Goal: Task Accomplishment & Management: Use online tool/utility

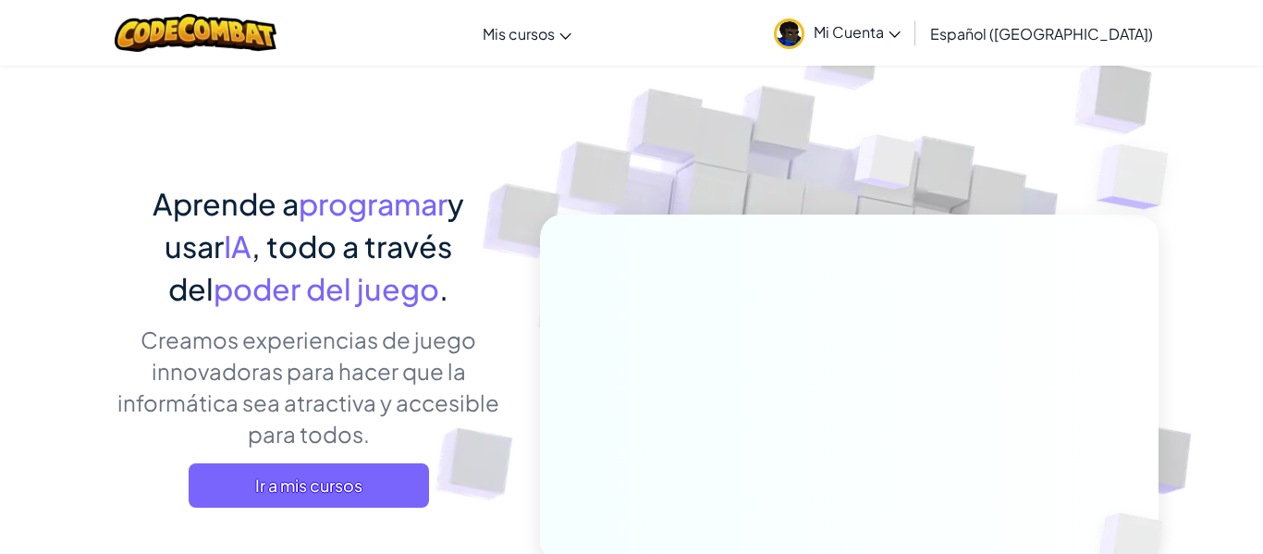
scroll to position [53, 0]
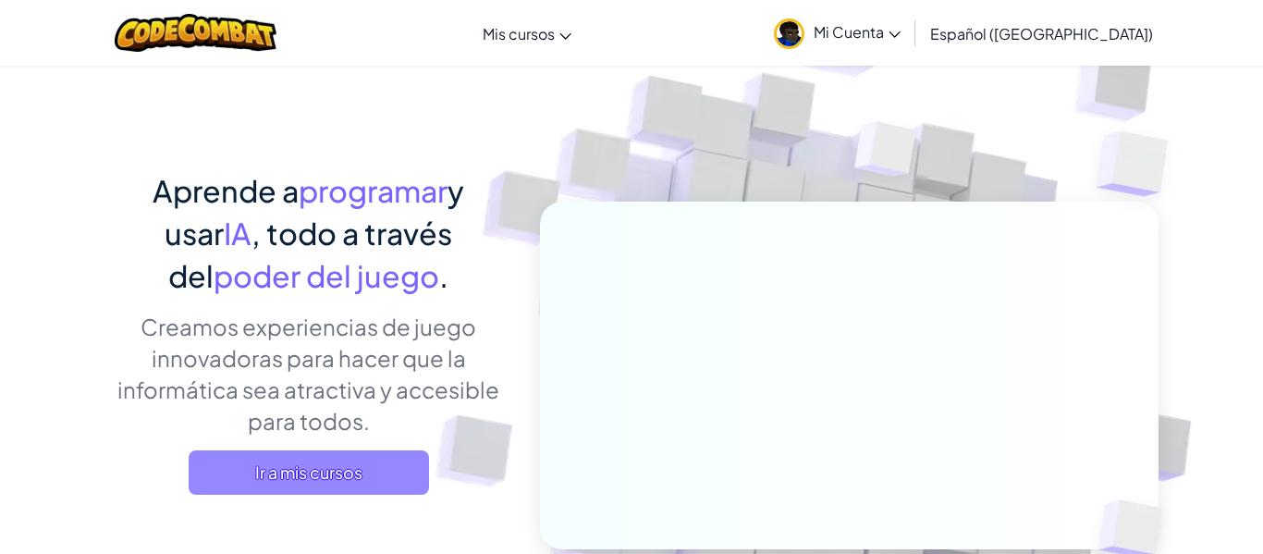
click at [307, 469] on span "Ir a mis cursos" at bounding box center [309, 472] width 240 height 44
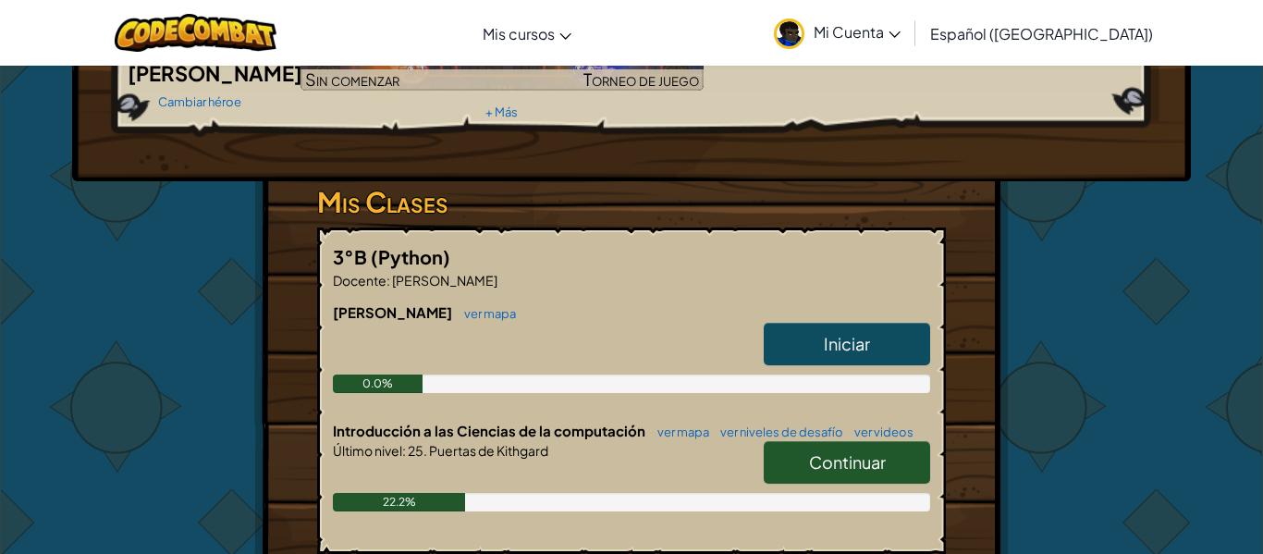
scroll to position [238, 0]
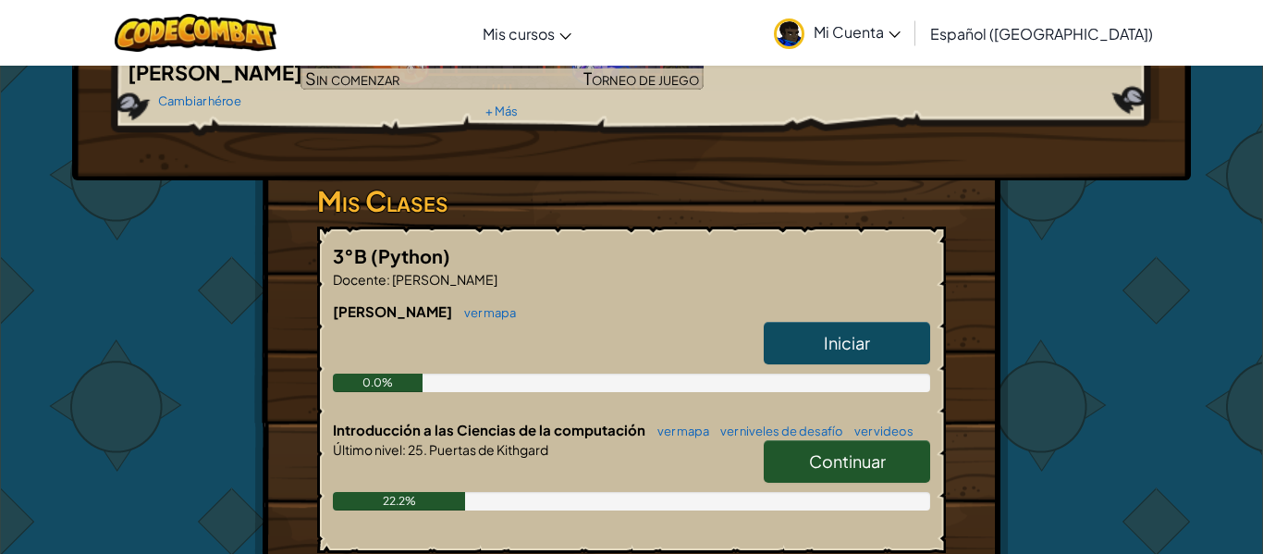
click at [809, 450] on span "Continuar" at bounding box center [847, 460] width 77 height 21
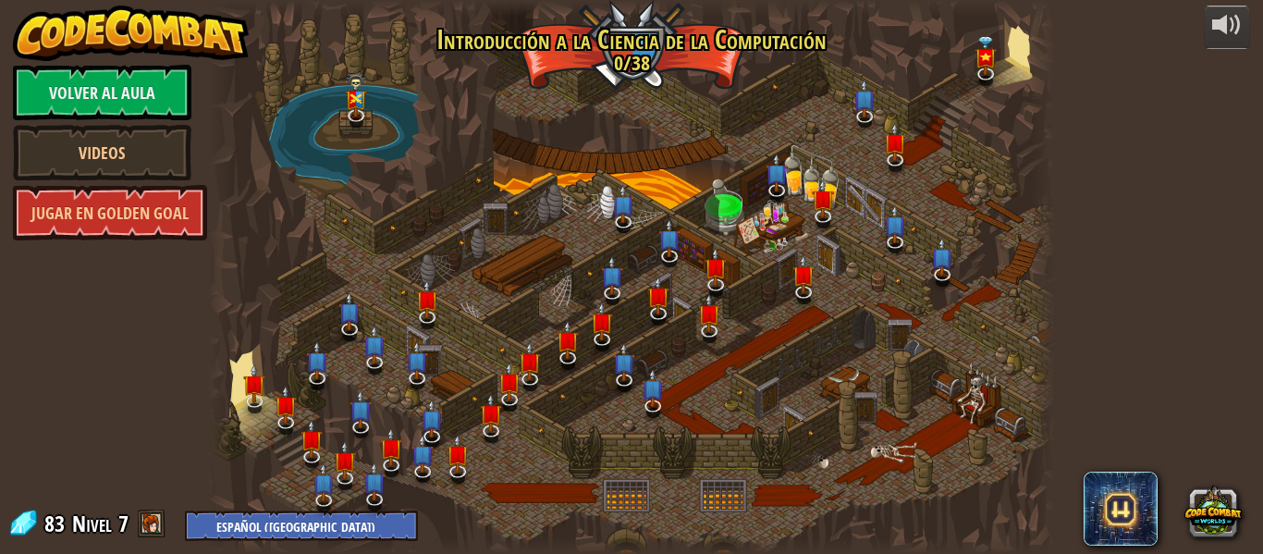
select select "es-419"
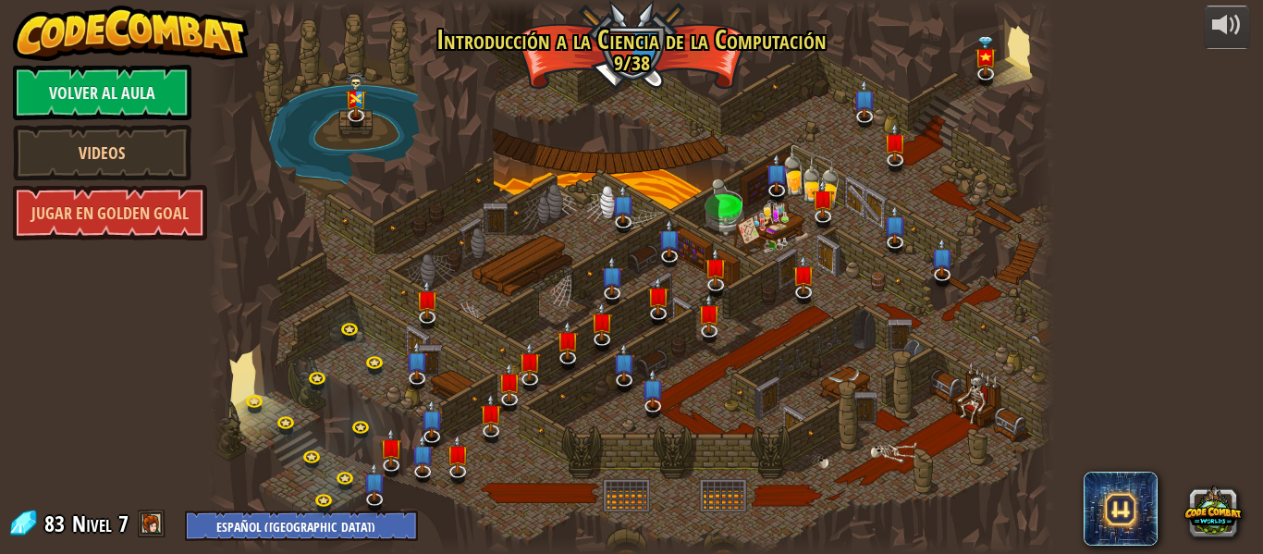
select select "es-419"
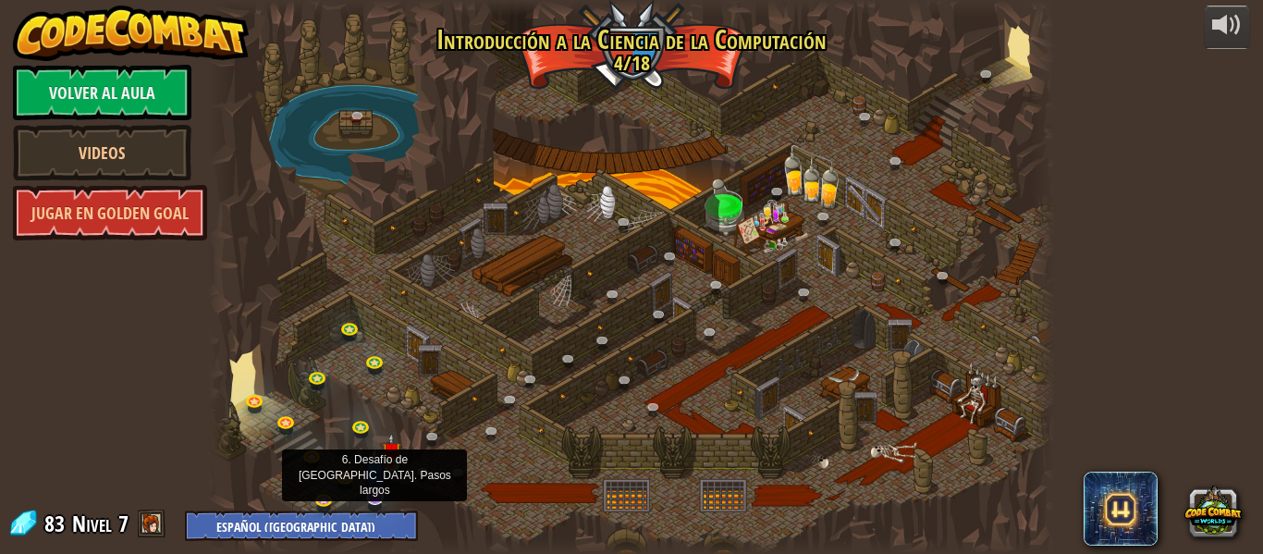
click at [373, 493] on img at bounding box center [374, 472] width 22 height 52
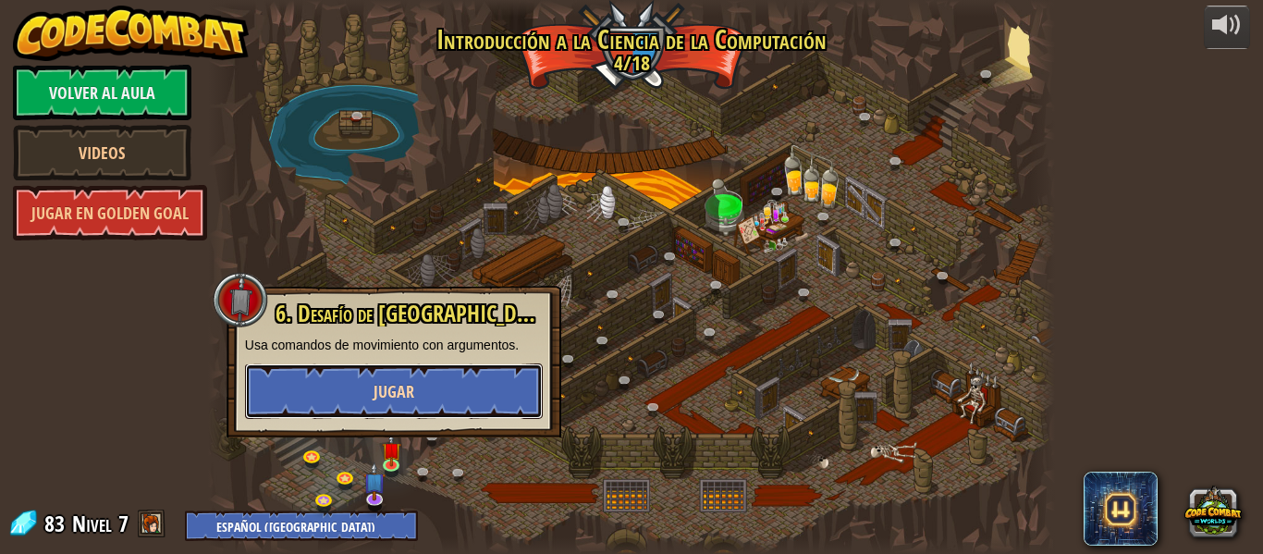
click at [403, 407] on button "Jugar" at bounding box center [394, 390] width 298 height 55
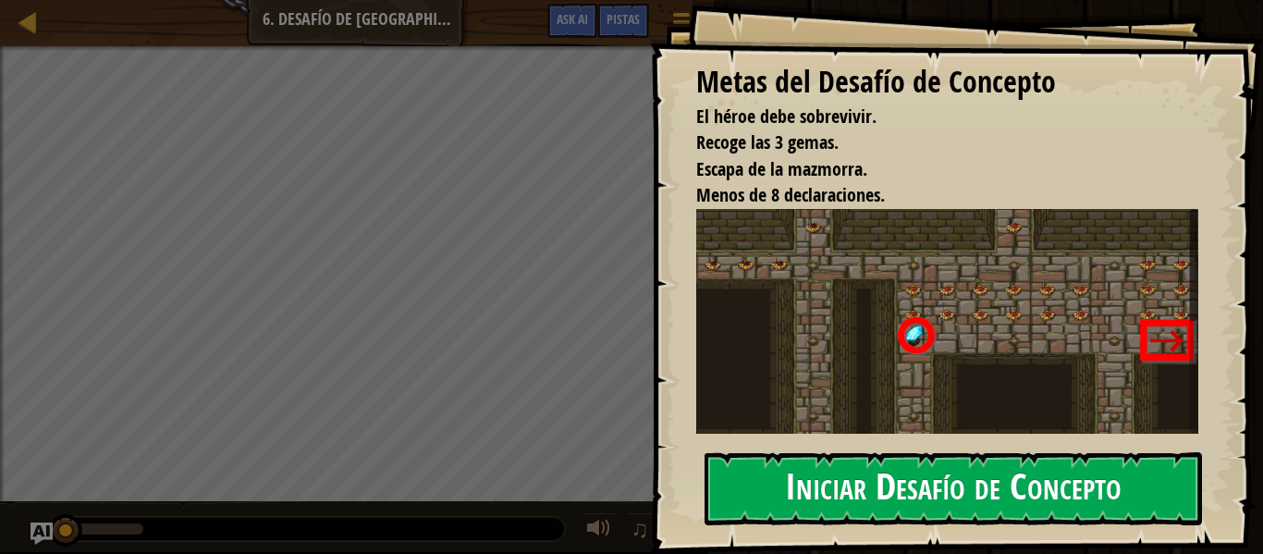
click at [816, 506] on button "Iniciar Desafío de Concepto" at bounding box center [952, 488] width 497 height 73
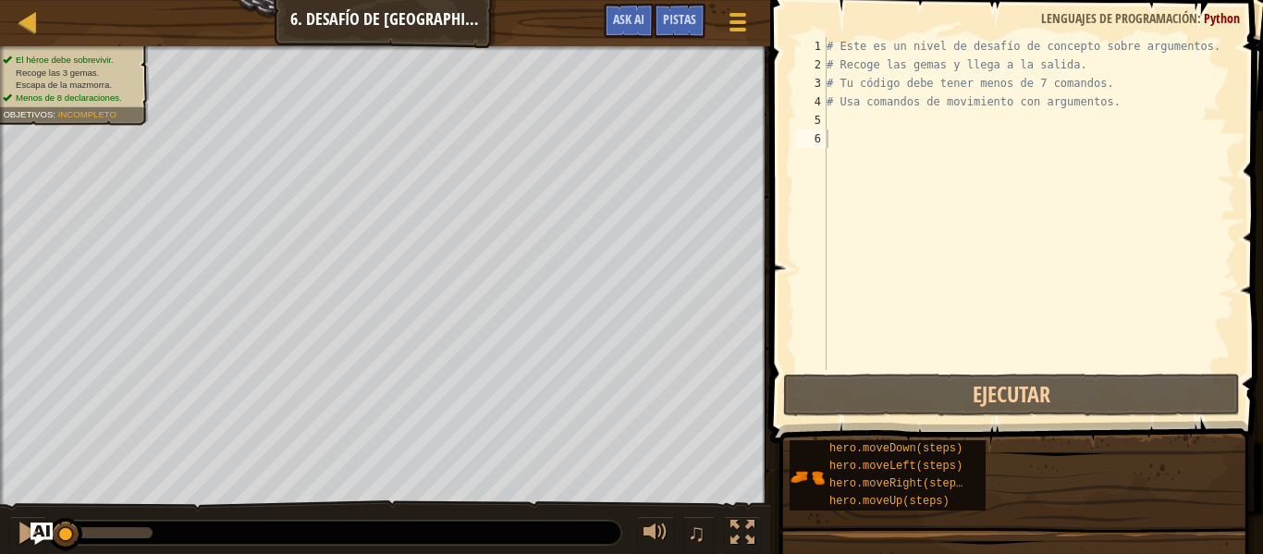
click at [88, 80] on span "Escapa de la mazmorra." at bounding box center [64, 85] width 96 height 10
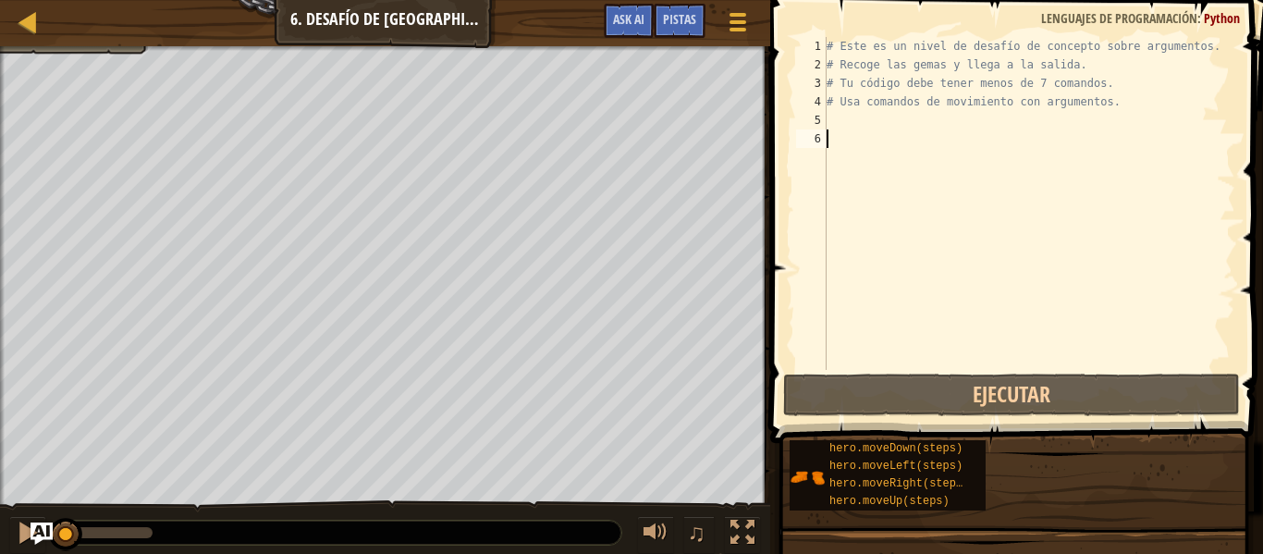
click at [129, 50] on div at bounding box center [385, 48] width 770 height 5
click at [129, 51] on div "El héroe debe sobrevivir. Recoge las 3 gemas. Escapa de la mazmorra. Menos de 8…" at bounding box center [385, 291] width 770 height 491
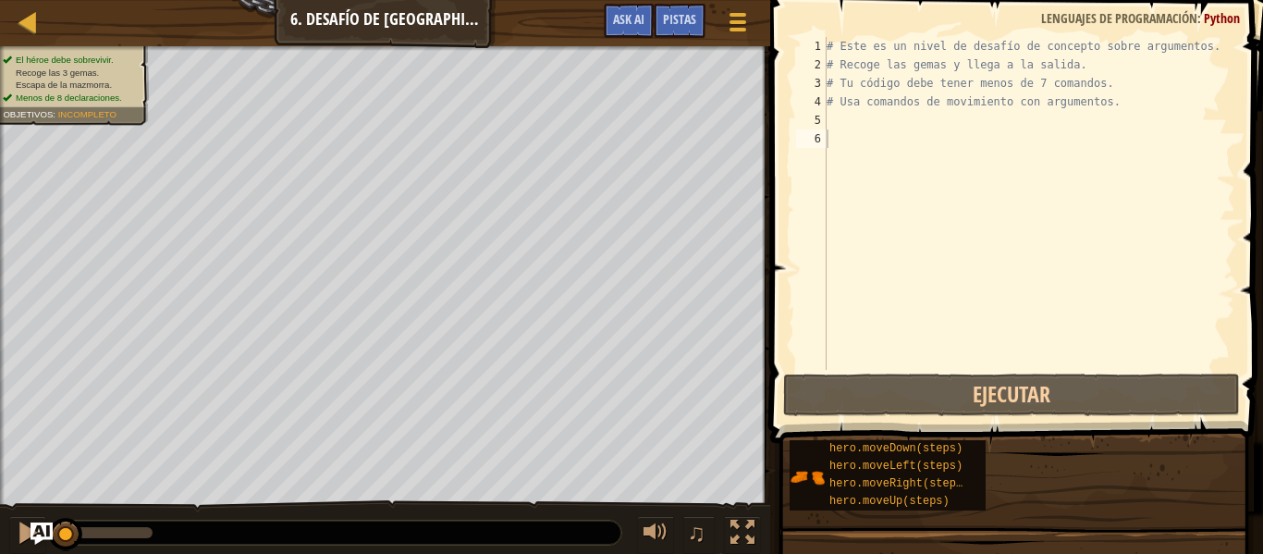
click at [129, 51] on div "El héroe debe sobrevivir. Recoge las 3 gemas. Escapa de la mazmorra. Menos de 8…" at bounding box center [64, 79] width 170 height 91
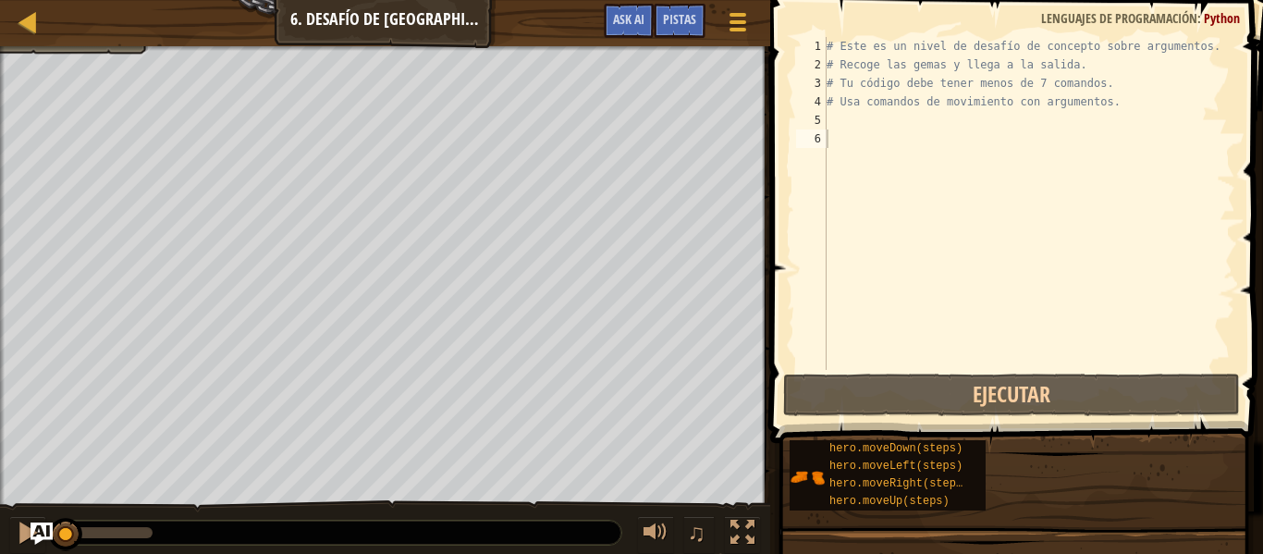
click at [79, 48] on div at bounding box center [385, 48] width 770 height 5
click at [81, 48] on div at bounding box center [385, 48] width 770 height 5
click at [92, 110] on div "El héroe debe sobrevivir. Recoge las 3 gemas. Escapa de la mazmorra. Menos de 8…" at bounding box center [385, 291] width 770 height 491
click at [100, 117] on div "Mapa Introducción a las Ciencias de la computación 6. Desafío de [GEOGRAPHIC_DA…" at bounding box center [631, 277] width 1263 height 554
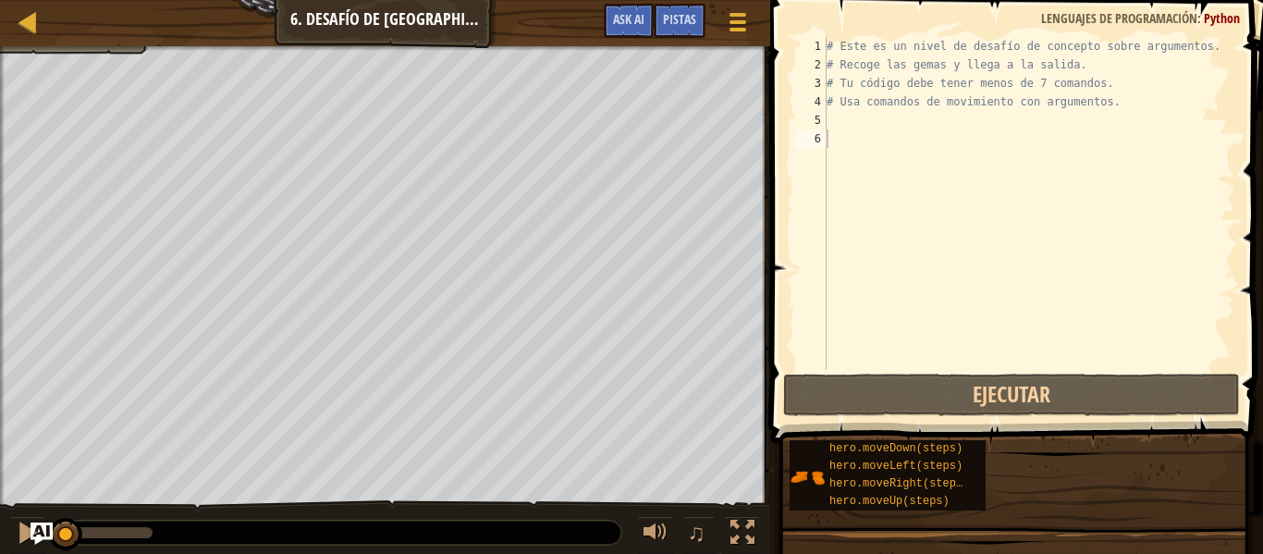
click at [131, 6] on div "Mapa Introducción a las Ciencias de la computación 6. Desafío de [GEOGRAPHIC_DA…" at bounding box center [385, 23] width 770 height 46
click at [21, 27] on div at bounding box center [28, 21] width 23 height 23
select select "es-419"
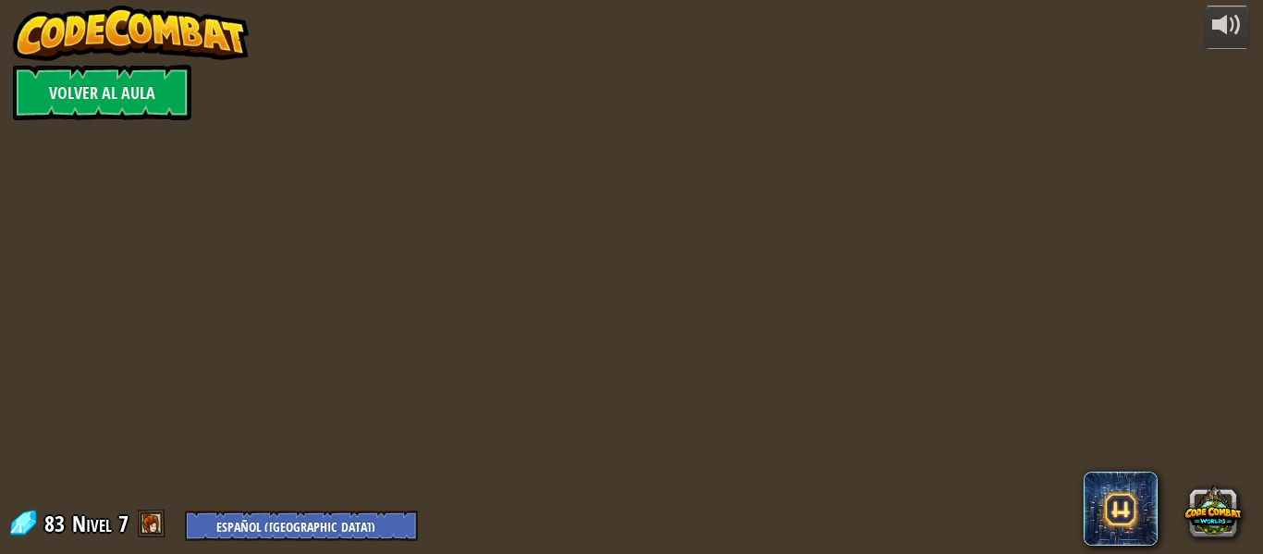
select select "es-419"
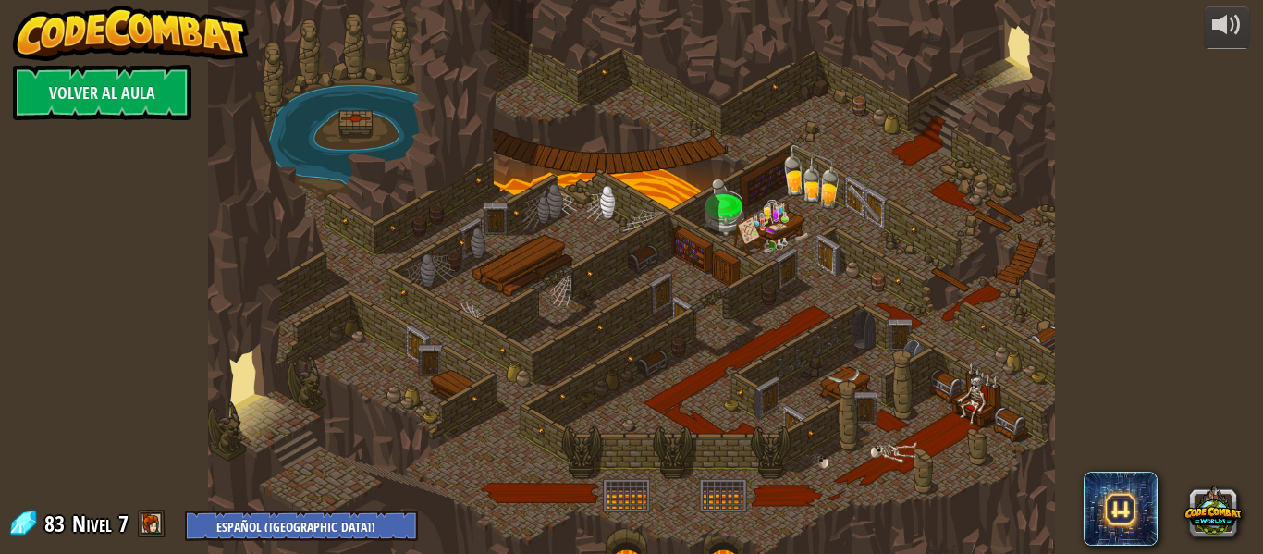
select select "es-419"
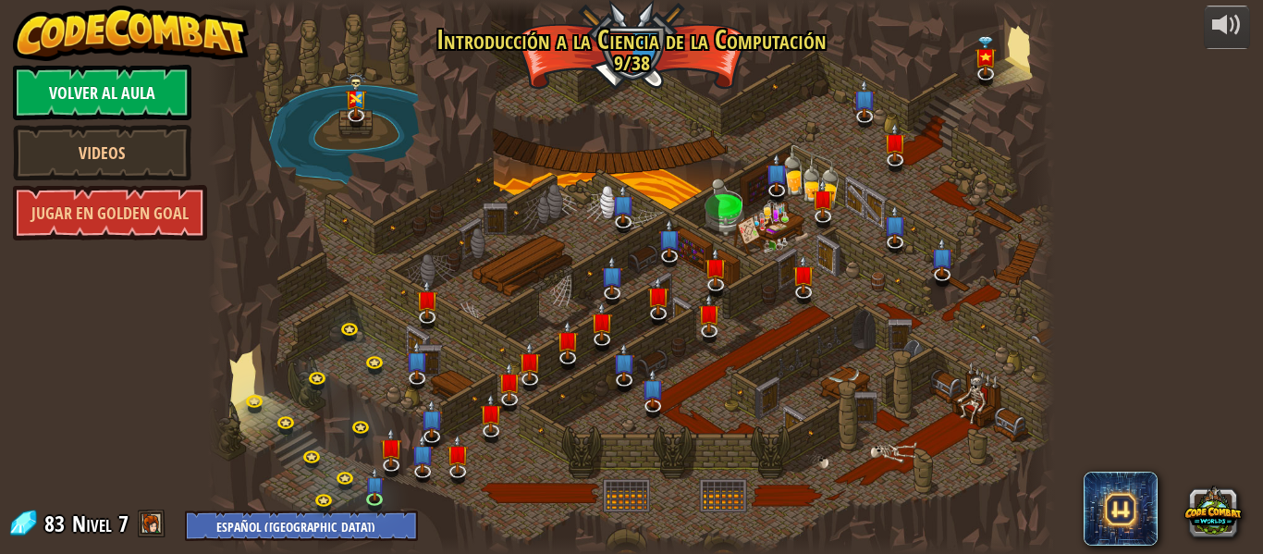
select select "es-419"
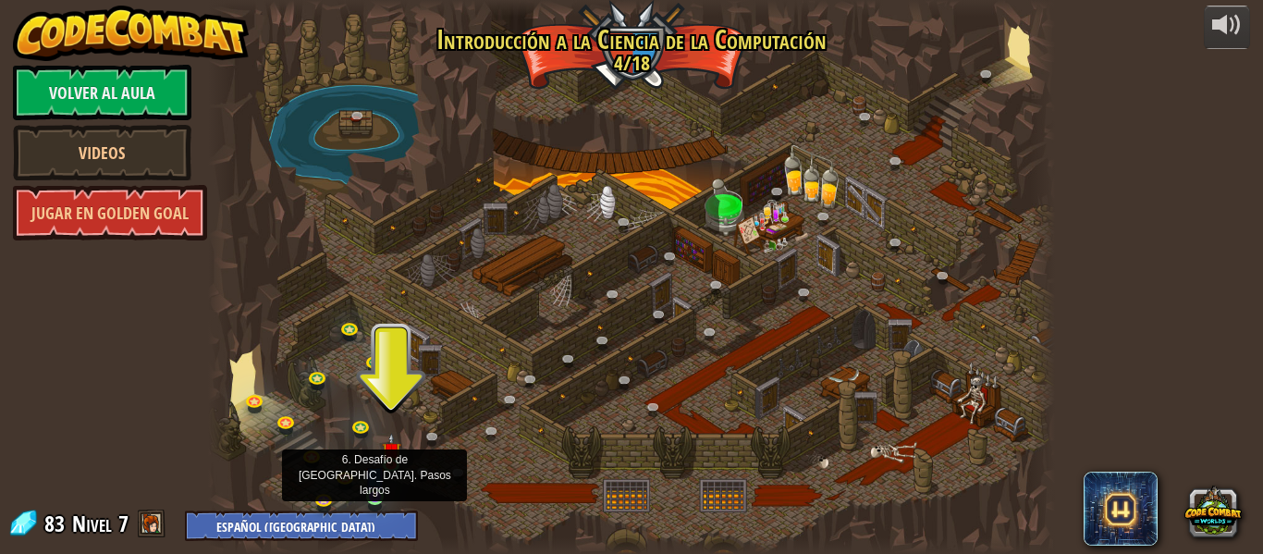
click at [375, 488] on img at bounding box center [374, 476] width 19 height 44
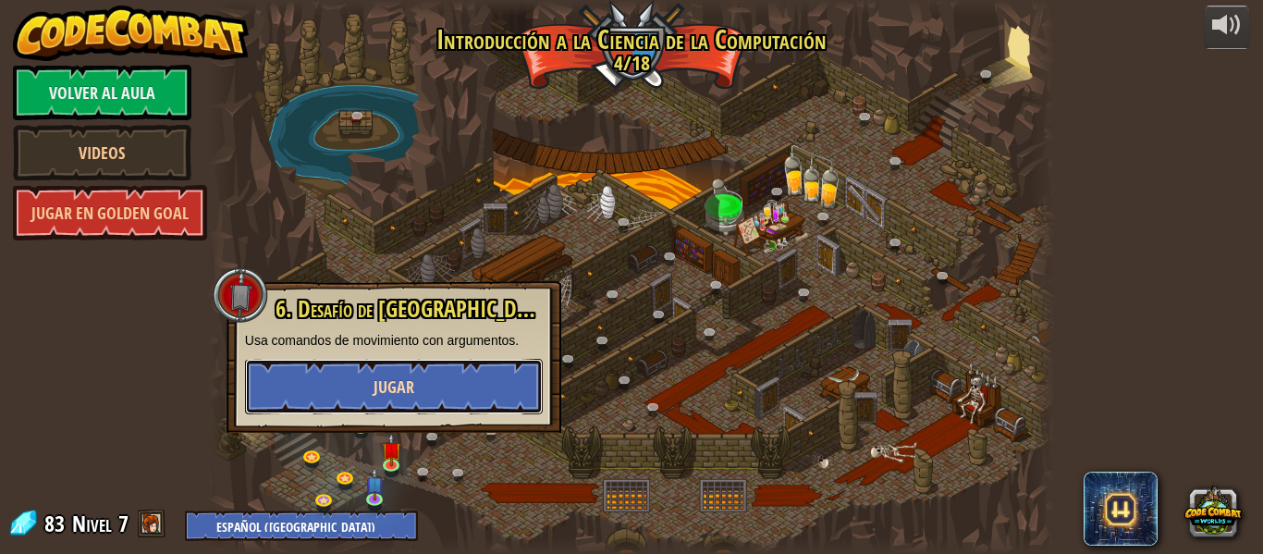
click at [391, 366] on button "Jugar" at bounding box center [394, 386] width 298 height 55
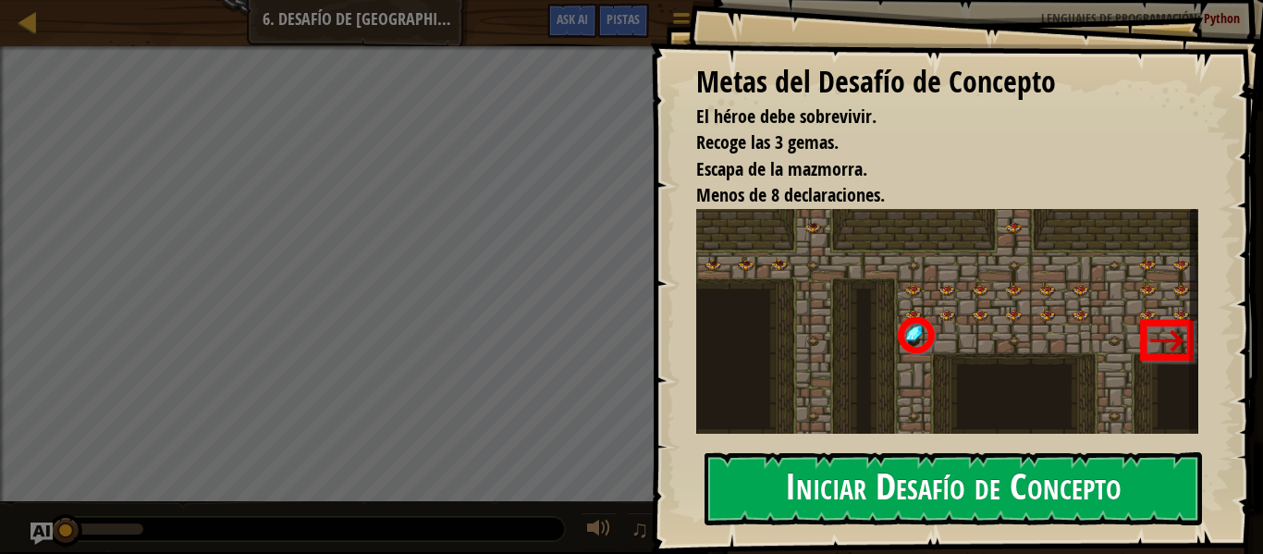
click at [912, 496] on button "Iniciar Desafío de Concepto" at bounding box center [952, 488] width 497 height 73
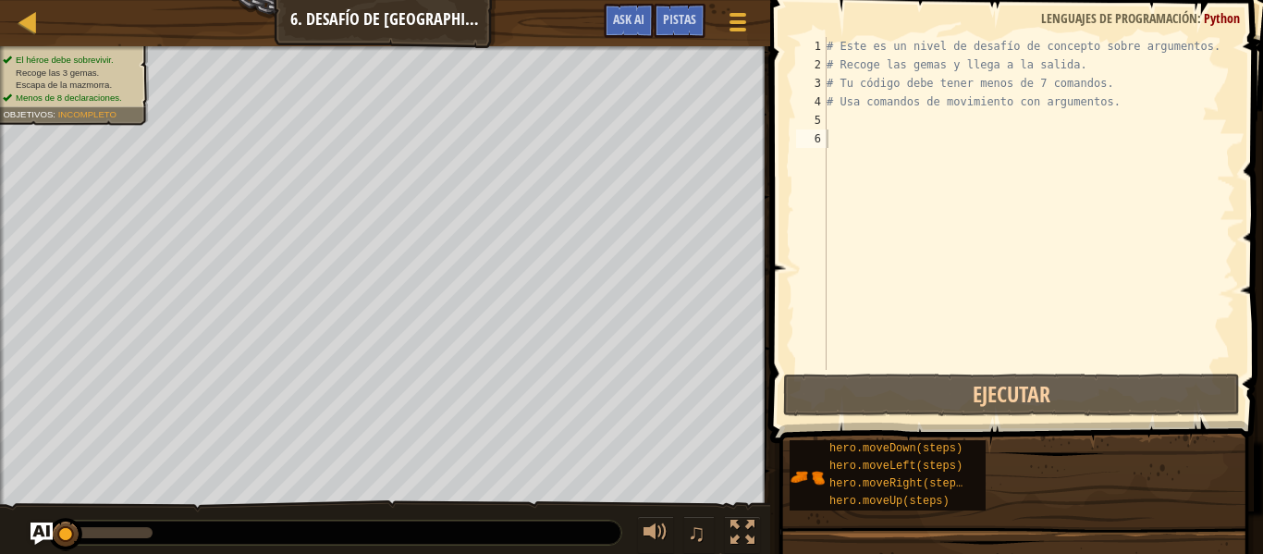
click at [103, 95] on li "Menos de 8 declaraciones." at bounding box center [70, 98] width 135 height 13
click at [103, 95] on span "Menos de 8 declaraciones." at bounding box center [69, 98] width 106 height 10
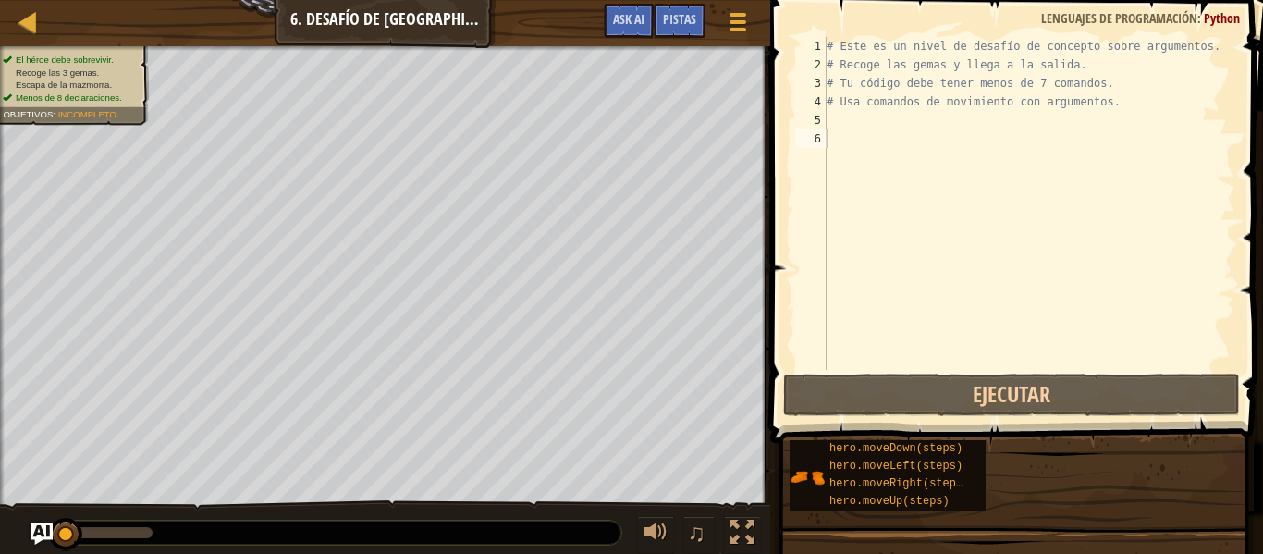
click at [103, 95] on span "Menos de 8 declaraciones." at bounding box center [69, 98] width 106 height 10
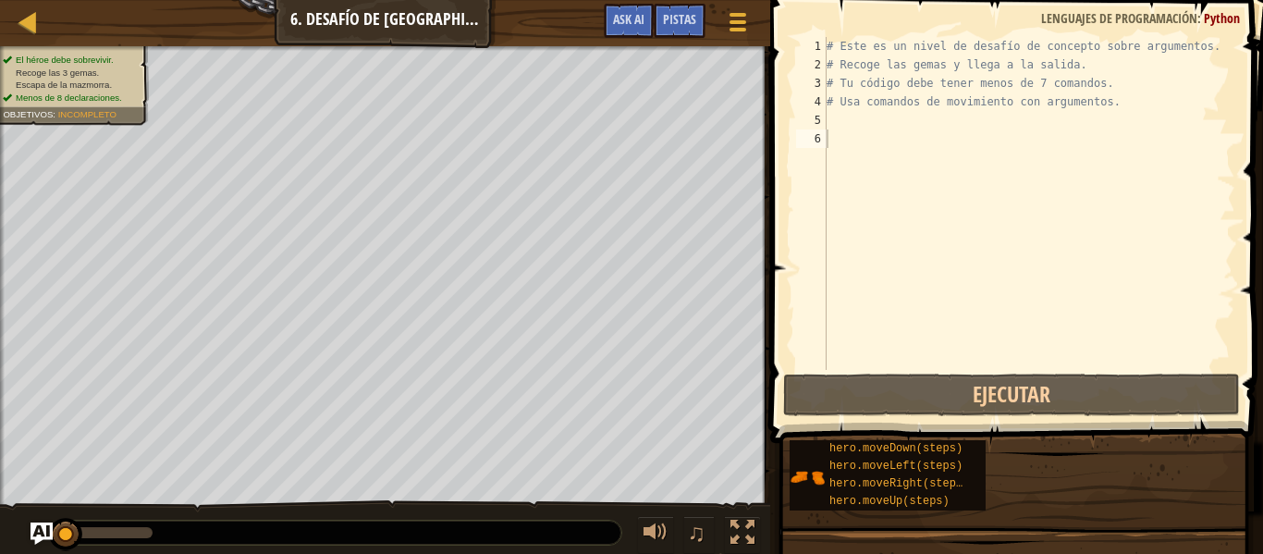
click at [103, 95] on span "Menos de 8 declaraciones." at bounding box center [69, 98] width 106 height 10
click at [103, 96] on span "Menos de 8 declaraciones." at bounding box center [69, 98] width 106 height 10
drag, startPoint x: 103, startPoint y: 96, endPoint x: 112, endPoint y: 102, distance: 10.8
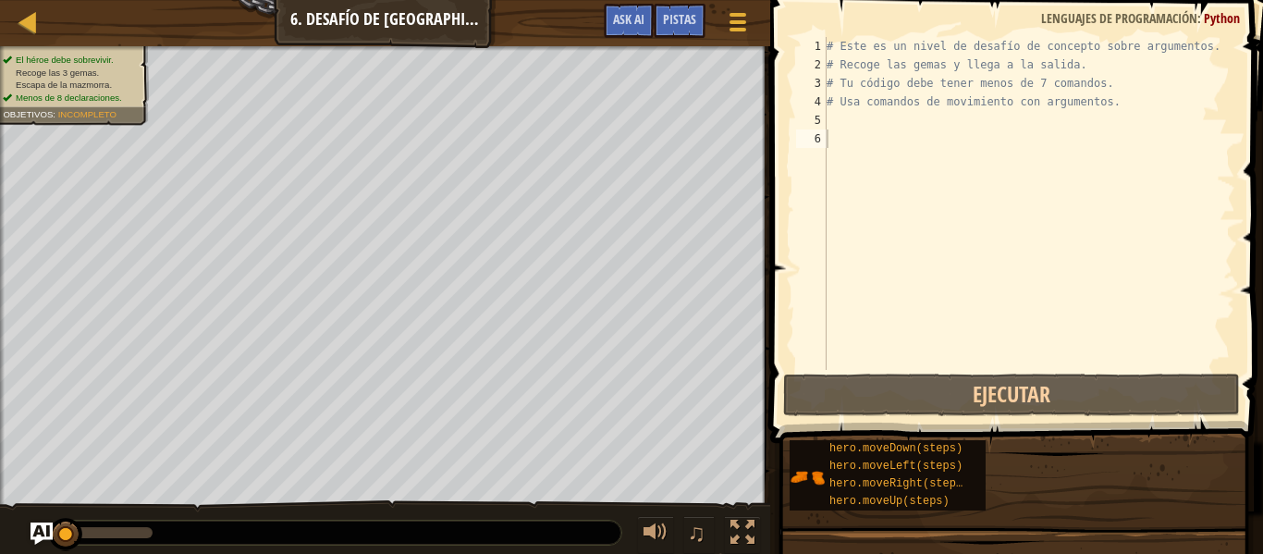
click at [104, 97] on span "Menos de 8 declaraciones." at bounding box center [69, 98] width 106 height 10
click at [123, 112] on div "El héroe debe sobrevivir. Recoge las 3 gemas. Escapa de la mazmorra. Menos de 8…" at bounding box center [64, 79] width 170 height 91
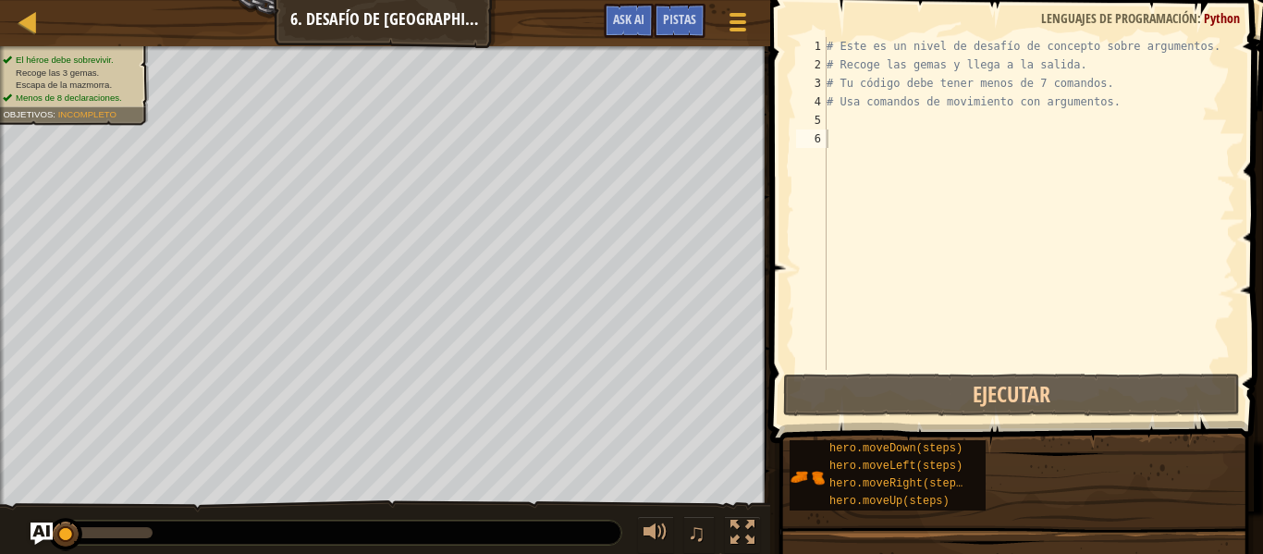
click at [123, 112] on div "El héroe debe sobrevivir. Recoge las 3 gemas. Escapa de la mazmorra. Menos de 8…" at bounding box center [64, 79] width 170 height 91
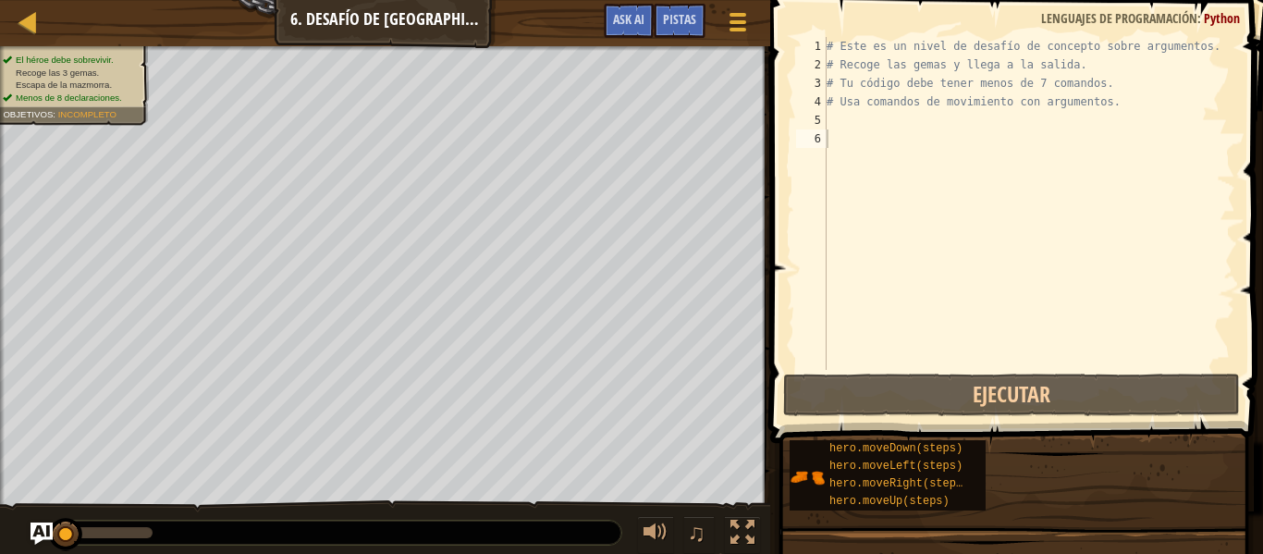
click at [123, 112] on div "El héroe debe sobrevivir. Recoge las 3 gemas. Escapa de la mazmorra. Menos de 8…" at bounding box center [64, 79] width 170 height 91
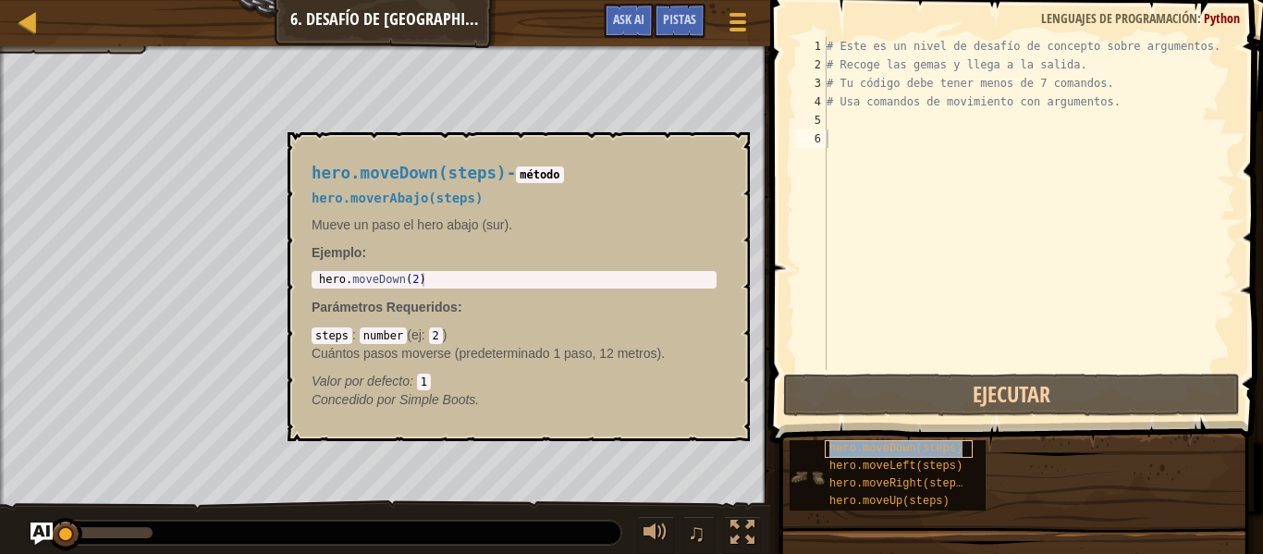
click at [854, 444] on span "hero.moveDown(steps)" at bounding box center [895, 448] width 133 height 13
click at [843, 121] on div "# Este es un nivel de desafío de concepto sobre argumentos. # Recoge las gemas …" at bounding box center [1029, 222] width 412 height 370
click at [733, 147] on button "×" at bounding box center [729, 154] width 15 height 26
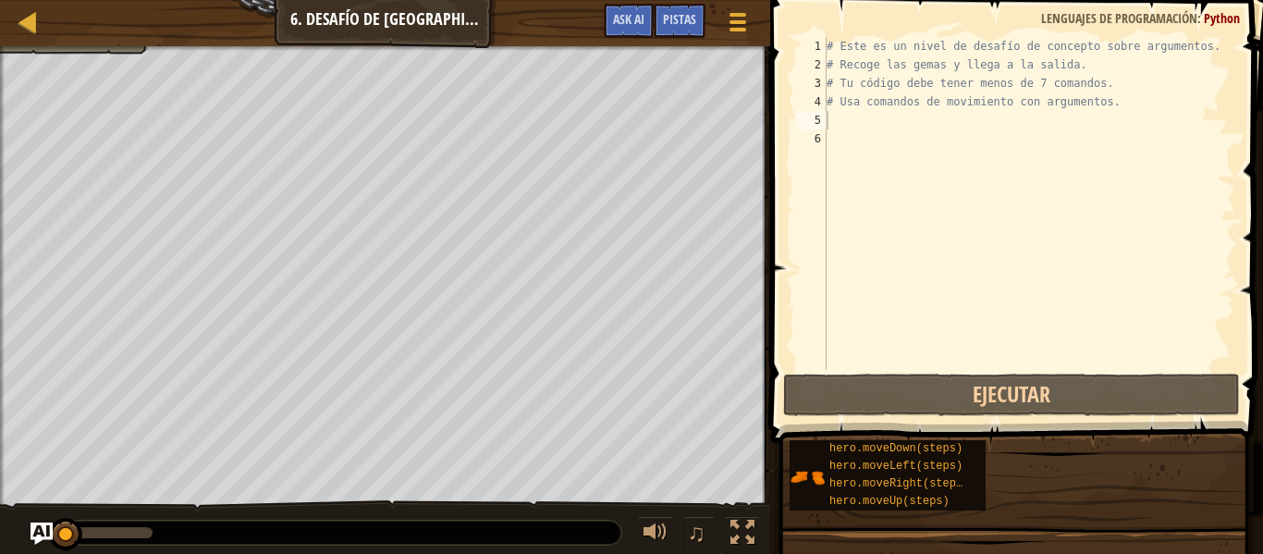
type textarea "# Tu código debe tener menos de 7 comandos."
click at [865, 86] on div "# Este es un nivel de desafío de concepto sobre argumentos. # Recoge las gemas …" at bounding box center [1029, 222] width 412 height 370
click at [846, 118] on div "# Este es un nivel de desafío de concepto sobre argumentos. # Recoge las gemas …" at bounding box center [1029, 222] width 412 height 370
type textarea "h"
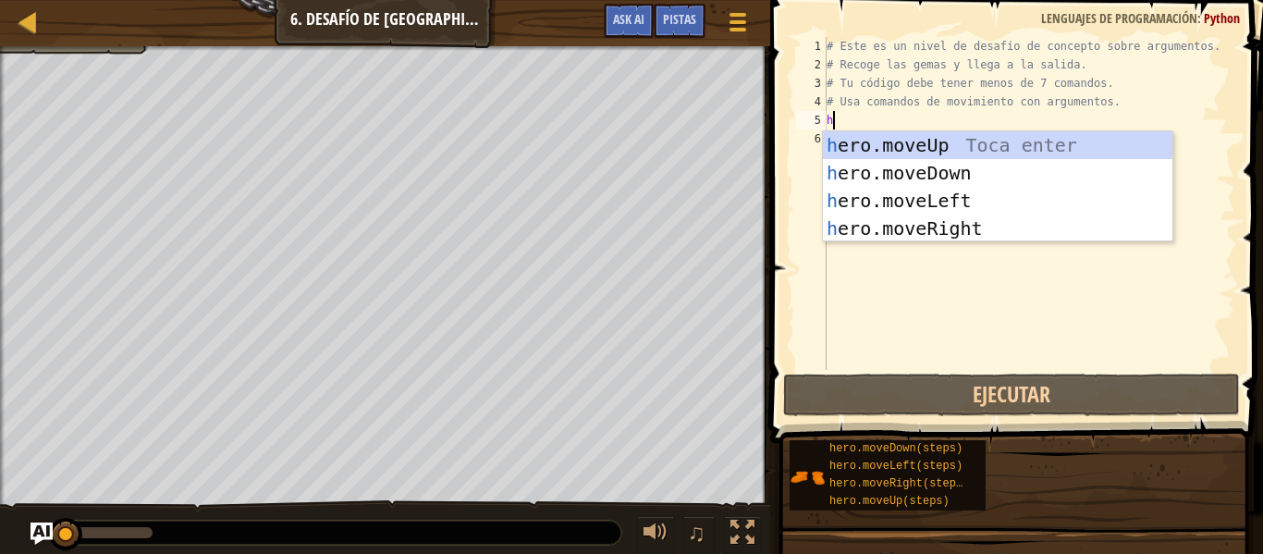
scroll to position [8, 0]
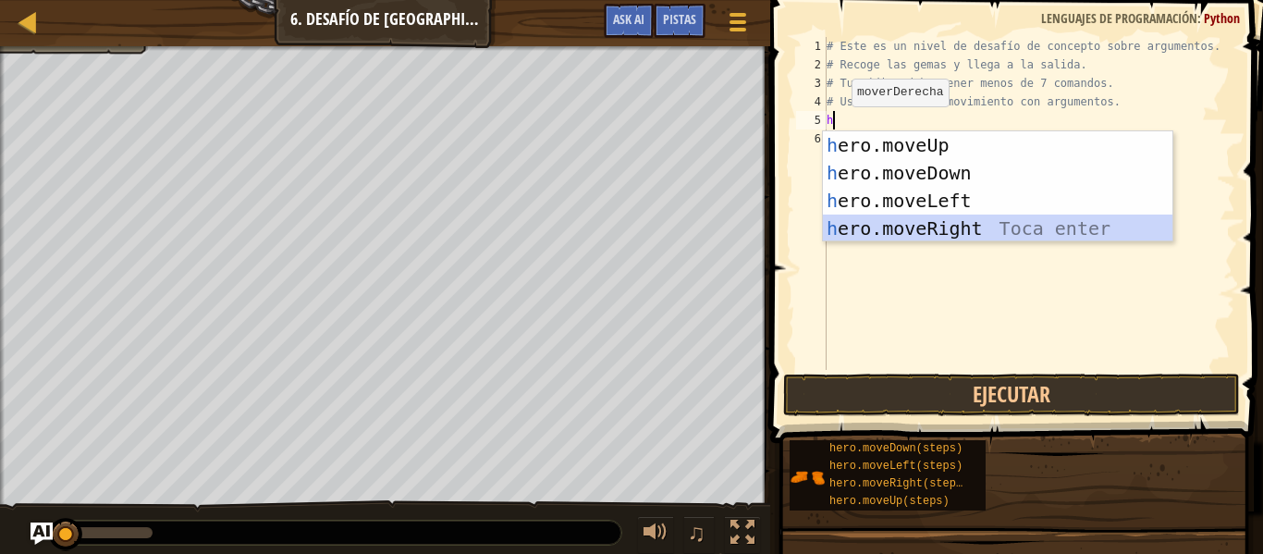
click at [939, 229] on div "h ero.moveUp Toca enter h ero.moveDown Toca enter h ero.moveLeft Toca enter h e…" at bounding box center [997, 214] width 349 height 166
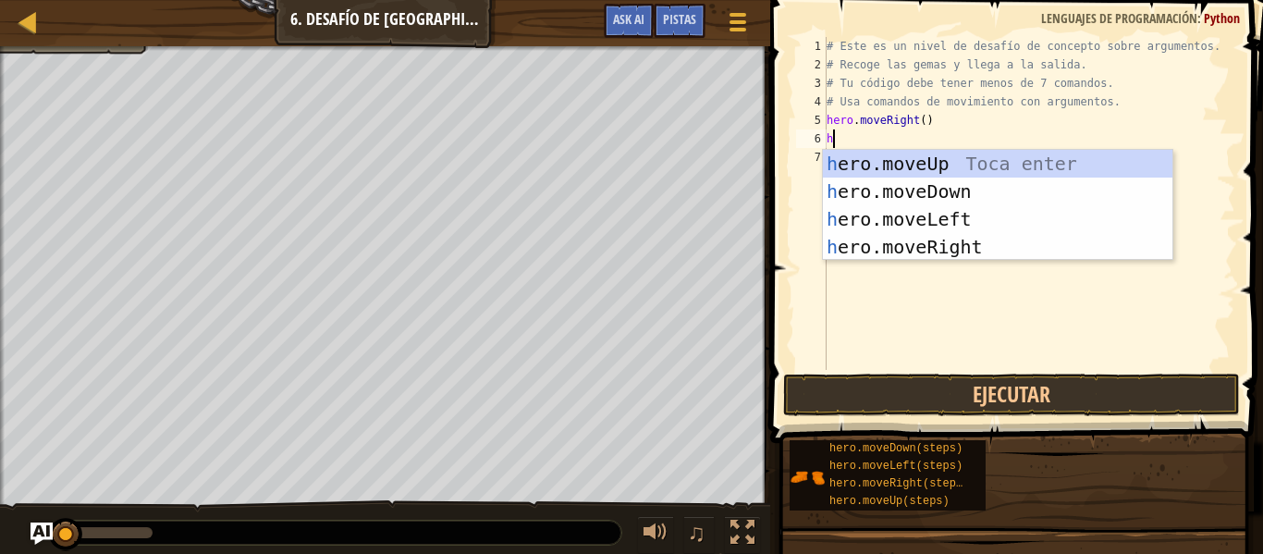
type textarea "h"
click at [939, 165] on div "h ero.moveUp Toca enter h ero.moveDown Toca enter h ero.moveLeft Toca enter h e…" at bounding box center [997, 233] width 349 height 166
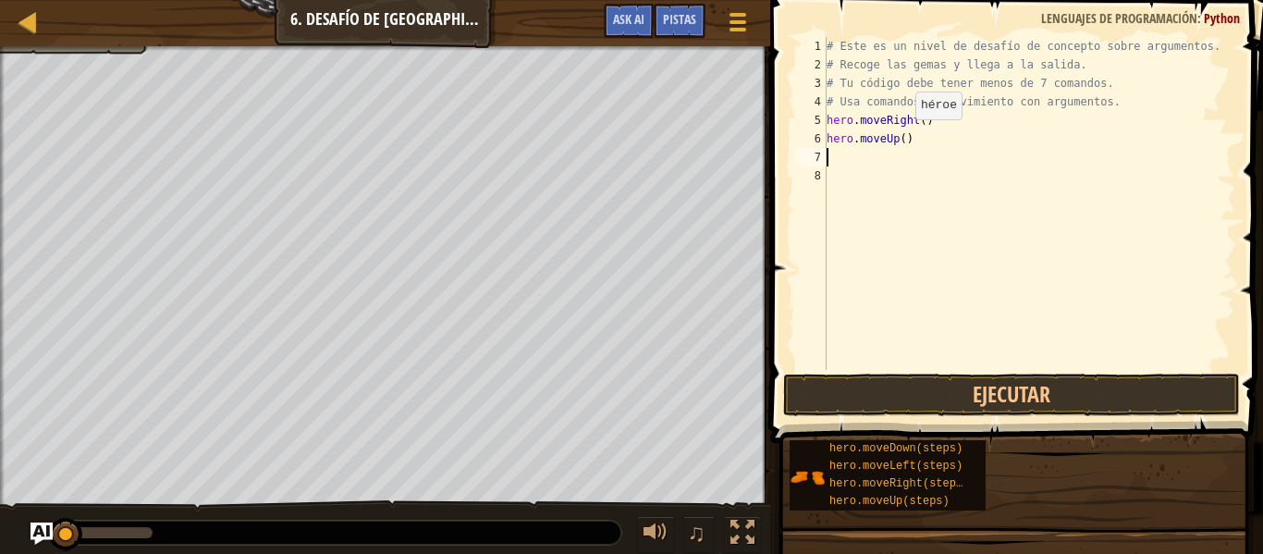
click at [899, 137] on div "# Este es un nivel de desafío de concepto sobre argumentos. # Recoge las gemas …" at bounding box center [1029, 222] width 412 height 370
click at [903, 142] on div "# Este es un nivel de desafío de concepto sobre argumentos. # Recoge las gemas …" at bounding box center [1029, 222] width 412 height 370
type textarea "hero.moveUp(3)"
click at [838, 157] on div "# Este es un nivel de desafío de concepto sobre argumentos. # Recoge las gemas …" at bounding box center [1029, 222] width 412 height 370
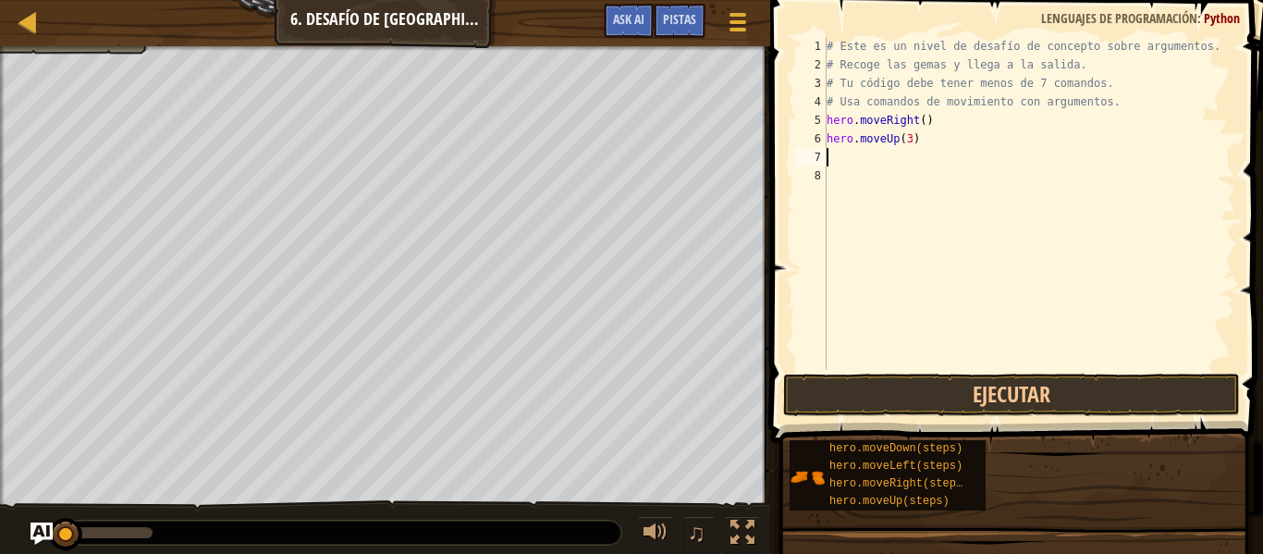
scroll to position [8, 0]
type textarea "h"
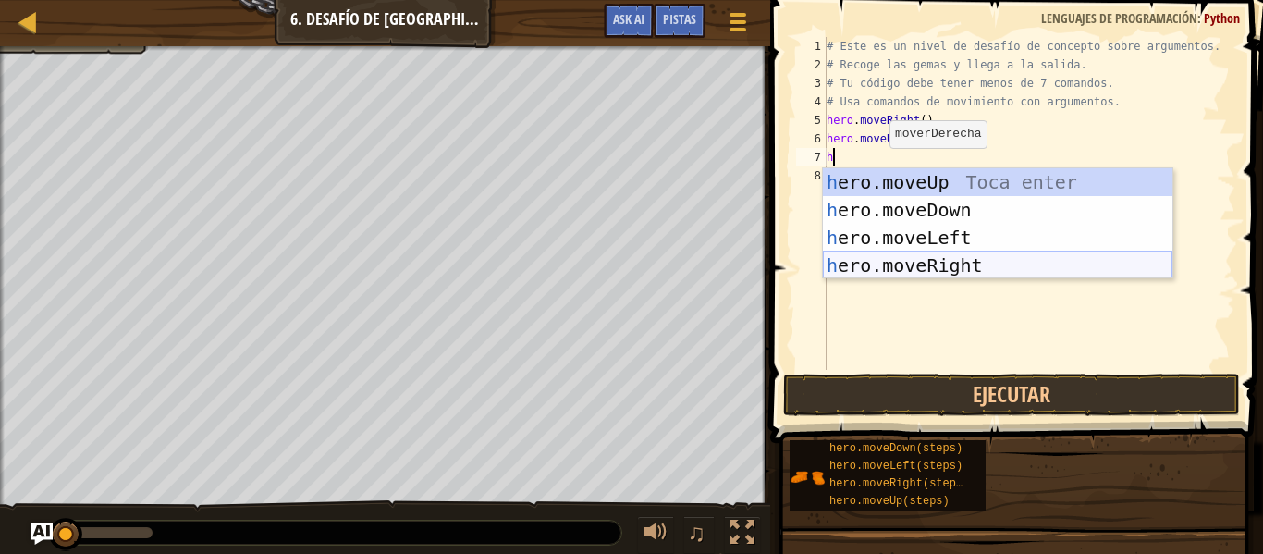
click at [886, 259] on div "h ero.moveUp Toca enter h ero.moveDown Toca enter h ero.moveLeft Toca enter h e…" at bounding box center [997, 251] width 349 height 166
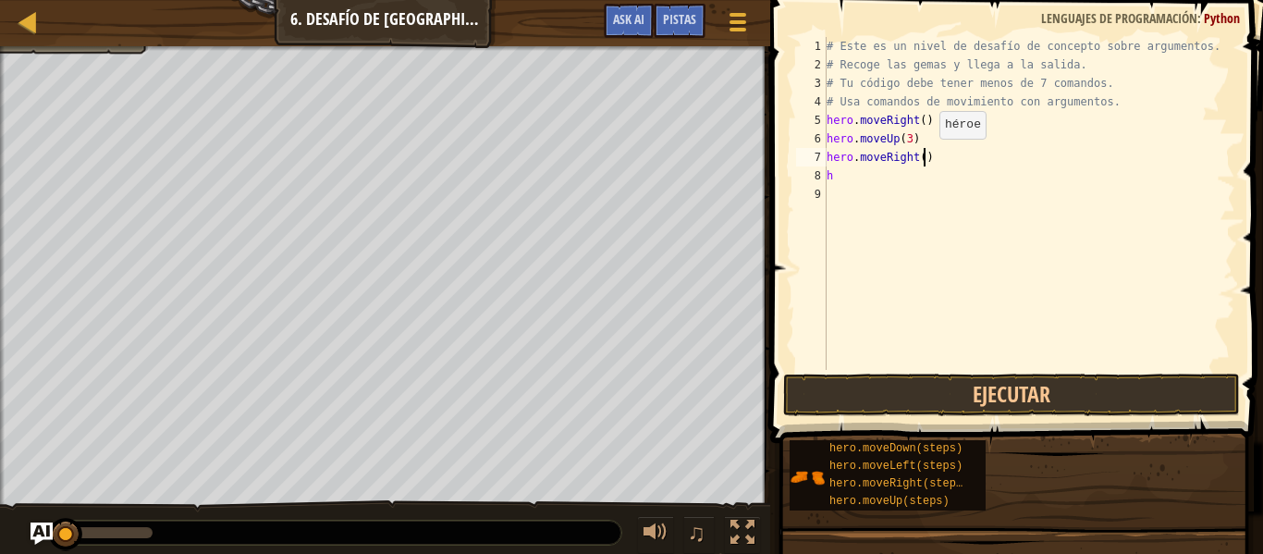
click at [923, 156] on div "# Este es un nivel de desafío de concepto sobre argumentos. # Recoge las gemas …" at bounding box center [1029, 222] width 412 height 370
click at [857, 178] on div "# Este es un nivel de desafío de concepto sobre argumentos. # Recoge las gemas …" at bounding box center [1029, 222] width 412 height 370
type textarea "h"
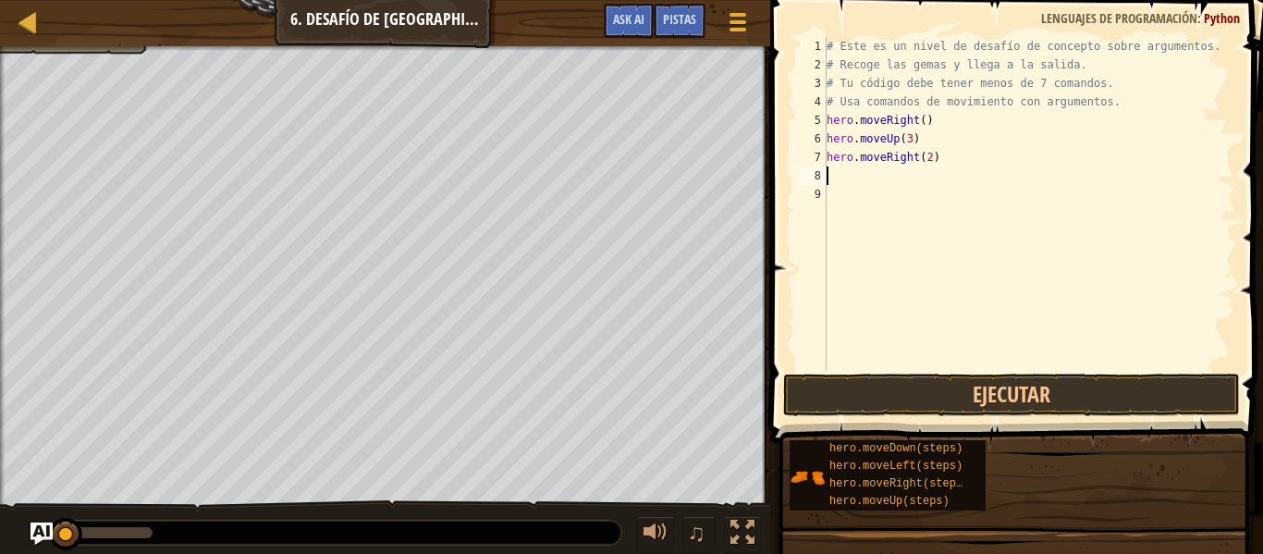
type textarea "h"
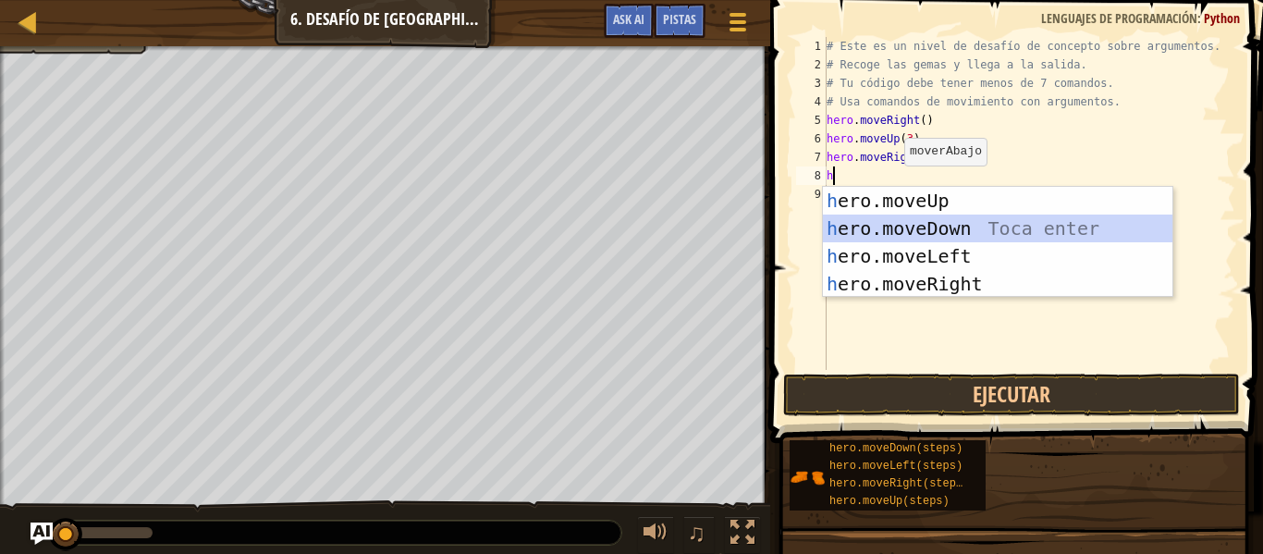
click at [970, 230] on div "h ero.moveUp Toca enter h ero.moveDown Toca enter h ero.moveLeft Toca enter h e…" at bounding box center [997, 270] width 349 height 166
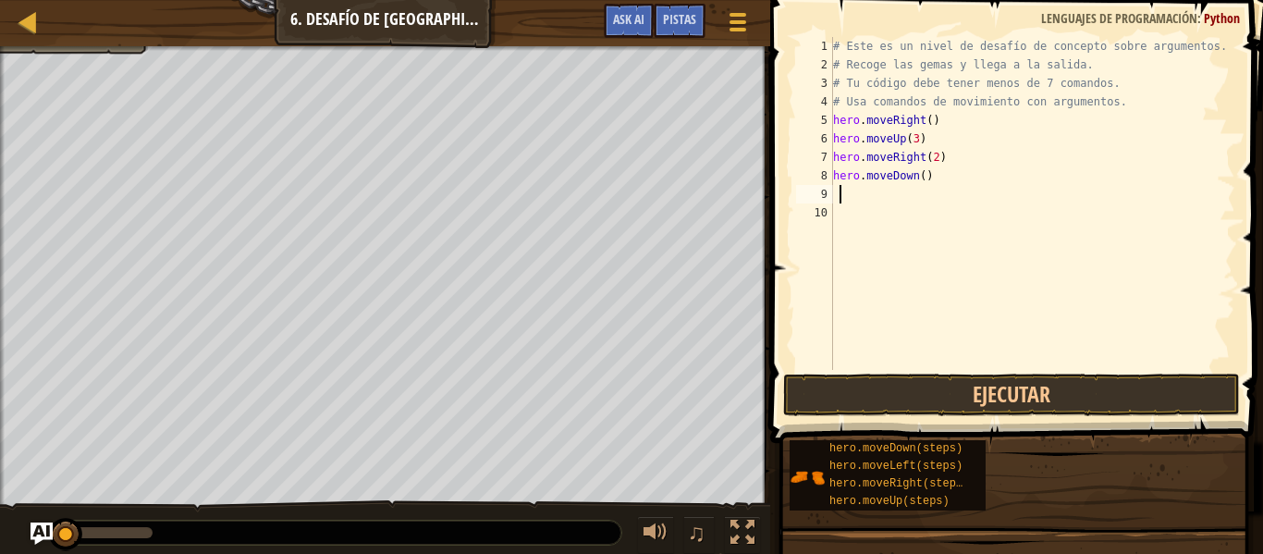
type textarea "h"
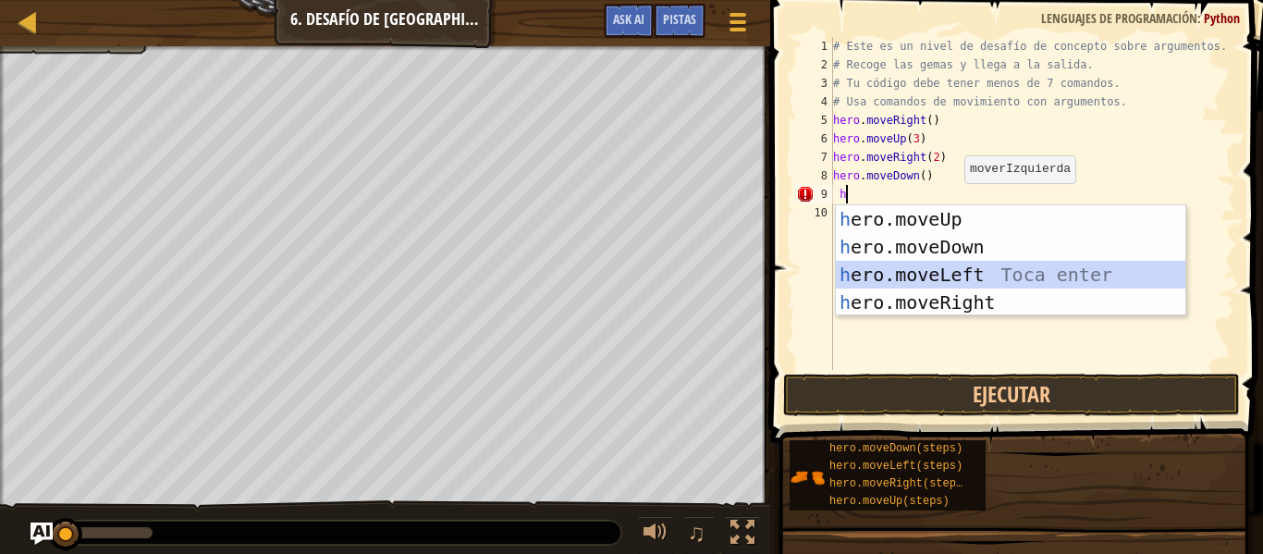
click at [945, 277] on div "h ero.moveUp Toca enter h ero.moveDown Toca enter h ero.moveLeft Toca enter h e…" at bounding box center [1010, 288] width 349 height 166
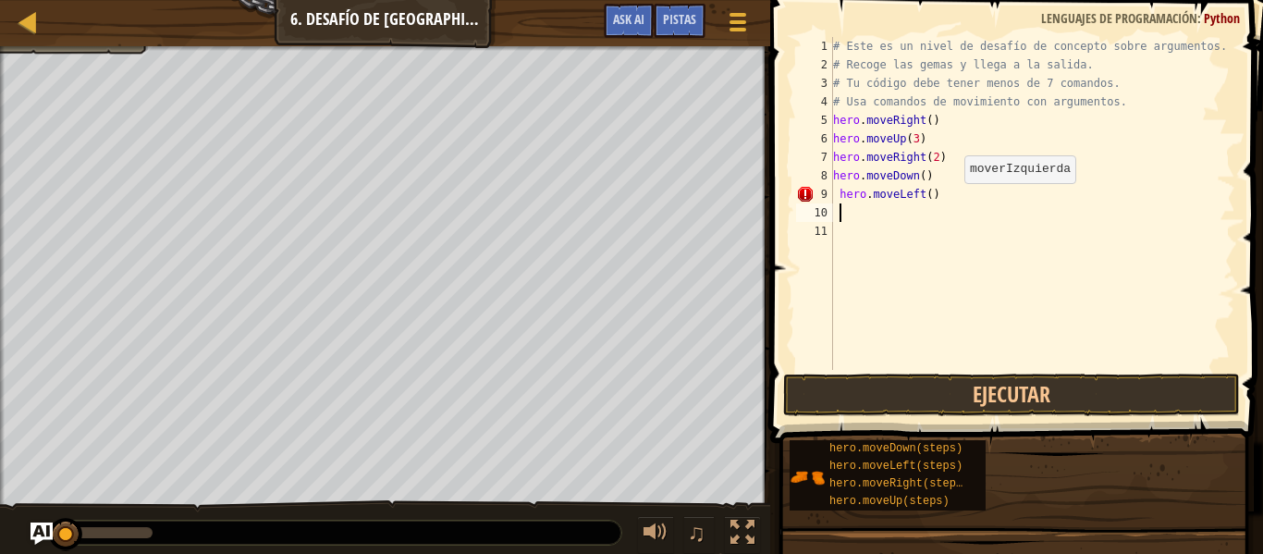
type textarea "h"
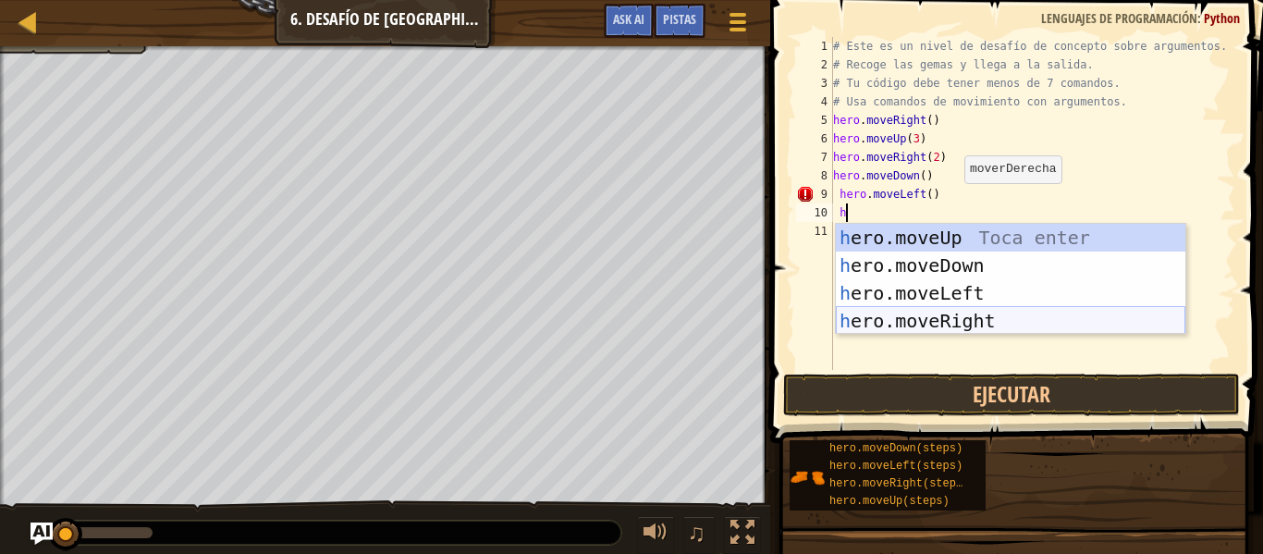
click at [938, 315] on div "h ero.moveUp Toca enter h ero.moveDown Toca enter h ero.moveLeft Toca enter h e…" at bounding box center [1010, 307] width 349 height 166
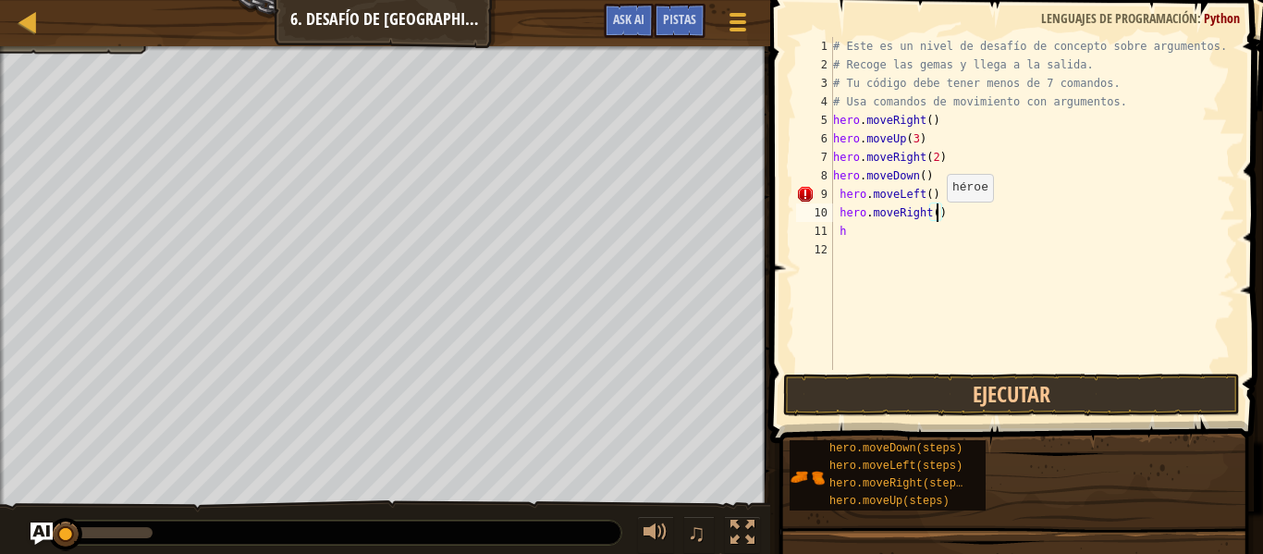
click at [937, 219] on div "# Este es un nivel de desafío de concepto sobre argumentos. # Recoge las gemas …" at bounding box center [1032, 222] width 406 height 370
type textarea "hero.moveRight(2)"
click at [888, 241] on div "# Este es un nivel de desafío de concepto sobre argumentos. # Recoge las gemas …" at bounding box center [1032, 222] width 406 height 370
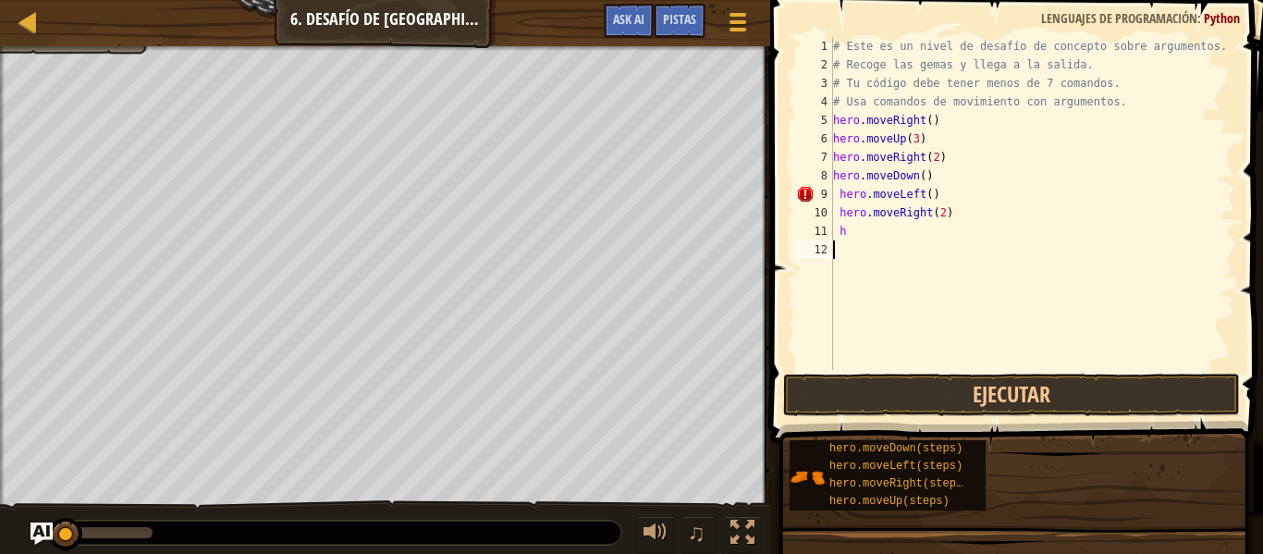
type textarea "h"
click at [948, 242] on div "# Este es un nivel de desafío de concepto sobre argumentos. # Recoge las gemas …" at bounding box center [1032, 222] width 406 height 370
click at [944, 212] on div "# Este es un nivel de desafío de concepto sobre argumentos. # Recoge las gemas …" at bounding box center [1032, 222] width 406 height 370
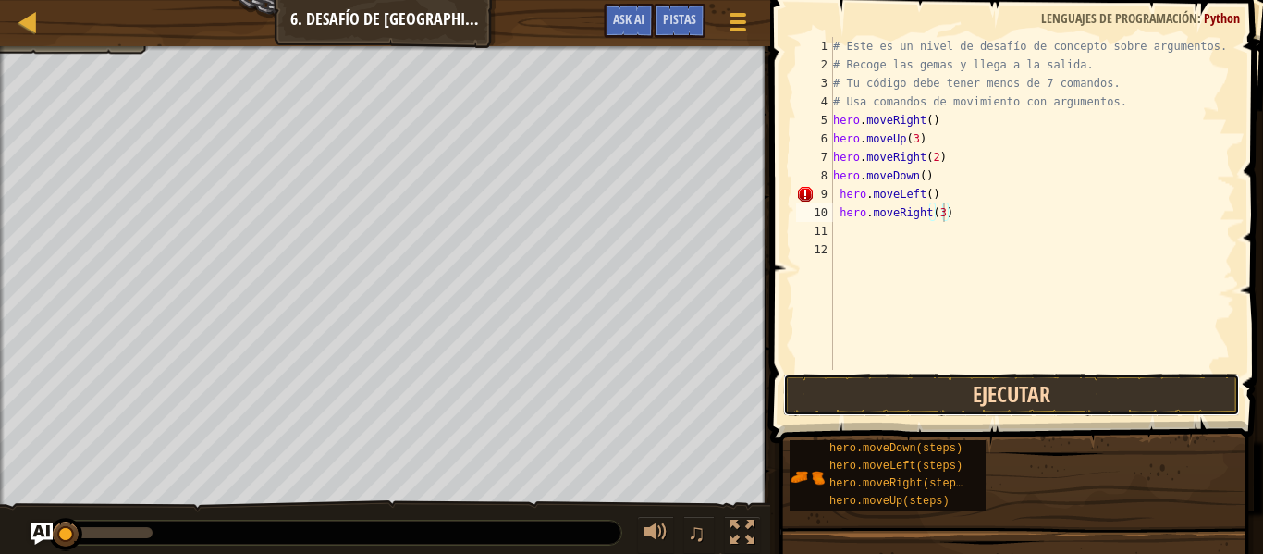
click at [868, 378] on button "Ejecutar" at bounding box center [1011, 394] width 457 height 43
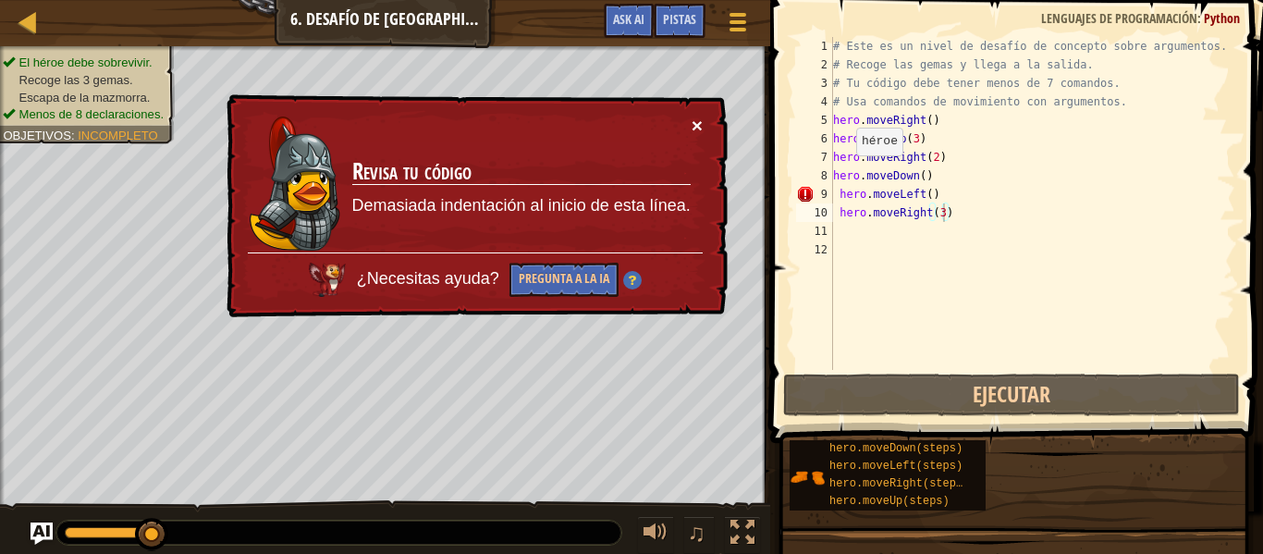
click at [702, 119] on button "×" at bounding box center [696, 125] width 11 height 19
click at [937, 198] on div "# Este es un nivel de desafío de concepto sobre argumentos. # Recoge las gemas …" at bounding box center [1032, 222] width 406 height 370
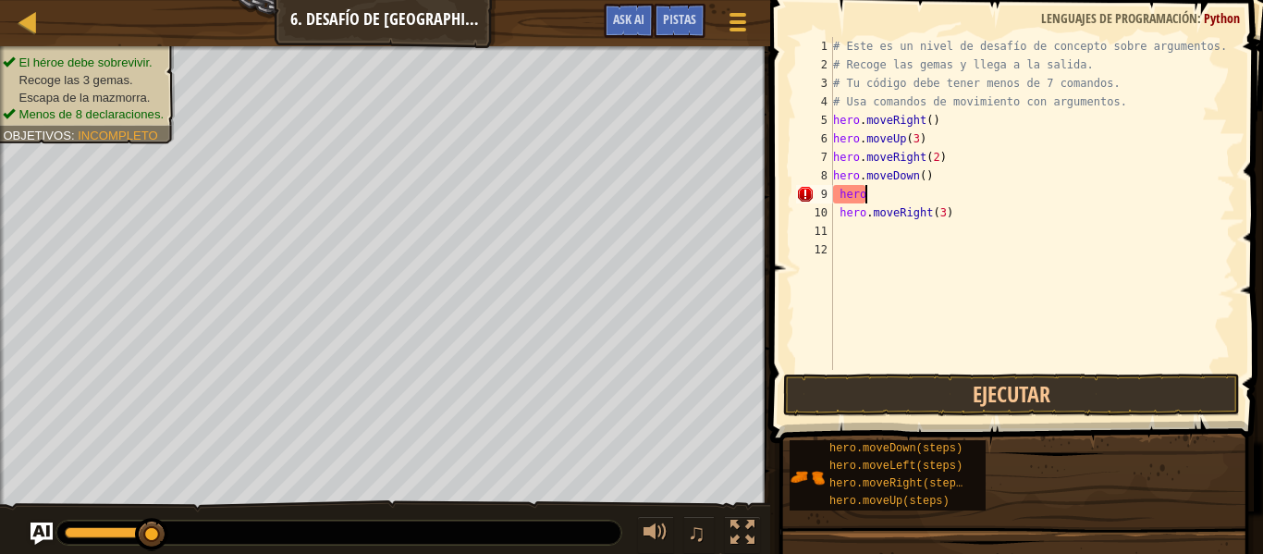
scroll to position [8, 1]
type textarea "h"
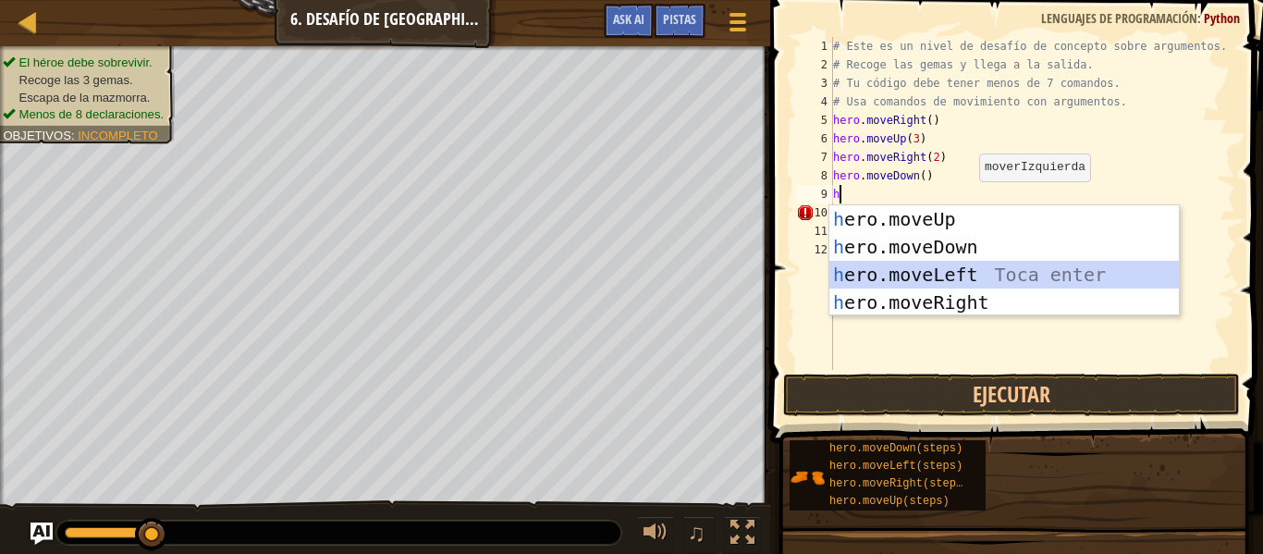
click at [947, 279] on div "h ero.moveUp Toca enter h ero.moveDown Toca enter h ero.moveLeft Toca enter h e…" at bounding box center [1003, 288] width 349 height 166
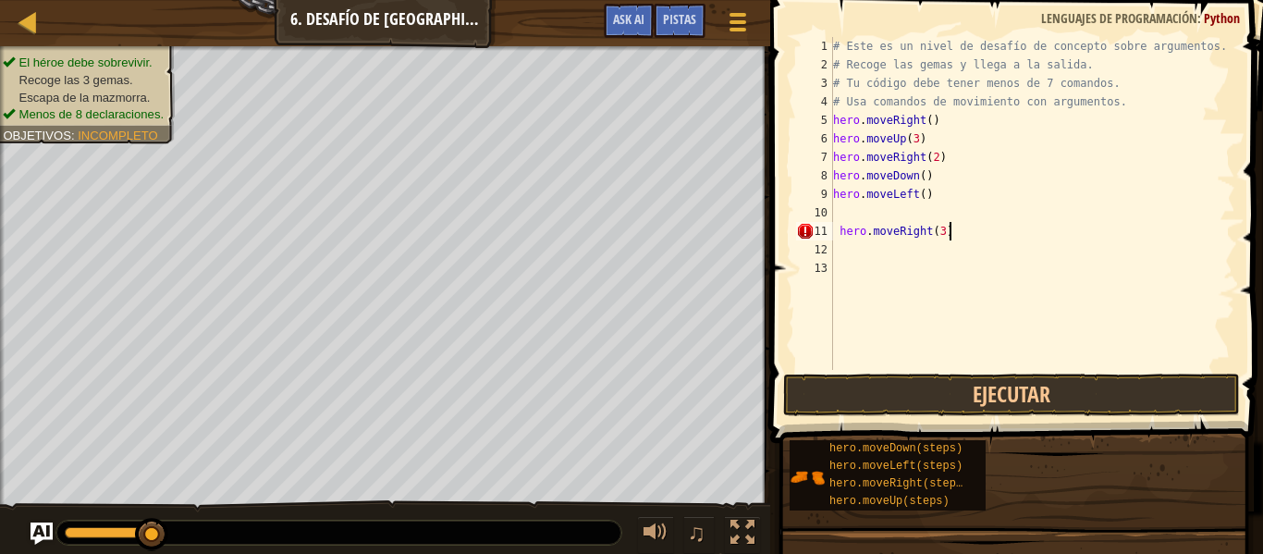
click at [956, 232] on div "# Este es un nivel de desafío de concepto sobre argumentos. # Recoge las gemas …" at bounding box center [1032, 222] width 406 height 370
type textarea "h"
click at [849, 215] on div "# Este es un nivel de desafío de concepto sobre argumentos. # Recoge las gemas …" at bounding box center [1032, 222] width 406 height 370
type textarea "h"
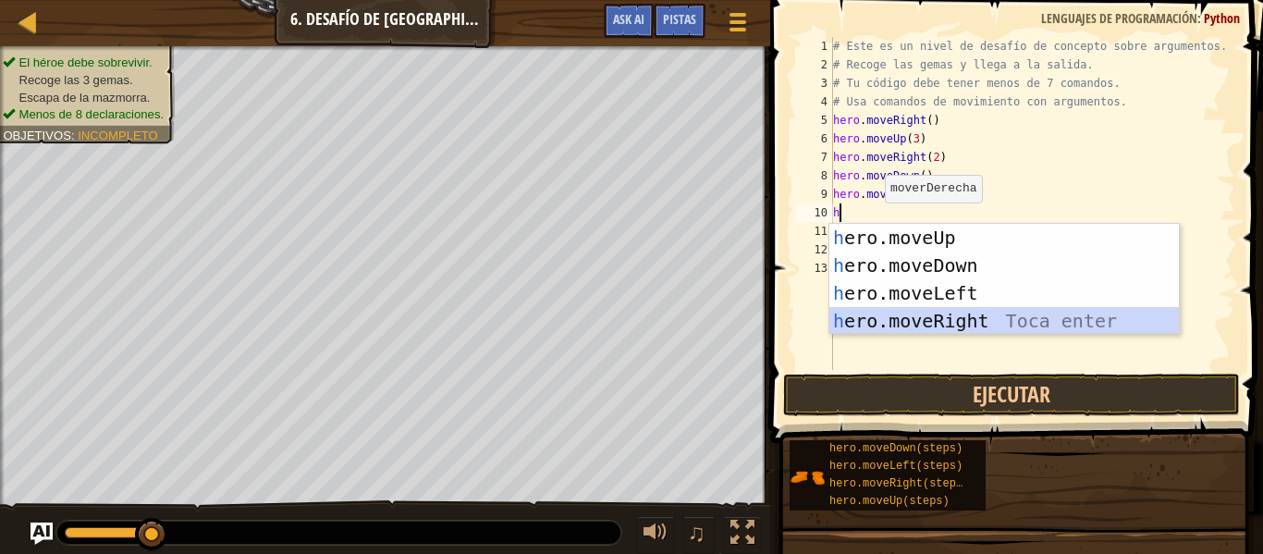
click at [929, 317] on div "h ero.moveUp Toca enter h ero.moveDown Toca enter h ero.moveLeft Toca enter h e…" at bounding box center [1003, 307] width 349 height 166
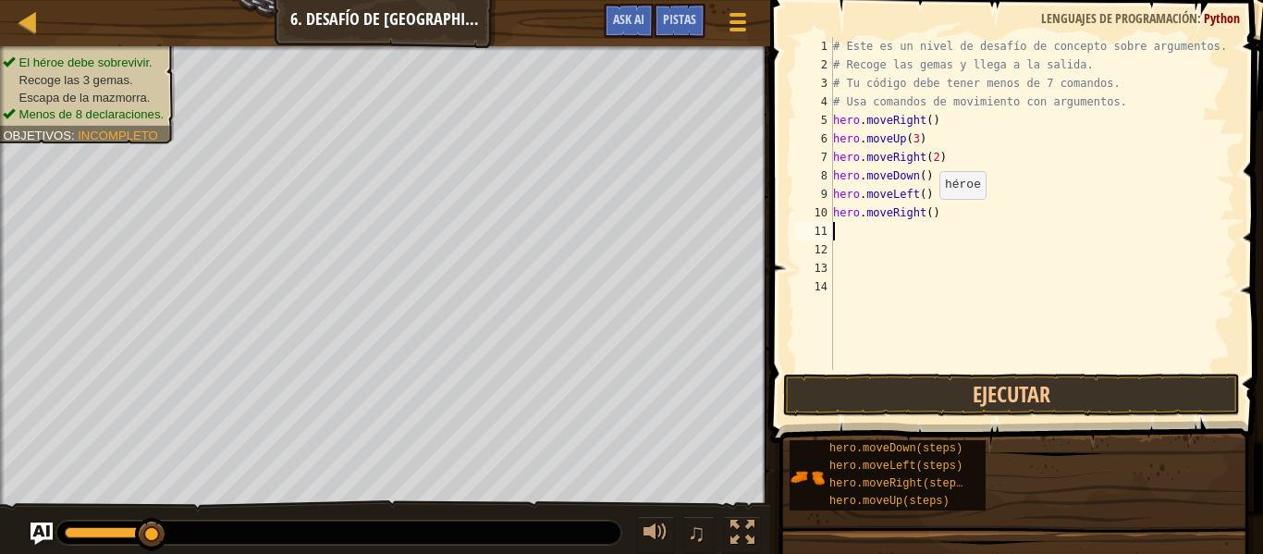
click at [930, 217] on div "# Este es un nivel de desafío de concepto sobre argumentos. # Recoge las gemas …" at bounding box center [1032, 222] width 406 height 370
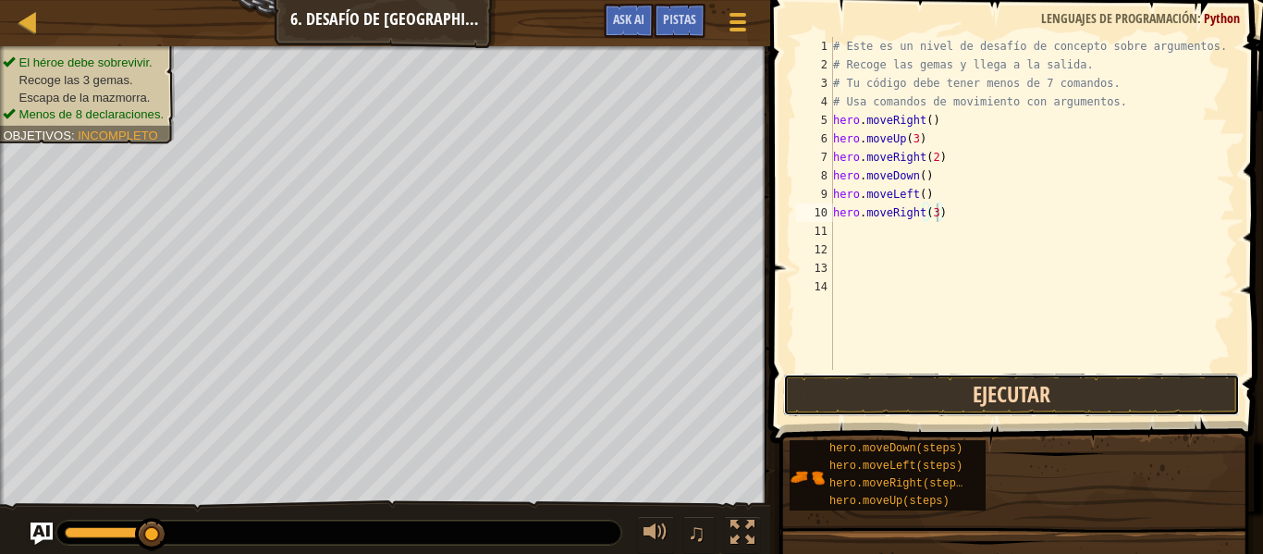
click at [923, 403] on button "Ejecutar" at bounding box center [1011, 394] width 457 height 43
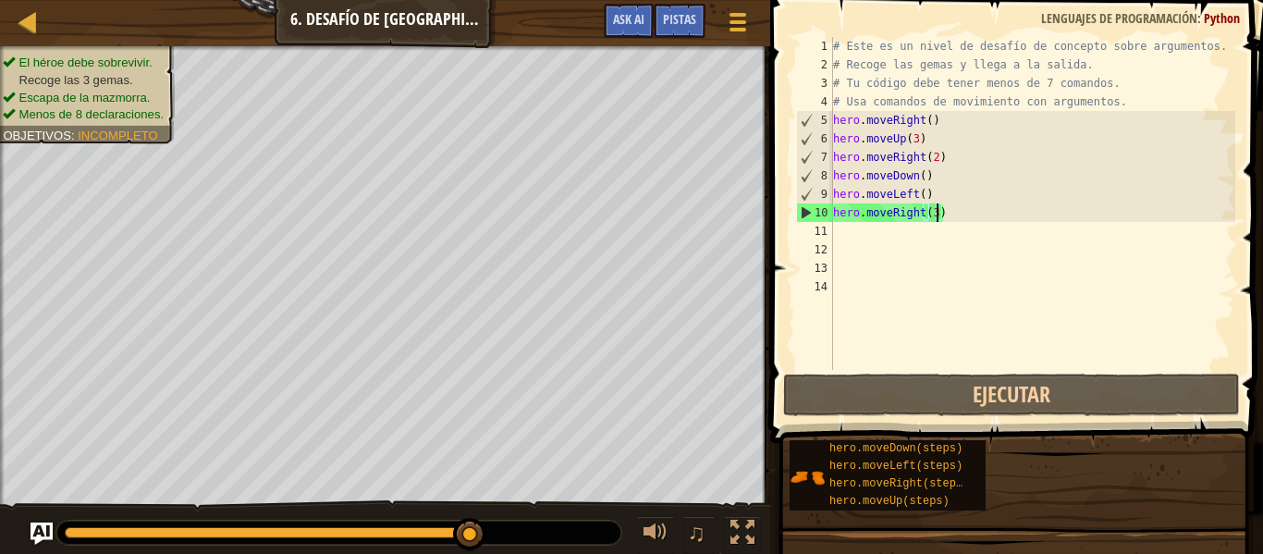
click at [935, 194] on div "# Este es un nivel de desafío de concepto sobre argumentos. # Recoge las gemas …" at bounding box center [1032, 222] width 406 height 370
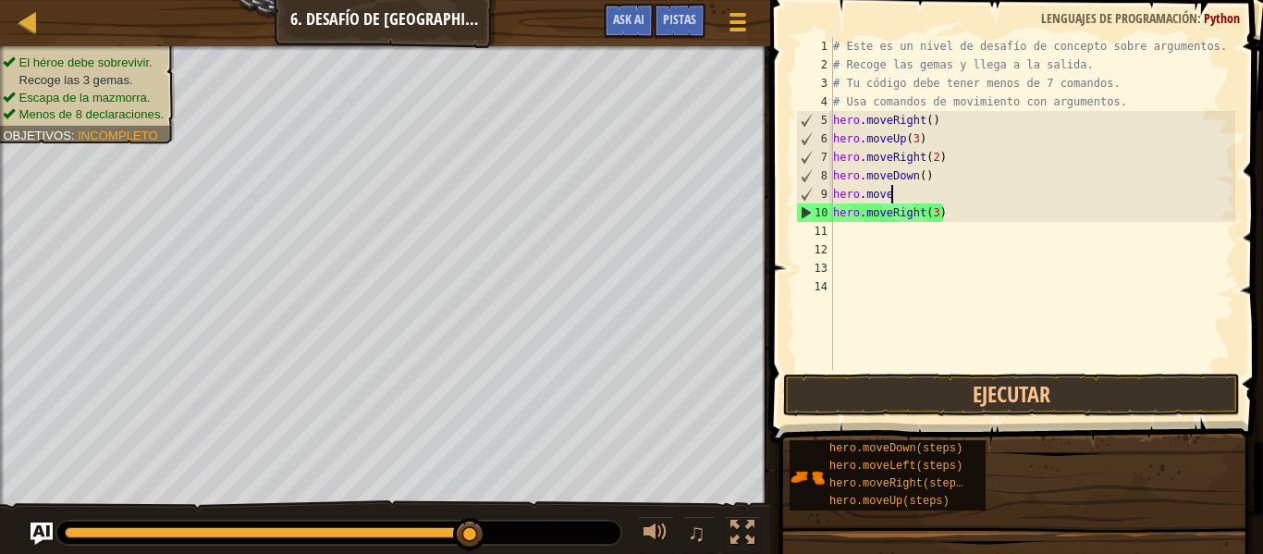
scroll to position [8, 4]
type textarea "h"
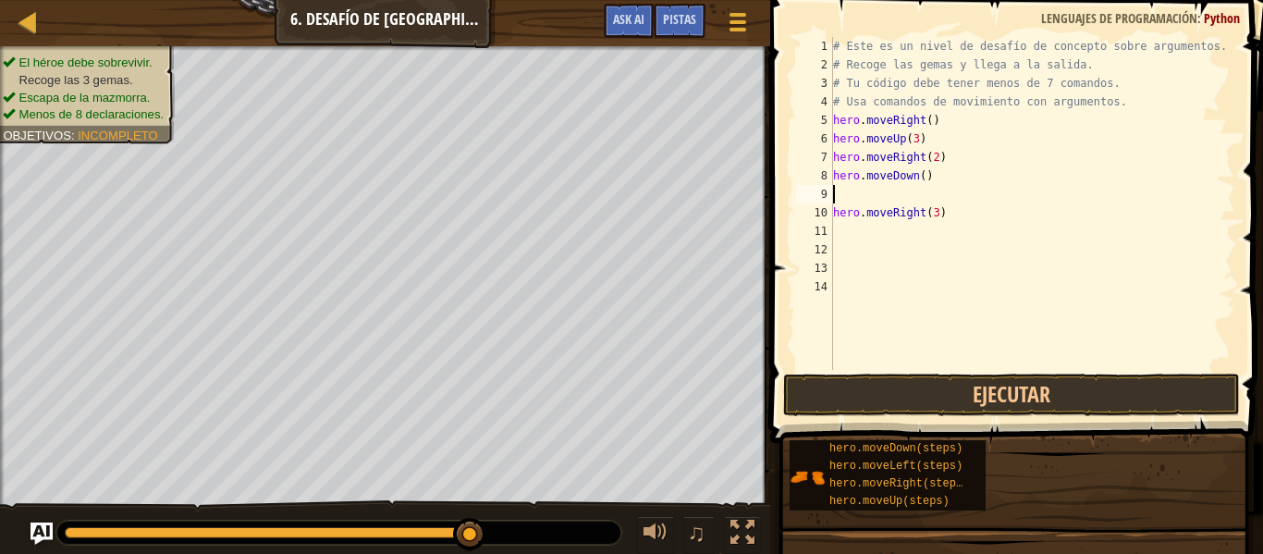
click at [947, 207] on div "# Este es un nivel de desafío de concepto sobre argumentos. # Recoge las gemas …" at bounding box center [1032, 222] width 406 height 370
type textarea "h"
click at [920, 177] on div "# Este es un nivel de desafío de concepto sobre argumentos. # Recoge las gemas …" at bounding box center [1032, 222] width 406 height 370
click at [925, 181] on div "# Este es un nivel de desafío de concepto sobre argumentos. # Recoge las gemas …" at bounding box center [1032, 222] width 406 height 370
type textarea "hero.moveDown(3)"
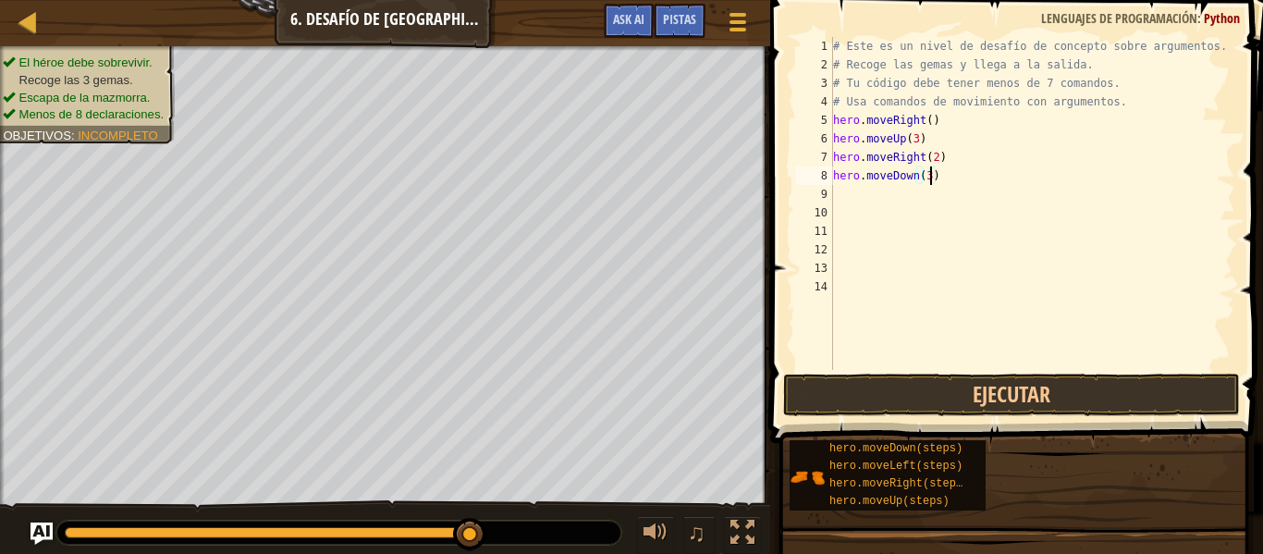
scroll to position [8, 14]
click at [852, 194] on div "# Este es un nivel de desafío de concepto sobre argumentos. # Recoge las gemas …" at bounding box center [1032, 222] width 406 height 370
type textarea "h"
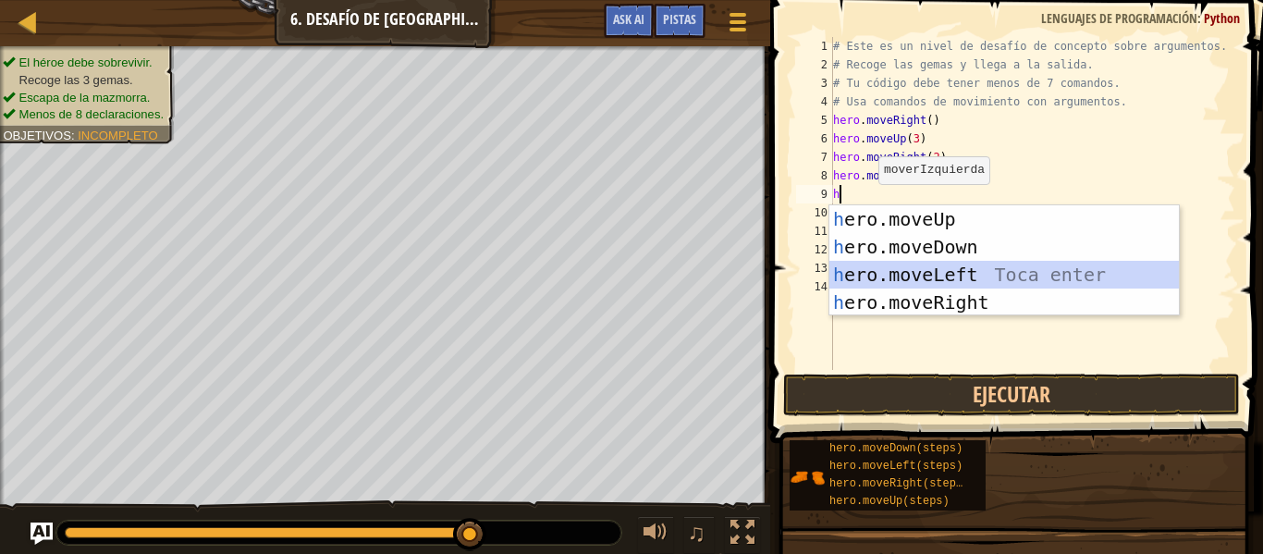
click at [911, 269] on div "h ero.moveUp Toca enter h ero.moveDown Toca enter h ero.moveLeft Toca enter h e…" at bounding box center [1003, 288] width 349 height 166
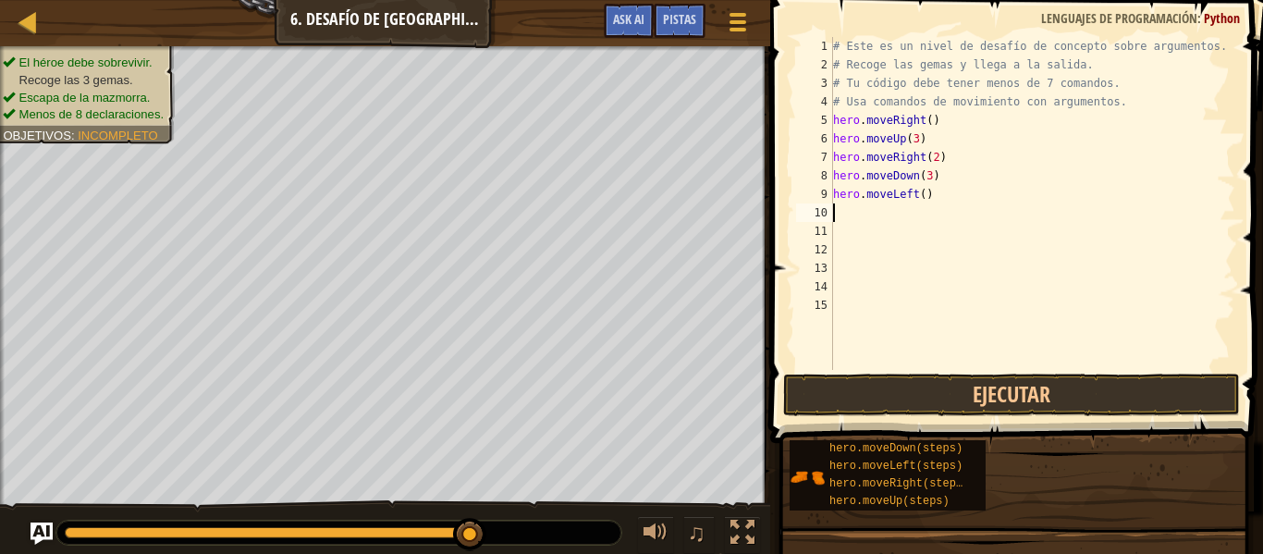
type textarea "h"
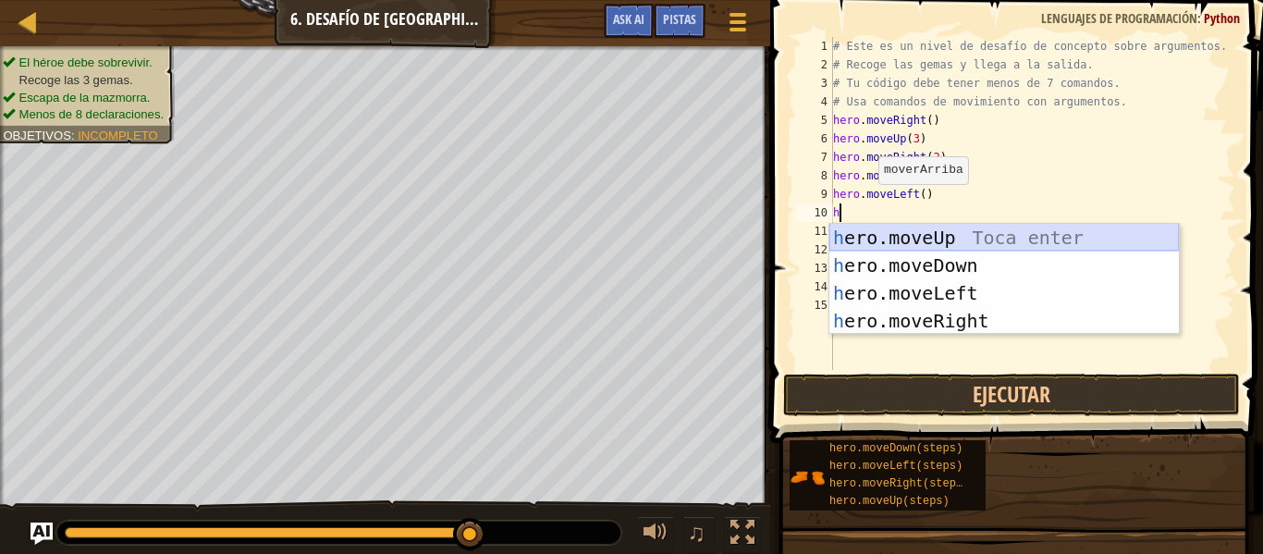
click at [913, 240] on div "h ero.moveUp Toca enter h ero.moveDown Toca enter h ero.moveLeft Toca enter h e…" at bounding box center [1003, 307] width 349 height 166
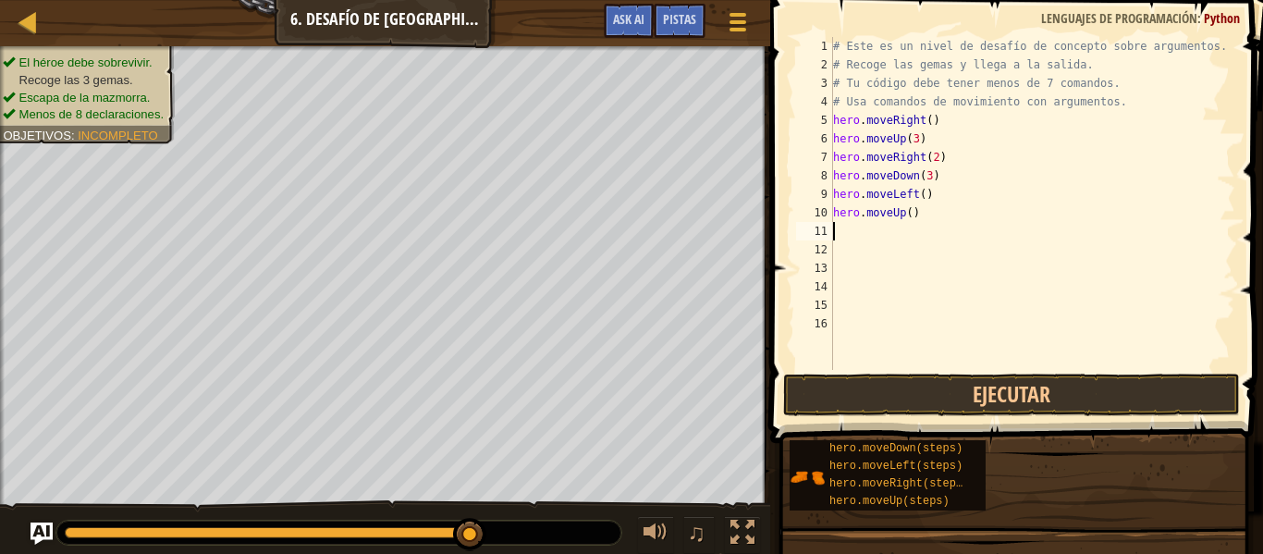
click at [935, 251] on div "# Este es un nivel de desafío de concepto sobre argumentos. # Recoge las gemas …" at bounding box center [1032, 222] width 406 height 370
click at [911, 215] on div "# Este es un nivel de desafío de concepto sobre argumentos. # Recoge las gemas …" at bounding box center [1032, 222] width 406 height 370
type textarea "hero.moveUp(2)"
click at [845, 241] on div "# Este es un nivel de desafío de concepto sobre argumentos. # Recoge las gemas …" at bounding box center [1032, 222] width 406 height 370
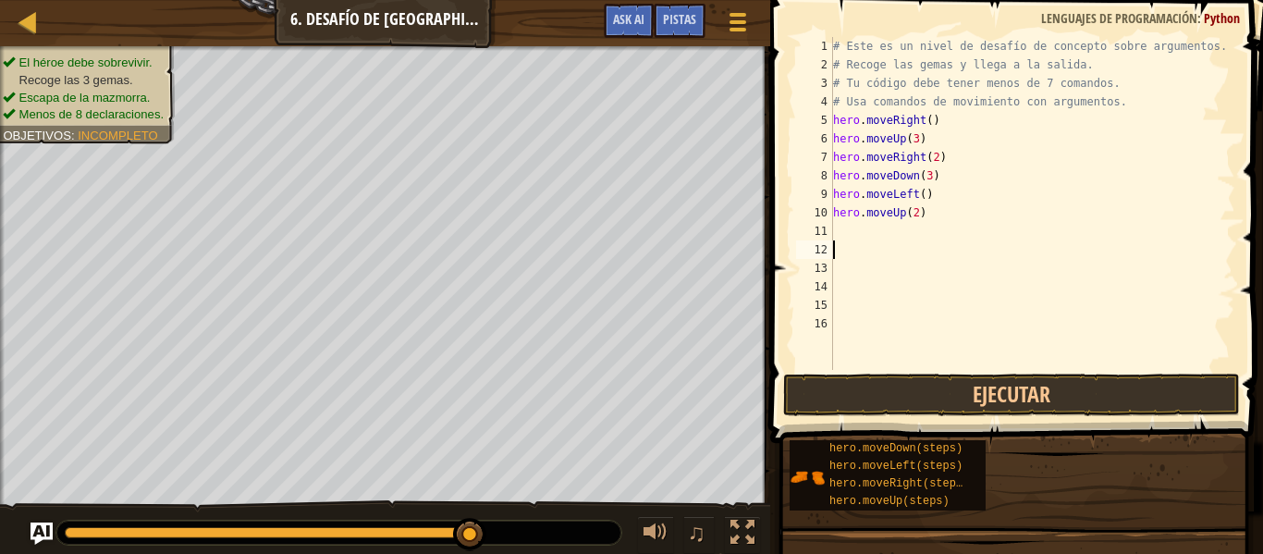
scroll to position [8, 0]
type textarea "h"
click at [840, 234] on div "# Este es un nivel de desafío de concepto sobre argumentos. # Recoge las gemas …" at bounding box center [1032, 222] width 406 height 370
type textarea "h"
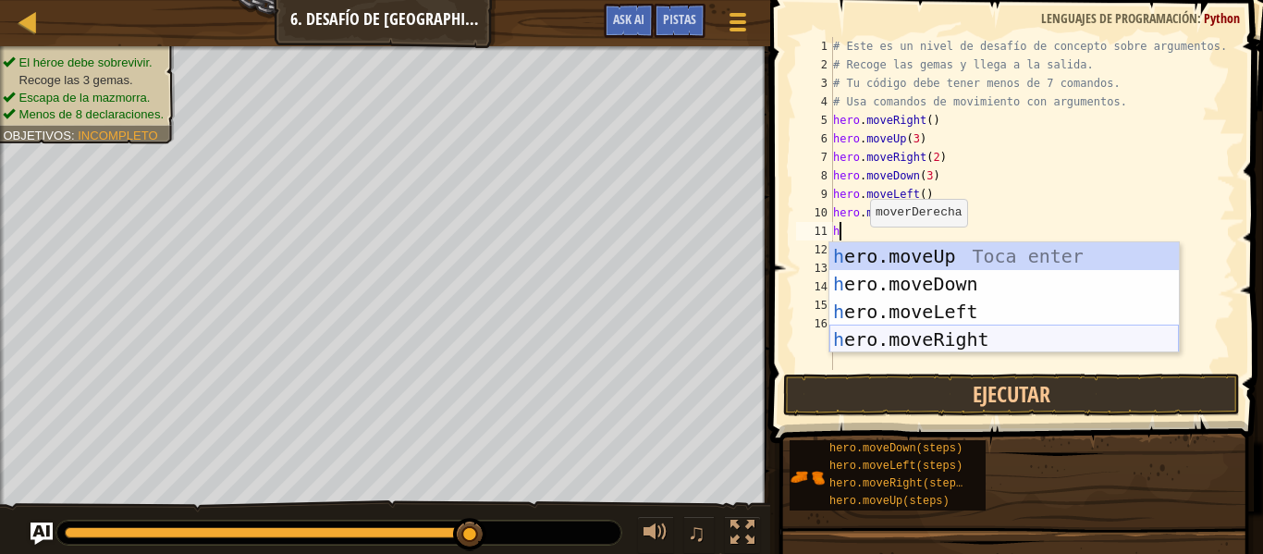
click at [923, 335] on div "h ero.moveUp Toca enter h ero.moveDown Toca enter h ero.moveLeft Toca enter h e…" at bounding box center [1003, 325] width 349 height 166
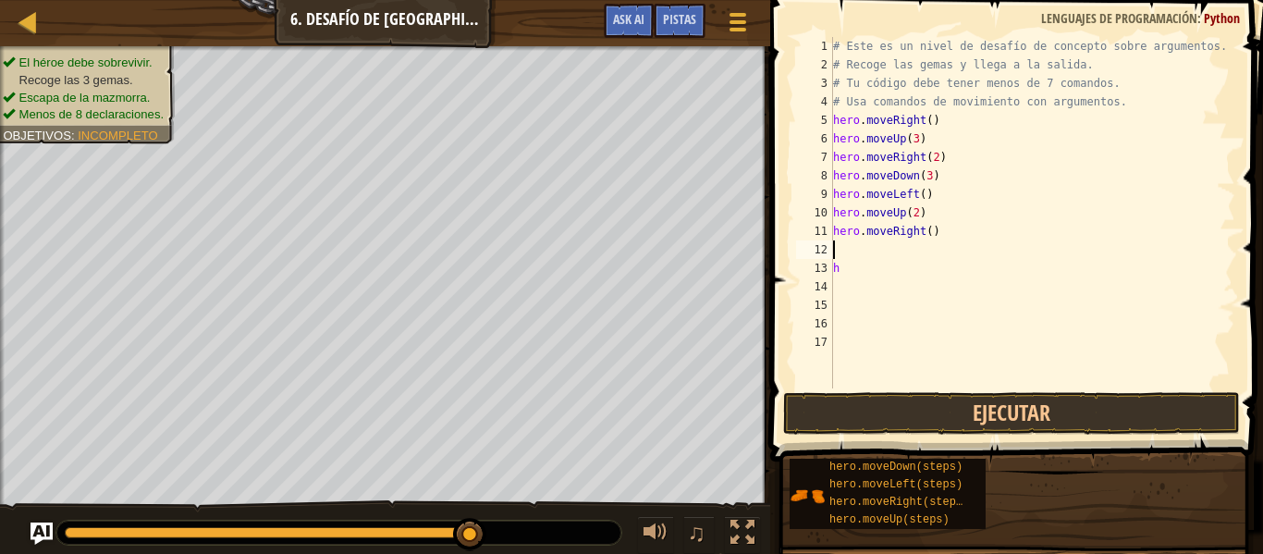
click at [931, 243] on div "# Este es un nivel de desafío de concepto sobre argumentos. # Recoge las gemas …" at bounding box center [1032, 231] width 406 height 388
click at [931, 237] on div "# Este es un nivel de desafío de concepto sobre argumentos. # Recoge las gemas …" at bounding box center [1032, 231] width 406 height 388
type textarea "hero.moveRight(3)"
click at [866, 280] on div "# Este es un nivel de desafío de concepto sobre argumentos. # Recoge las gemas …" at bounding box center [1032, 231] width 406 height 388
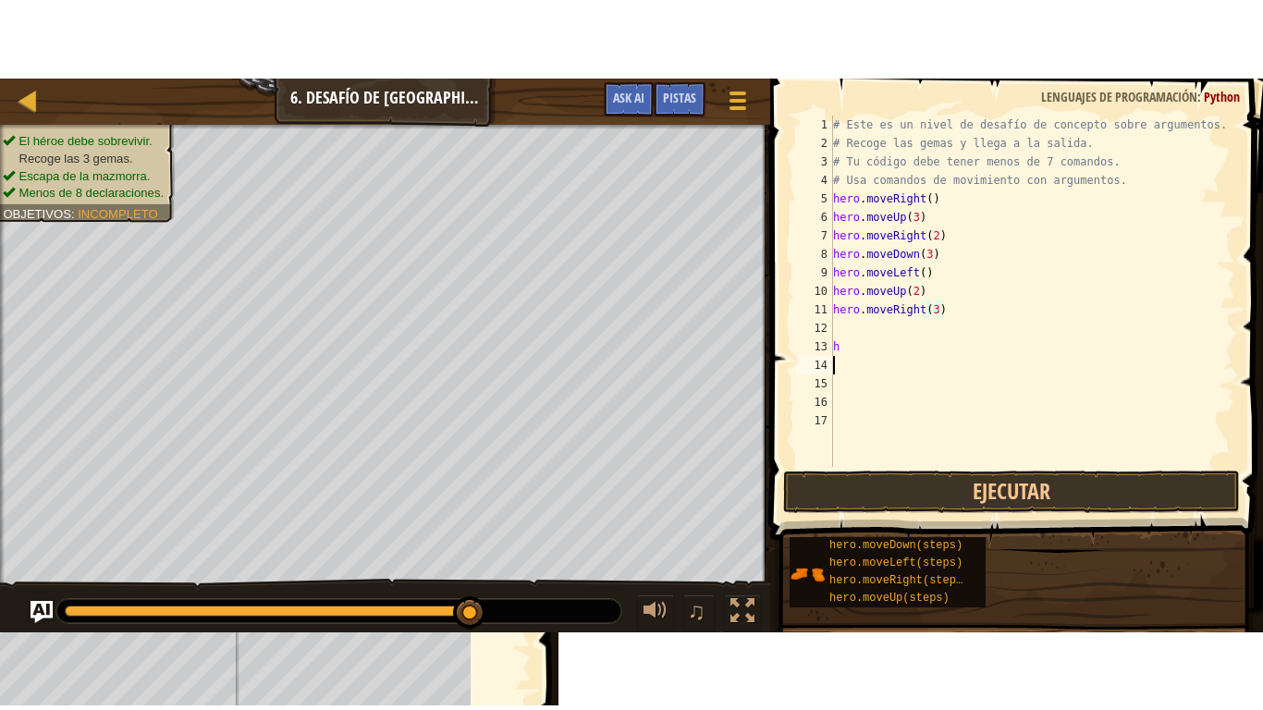
scroll to position [8, 0]
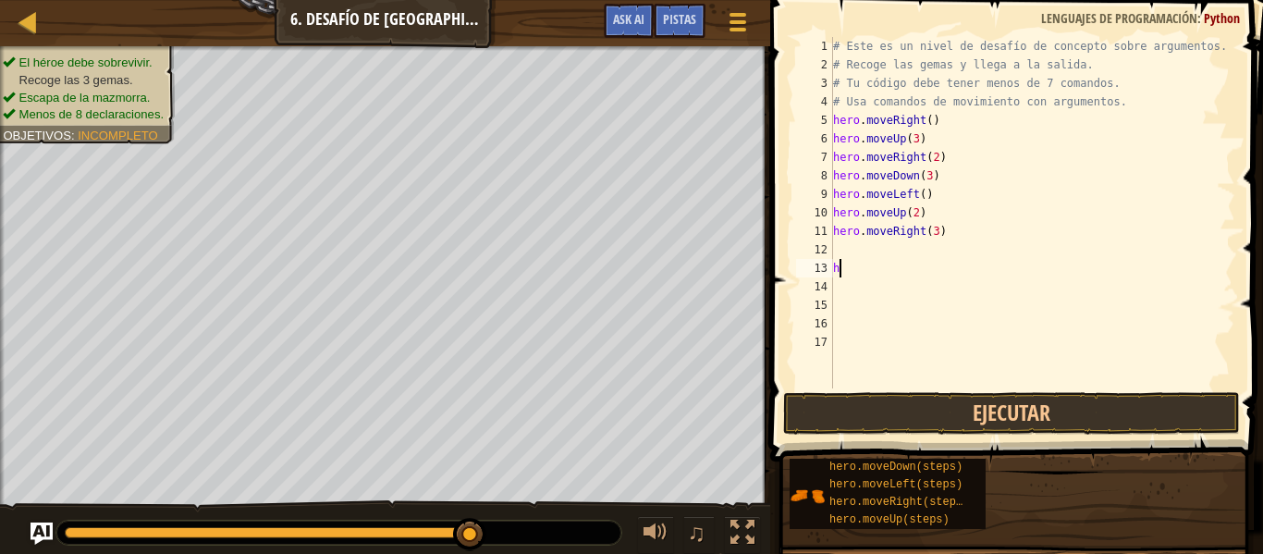
click at [859, 268] on div "# Este es un nivel de desafío de concepto sobre argumentos. # Recoge las gemas …" at bounding box center [1032, 231] width 406 height 388
type textarea "h"
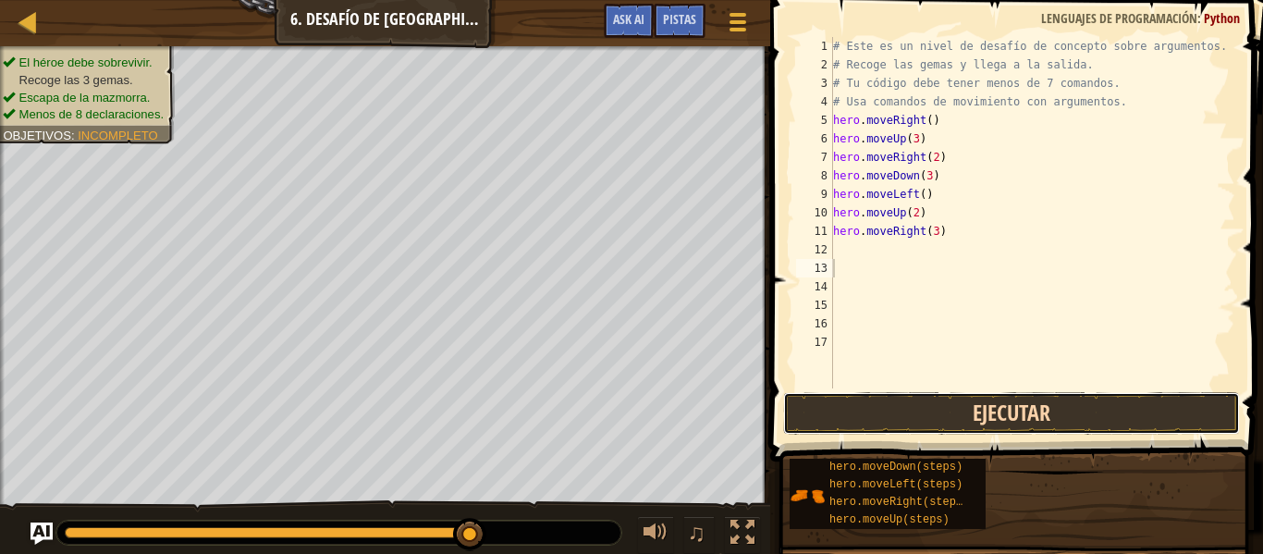
click at [876, 396] on button "Ejecutar" at bounding box center [1011, 413] width 457 height 43
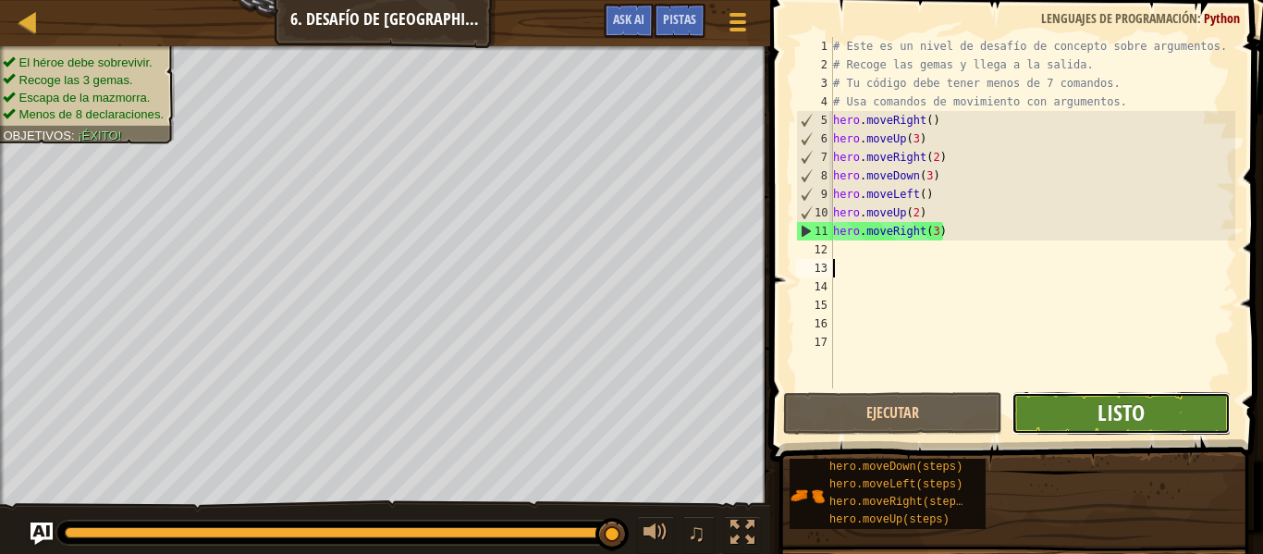
click at [1136, 409] on span "Listo" at bounding box center [1120, 412] width 47 height 30
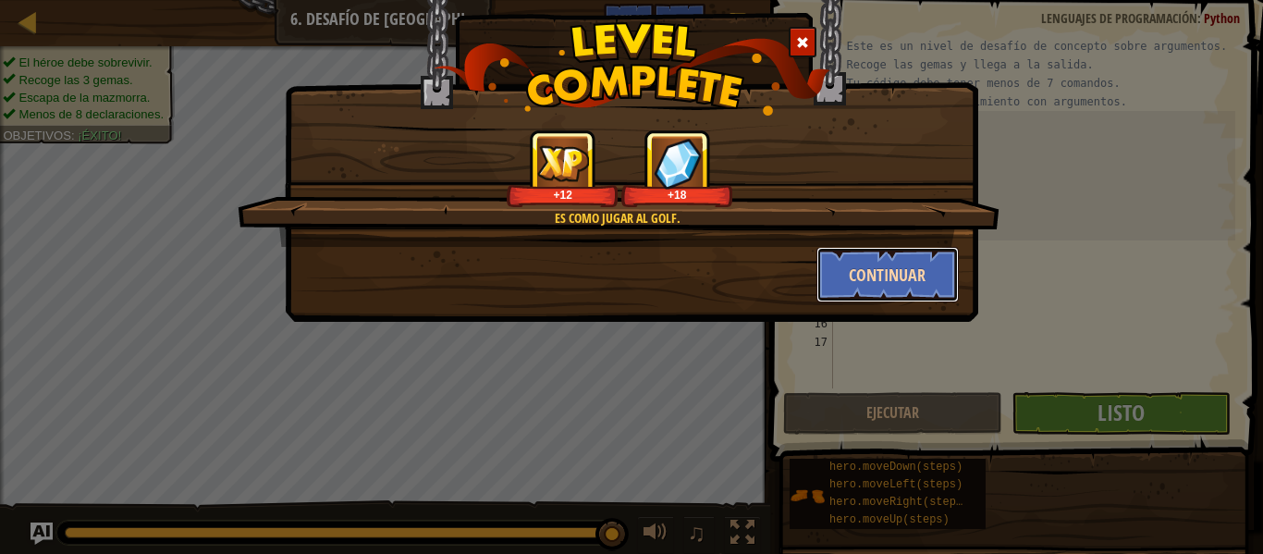
click at [861, 283] on button "Continuar" at bounding box center [887, 274] width 143 height 55
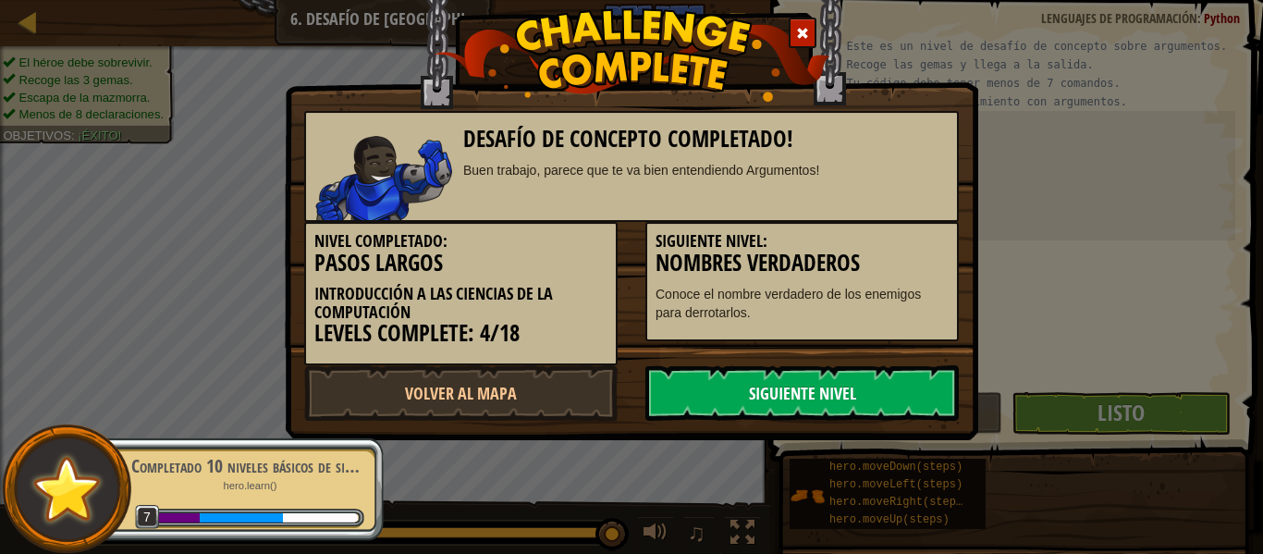
click at [759, 385] on link "Siguiente Nivel" at bounding box center [801, 392] width 313 height 55
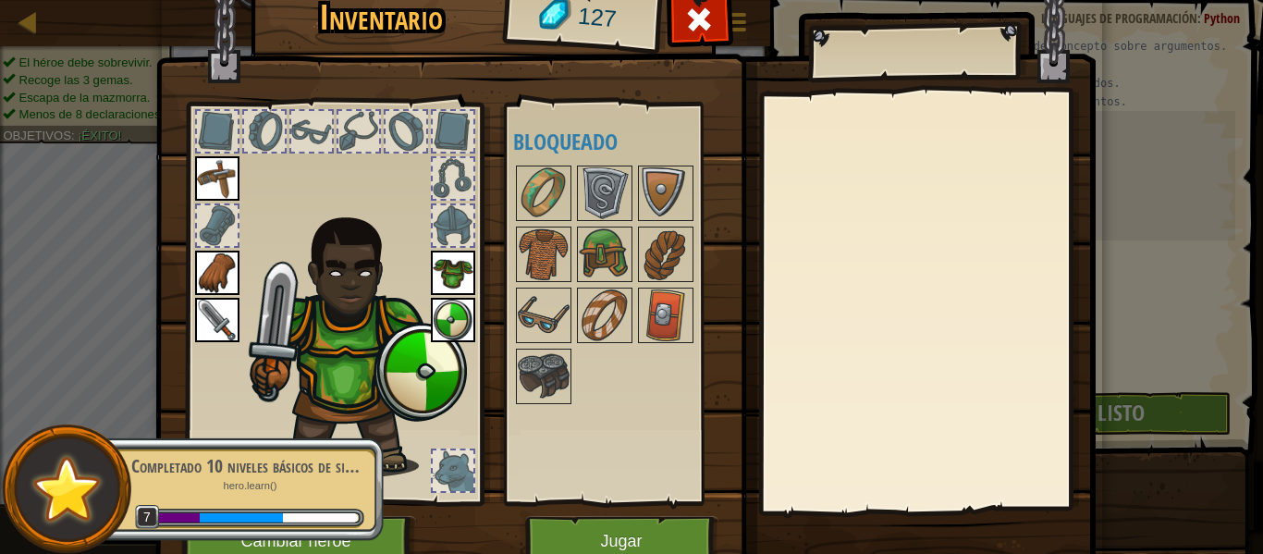
click at [583, 437] on div "Disponible [GEOGRAPHIC_DATA] [GEOGRAPHIC_DATA] [GEOGRAPHIC_DATA] [GEOGRAPHIC_DA…" at bounding box center [622, 303] width 218 height 385
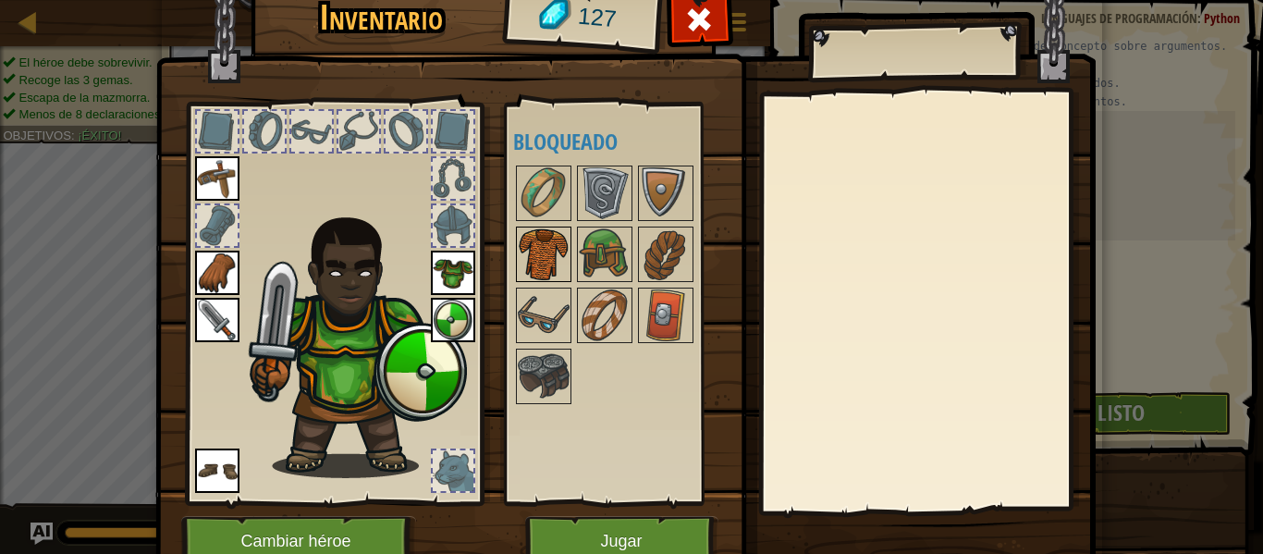
click at [554, 263] on img at bounding box center [544, 254] width 52 height 52
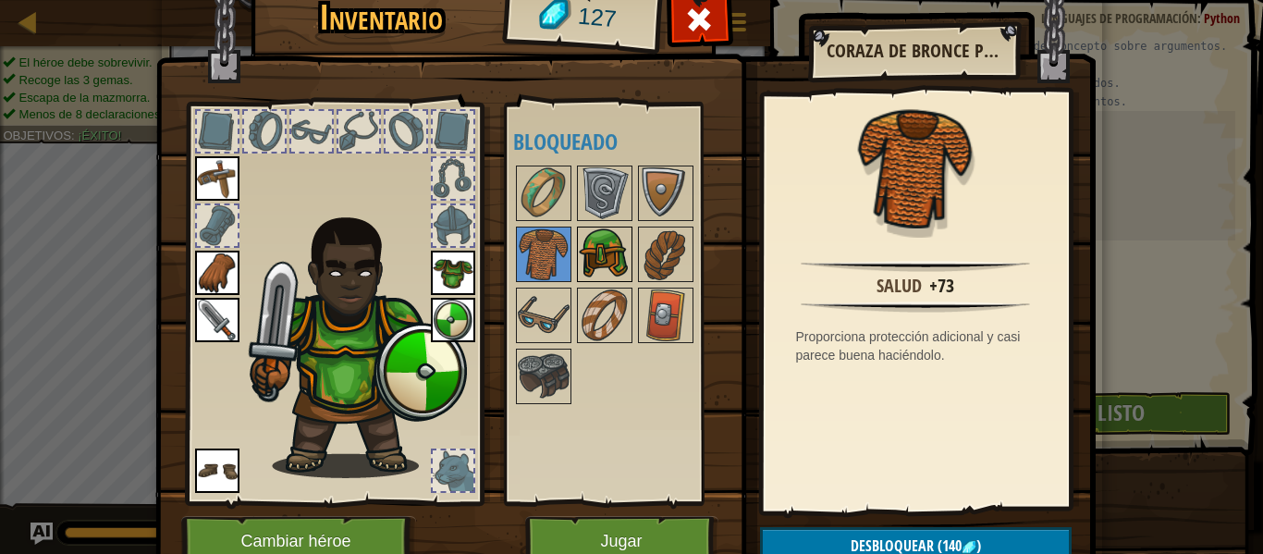
click at [593, 263] on img at bounding box center [605, 254] width 52 height 52
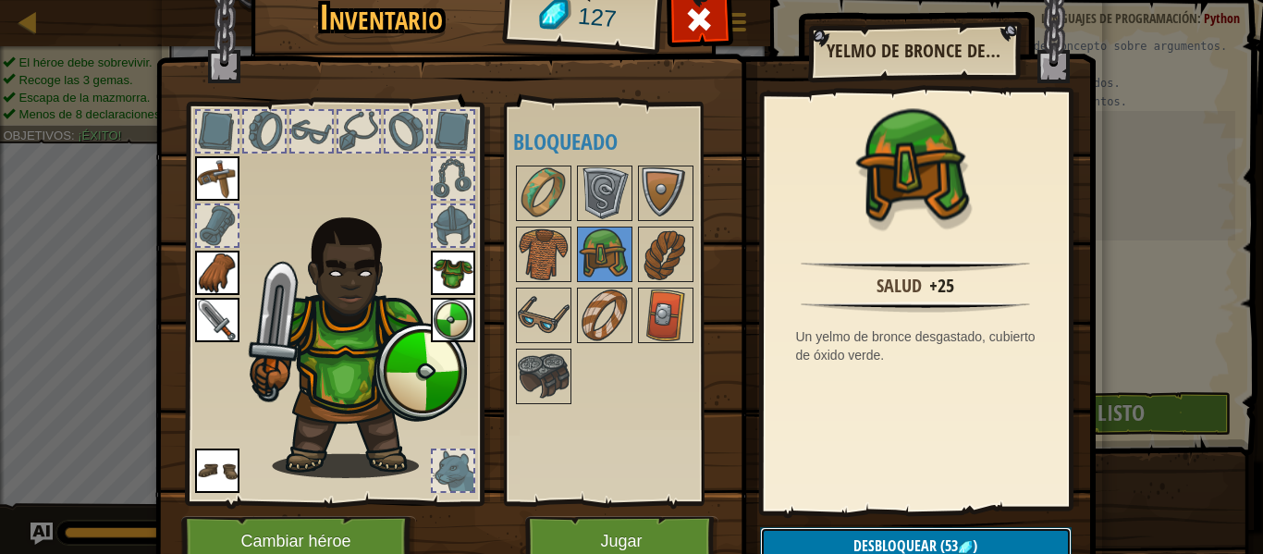
click at [876, 544] on span "Desbloquear" at bounding box center [894, 545] width 83 height 20
click at [874, 545] on button "Confirmar" at bounding box center [916, 546] width 312 height 38
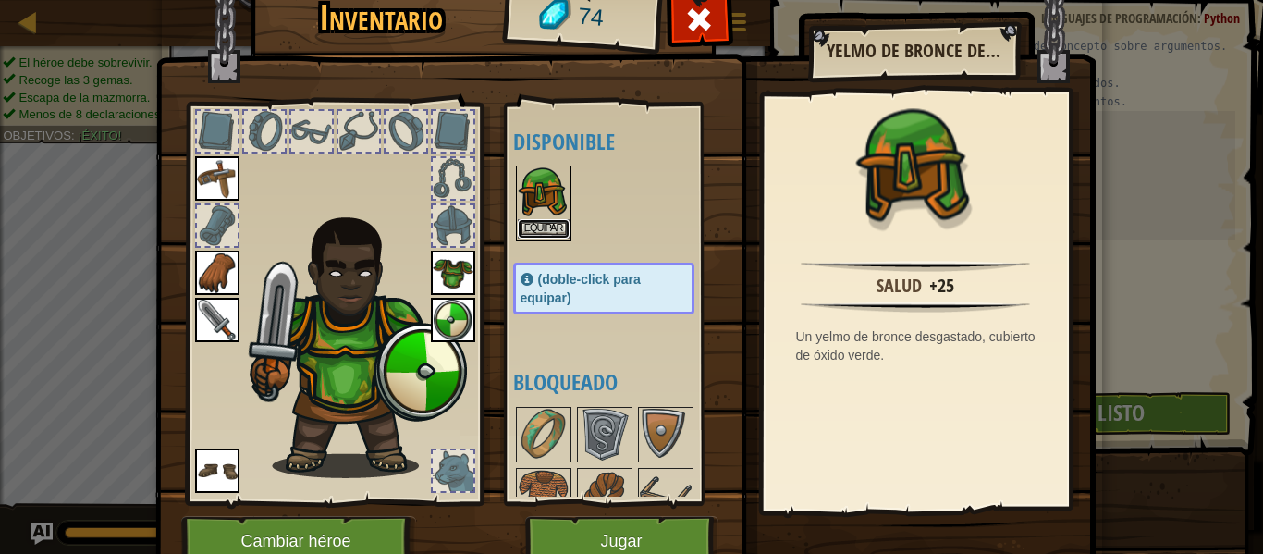
click at [567, 233] on button "Equipar" at bounding box center [544, 228] width 52 height 19
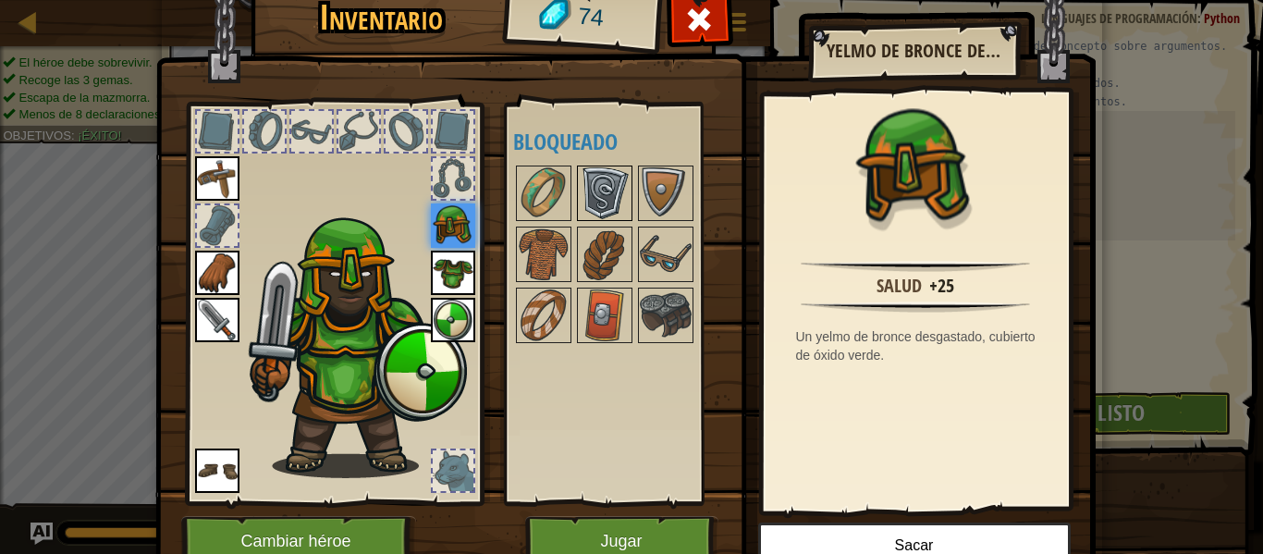
click at [617, 190] on img at bounding box center [605, 193] width 52 height 52
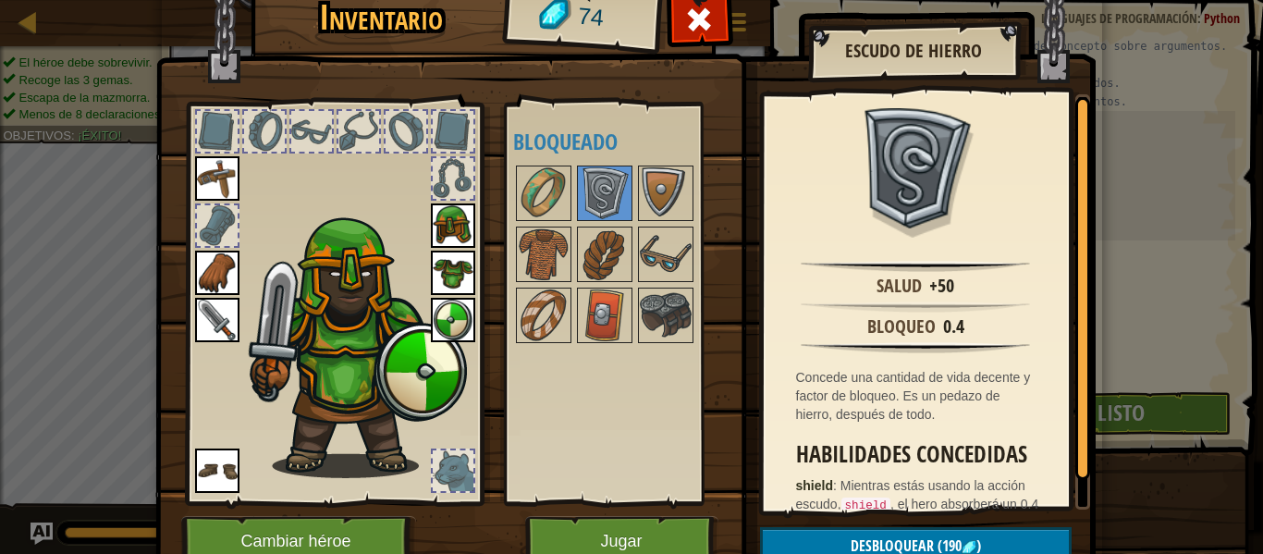
click at [453, 313] on img at bounding box center [453, 320] width 44 height 44
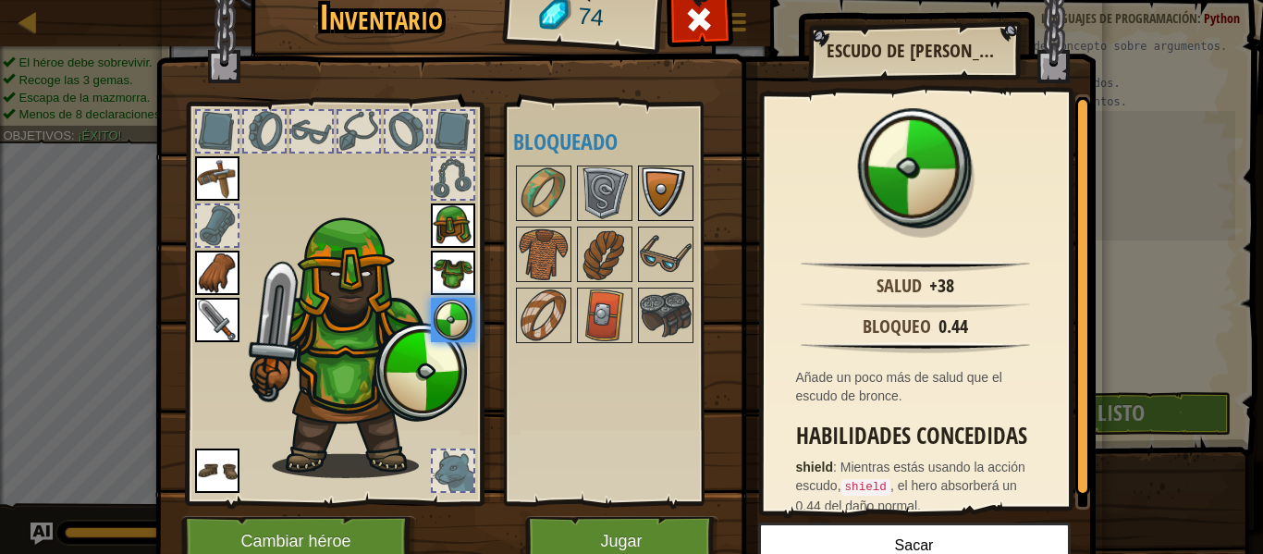
click at [683, 190] on img at bounding box center [666, 193] width 52 height 52
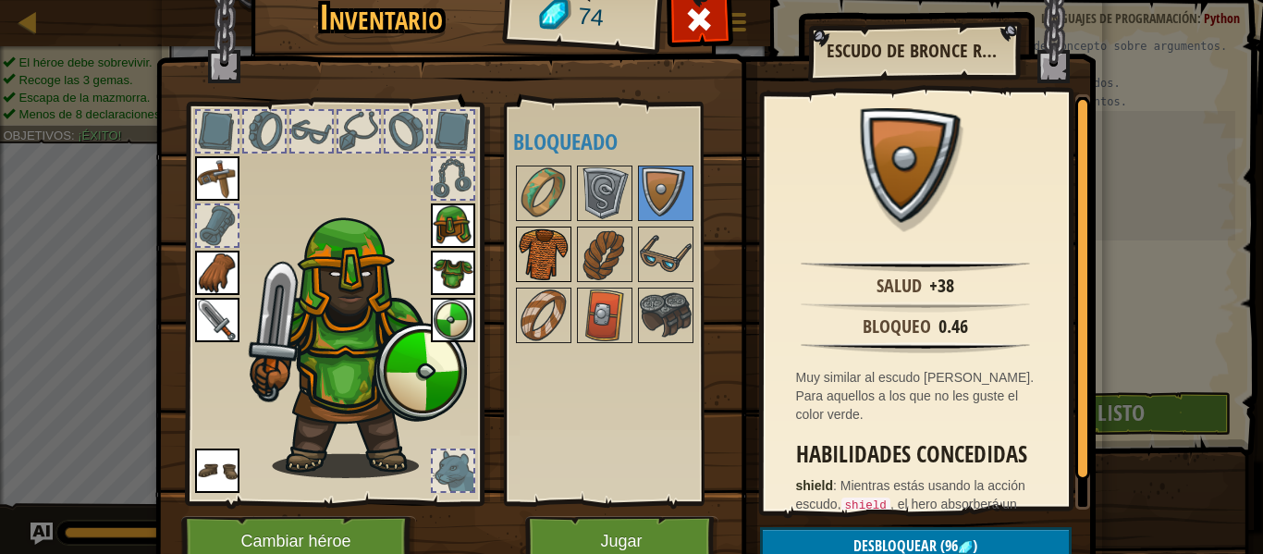
click at [540, 266] on img at bounding box center [544, 254] width 52 height 52
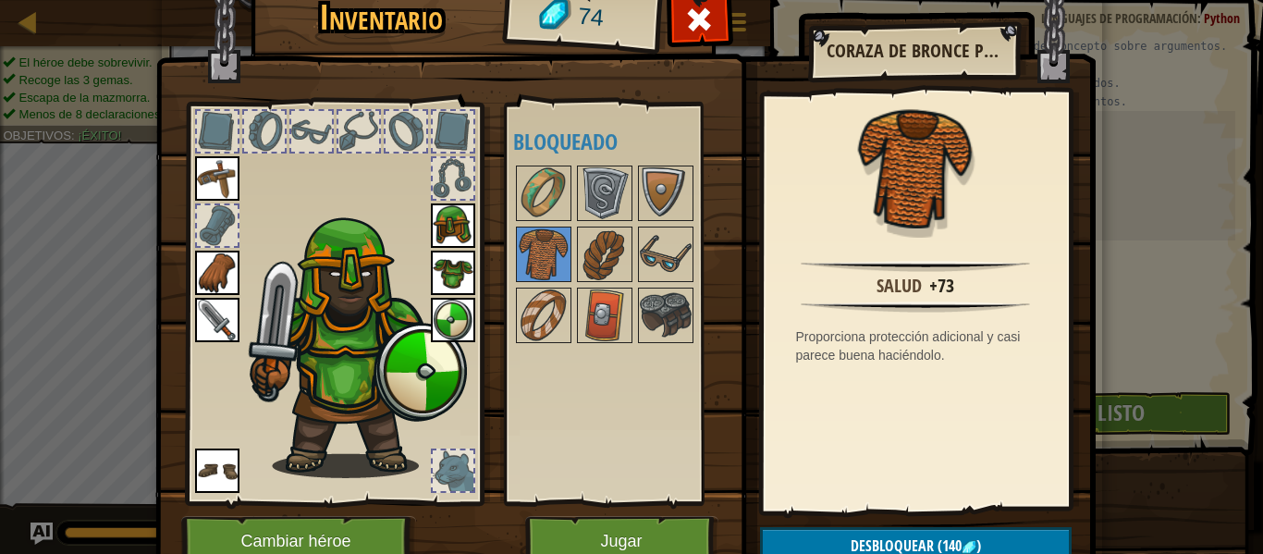
click at [457, 262] on img at bounding box center [453, 273] width 44 height 44
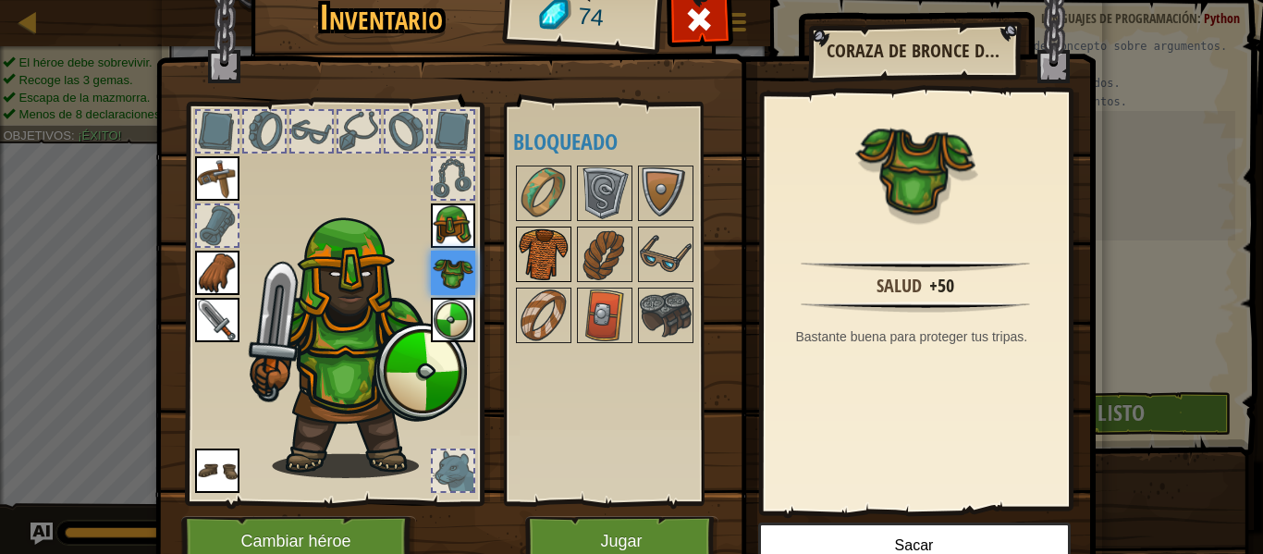
click at [528, 248] on img at bounding box center [544, 254] width 52 height 52
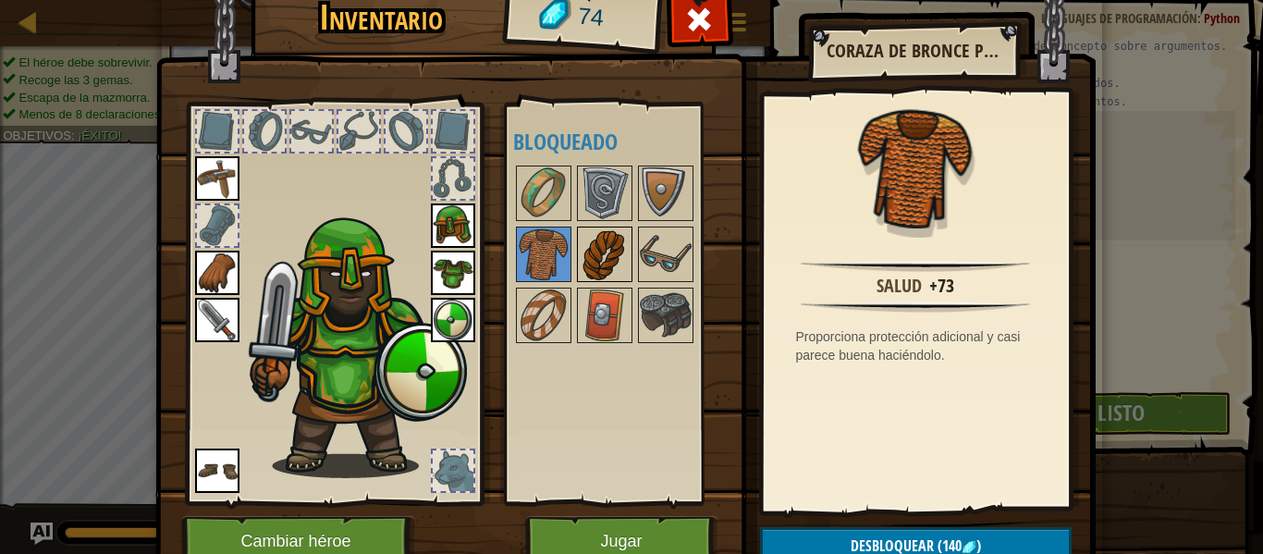
click at [614, 248] on img at bounding box center [605, 254] width 52 height 52
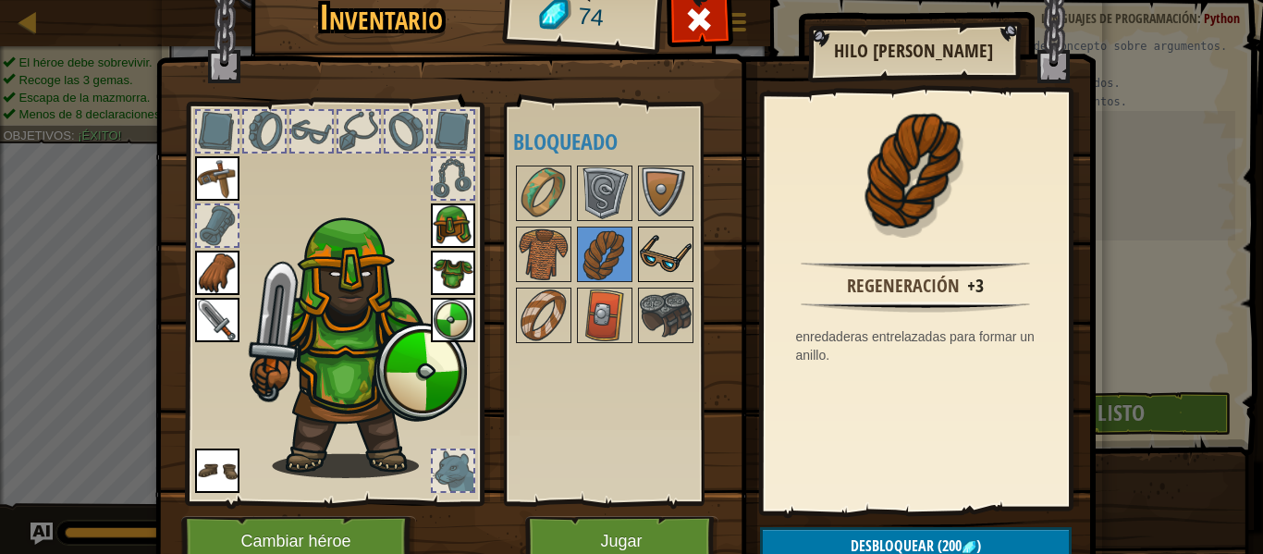
click at [658, 243] on img at bounding box center [666, 254] width 52 height 52
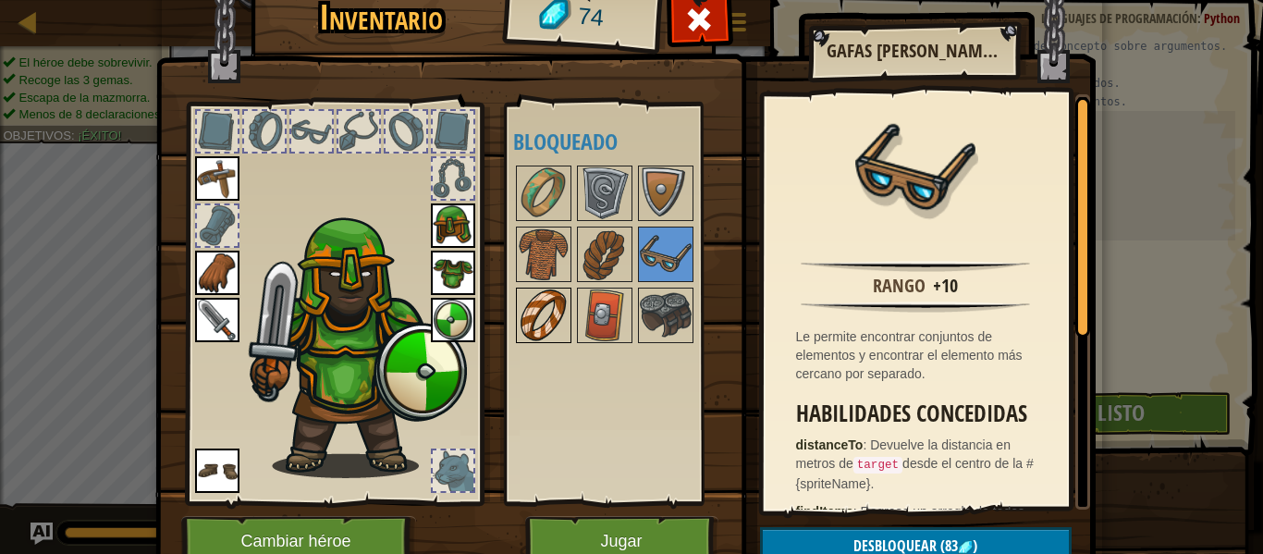
click at [535, 310] on img at bounding box center [544, 315] width 52 height 52
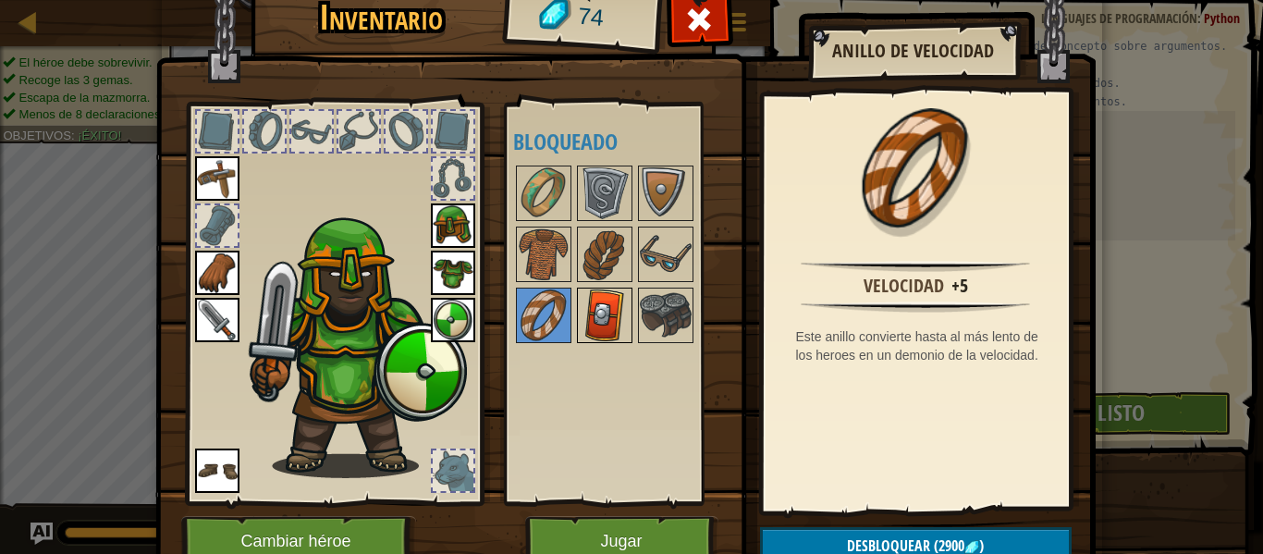
click at [614, 321] on img at bounding box center [605, 315] width 52 height 52
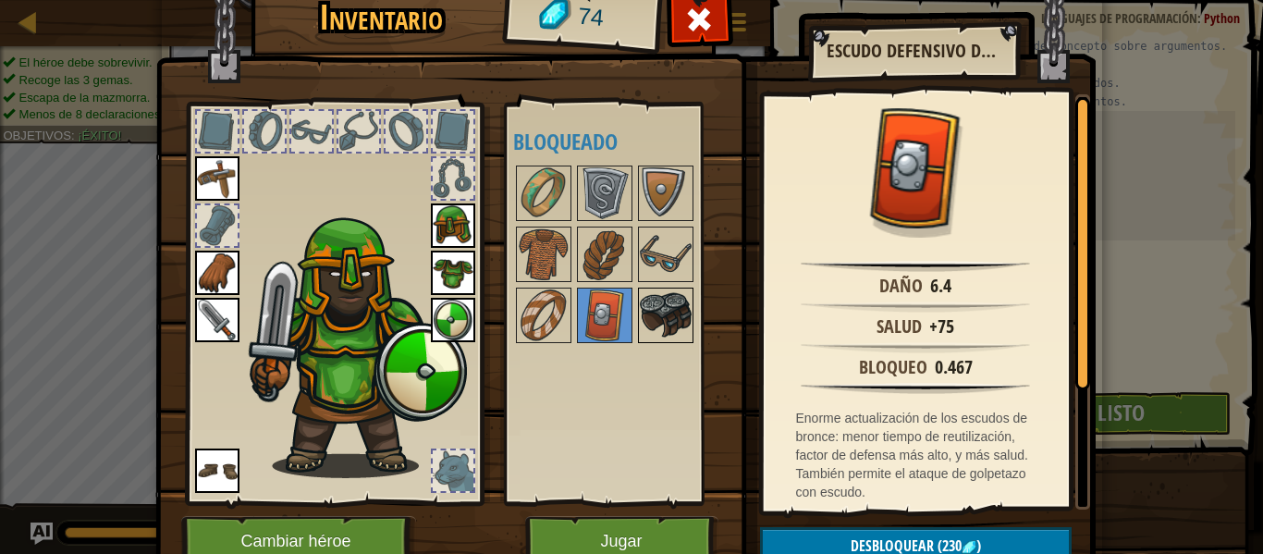
click at [666, 301] on img at bounding box center [666, 315] width 52 height 52
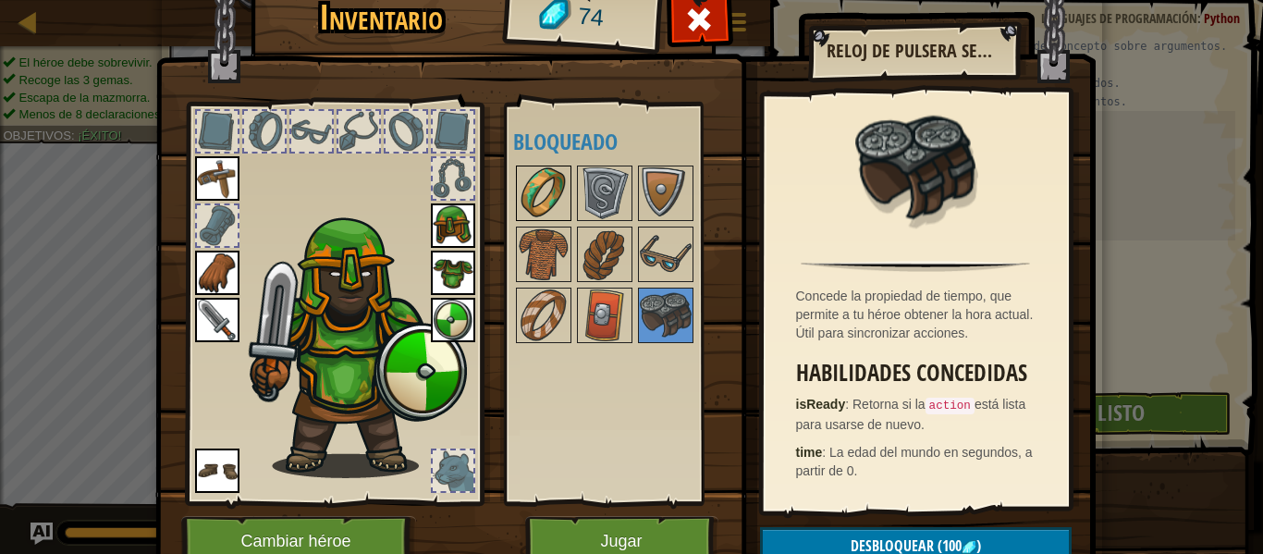
click at [543, 202] on img at bounding box center [544, 193] width 52 height 52
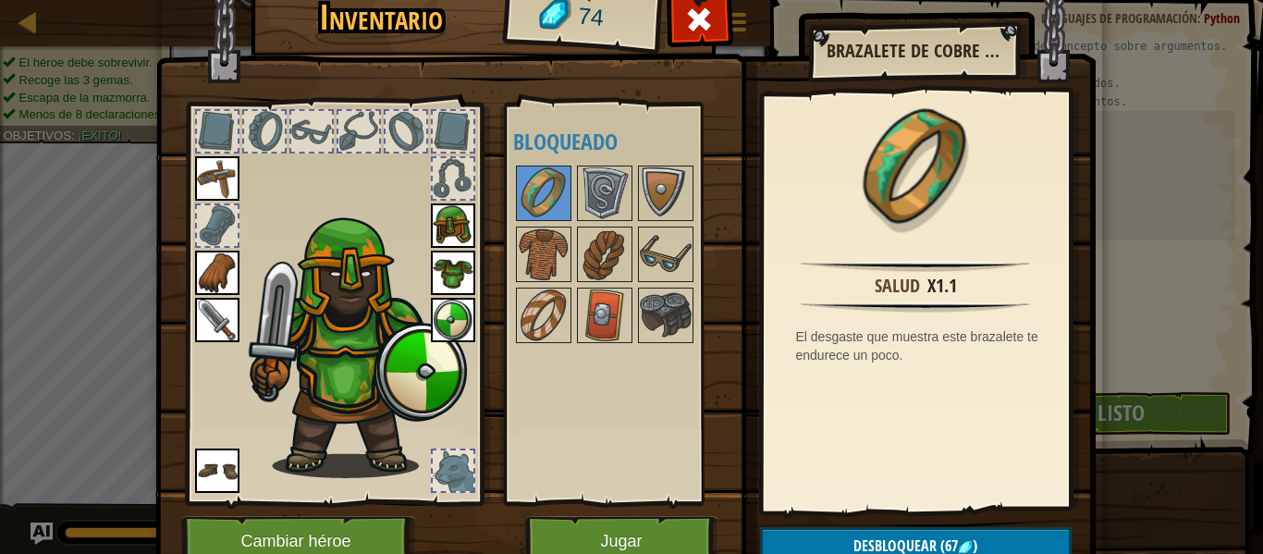
click at [597, 517] on div "Inventario 74 Disponible [GEOGRAPHIC_DATA] [GEOGRAPHIC_DATA] [GEOGRAPHIC_DATA] …" at bounding box center [632, 282] width 940 height 610
click at [597, 520] on button "Jugar" at bounding box center [621, 541] width 193 height 51
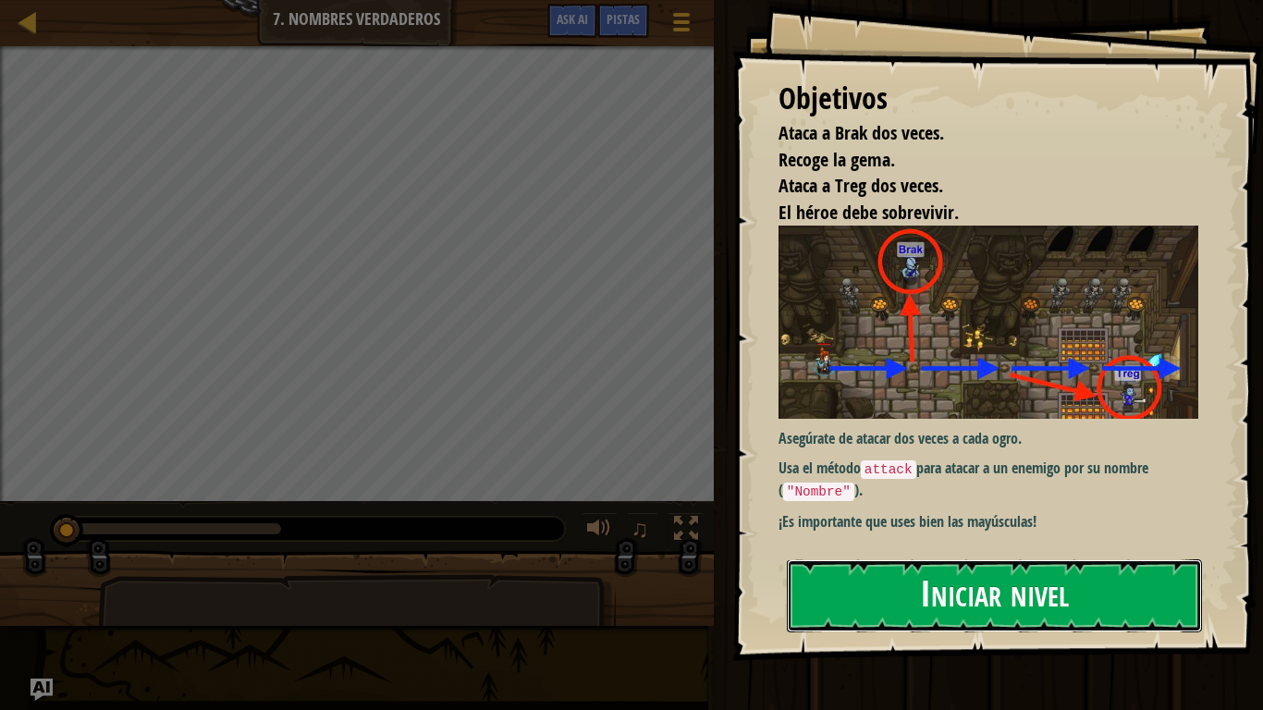
click at [991, 553] on button "Iniciar nivel" at bounding box center [994, 595] width 415 height 73
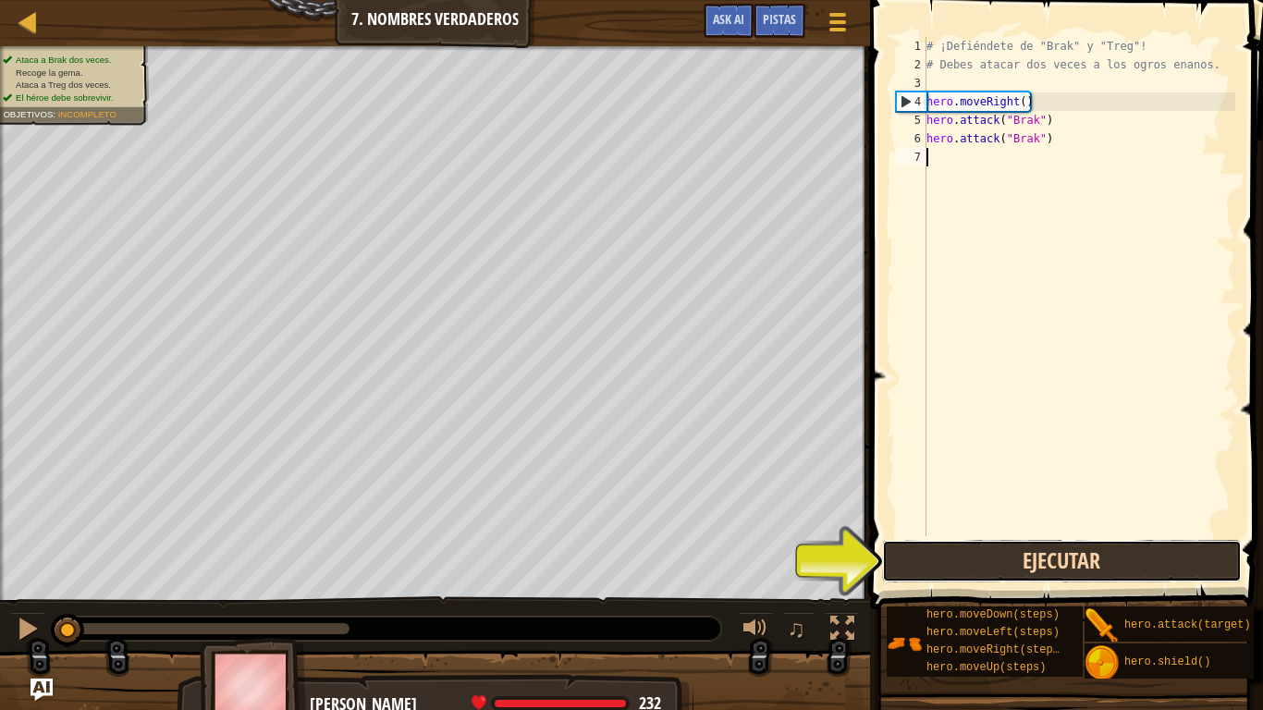
click at [1011, 553] on button "Ejecutar" at bounding box center [1062, 561] width 360 height 43
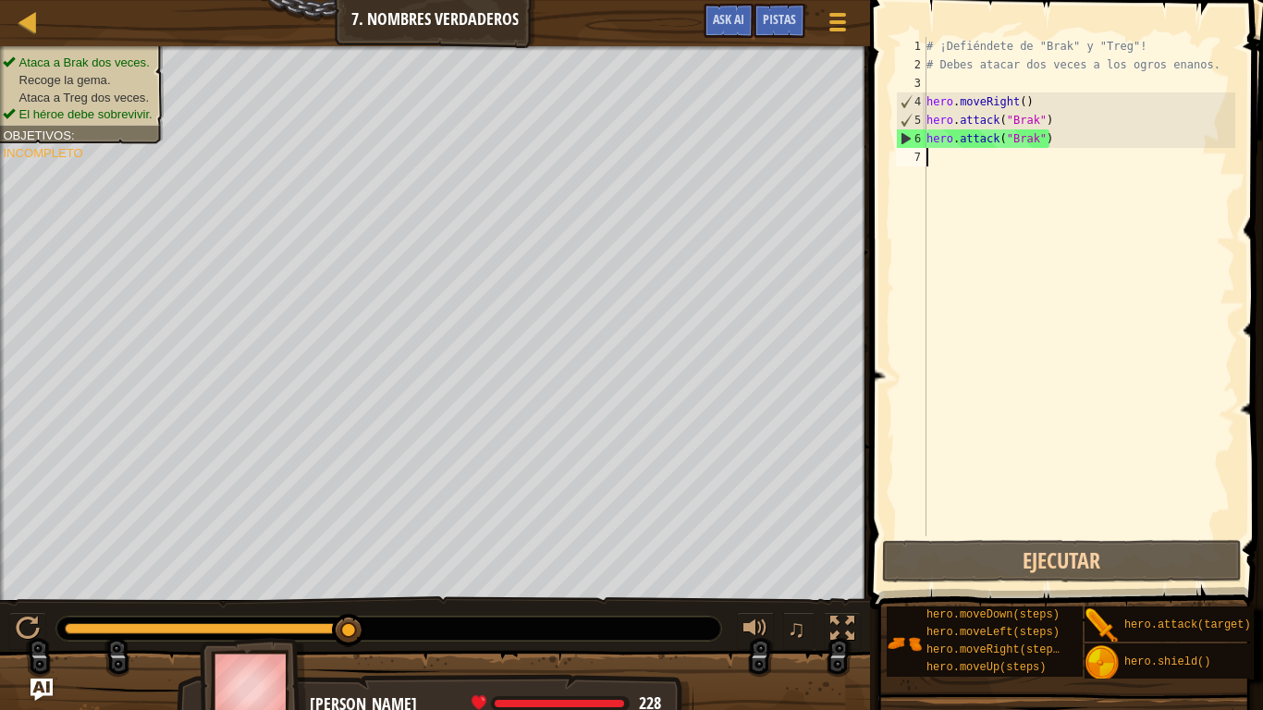
type textarea "h"
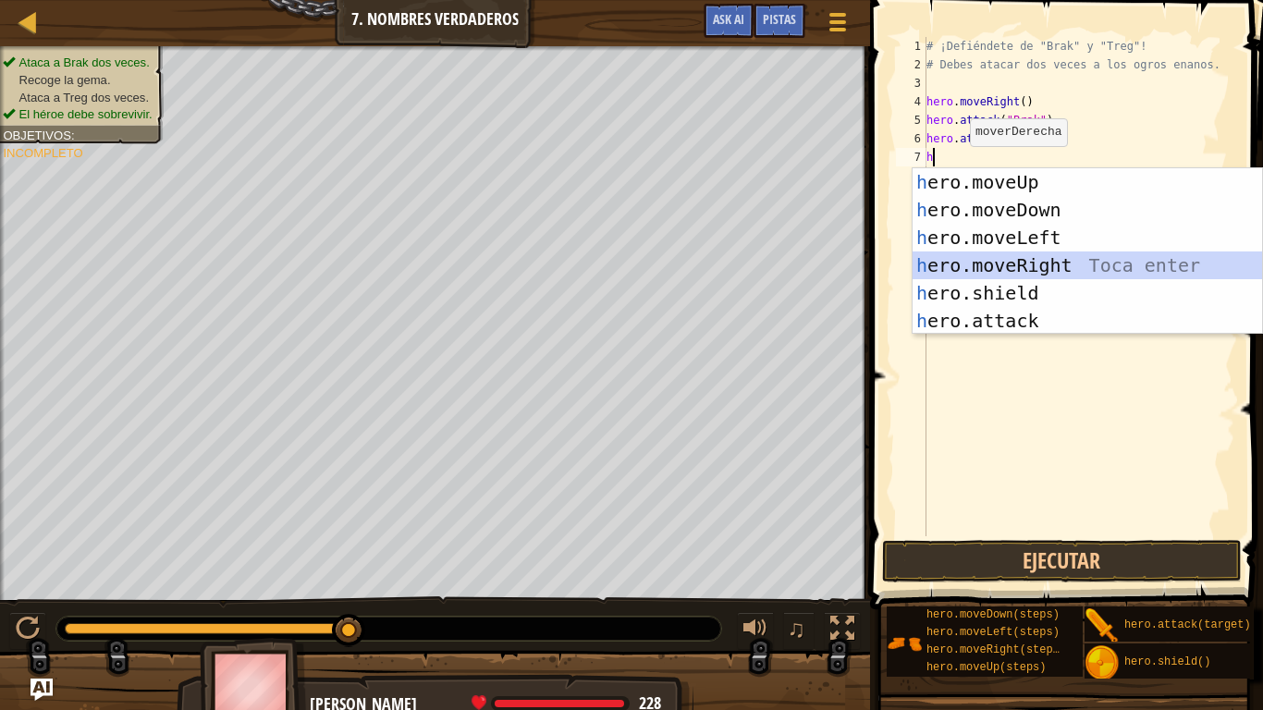
click at [1009, 269] on div "h ero.moveUp Toca enter h ero.moveDown Toca enter h ero.moveLeft Toca enter h e…" at bounding box center [1086, 279] width 349 height 222
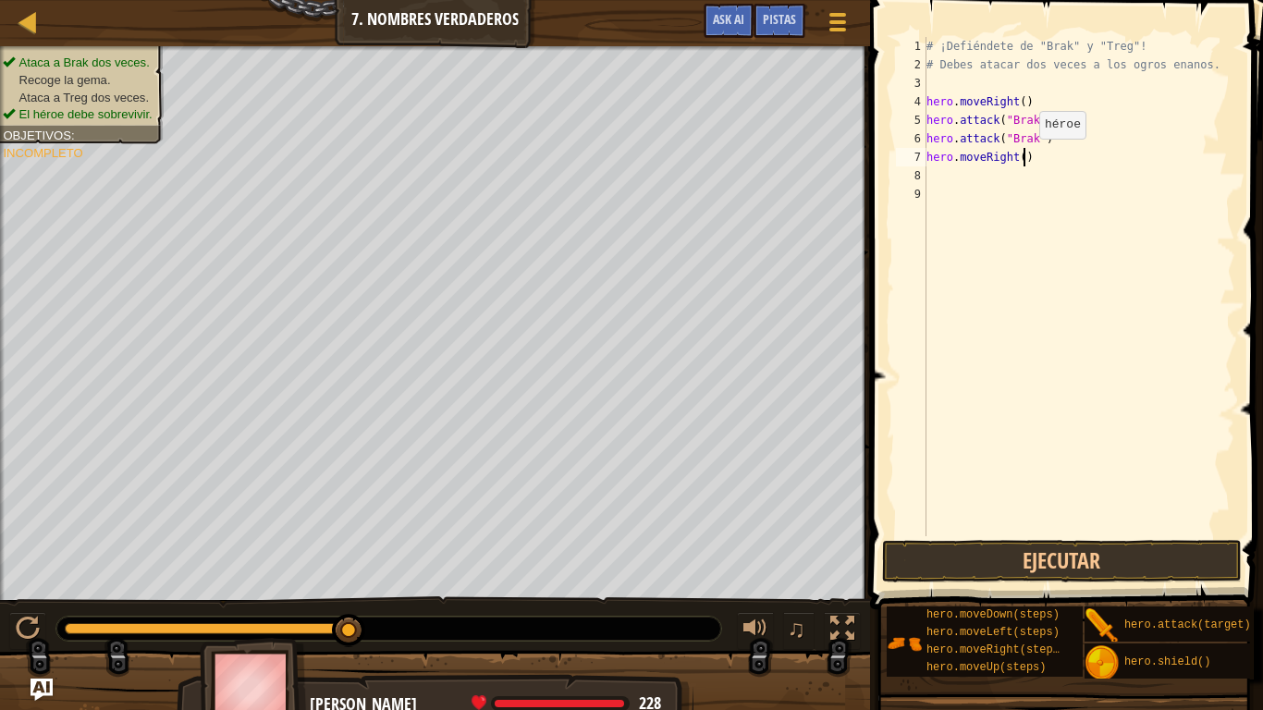
click at [1022, 157] on div "# ¡Defiéndete de "Brak" y "Treg"! # Debes atacar dos veces a los ogros enanos. …" at bounding box center [1079, 305] width 312 height 536
click at [928, 163] on div "# ¡Defiéndete de "Brak" y "Treg"! # Debes atacar dos veces a los ogros enanos. …" at bounding box center [1079, 305] width 312 height 536
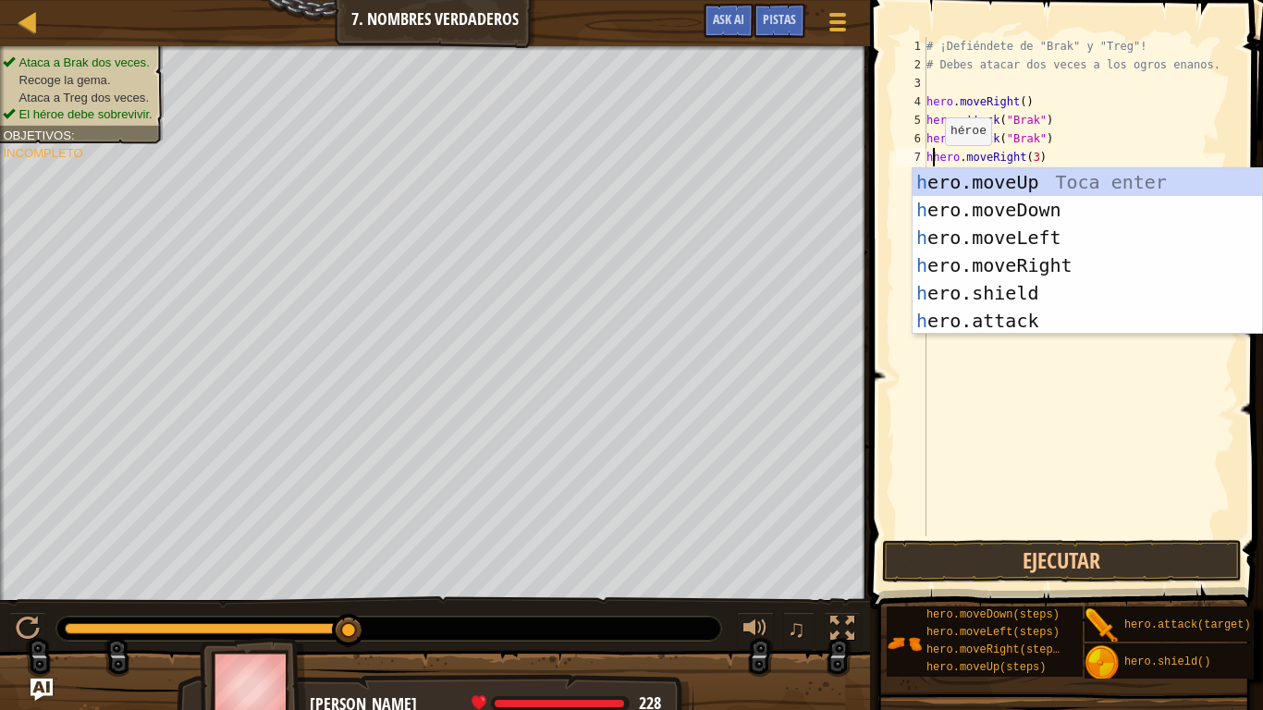
scroll to position [8, 1]
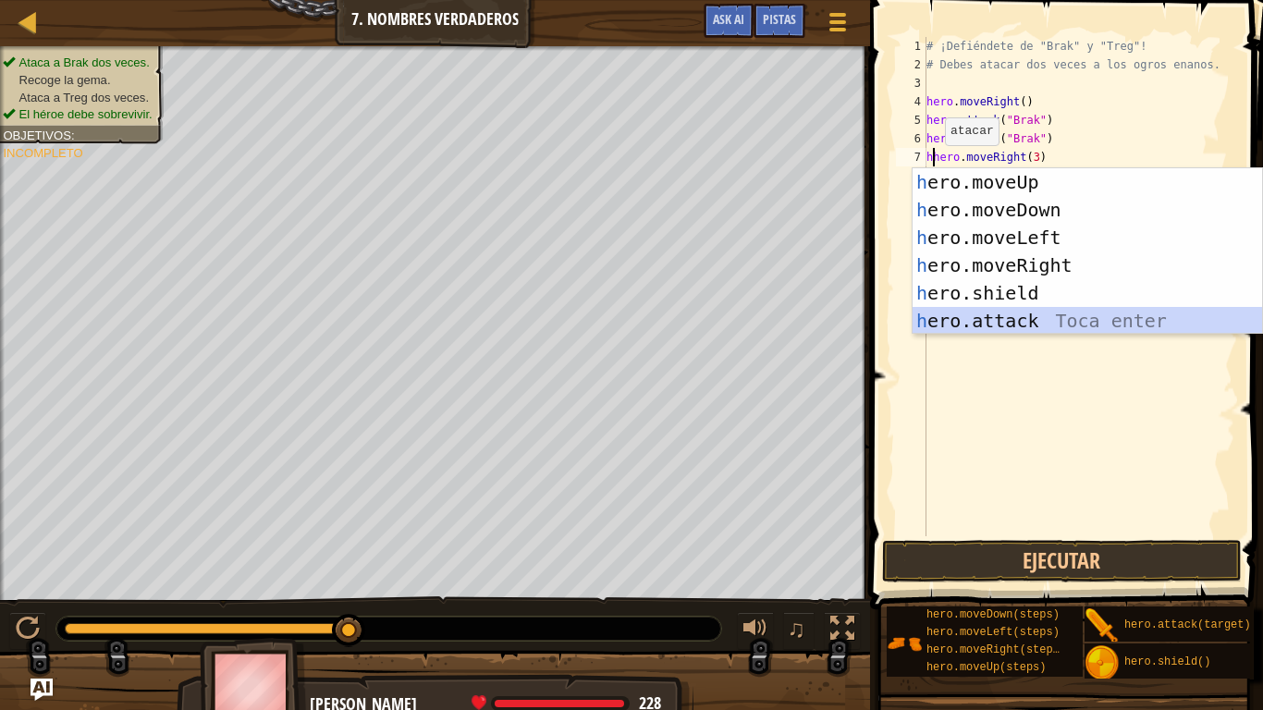
click at [991, 314] on div "h ero.moveUp Toca enter h ero.moveDown Toca enter h ero.moveLeft Toca enter h e…" at bounding box center [1086, 279] width 349 height 222
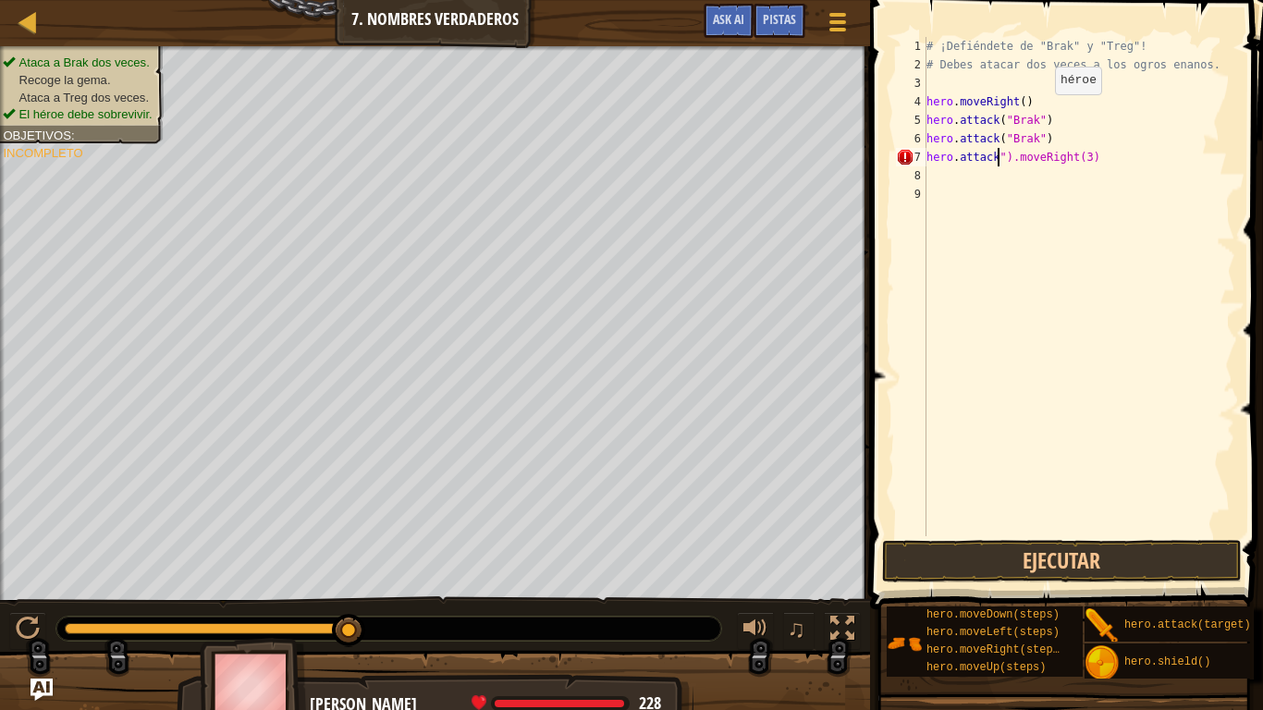
scroll to position [8, 11]
click at [1106, 152] on div "# ¡Defiéndete de "Brak" y "Treg"! # Debes atacar dos veces a los ogros enanos. …" at bounding box center [1079, 305] width 312 height 536
type textarea "h"
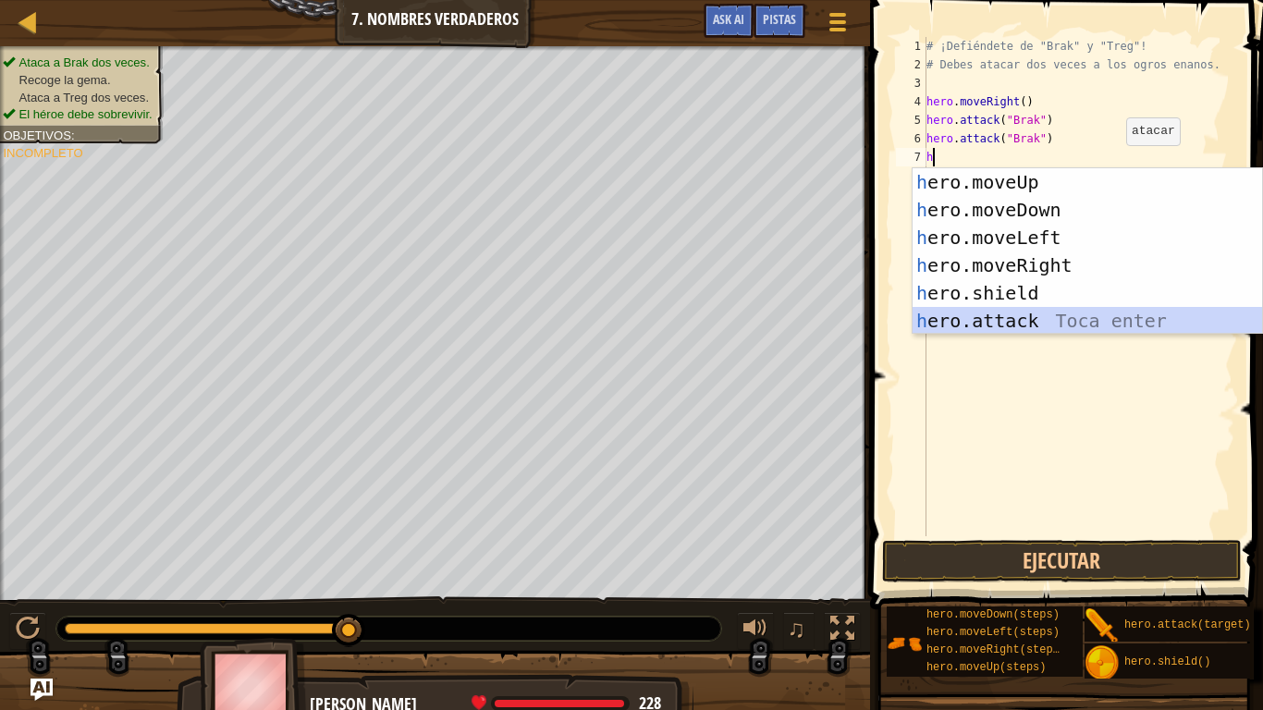
click at [1037, 315] on div "h ero.moveUp Toca enter h ero.moveDown Toca enter h ero.moveLeft Toca enter h e…" at bounding box center [1086, 279] width 349 height 222
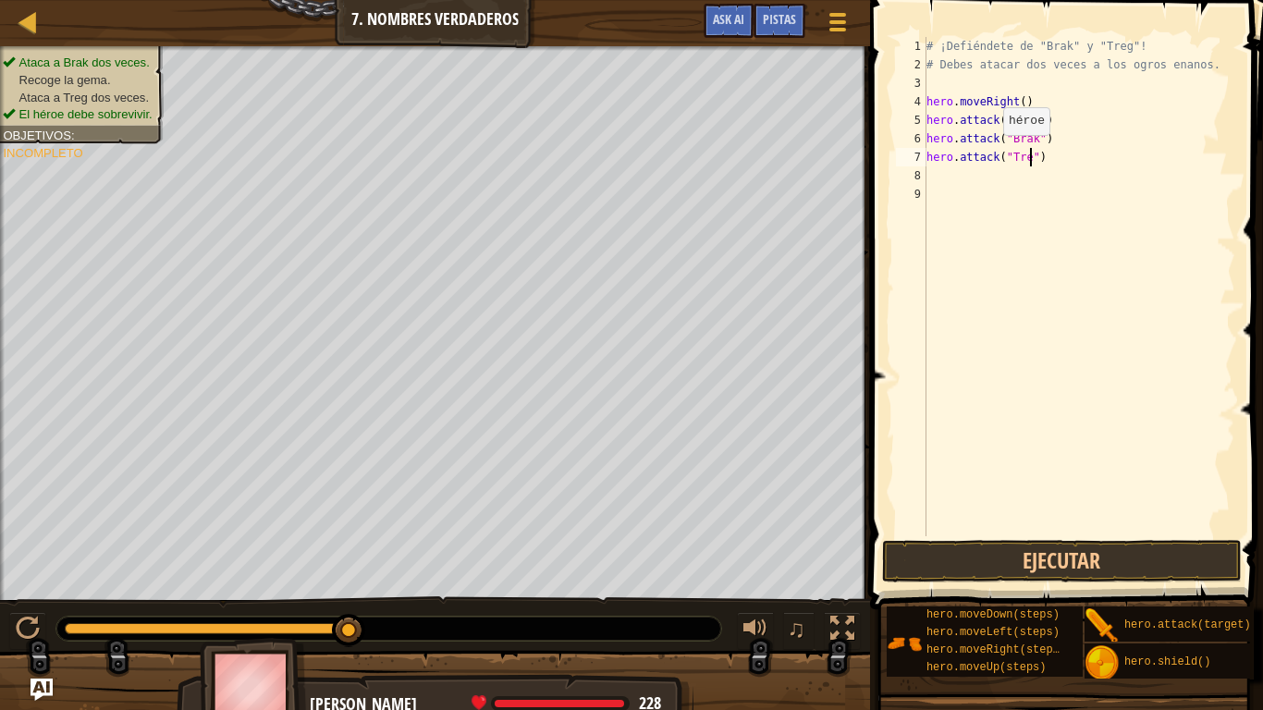
scroll to position [8, 16]
type textarea "hero.attack("Treg")"
click at [1086, 553] on button "Ejecutar" at bounding box center [1062, 561] width 360 height 43
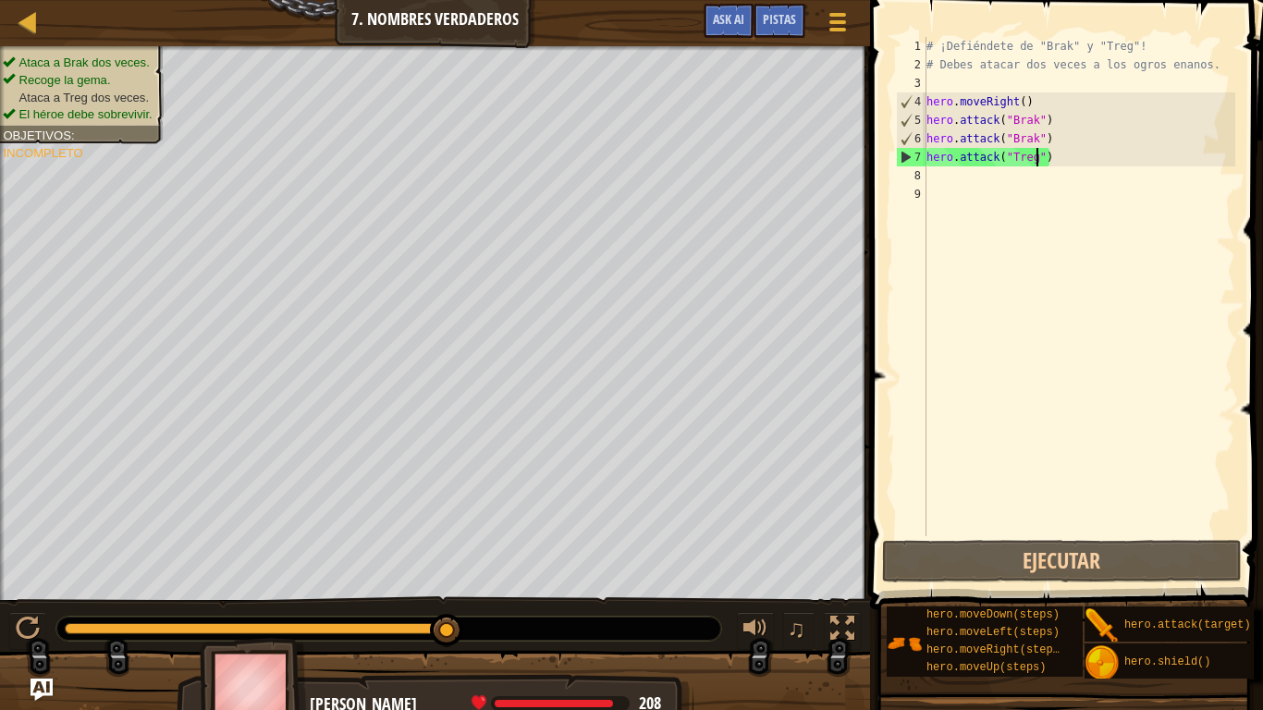
click at [941, 180] on div "# ¡Defiéndete de "Brak" y "Treg"! # Debes atacar dos veces a los ogros enanos. …" at bounding box center [1079, 305] width 312 height 536
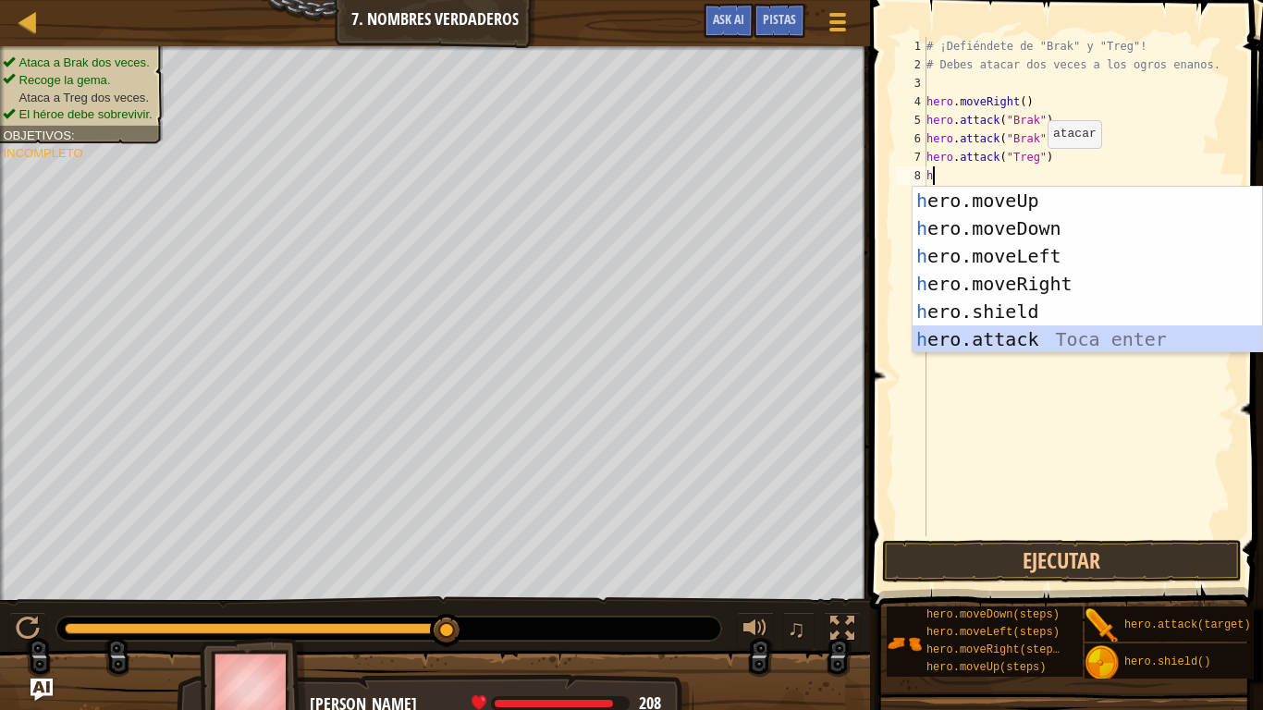
click at [1035, 334] on div "h ero.moveUp Toca enter h ero.moveDown Toca enter h ero.moveLeft Toca enter h e…" at bounding box center [1086, 298] width 349 height 222
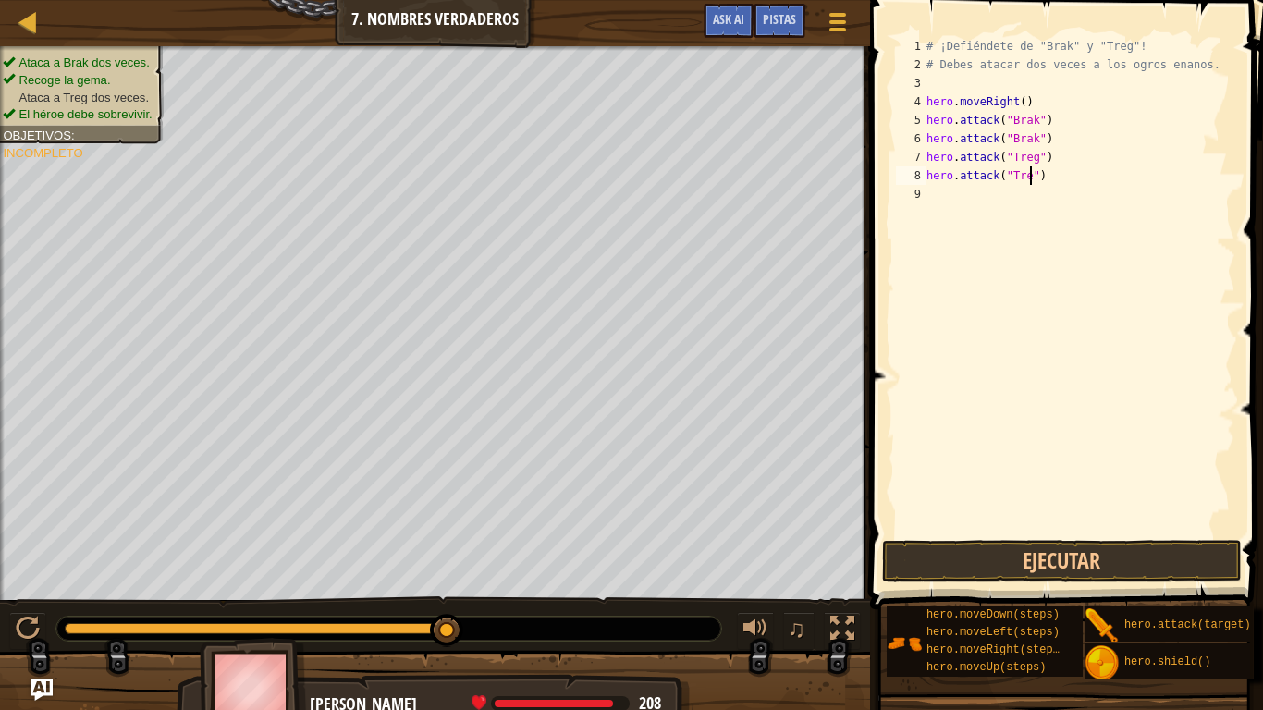
scroll to position [8, 16]
type textarea "hero.attack("Treg")"
click at [1075, 553] on button "Ejecutar" at bounding box center [1062, 561] width 360 height 43
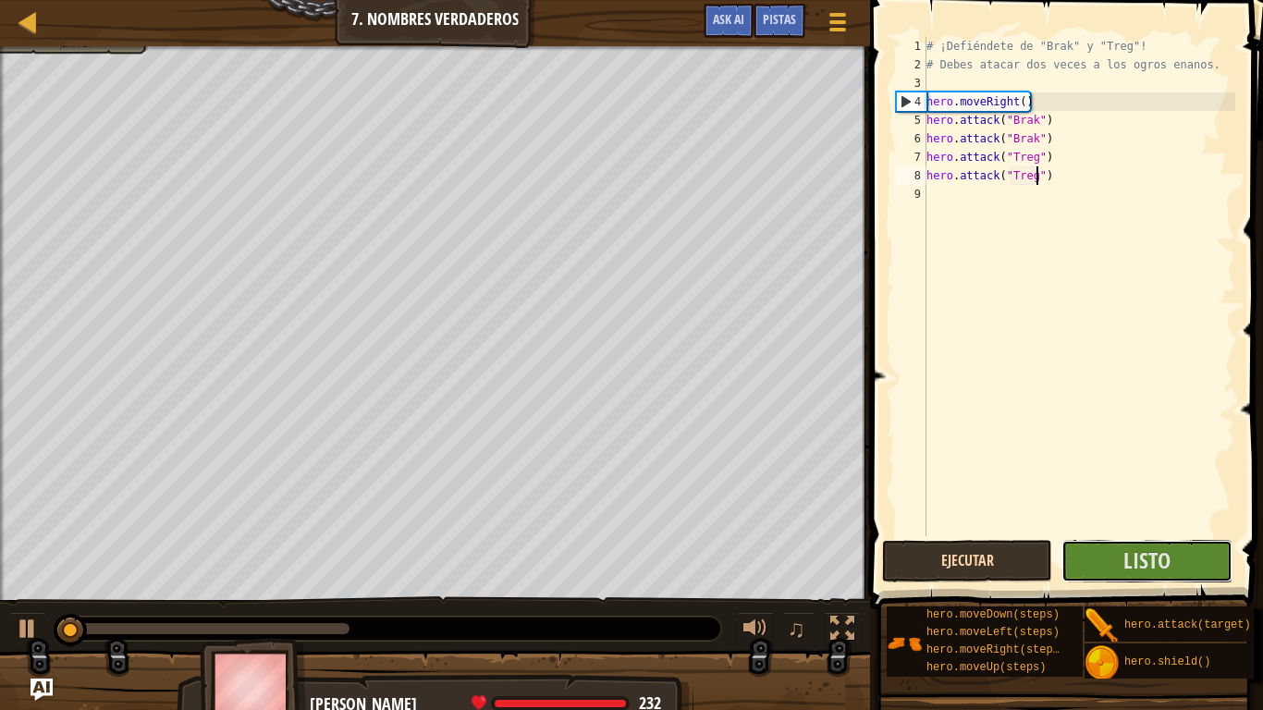
click at [1075, 553] on button "Listo" at bounding box center [1146, 561] width 171 height 43
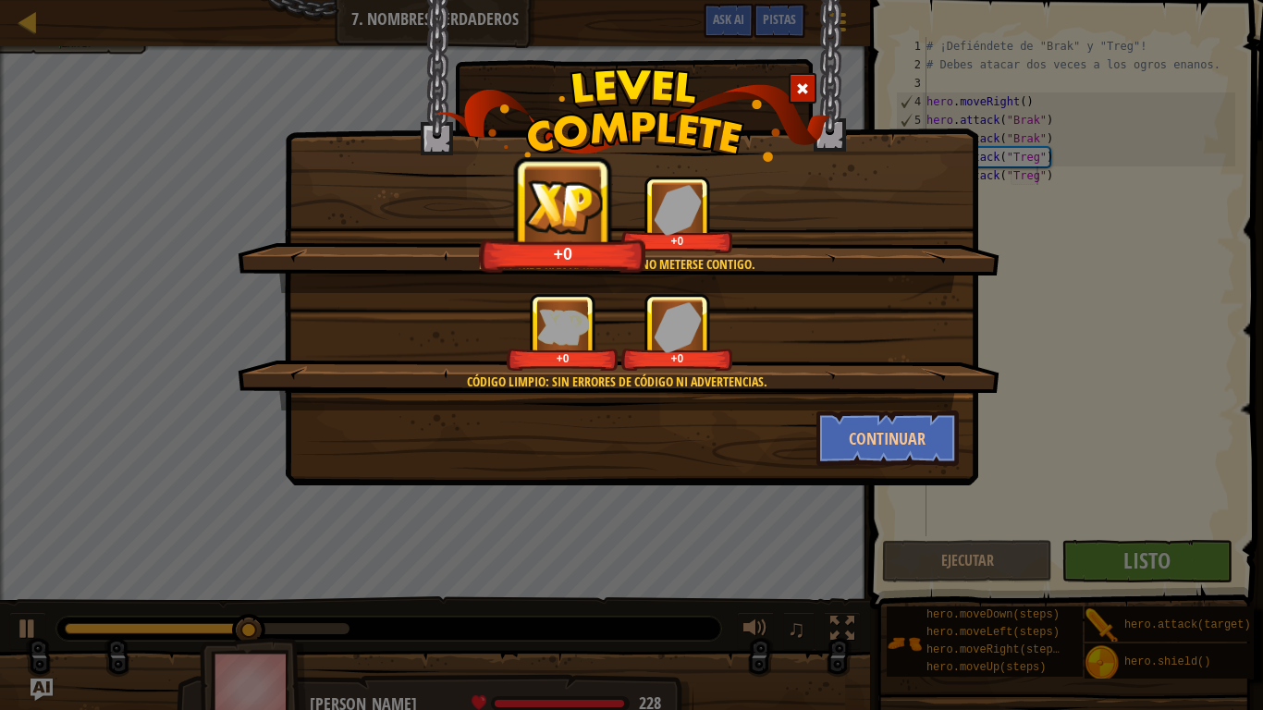
click at [813, 85] on div at bounding box center [802, 88] width 28 height 31
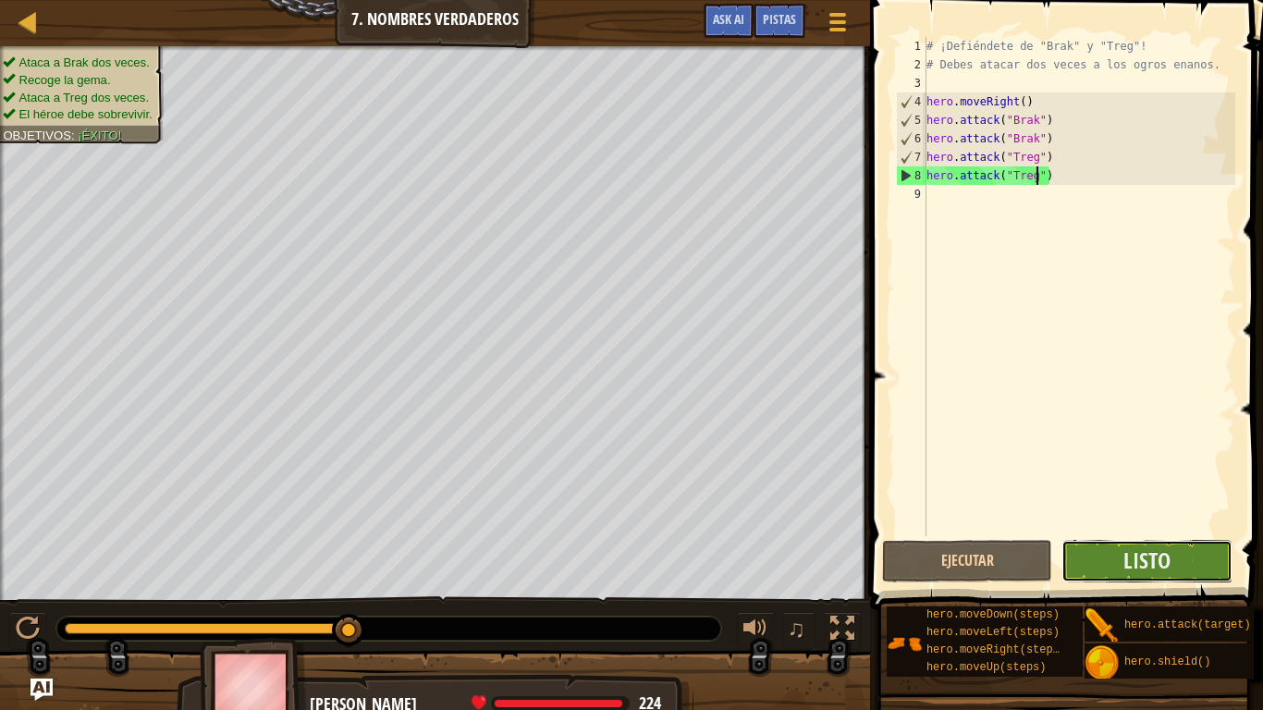
click at [1171, 553] on button "Listo" at bounding box center [1146, 561] width 171 height 43
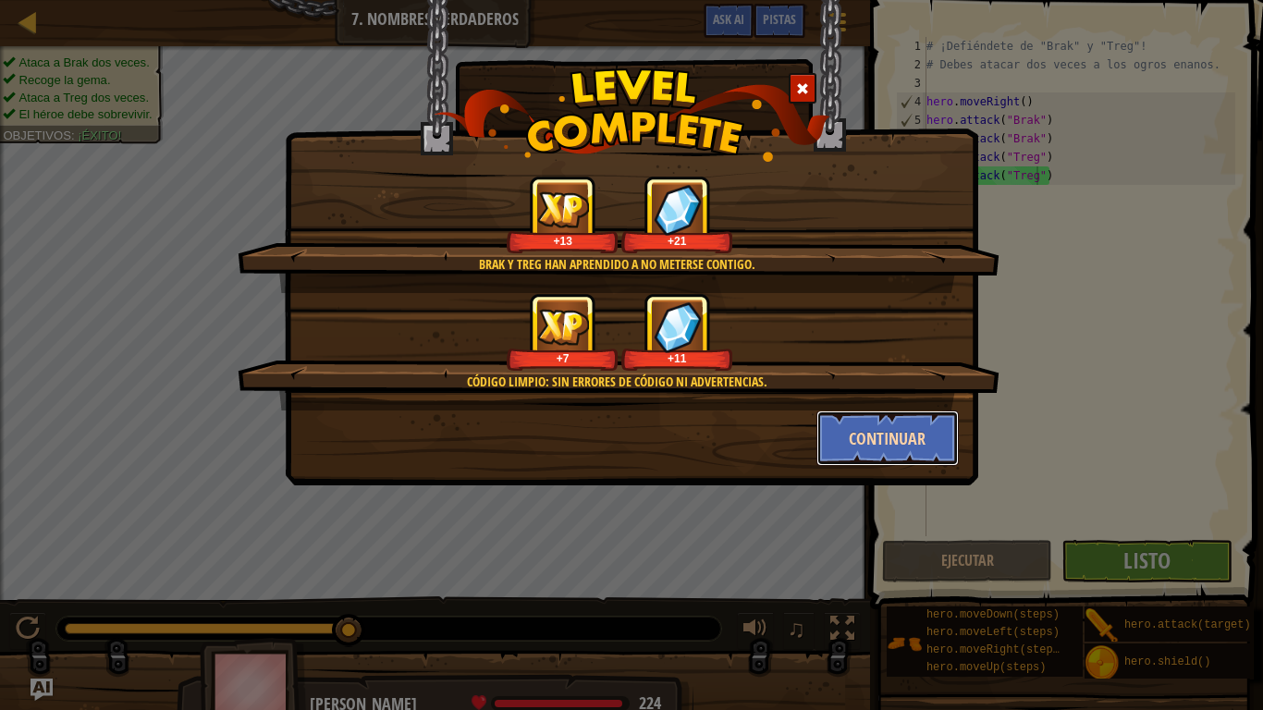
click at [892, 450] on button "Continuar" at bounding box center [887, 437] width 143 height 55
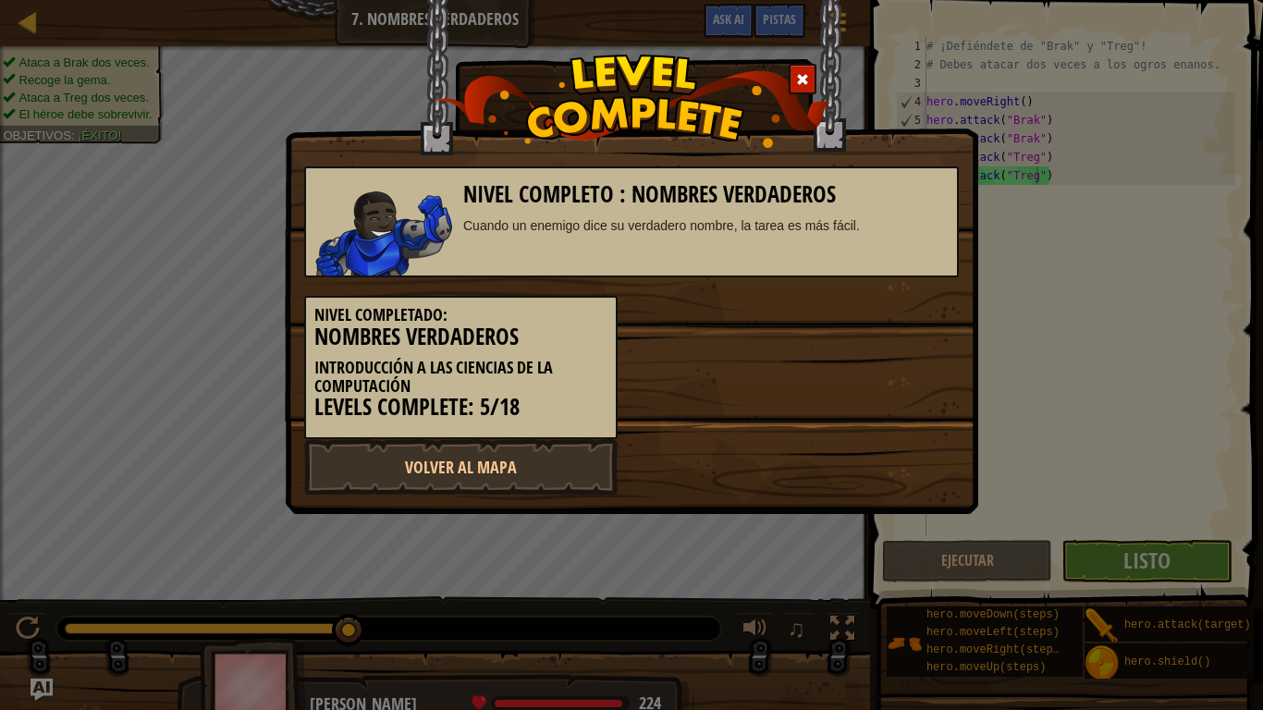
click at [812, 78] on div at bounding box center [802, 79] width 28 height 31
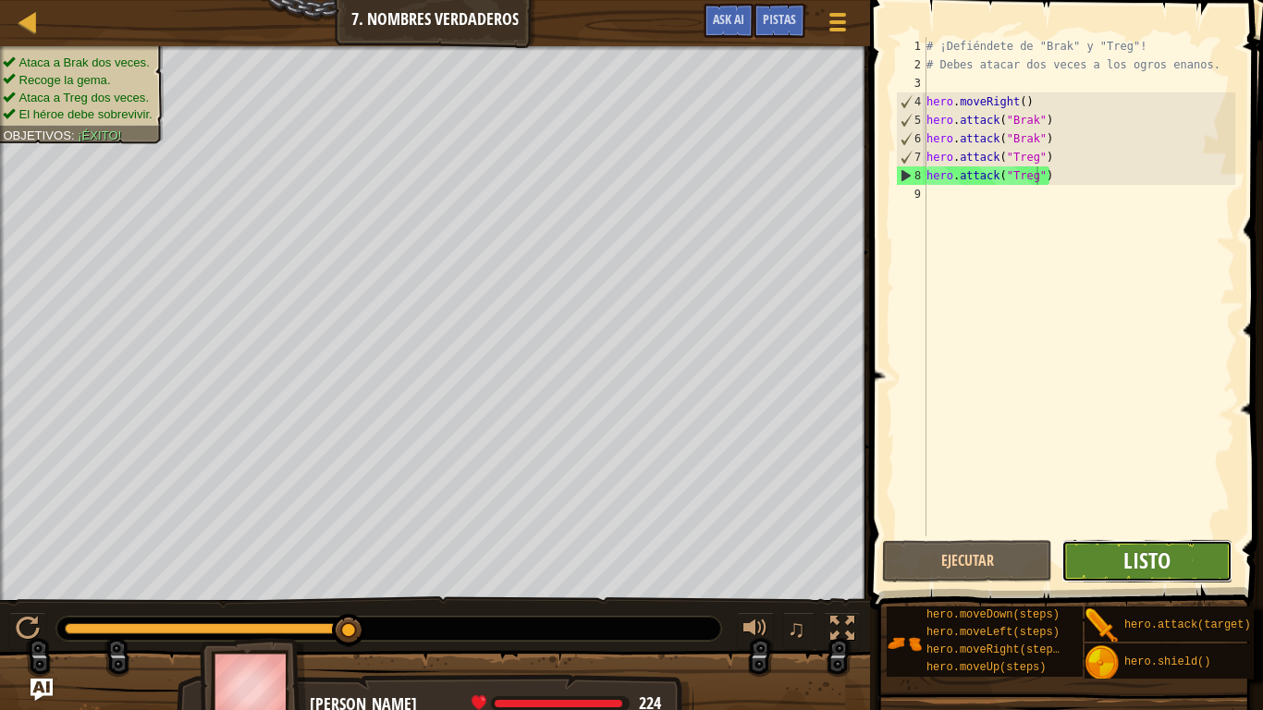
click at [1158, 553] on span "Listo" at bounding box center [1146, 560] width 47 height 30
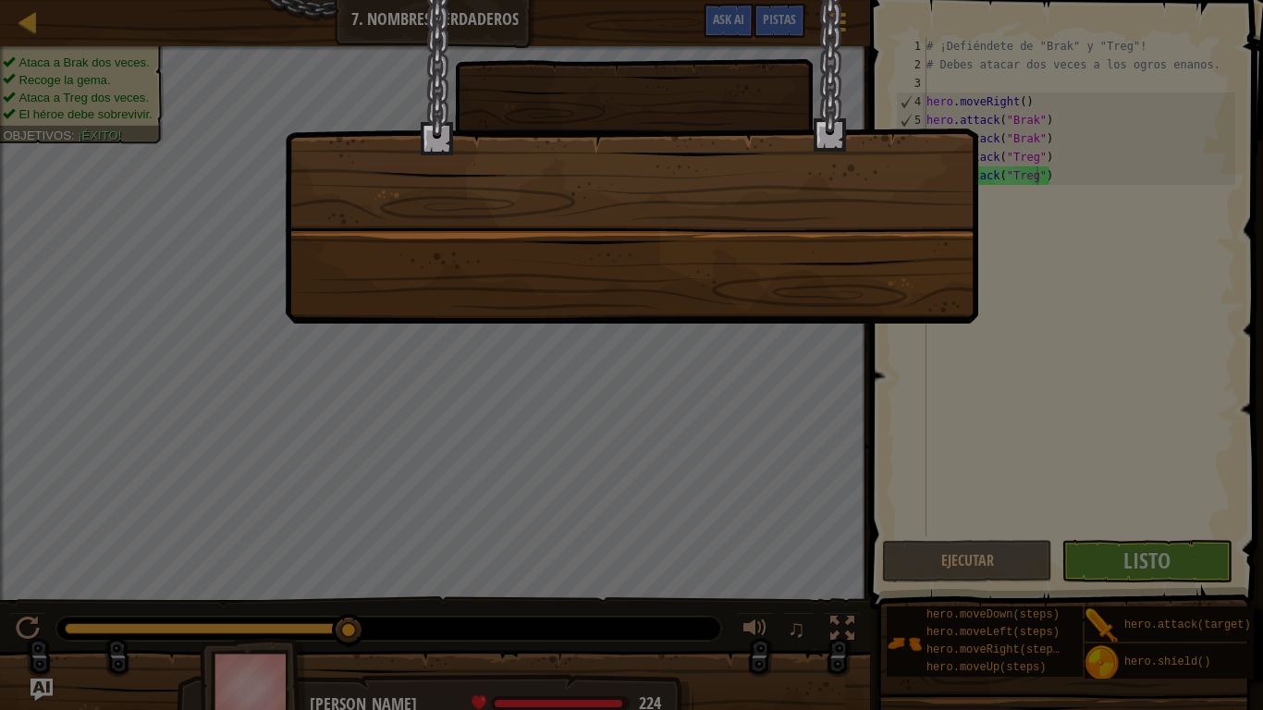
click at [764, 291] on div at bounding box center [631, 162] width 693 height 324
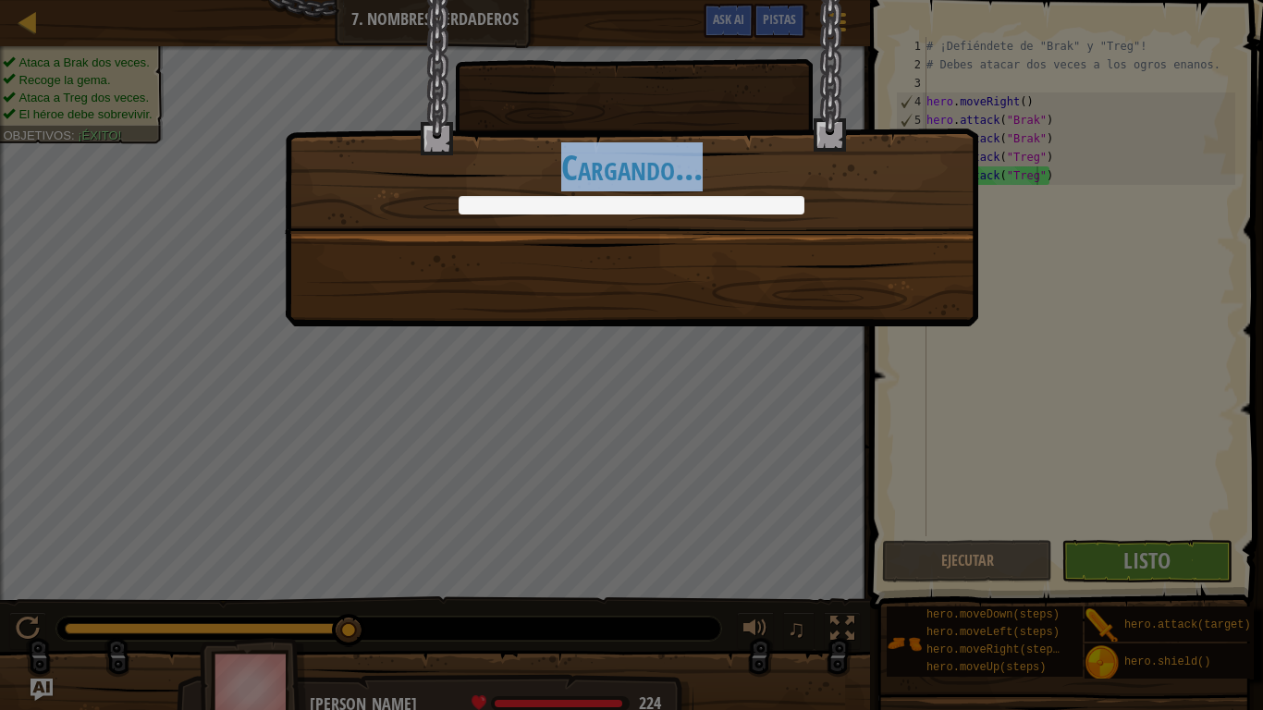
click at [764, 291] on div "Brak y Treg han aprendido a no meterse contigo. +0 +0 Código limpio: sin errore…" at bounding box center [631, 163] width 693 height 326
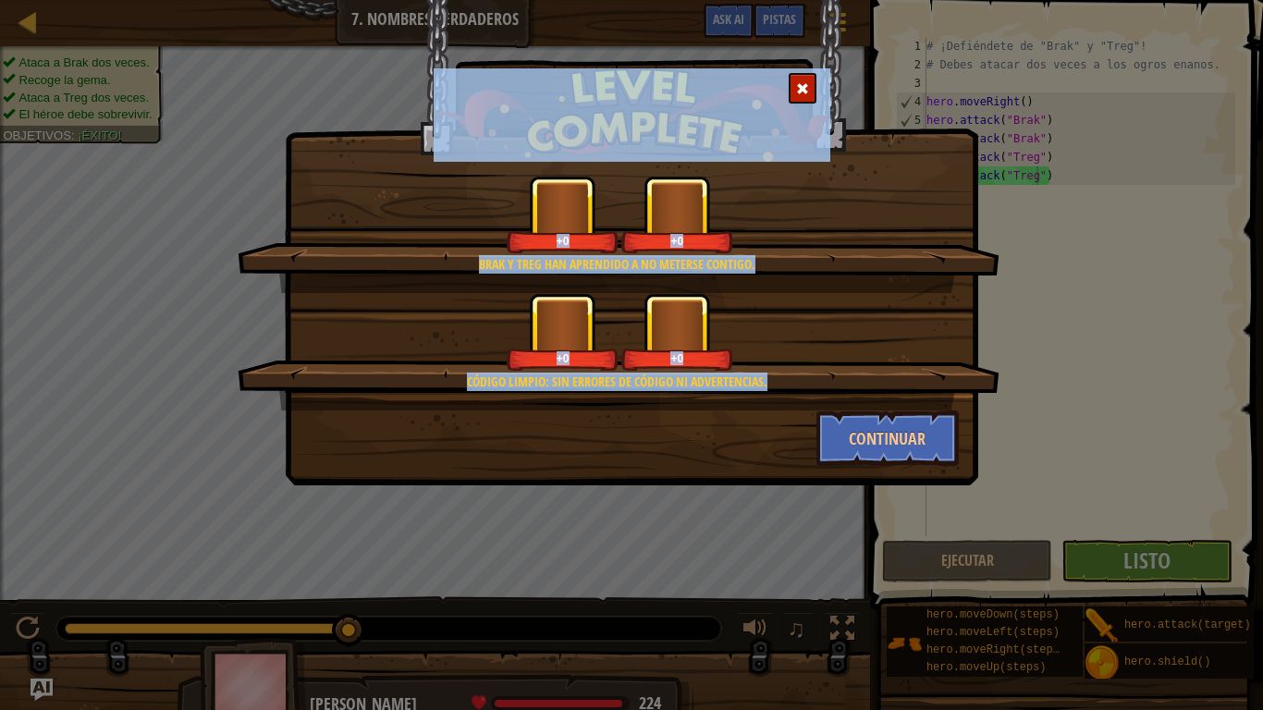
click at [764, 291] on div "Brak y Treg han aprendido a no meterse contigo. +0 +0 Código limpio: sin errore…" at bounding box center [631, 242] width 693 height 485
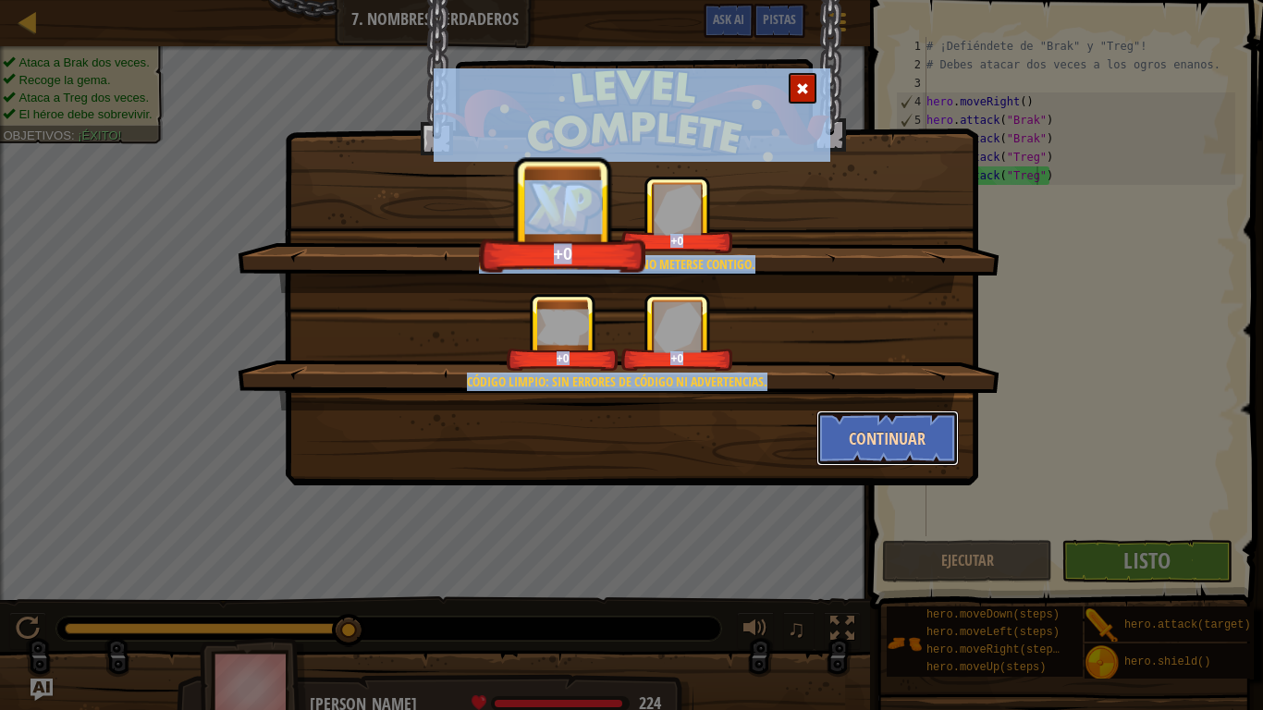
click at [901, 442] on button "Continuar" at bounding box center [887, 437] width 143 height 55
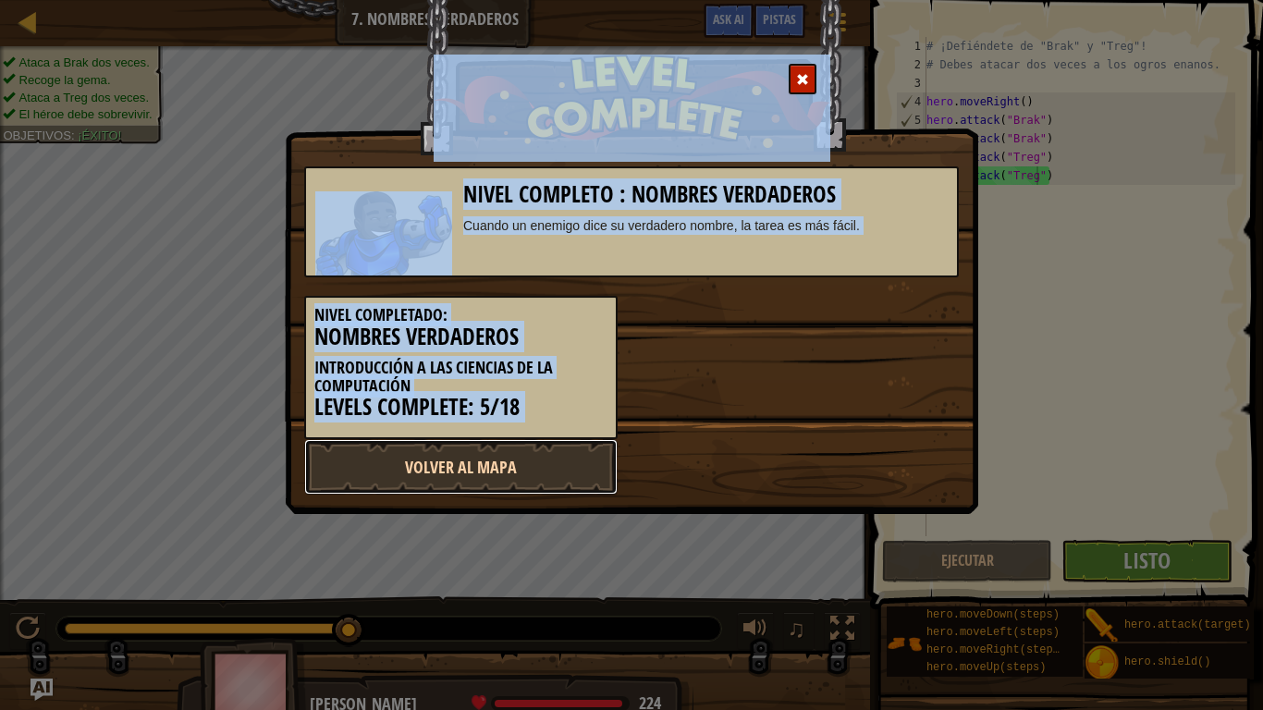
click at [490, 479] on link "Volver al Mapa" at bounding box center [460, 466] width 313 height 55
select select "es-419"
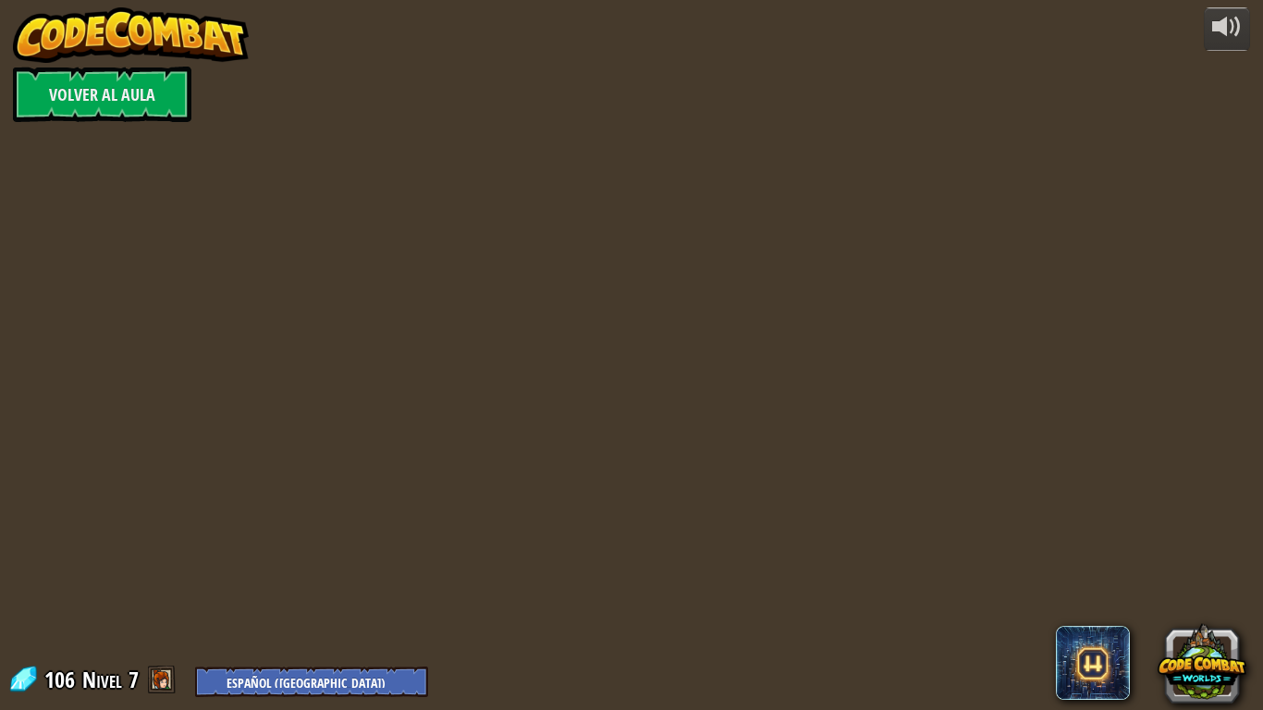
select select "es-419"
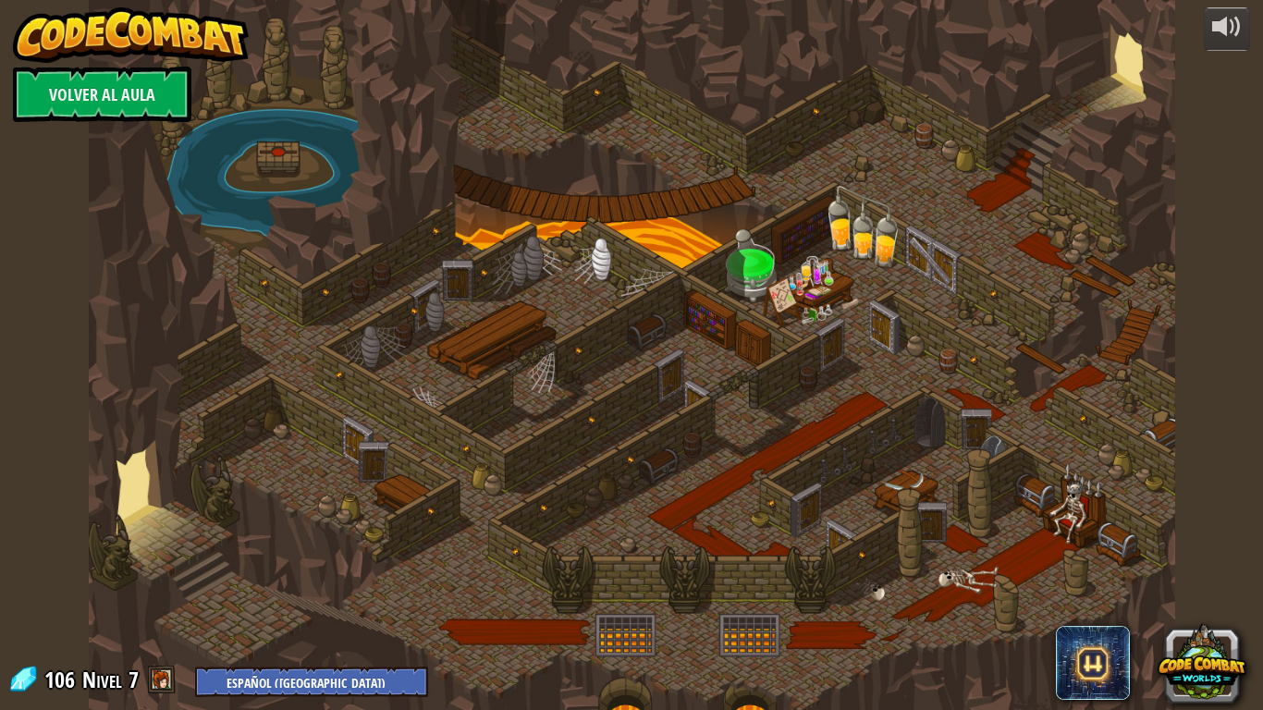
select select "es-419"
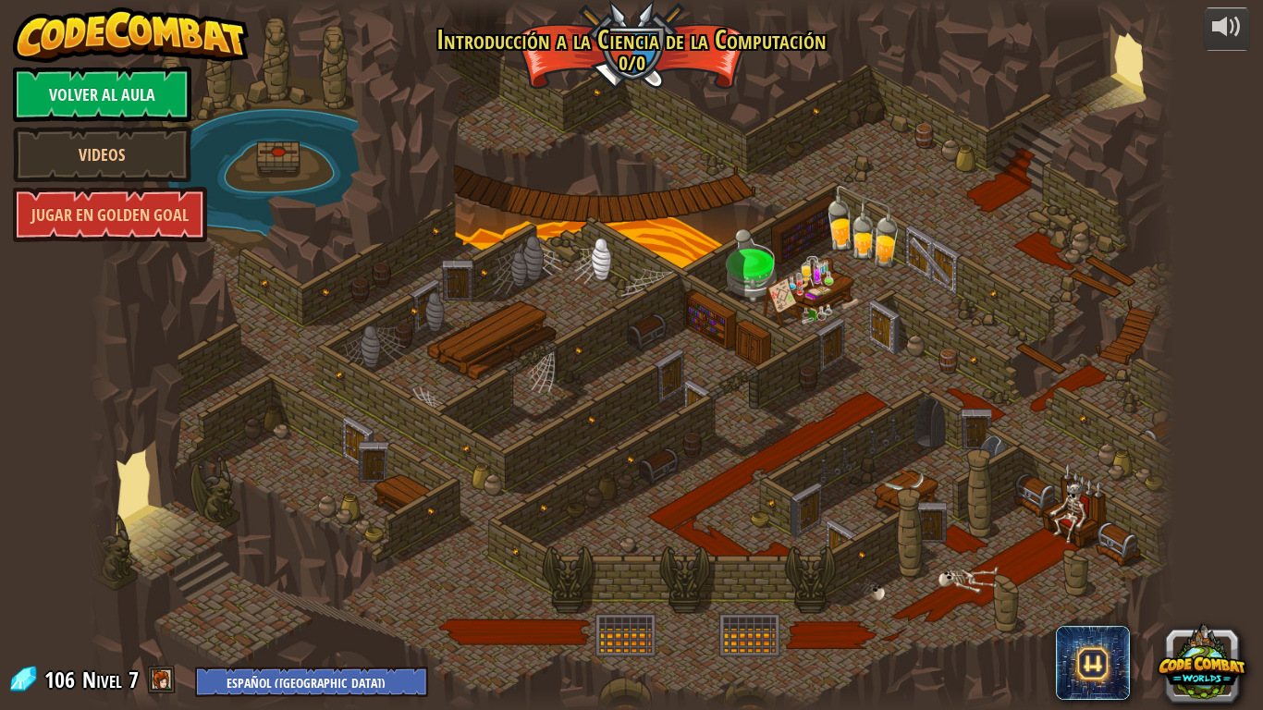
select select "es-419"
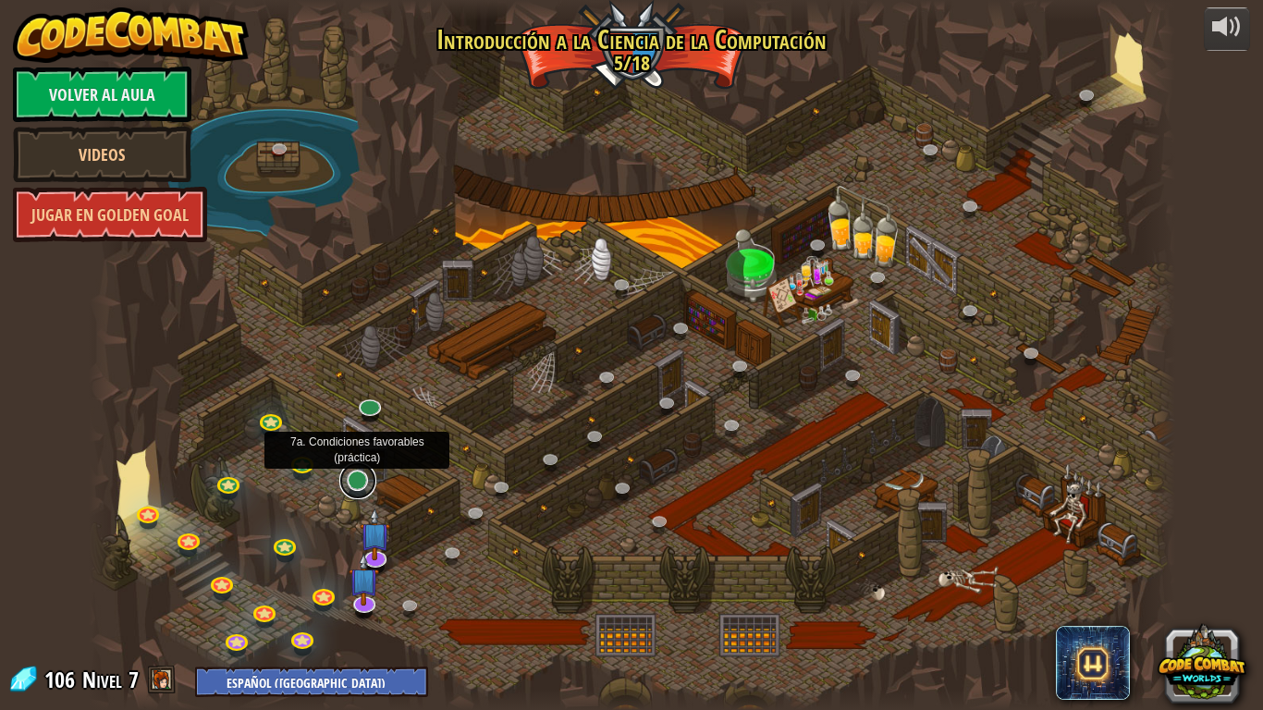
click at [360, 487] on link at bounding box center [357, 480] width 37 height 37
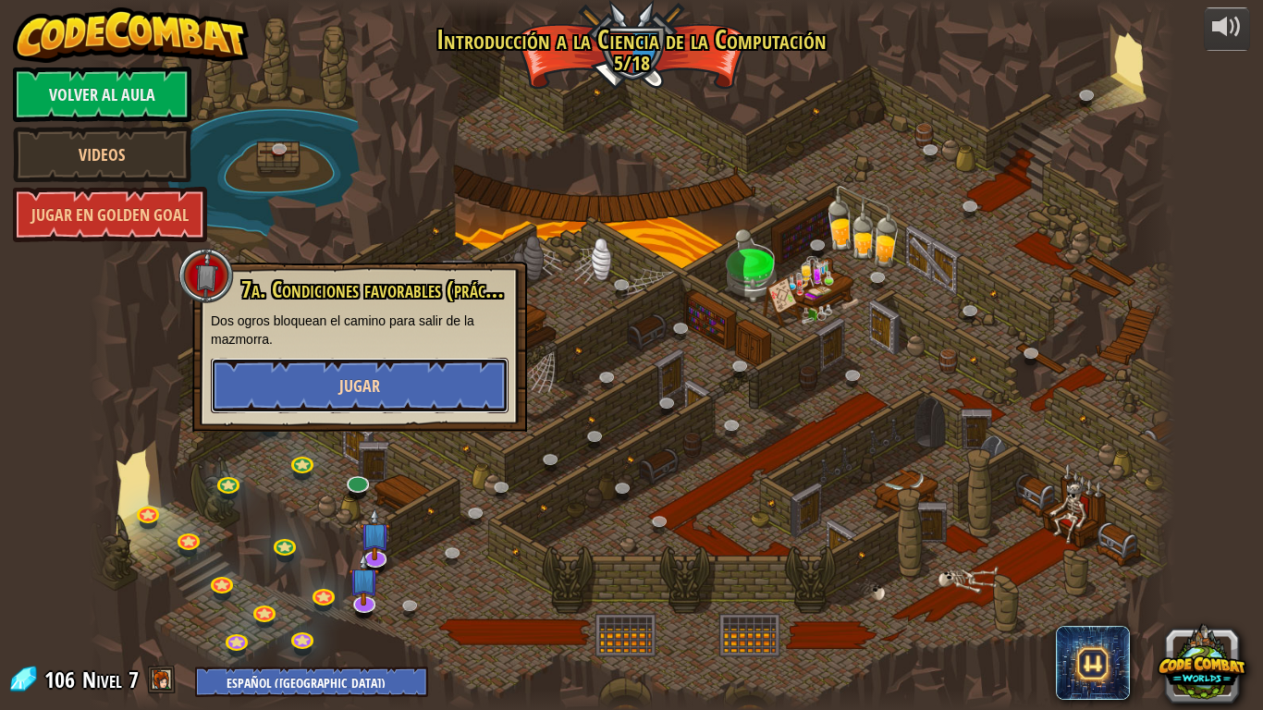
click at [361, 385] on span "Jugar" at bounding box center [359, 385] width 41 height 23
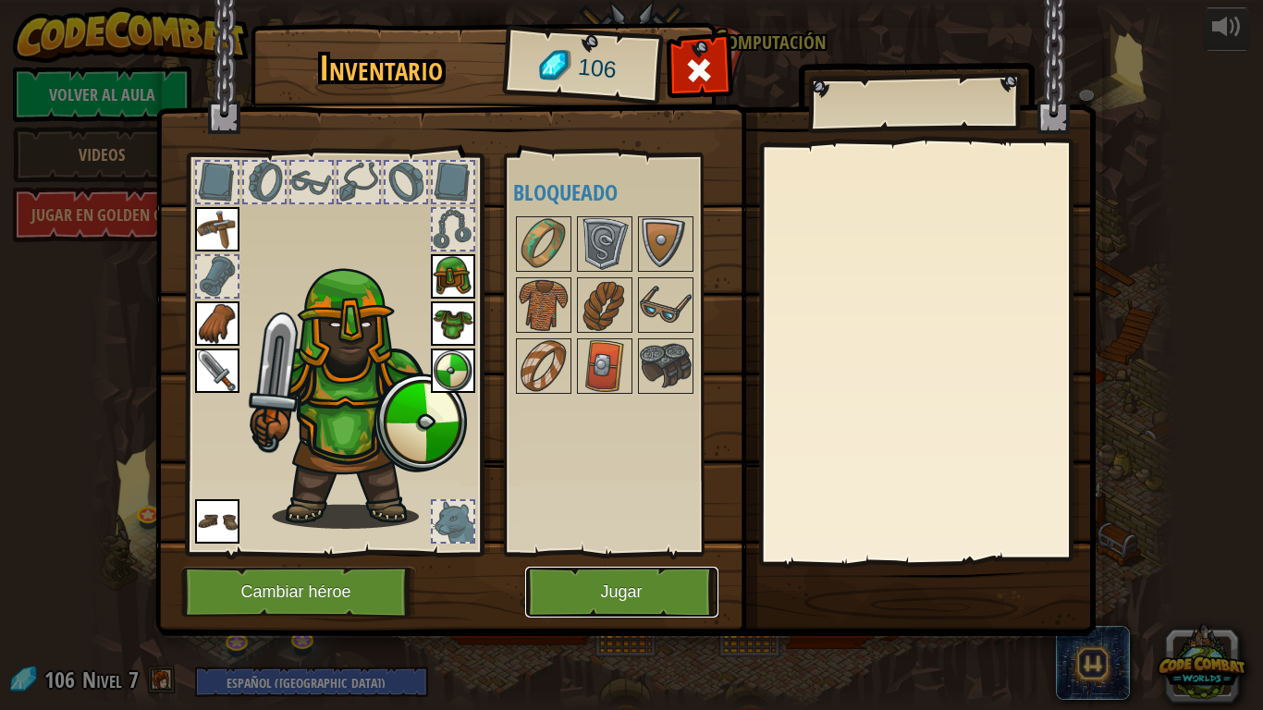
click at [615, 553] on button "Jugar" at bounding box center [621, 592] width 193 height 51
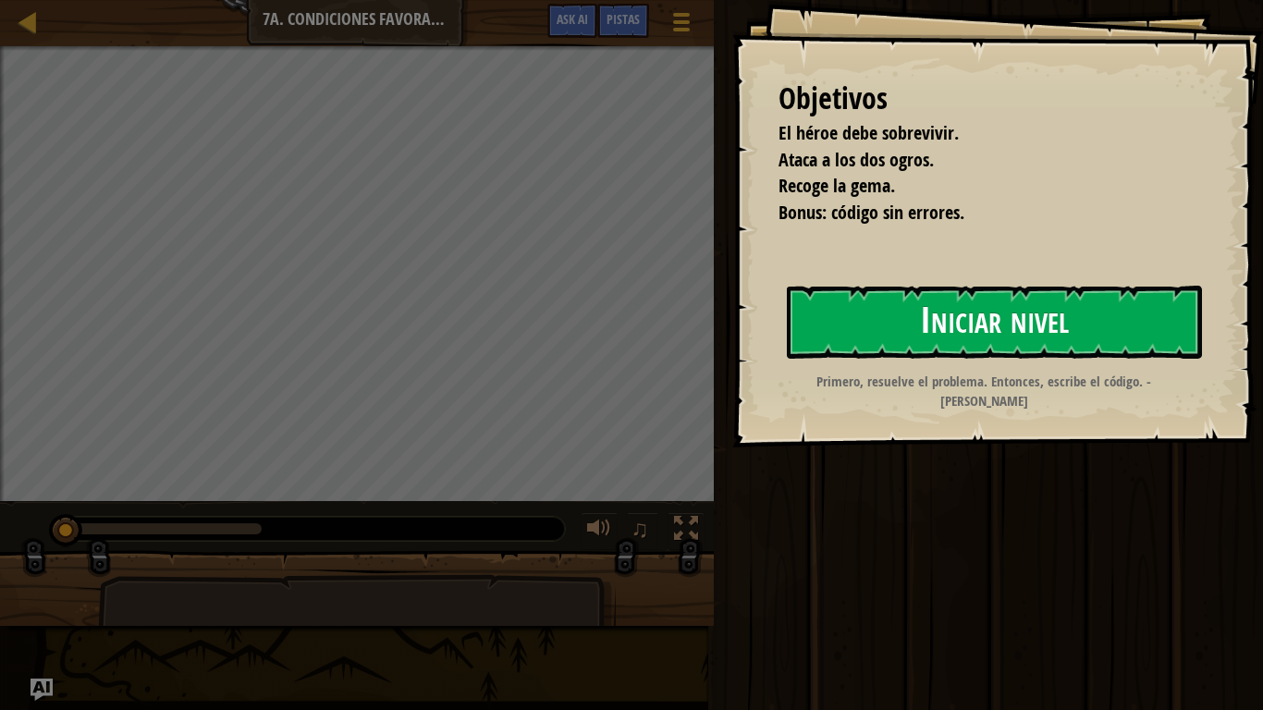
click at [843, 319] on button "Iniciar nivel" at bounding box center [994, 322] width 415 height 73
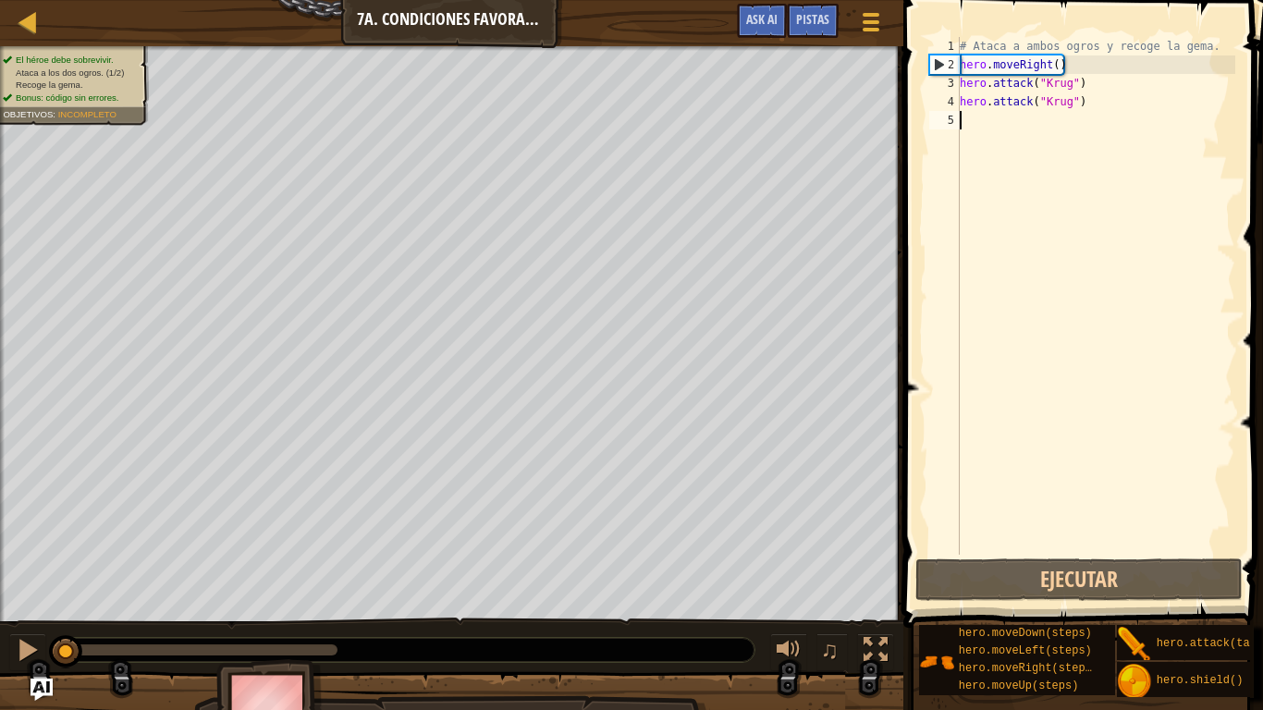
type textarea "h"
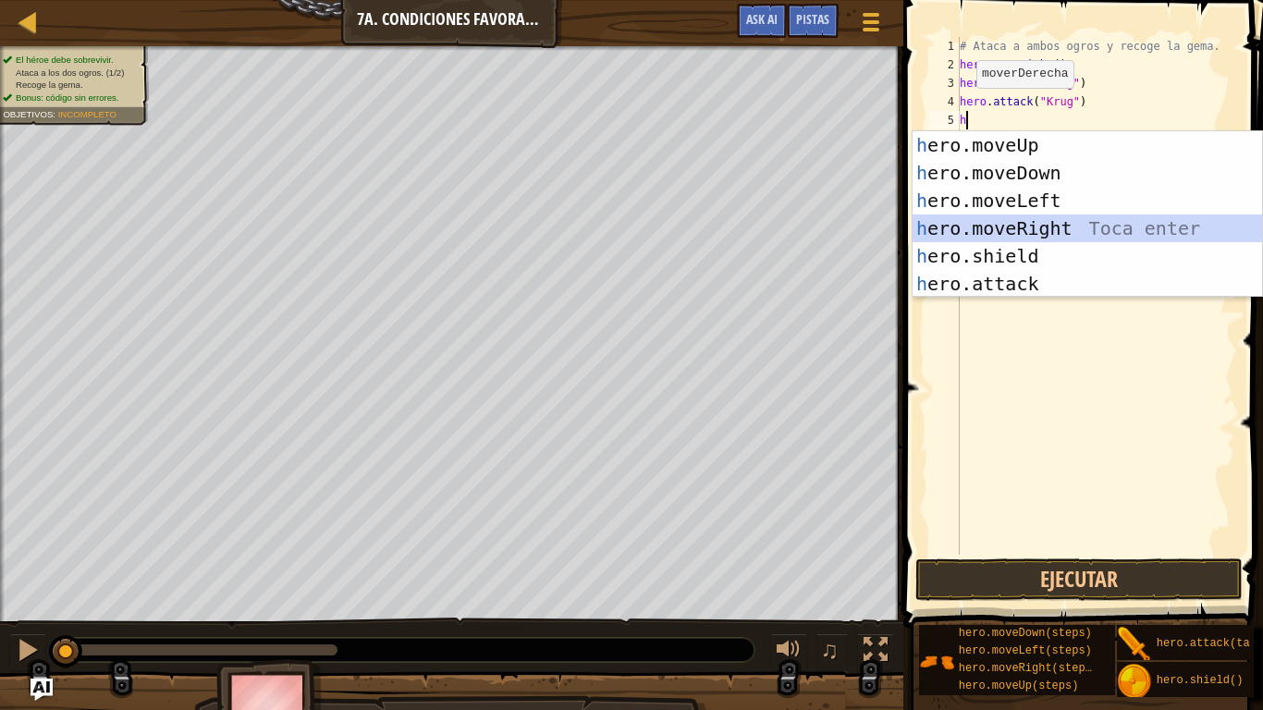
click at [1045, 223] on div "h ero.moveUp Toca enter h ero.moveDown Toca enter h ero.moveLeft Toca enter h e…" at bounding box center [1086, 242] width 349 height 222
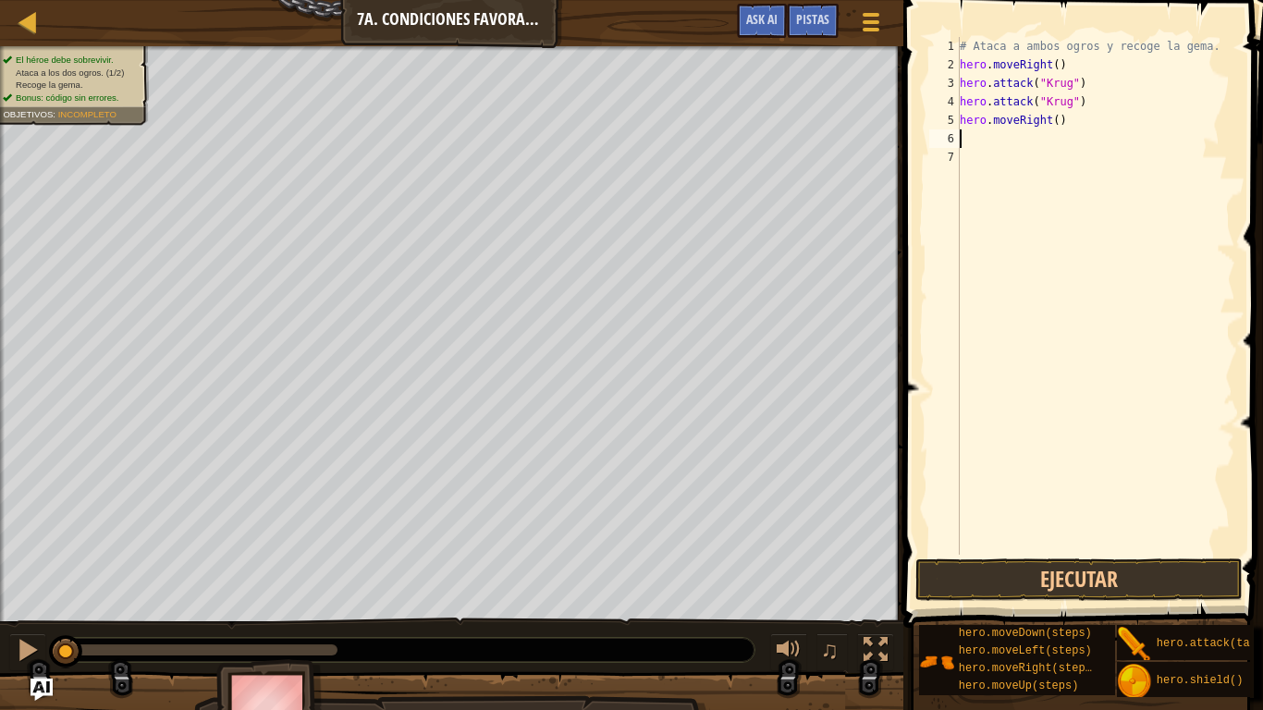
type textarea "h"
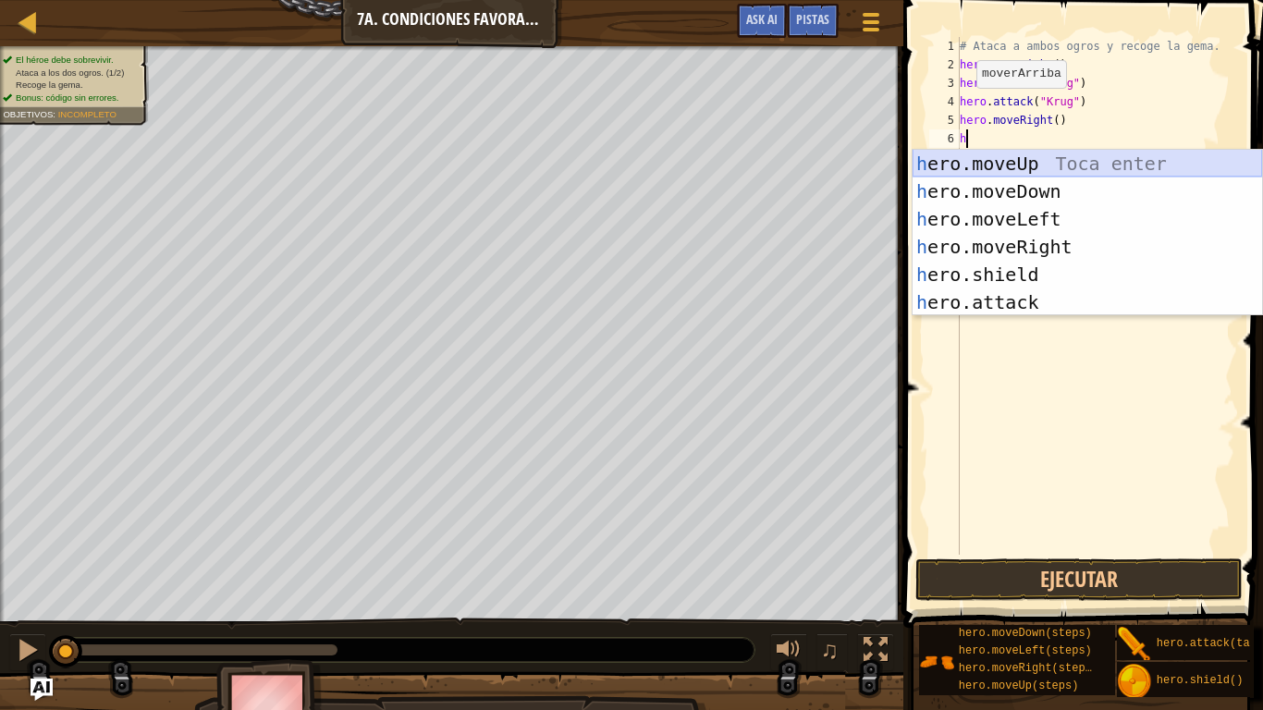
click at [1000, 165] on div "h ero.moveUp Toca enter h ero.moveDown Toca enter h ero.moveLeft Toca enter h e…" at bounding box center [1086, 261] width 349 height 222
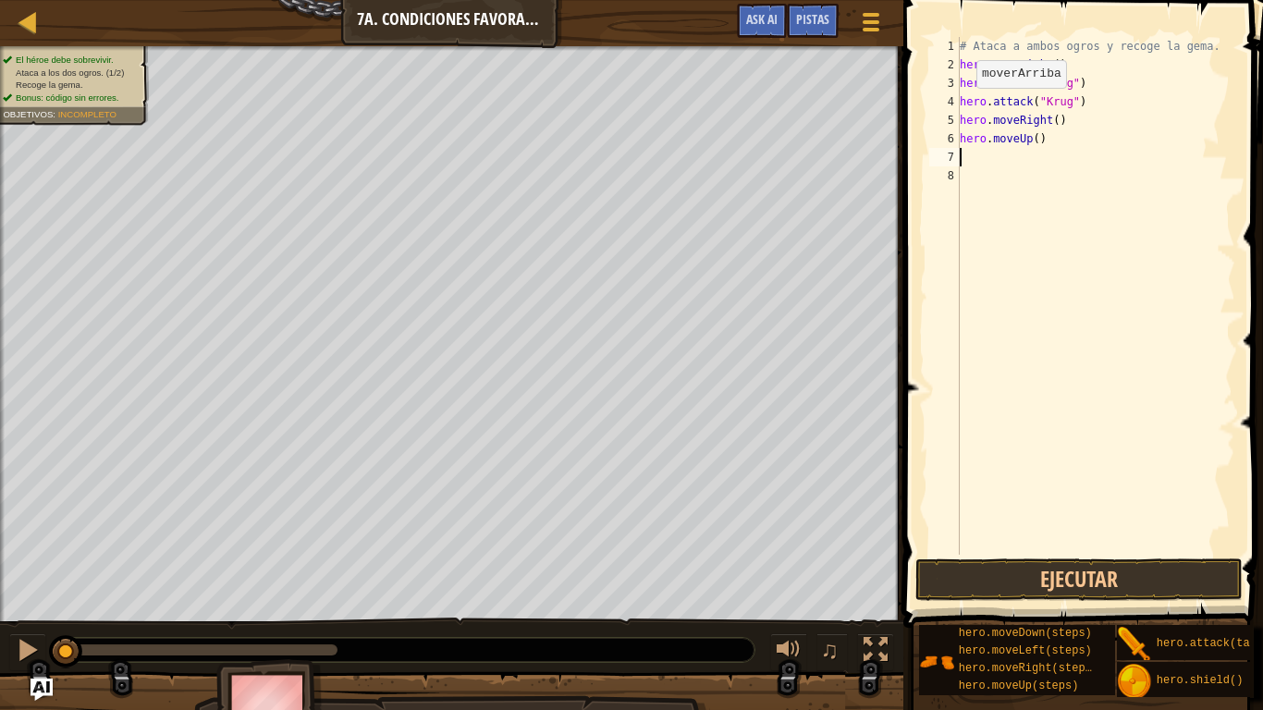
type textarea "h"
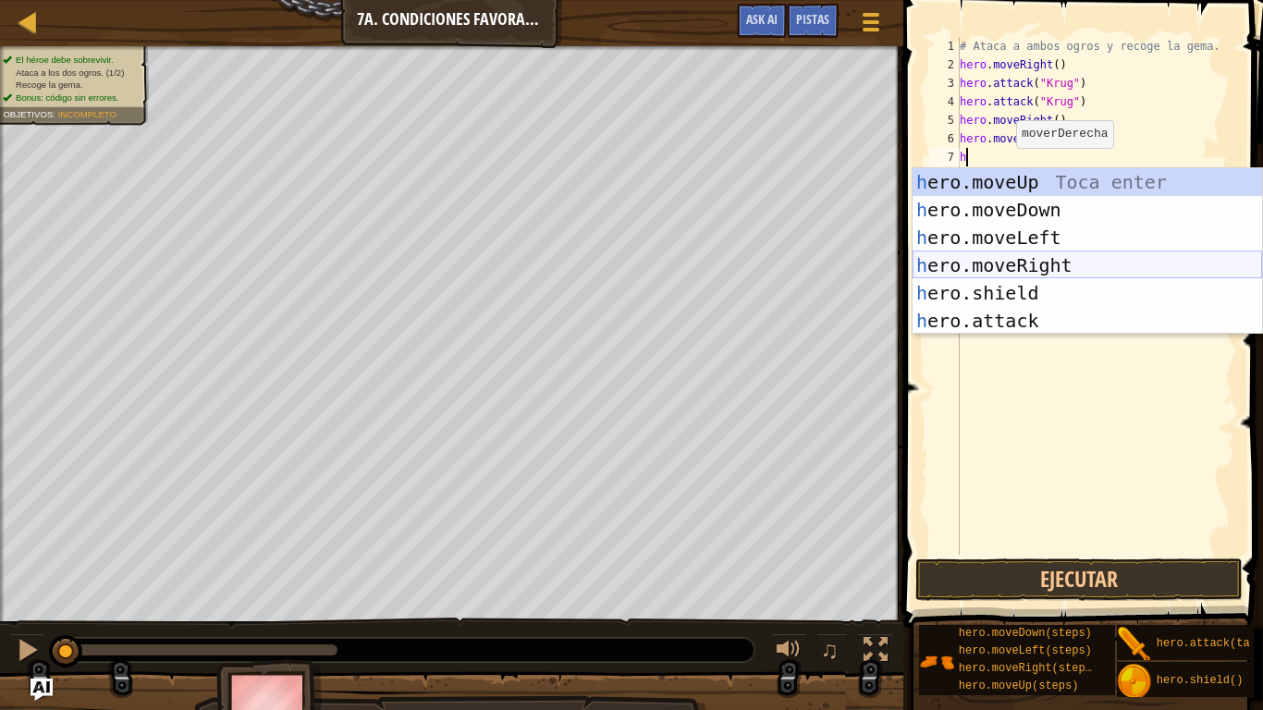
click at [984, 263] on div "h ero.moveUp Toca enter h ero.moveDown Toca enter h ero.moveLeft Toca enter h e…" at bounding box center [1086, 279] width 349 height 222
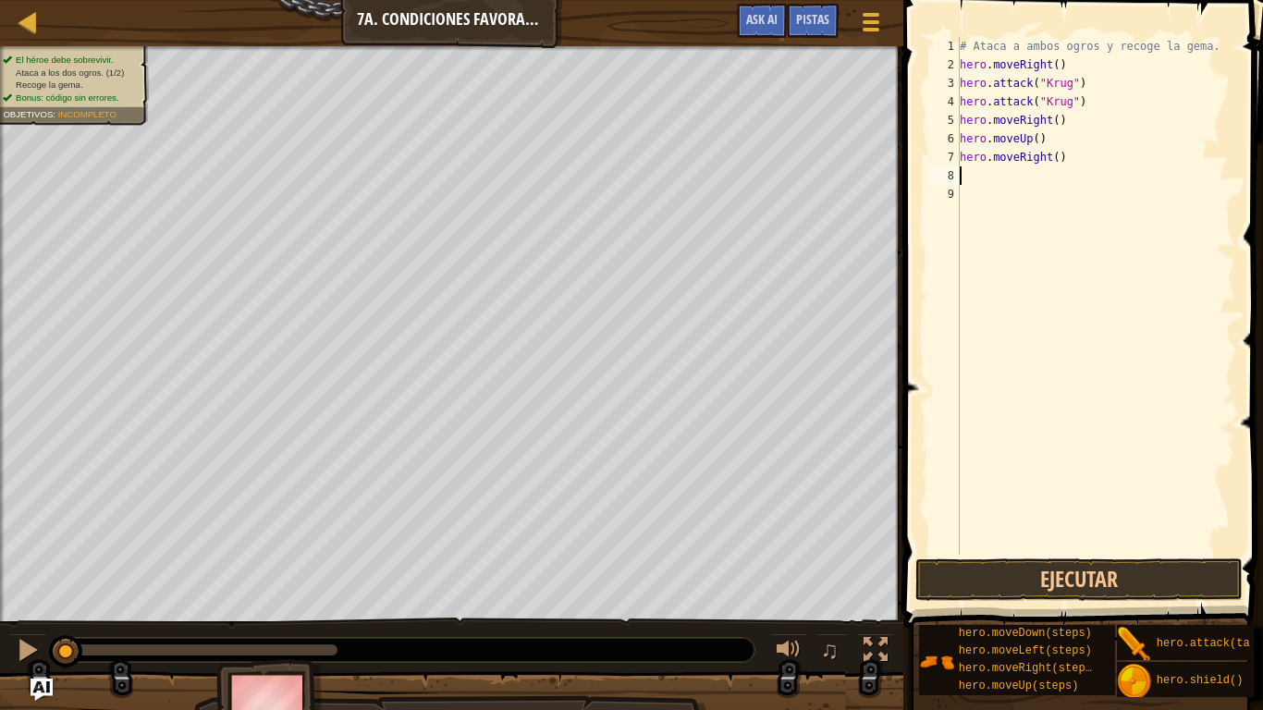
type textarea "h"
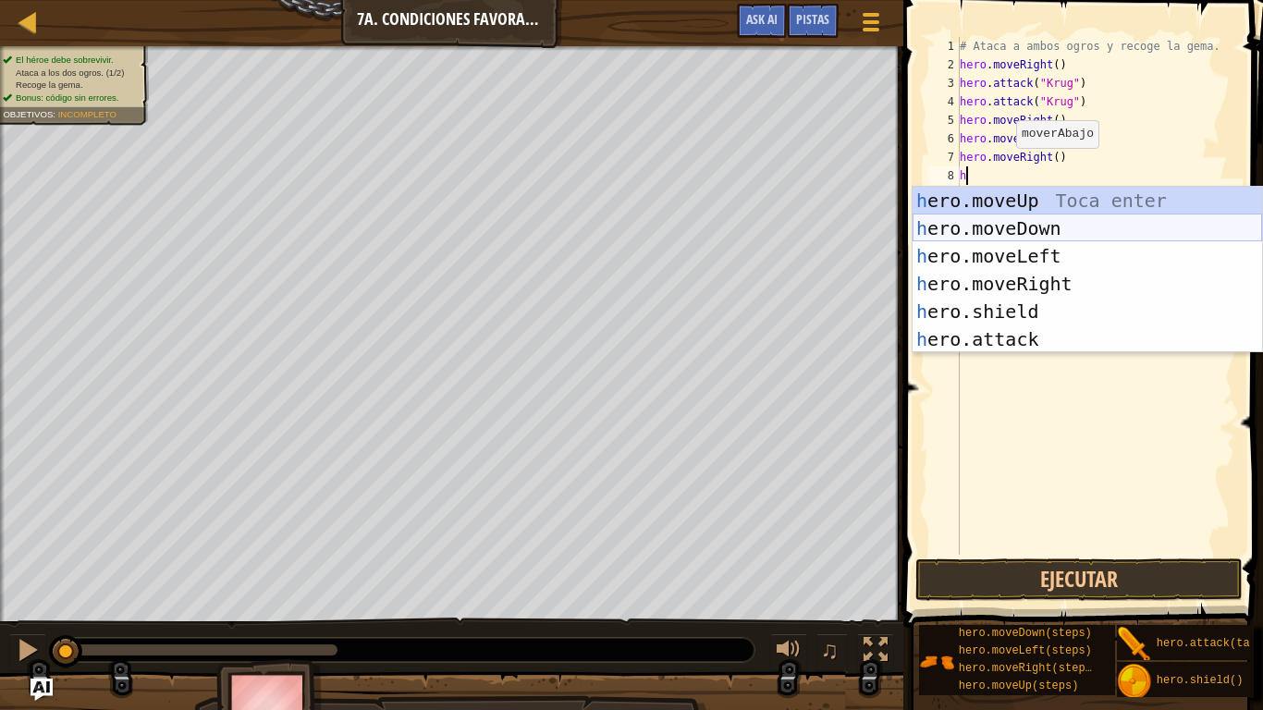
click at [991, 235] on div "h ero.moveUp Toca enter h ero.moveDown Toca enter h ero.moveLeft Toca enter h e…" at bounding box center [1086, 298] width 349 height 222
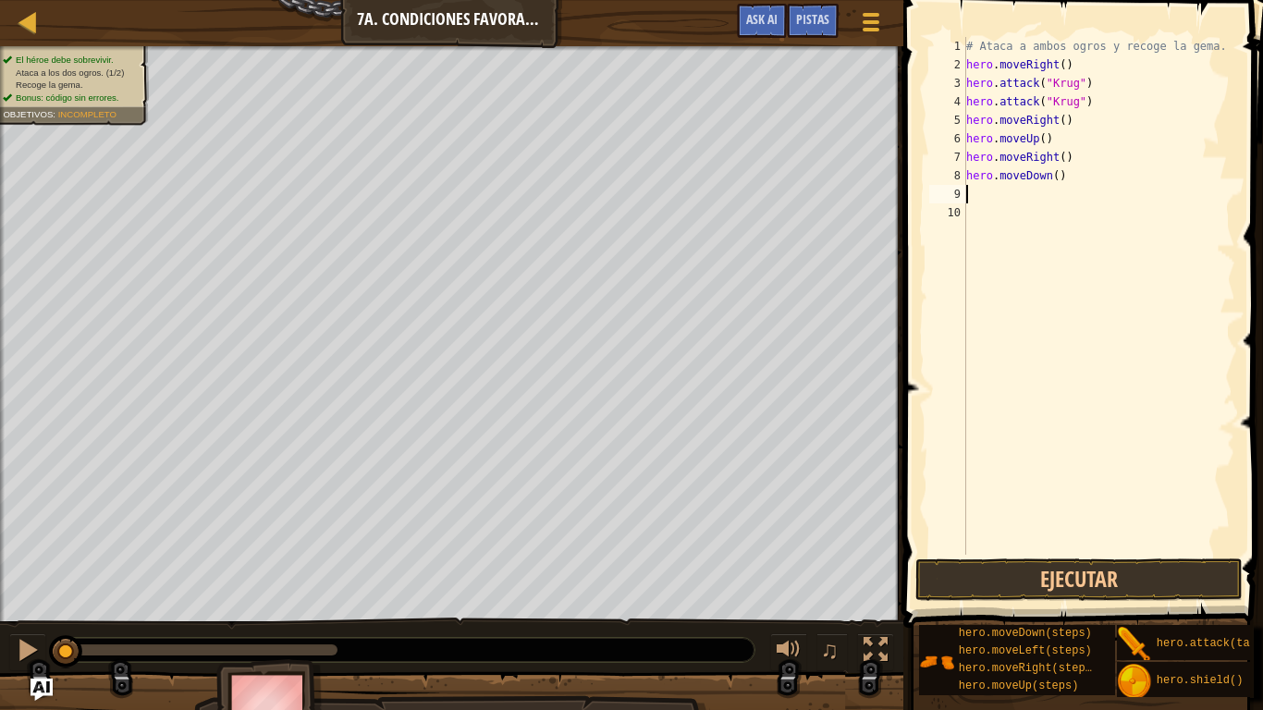
click at [1003, 196] on div "# Ataca a ambos ogros y recoge la gema. hero . moveRight ( ) hero . attack ( "[…" at bounding box center [1098, 314] width 273 height 555
click at [1061, 180] on div "# Ataca a ambos ogros y recoge la gema. hero . moveRight ( ) hero . attack ( "[…" at bounding box center [1098, 314] width 273 height 555
type textarea "h"
click at [1087, 155] on div "# Ataca a ambos ogros y recoge la gema. hero . moveRight ( ) hero . attack ( "[…" at bounding box center [1098, 314] width 273 height 555
type textarea "h"
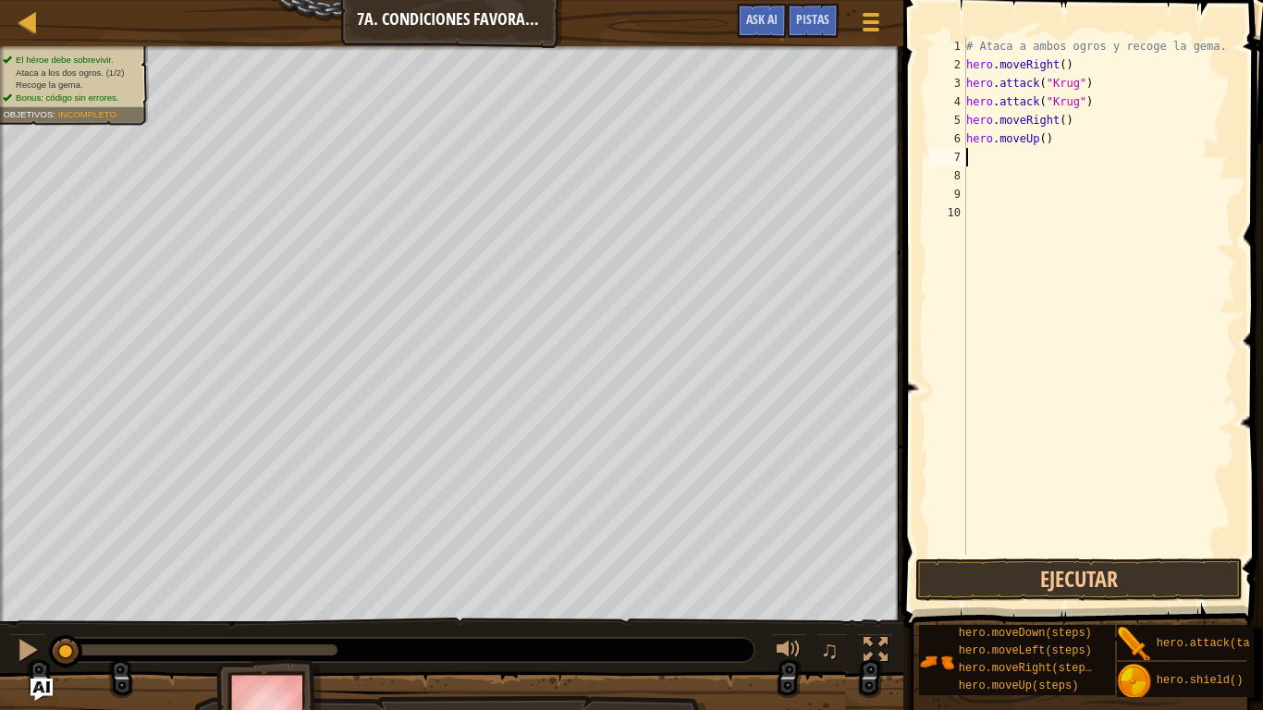
type textarea "h"
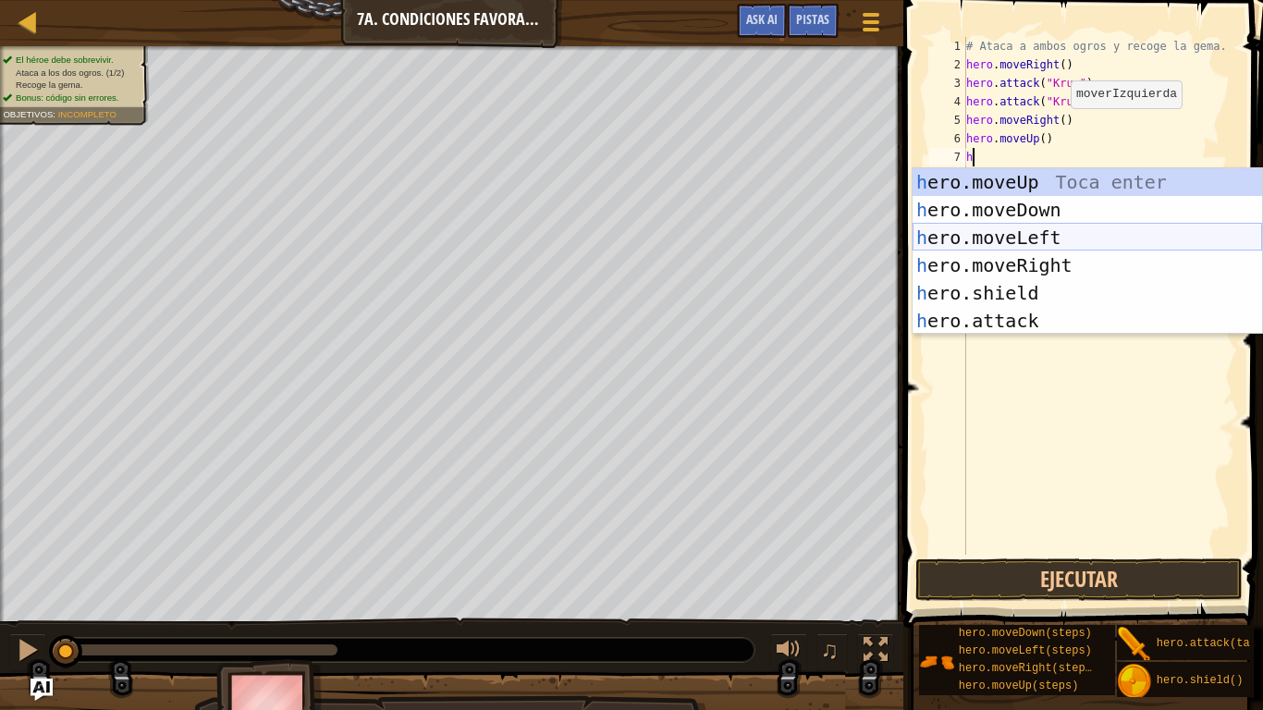
click at [1024, 237] on div "h ero.moveUp Toca enter h ero.moveDown Toca enter h ero.moveLeft Toca enter h e…" at bounding box center [1086, 279] width 349 height 222
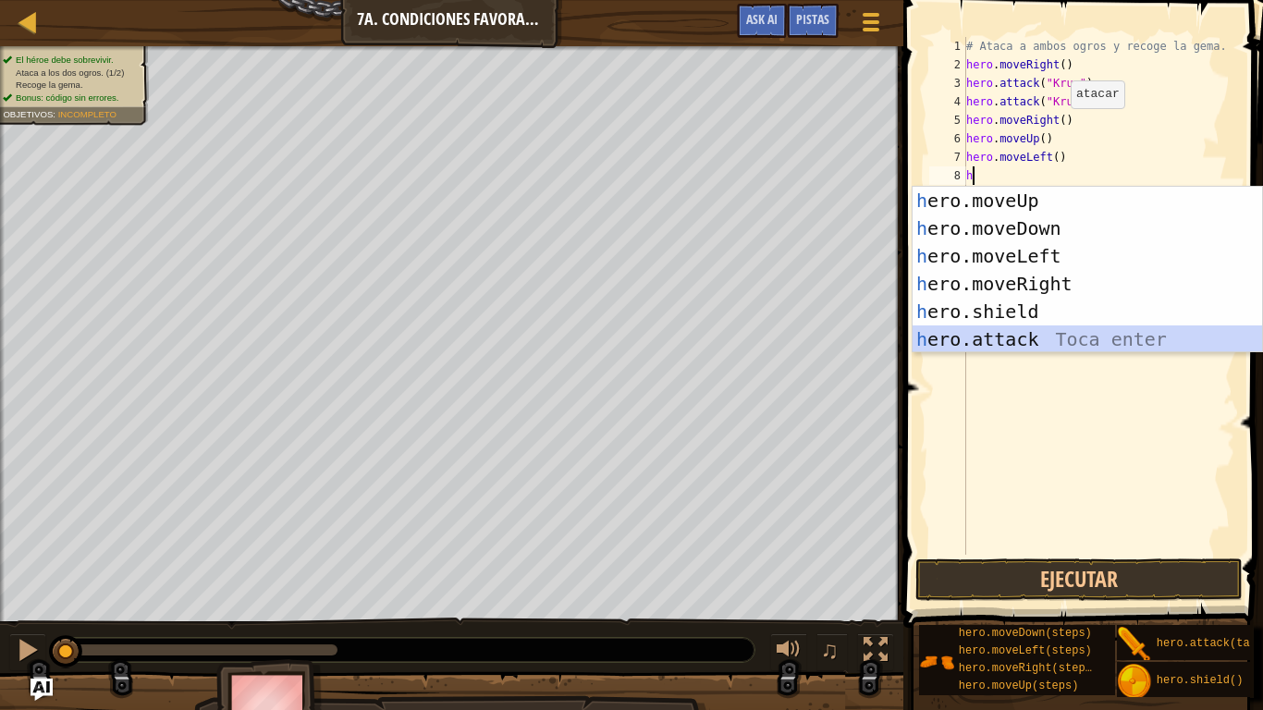
click at [993, 328] on div "h ero.moveUp Toca enter h ero.moveDown Toca enter h ero.moveLeft Toca enter h e…" at bounding box center [1086, 298] width 349 height 222
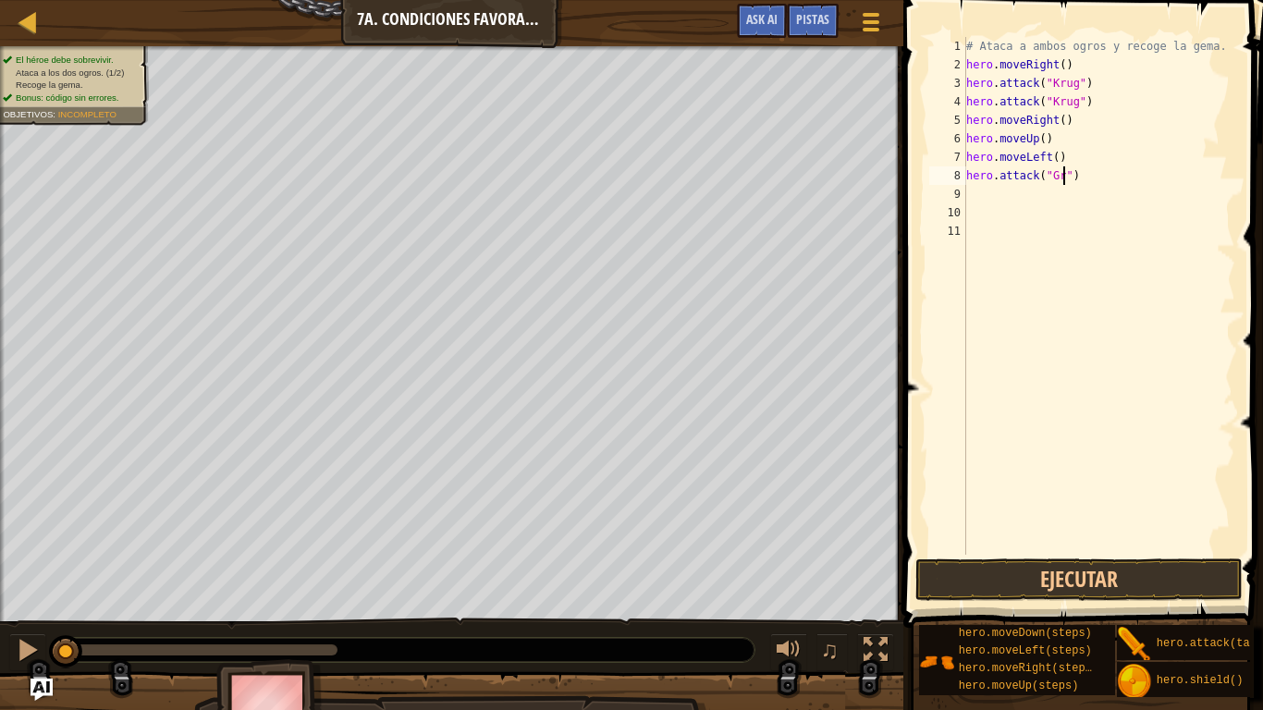
scroll to position [8, 15]
type textarea "hero.attack("Grump")"
click at [969, 186] on div "# Ataca a ambos ogros y recoge la gema. hero . moveRight ( ) hero . attack ( "[…" at bounding box center [1098, 314] width 273 height 555
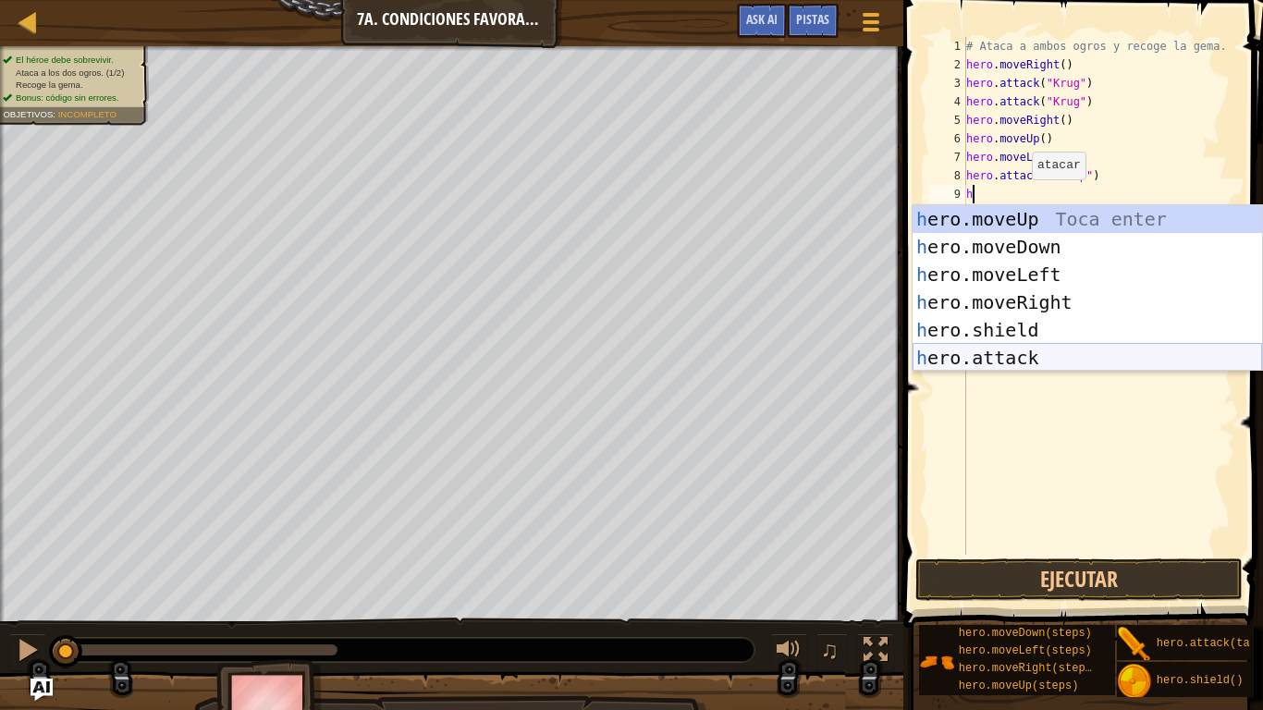
click at [1020, 355] on div "h ero.moveUp Toca enter h ero.moveDown Toca enter h ero.moveLeft Toca enter h e…" at bounding box center [1086, 316] width 349 height 222
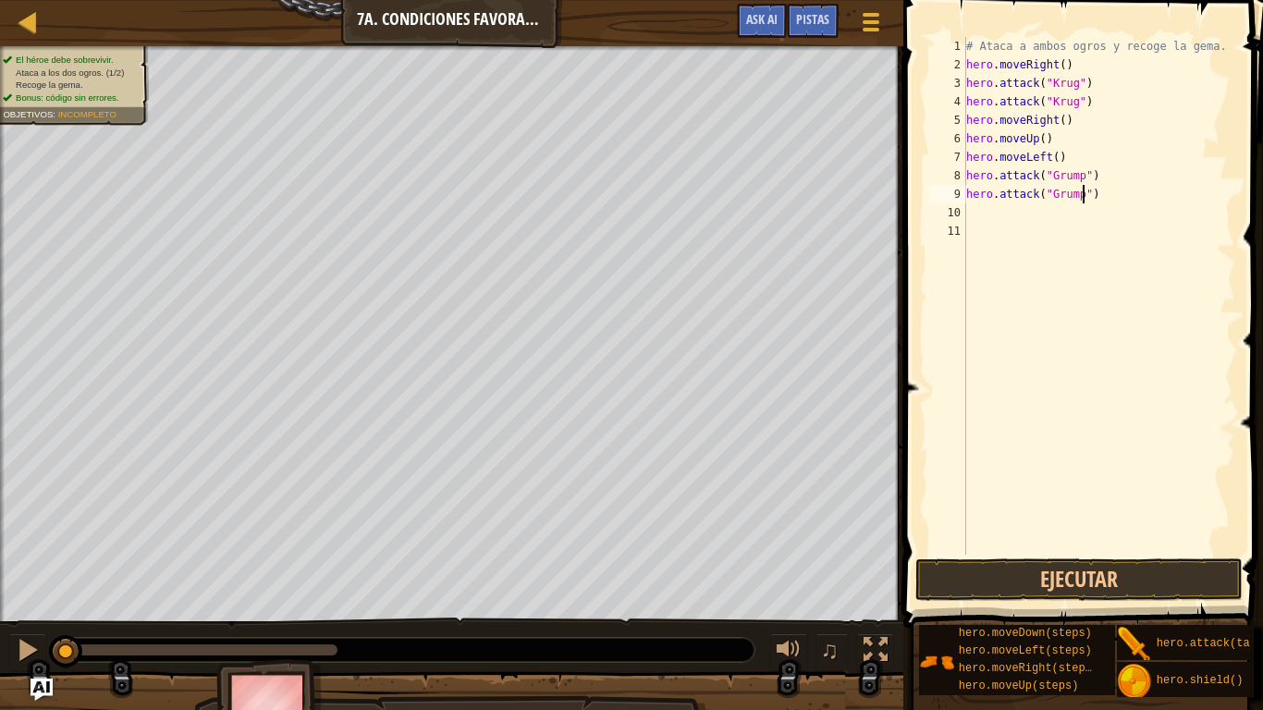
scroll to position [8, 17]
type textarea "hero.attack("Grump")"
click at [1021, 553] on button "Ejecutar" at bounding box center [1078, 579] width 327 height 43
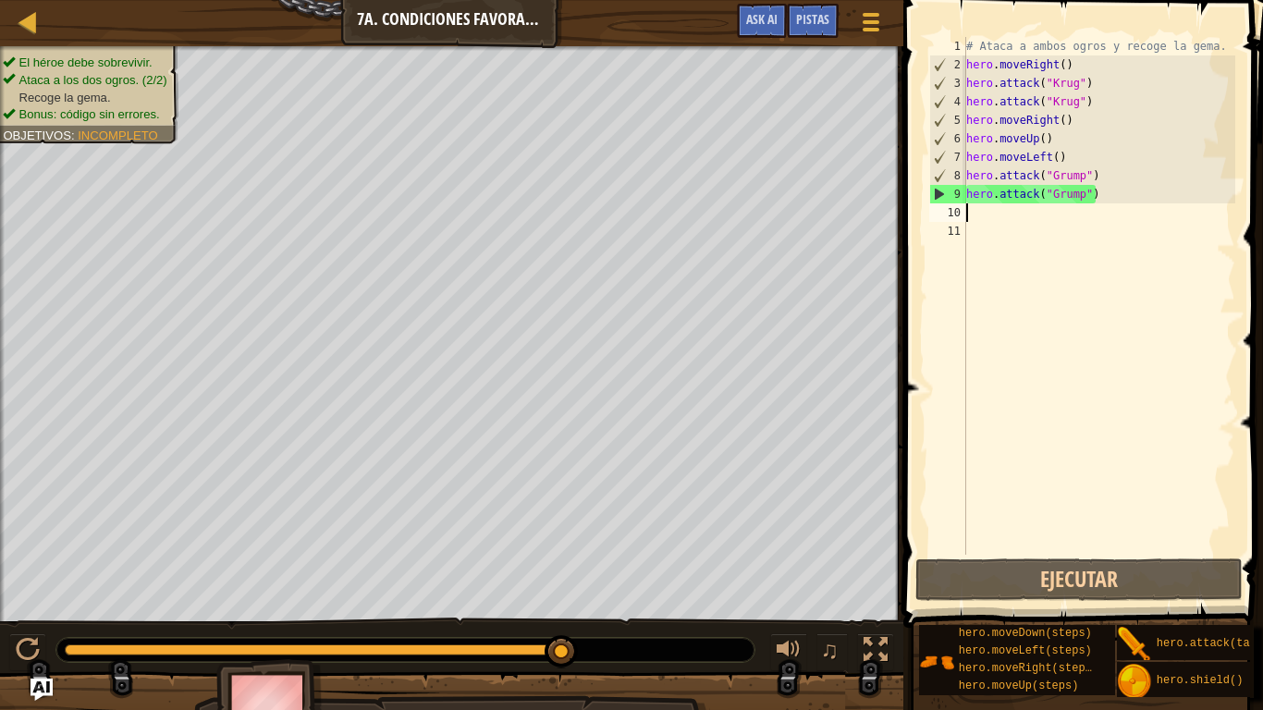
click at [975, 220] on div "# Ataca a ambos ogros y recoge la gema. hero . moveRight ( ) hero . attack ( "[…" at bounding box center [1098, 314] width 273 height 555
type textarea "h"
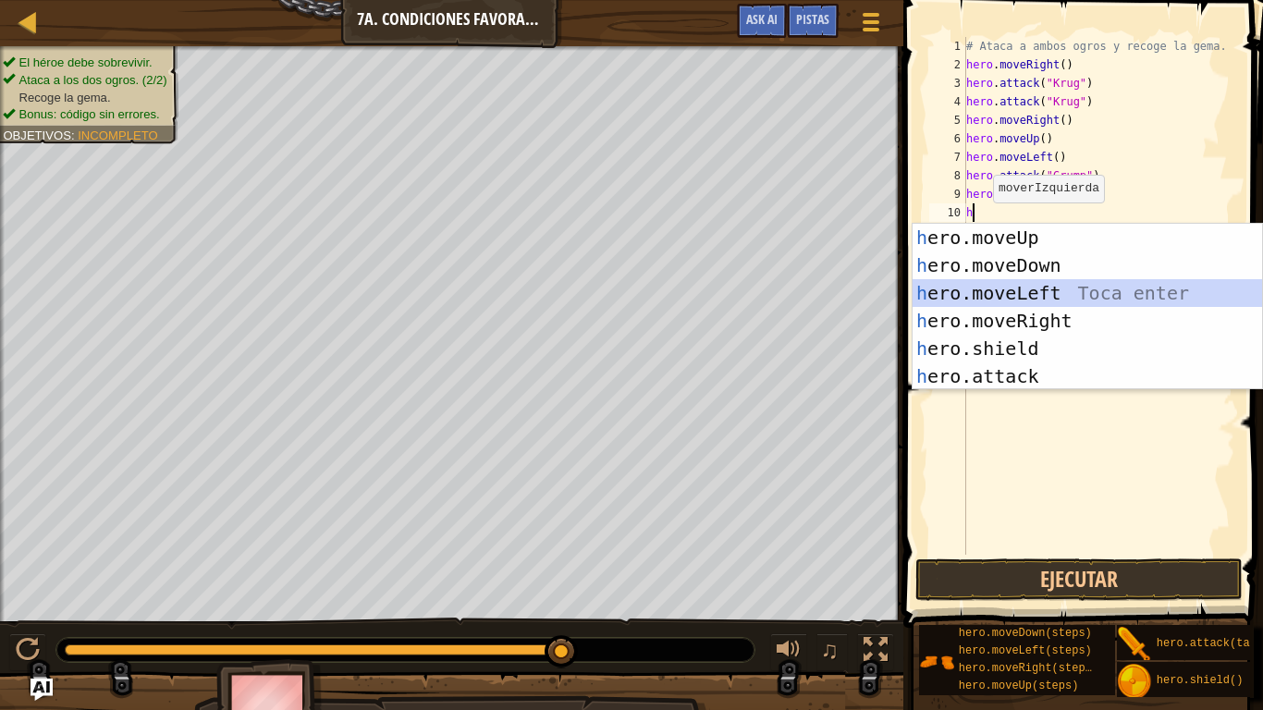
click at [1007, 292] on div "h ero.moveUp Toca enter h ero.moveDown Toca enter h ero.moveLeft Toca enter h e…" at bounding box center [1086, 335] width 349 height 222
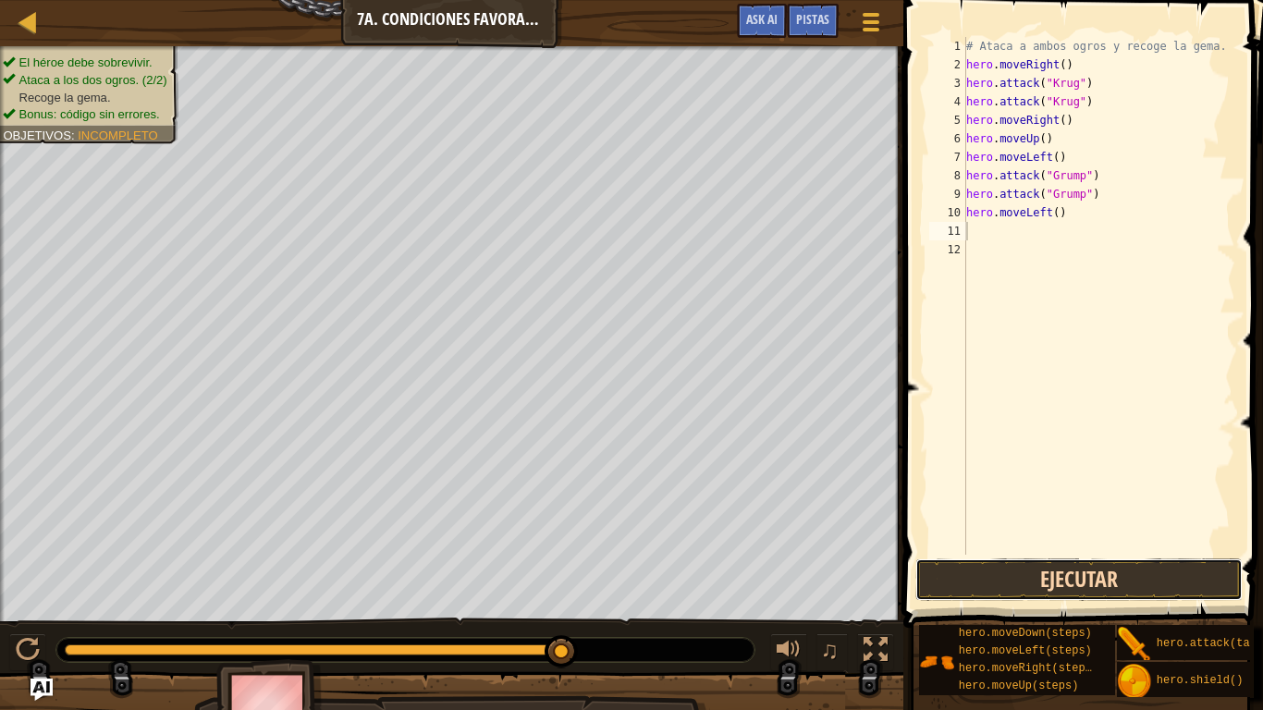
click at [1053, 553] on button "Ejecutar" at bounding box center [1078, 579] width 327 height 43
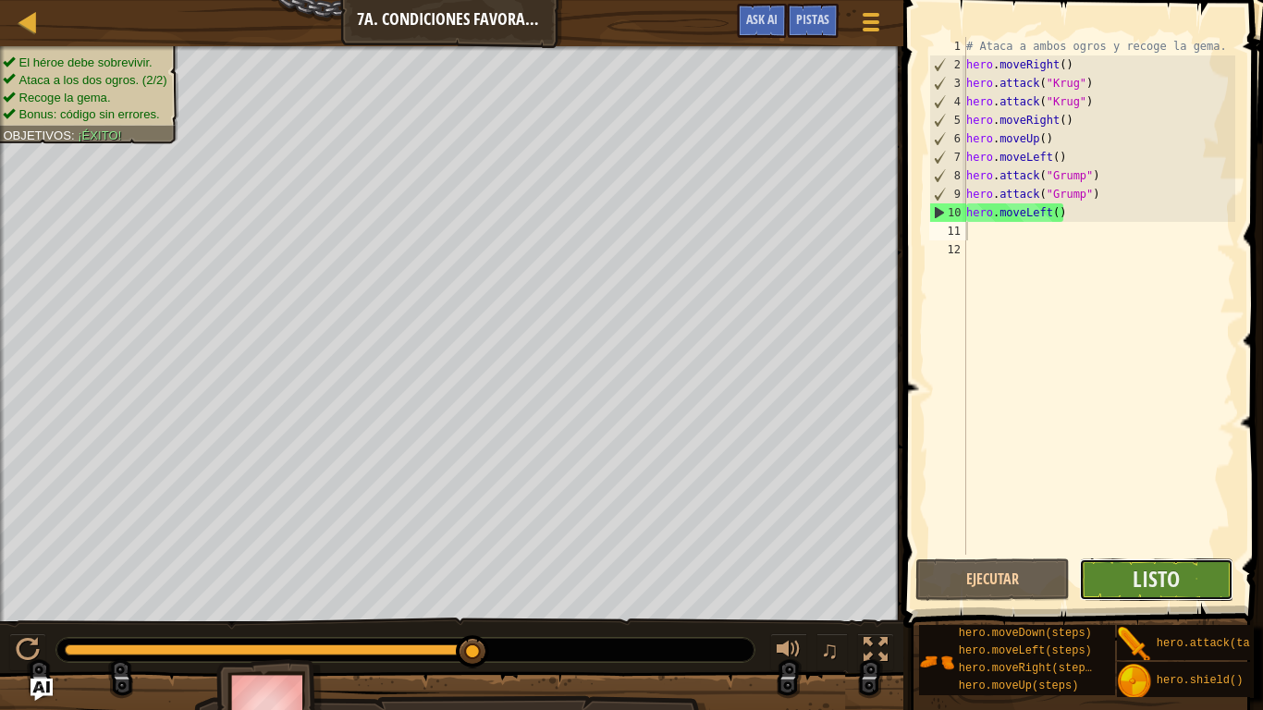
click at [1150, 553] on button "Listo" at bounding box center [1156, 579] width 154 height 43
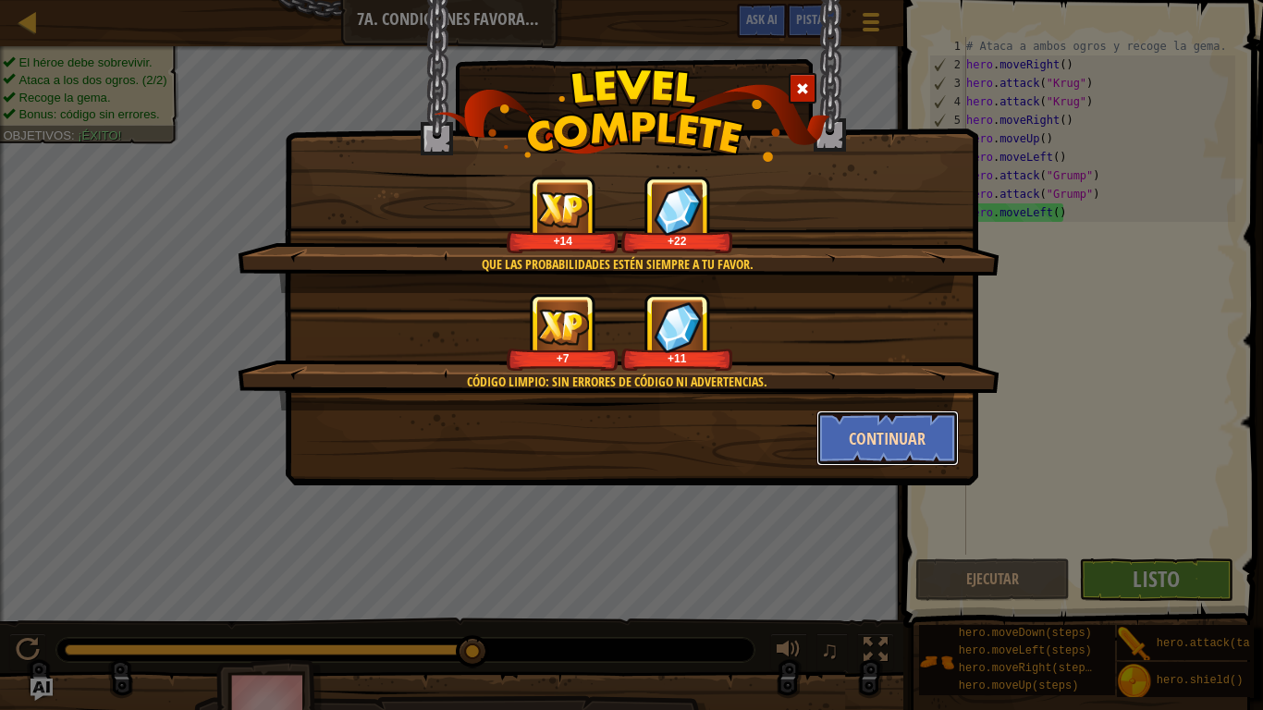
click at [870, 457] on button "Continuar" at bounding box center [887, 437] width 143 height 55
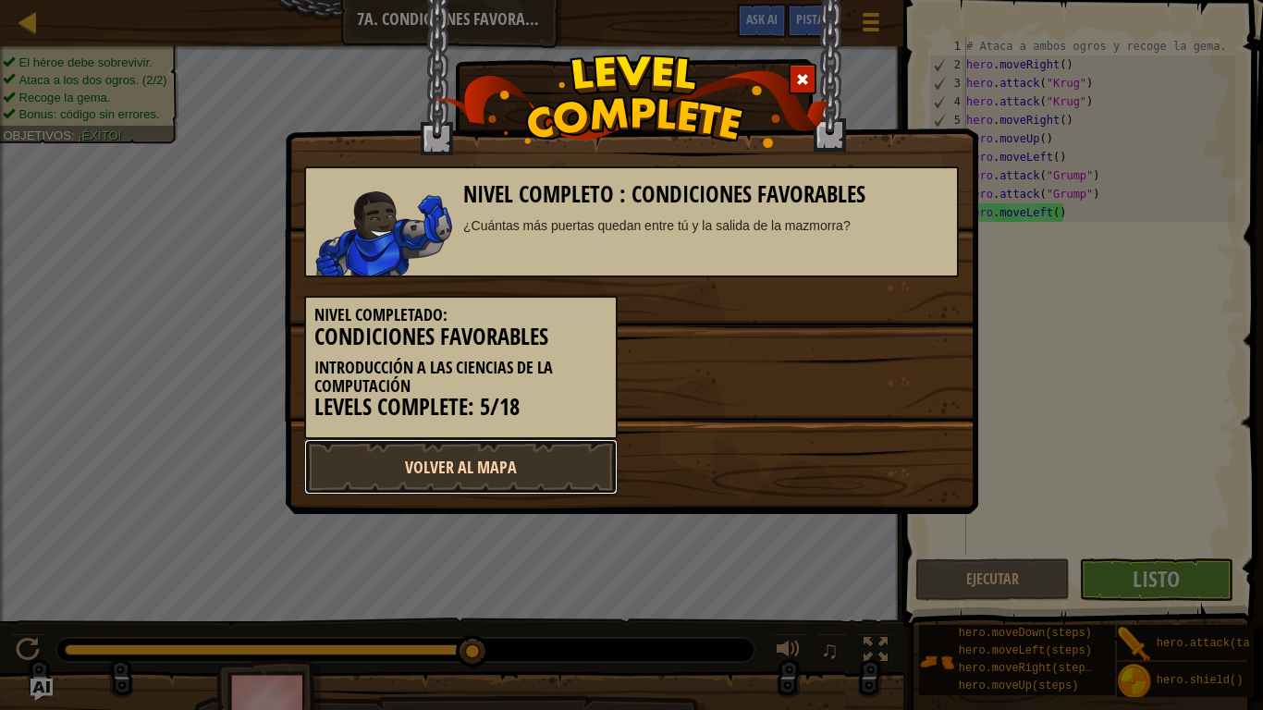
click at [476, 453] on link "Volver al Mapa" at bounding box center [460, 466] width 313 height 55
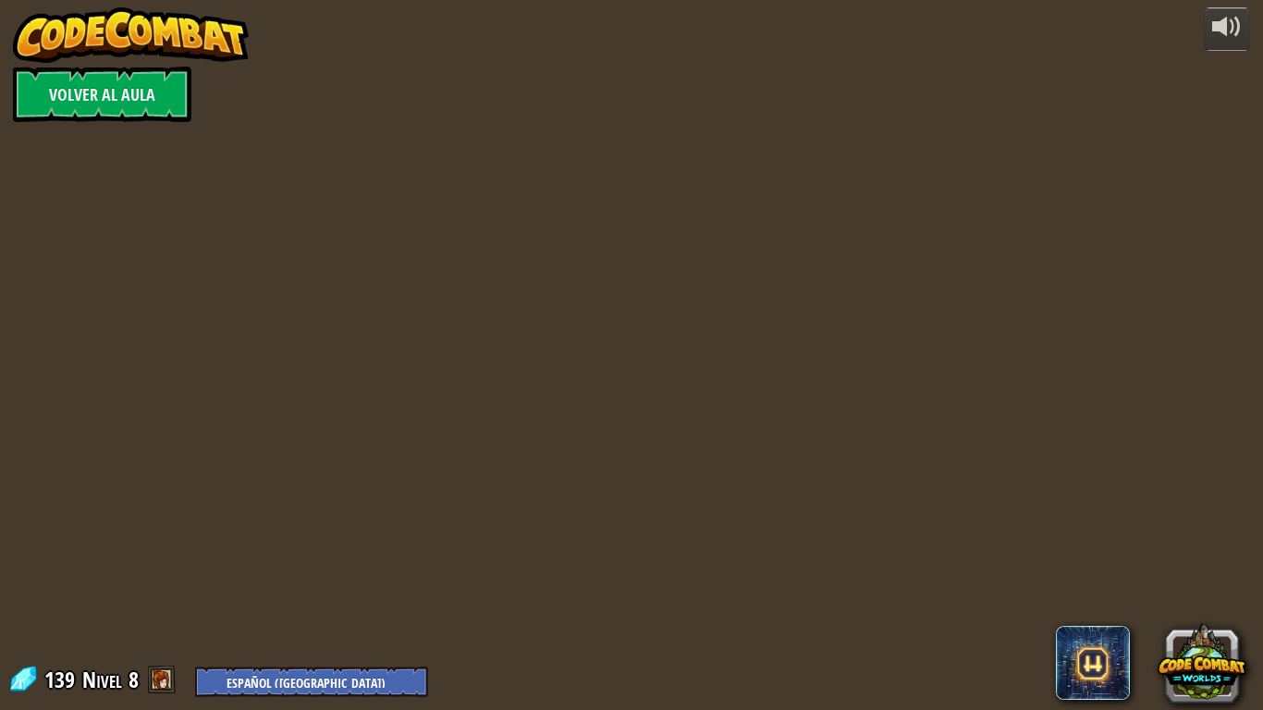
select select "es-419"
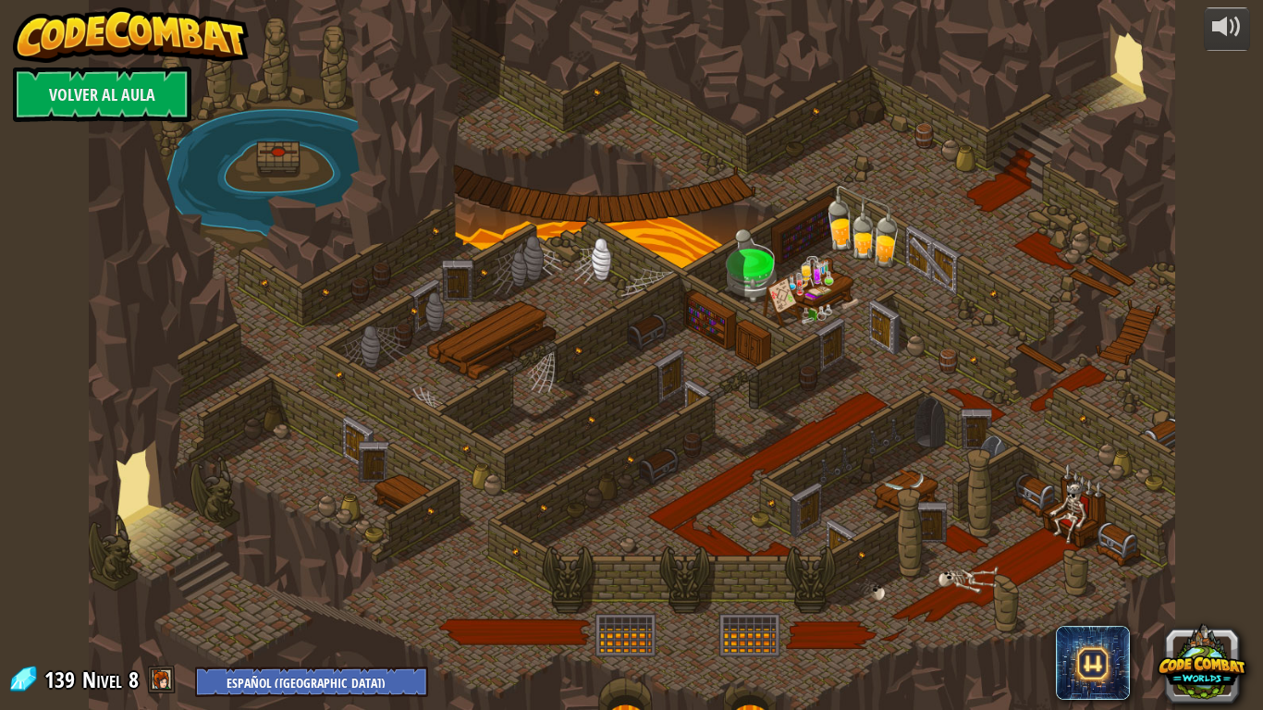
select select "es-419"
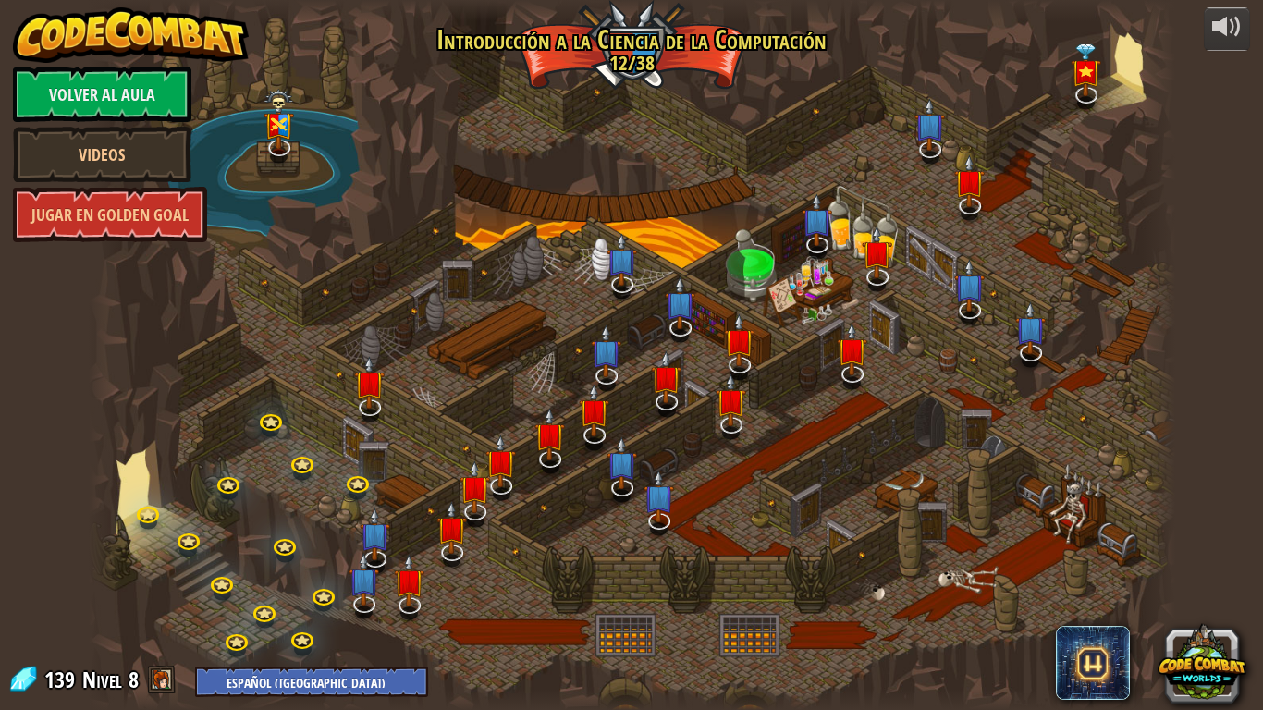
select select "es-419"
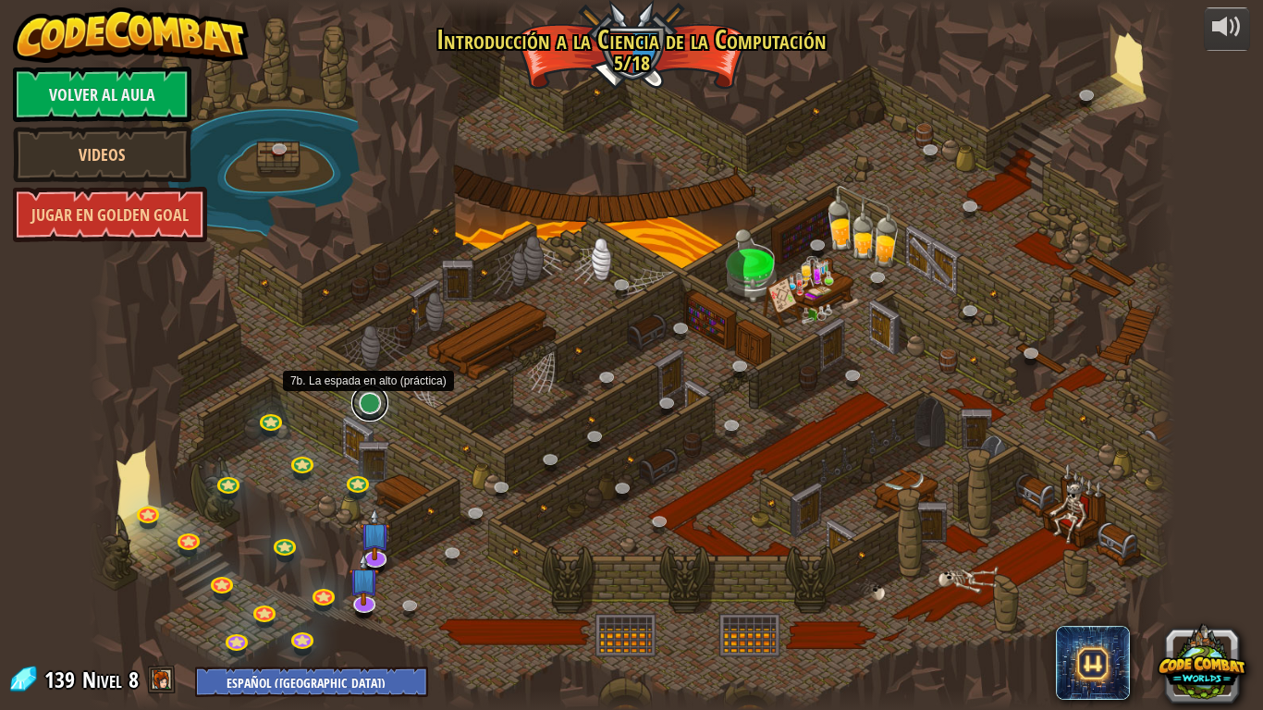
click at [363, 416] on link at bounding box center [369, 403] width 37 height 37
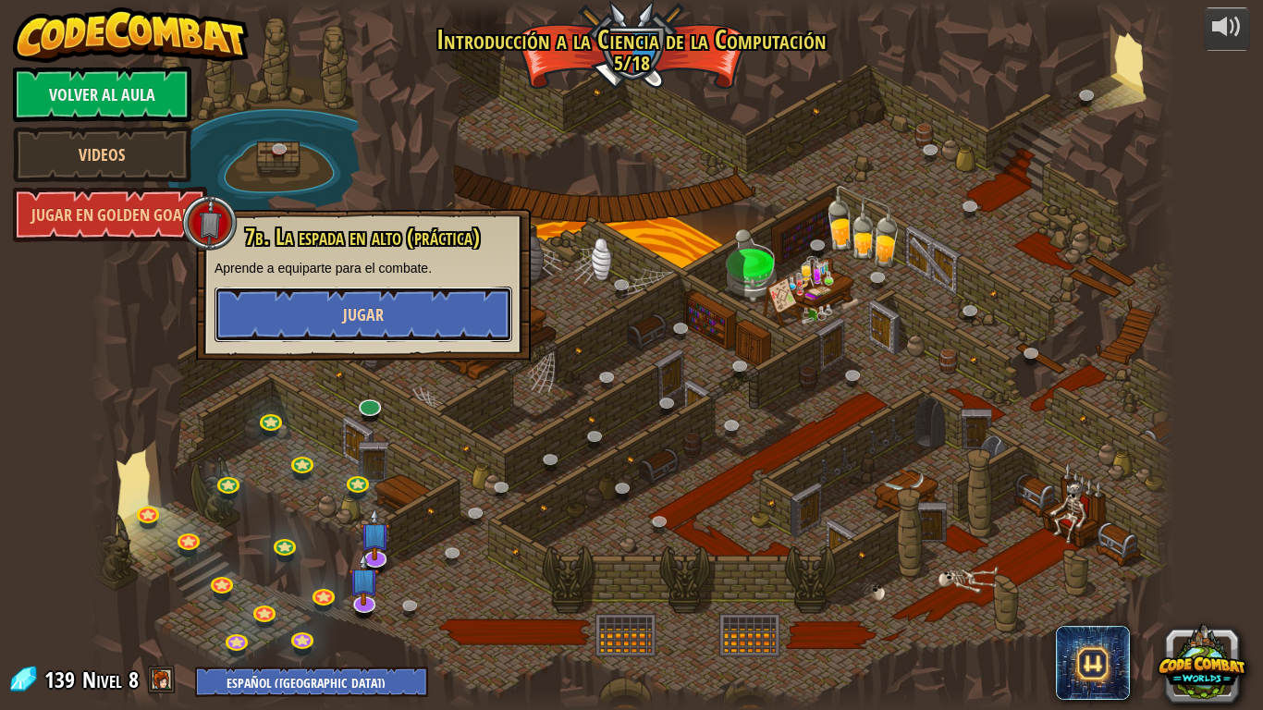
click at [401, 323] on button "Jugar" at bounding box center [363, 314] width 298 height 55
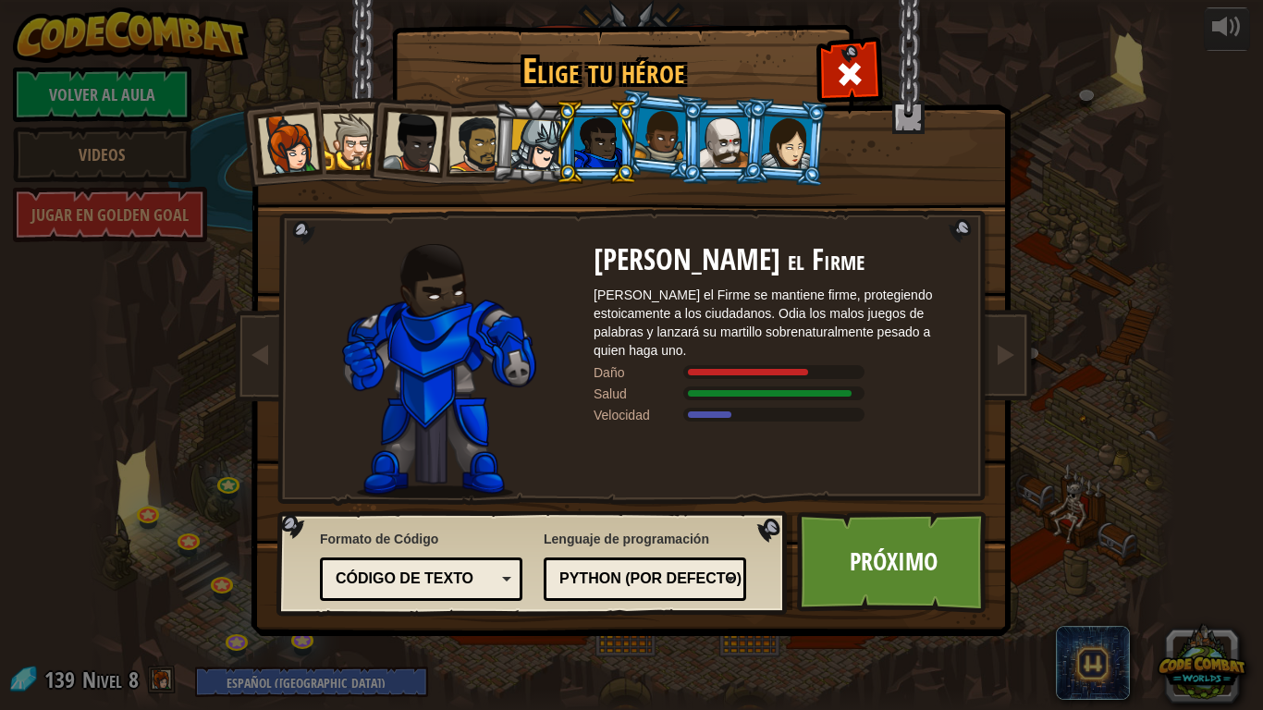
click at [537, 143] on div at bounding box center [536, 145] width 53 height 53
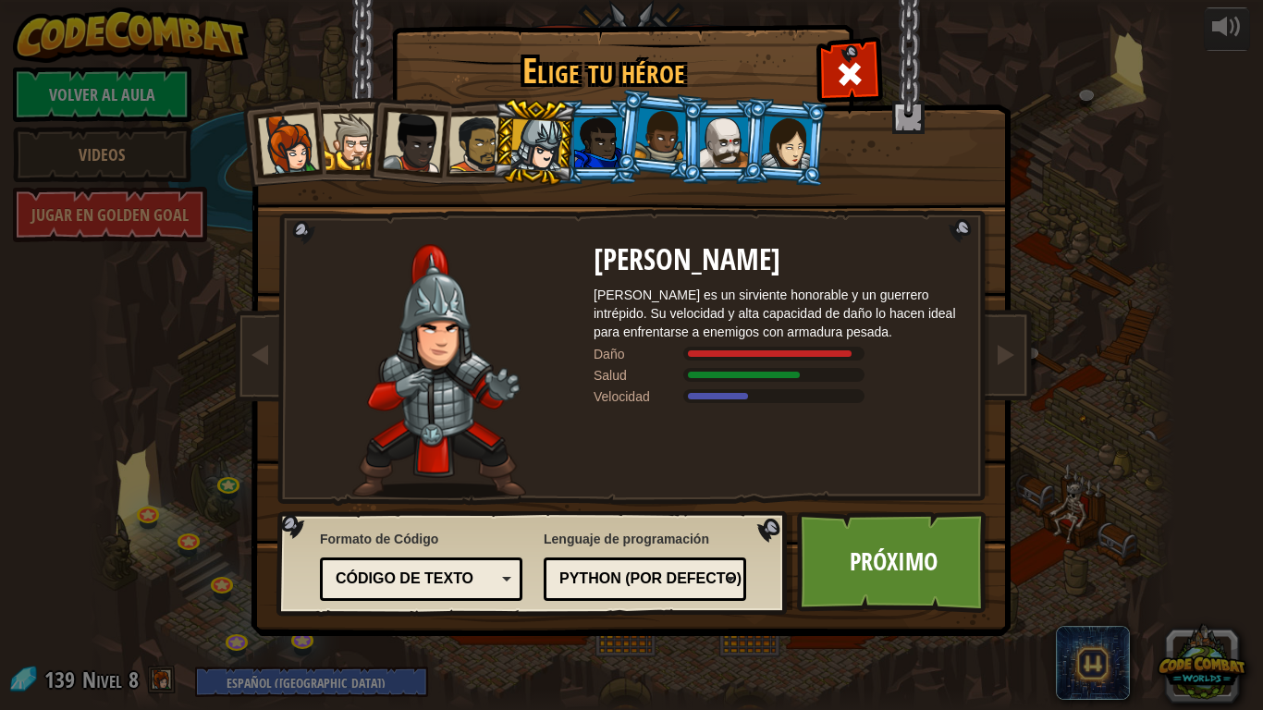
click at [593, 129] on div at bounding box center [598, 142] width 48 height 50
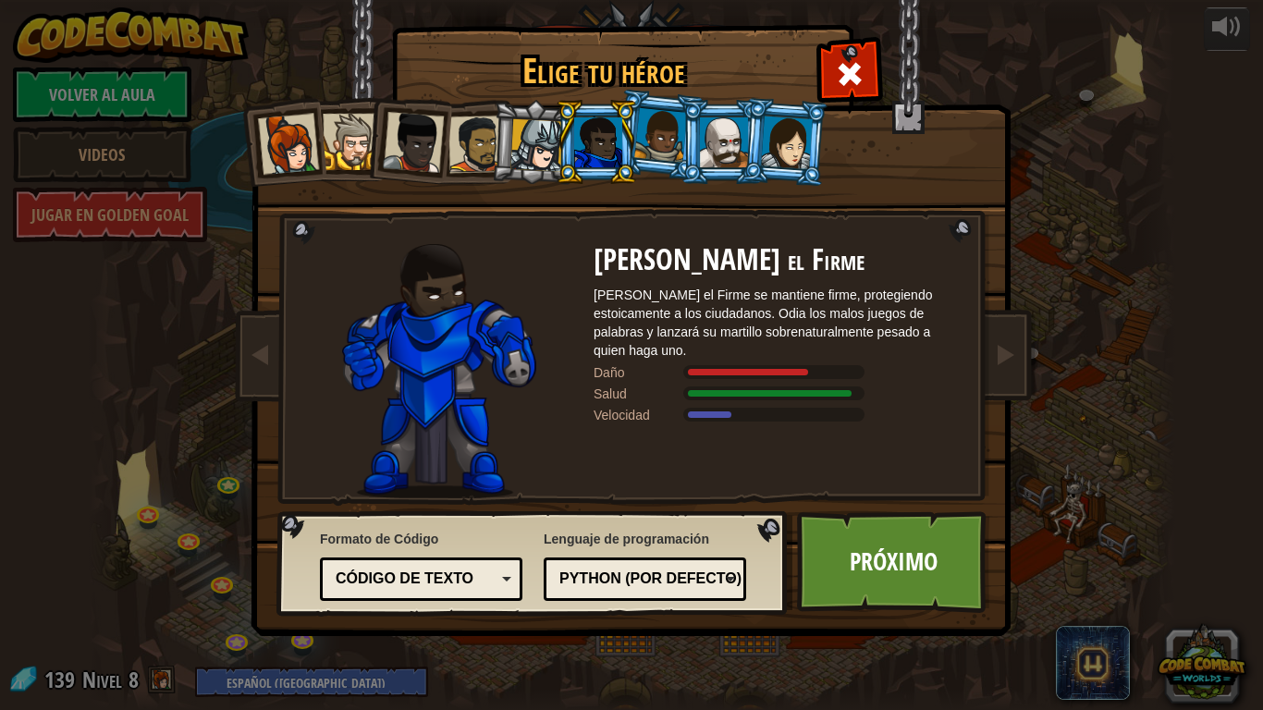
click at [297, 158] on div at bounding box center [288, 144] width 61 height 61
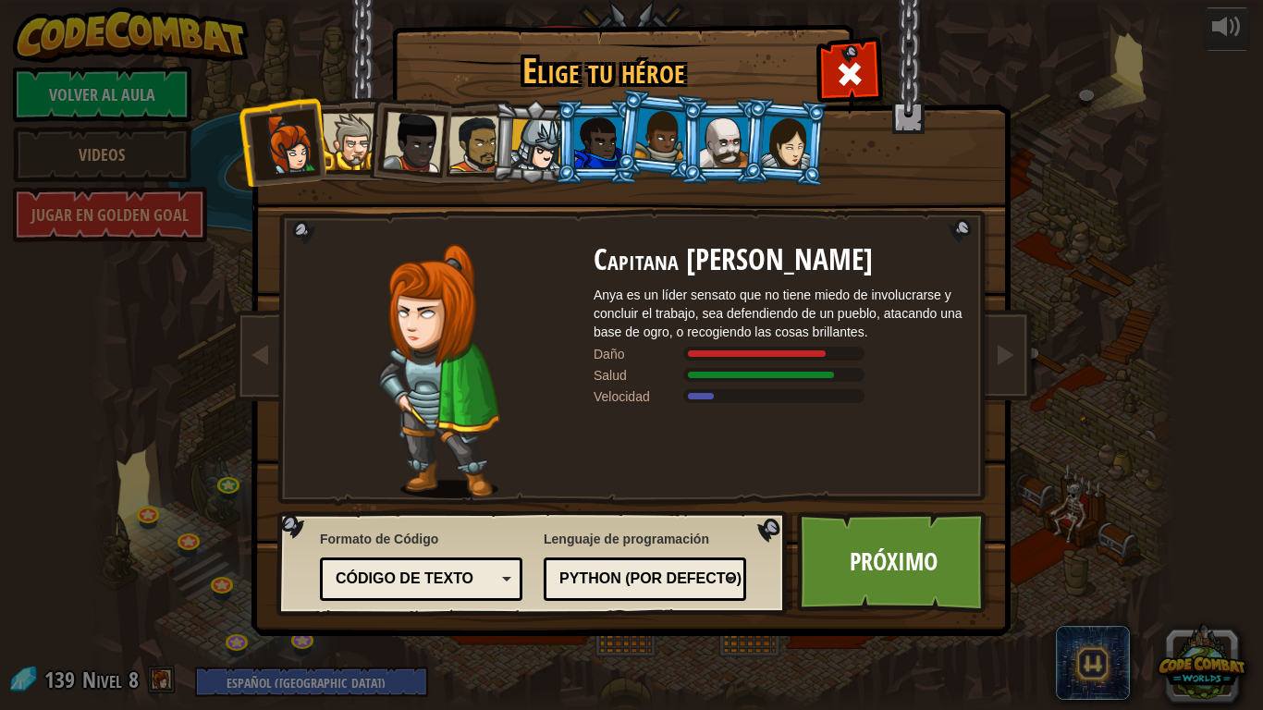
click at [608, 132] on div at bounding box center [598, 142] width 48 height 50
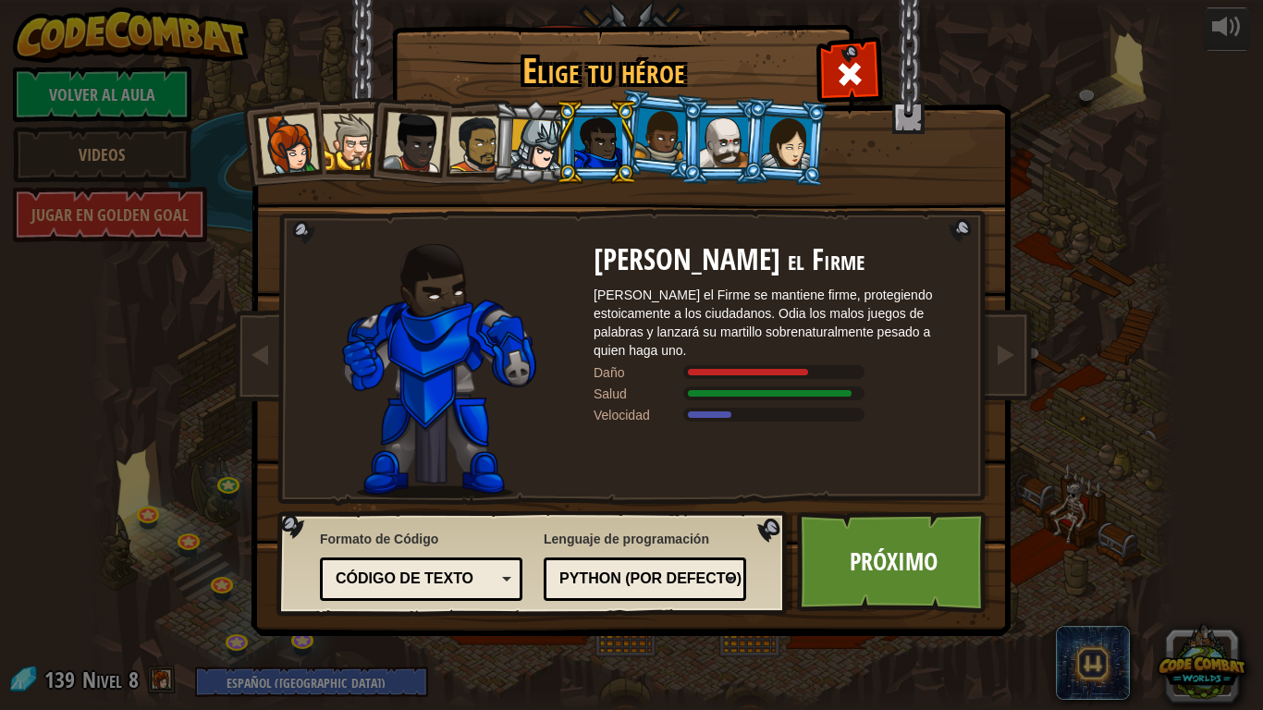
click at [735, 147] on div at bounding box center [724, 142] width 48 height 50
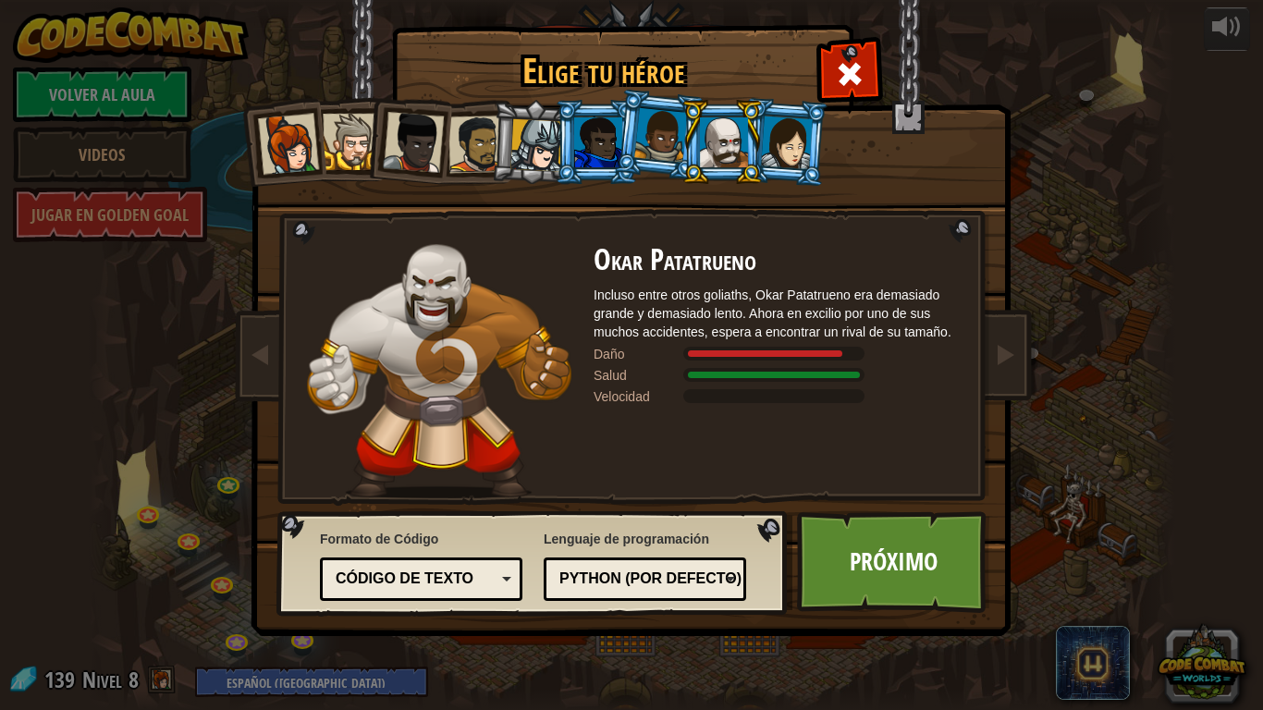
click at [612, 123] on div at bounding box center [598, 142] width 48 height 50
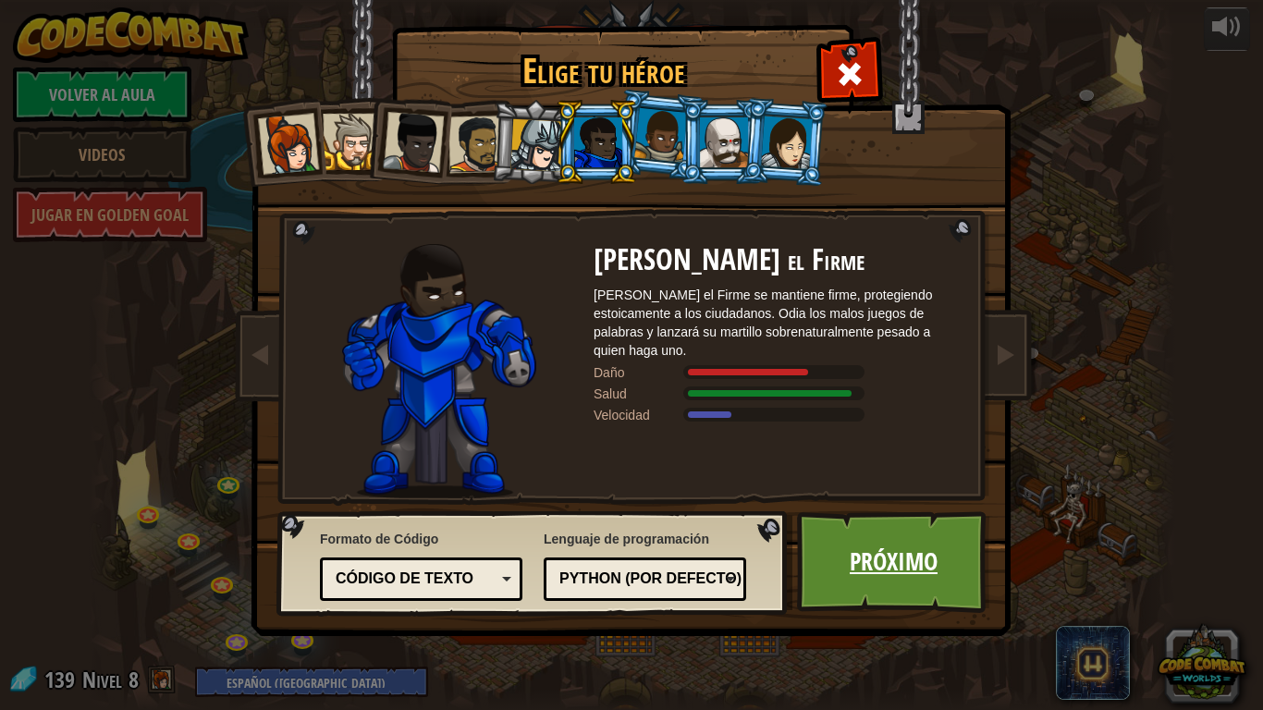
click at [936, 553] on link "Próximo" at bounding box center [893, 562] width 193 height 102
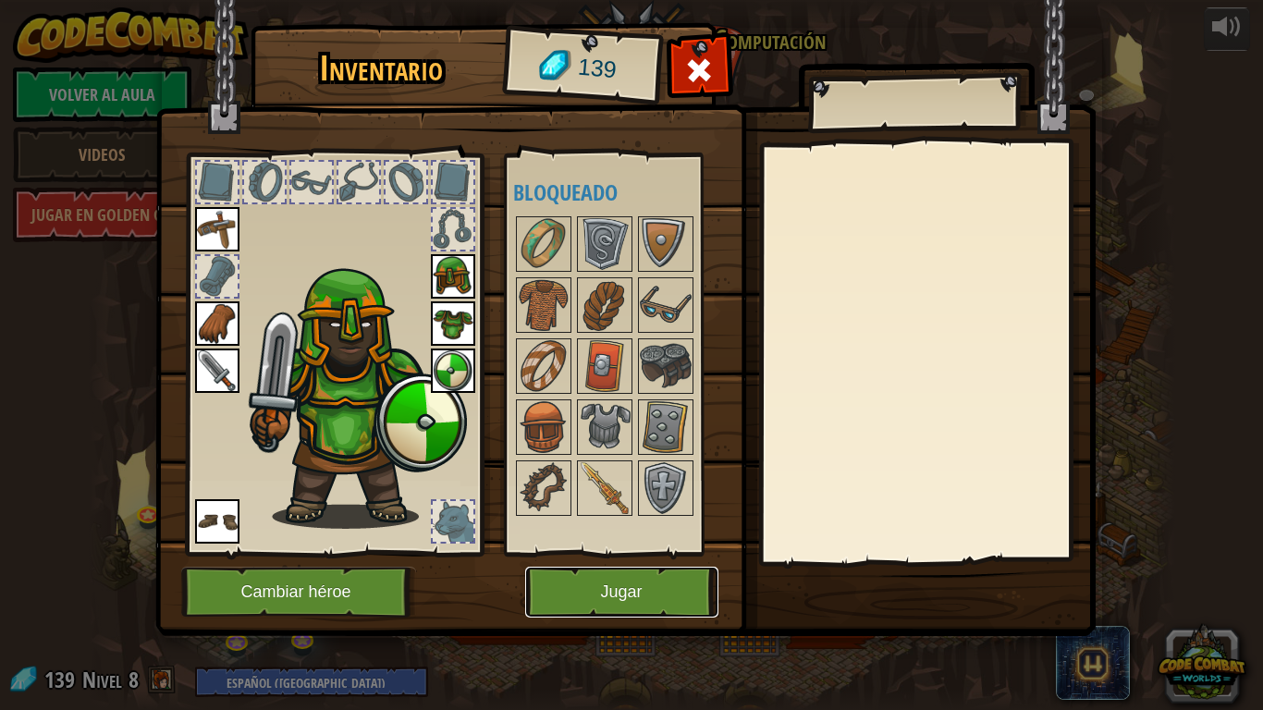
click at [677, 553] on button "Jugar" at bounding box center [621, 592] width 193 height 51
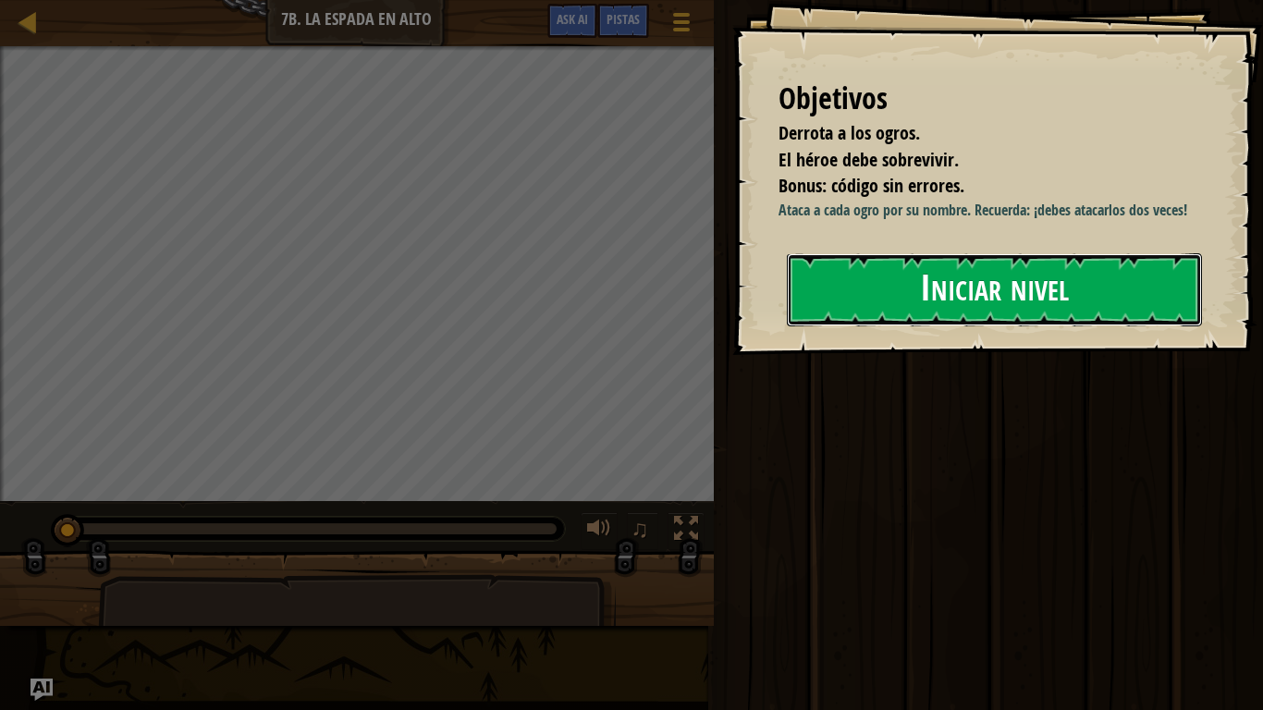
click at [948, 302] on button "Iniciar nivel" at bounding box center [994, 289] width 415 height 73
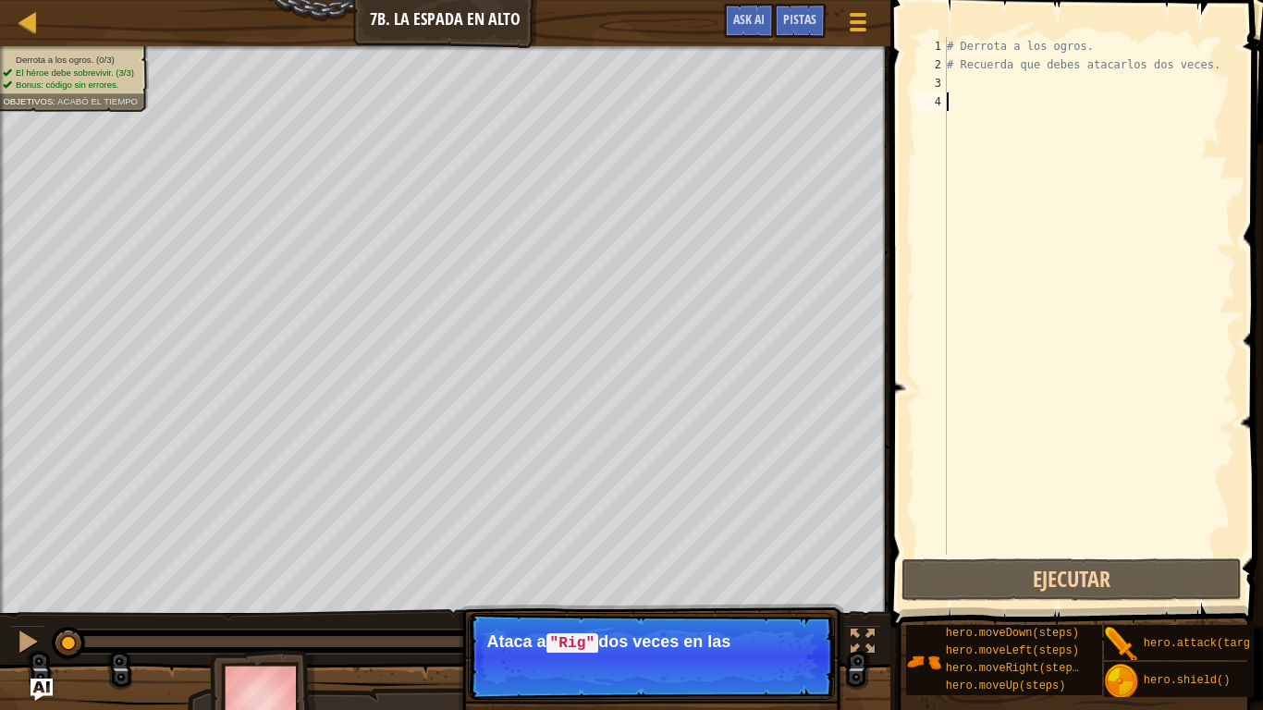
click at [990, 88] on div "# Derrota a los ogros. # Recuerda que debes atacarlos dos veces." at bounding box center [1089, 314] width 292 height 555
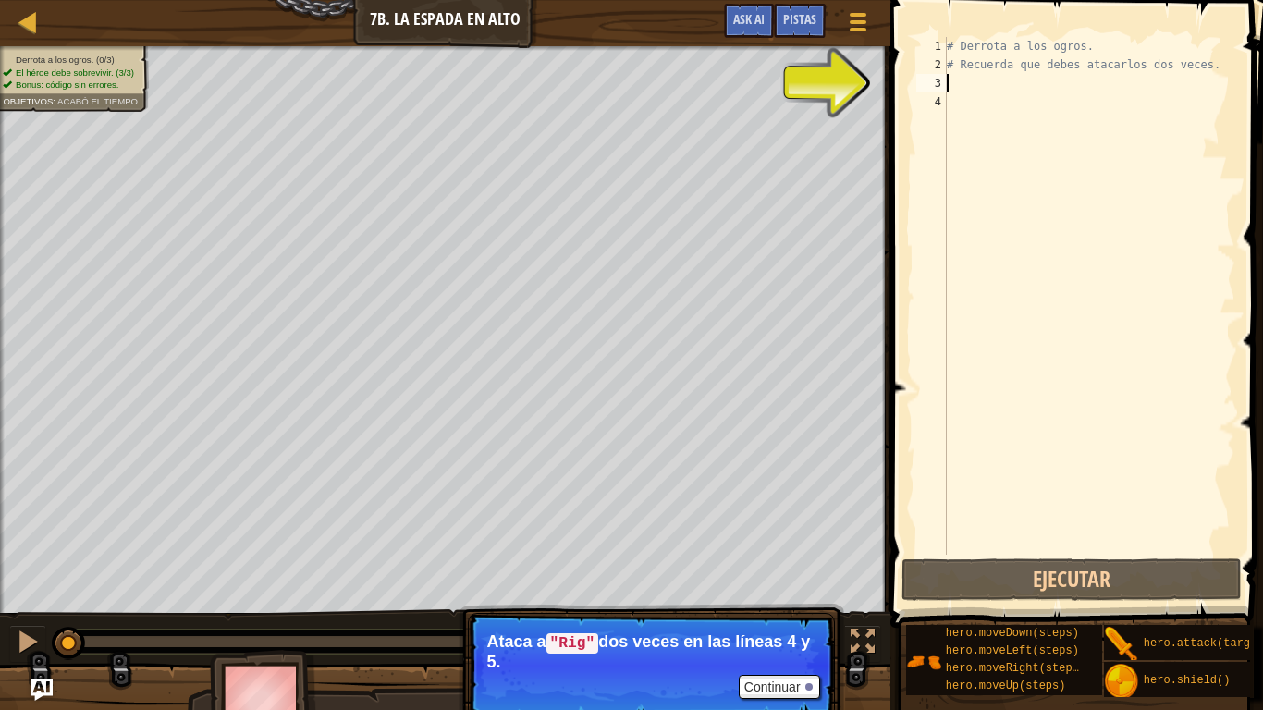
click at [957, 85] on div "# Derrota a los ogros. # Recuerda que debes atacarlos dos veces." at bounding box center [1089, 314] width 292 height 555
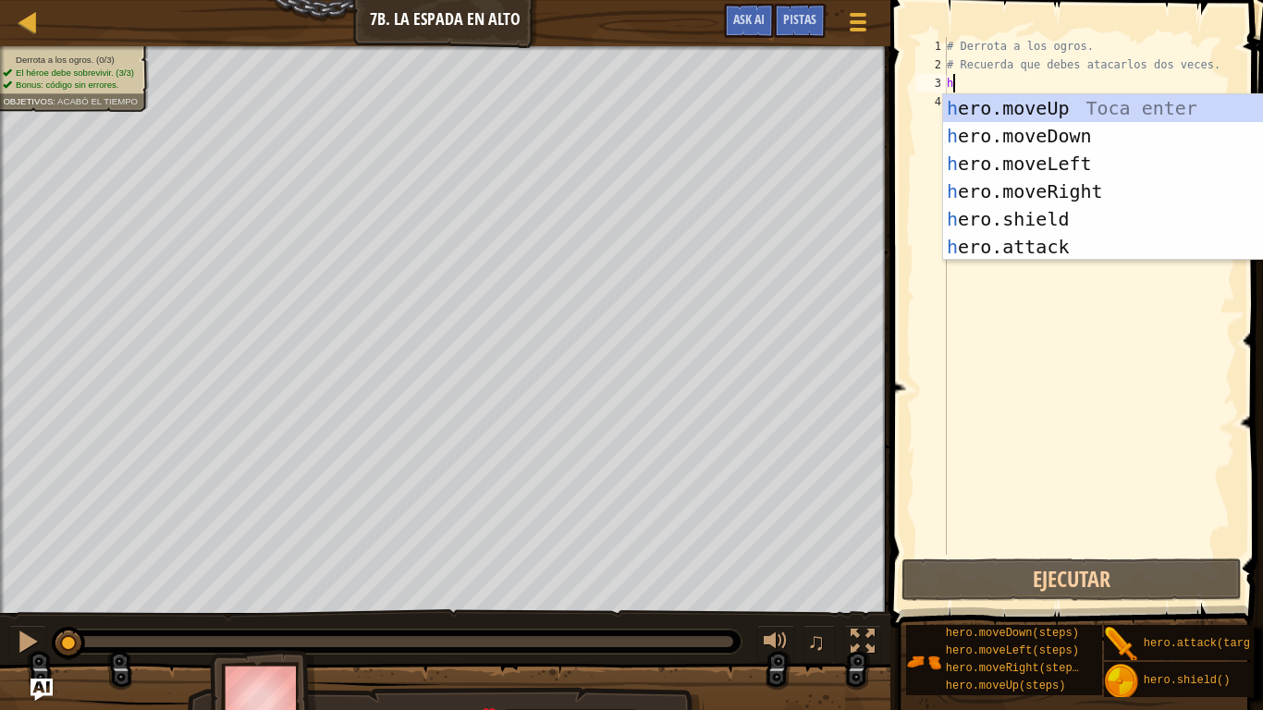
scroll to position [8, 0]
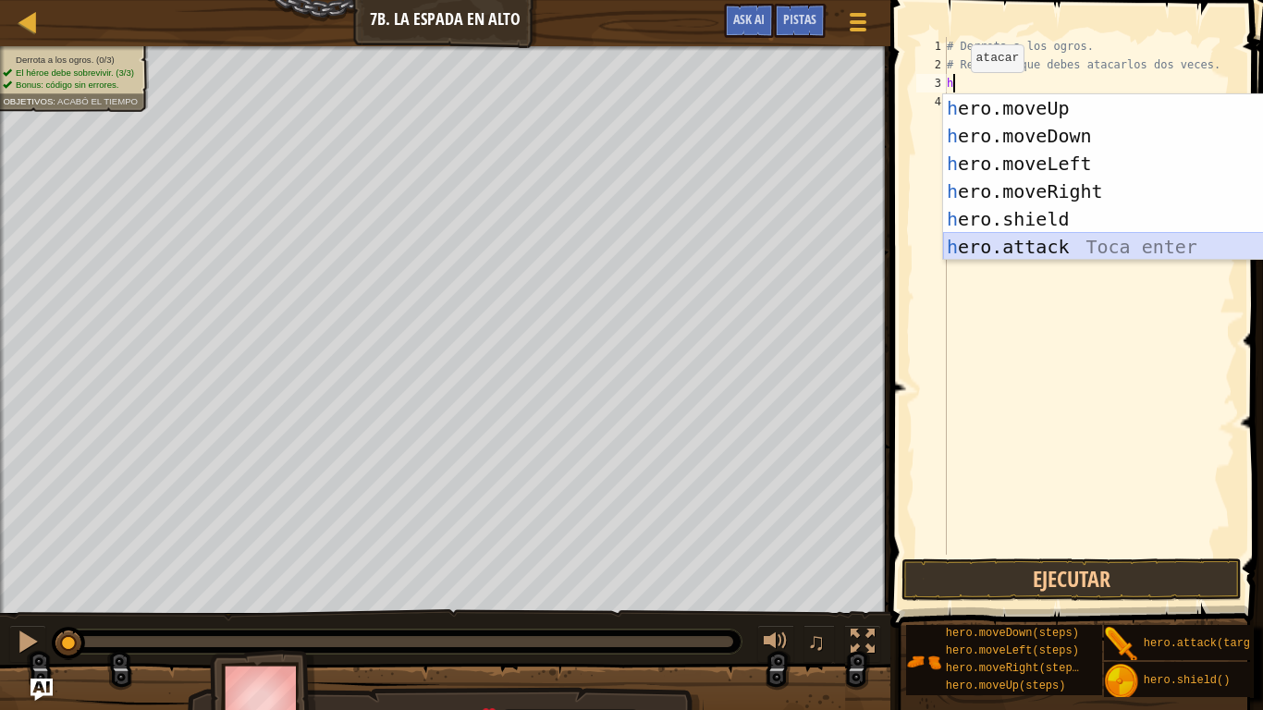
click at [1069, 247] on div "h ero.moveUp Toca enter h ero.moveDown Toca enter h ero.moveLeft Toca enter h e…" at bounding box center [1117, 205] width 349 height 222
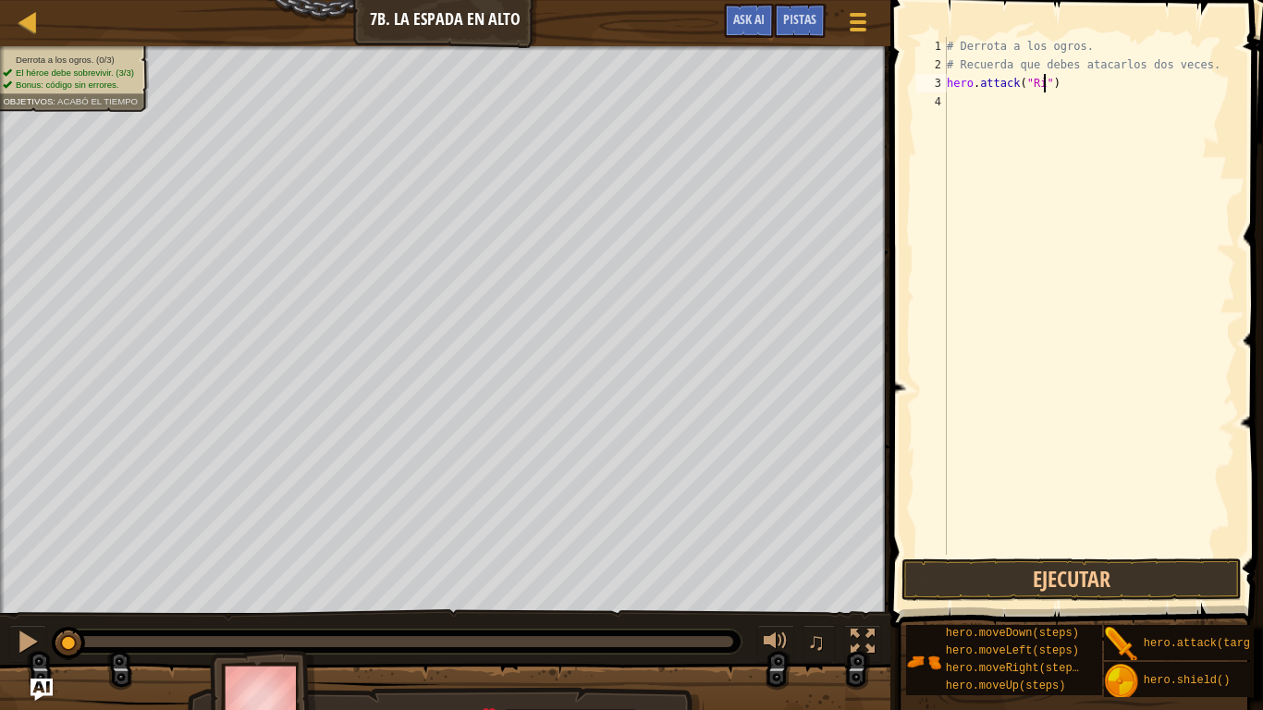
scroll to position [8, 14]
type textarea "hero.attack("Rig")"
click at [959, 101] on div "# Derrota a los ogros. # Recuerda que debes atacarlos dos veces. hero . attack …" at bounding box center [1089, 314] width 292 height 555
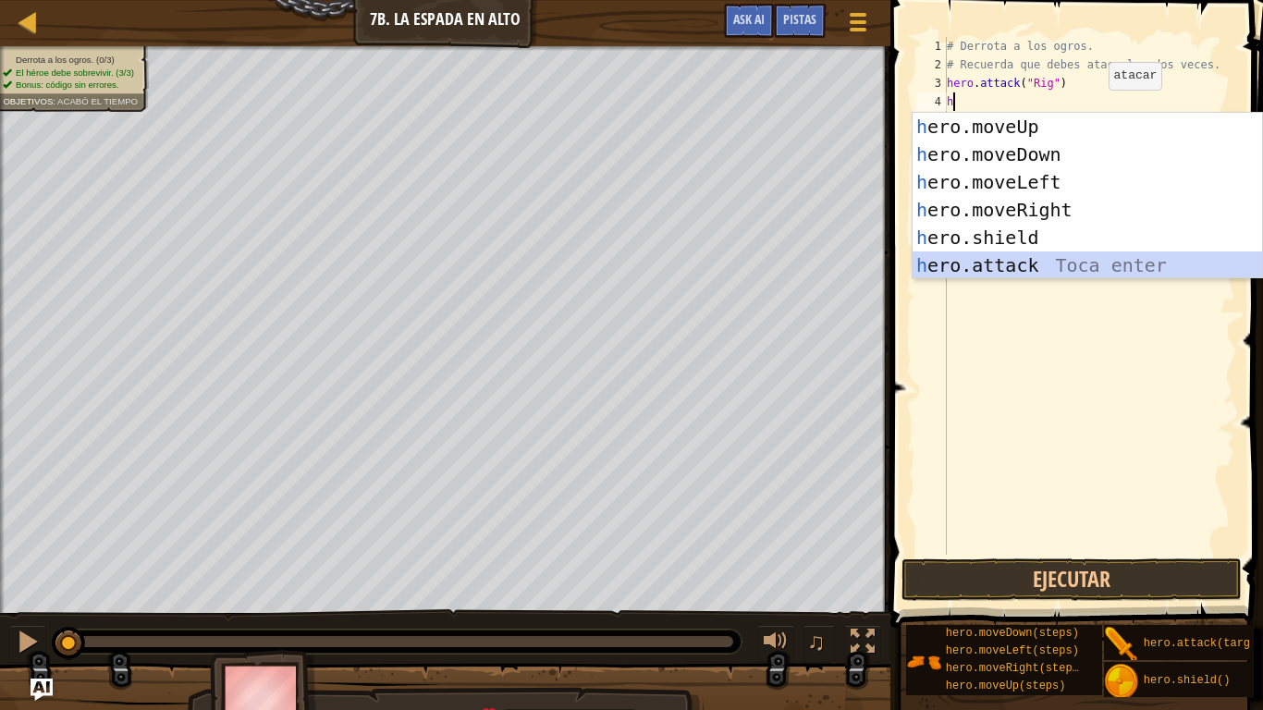
click at [1009, 274] on div "h ero.moveUp Toca enter h ero.moveDown Toca enter h ero.moveLeft Toca enter h e…" at bounding box center [1086, 224] width 349 height 222
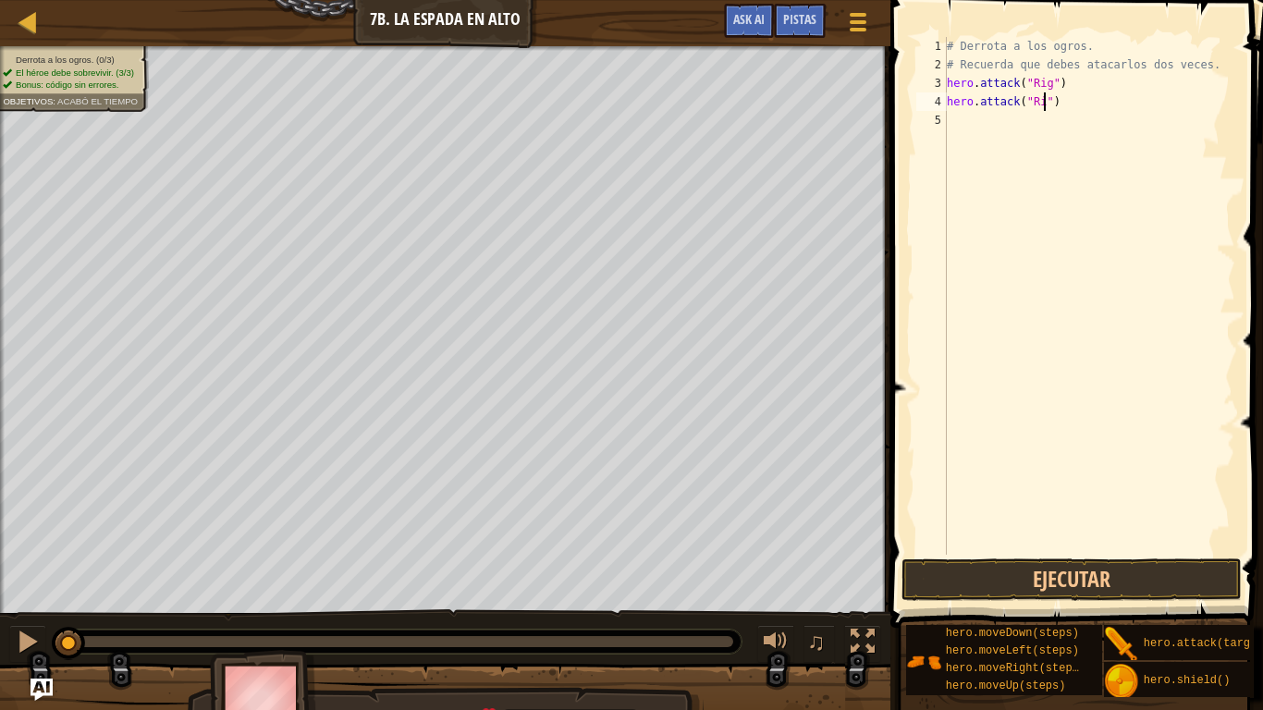
scroll to position [8, 14]
type textarea "hero.attack("Rig")"
click at [954, 121] on div "# Derrota a los ogros. # Recuerda que debes atacarlos dos veces. hero . attack …" at bounding box center [1089, 314] width 292 height 555
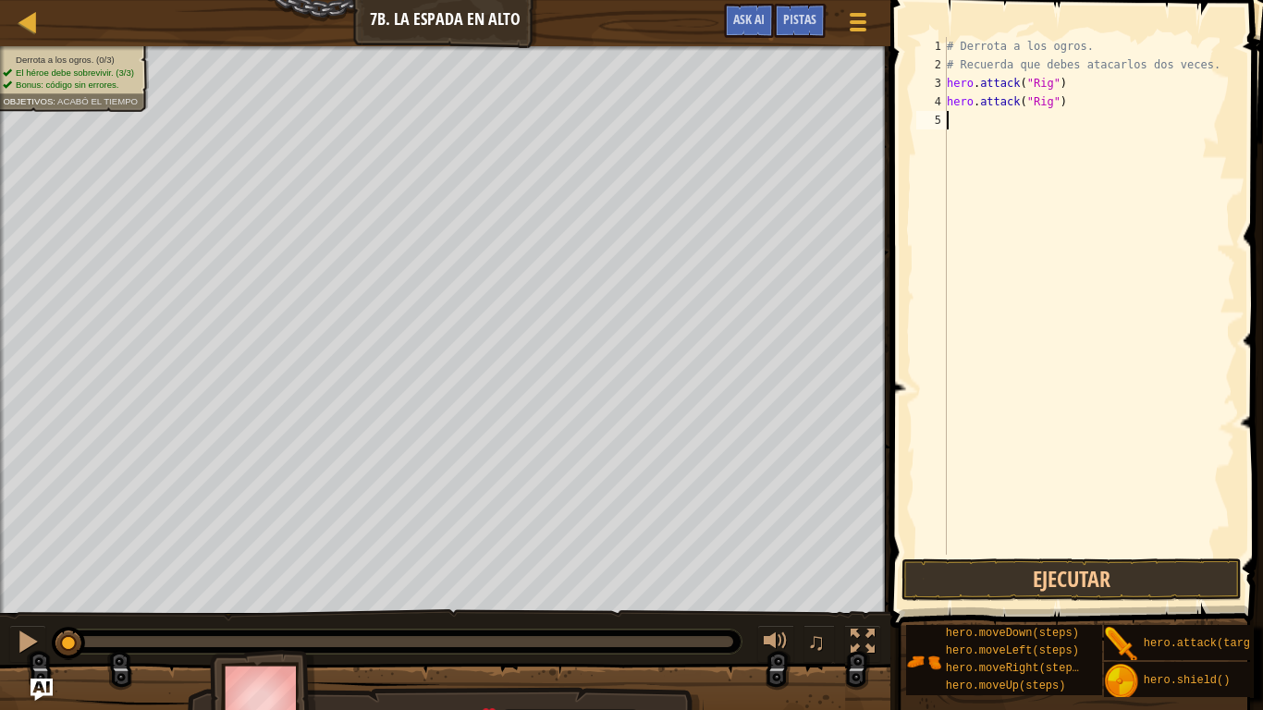
type textarea "h"
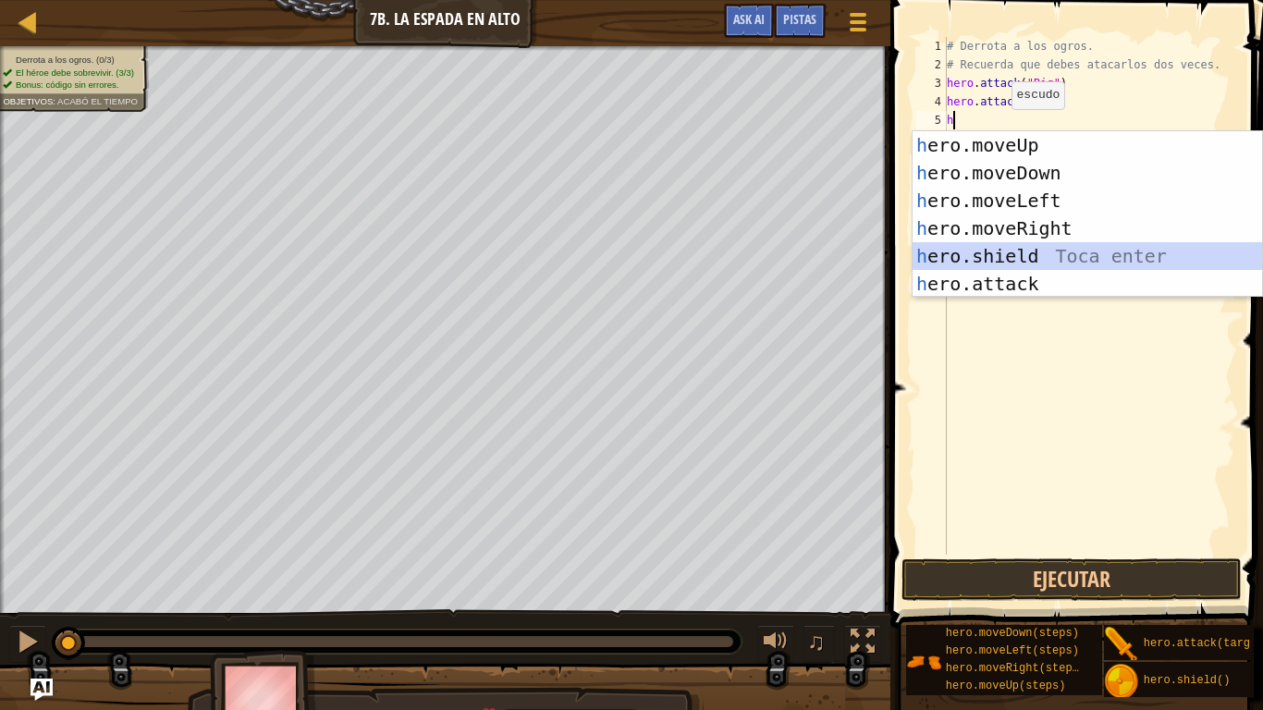
click at [997, 253] on div "h ero.moveUp Toca enter h ero.moveDown Toca enter h ero.moveLeft Toca enter h e…" at bounding box center [1086, 242] width 349 height 222
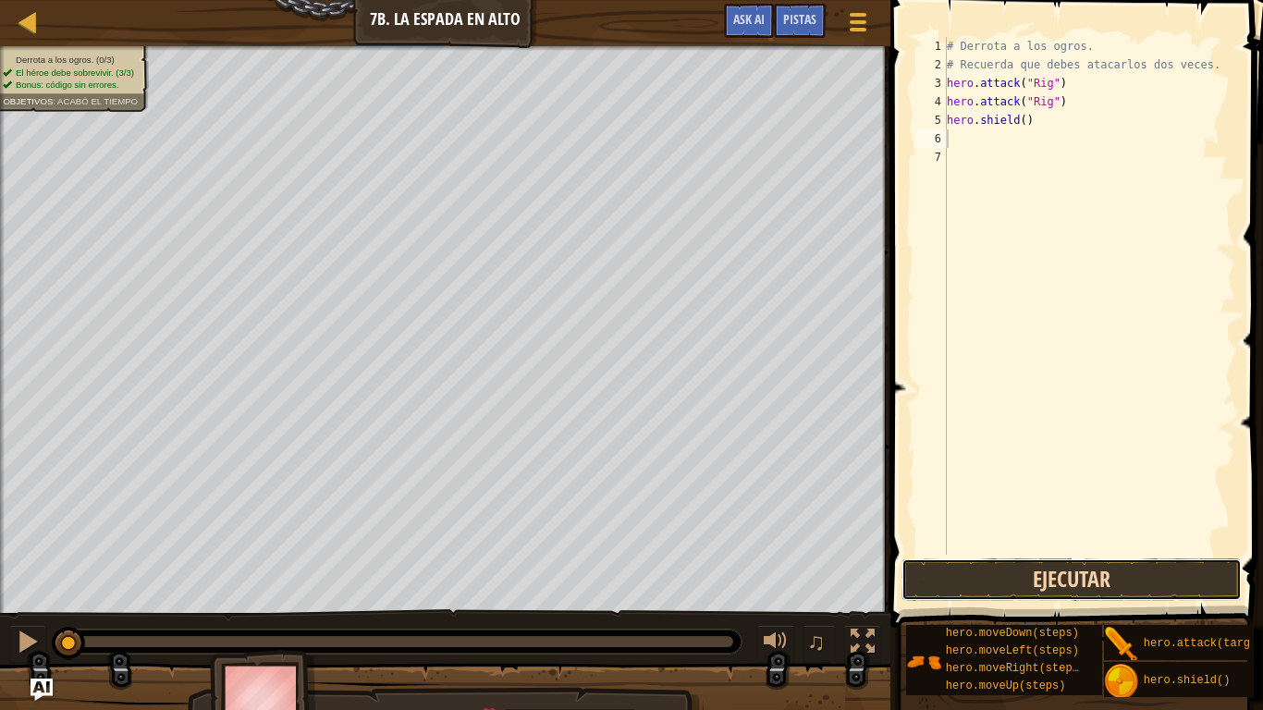
click at [947, 553] on button "Ejecutar" at bounding box center [1071, 579] width 340 height 43
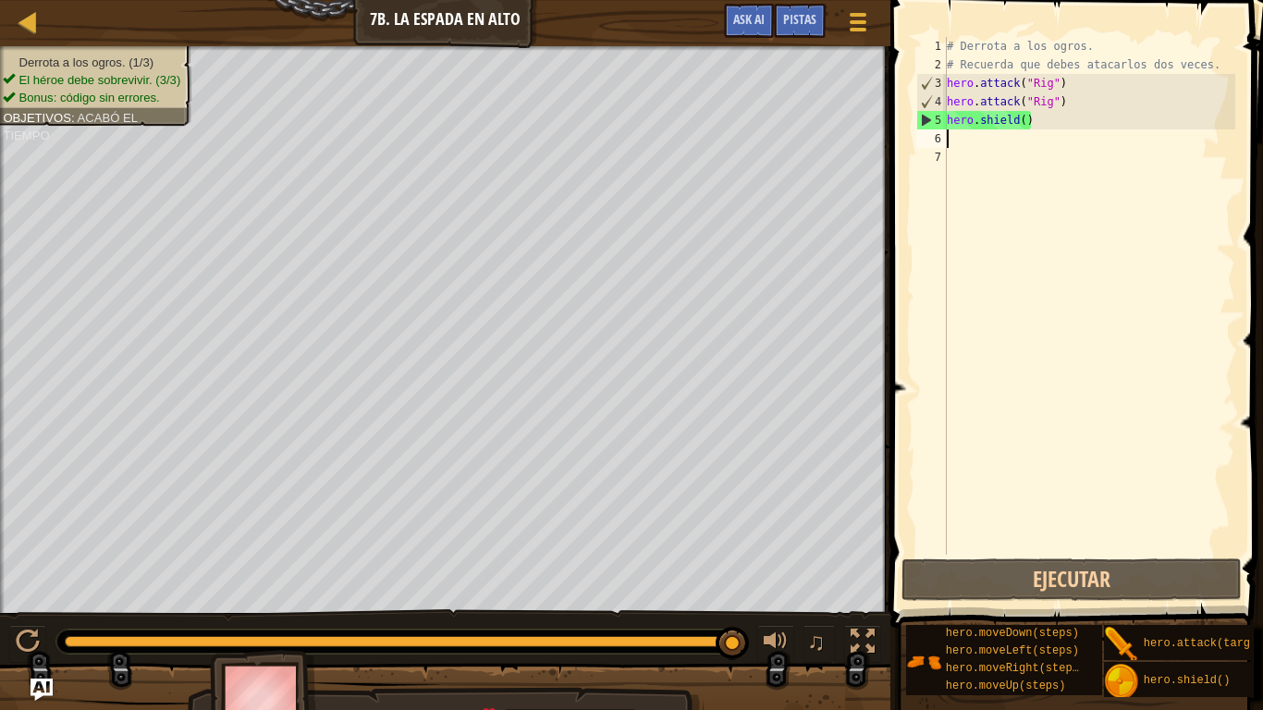
click at [996, 151] on div "# Derrota a los ogros. # Recuerda que debes atacarlos dos veces. hero . attack …" at bounding box center [1089, 314] width 292 height 555
click at [1023, 141] on div "# Derrota a los ogros. # Recuerda que debes atacarlos dos veces. hero . attack …" at bounding box center [1089, 314] width 292 height 555
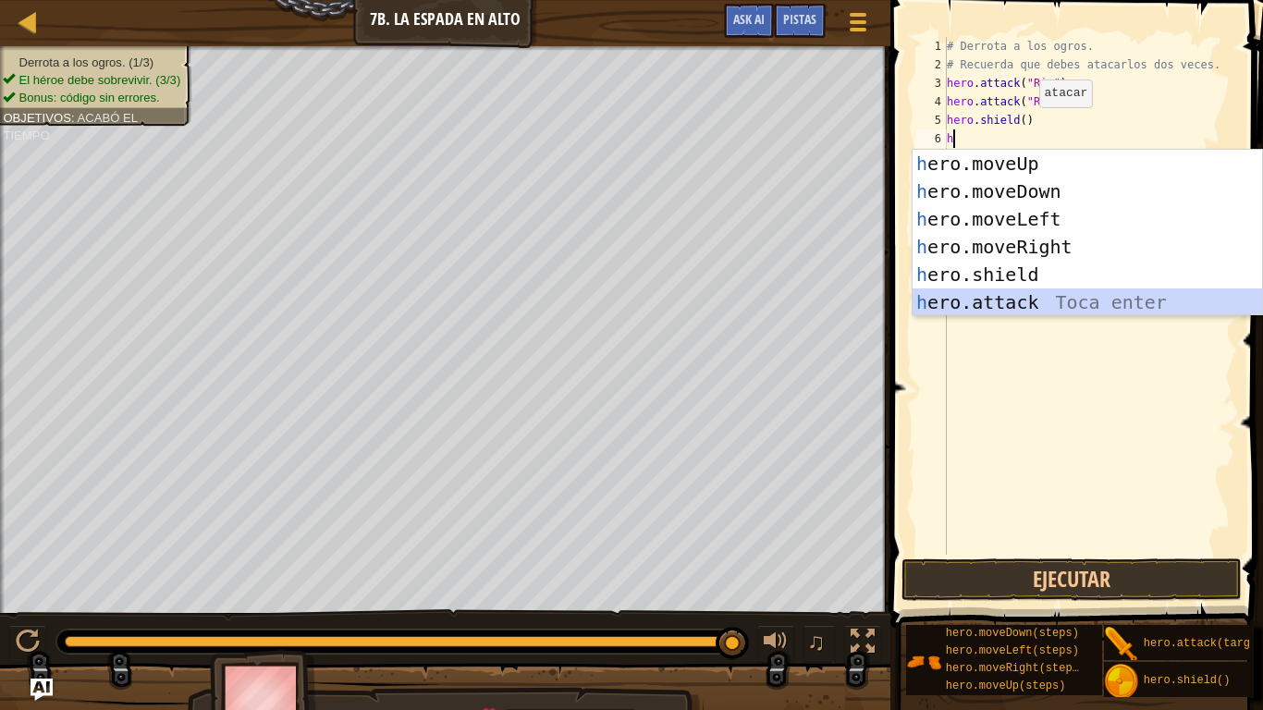
click at [1034, 302] on div "h ero.moveUp Toca enter h ero.moveDown Toca enter h ero.moveLeft Toca enter h e…" at bounding box center [1086, 261] width 349 height 222
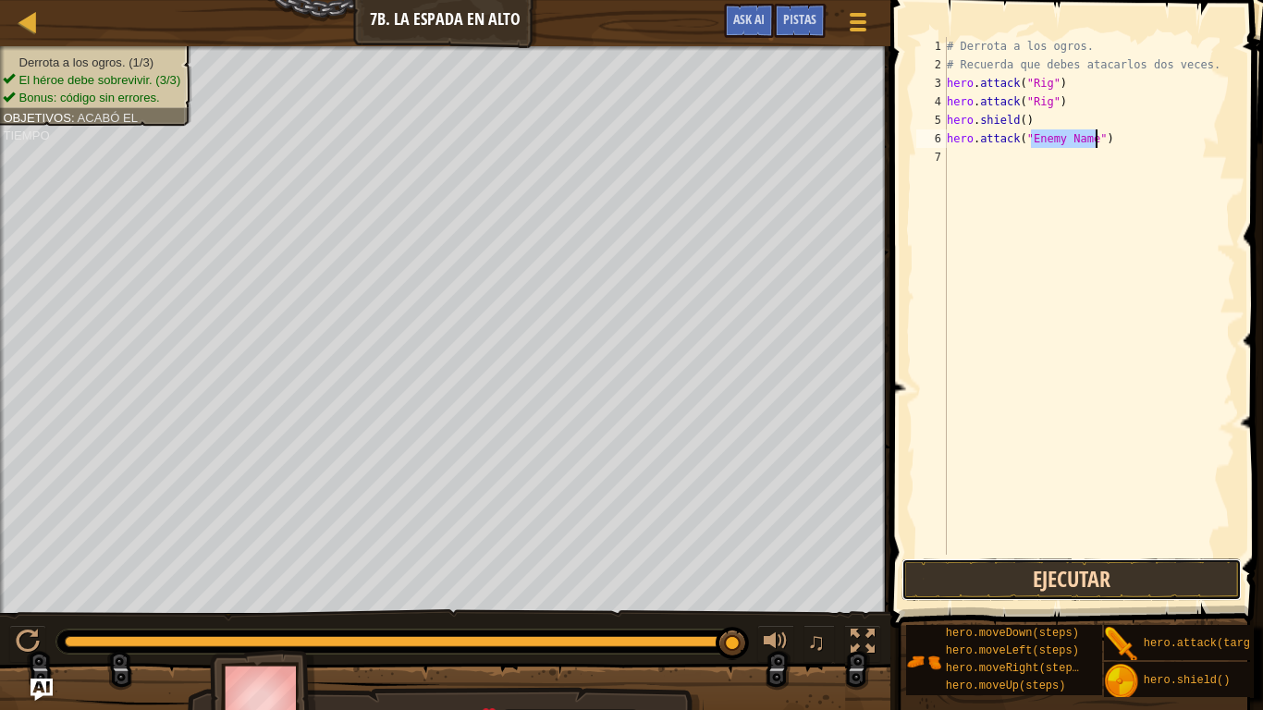
click at [1008, 553] on button "Ejecutar" at bounding box center [1071, 579] width 340 height 43
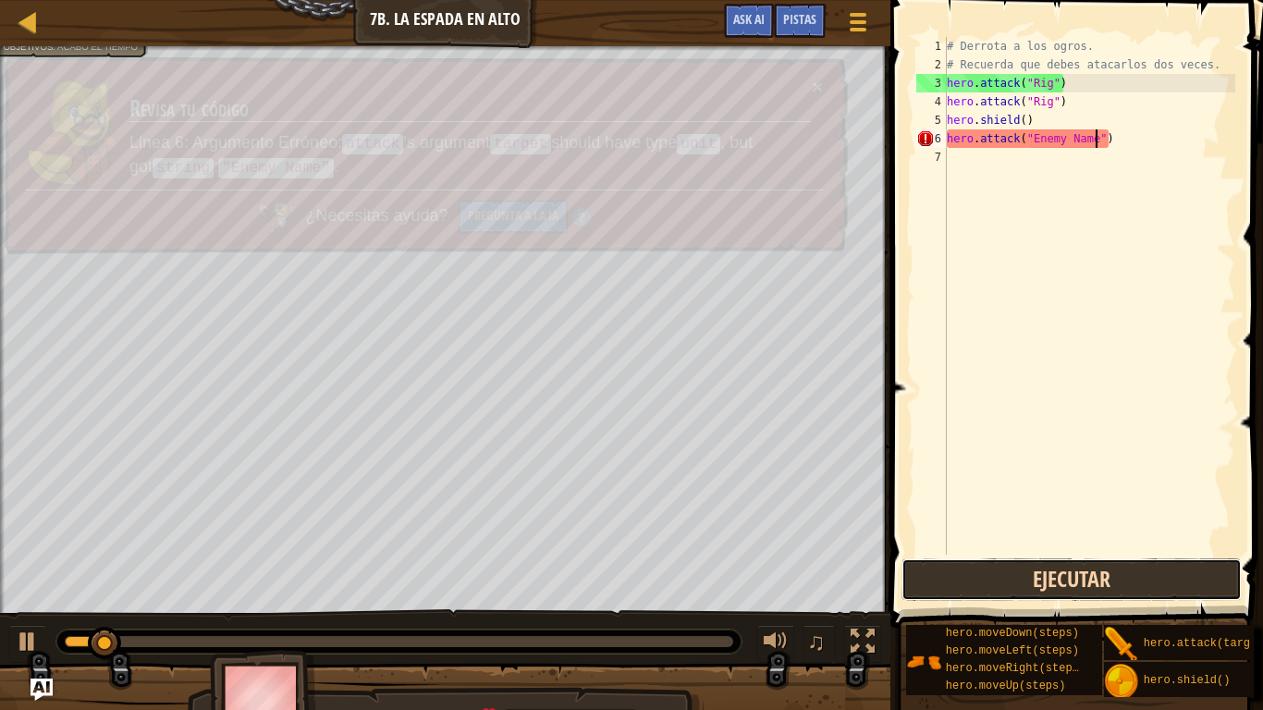
click at [1039, 553] on button "Ejecutar" at bounding box center [1071, 579] width 340 height 43
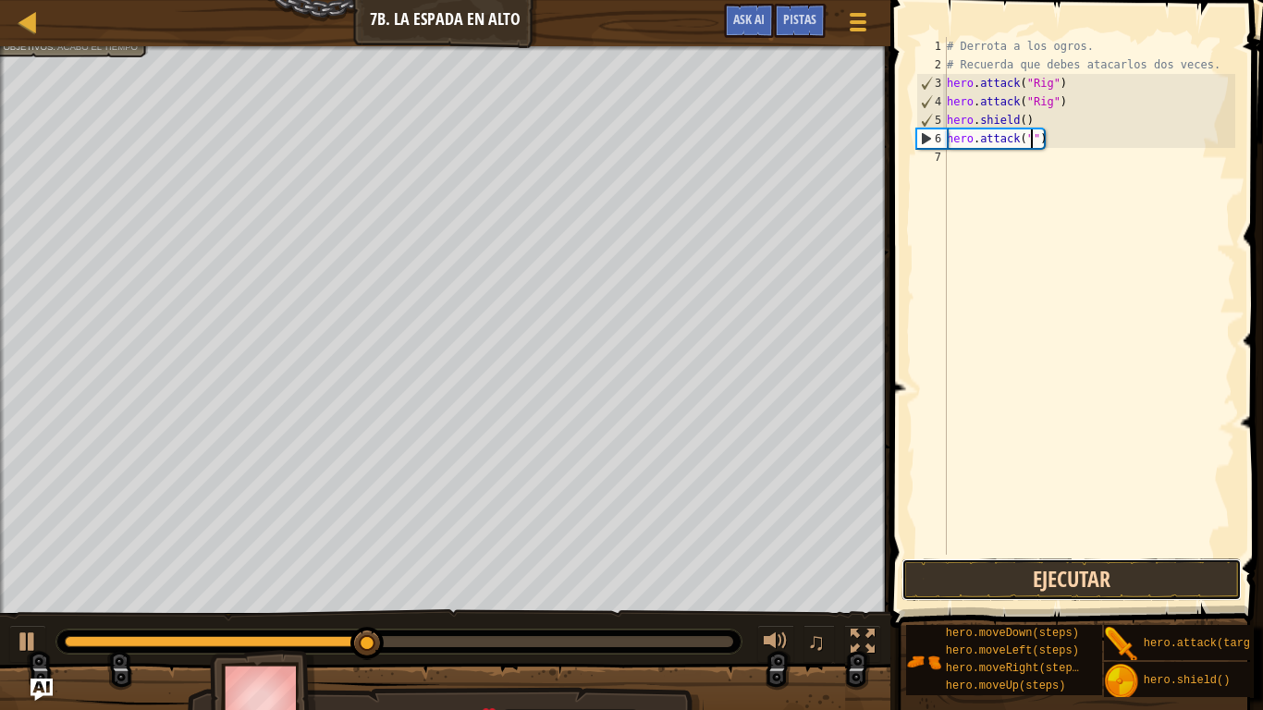
click at [1090, 553] on button "Ejecutar" at bounding box center [1071, 579] width 340 height 43
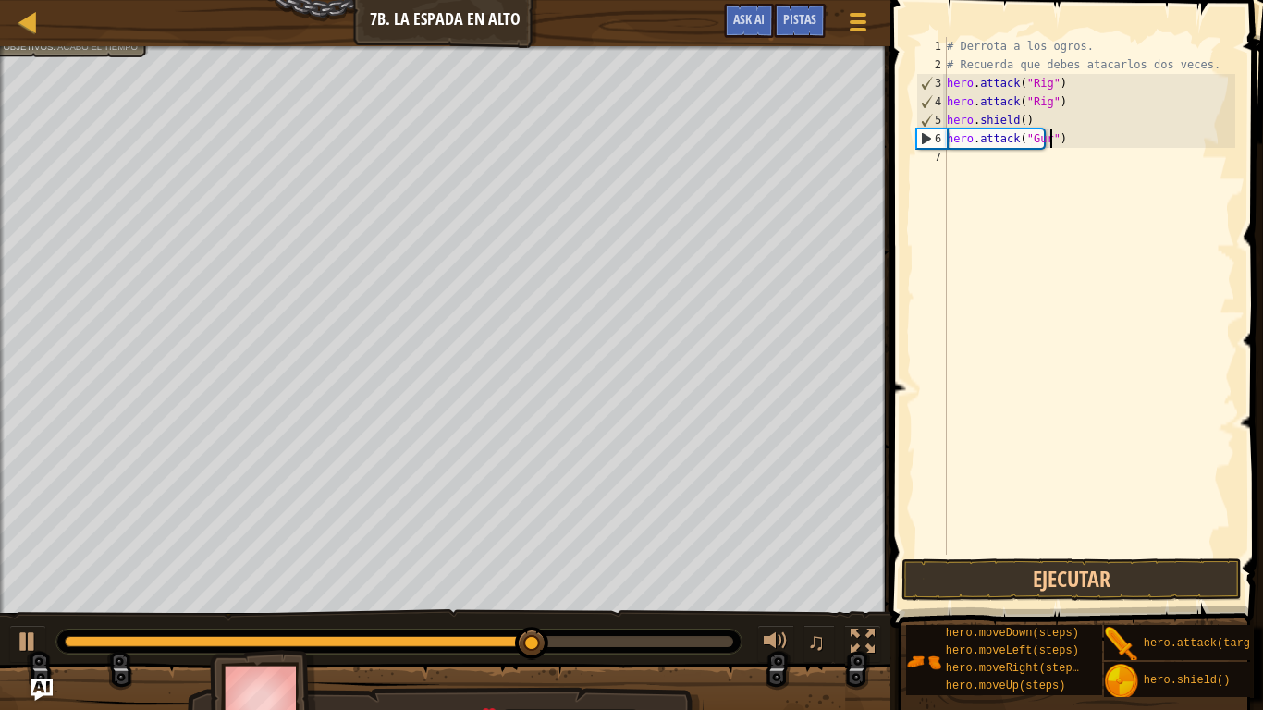
type textarea "hero.attack("Gurt")"
click at [981, 158] on div "# Derrota a los ogros. # Recuerda que debes atacarlos dos veces. hero . attack …" at bounding box center [1089, 314] width 292 height 555
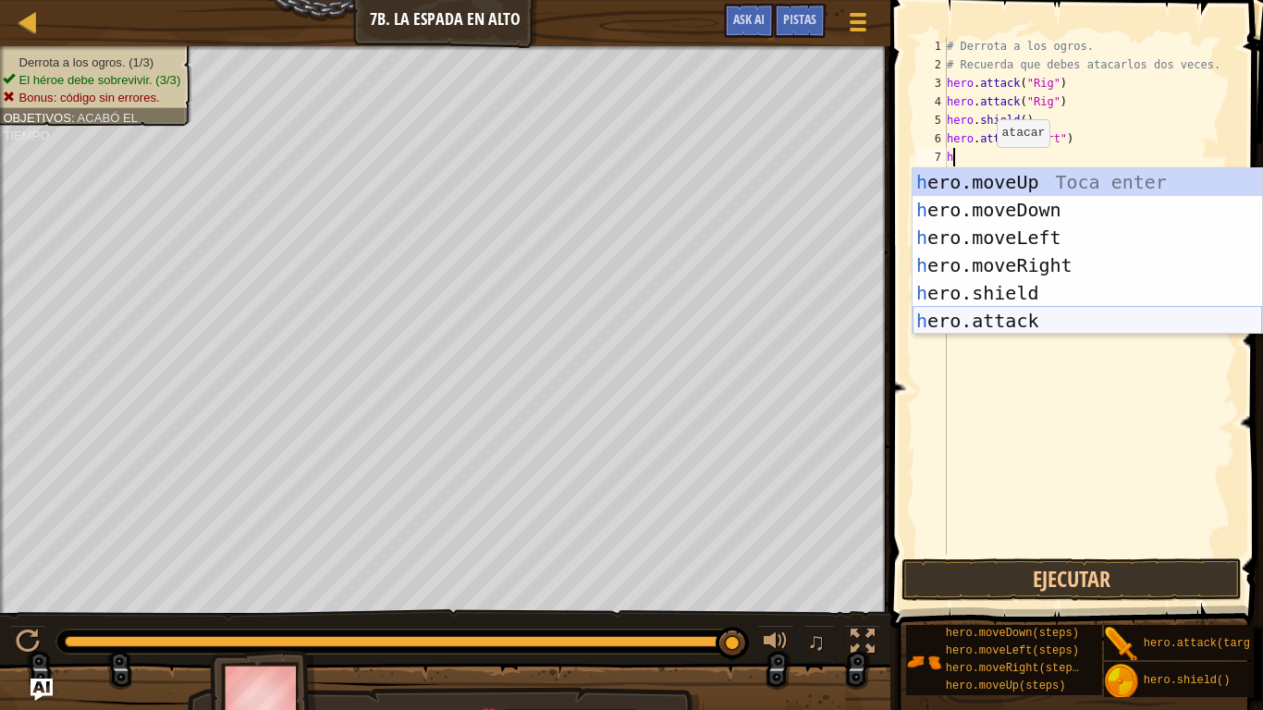
click at [1043, 315] on div "h ero.moveUp Toca enter h ero.moveDown Toca enter h ero.moveLeft Toca enter h e…" at bounding box center [1086, 279] width 349 height 222
type textarea "hero.attack("Enemy Name")"
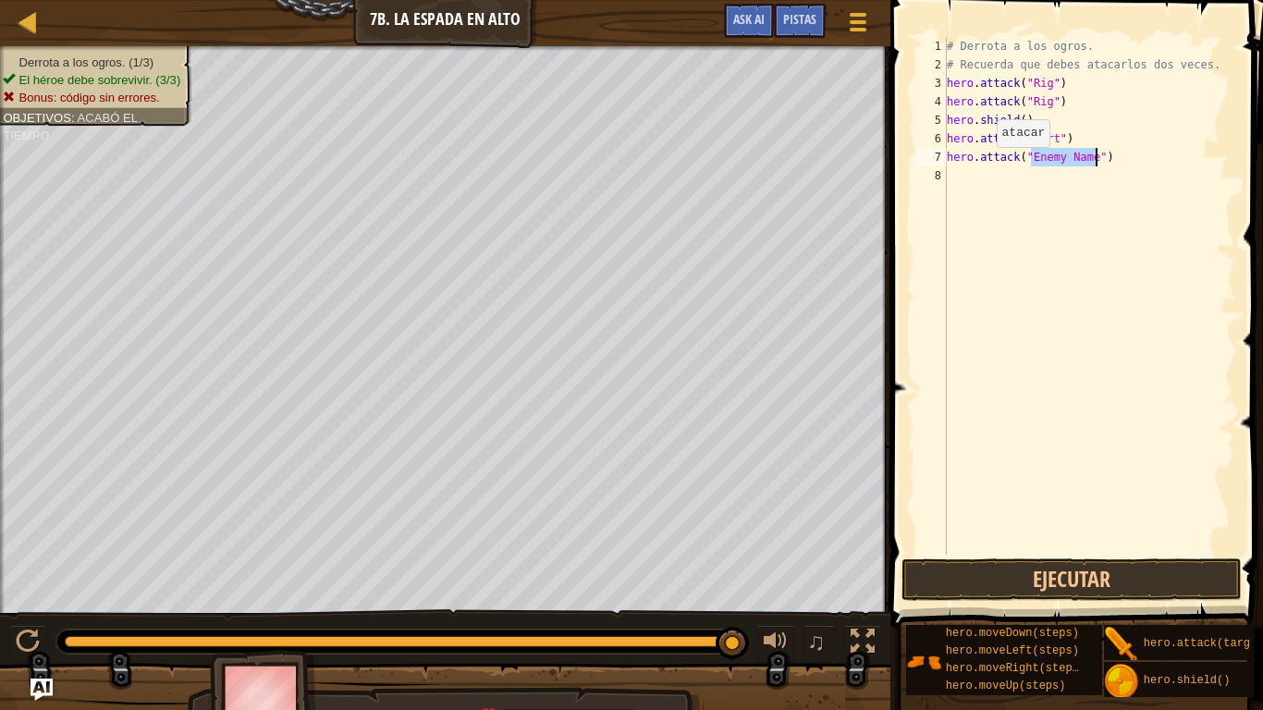
click at [1043, 315] on div "# Derrota a los ogros. # Recuerda que debes atacarlos dos veces. hero . attack …" at bounding box center [1089, 314] width 292 height 555
click at [1093, 162] on div "# Derrota a los ogros. # Recuerda que debes atacarlos dos veces. hero . attack …" at bounding box center [1089, 314] width 292 height 555
type textarea "hero.attack("Gurt")"
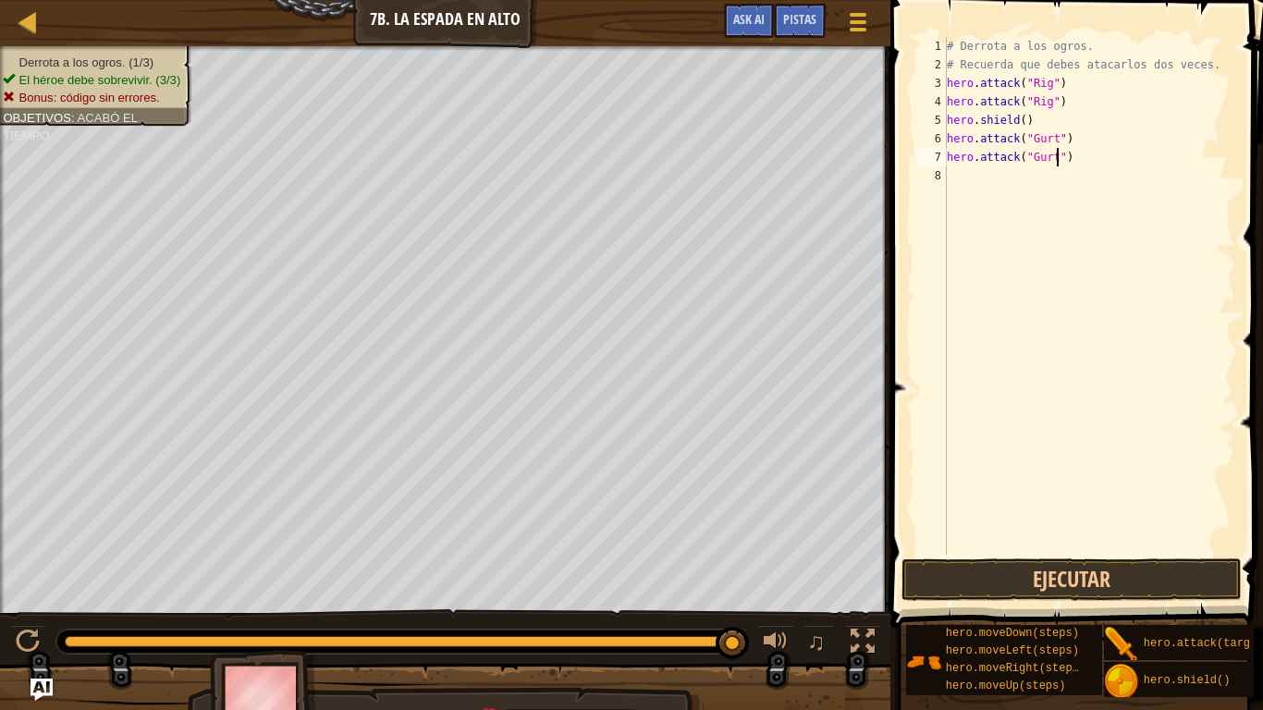
click at [973, 178] on div "# Derrota a los ogros. # Recuerda que debes atacarlos dos veces. hero . attack …" at bounding box center [1089, 314] width 292 height 555
type textarea "h"
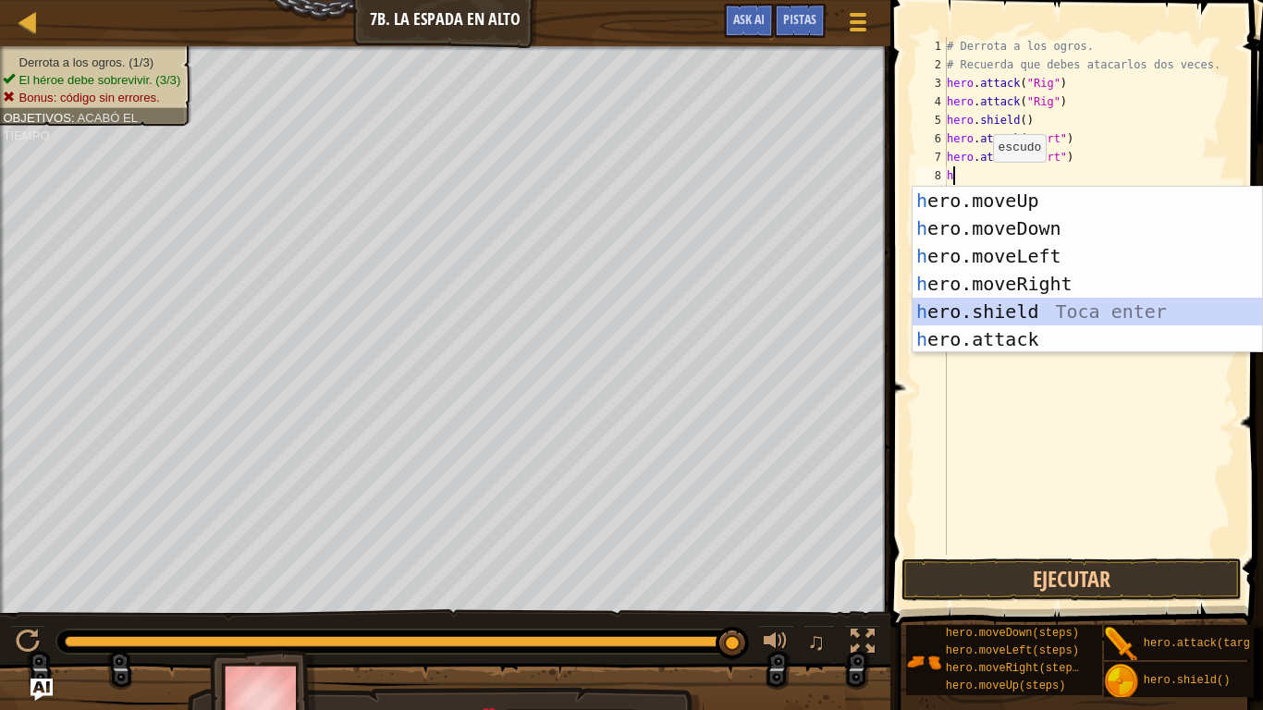
click at [1043, 310] on div "h ero.moveUp Toca enter h ero.moveDown Toca enter h ero.moveLeft Toca enter h e…" at bounding box center [1086, 298] width 349 height 222
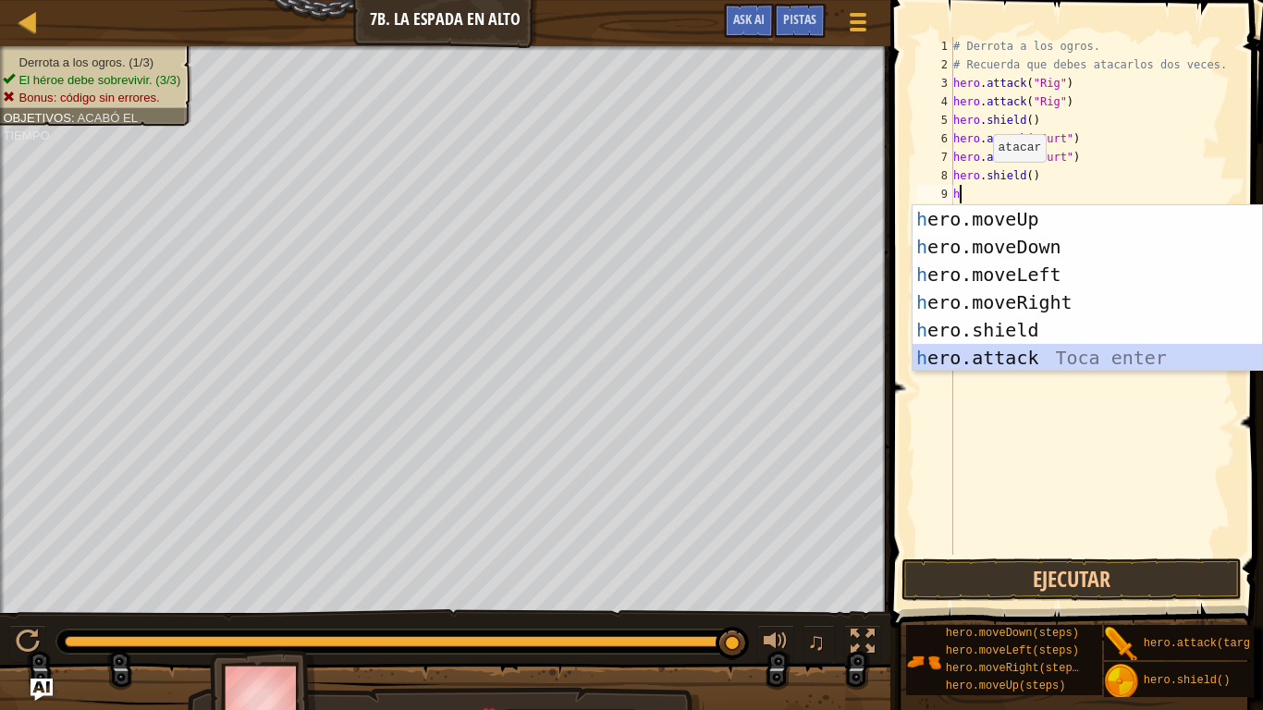
click at [1021, 351] on div "h ero.moveUp Toca enter h ero.moveDown Toca enter h ero.moveLeft Toca enter h e…" at bounding box center [1086, 316] width 349 height 222
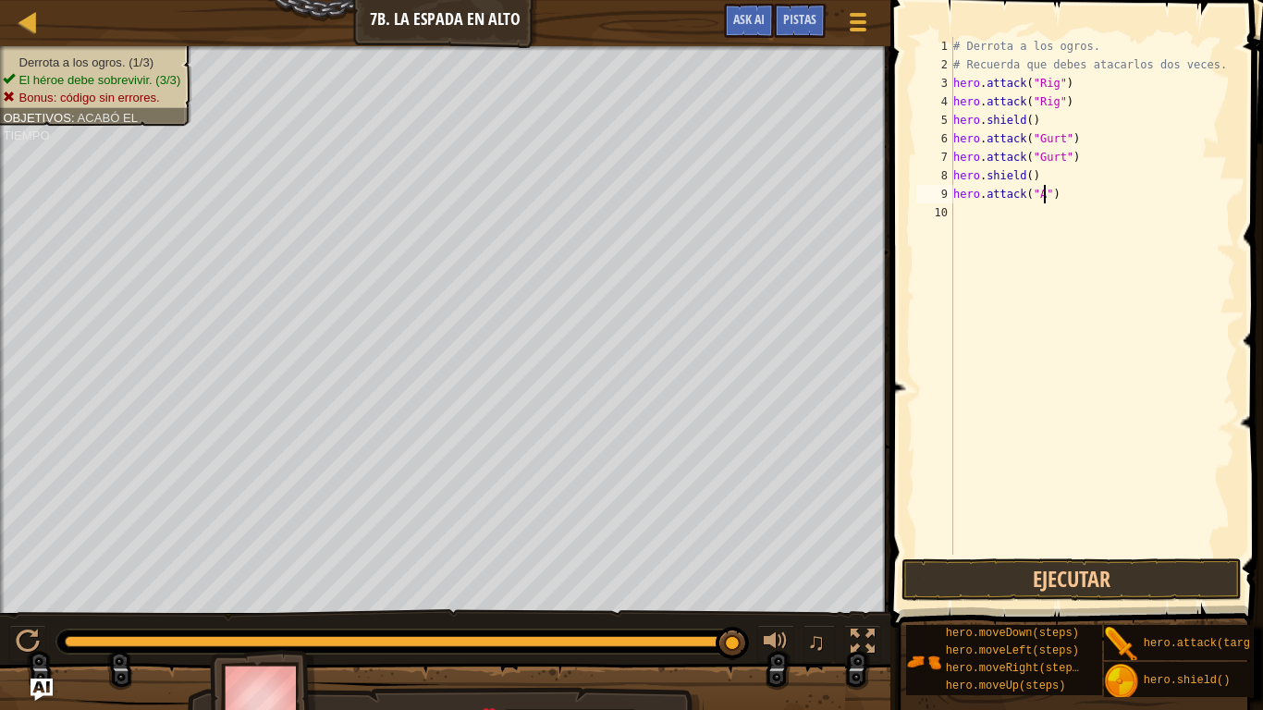
scroll to position [8, 14]
type textarea "hero.attack("Ack")"
click at [974, 220] on div "# Derrota a los ogros. # Recuerda que debes atacarlos dos veces. hero . attack …" at bounding box center [1092, 314] width 286 height 555
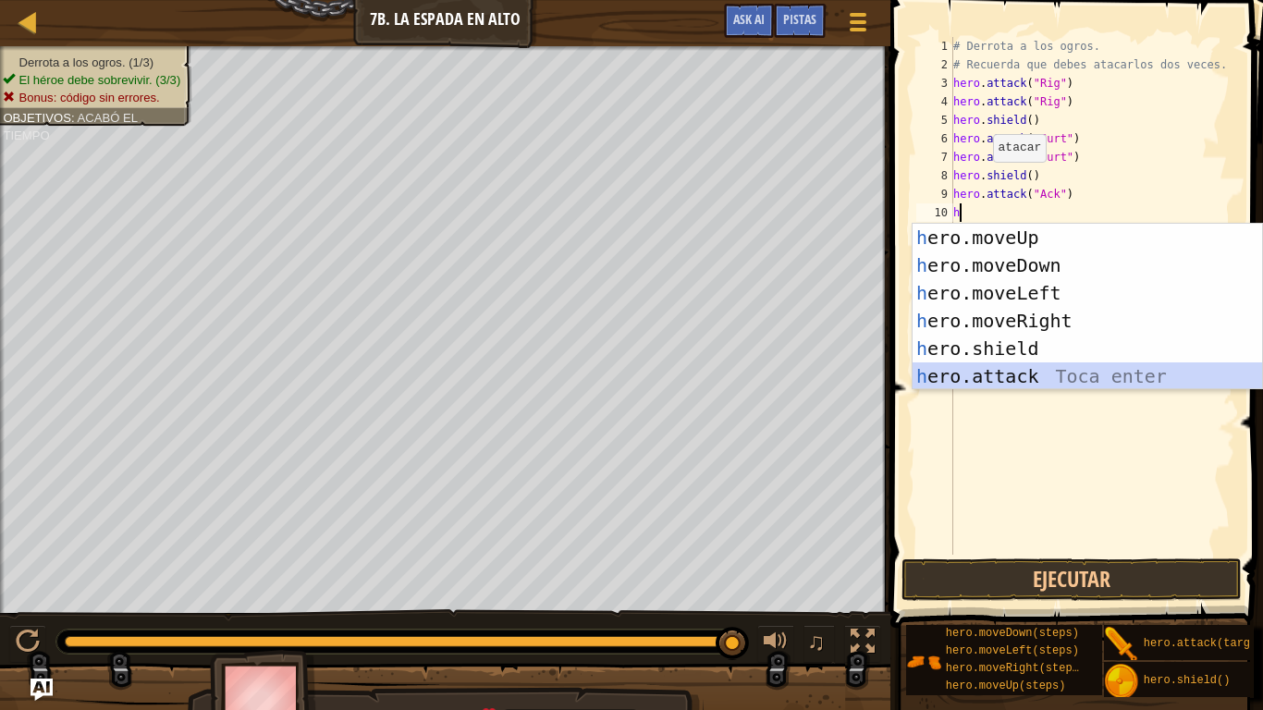
click at [974, 378] on div "h ero.moveUp Toca enter h ero.moveDown Toca enter h ero.moveLeft Toca enter h e…" at bounding box center [1086, 335] width 349 height 222
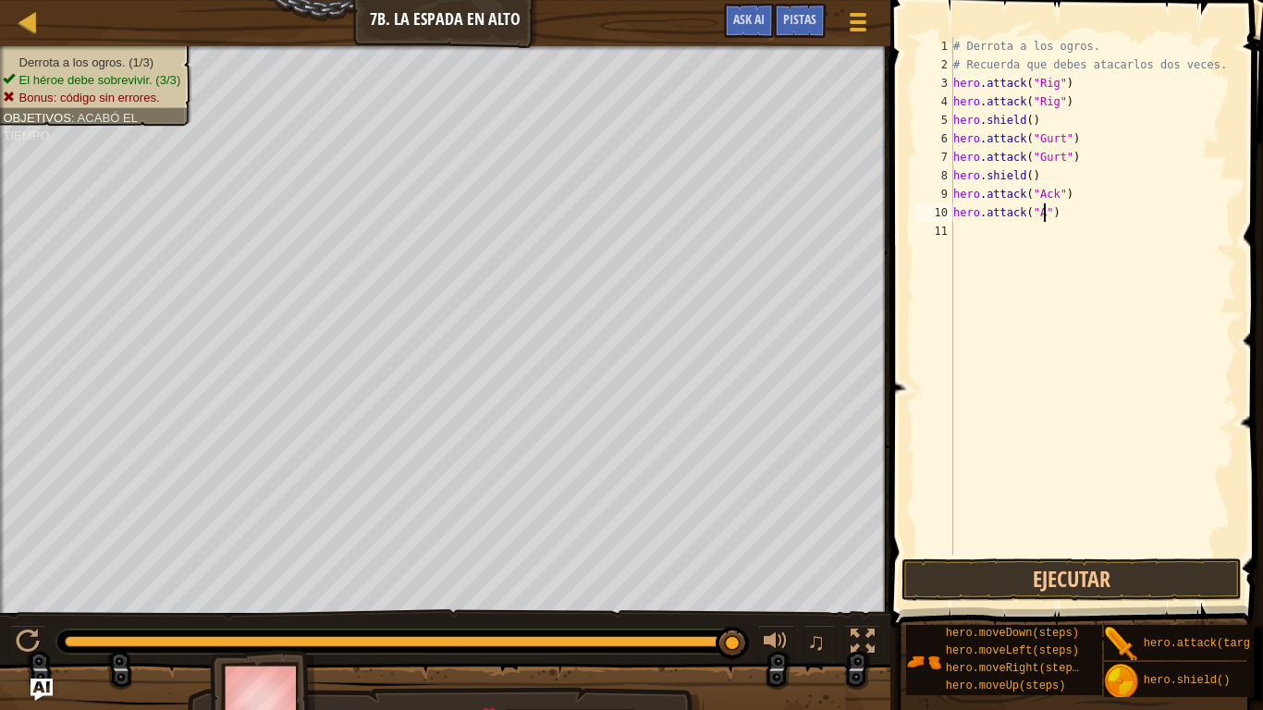
scroll to position [8, 14]
type textarea "hero.attack("Ack")"
click at [959, 240] on div "# Derrota a los ogros. # Recuerda que debes atacarlos dos veces. hero . attack …" at bounding box center [1092, 314] width 286 height 555
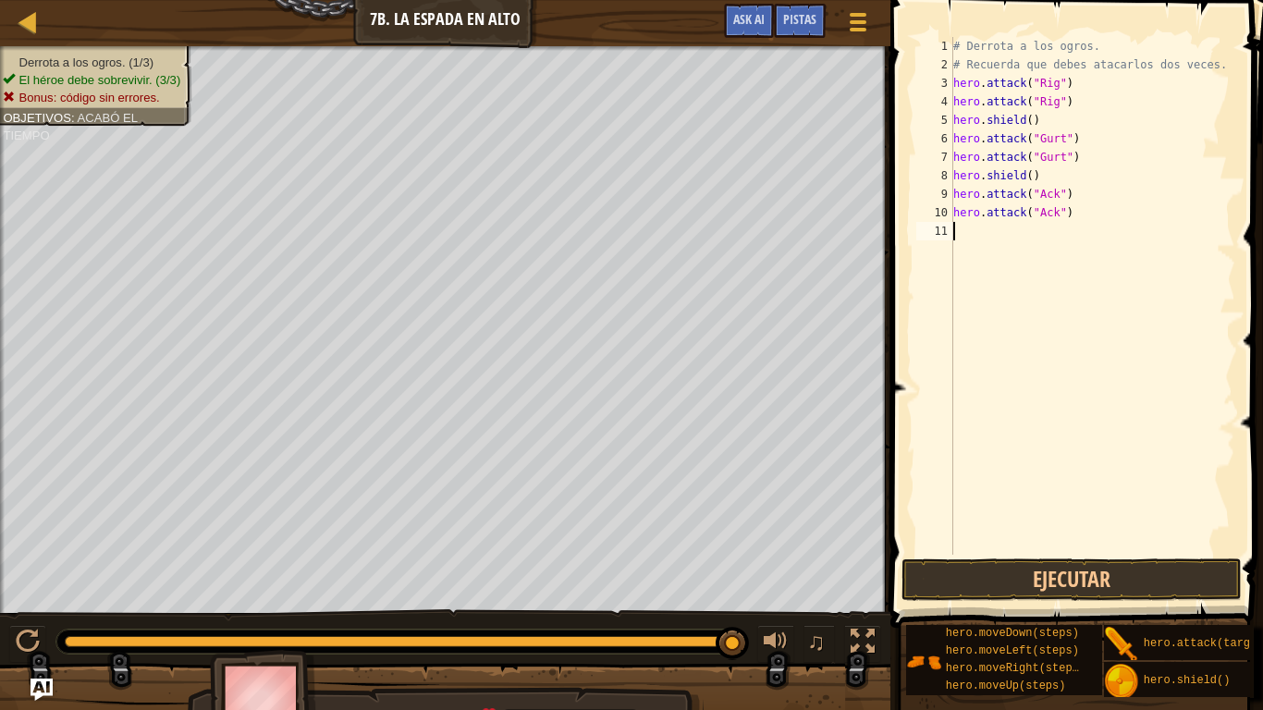
type textarea "h"
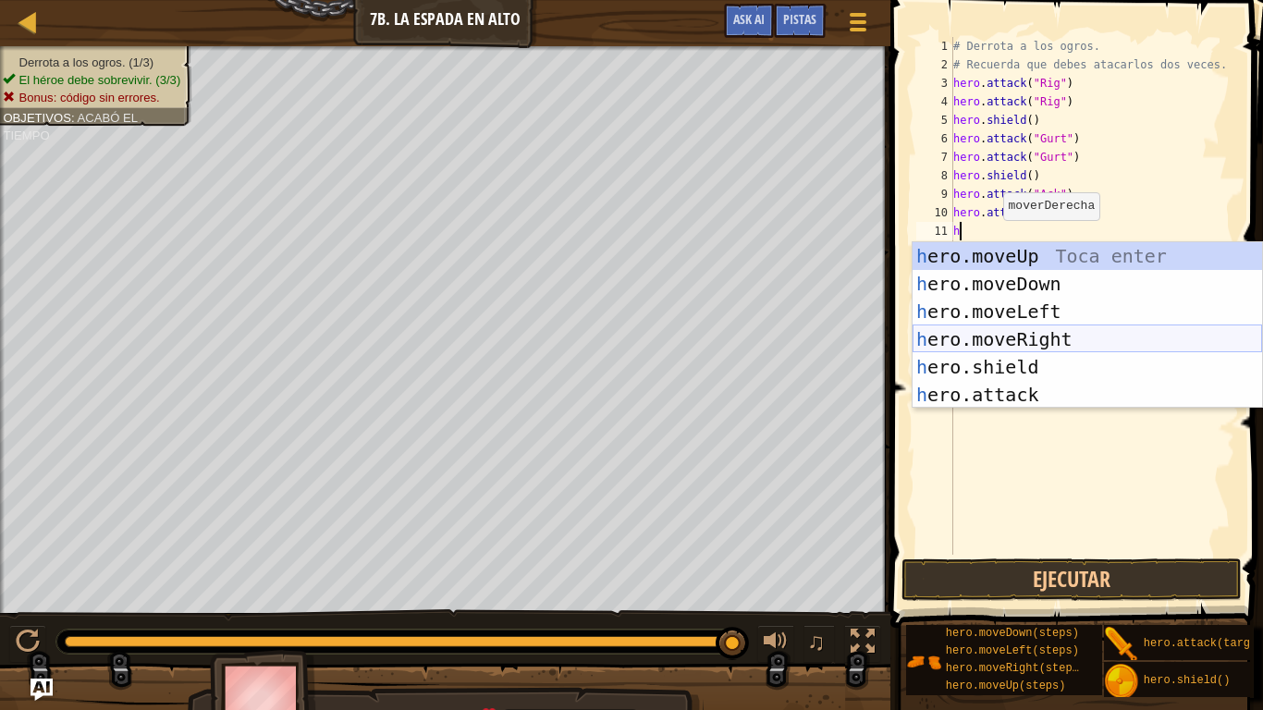
click at [1043, 349] on div "h ero.moveUp Toca enter h ero.moveDown Toca enter h ero.moveLeft Toca enter h e…" at bounding box center [1086, 353] width 349 height 222
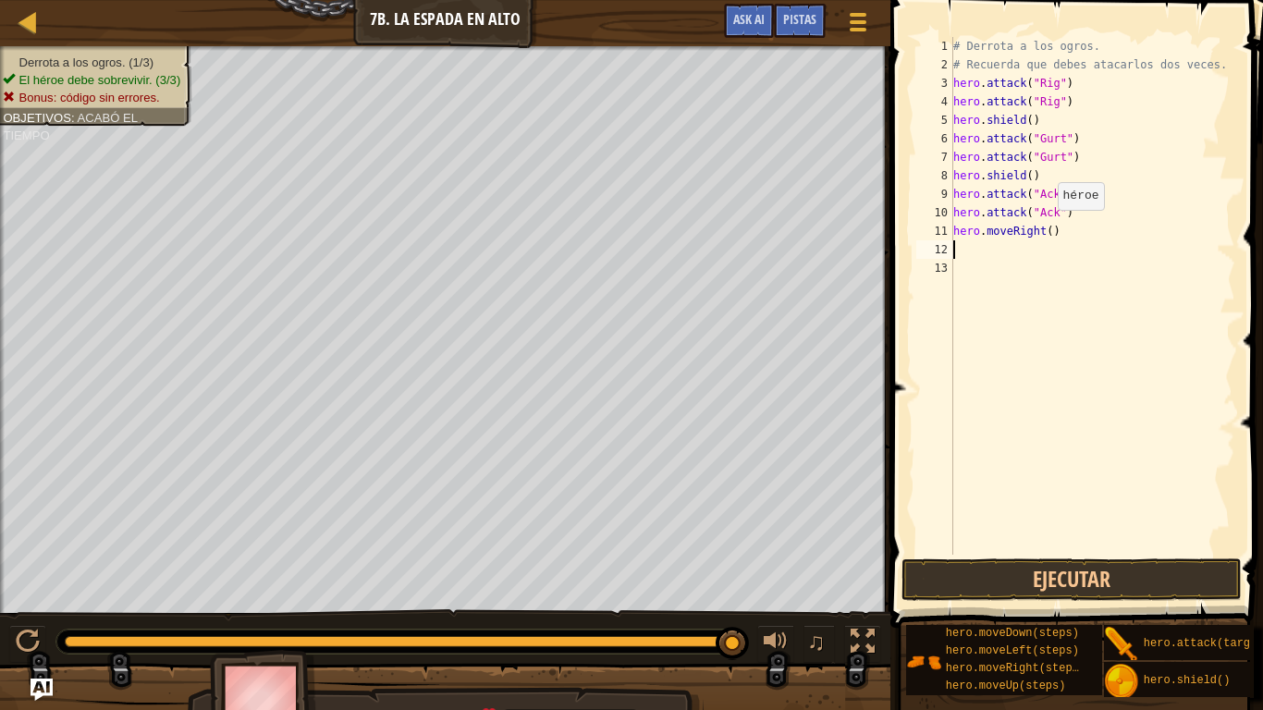
click at [1048, 228] on div "# Derrota a los ogros. # Recuerda que debes atacarlos dos veces. hero . attack …" at bounding box center [1092, 314] width 286 height 555
type textarea "hero.moveRight(2)"
click at [1129, 553] on button "Ejecutar" at bounding box center [1071, 579] width 340 height 43
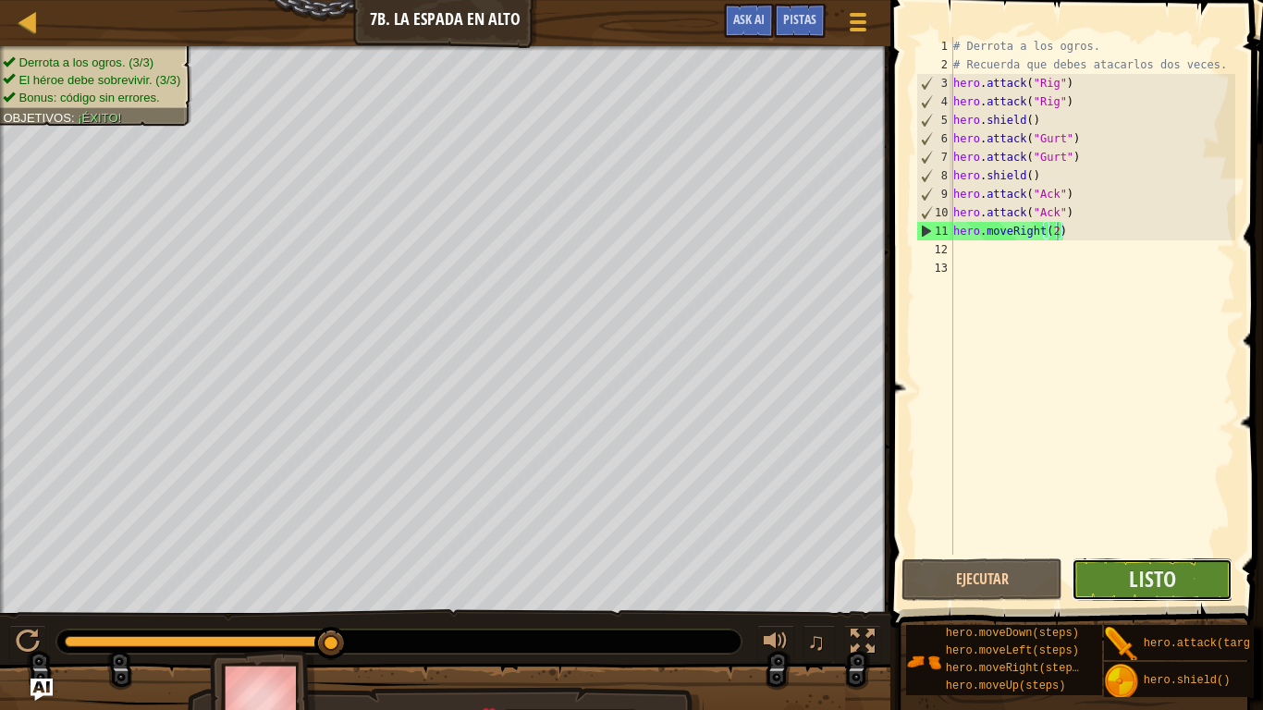
click at [1187, 553] on button "Listo" at bounding box center [1151, 579] width 161 height 43
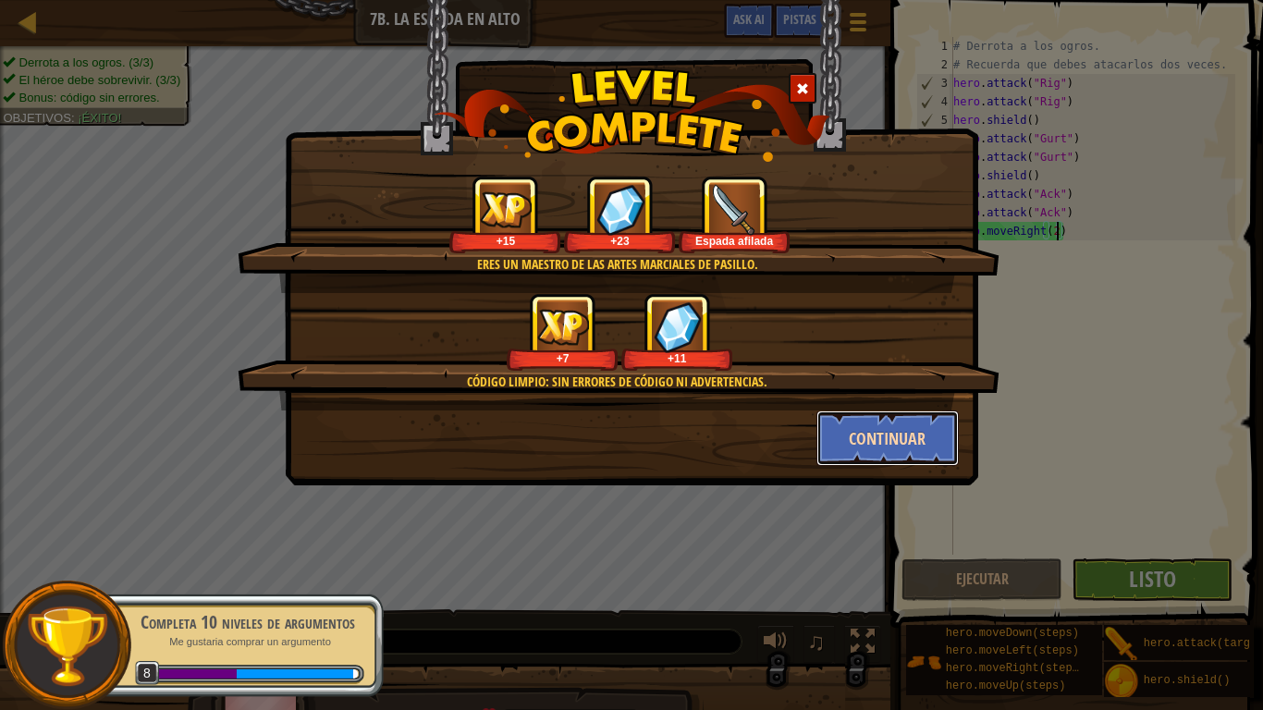
click at [902, 422] on button "Continuar" at bounding box center [887, 437] width 143 height 55
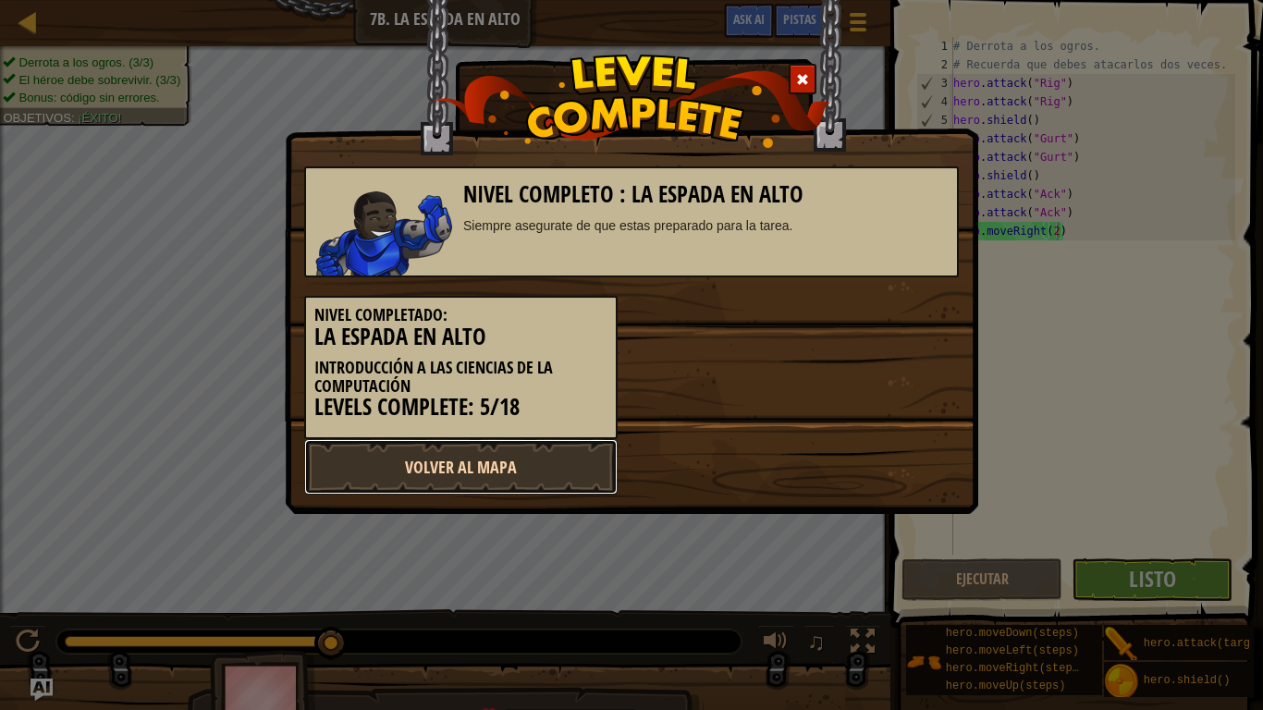
click at [548, 451] on link "Volver al Mapa" at bounding box center [460, 466] width 313 height 55
select select "es-419"
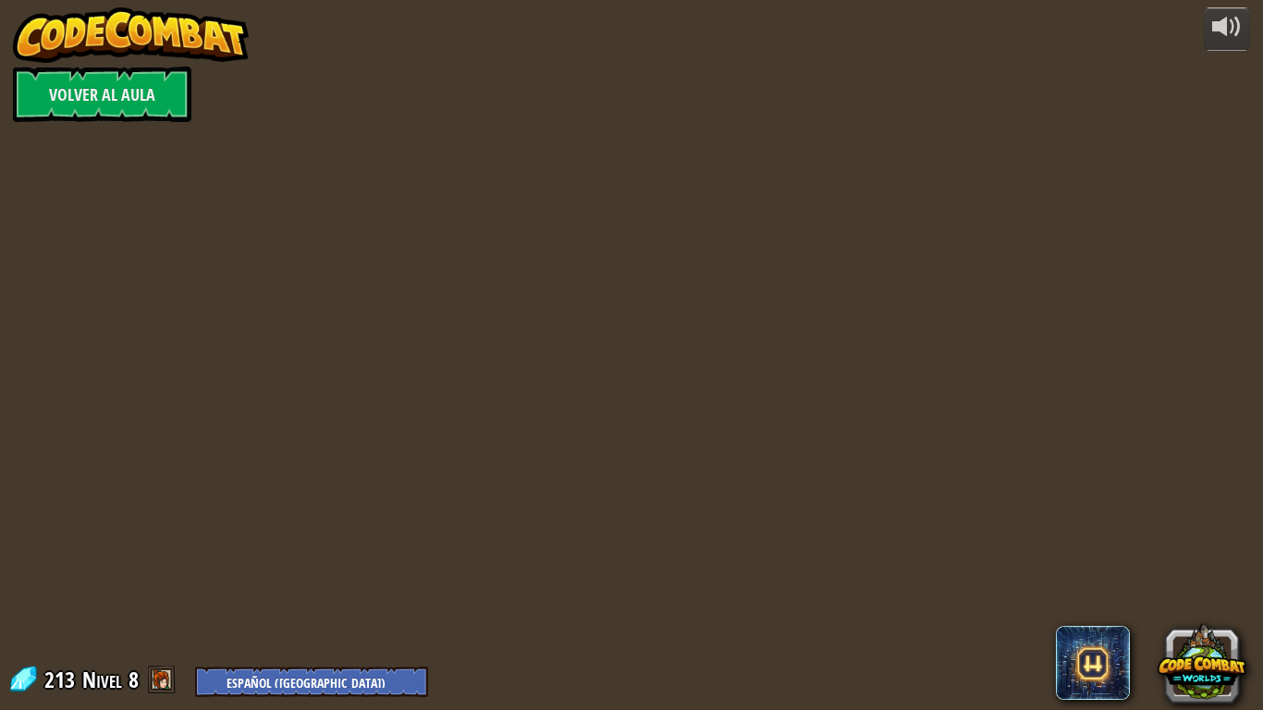
select select "es-419"
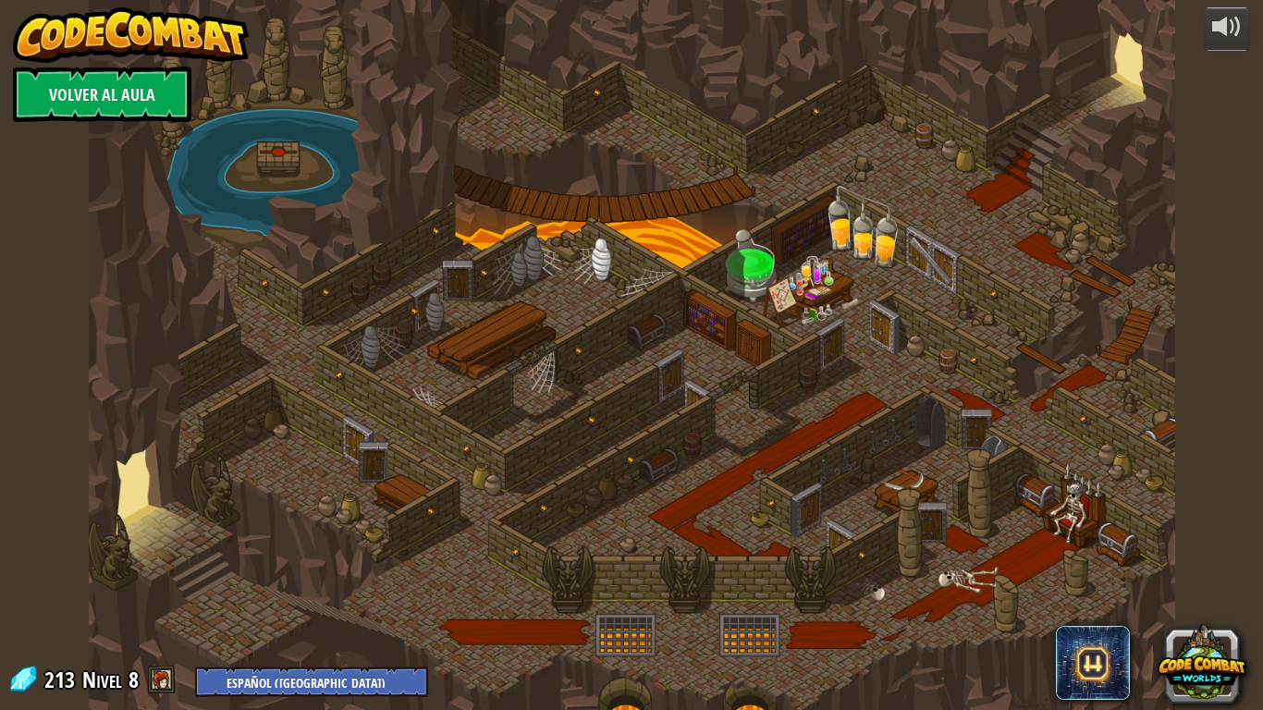
select select "es-419"
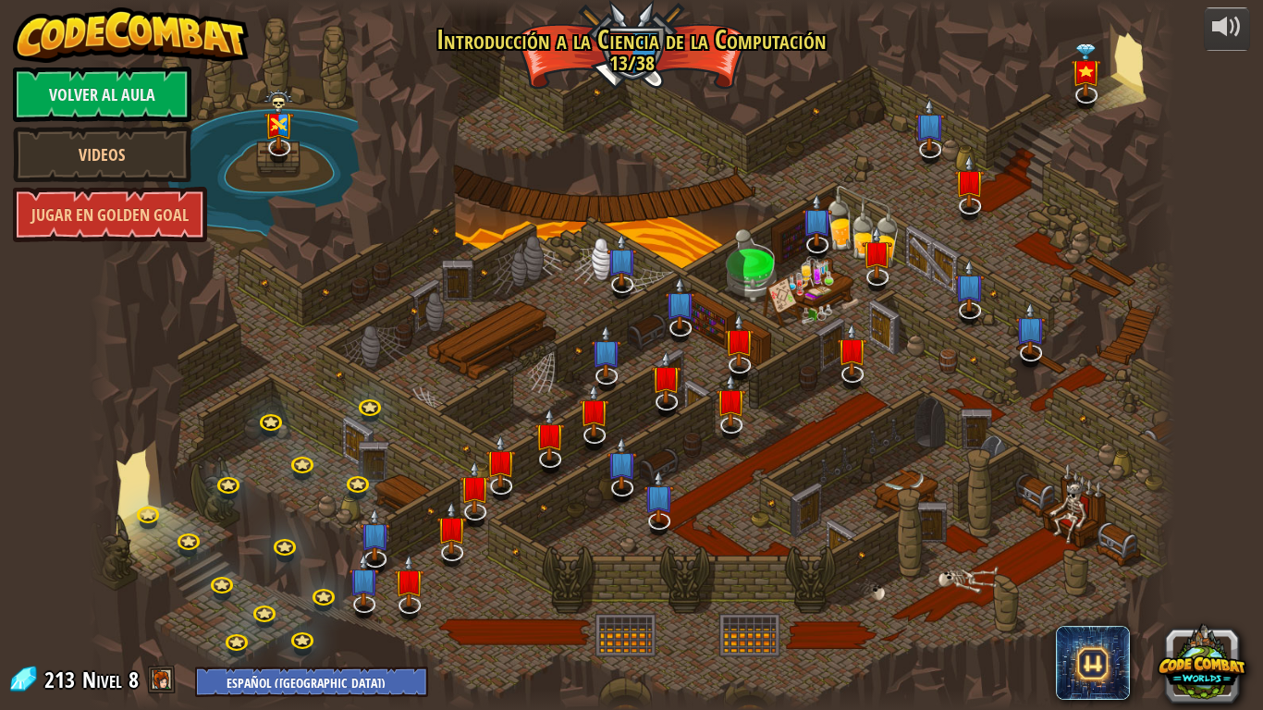
select select "es-419"
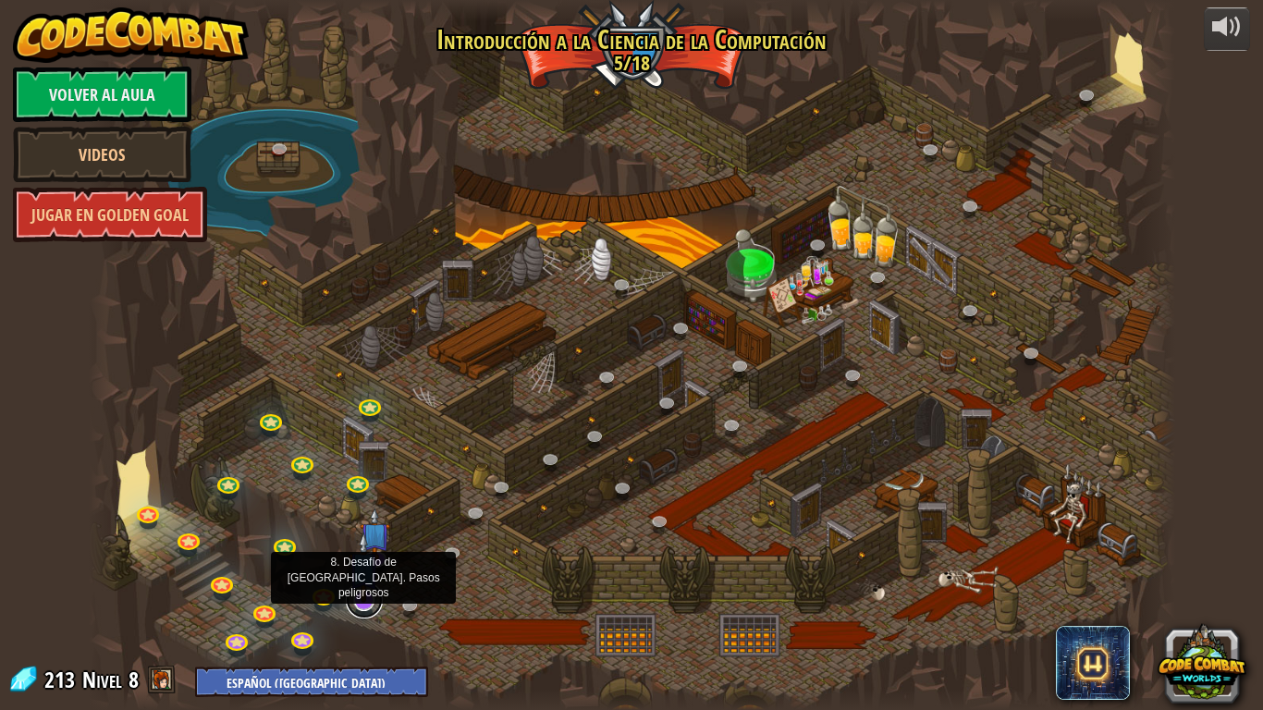
click at [372, 553] on link at bounding box center [364, 599] width 37 height 37
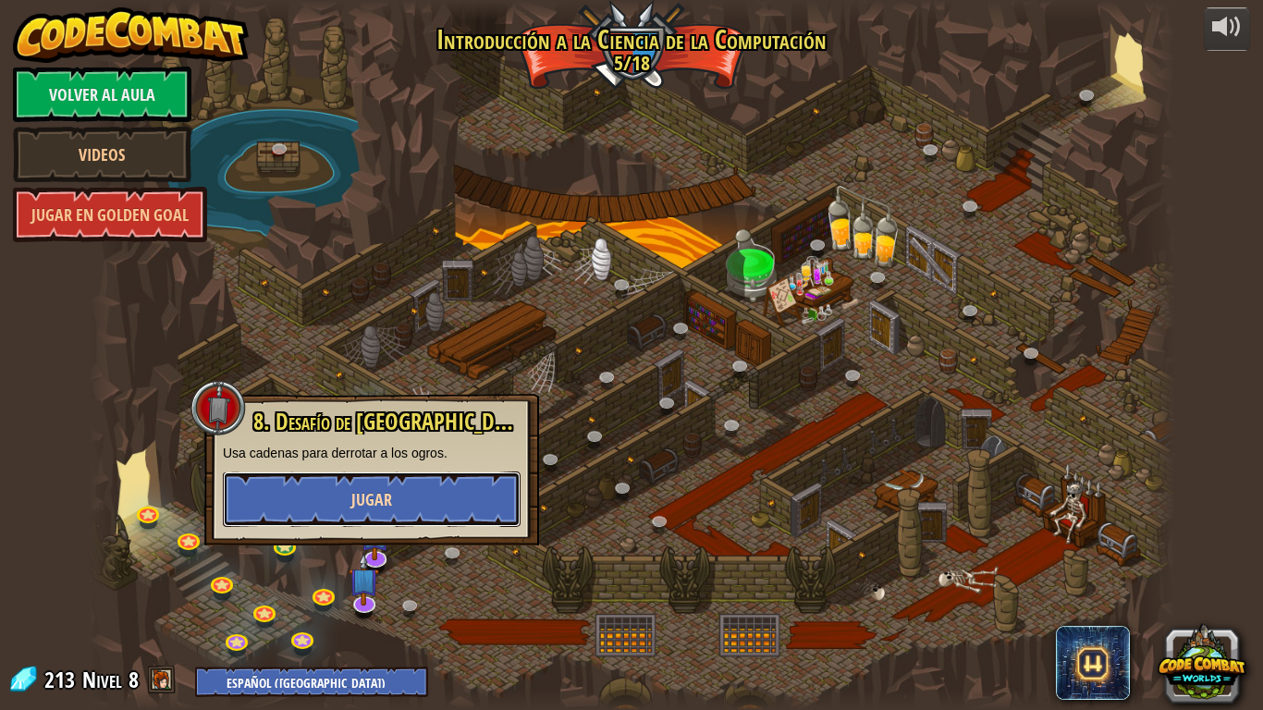
click at [414, 500] on button "Jugar" at bounding box center [372, 498] width 298 height 55
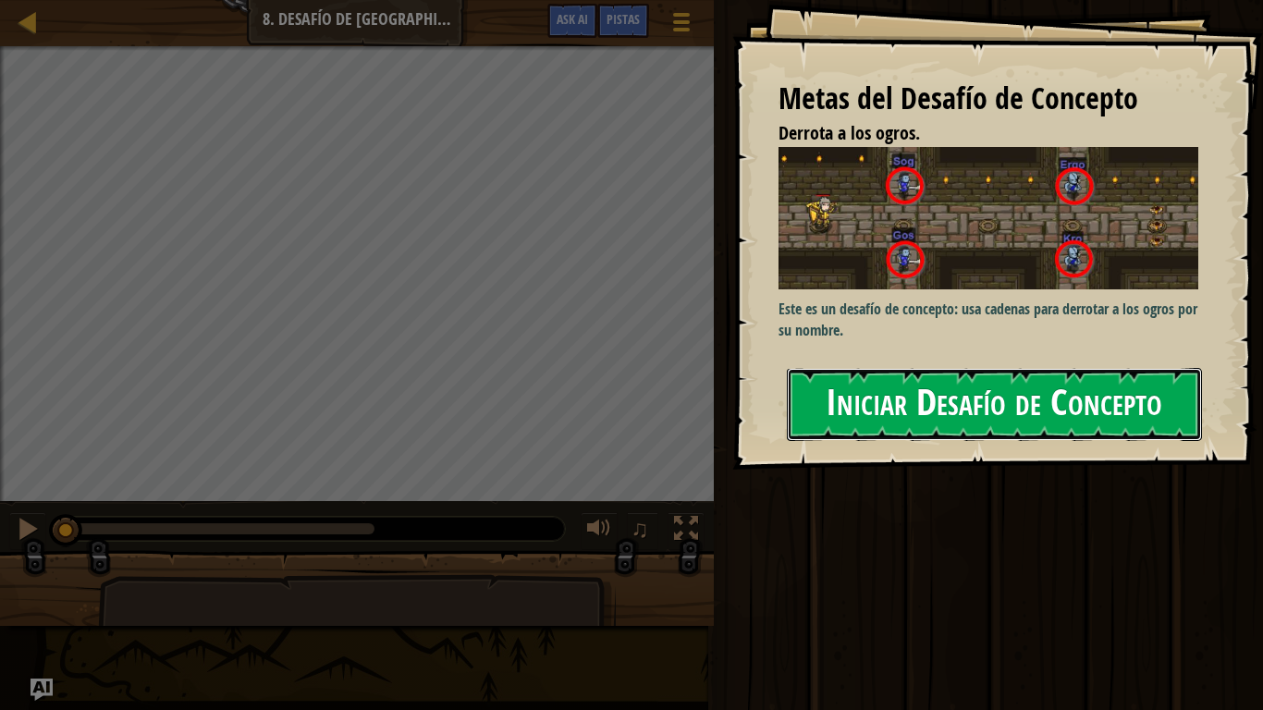
click at [1041, 377] on button "Iniciar Desafío de Concepto" at bounding box center [994, 404] width 415 height 73
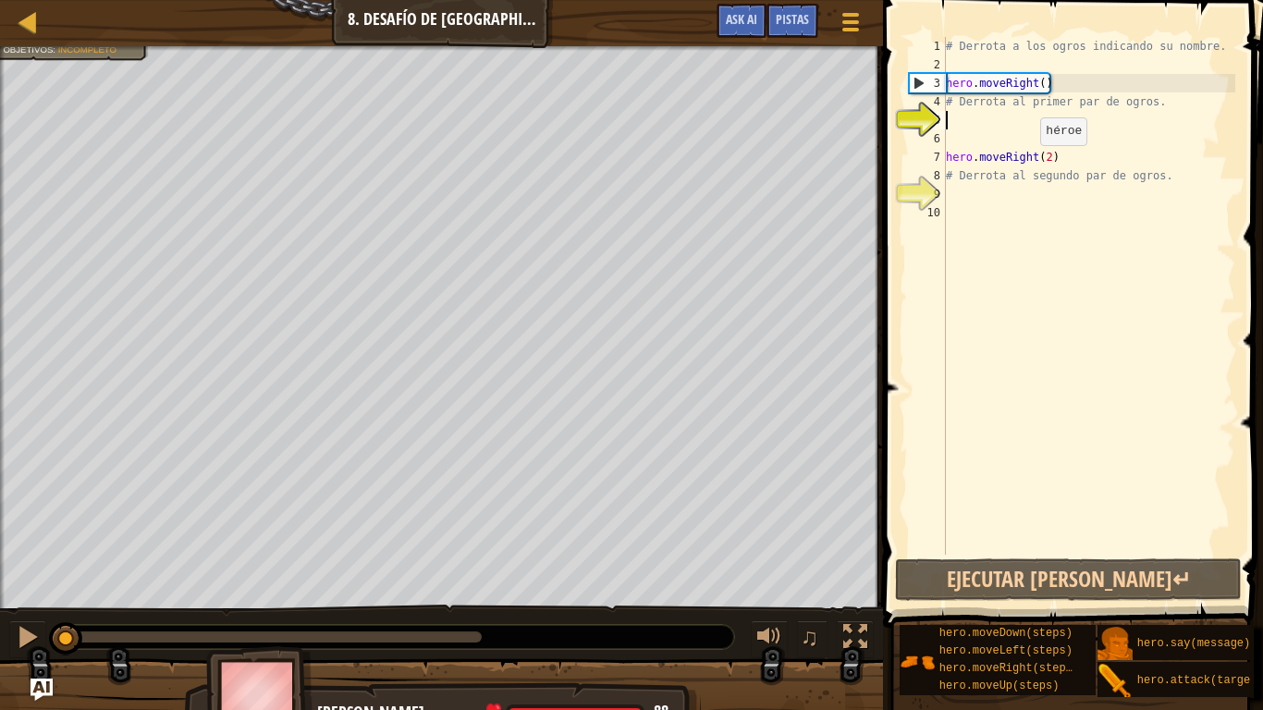
click at [97, 45] on div "Mapa Introducción a las Ciencias de la computación 8. Desafío de [GEOGRAPHIC_DA…" at bounding box center [441, 23] width 883 height 46
click at [79, 42] on div "Mapa Introducción a las Ciencias de la computación 8. Desafío de [GEOGRAPHIC_DA…" at bounding box center [441, 23] width 883 height 46
drag, startPoint x: 79, startPoint y: 42, endPoint x: 87, endPoint y: 46, distance: 9.5
click at [87, 46] on div "Mapa Introducción a las Ciencias de la computación 8. Desafío de [GEOGRAPHIC_DA…" at bounding box center [631, 355] width 1263 height 710
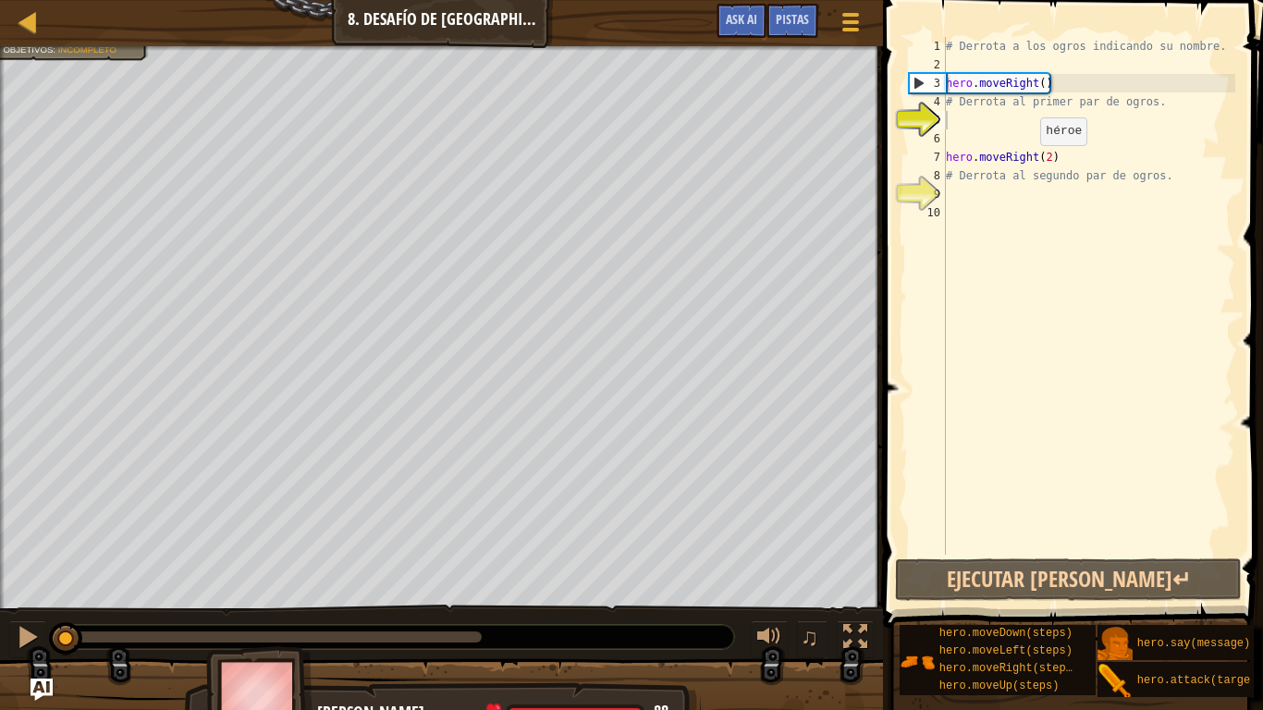
click at [92, 116] on div "Derrota a los ogros. (0/4) El héroe debe sobrevivir. Objetivos : Incompleto" at bounding box center [441, 327] width 883 height 563
drag, startPoint x: 108, startPoint y: 57, endPoint x: 44, endPoint y: 39, distance: 66.4
click at [104, 84] on span "Incompleto" at bounding box center [87, 89] width 58 height 10
click at [93, 55] on ul "Derrota a los ogros. (0/4) El héroe debe sobrevivir." at bounding box center [72, 67] width 139 height 25
click at [93, 55] on span "Derrota a los ogros. (0/4)" at bounding box center [65, 60] width 99 height 10
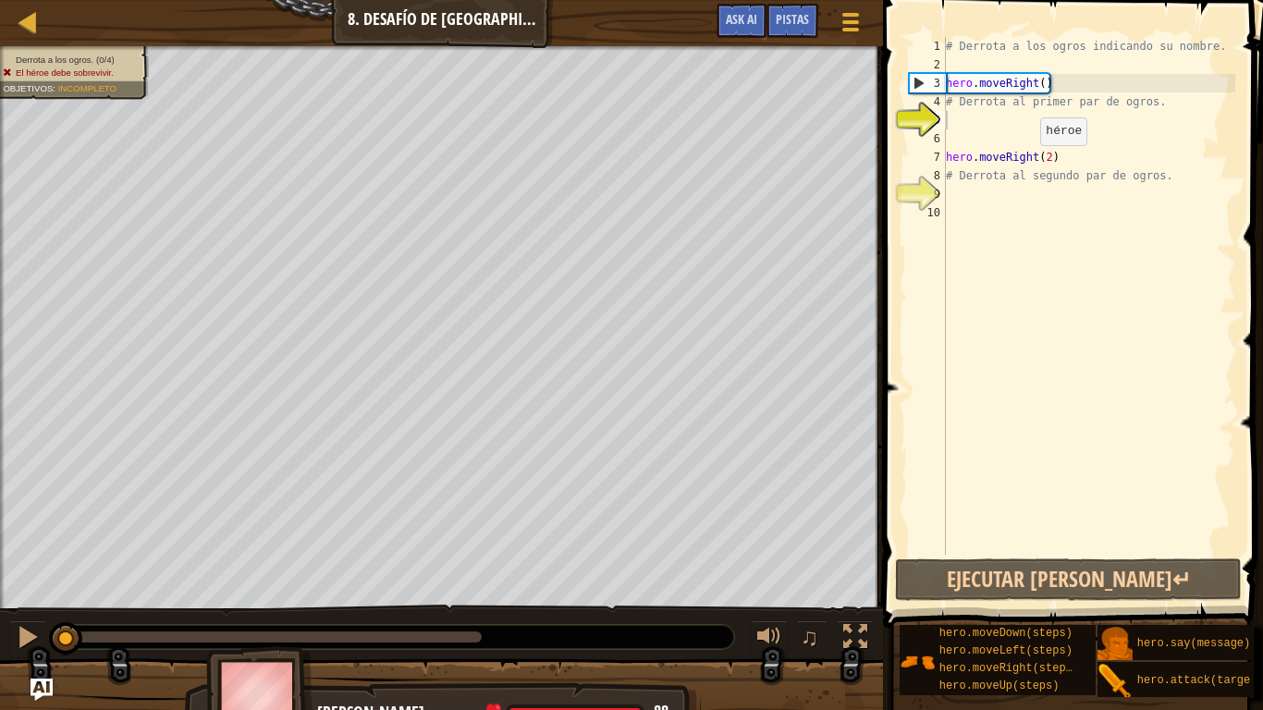
click at [92, 55] on span "Derrota a los ogros. (0/4)" at bounding box center [65, 60] width 99 height 10
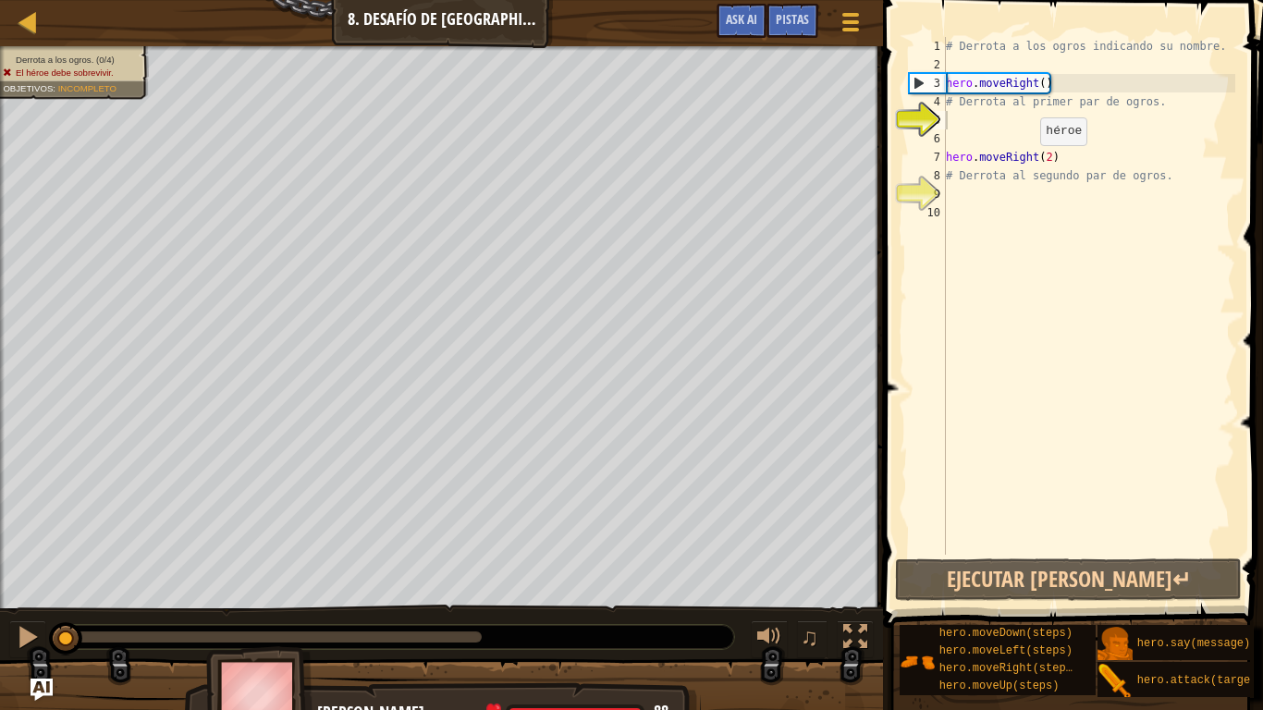
click at [98, 55] on span "Derrota a los ogros. (0/4)" at bounding box center [65, 60] width 99 height 10
click at [104, 55] on span "Derrota a los ogros. (0/4)" at bounding box center [65, 60] width 99 height 10
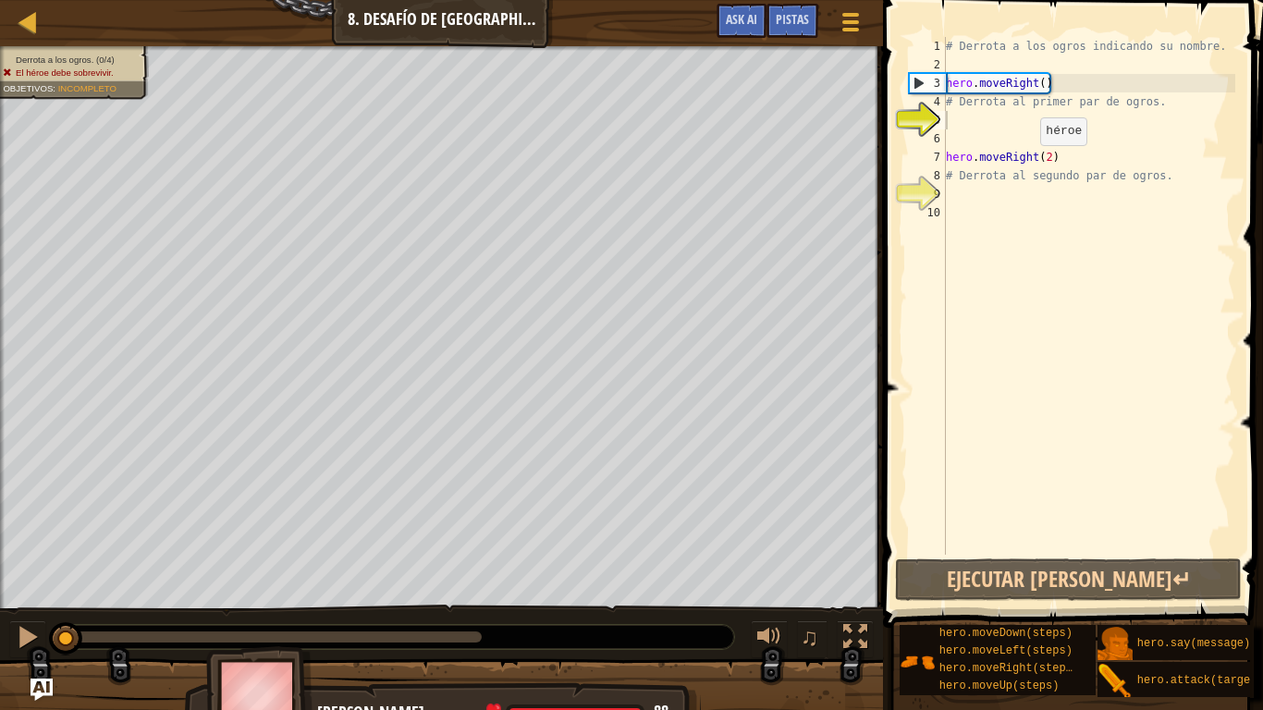
drag, startPoint x: 104, startPoint y: 55, endPoint x: 132, endPoint y: 55, distance: 28.7
click at [116, 55] on li "Derrota a los ogros. (0/4)" at bounding box center [70, 61] width 135 height 13
click at [132, 55] on li "Derrota a los ogros. (0/4)" at bounding box center [70, 61] width 135 height 13
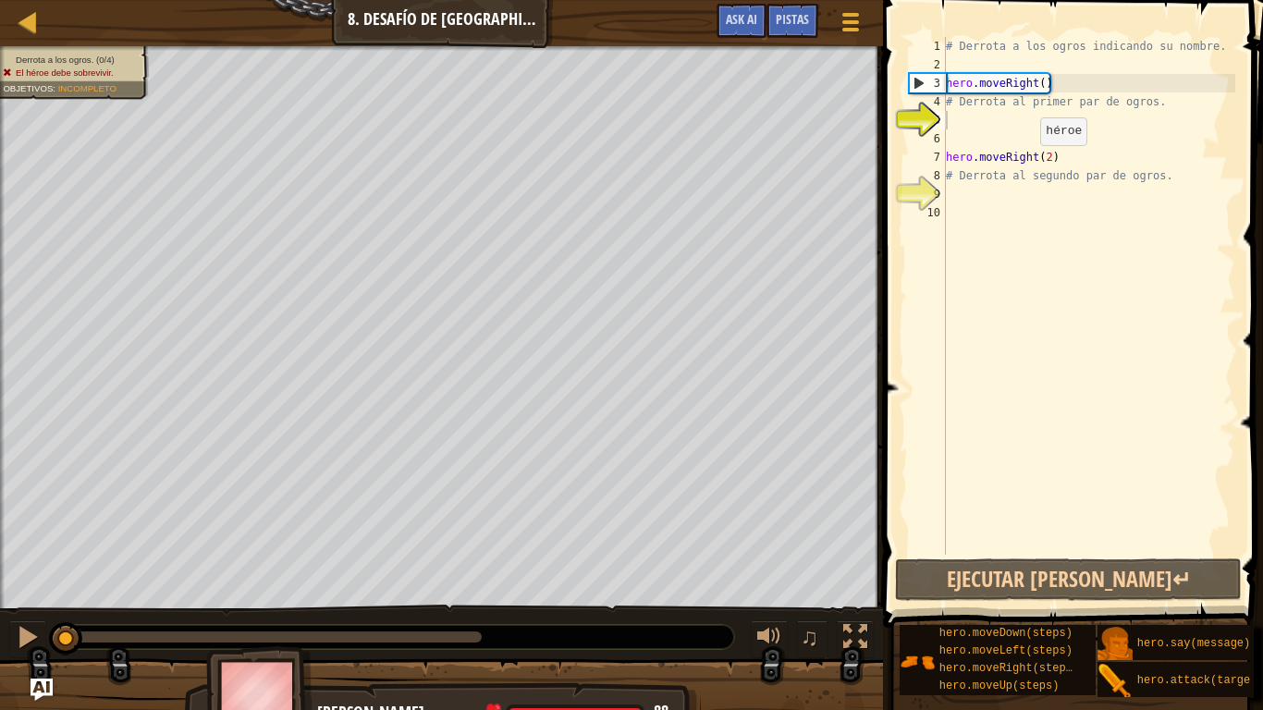
click at [132, 55] on li "Derrota a los ogros. (0/4)" at bounding box center [70, 61] width 135 height 13
click at [131, 55] on li "Derrota a los ogros. (0/4)" at bounding box center [70, 61] width 135 height 13
click at [128, 55] on li "Derrota a los ogros. (0/4)" at bounding box center [70, 61] width 135 height 13
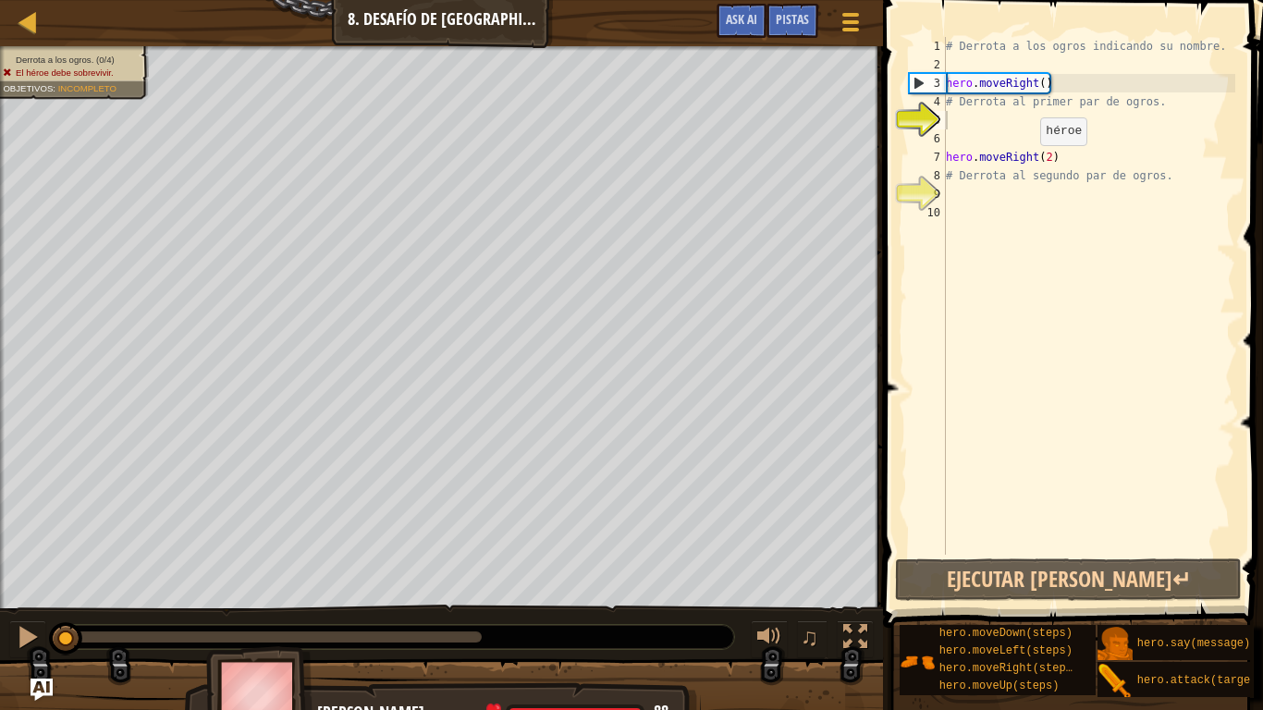
click at [128, 55] on li "Derrota a los ogros. (0/4)" at bounding box center [70, 61] width 135 height 13
click at [973, 105] on div "# Derrota a los ogros indicando su nombre. hero . moveRight ( ) # Derrota al pr…" at bounding box center [1088, 314] width 293 height 555
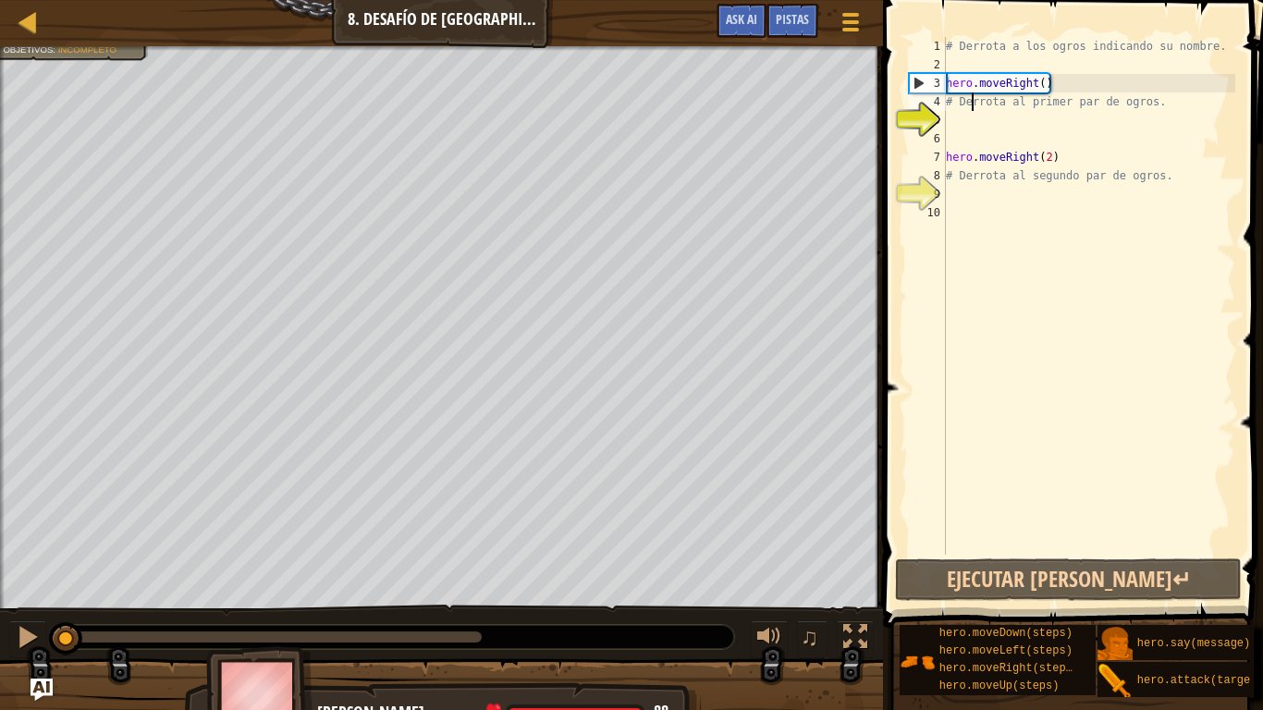
click at [1168, 102] on div "# Derrota a los ogros indicando su nombre. hero . moveRight ( ) # Derrota al pr…" at bounding box center [1088, 314] width 293 height 555
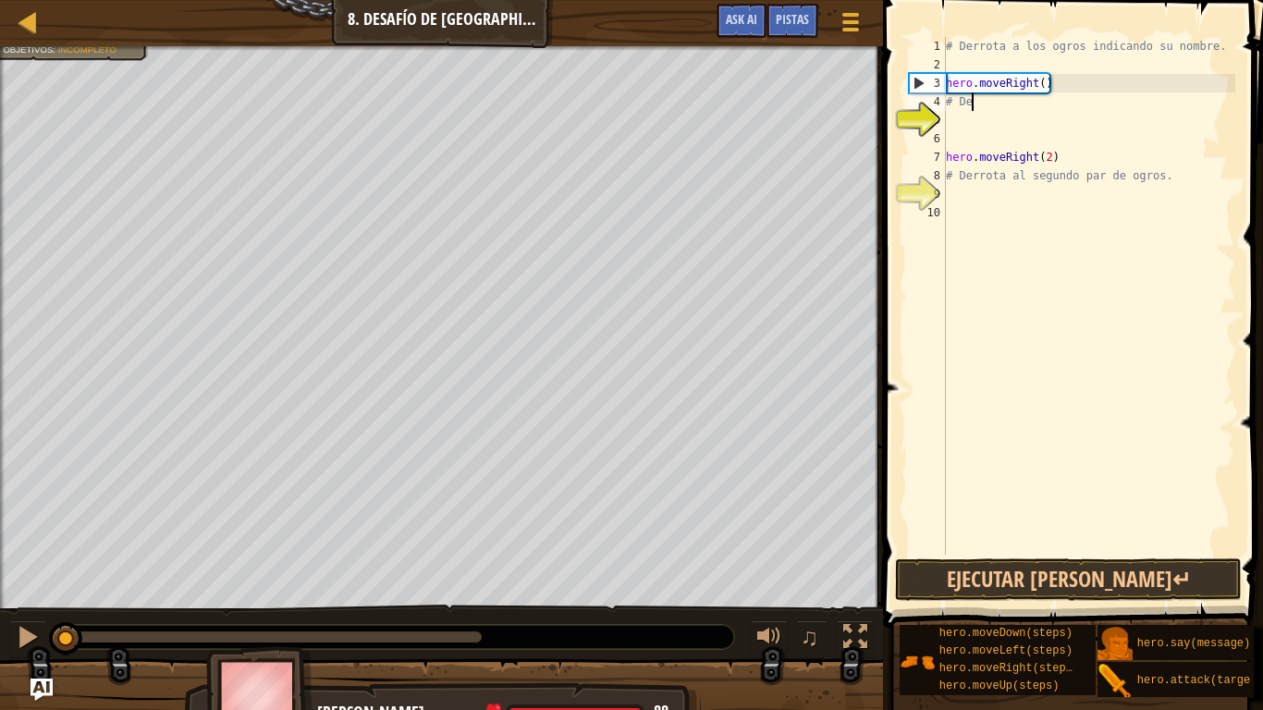
type textarea "#"
type textarea "hero.moveRight"
click at [1179, 176] on div "# Derrota a los ogros indicando su nombre. hero . moveRight ( ) hero . moveRigh…" at bounding box center [1088, 314] width 293 height 555
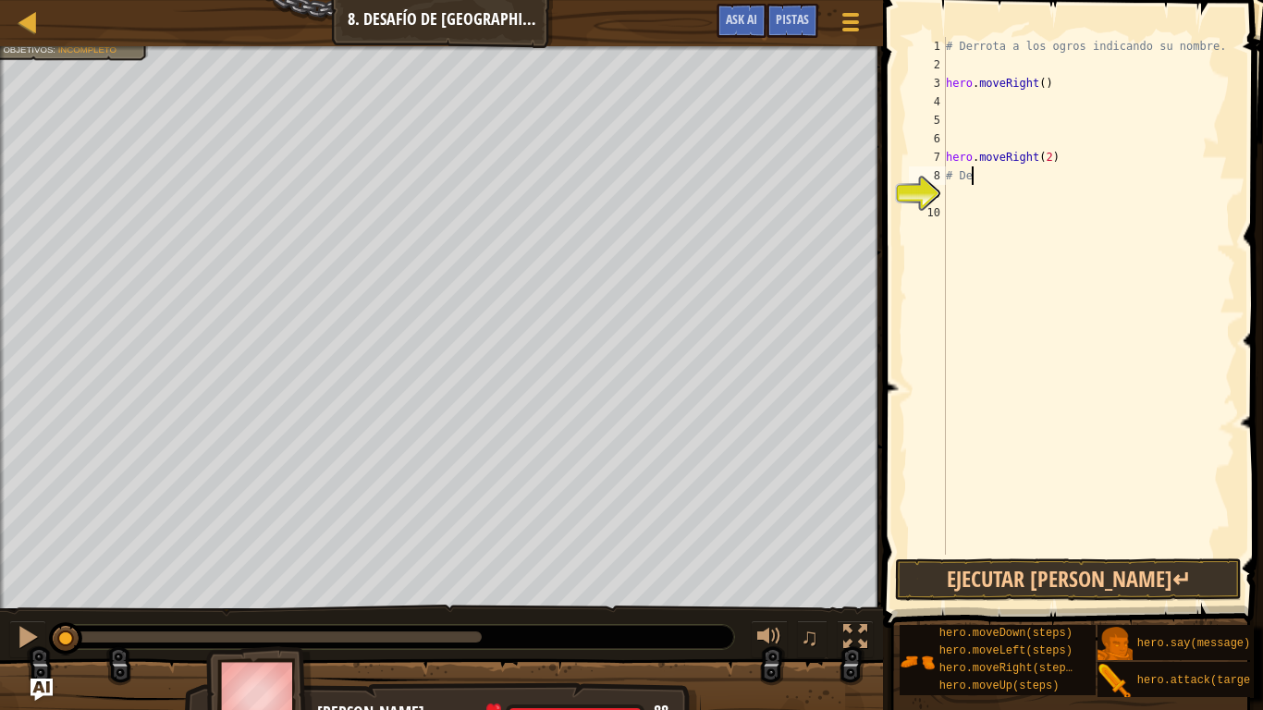
type textarea "#"
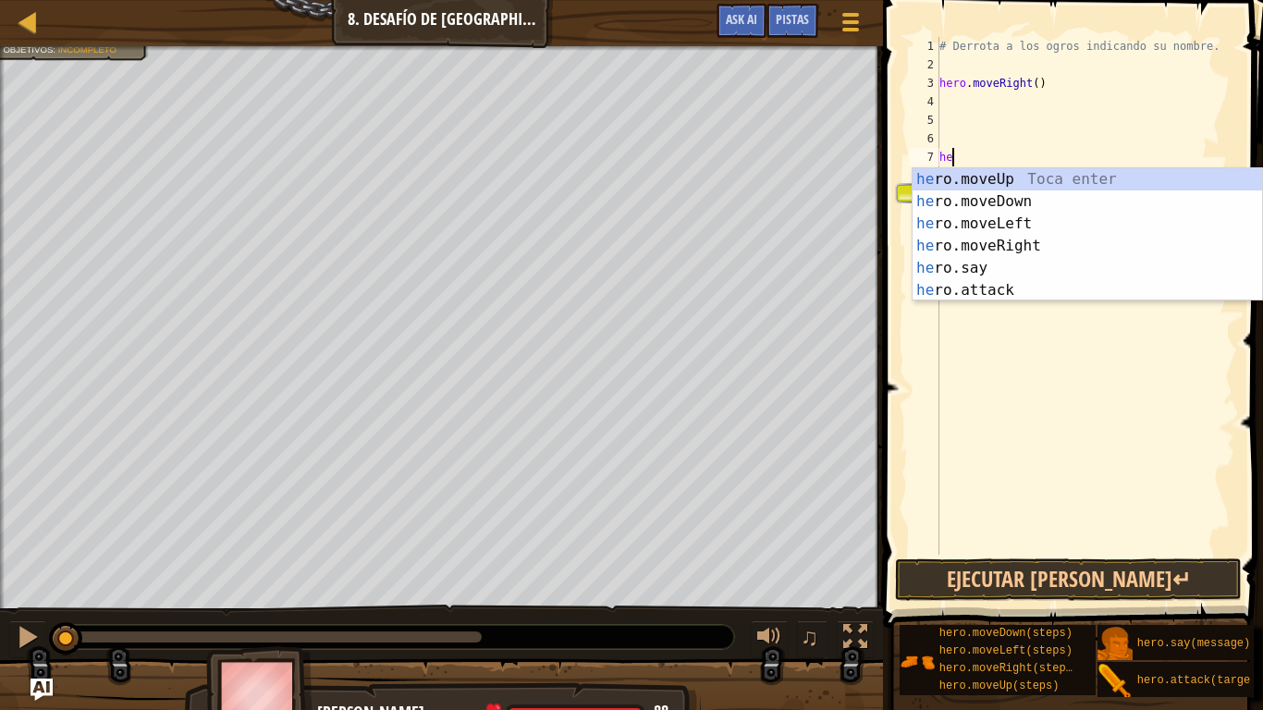
type textarea "h"
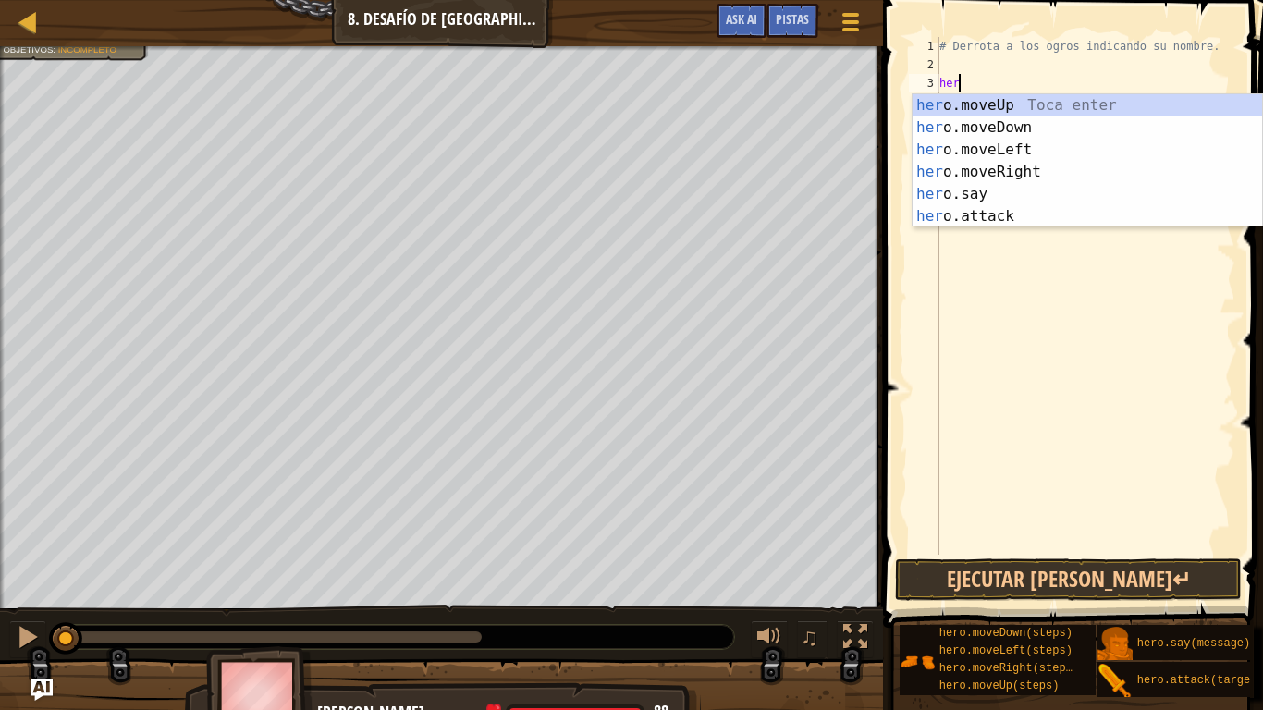
type textarea "h"
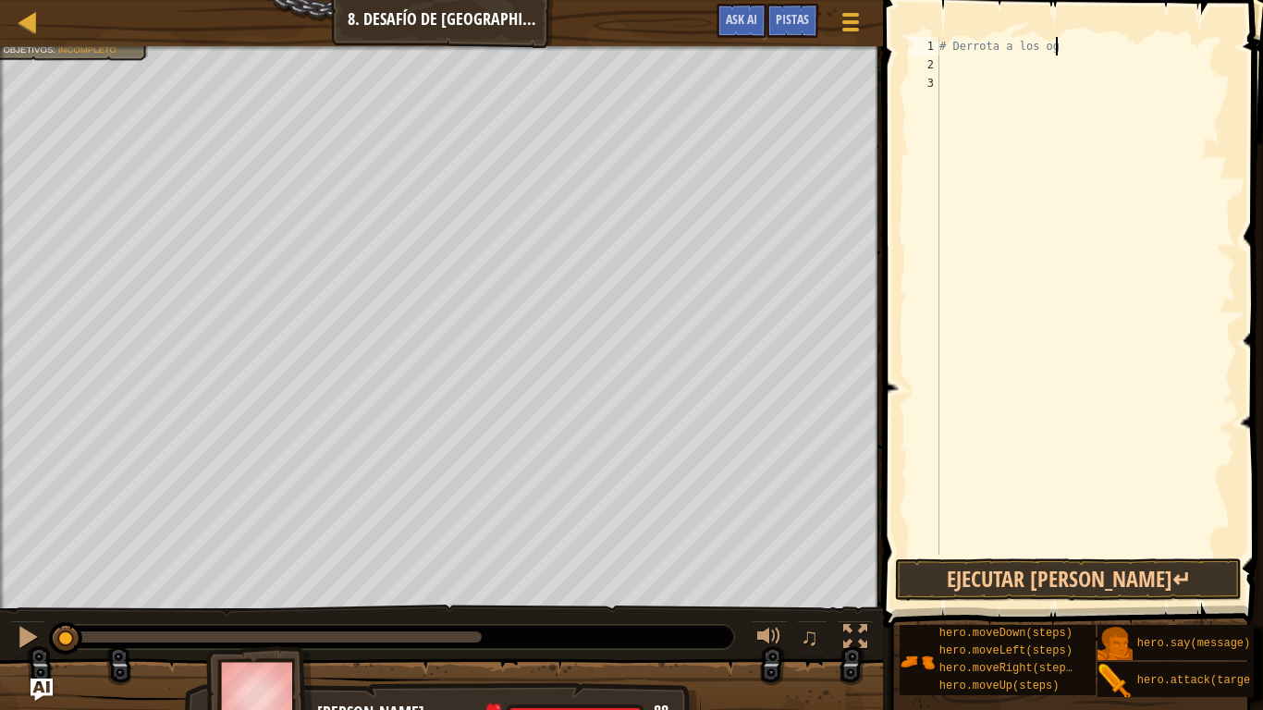
type textarea "# Derrota a los o"
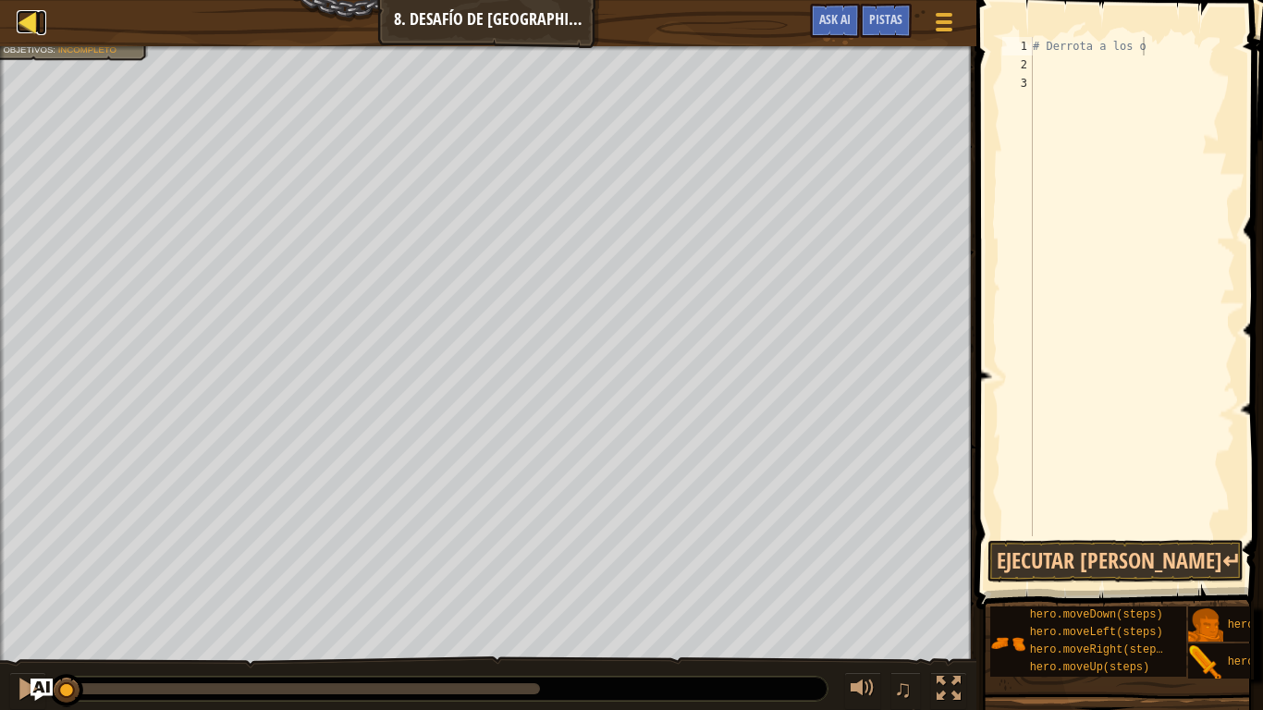
click at [17, 21] on div at bounding box center [28, 21] width 23 height 23
select select "es-419"
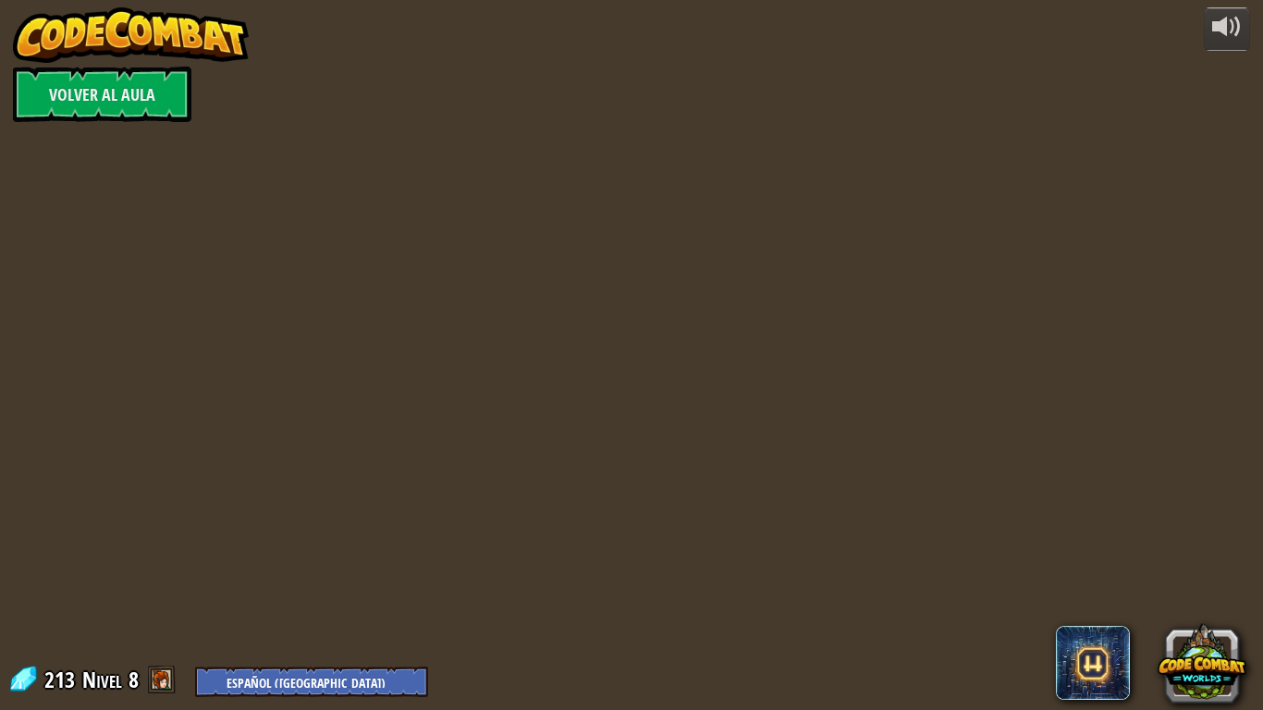
select select "es-419"
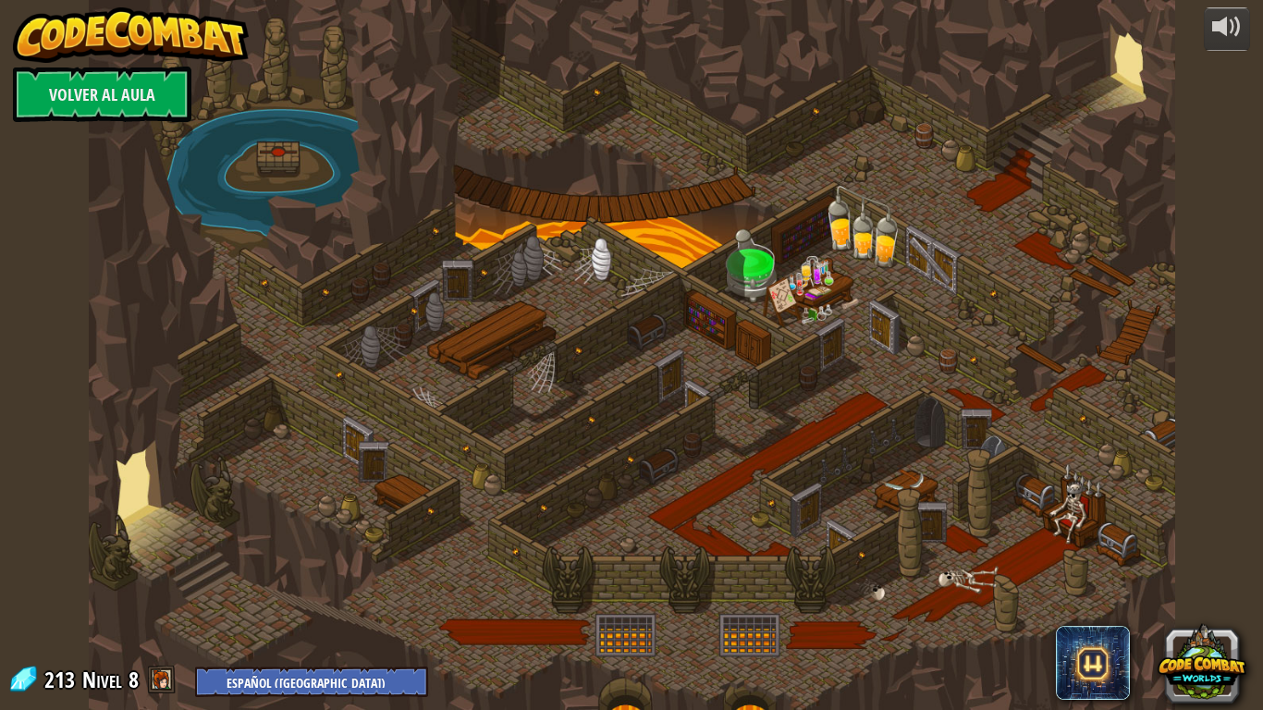
select select "es-419"
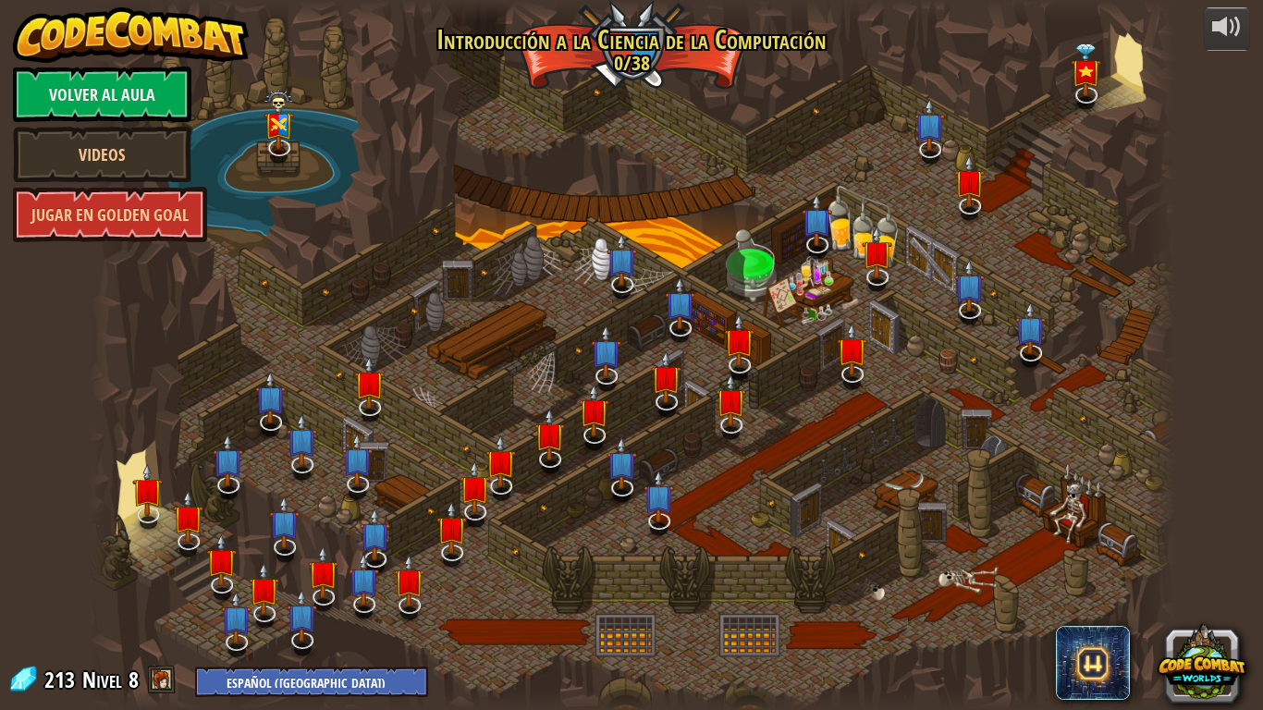
select select "es-419"
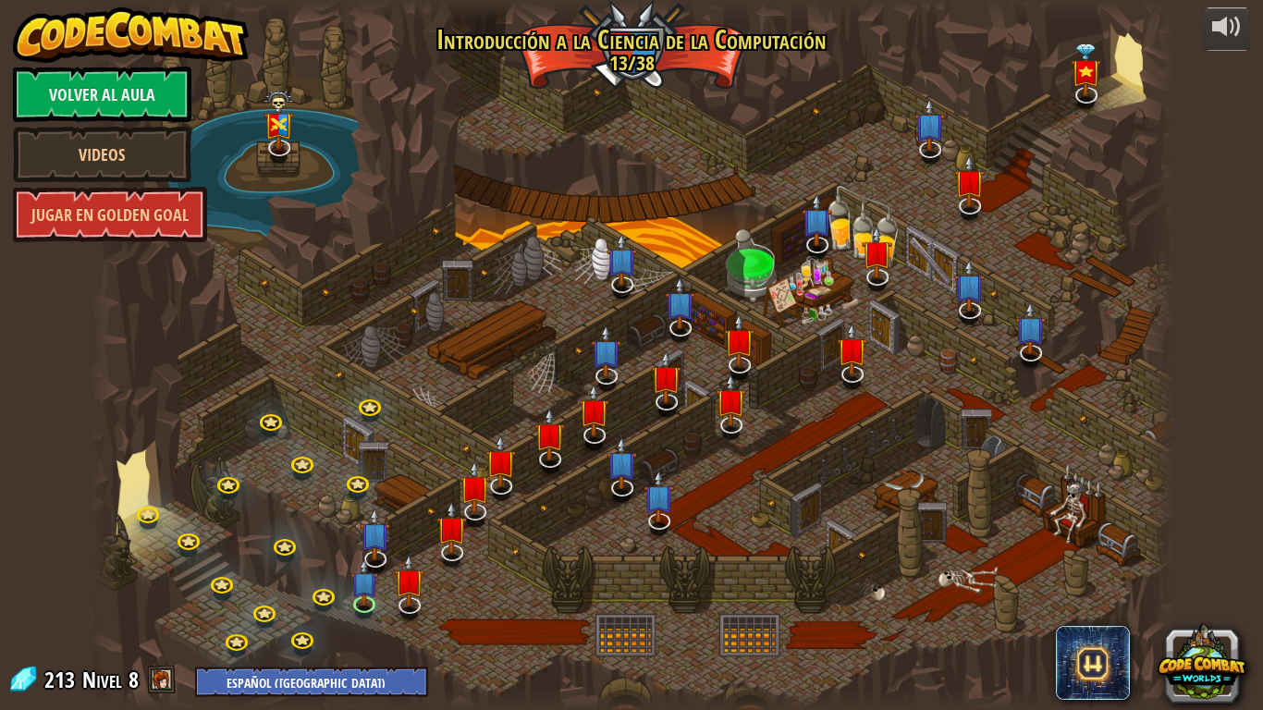
select select "es-419"
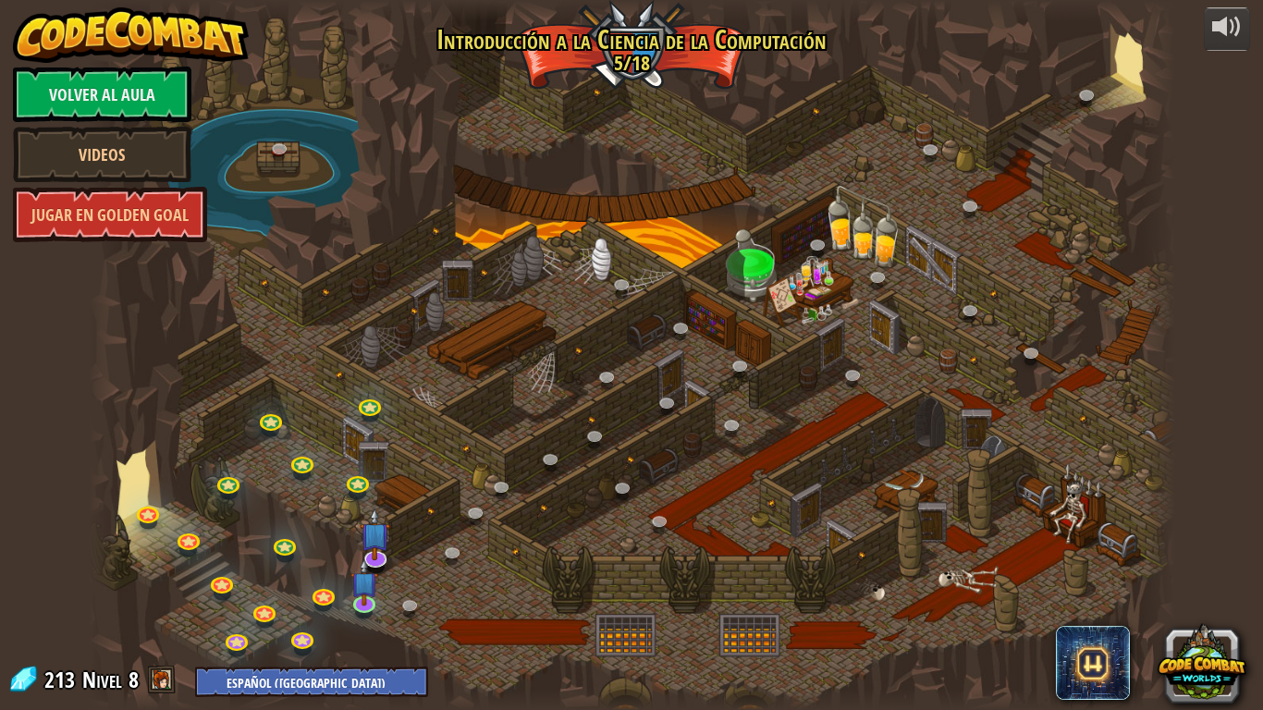
select select "es-419"
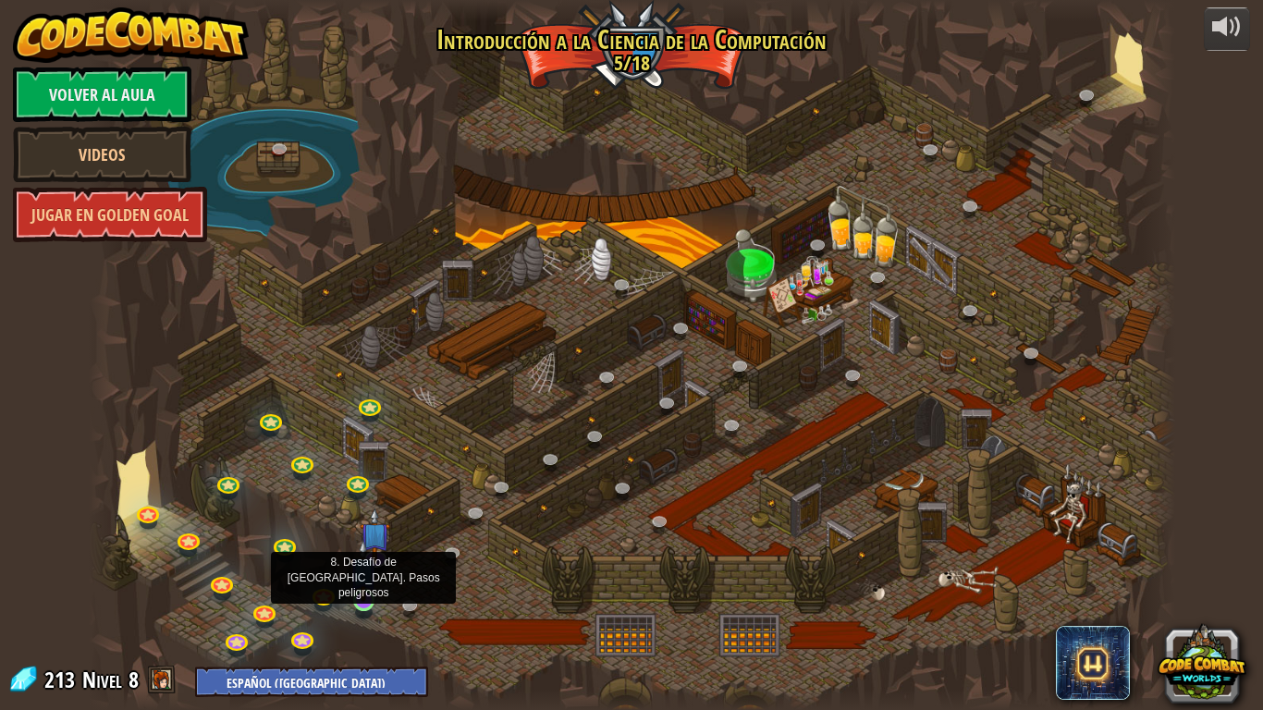
click at [357, 553] on img at bounding box center [363, 570] width 28 height 63
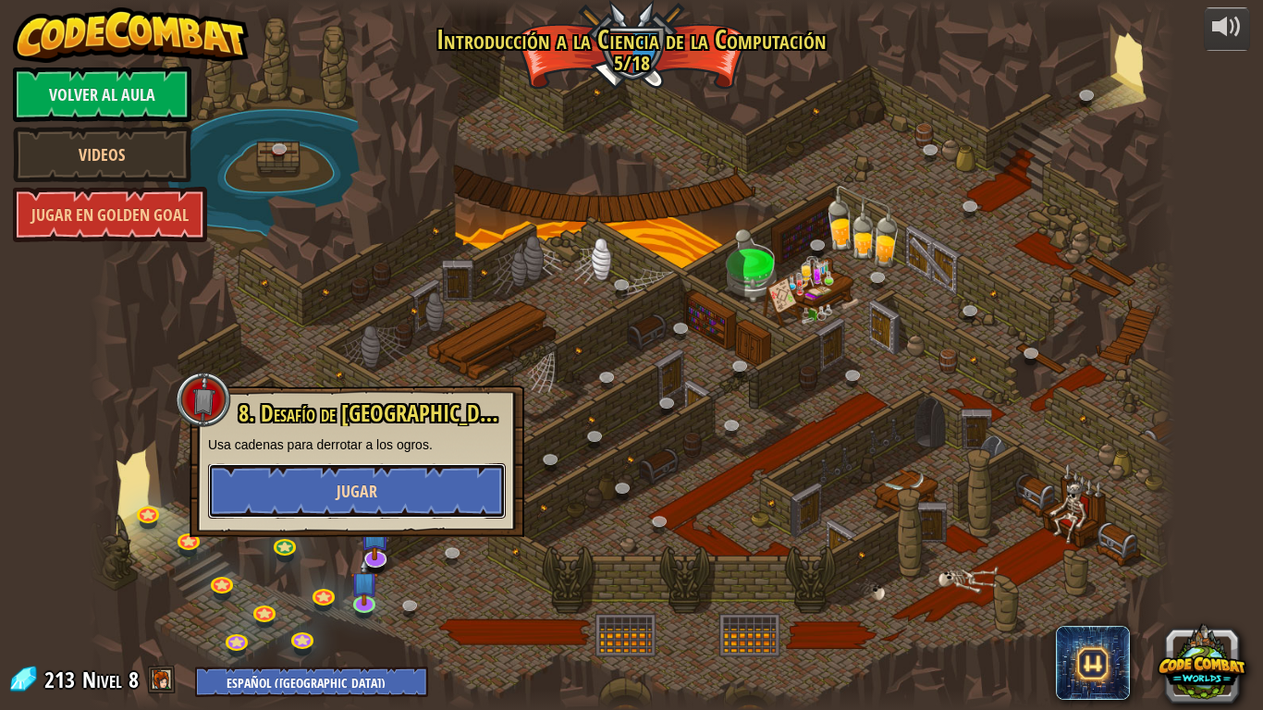
click at [401, 488] on button "Jugar" at bounding box center [357, 490] width 298 height 55
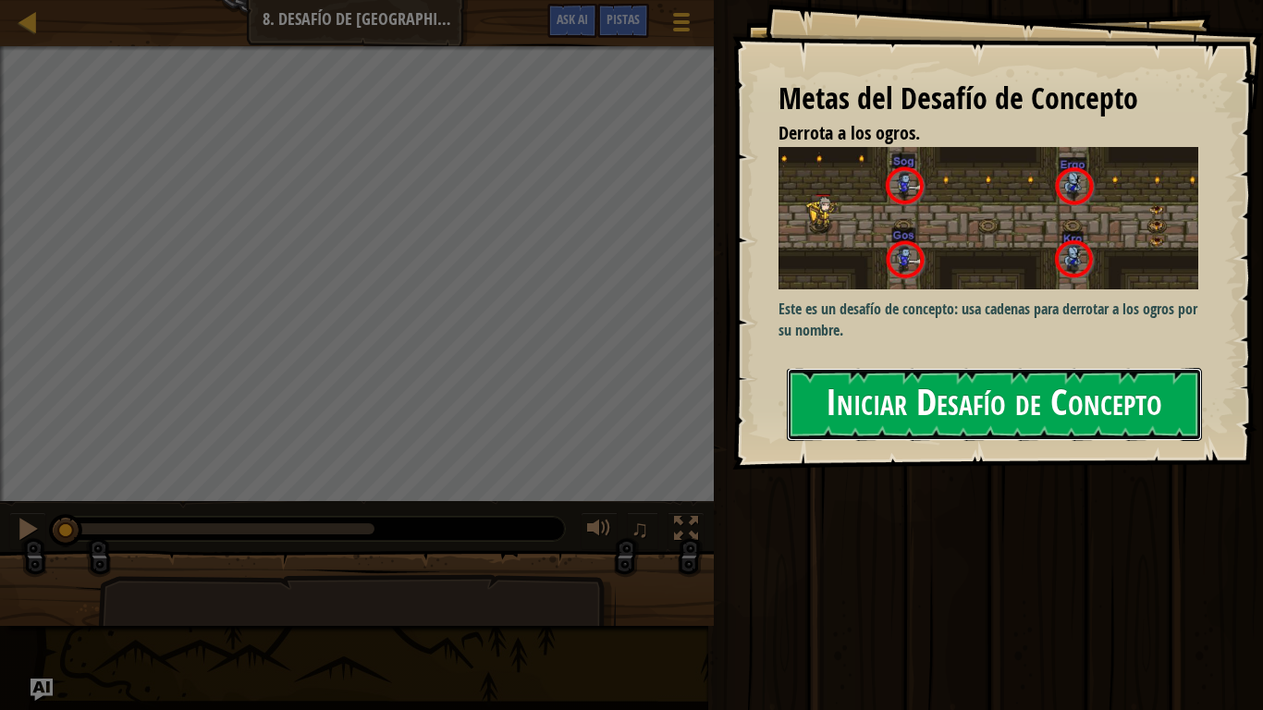
drag, startPoint x: 971, startPoint y: 409, endPoint x: 981, endPoint y: 414, distance: 11.2
click at [971, 410] on button "Iniciar Desafío de Concepto" at bounding box center [994, 404] width 415 height 73
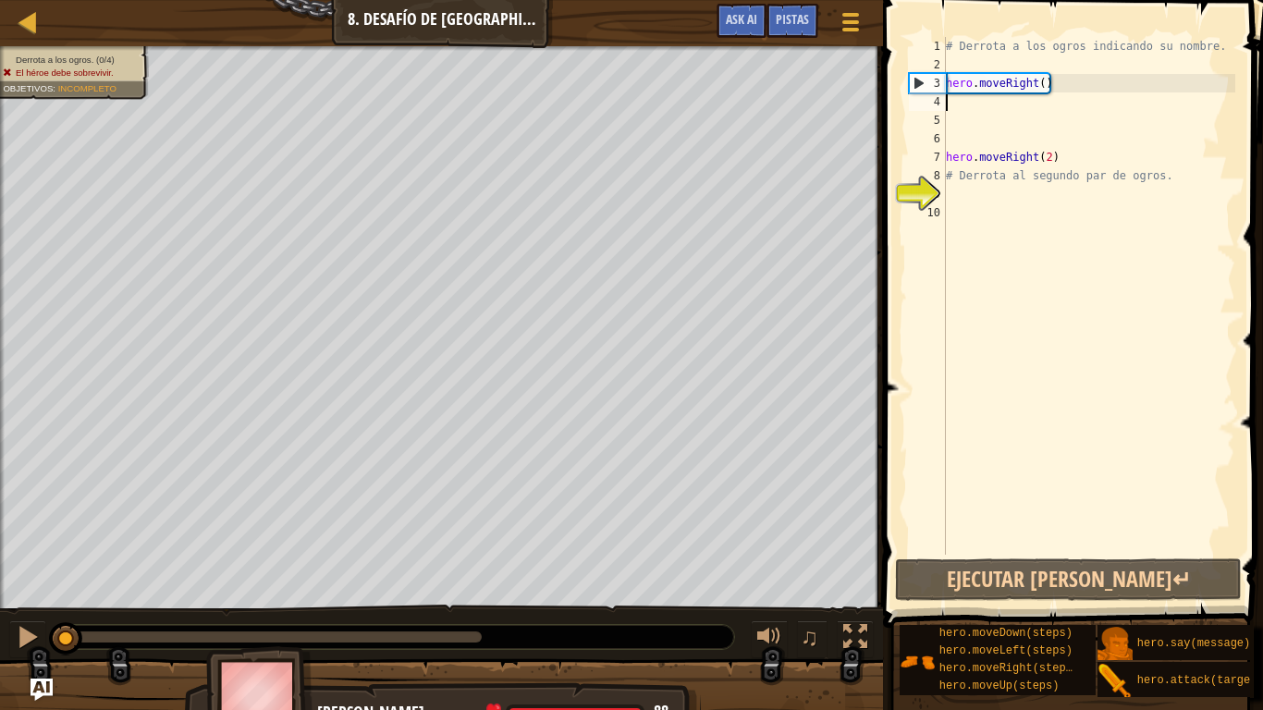
click at [992, 109] on div "# Derrota a los ogros indicando su nombre. hero . moveRight ( ) hero . moveRigh…" at bounding box center [1088, 314] width 293 height 555
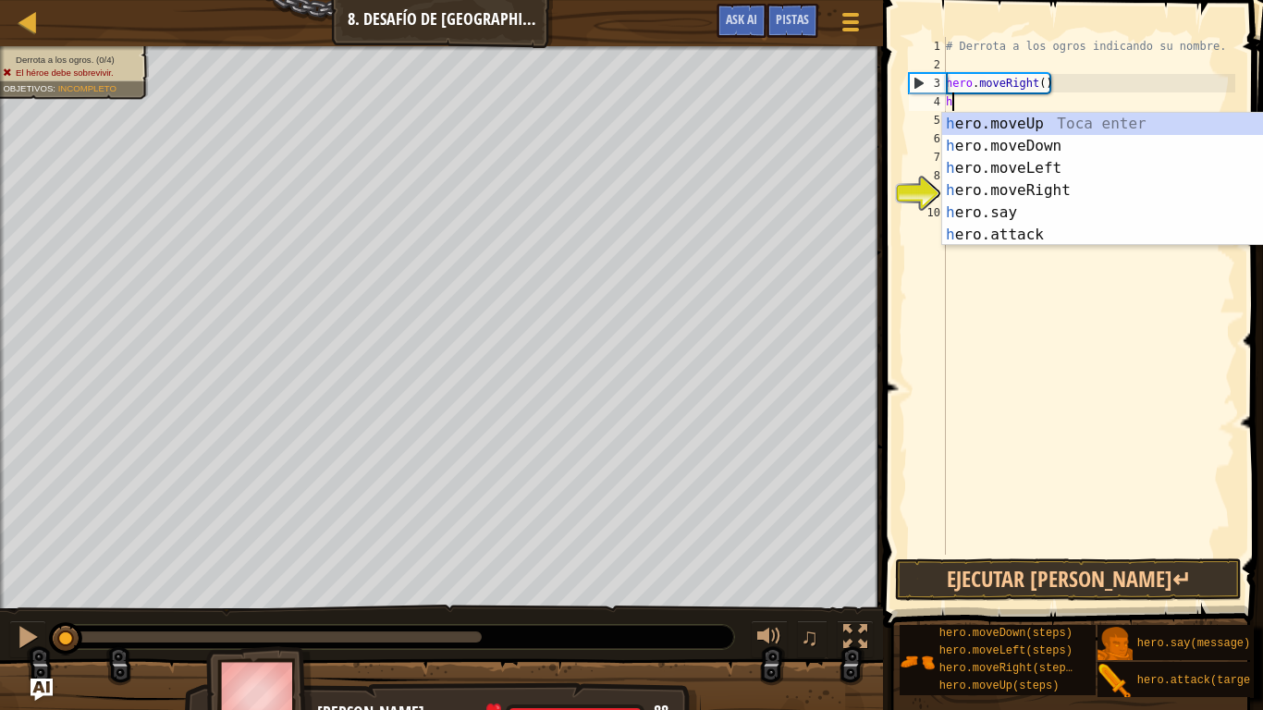
scroll to position [8, 0]
click at [1068, 237] on div "h ero.moveUp Toca enter h ero.moveDown Toca enter h ero.moveLeft Toca enter h e…" at bounding box center [1116, 201] width 349 height 177
type textarea "hero.attack("Enemy Name")"
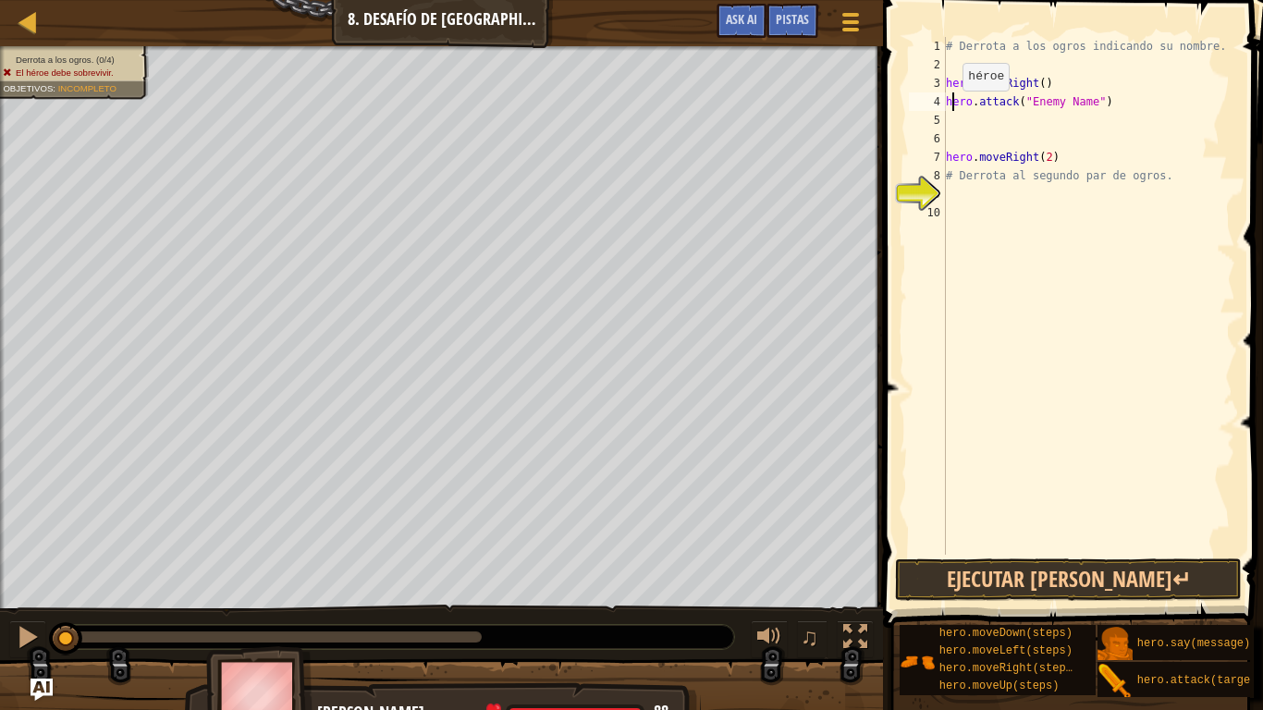
click at [953, 108] on div "# Derrota a los ogros indicando su nombre. hero . moveRight ( ) hero . attack (…" at bounding box center [1088, 314] width 293 height 555
click at [958, 125] on div "# Derrota a los ogros indicando su nombre. hero . moveRight ( ) hero . attack (…" at bounding box center [1088, 314] width 293 height 555
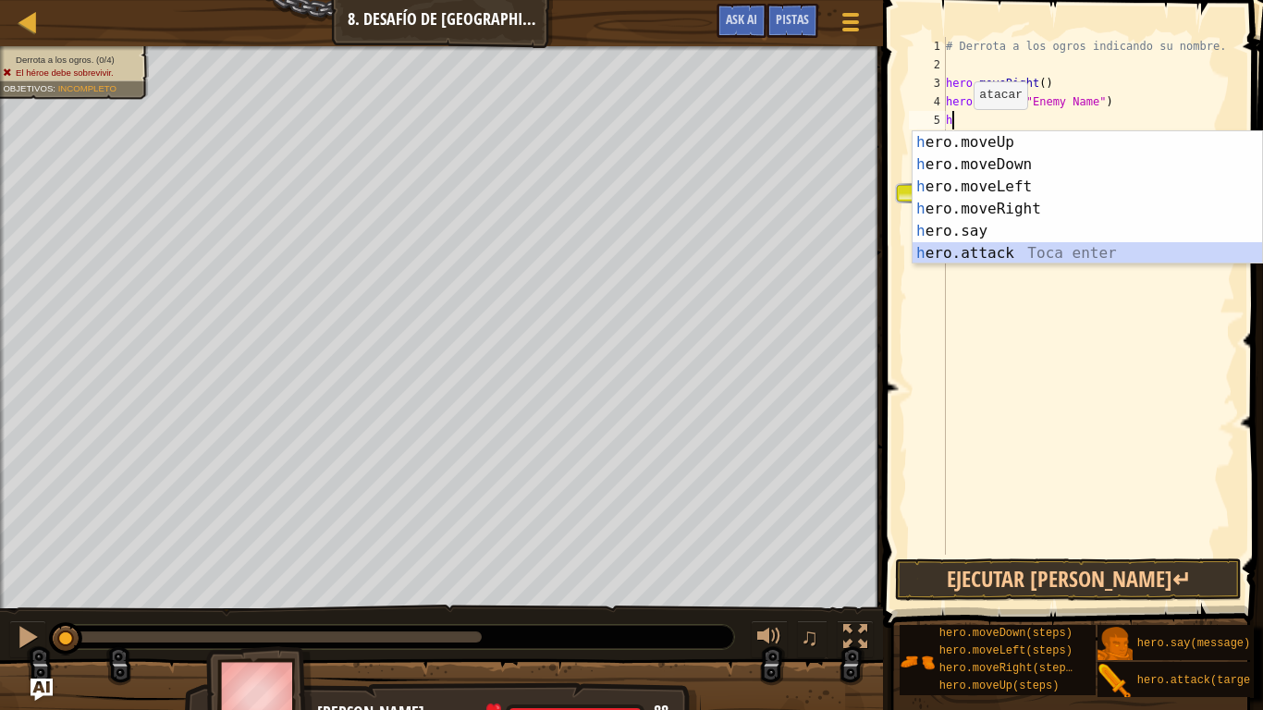
click at [1033, 243] on div "h ero.moveUp Toca enter h ero.moveDown Toca enter h ero.moveLeft Toca enter h e…" at bounding box center [1086, 219] width 349 height 177
type textarea "hero.attack("Enemy Name")"
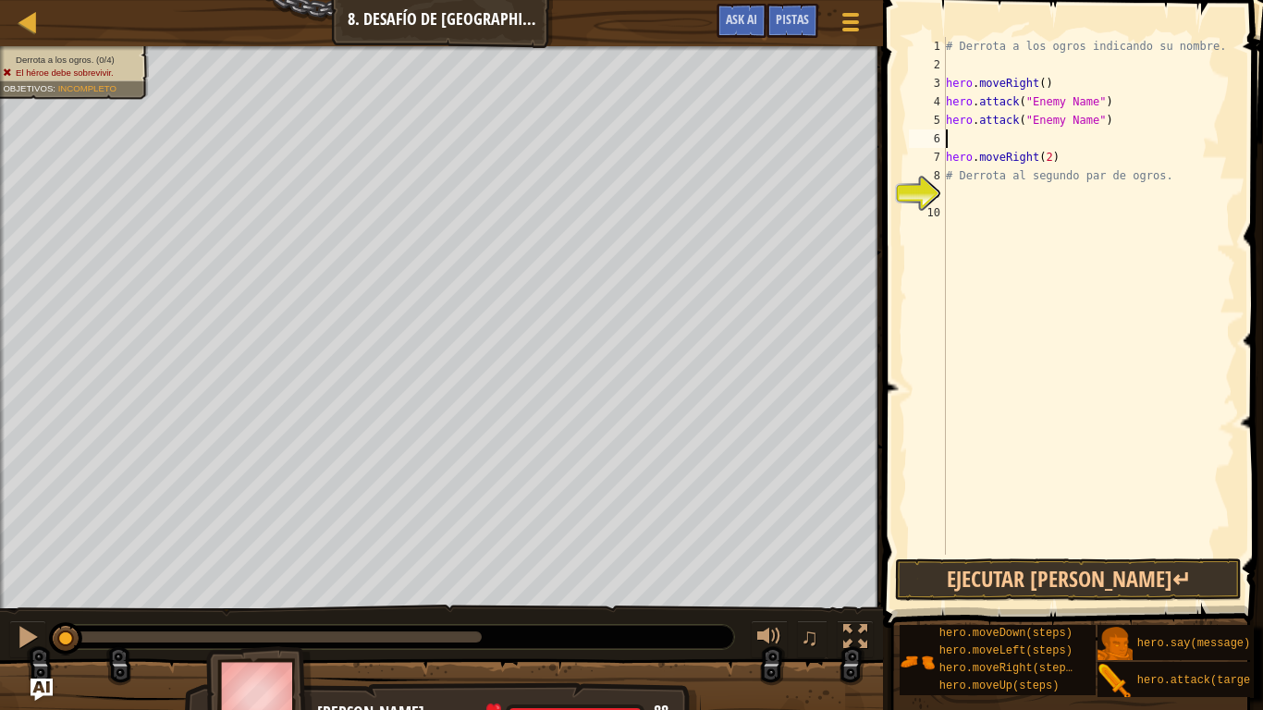
click at [967, 141] on div "# Derrota a los ogros indicando su nombre. hero . moveRight ( ) hero . attack (…" at bounding box center [1088, 314] width 293 height 555
type textarea "h"
click at [1095, 121] on div "# Derrota a los ogros indicando su nombre. hero . moveRight ( ) hero . attack (…" at bounding box center [1088, 314] width 293 height 555
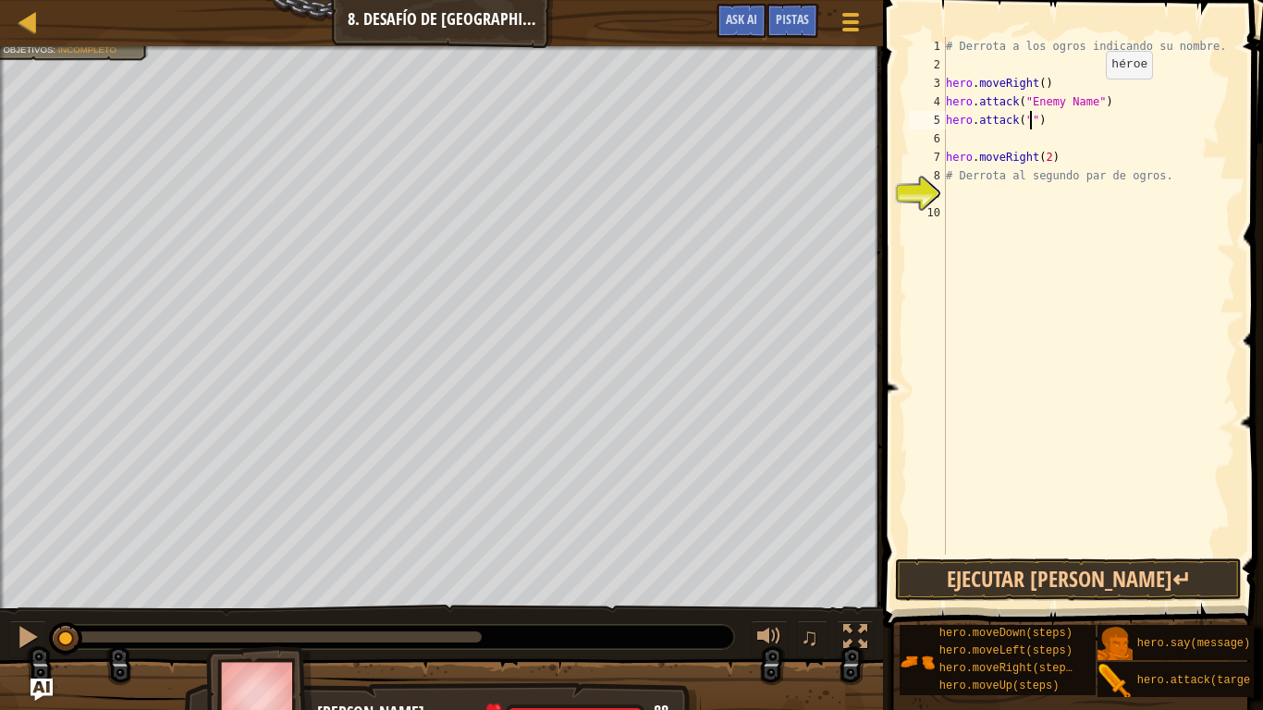
click at [1095, 97] on div "# Derrota a los ogros indicando su nombre. hero . moveRight ( ) hero . attack (…" at bounding box center [1088, 314] width 293 height 555
click at [1031, 123] on div "# Derrota a los ogros indicando su nombre. hero . moveRight ( ) hero . attack (…" at bounding box center [1088, 314] width 293 height 555
click at [1046, 101] on div "# Derrota a los ogros indicando su nombre. hero . moveRight ( ) hero . attack (…" at bounding box center [1088, 314] width 293 height 555
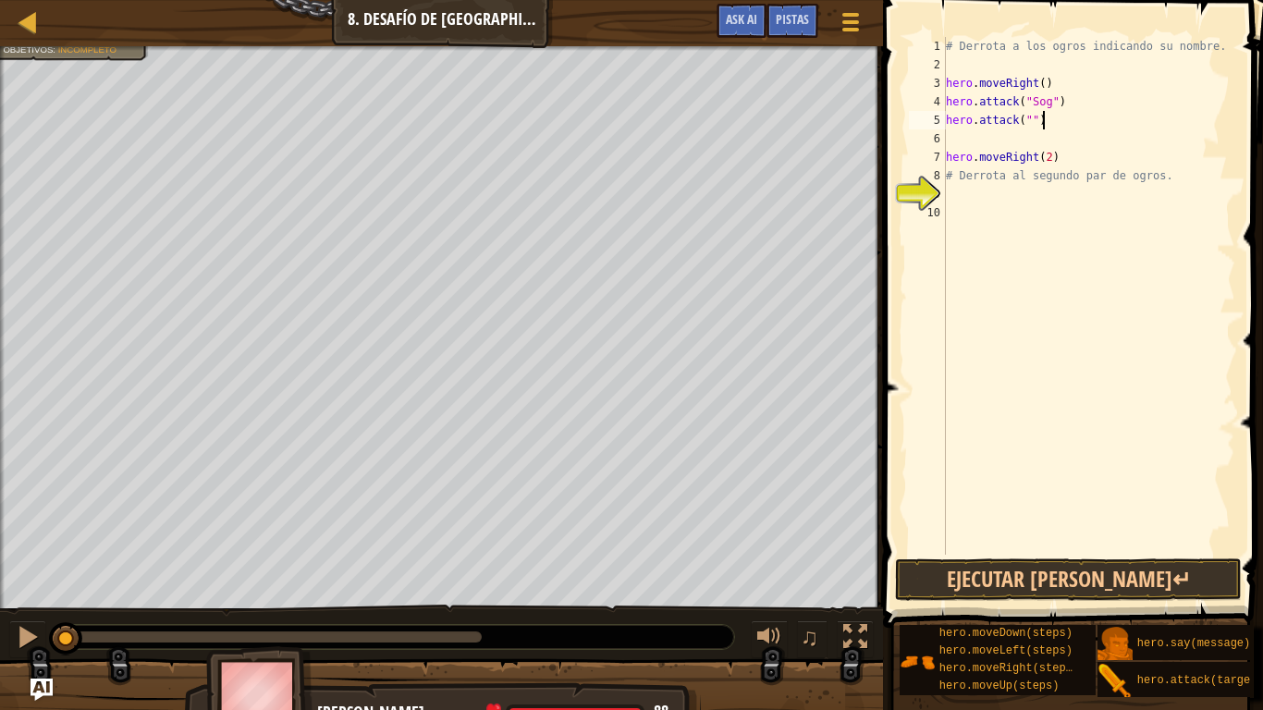
click at [1105, 111] on div "# Derrota a los ogros indicando su nombre. hero . moveRight ( ) hero . attack (…" at bounding box center [1088, 314] width 293 height 555
click at [1029, 121] on div "# Derrota a los ogros indicando su nombre. hero . moveRight ( ) hero . attack (…" at bounding box center [1088, 314] width 293 height 555
type textarea "hero.attack("Sog")"
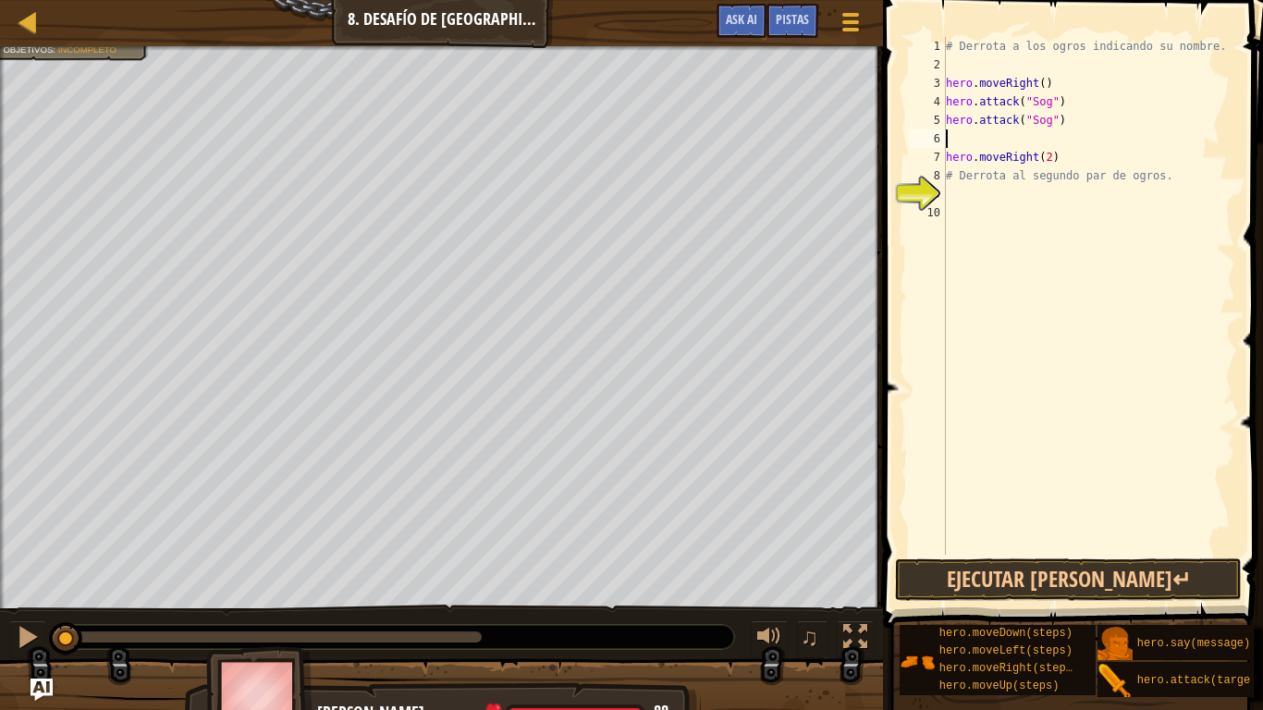
click at [951, 141] on div "# Derrota a los ogros indicando su nombre. hero . moveRight ( ) hero . attack (…" at bounding box center [1088, 314] width 293 height 555
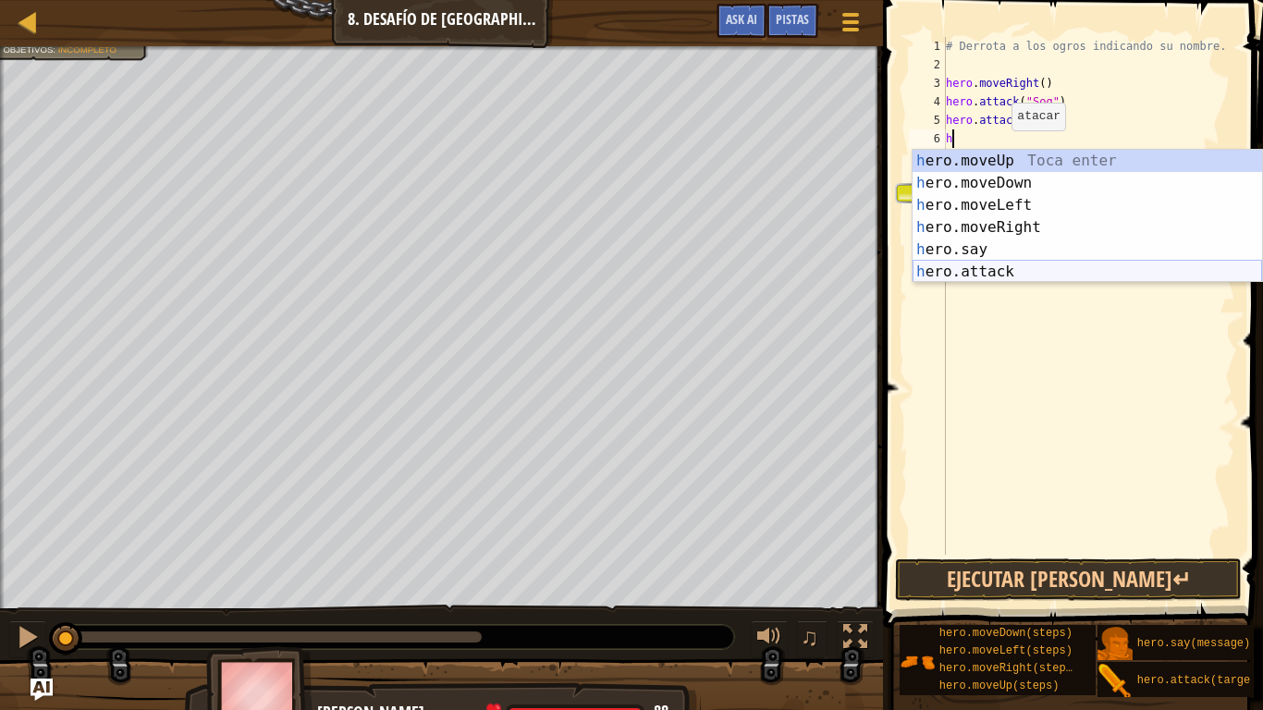
click at [992, 268] on div "h ero.moveUp Toca enter h ero.moveDown Toca enter h ero.moveLeft Toca enter h e…" at bounding box center [1086, 238] width 349 height 177
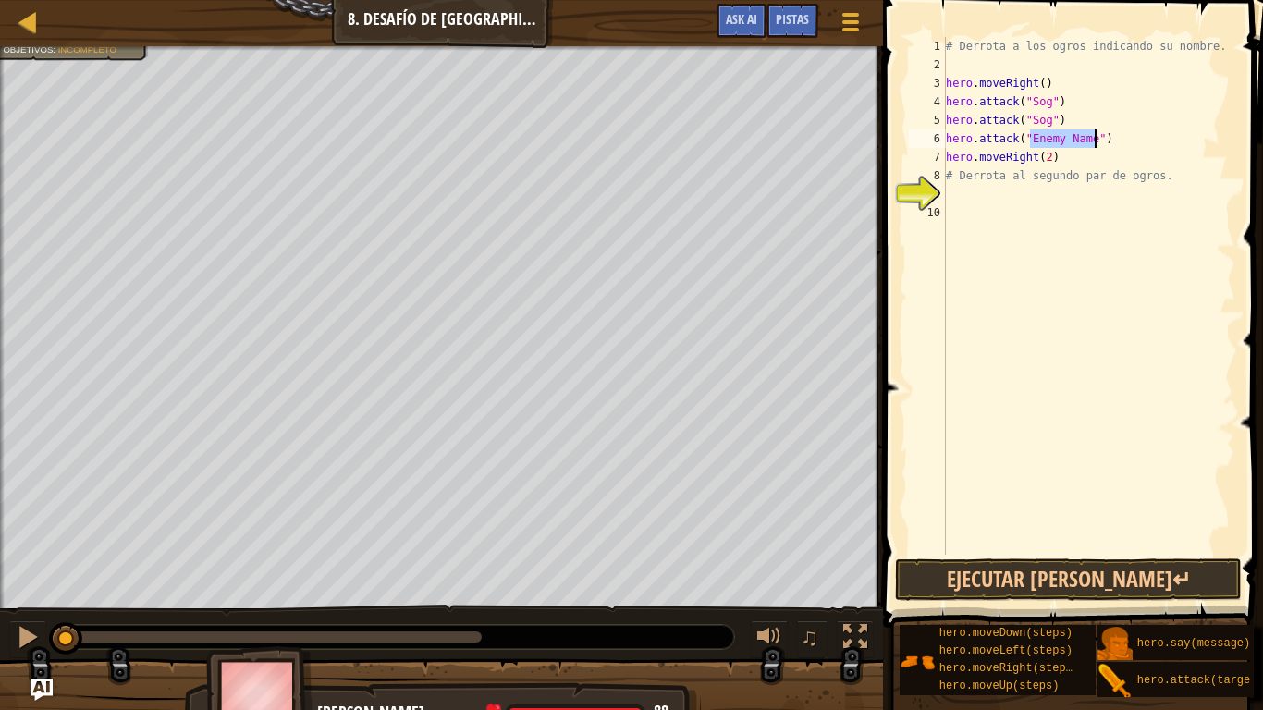
click at [1070, 167] on div "# Derrota a los ogros indicando su nombre. hero . moveRight ( ) hero . attack (…" at bounding box center [1088, 314] width 293 height 555
click at [1073, 157] on div "# Derrota a los ogros indicando su nombre. hero . moveRight ( ) hero . attack (…" at bounding box center [1088, 314] width 293 height 555
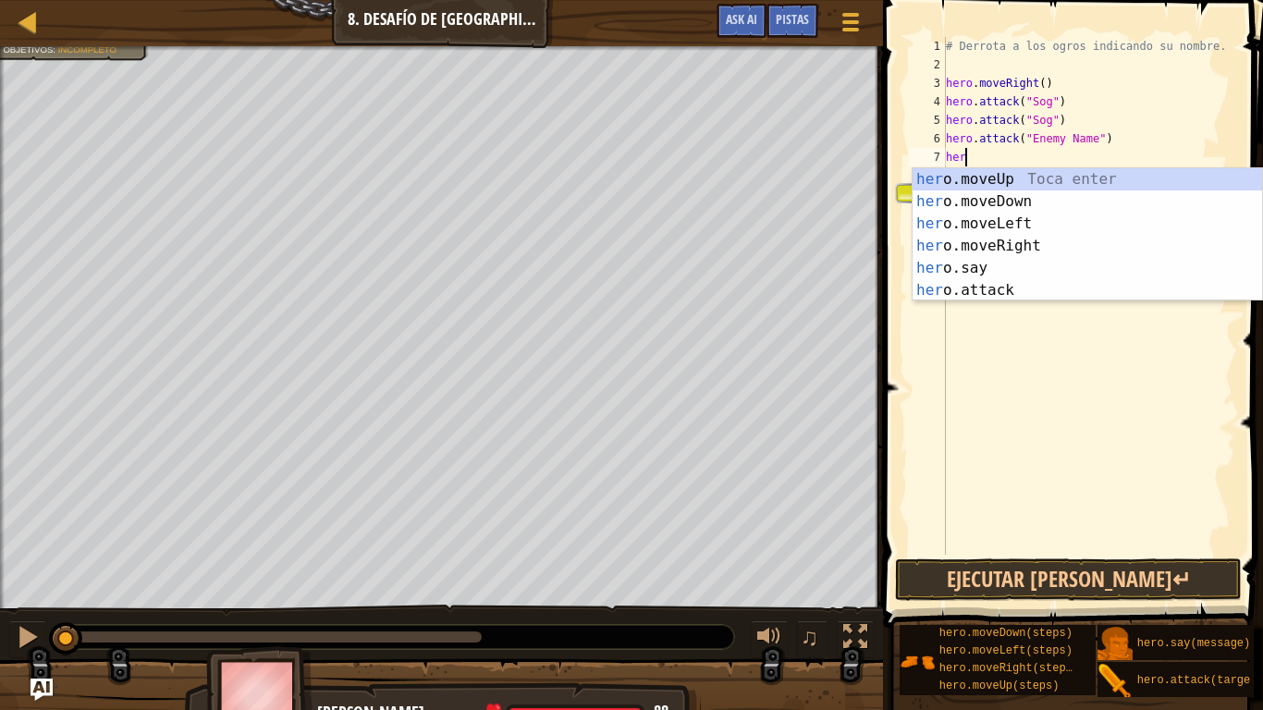
type textarea "h"
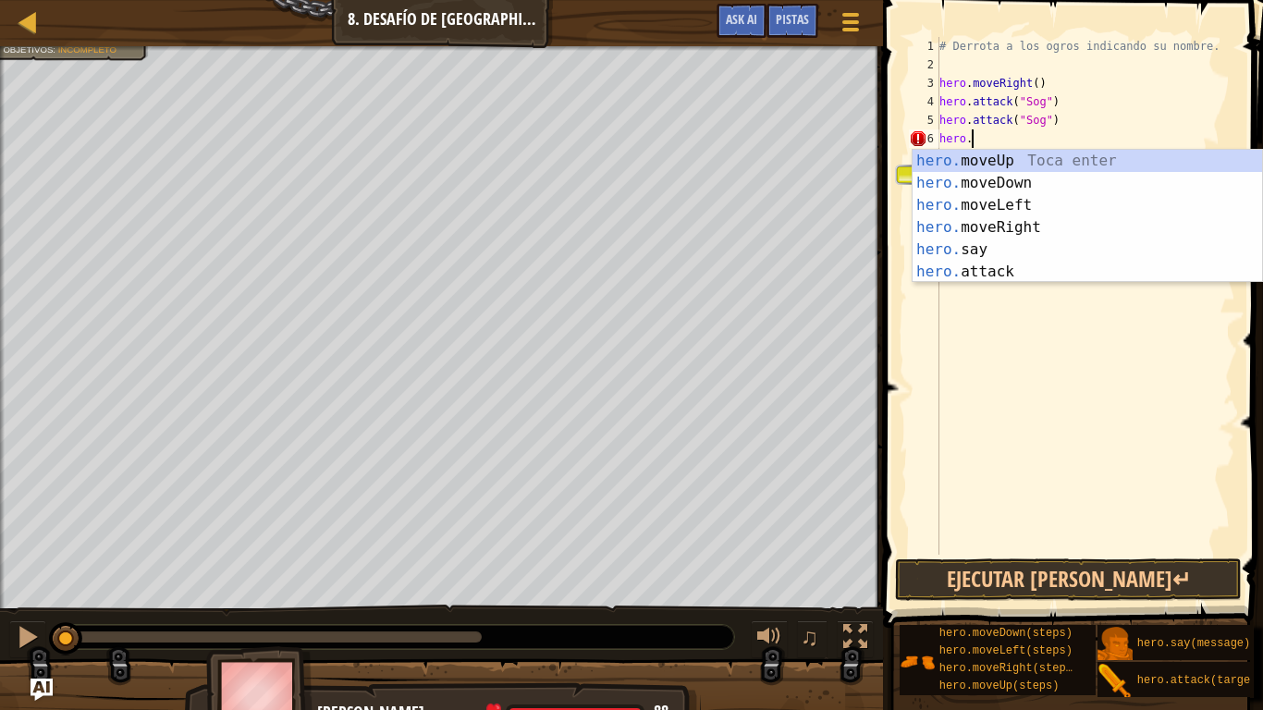
scroll to position [8, 3]
type textarea "h"
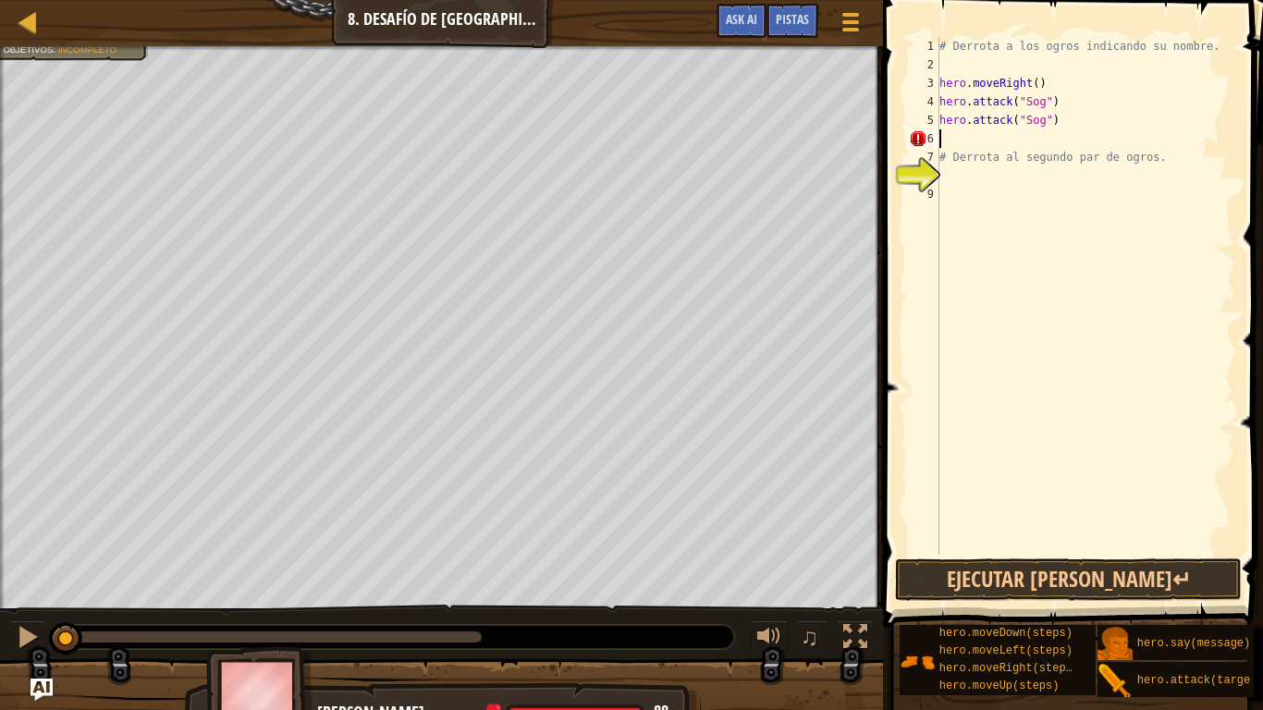
scroll to position [8, 0]
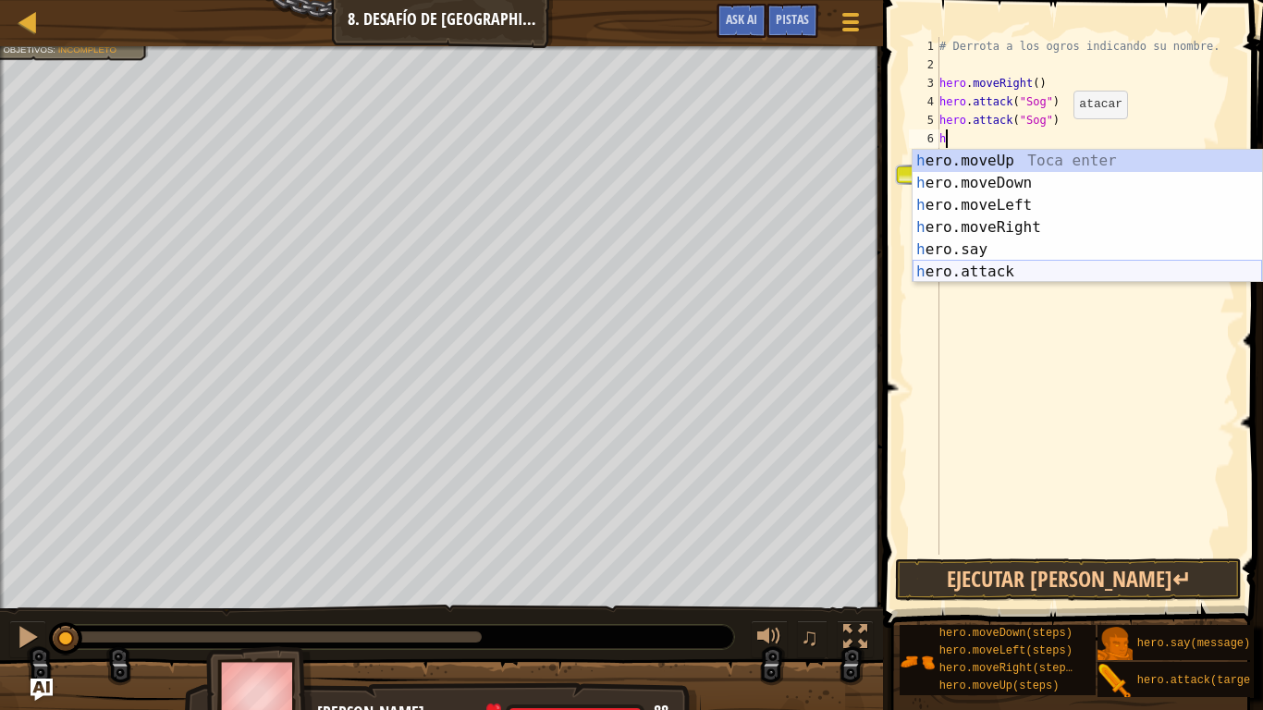
click at [1033, 269] on div "h ero.moveUp Toca enter h ero.moveDown Toca enter h ero.moveLeft Toca enter h e…" at bounding box center [1086, 238] width 349 height 177
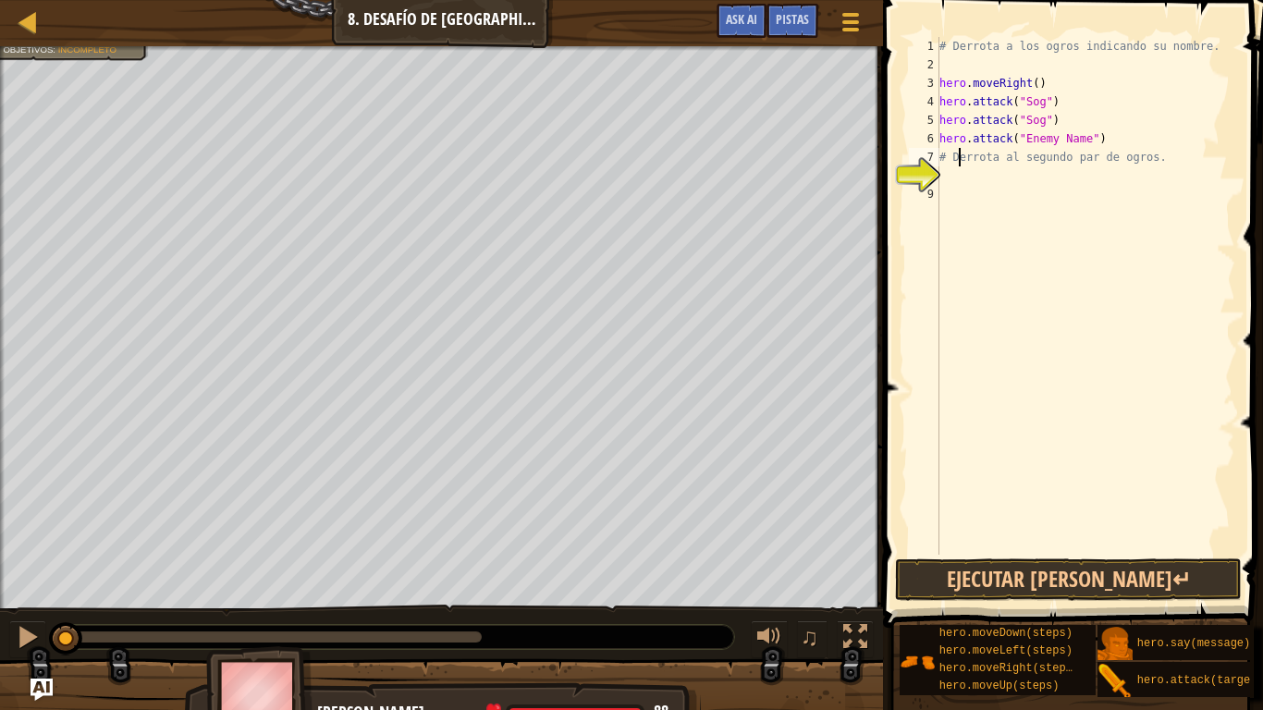
click at [959, 157] on div "# Derrota a los ogros indicando su nombre. hero . moveRight ( ) hero . attack (…" at bounding box center [1084, 314] width 299 height 555
click at [1170, 157] on div "# Derrota a los ogros indicando su nombre. hero . moveRight ( ) hero . attack (…" at bounding box center [1084, 314] width 299 height 555
type textarea "#"
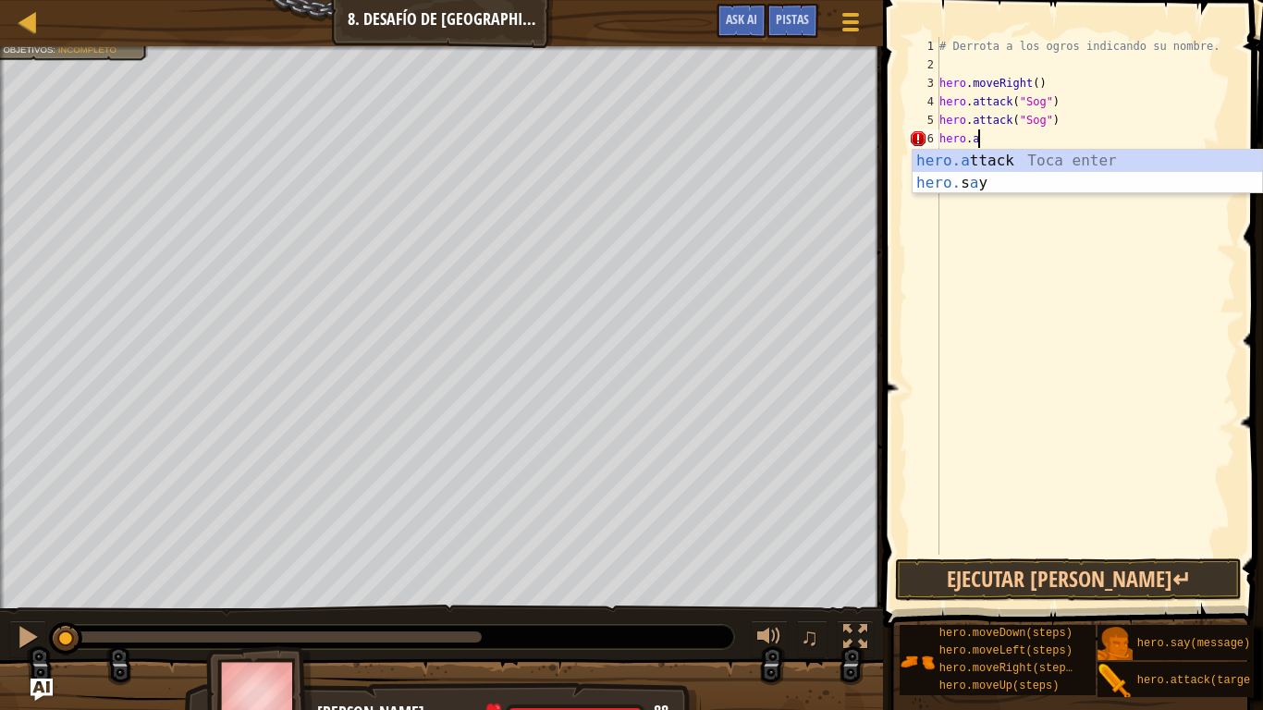
type textarea "h"
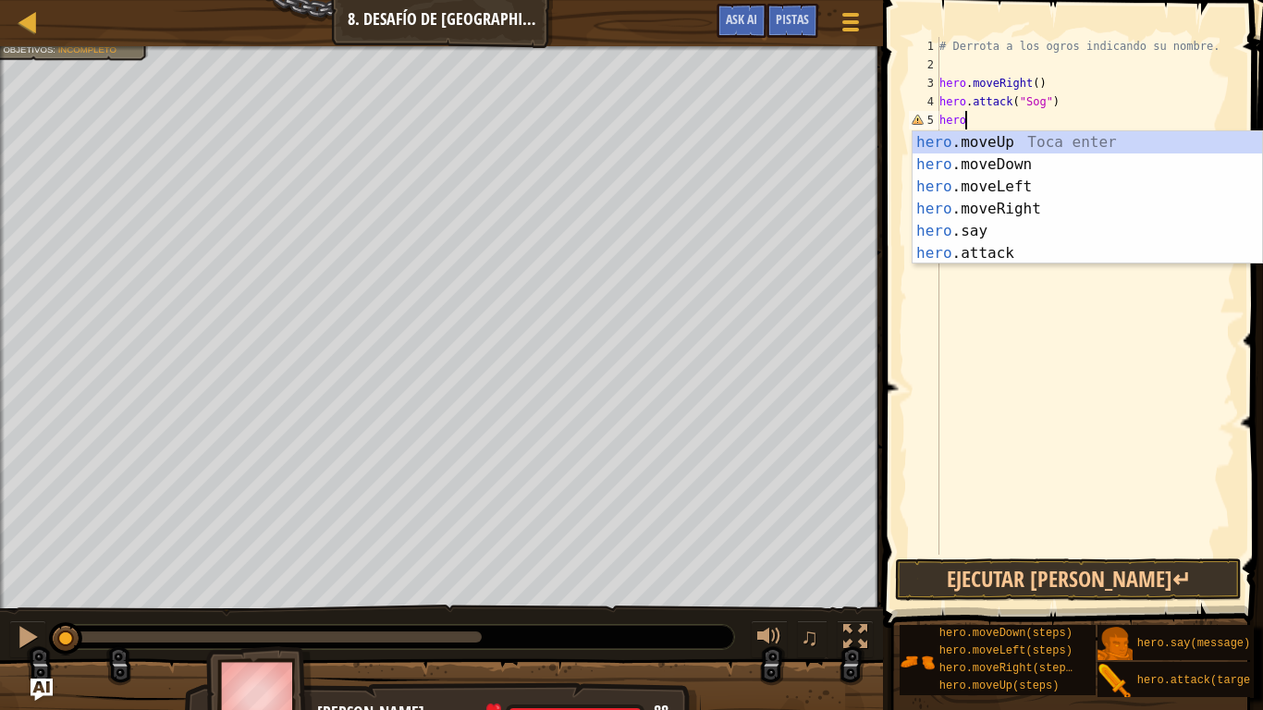
type textarea "h"
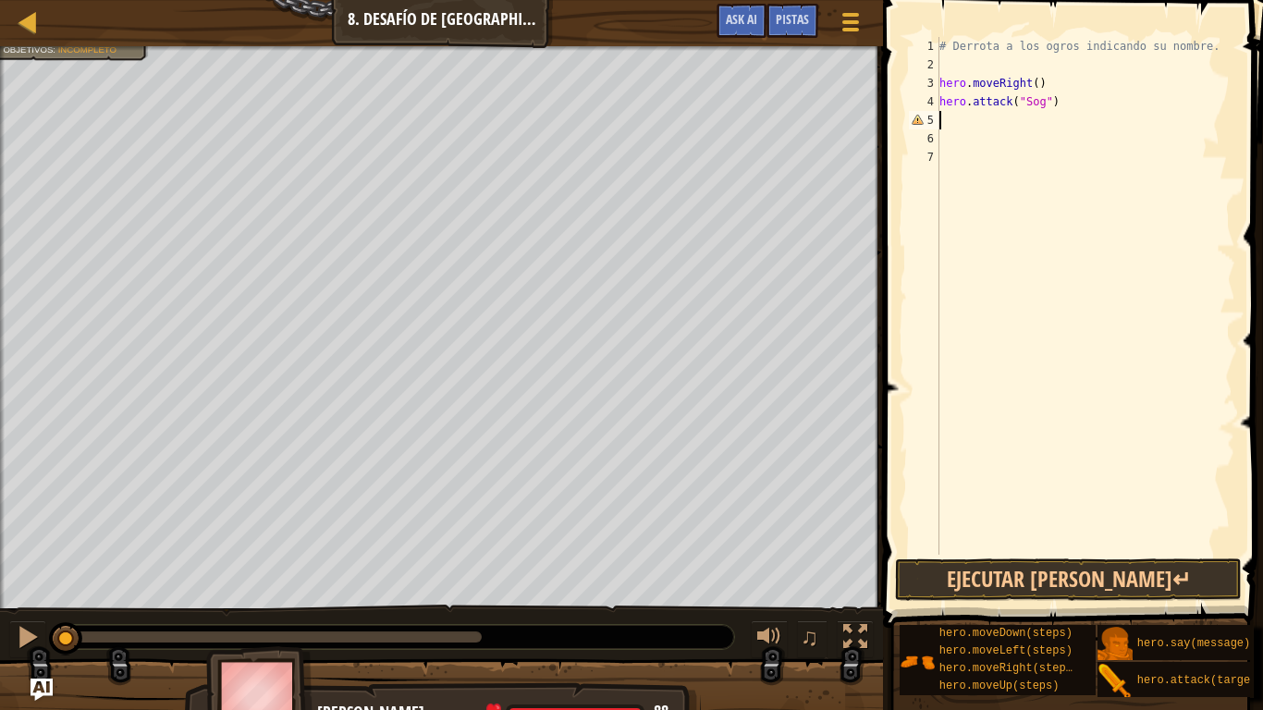
type textarea "hero.attack("Sog")"
click at [984, 121] on div "# Derrota a los ogros indicando su nombre. hero . moveRight ( ) hero . attack (…" at bounding box center [1084, 314] width 299 height 555
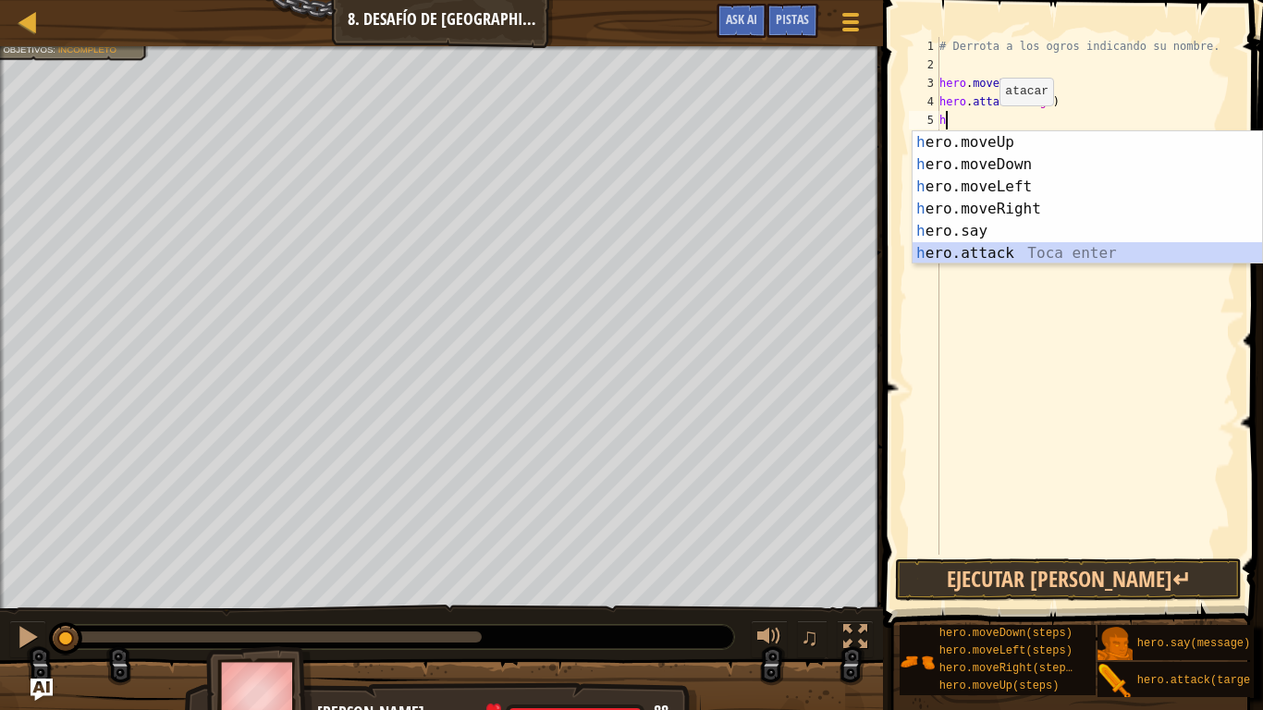
click at [1010, 252] on div "h ero.moveUp Toca enter h ero.moveDown Toca enter h ero.moveLeft Toca enter h e…" at bounding box center [1086, 219] width 349 height 177
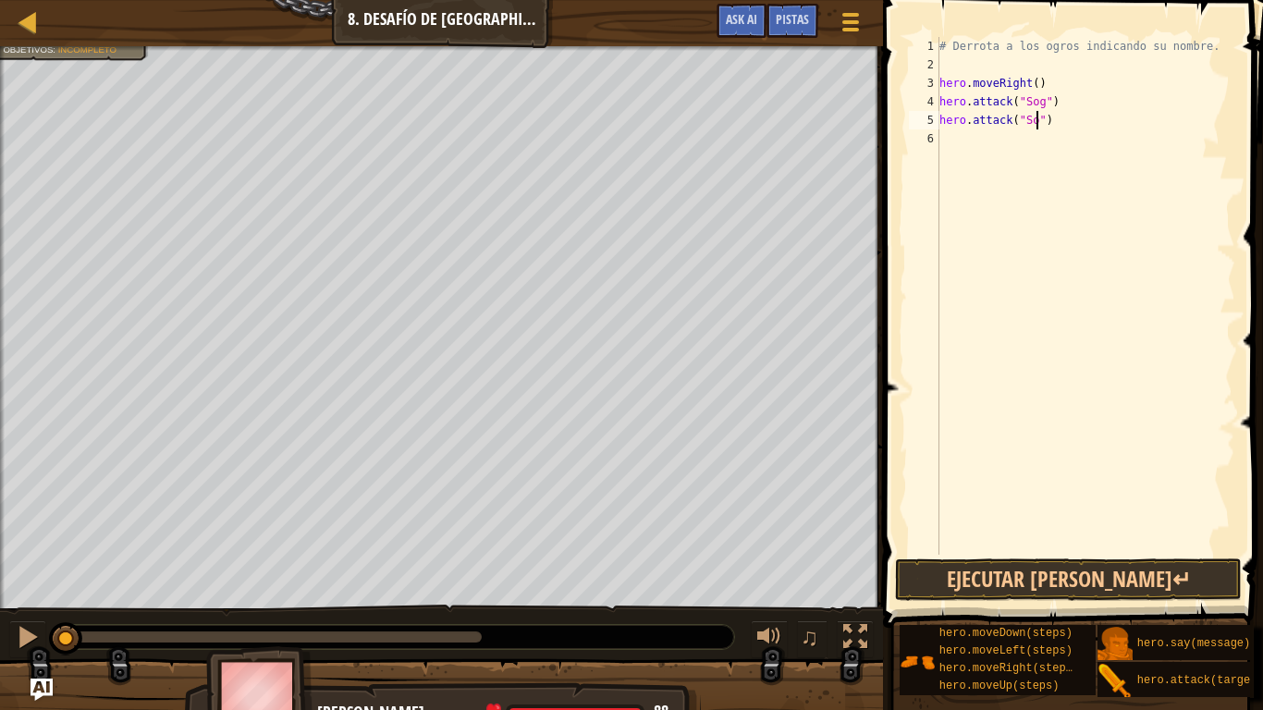
type textarea "hero.attack("Sog")"
click at [968, 136] on div "# Derrota a los ogros indicando su nombre. hero . moveRight ( ) hero . attack (…" at bounding box center [1084, 314] width 299 height 555
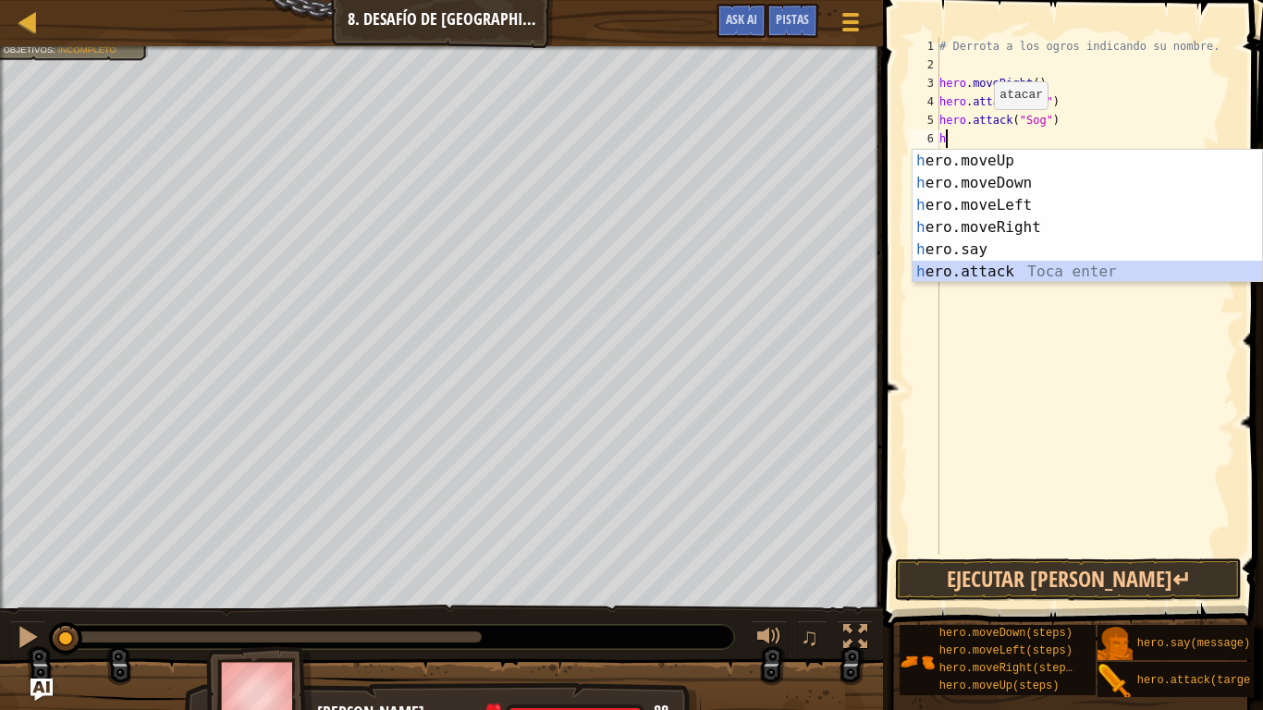
click at [968, 276] on div "h ero.moveUp Toca enter h ero.moveDown Toca enter h ero.moveLeft Toca enter h e…" at bounding box center [1086, 238] width 349 height 177
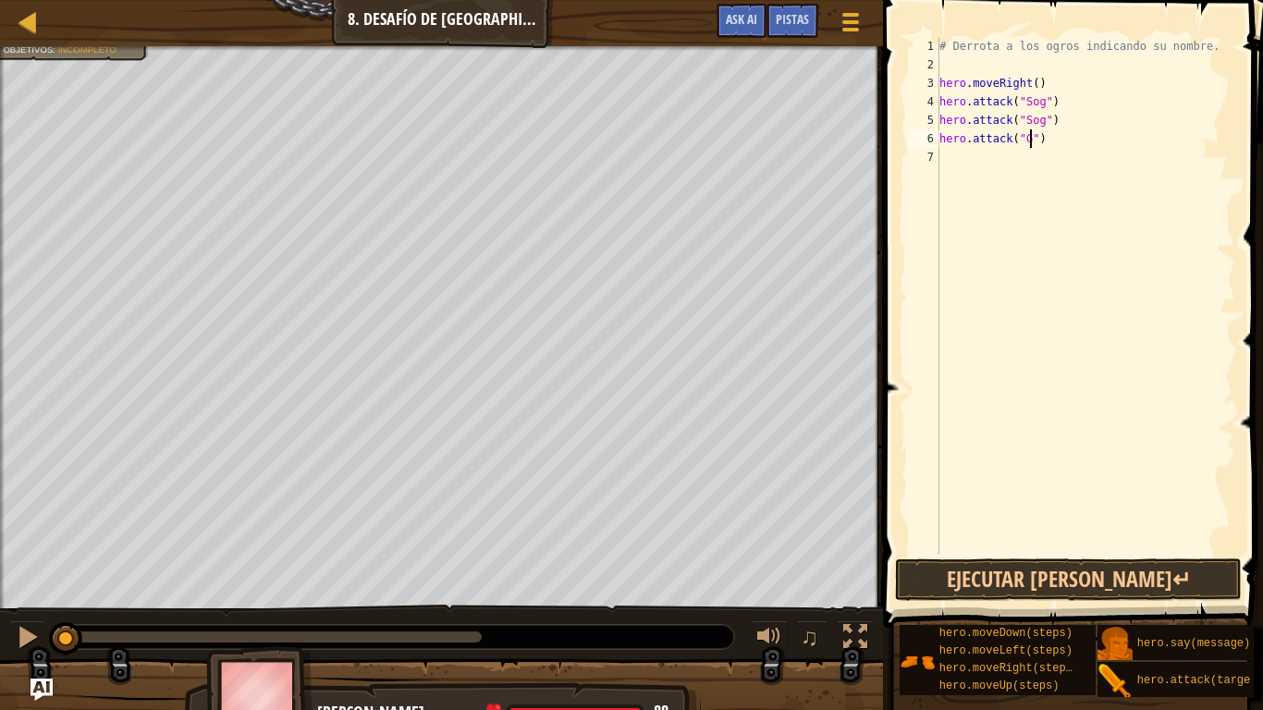
scroll to position [8, 14]
type textarea "hero.attack("Gos")"
click at [976, 170] on div "# Derrota a los ogros indicando su nombre. hero . moveRight ( ) hero . attack (…" at bounding box center [1084, 314] width 299 height 555
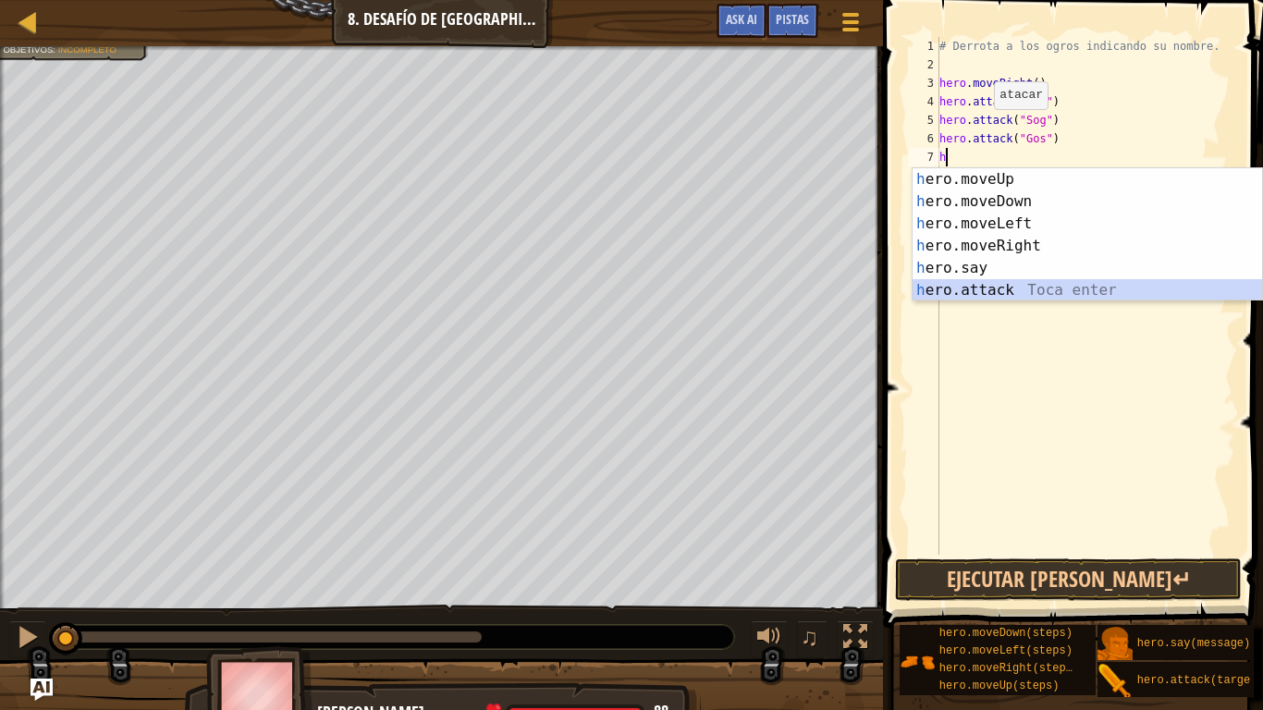
click at [999, 287] on div "h ero.moveUp Toca enter h ero.moveDown Toca enter h ero.moveLeft Toca enter h e…" at bounding box center [1086, 256] width 349 height 177
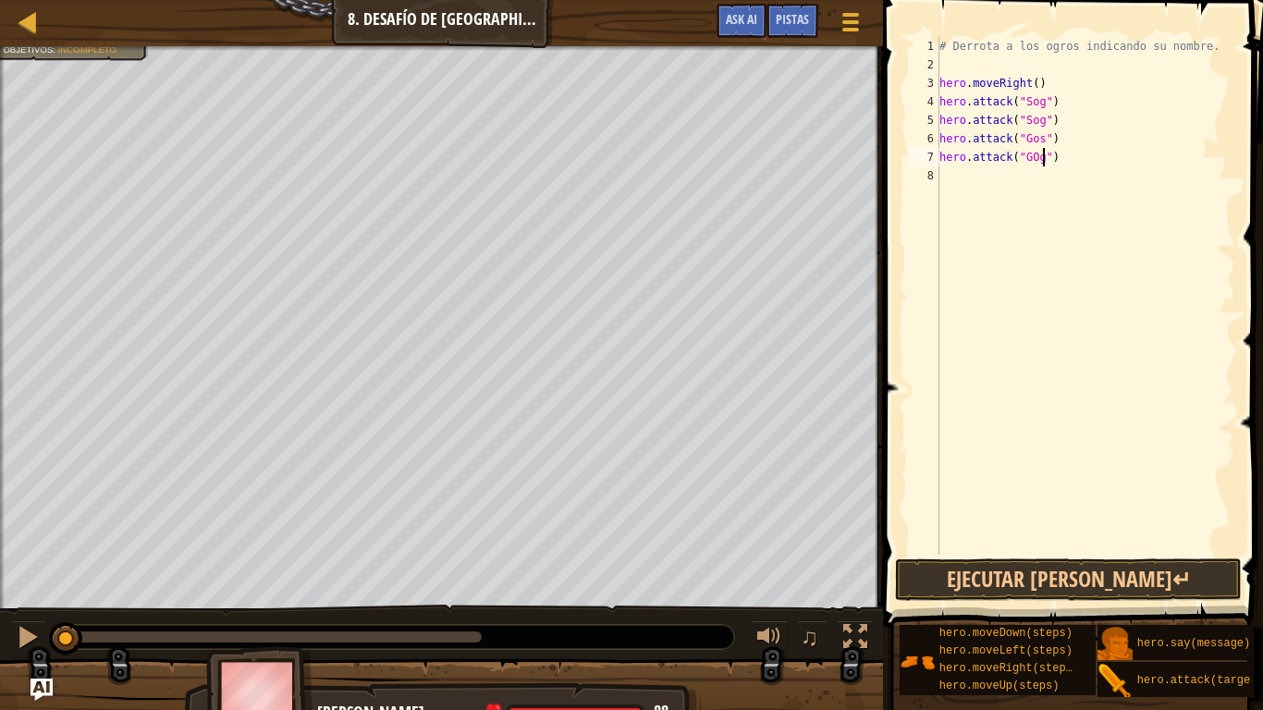
scroll to position [8, 16]
click at [1037, 159] on div "# Derrota a los ogros indicando su nombre. hero . moveRight ( ) hero . attack (…" at bounding box center [1084, 314] width 299 height 555
type textarea "hero.attack("Gog")"
click at [1104, 189] on div "# Derrota a los ogros indicando su nombre. hero . moveRight ( ) hero . attack (…" at bounding box center [1084, 314] width 299 height 555
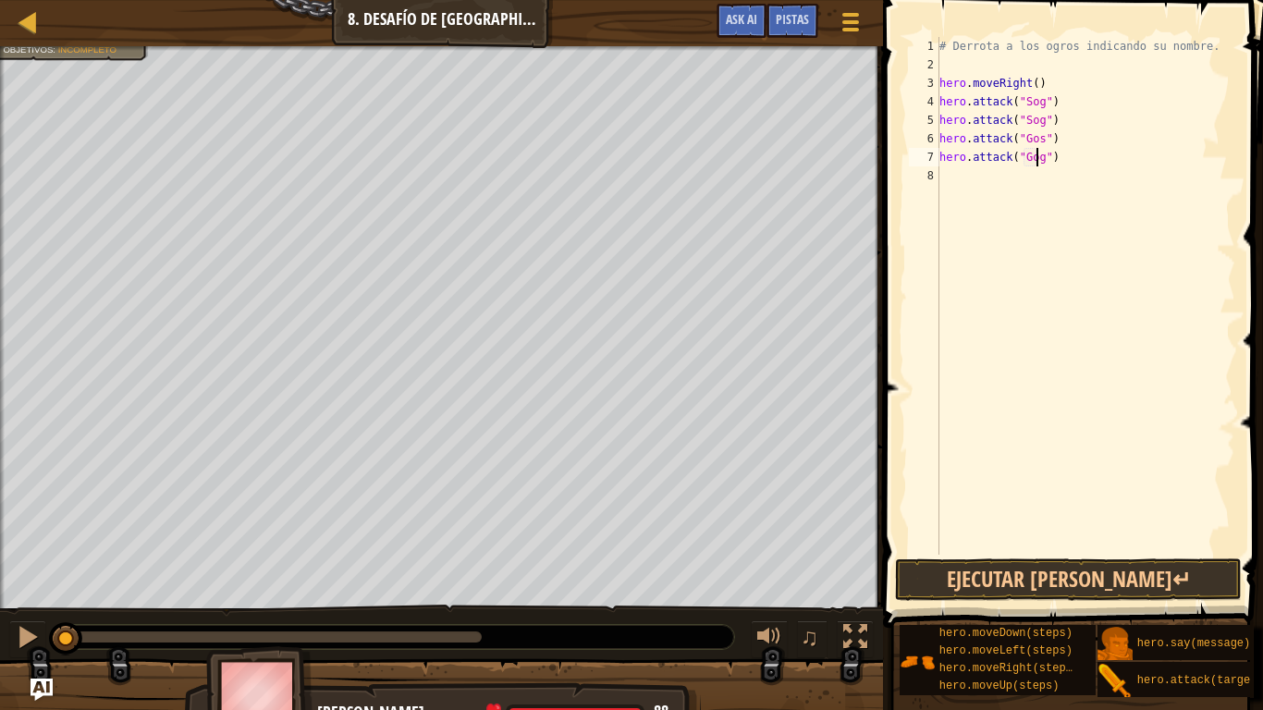
scroll to position [8, 0]
type textarea "h"
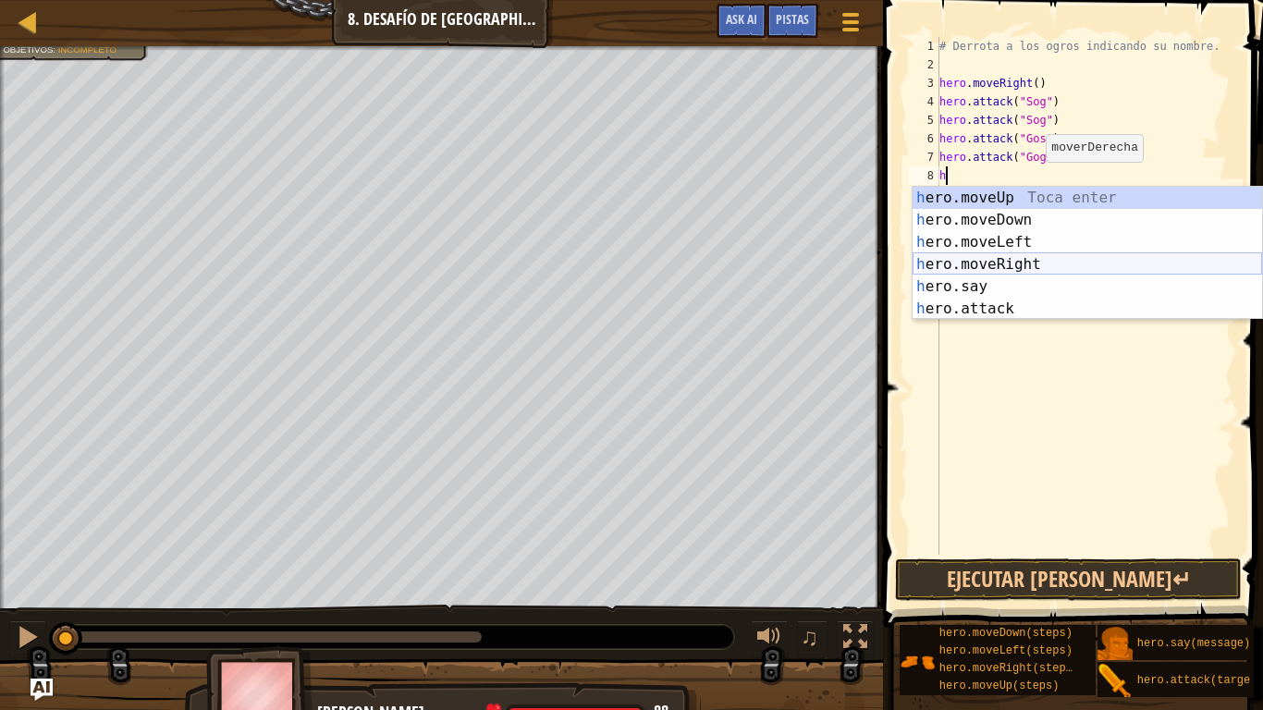
click at [1016, 263] on div "h ero.moveUp Toca enter h ero.moveDown Toca enter h ero.moveLeft Toca enter h e…" at bounding box center [1086, 275] width 349 height 177
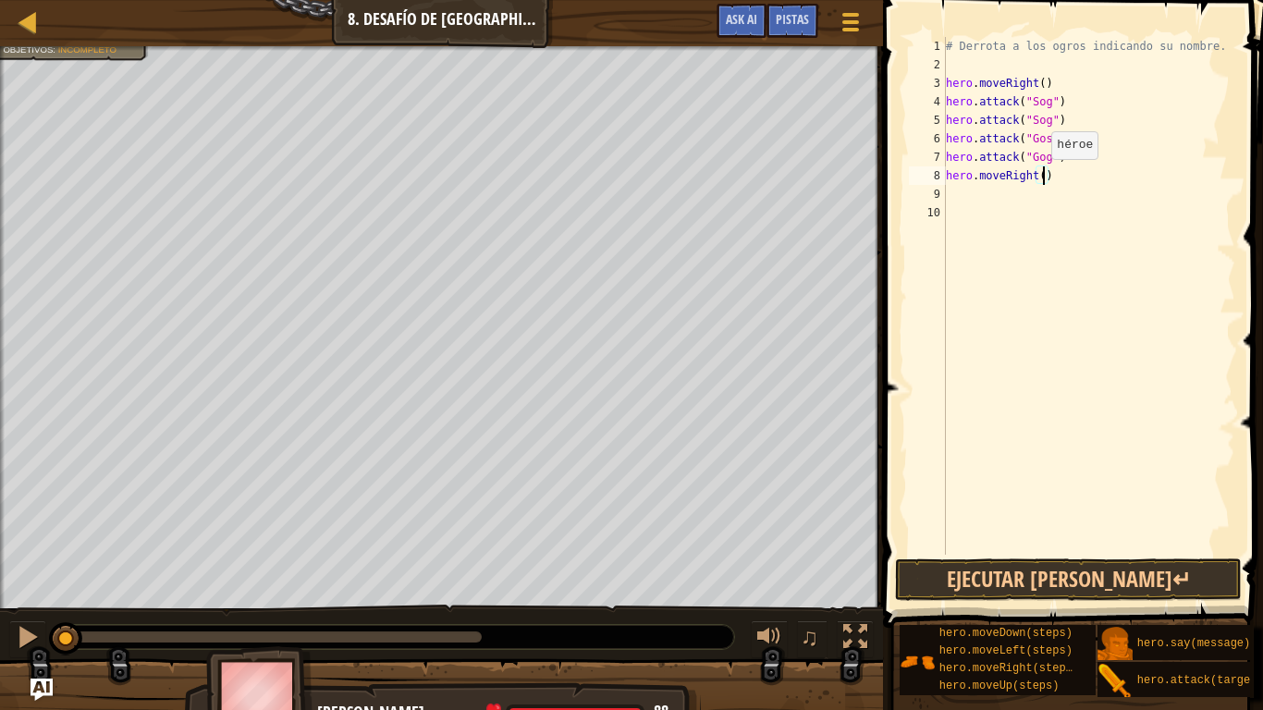
click at [1042, 177] on div "# Derrota a los ogros indicando su nombre. hero . moveRight ( ) hero . attack (…" at bounding box center [1088, 314] width 293 height 555
type textarea "hero.moveRight(2)"
click at [1081, 166] on div "# Derrota a los ogros indicando su nombre. hero . moveRight ( ) hero . attack (…" at bounding box center [1088, 314] width 293 height 555
click at [1112, 173] on div "# Derrota a los ogros indicando su nombre. hero . moveRight ( ) hero . attack (…" at bounding box center [1088, 314] width 293 height 555
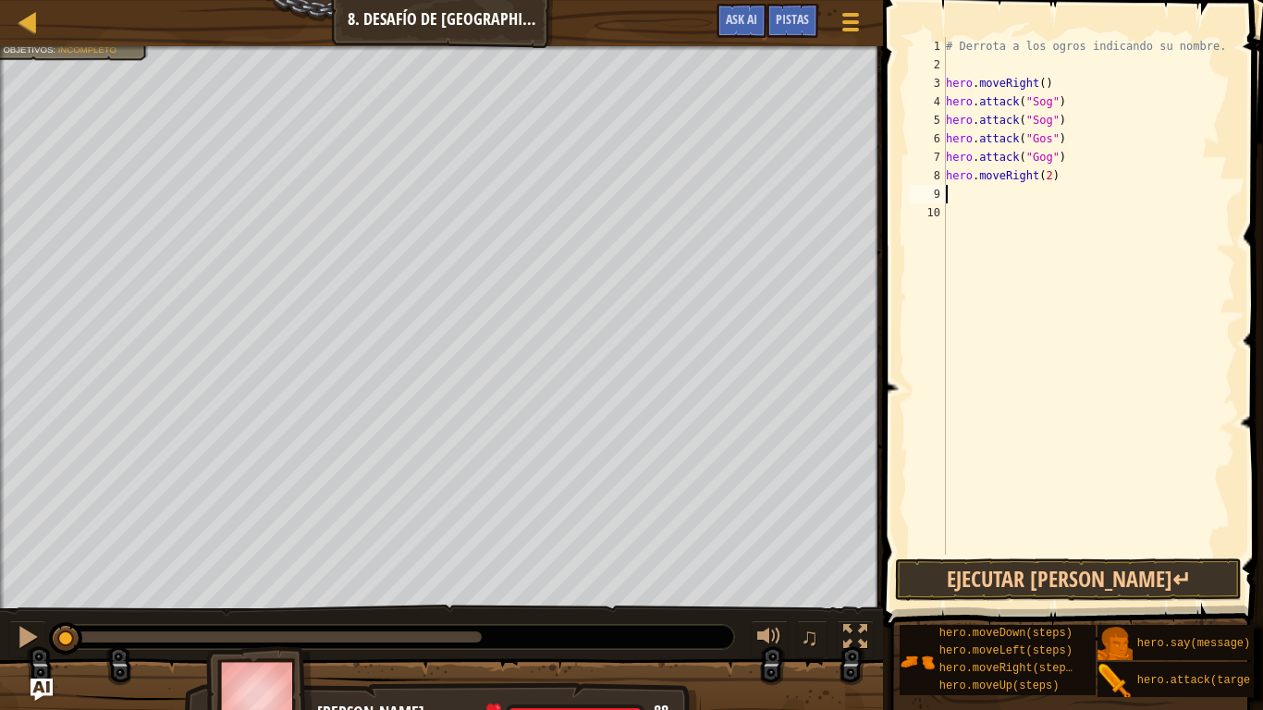
click at [966, 191] on div "# Derrota a los ogros indicando su nombre. hero . moveRight ( ) hero . attack (…" at bounding box center [1088, 314] width 293 height 555
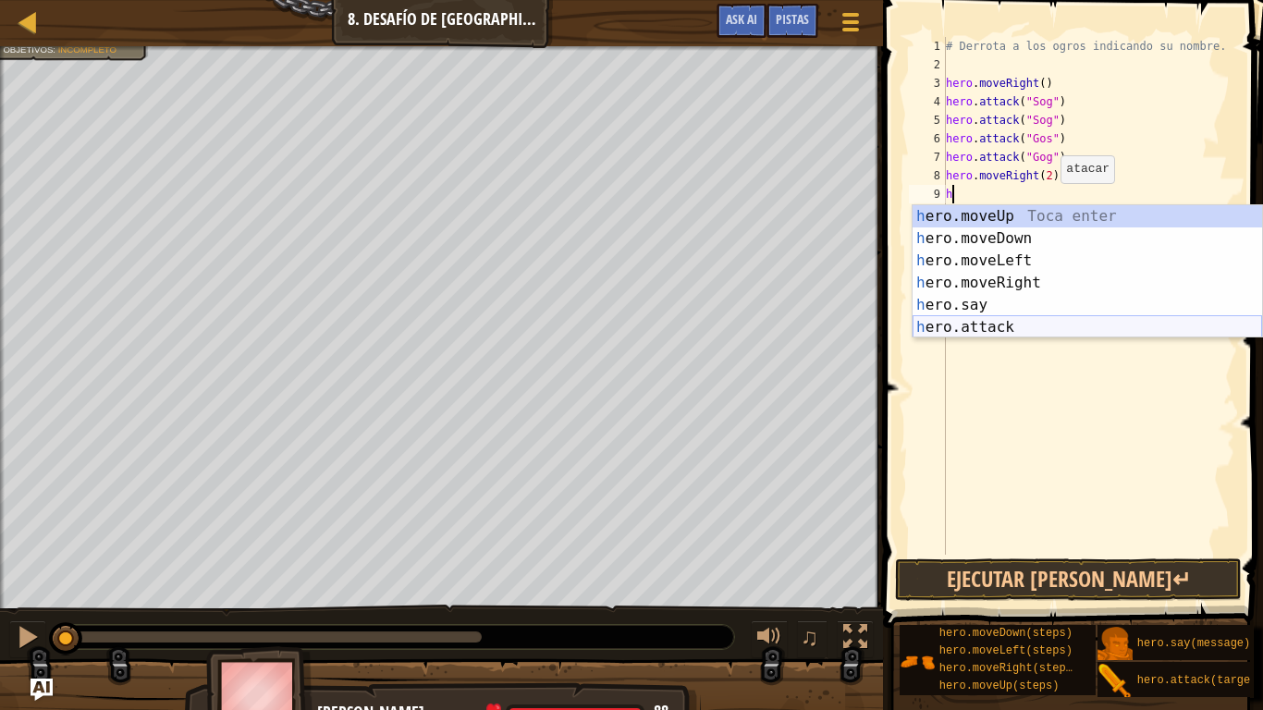
click at [987, 333] on div "h ero.moveUp Toca enter h ero.moveDown Toca enter h ero.moveLeft Toca enter h e…" at bounding box center [1086, 293] width 349 height 177
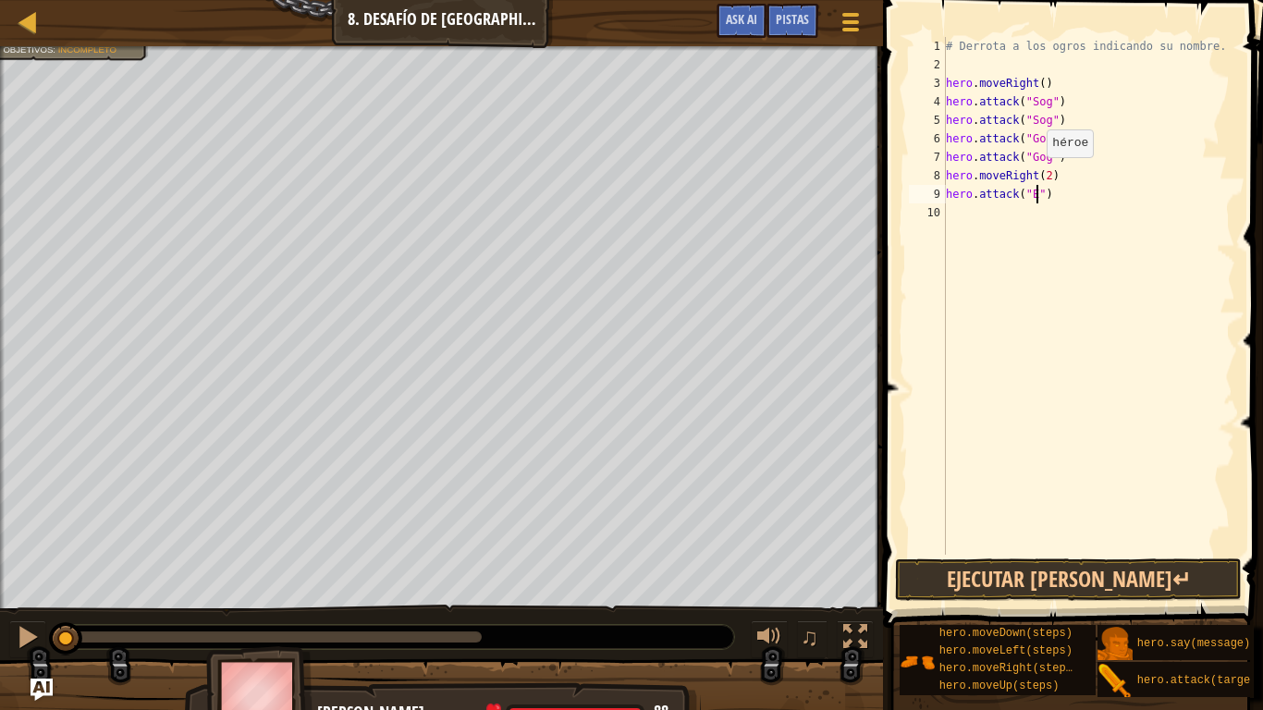
scroll to position [8, 14]
type textarea "hero.attack("Ergo")"
click at [960, 204] on div "# Derrota a los ogros indicando su nombre. hero . moveRight ( ) hero . attack (…" at bounding box center [1088, 314] width 293 height 555
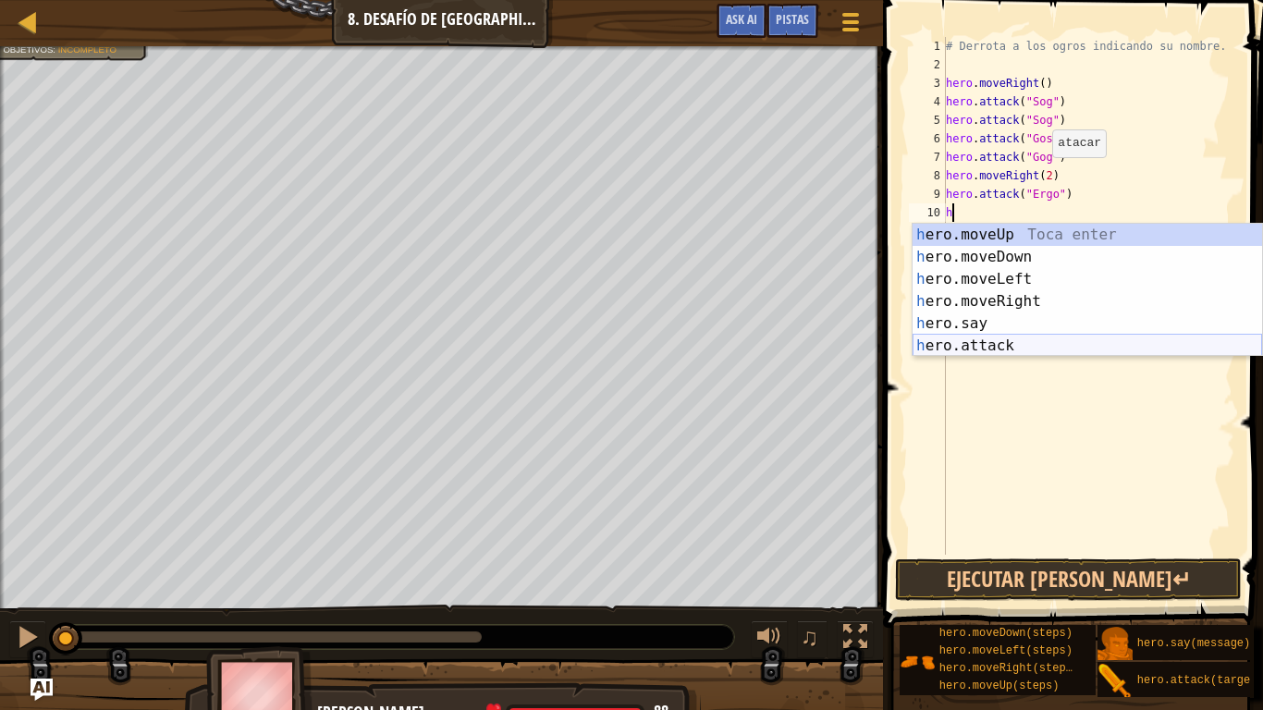
click at [985, 344] on div "h ero.moveUp Toca enter h ero.moveDown Toca enter h ero.moveLeft Toca enter h e…" at bounding box center [1086, 312] width 349 height 177
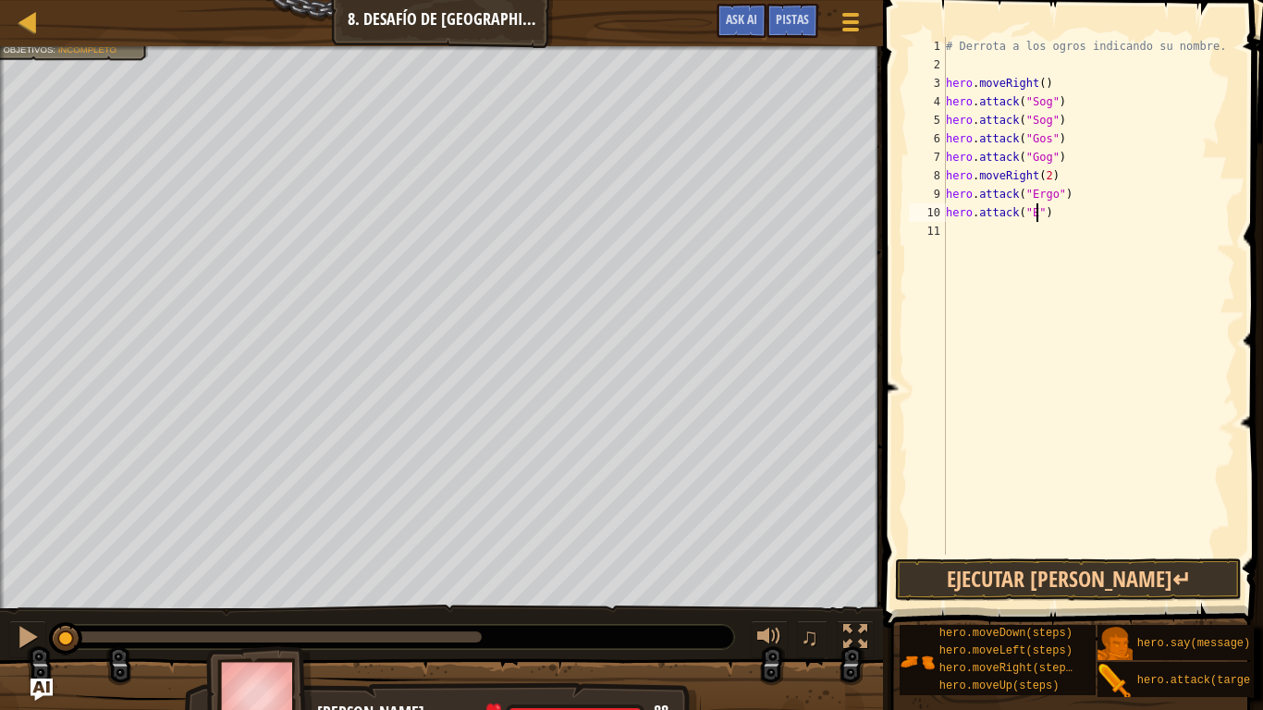
scroll to position [8, 15]
type textarea "hero.attack("Ergo")"
click at [963, 235] on div "# Derrota a los ogros indicando su nombre. hero . moveRight ( ) hero . attack (…" at bounding box center [1088, 314] width 293 height 555
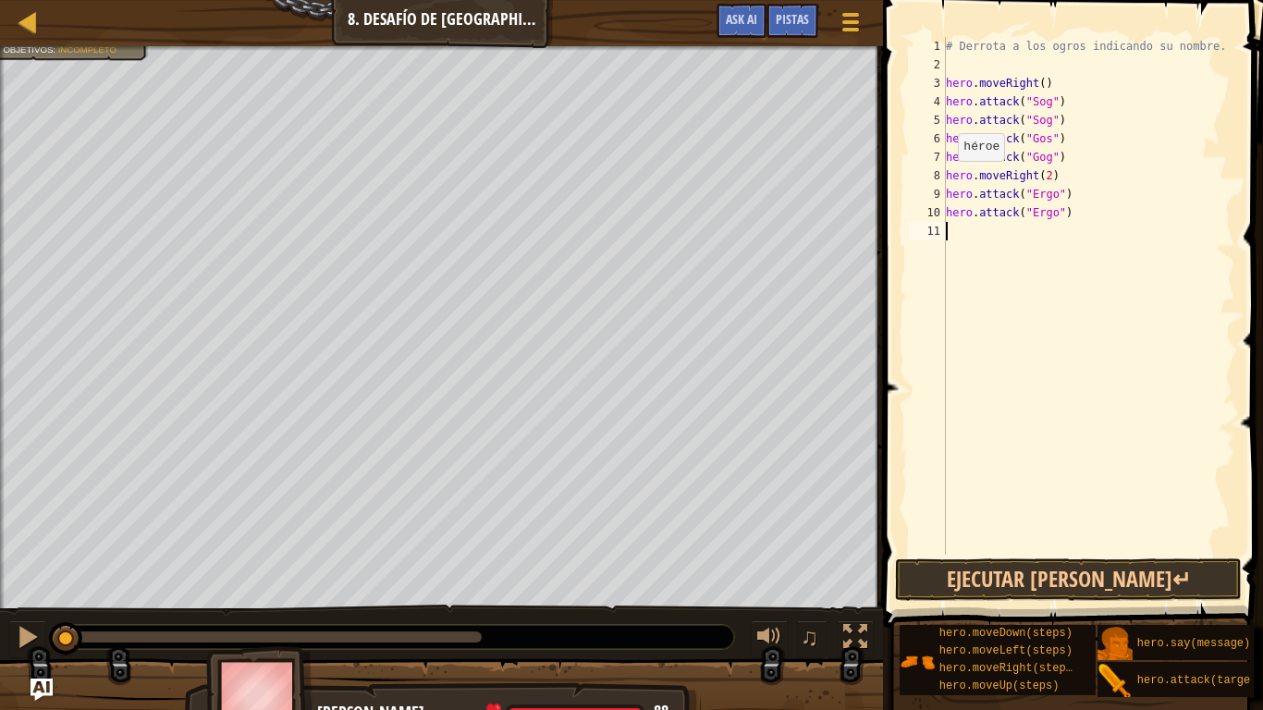
click at [947, 179] on div "# Derrota a los ogros indicando su nombre. hero . moveRight ( ) hero . attack (…" at bounding box center [1088, 314] width 293 height 555
type textarea "hero.moveRight(2)"
click at [966, 171] on div "# Derrota a los ogros indicando su nombre. hero . moveRight ( ) hero . attack (…" at bounding box center [1088, 314] width 293 height 555
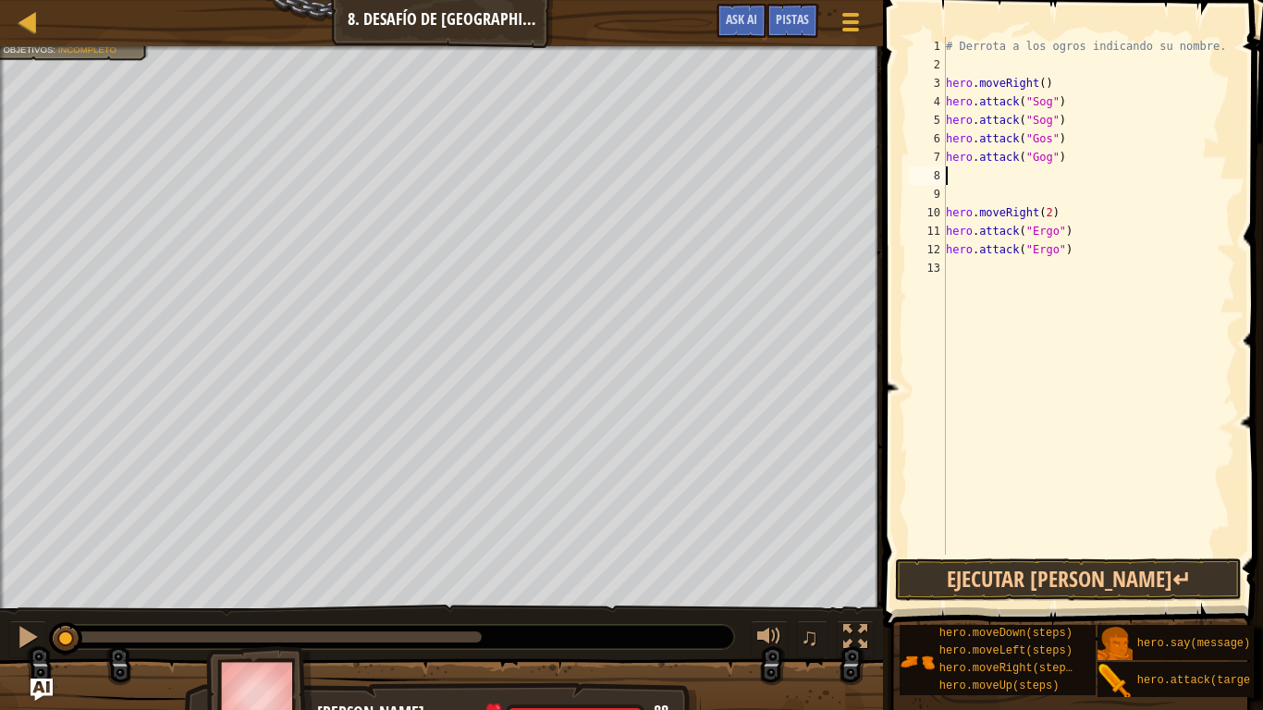
type textarea "h"
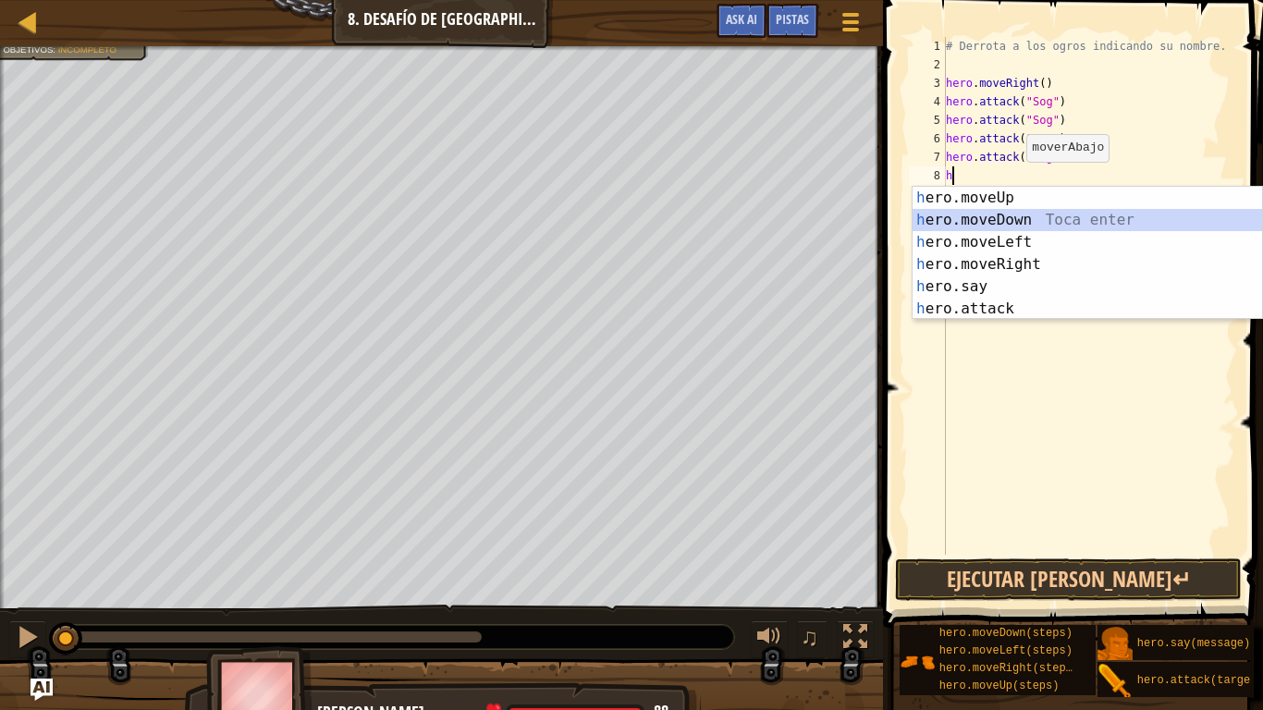
click at [1043, 226] on div "h ero.moveUp Toca enter h ero.moveDown Toca enter h ero.moveLeft Toca enter h e…" at bounding box center [1086, 275] width 349 height 177
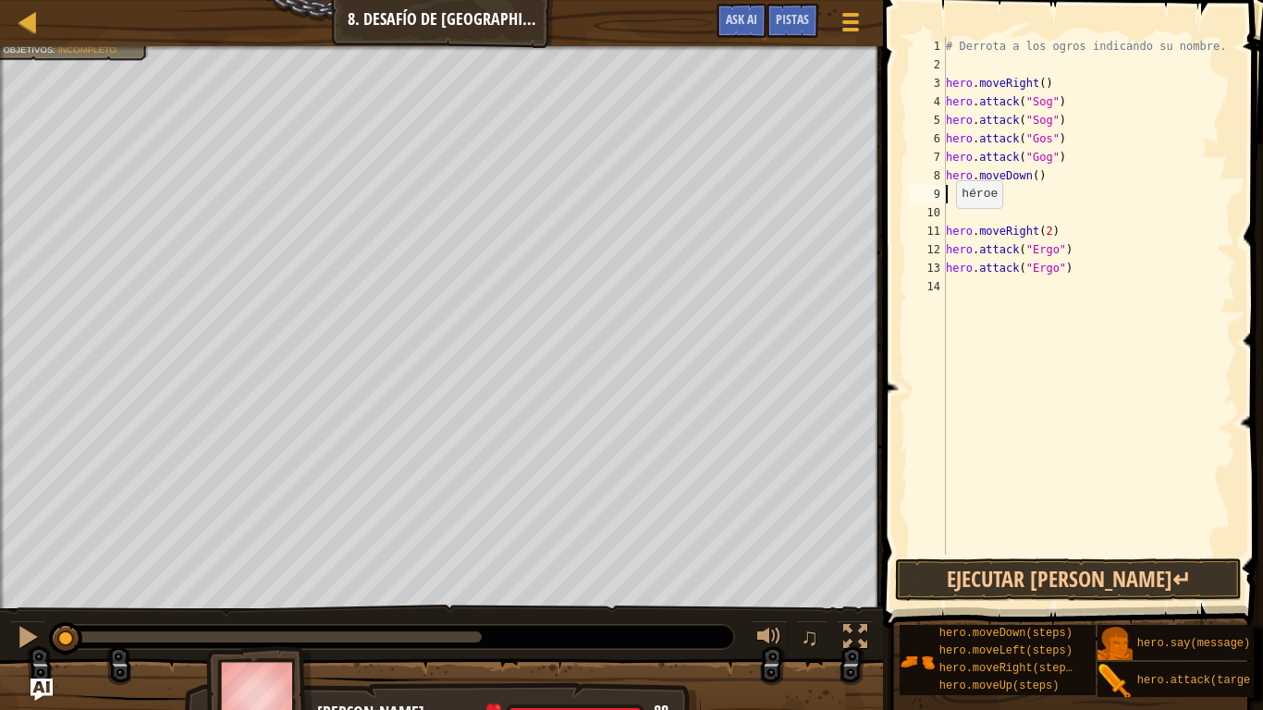
click at [947, 226] on div "# Derrota a los ogros indicando su nombre. hero . moveRight ( ) hero . attack (…" at bounding box center [1088, 314] width 293 height 555
type textarea "hero.moveRight(2)"
click at [965, 187] on div "# Derrota a los ogros indicando su nombre. hero . moveRight ( ) hero . attack (…" at bounding box center [1088, 314] width 293 height 555
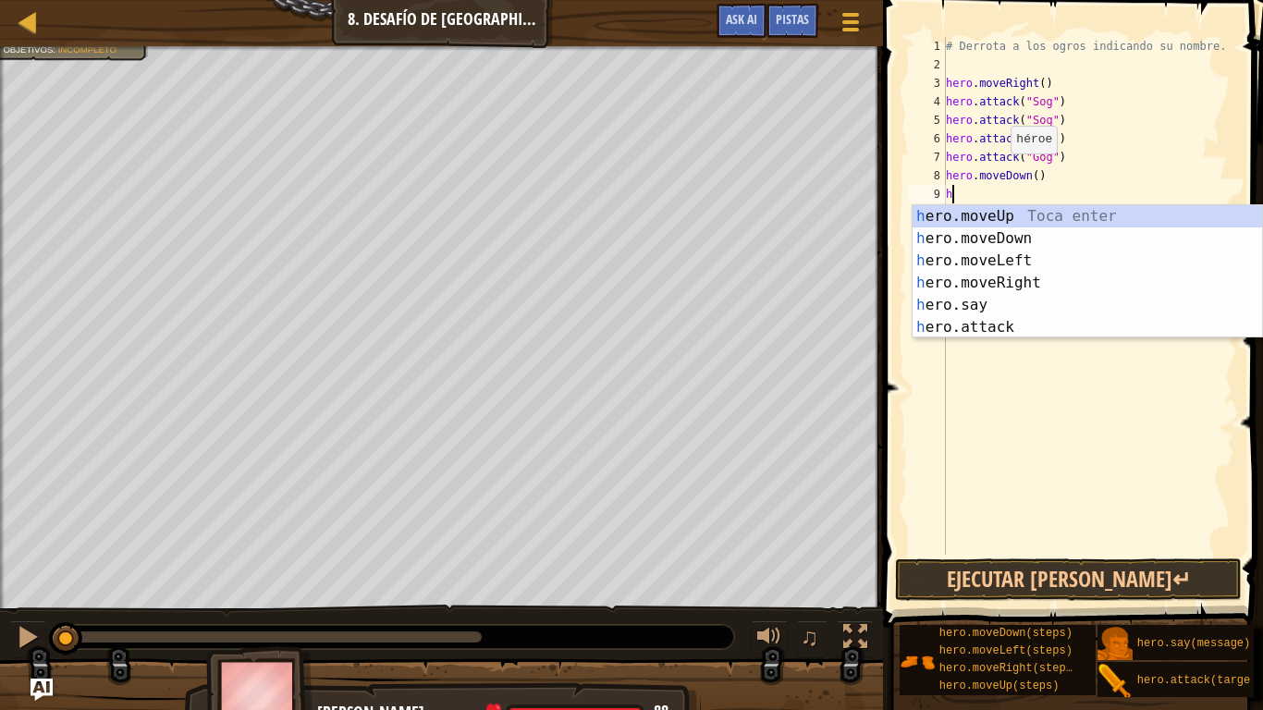
type textarea "h"
click at [1027, 218] on div "h ero.moveUp Toca enter h ero.moveDown Toca enter h ero.moveLeft Toca enter h e…" at bounding box center [1086, 293] width 349 height 177
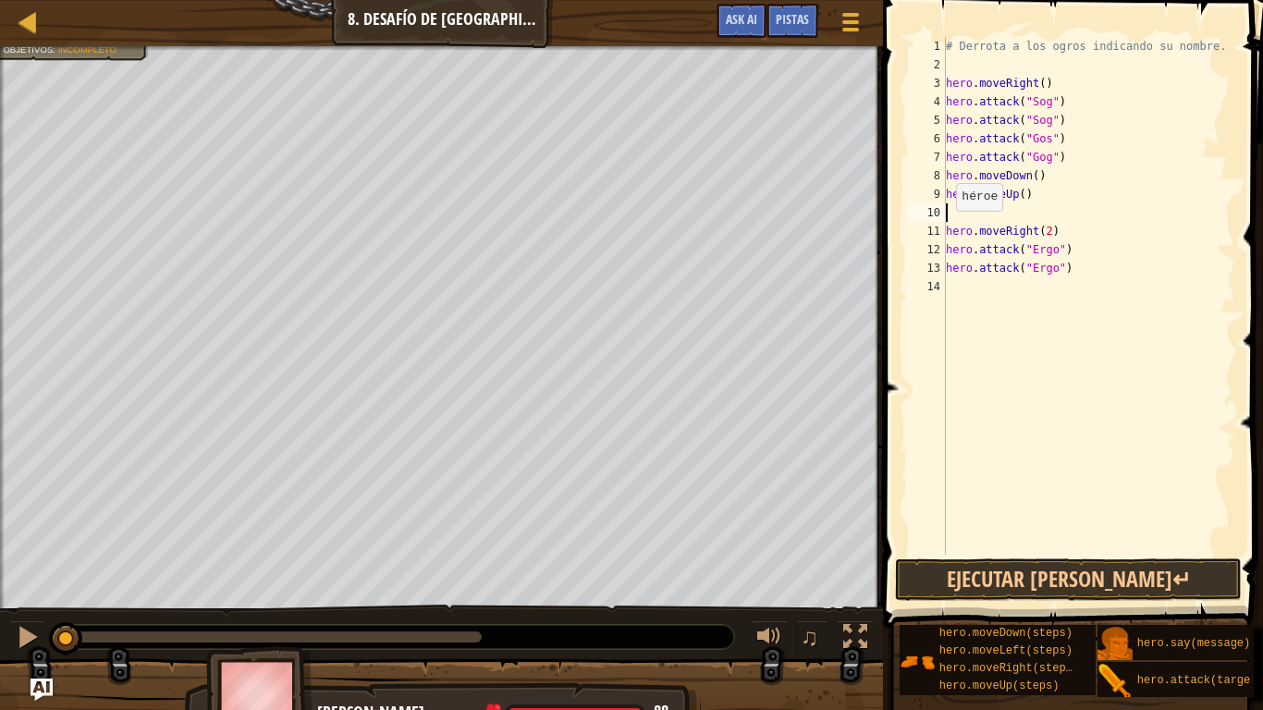
click at [947, 228] on div "# Derrota a los ogros indicando su nombre. hero . moveRight ( ) hero . attack (…" at bounding box center [1088, 314] width 293 height 555
type textarea "hero.moveRight(2)"
click at [955, 266] on div "# Derrota a los ogros indicando su nombre. hero . moveRight ( ) hero . attack (…" at bounding box center [1088, 314] width 293 height 555
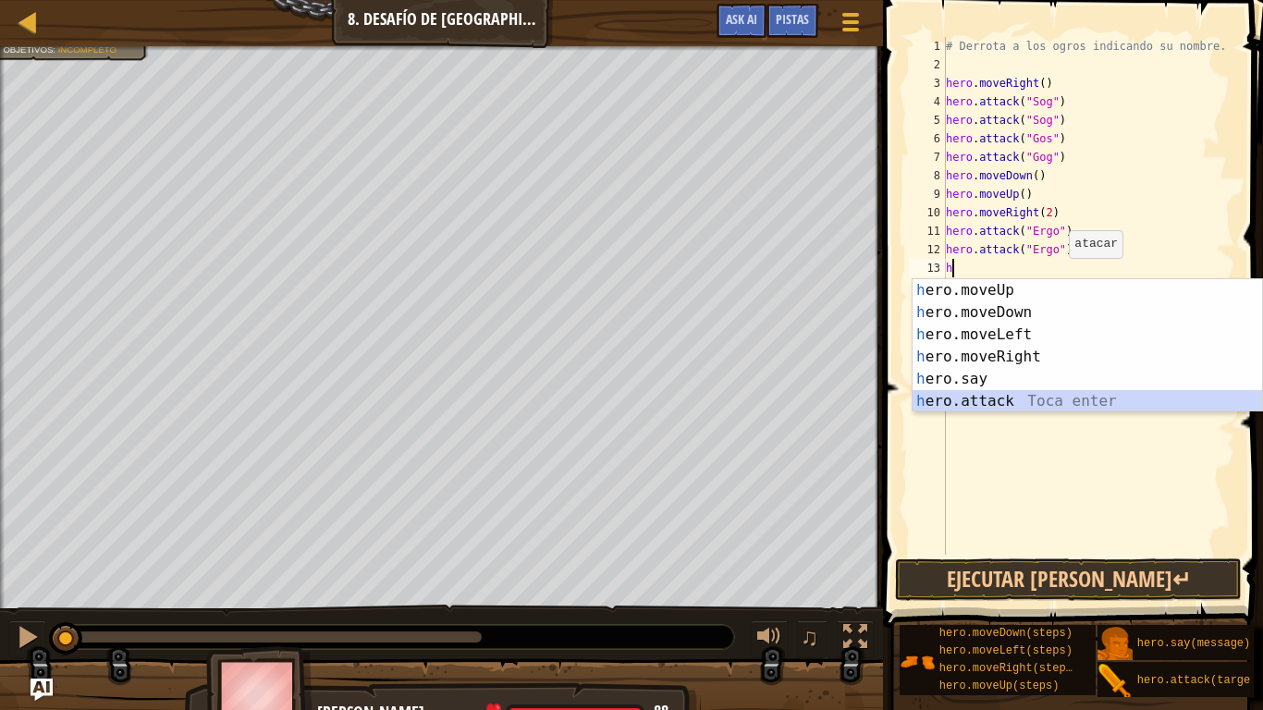
click at [991, 395] on div "h ero.moveUp Toca enter h ero.moveDown Toca enter h ero.moveLeft Toca enter h e…" at bounding box center [1086, 367] width 349 height 177
type textarea "hero.attack("Enemy Name")"
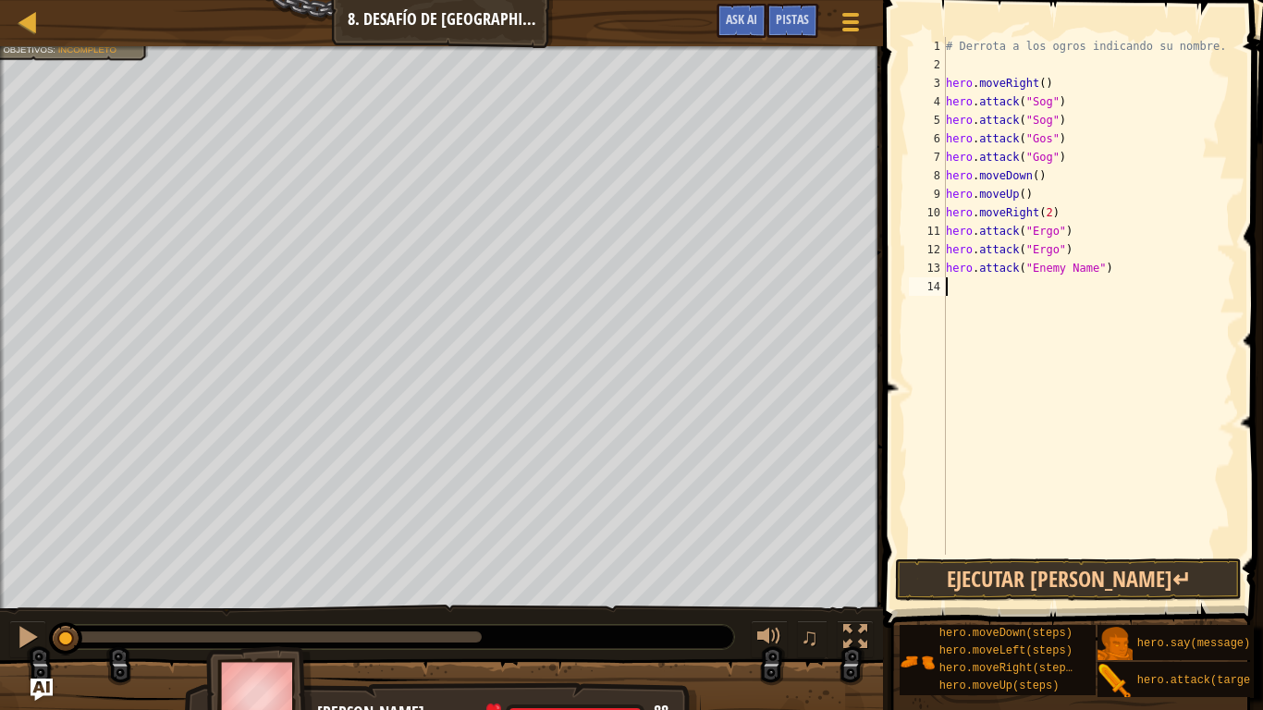
click at [963, 292] on div "# Derrota a los ogros indicando su nombre. hero . moveRight ( ) hero . attack (…" at bounding box center [1088, 314] width 293 height 555
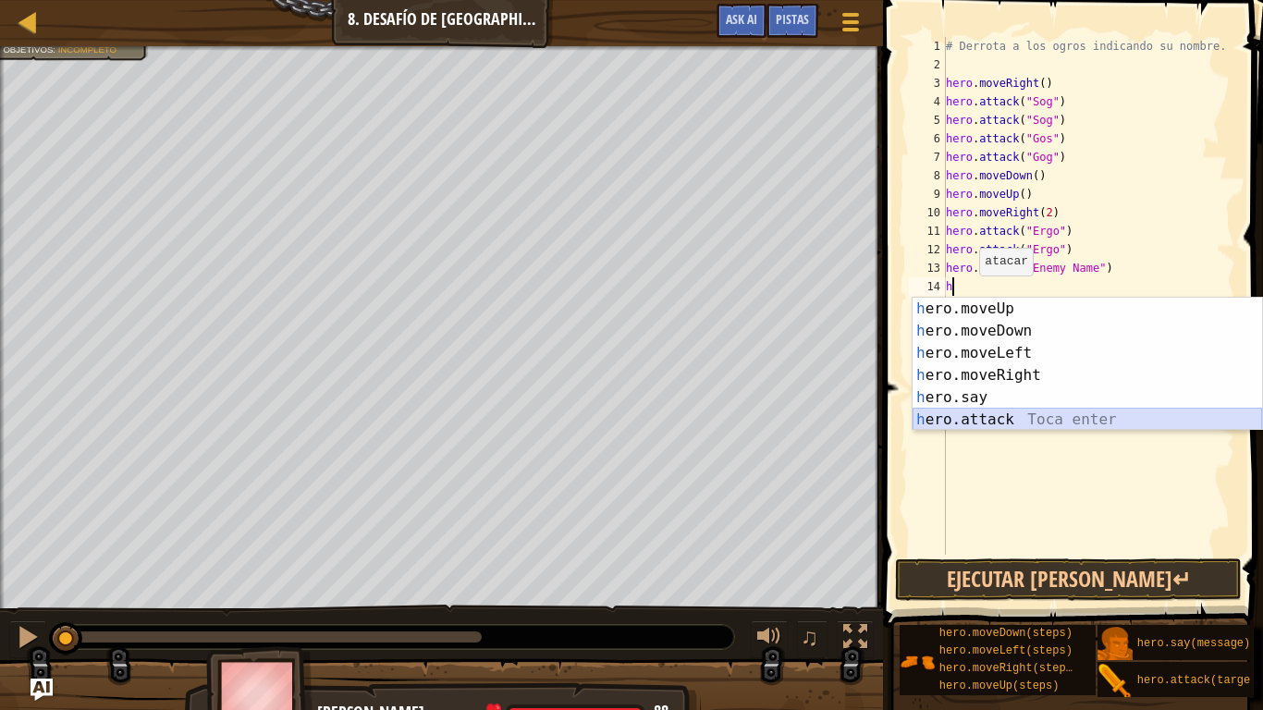
click at [1020, 422] on div "h ero.moveUp Toca enter h ero.moveDown Toca enter h ero.moveLeft Toca enter h e…" at bounding box center [1086, 386] width 349 height 177
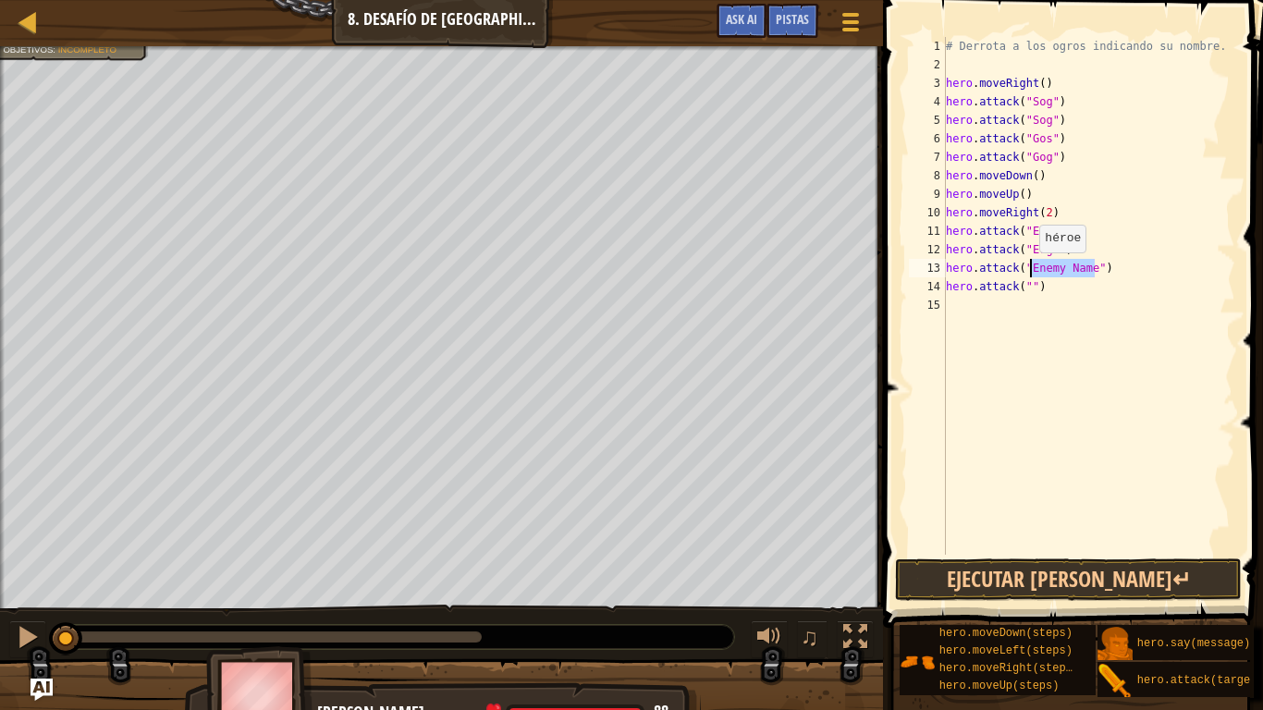
drag, startPoint x: 1095, startPoint y: 271, endPoint x: 1030, endPoint y: 270, distance: 65.6
click at [1030, 270] on div "# Derrota a los ogros indicando su nombre. hero . moveRight ( ) hero . attack (…" at bounding box center [1088, 314] width 293 height 555
click at [1031, 284] on div "# Derrota a los ogros indicando su nombre. hero . moveRight ( ) hero . attack (…" at bounding box center [1088, 314] width 293 height 555
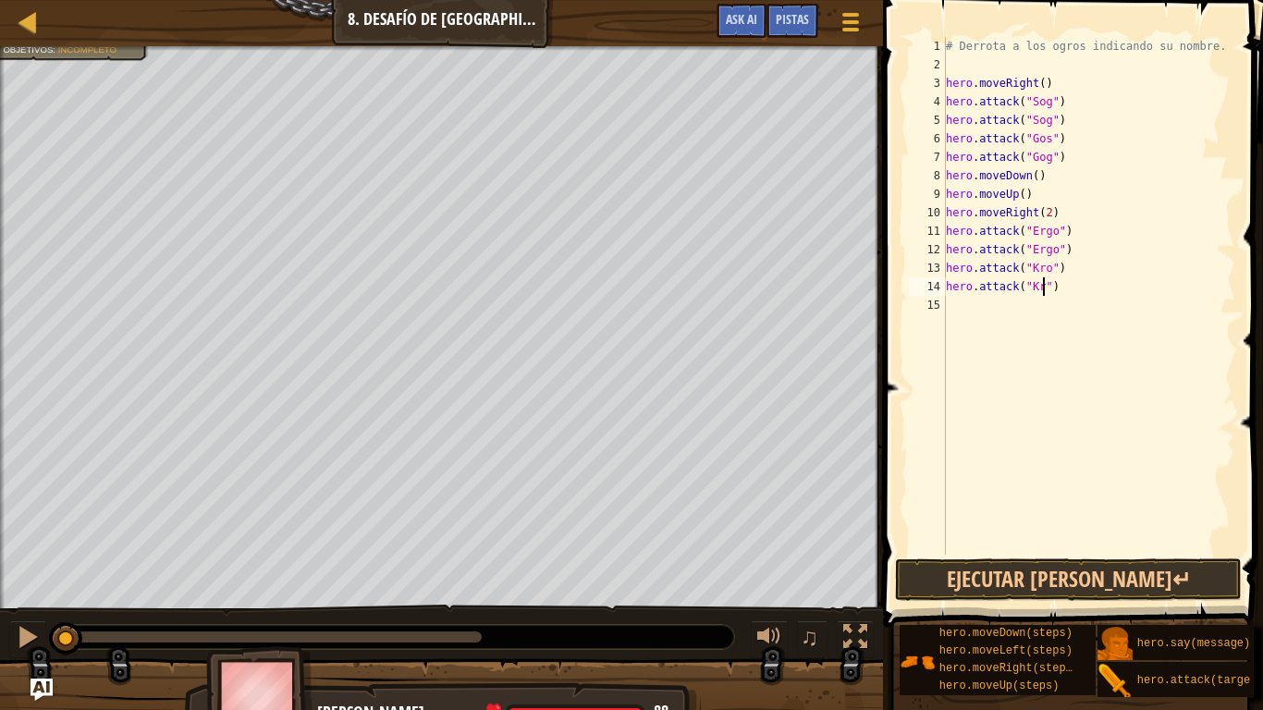
type textarea "hero.attack("Kro")"
click at [970, 299] on div "# Derrota a los ogros indicando su nombre. hero . moveRight ( ) hero . attack (…" at bounding box center [1088, 314] width 293 height 555
type textarea "h"
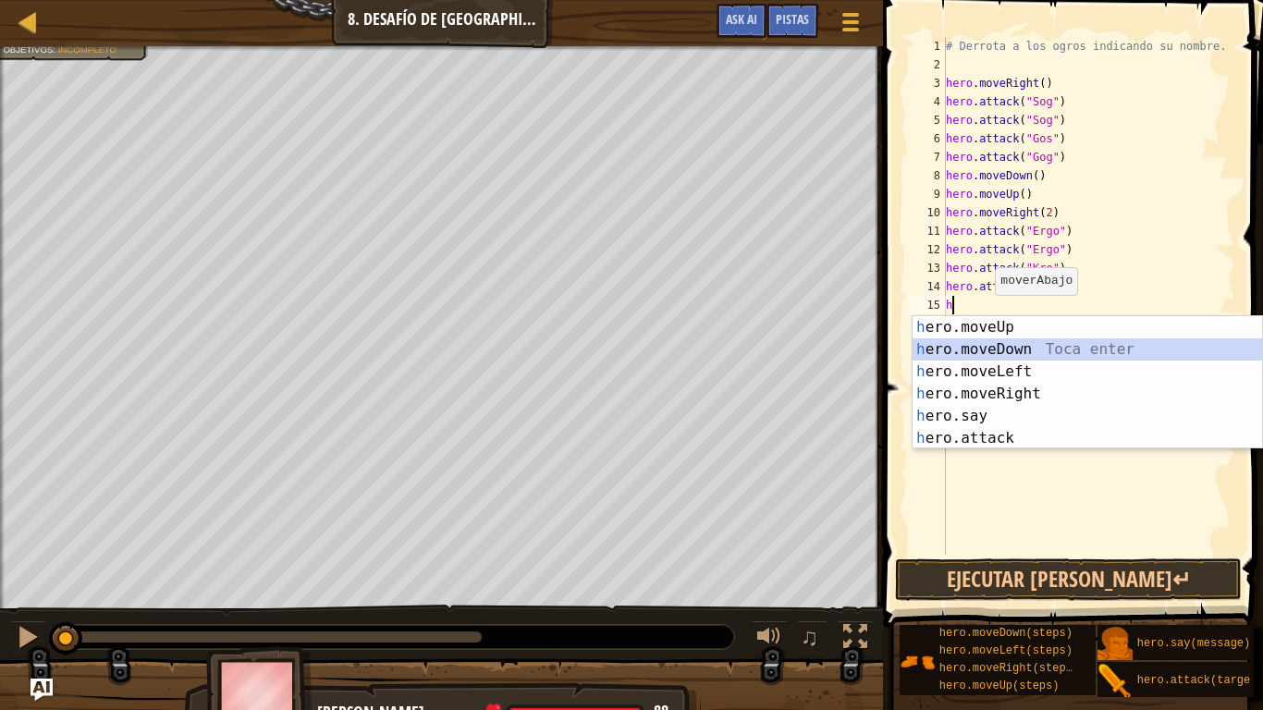
click at [1026, 348] on div "h ero.moveUp Toca enter h ero.moveDown Toca enter h ero.moveLeft Toca enter h e…" at bounding box center [1086, 404] width 349 height 177
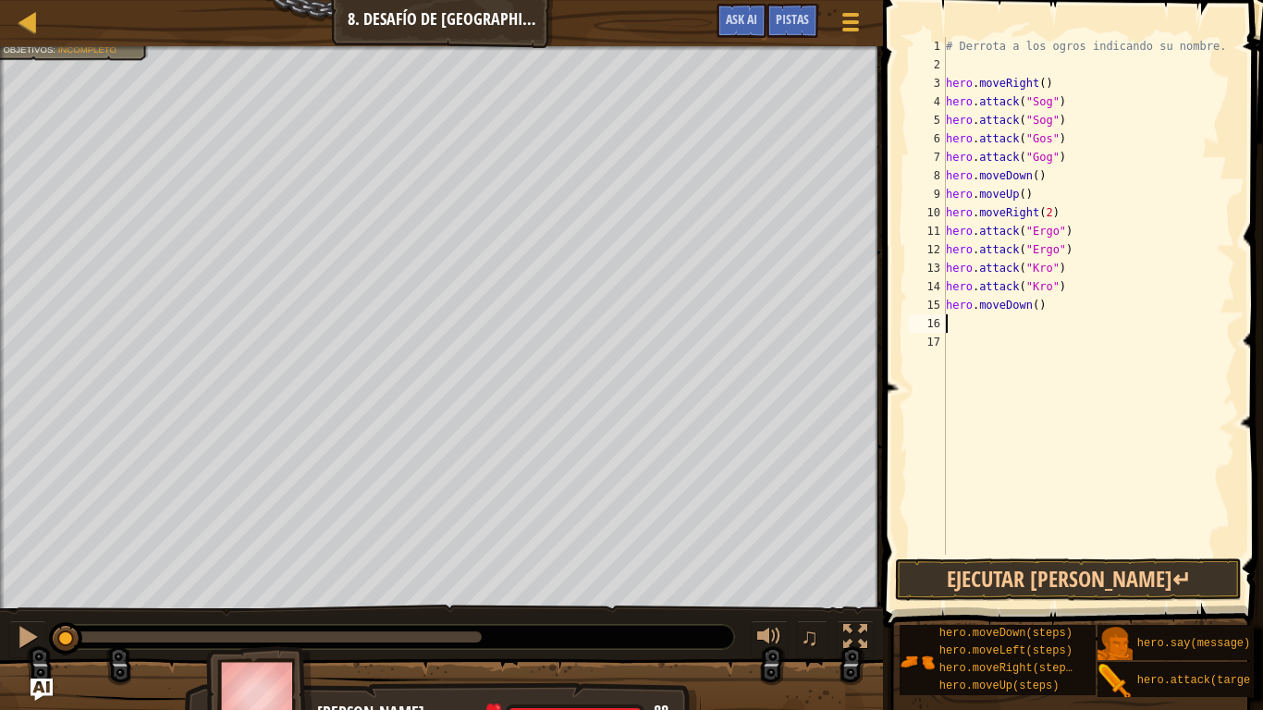
type textarea "h"
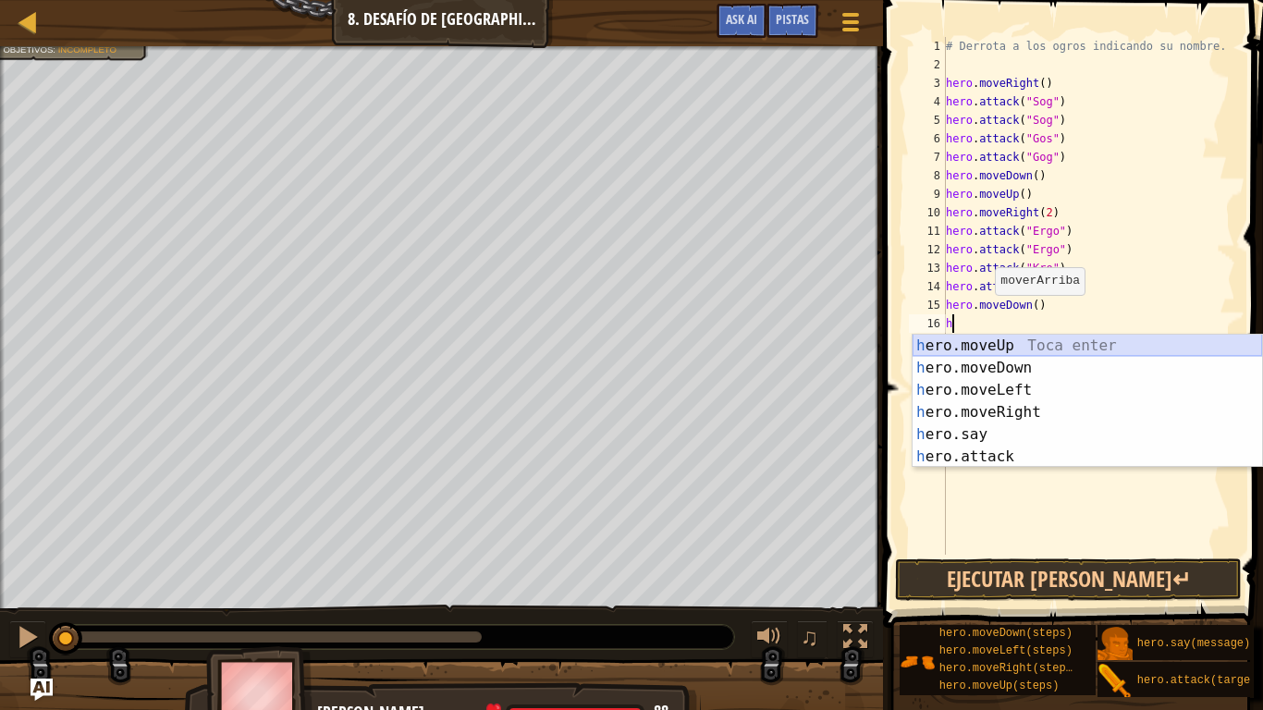
click at [1028, 340] on div "h ero.moveUp Toca enter h ero.moveDown Toca enter h ero.moveLeft Toca enter h e…" at bounding box center [1086, 423] width 349 height 177
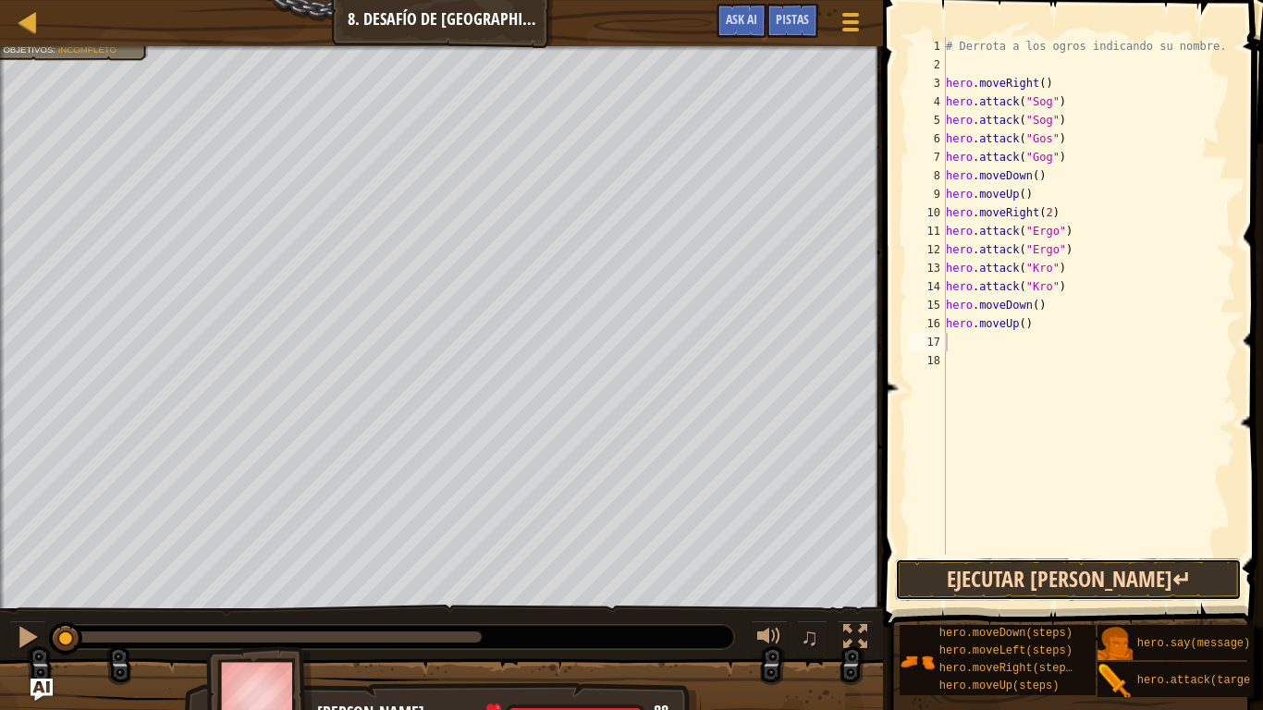
click at [1106, 553] on button "Ejecutar [PERSON_NAME]↵" at bounding box center [1068, 579] width 347 height 43
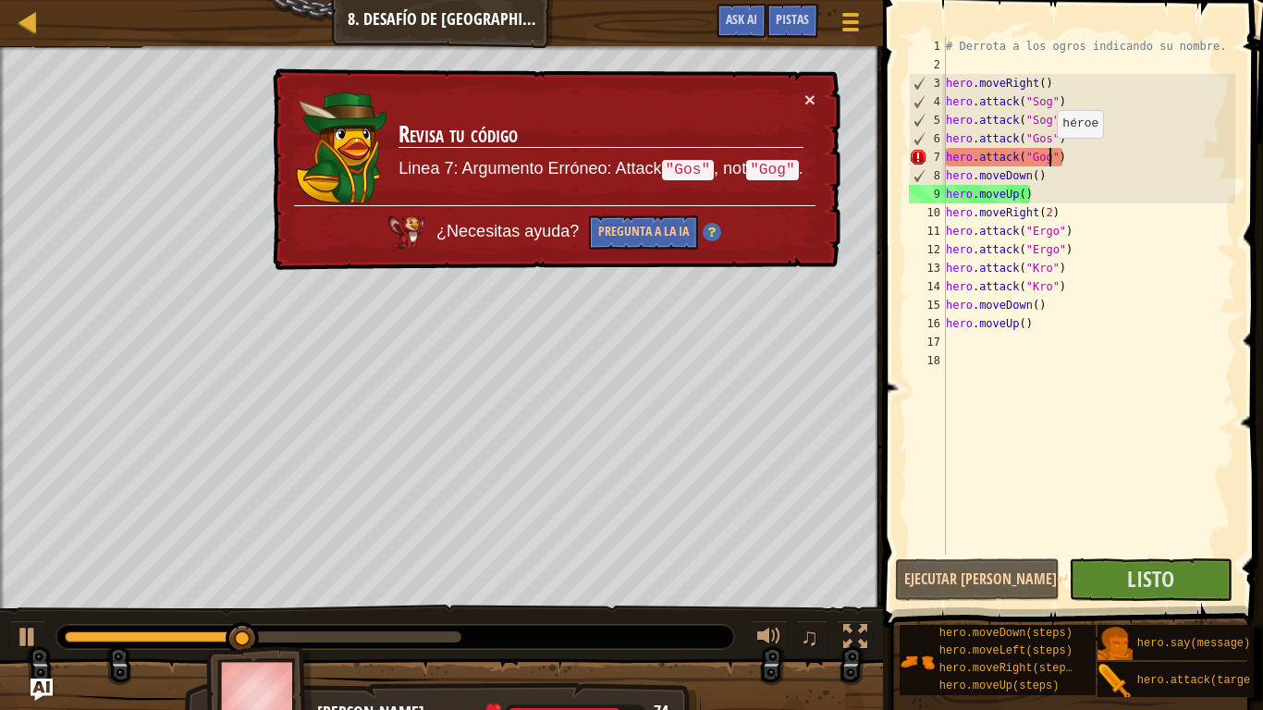
click at [1047, 156] on div "# Derrota a los ogros indicando su nombre. hero . moveRight ( ) hero . attack (…" at bounding box center [1088, 314] width 293 height 555
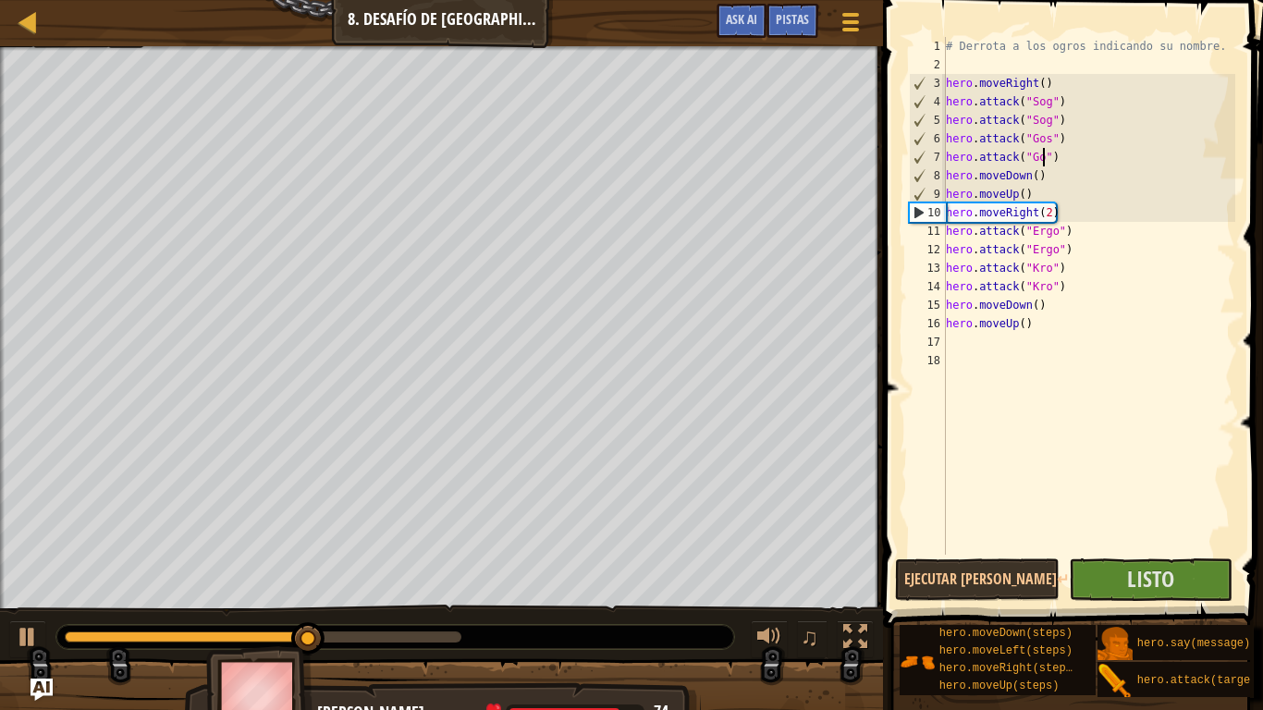
type textarea "hero.attack("Gos")"
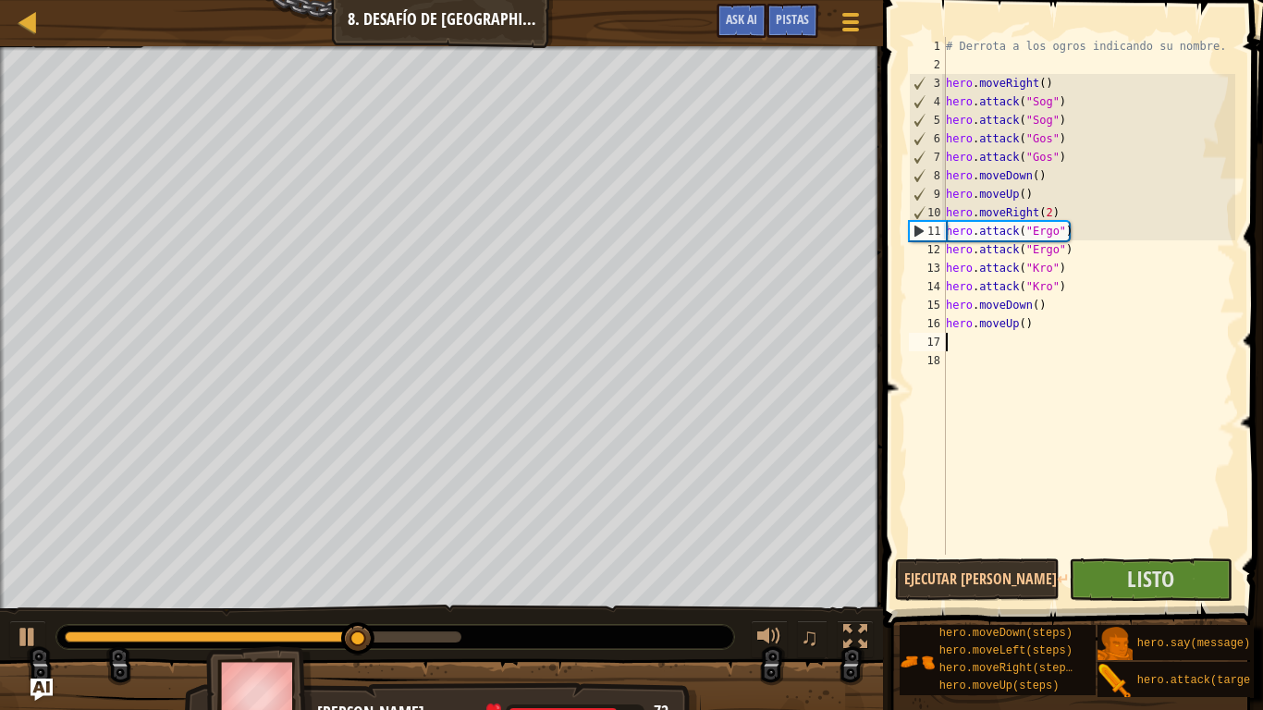
click at [1124, 348] on div "# Derrota a los ogros indicando su nombre. hero . moveRight ( ) hero . attack (…" at bounding box center [1088, 314] width 293 height 555
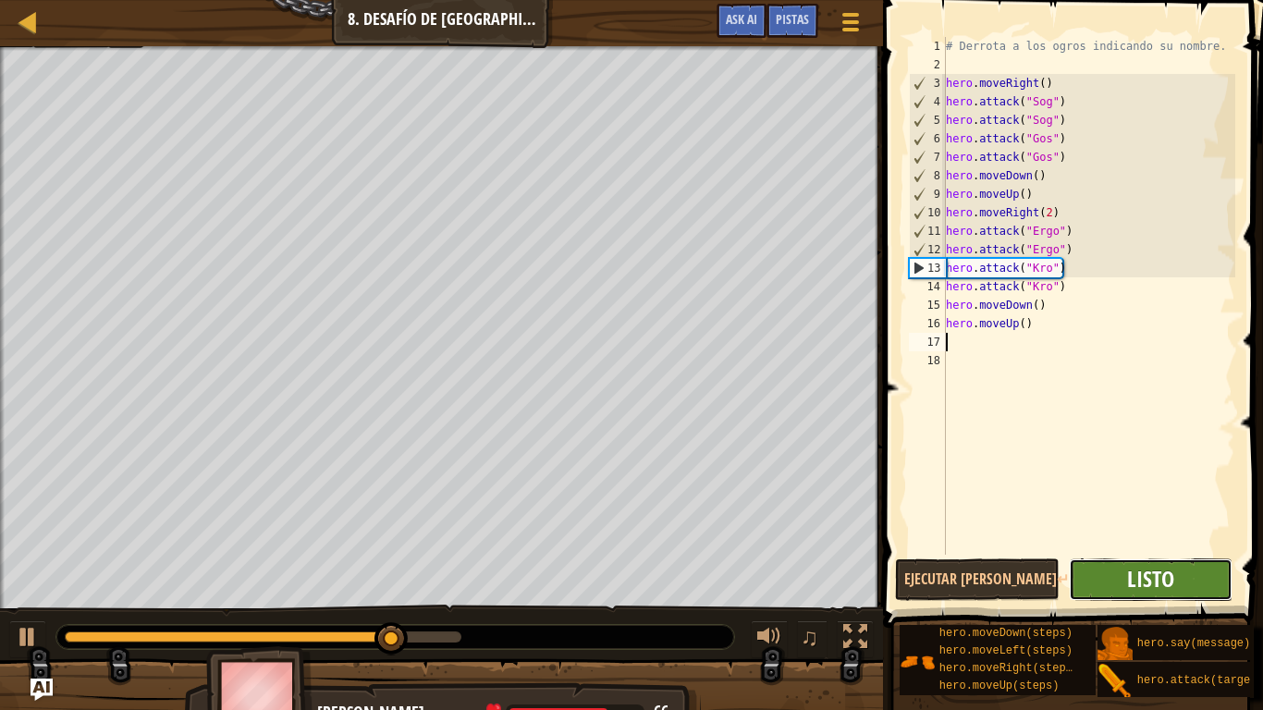
click at [1136, 553] on span "Listo" at bounding box center [1150, 579] width 47 height 30
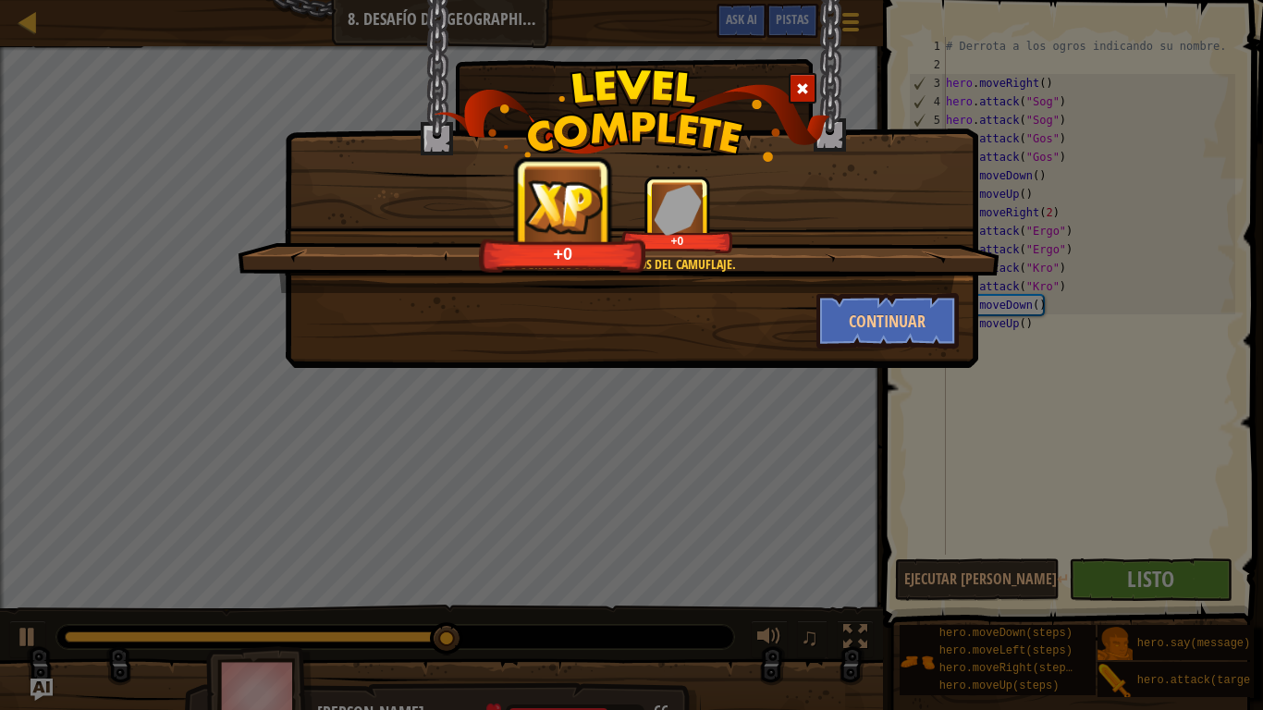
click at [800, 88] on span at bounding box center [802, 88] width 13 height 13
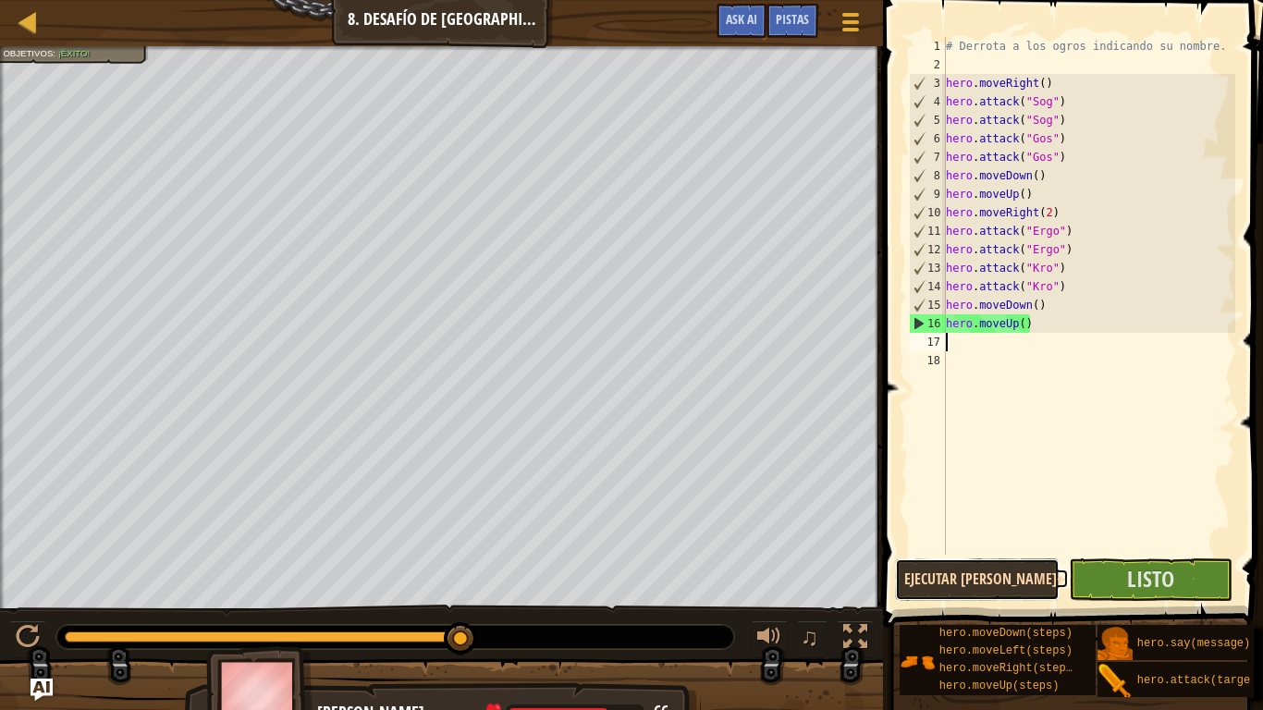
click at [951, 553] on button "Ejecutar [PERSON_NAME]↵" at bounding box center [977, 579] width 165 height 43
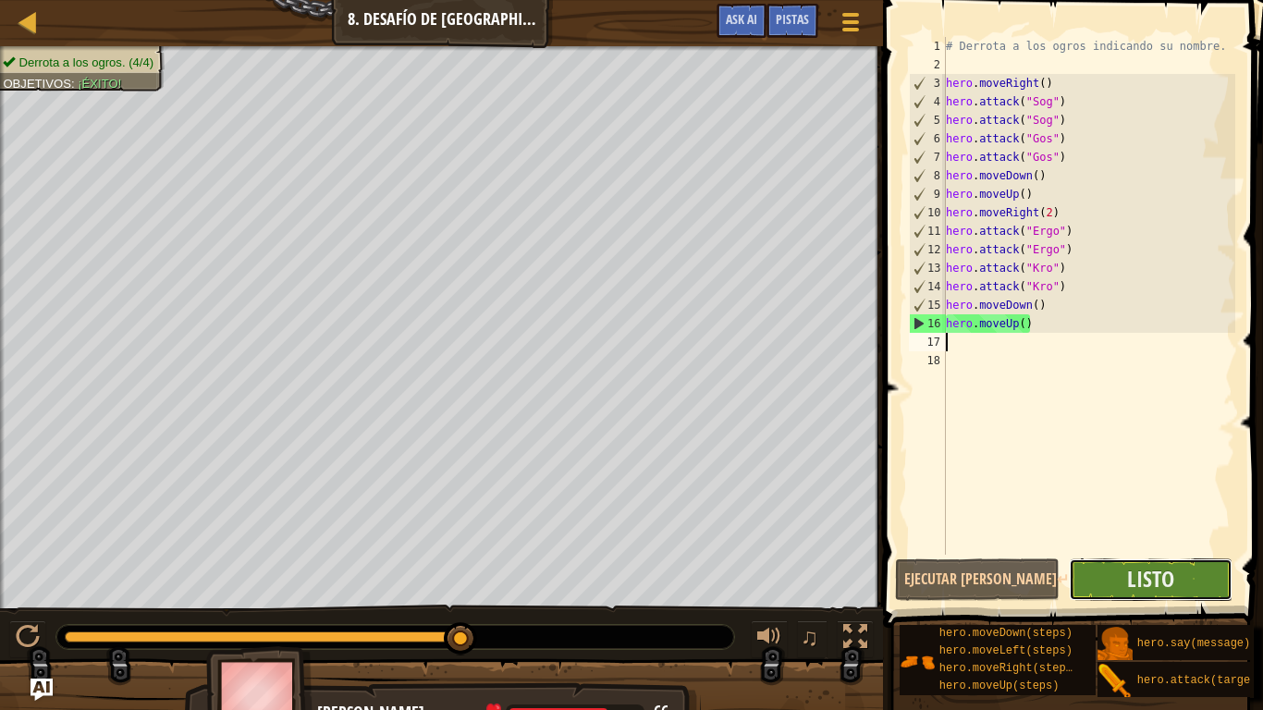
click at [1124, 553] on button "Listo" at bounding box center [1151, 579] width 165 height 43
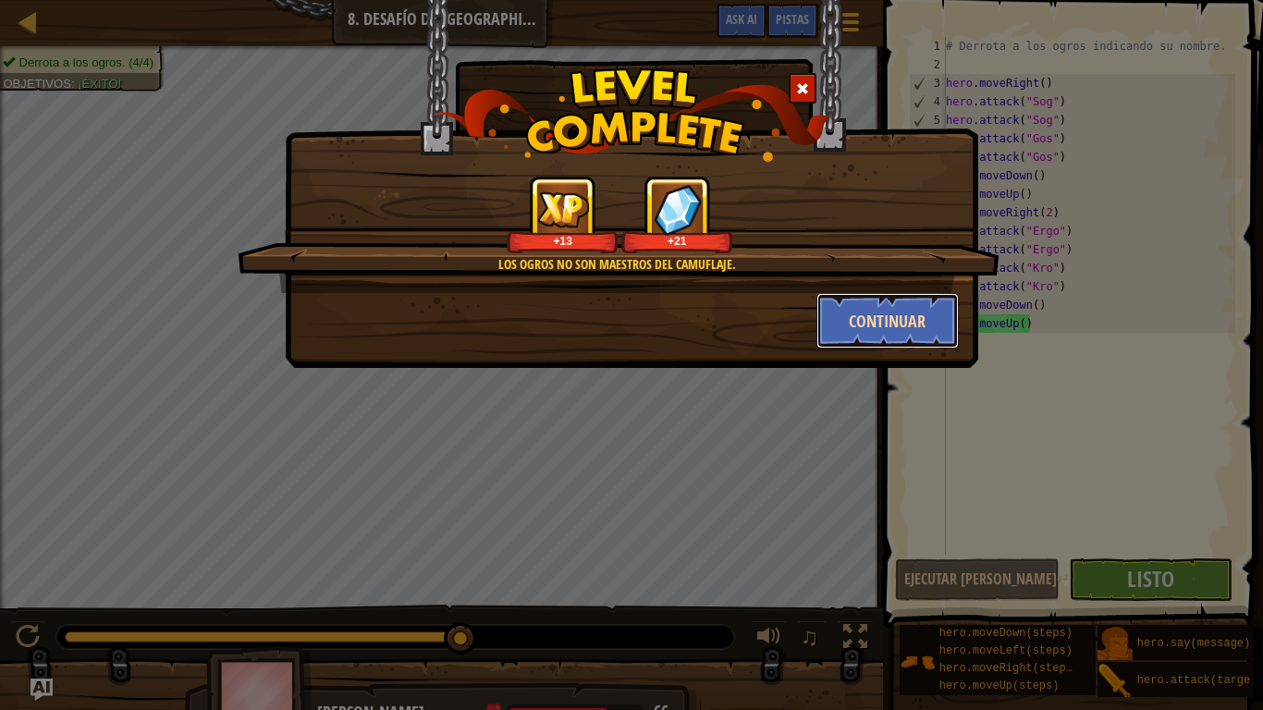
click at [911, 320] on button "Continuar" at bounding box center [887, 320] width 143 height 55
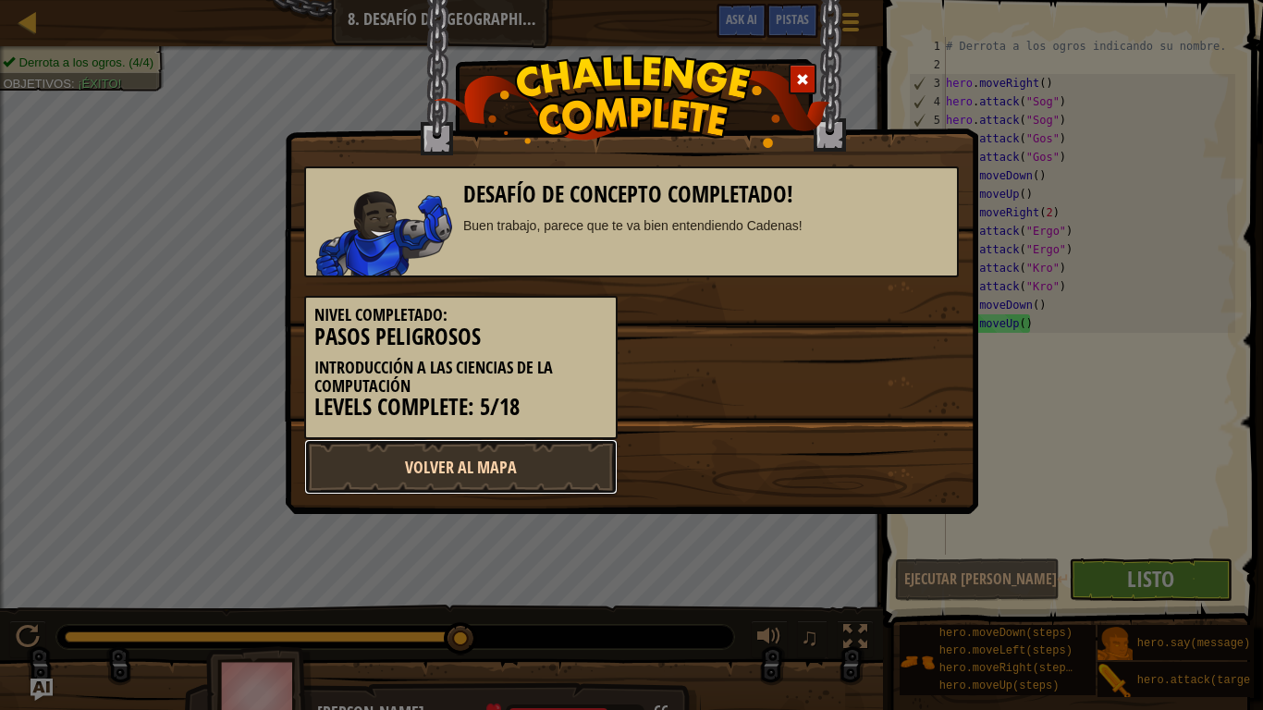
click at [503, 448] on link "Volver al Mapa" at bounding box center [460, 466] width 313 height 55
select select "es-419"
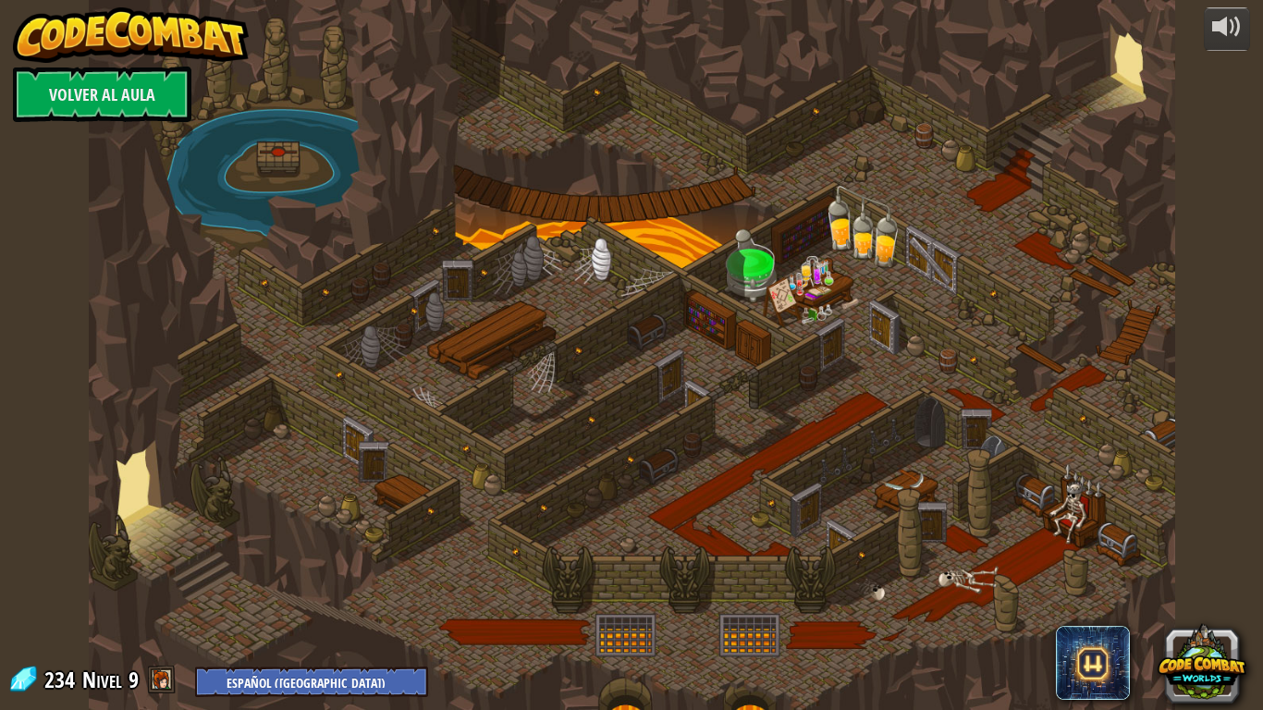
select select "es-419"
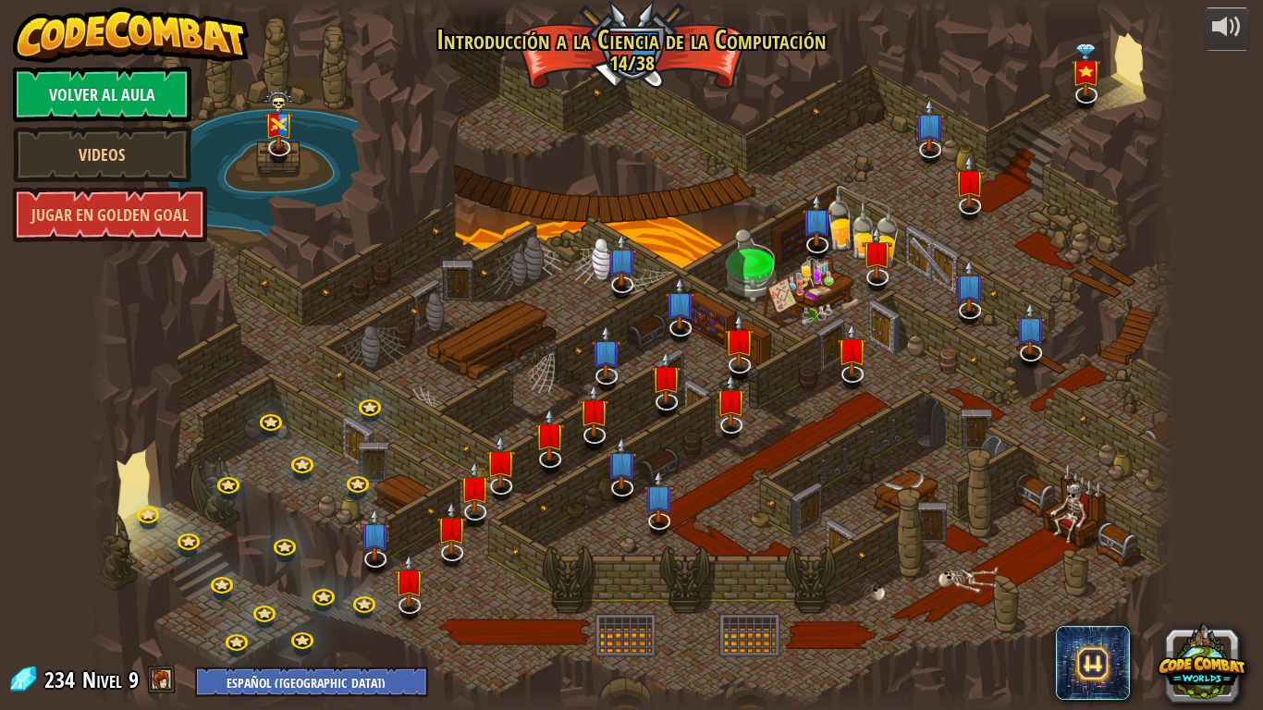
select select "es-419"
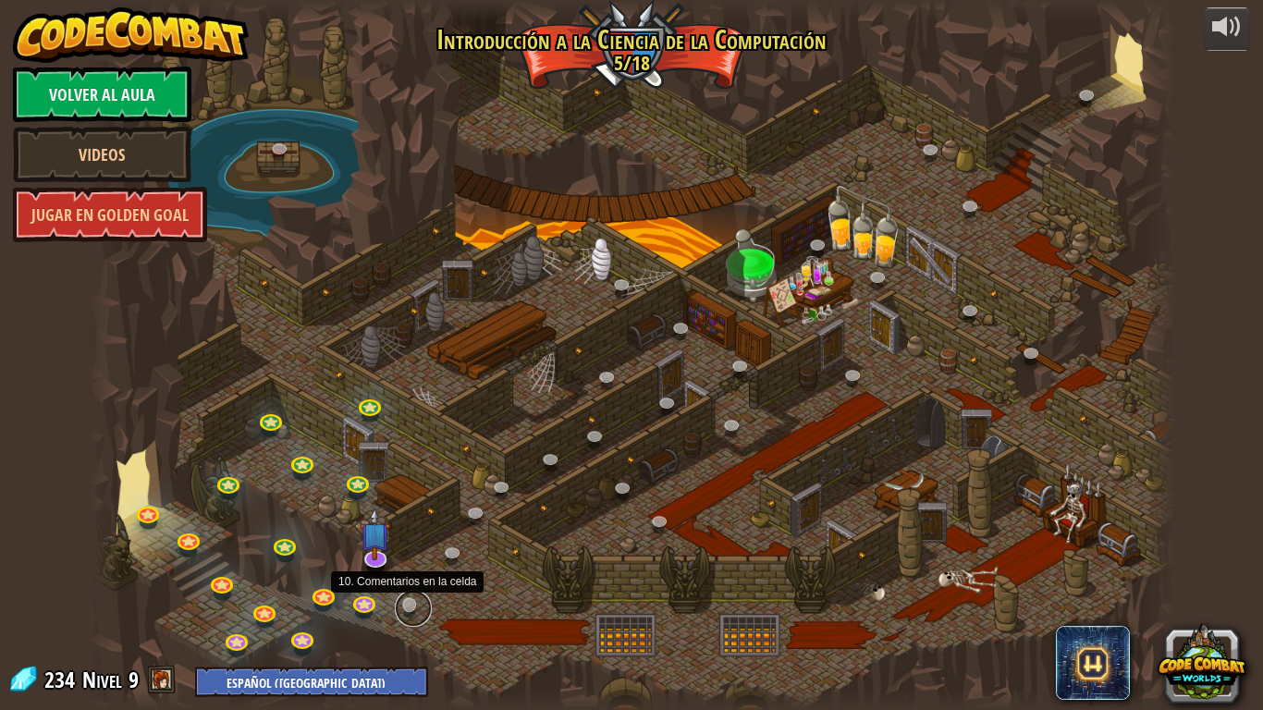
click at [410, 553] on link at bounding box center [413, 608] width 37 height 37
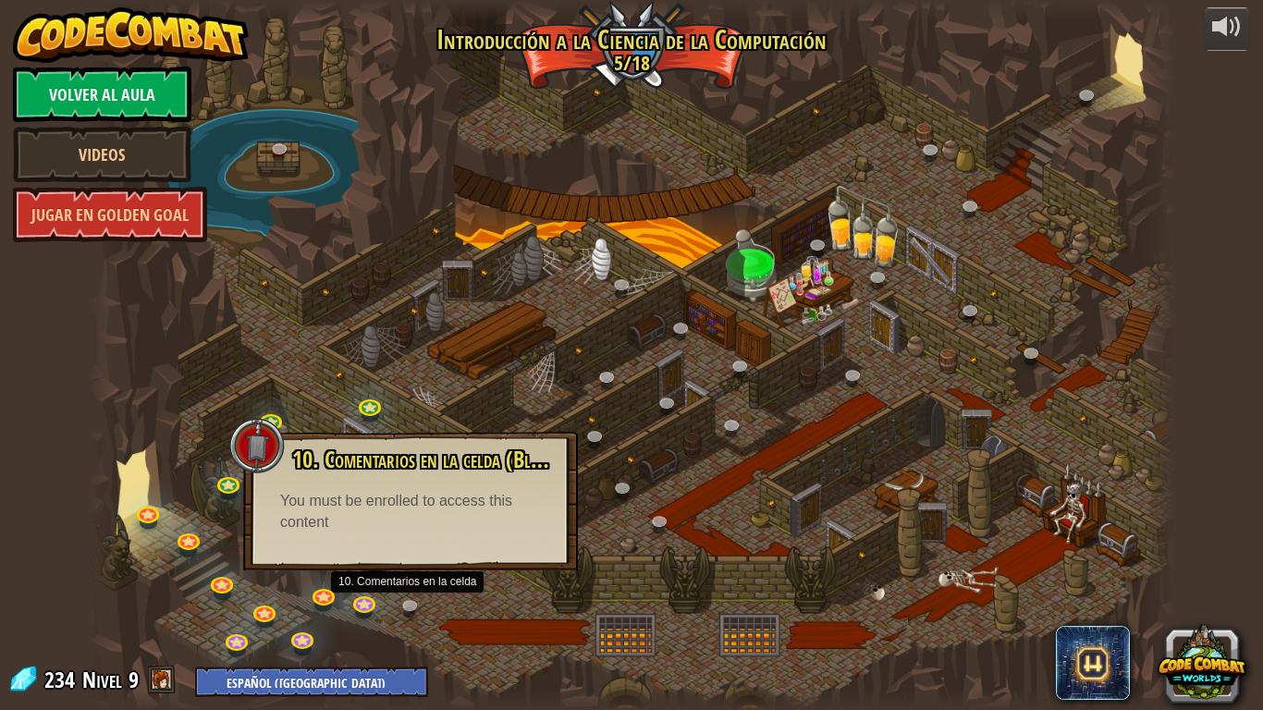
click at [523, 553] on div at bounding box center [632, 355] width 1086 height 710
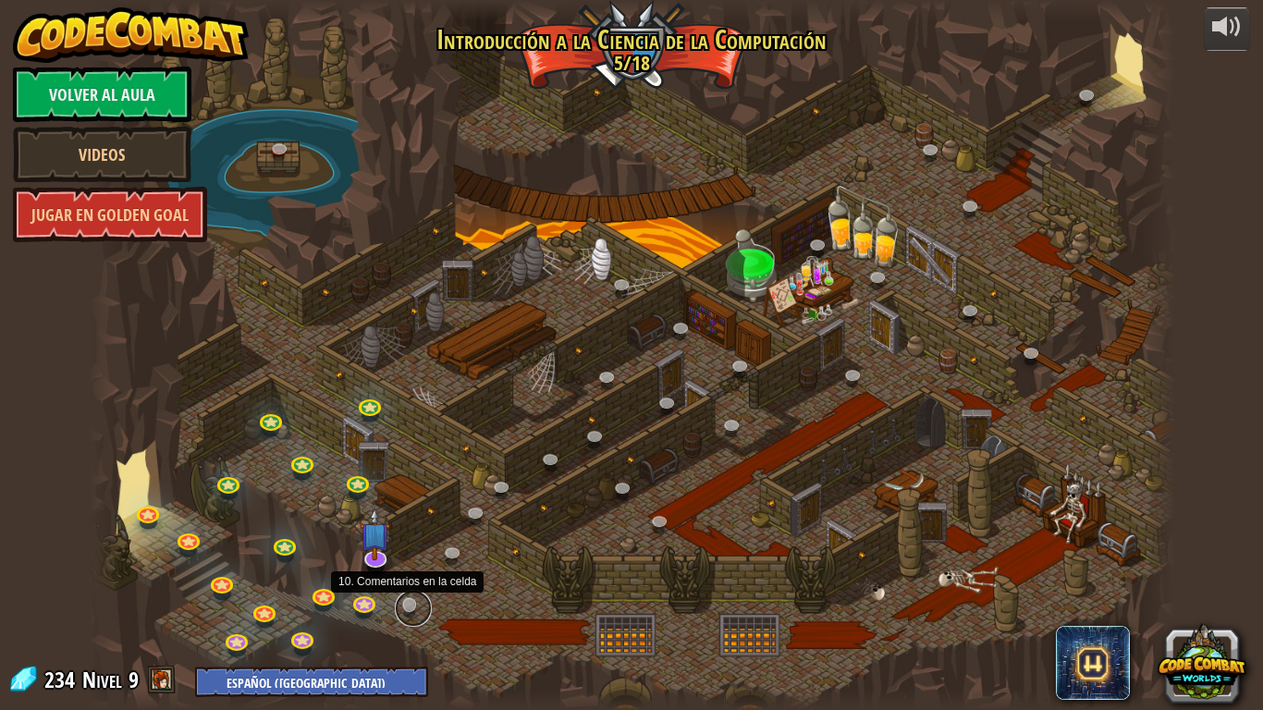
click at [416, 553] on link at bounding box center [413, 608] width 37 height 37
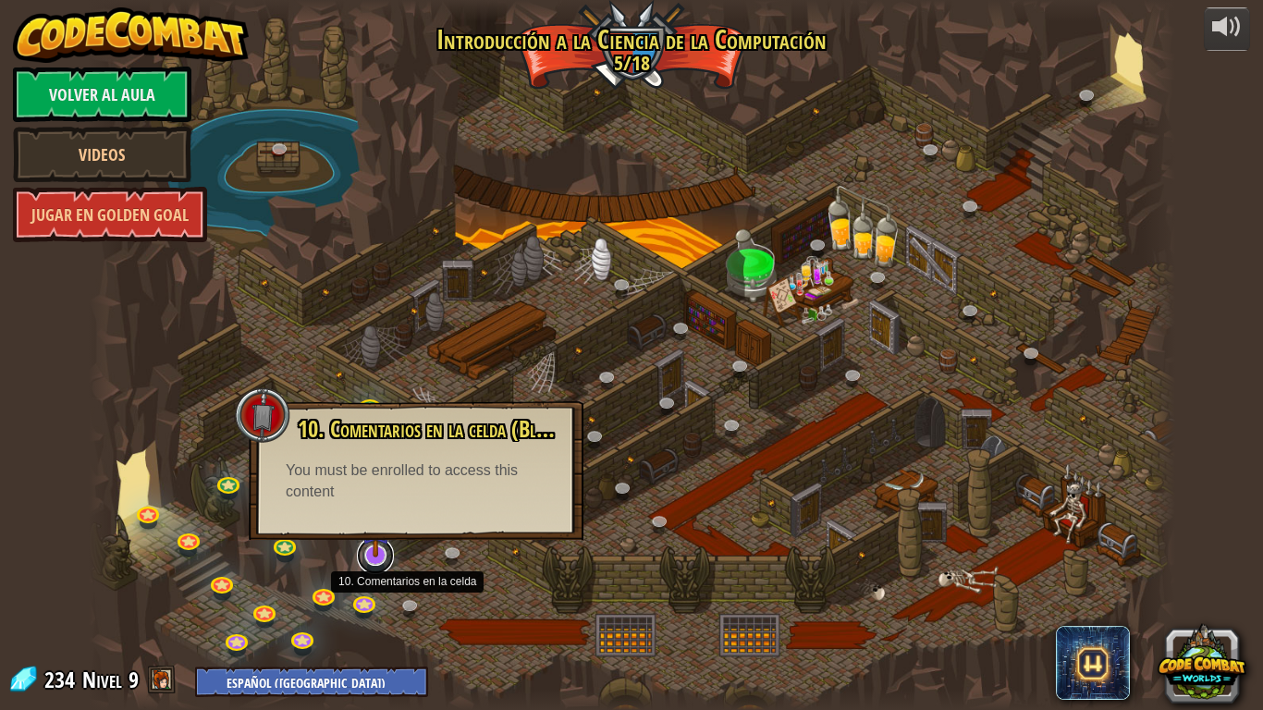
click at [385, 553] on link at bounding box center [375, 555] width 37 height 37
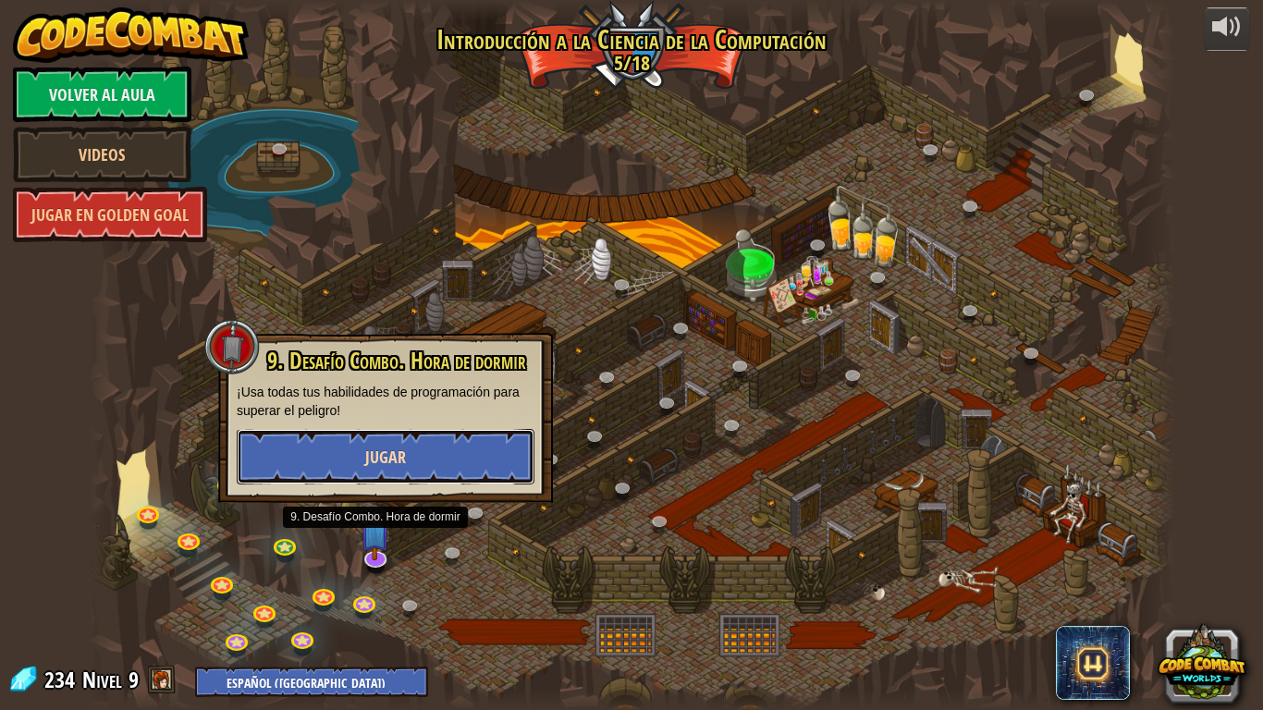
click at [385, 472] on button "Jugar" at bounding box center [386, 456] width 298 height 55
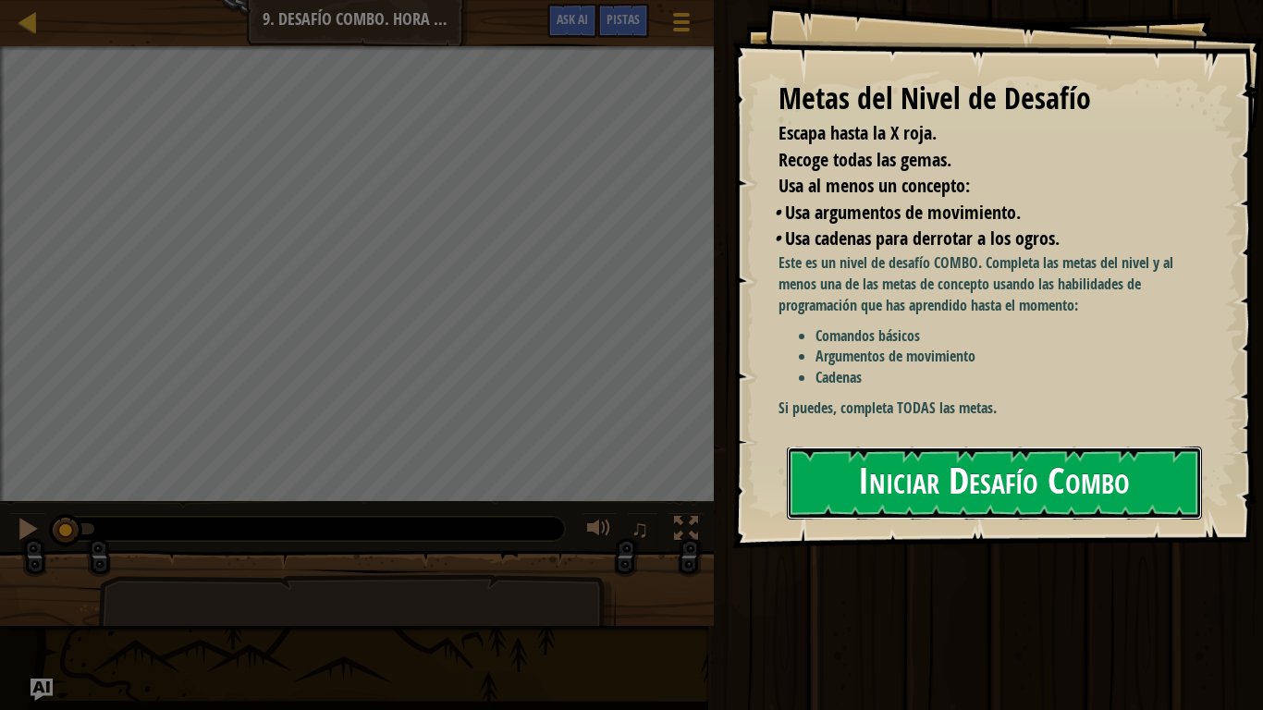
click at [903, 495] on button "Iniciar Desafío Combo" at bounding box center [994, 482] width 415 height 73
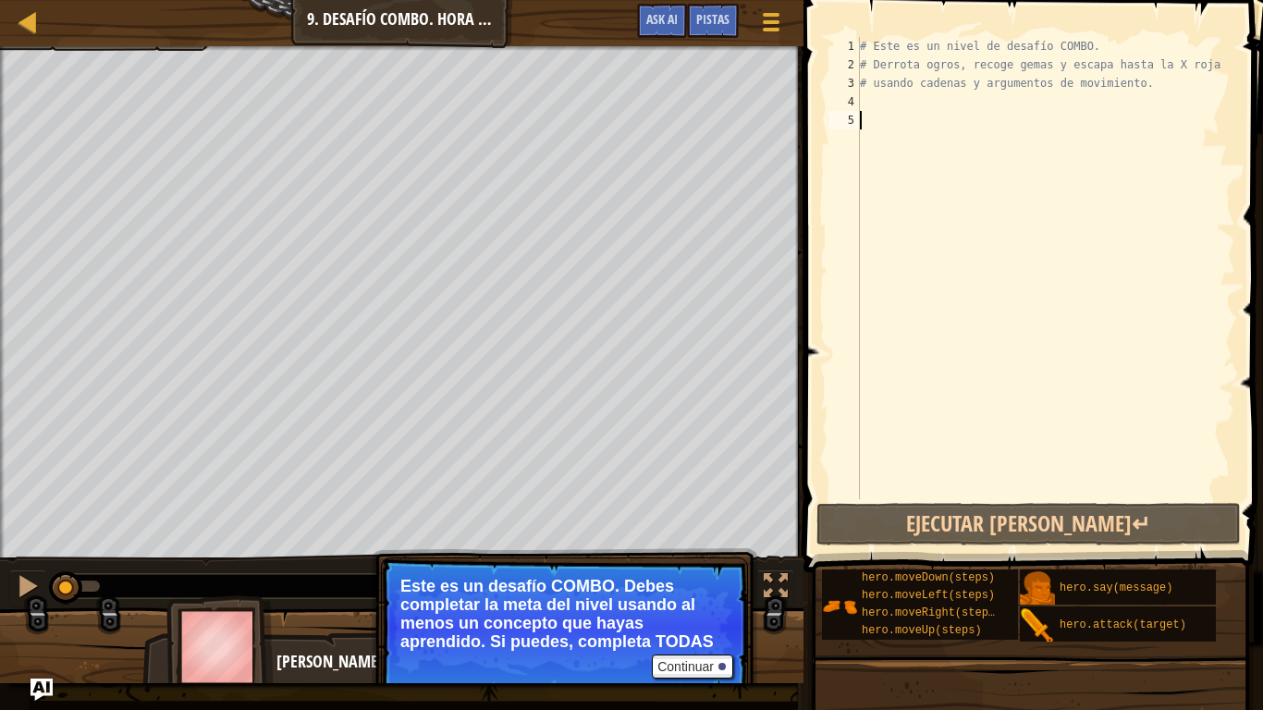
type textarea "h"
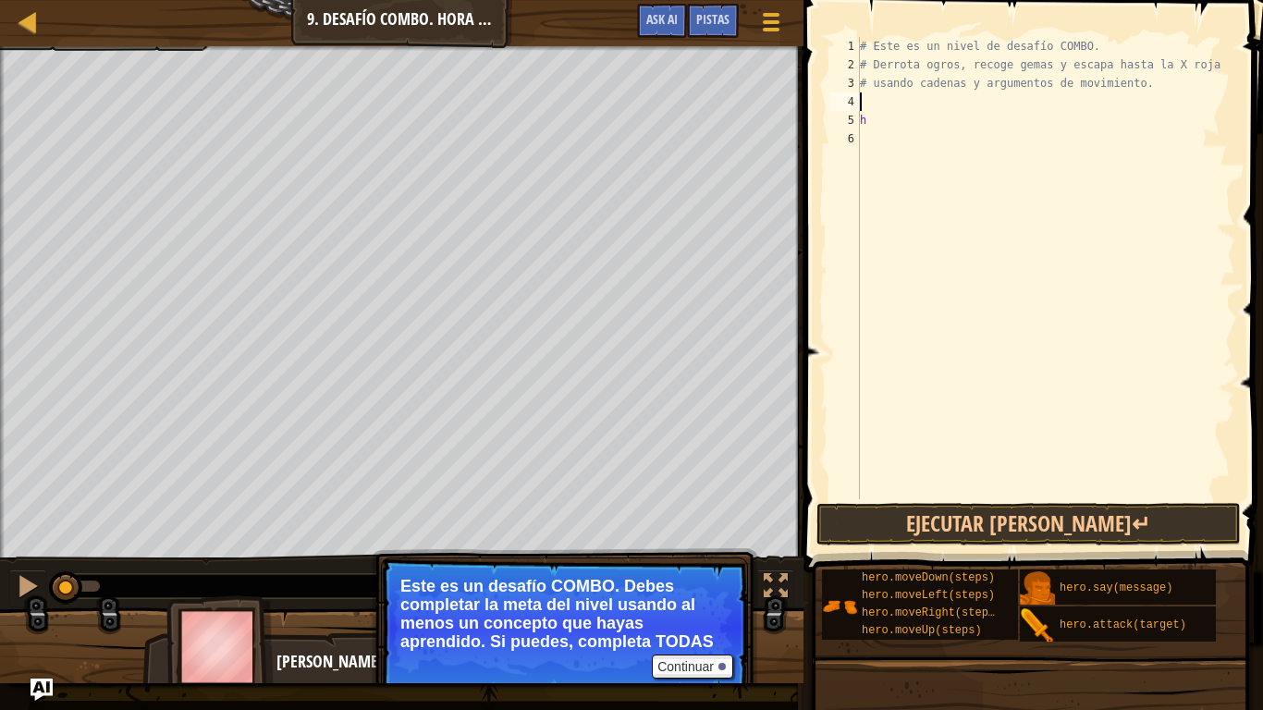
click at [881, 98] on div "# Este es un nivel de desafío COMBO. # Derrota ogros, recoge gemas y escapa has…" at bounding box center [1045, 286] width 379 height 499
type textarea "h"
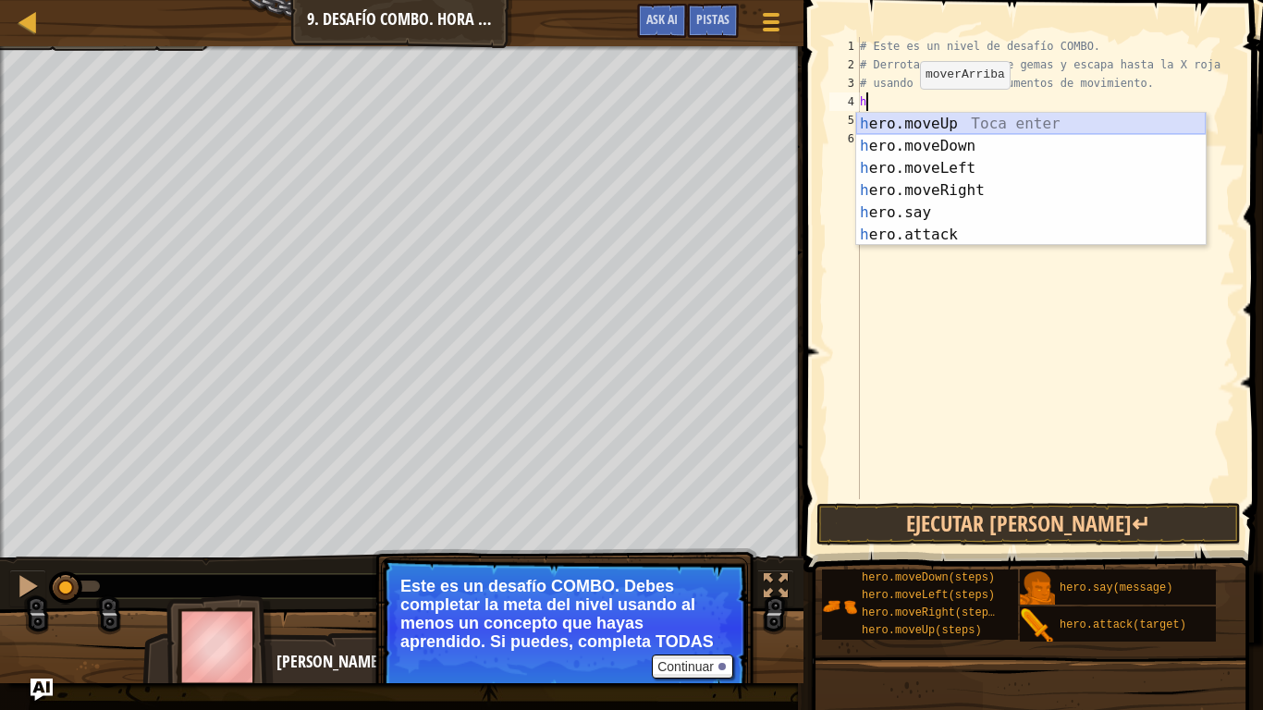
click at [944, 119] on div "h ero.moveUp Toca enter h ero.moveDown Toca enter h ero.moveLeft Toca enter h e…" at bounding box center [1030, 201] width 349 height 177
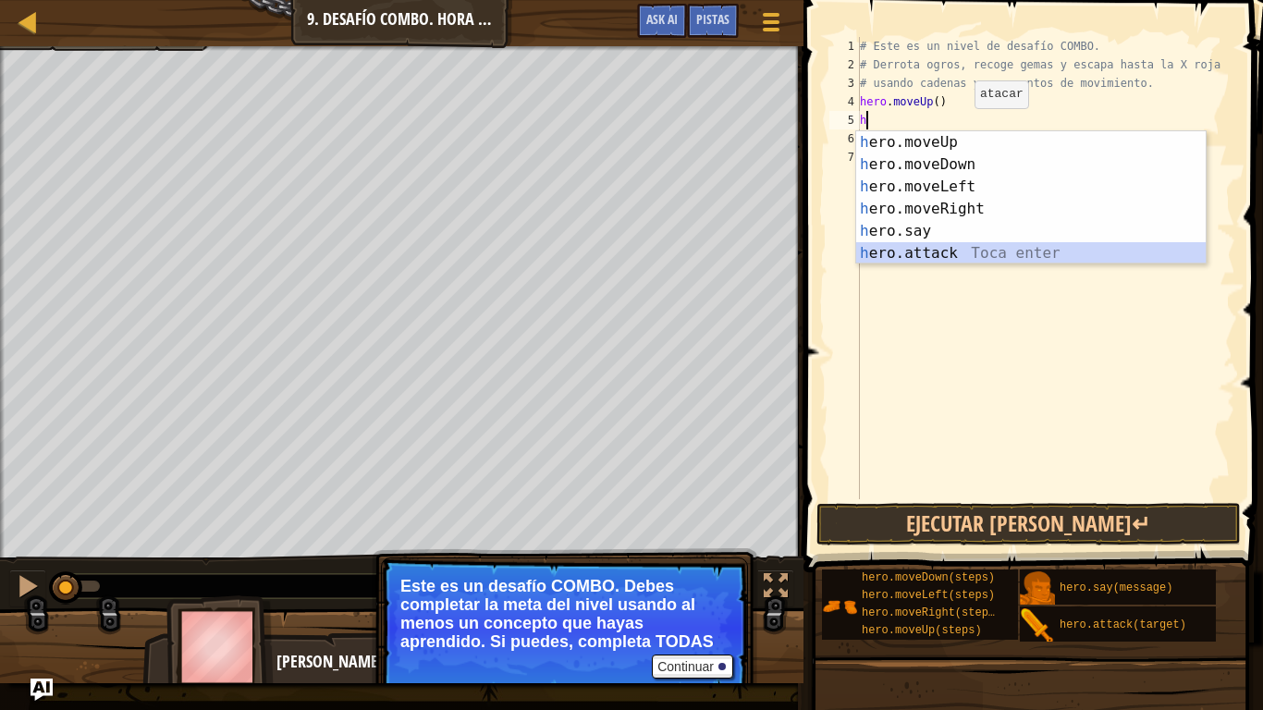
click at [959, 243] on div "h ero.moveUp Toca enter h ero.moveDown Toca enter h ero.moveLeft Toca enter h e…" at bounding box center [1030, 219] width 349 height 177
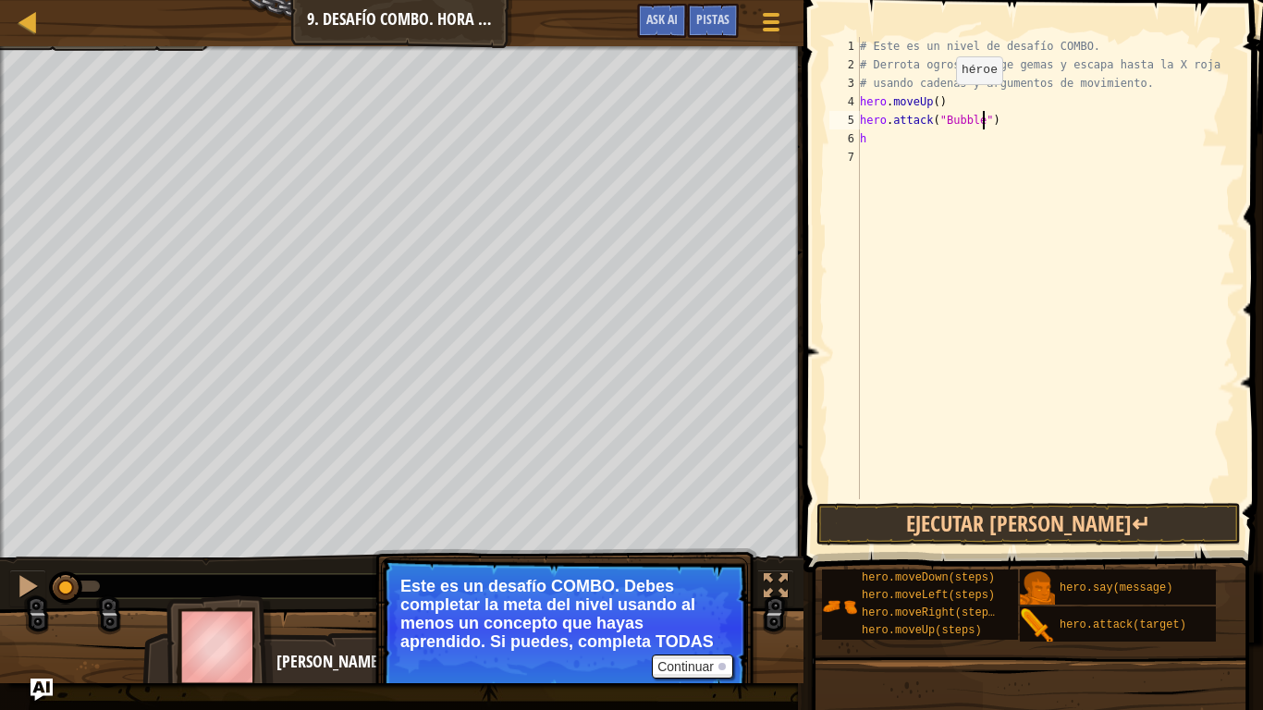
scroll to position [8, 18]
click at [955, 532] on button "Ejecutar [PERSON_NAME]↵" at bounding box center [1028, 524] width 424 height 43
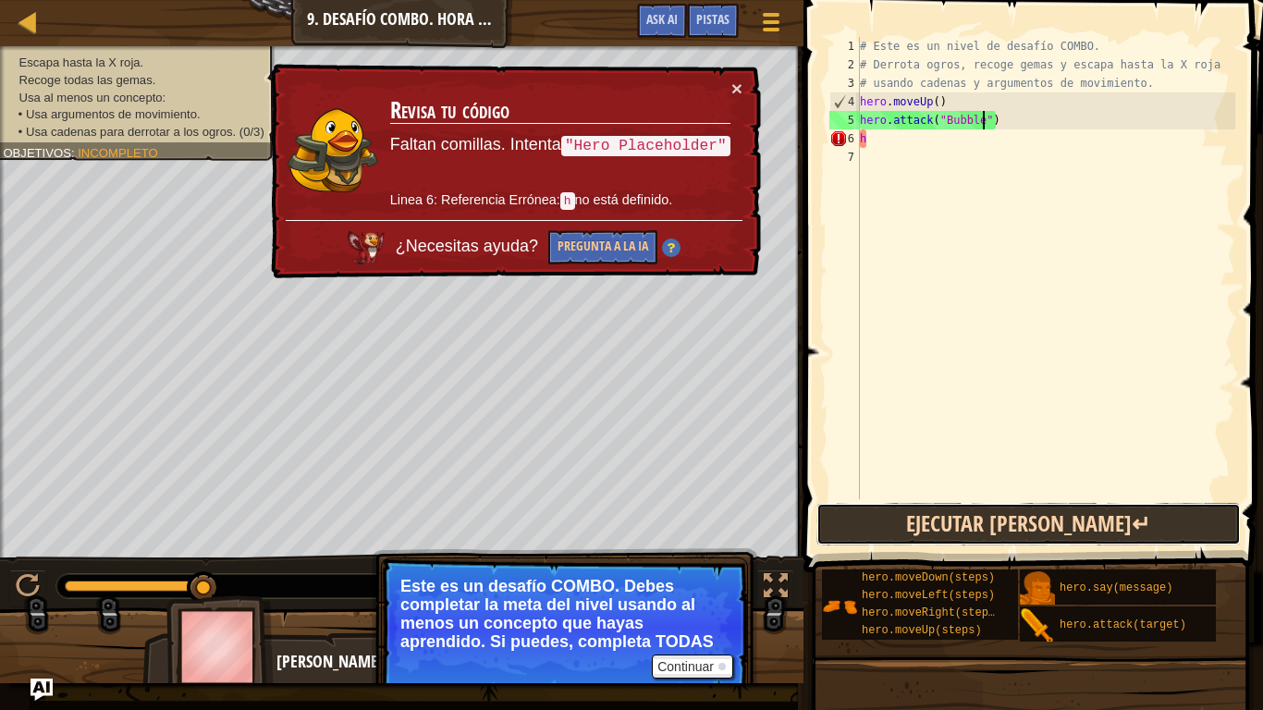
click at [1097, 517] on button "Ejecutar [PERSON_NAME]↵" at bounding box center [1028, 524] width 424 height 43
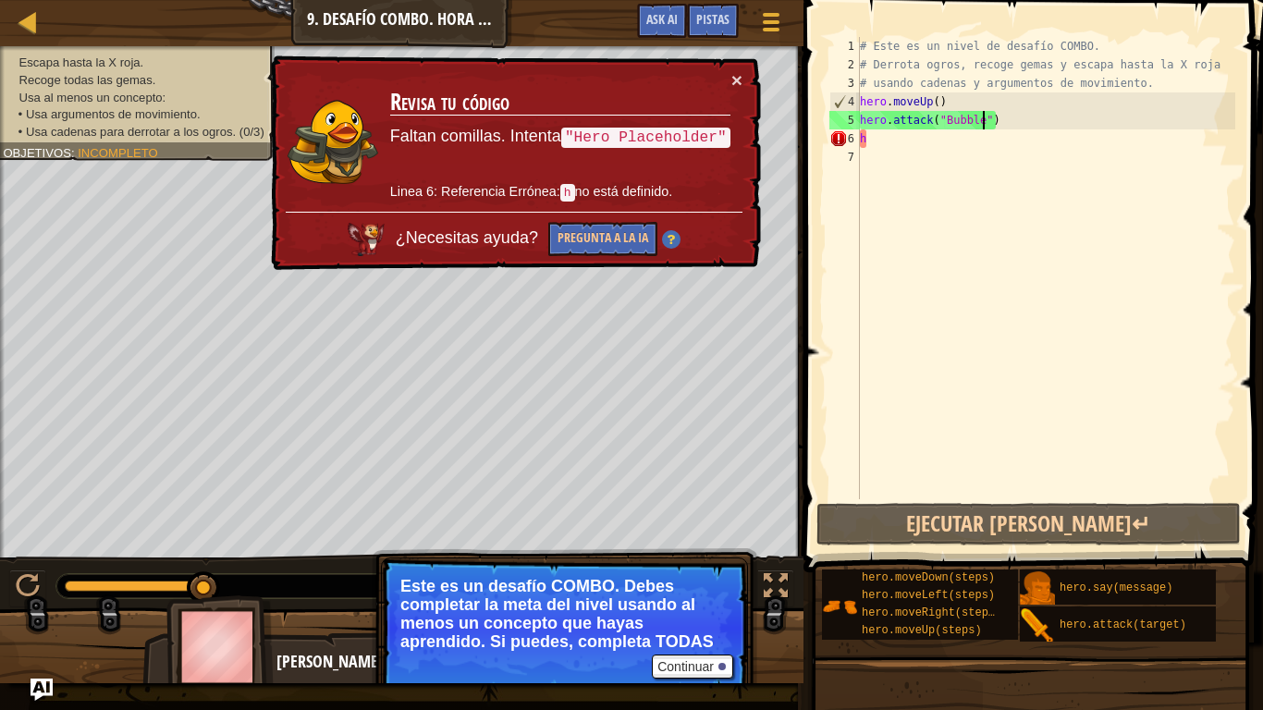
click at [944, 141] on div "# Este es un nivel de desafío COMBO. # Derrota ogros, recoge gemas y escapa has…" at bounding box center [1045, 286] width 379 height 499
type textarea "h"
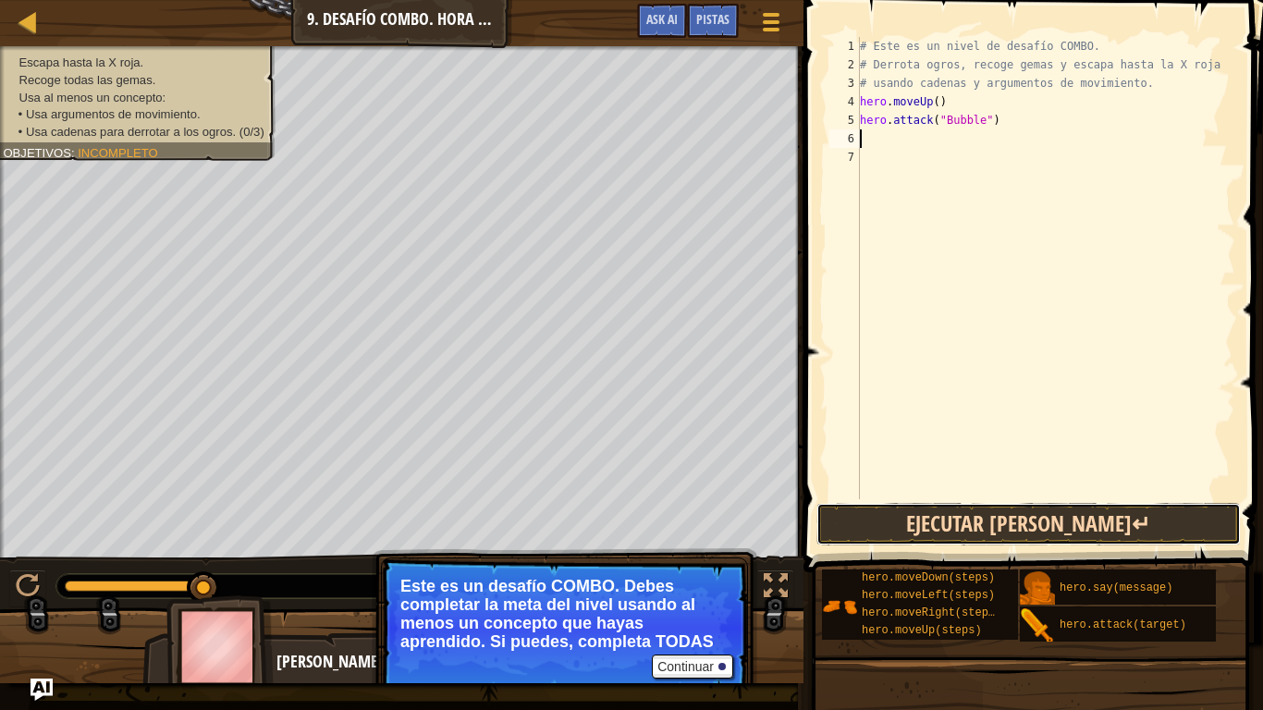
click at [947, 529] on button "Ejecutar [PERSON_NAME]↵" at bounding box center [1028, 524] width 424 height 43
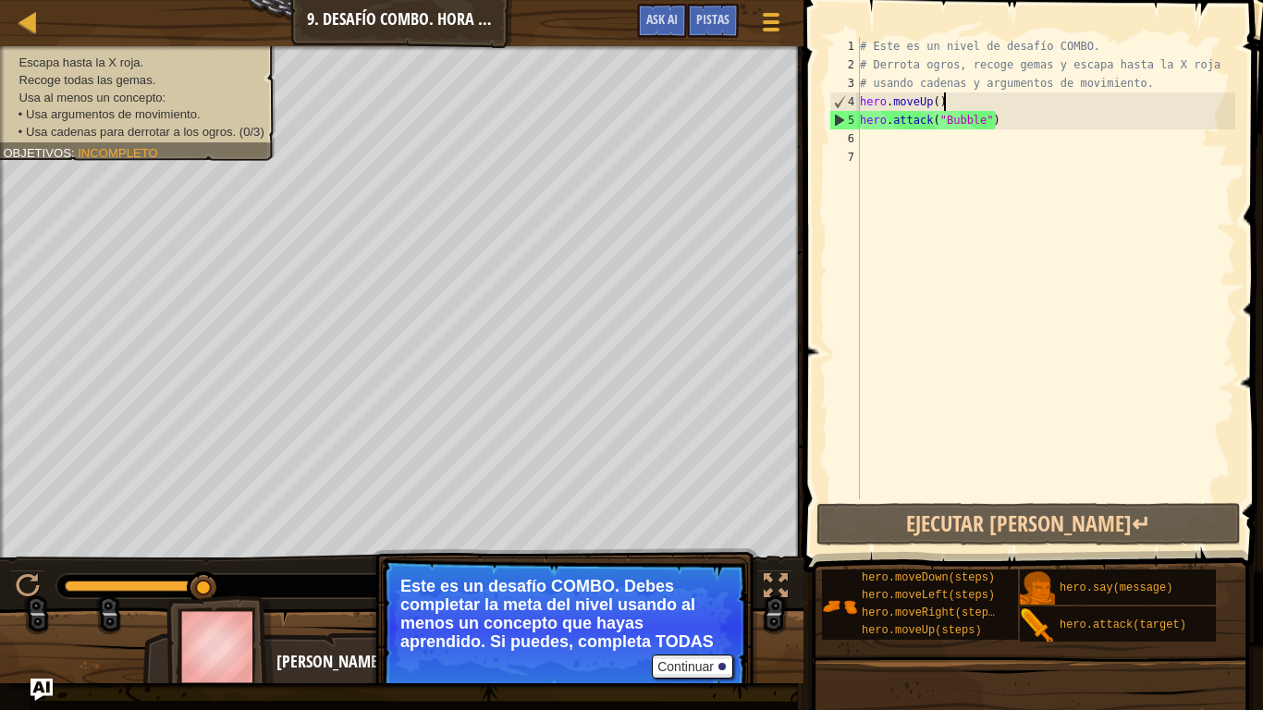
click at [959, 103] on div "# Este es un nivel de desafío COMBO. # Derrota ogros, recoge gemas y escapa has…" at bounding box center [1045, 286] width 379 height 499
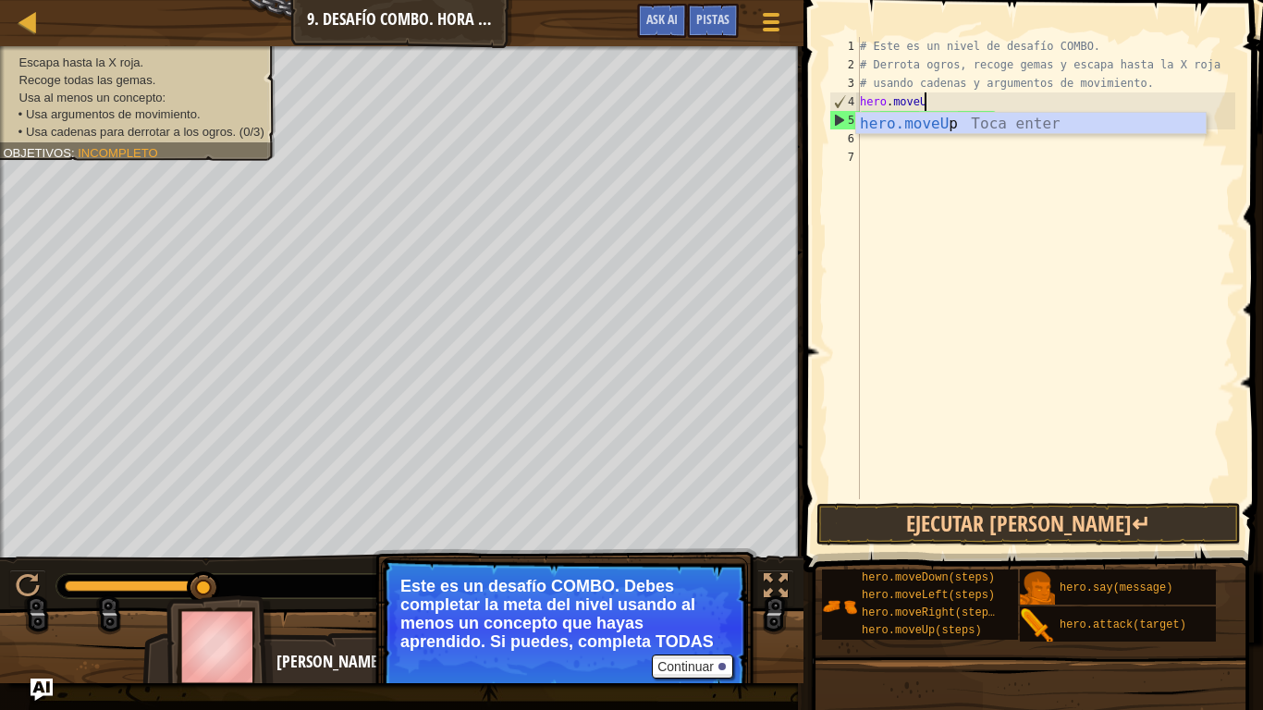
type textarea "hero.move"
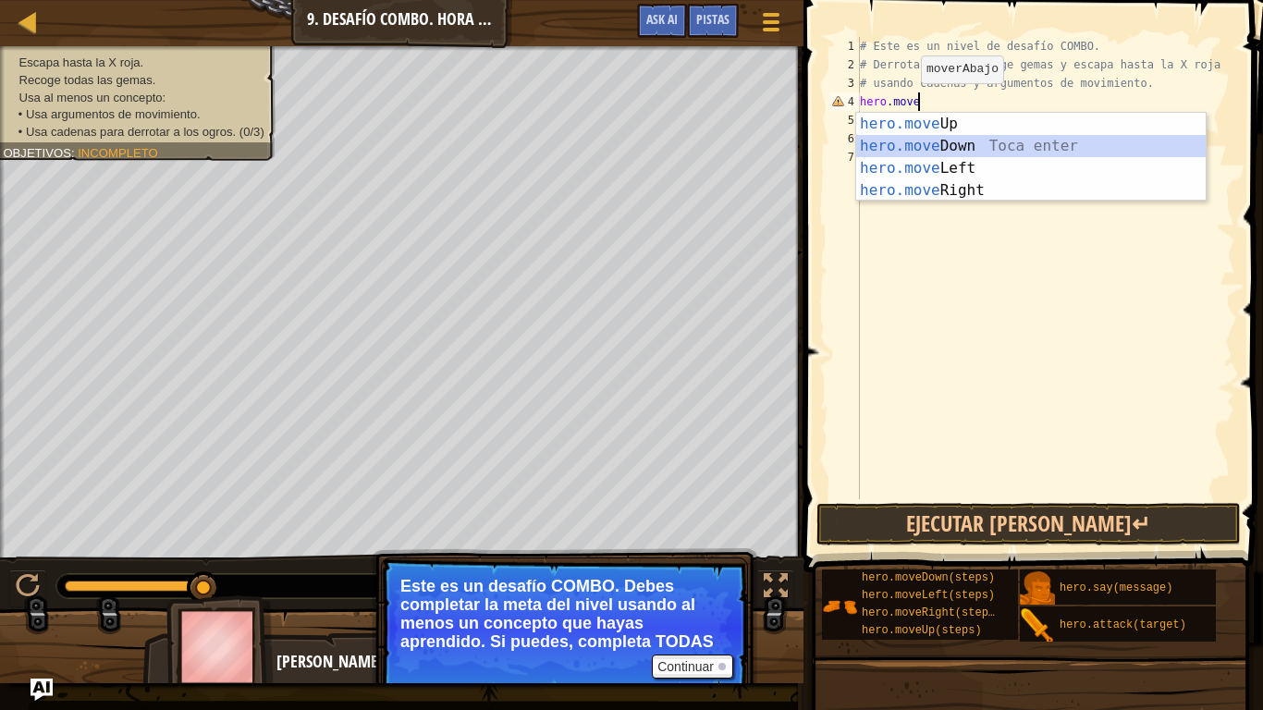
click at [962, 142] on div "hero.move Up Toca enter hero.move Down Toca enter hero.move Left Toca enter her…" at bounding box center [1030, 179] width 349 height 133
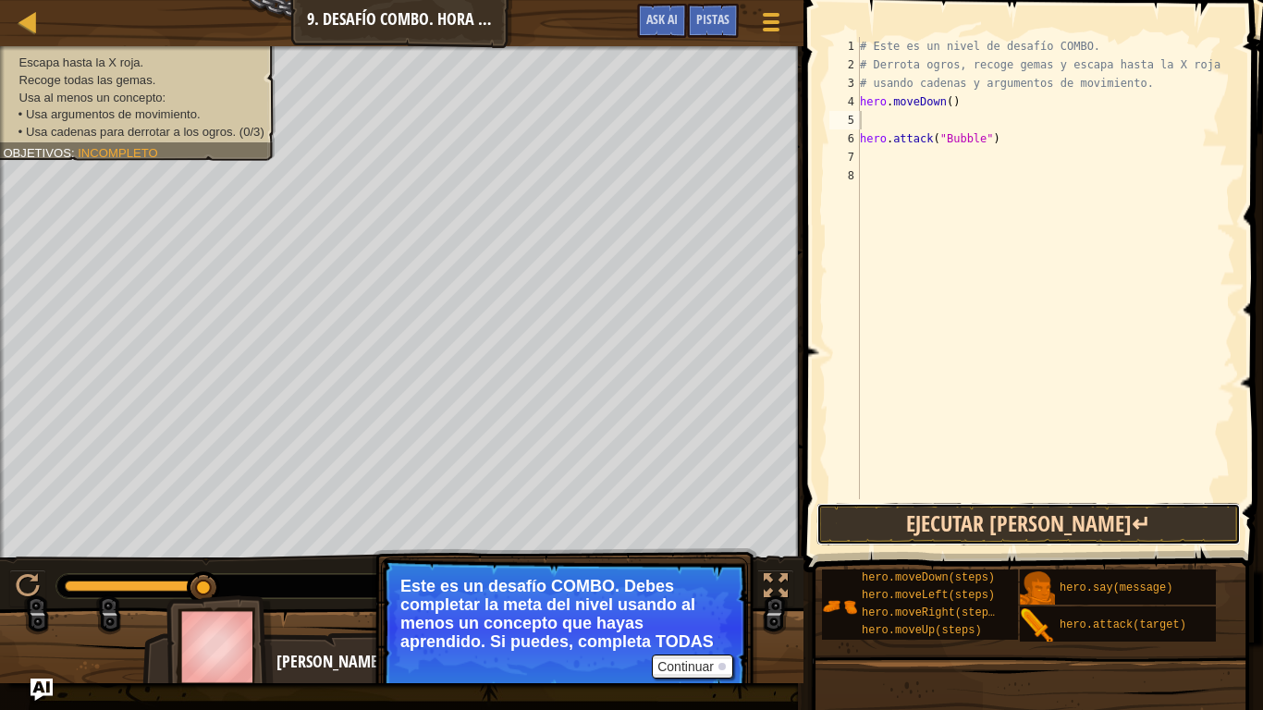
drag, startPoint x: 947, startPoint y: 505, endPoint x: 944, endPoint y: 519, distance: 15.0
click at [944, 519] on button "Ejecutar [PERSON_NAME]↵" at bounding box center [1028, 524] width 424 height 43
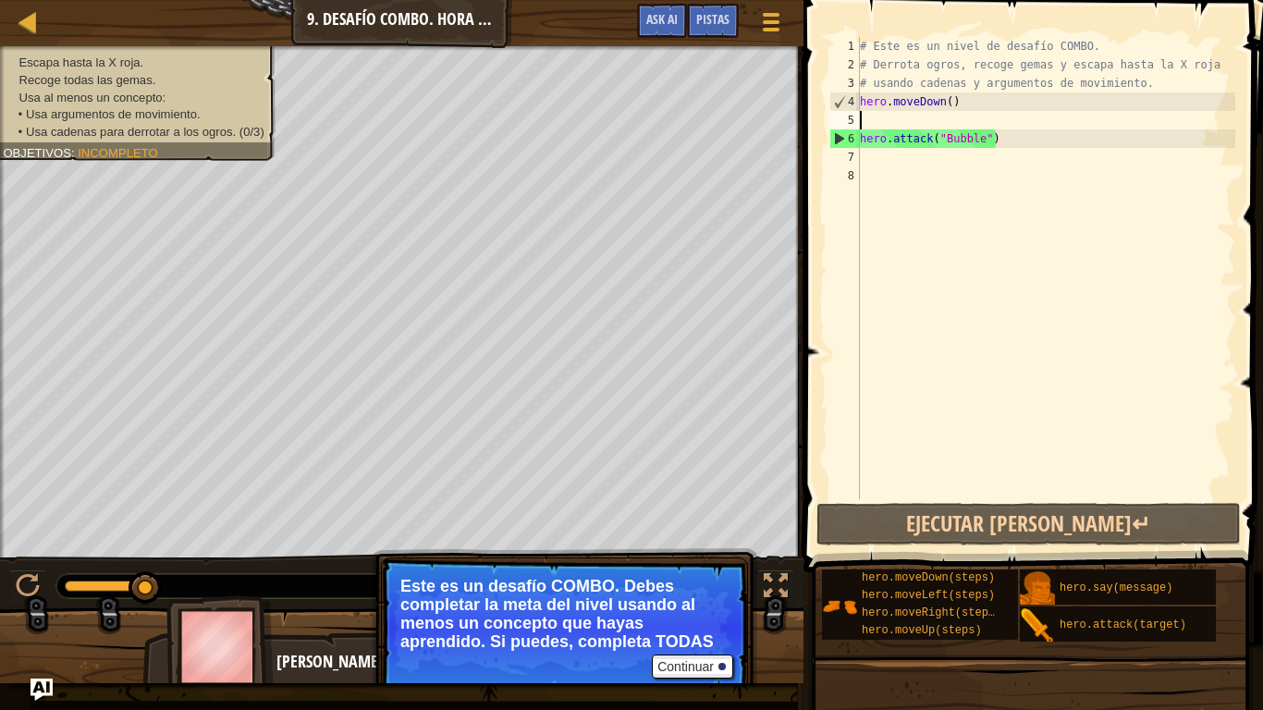
click at [1023, 133] on div "# Este es un nivel de desafío COMBO. # Derrota ogros, recoge gemas y escapa has…" at bounding box center [1045, 286] width 379 height 499
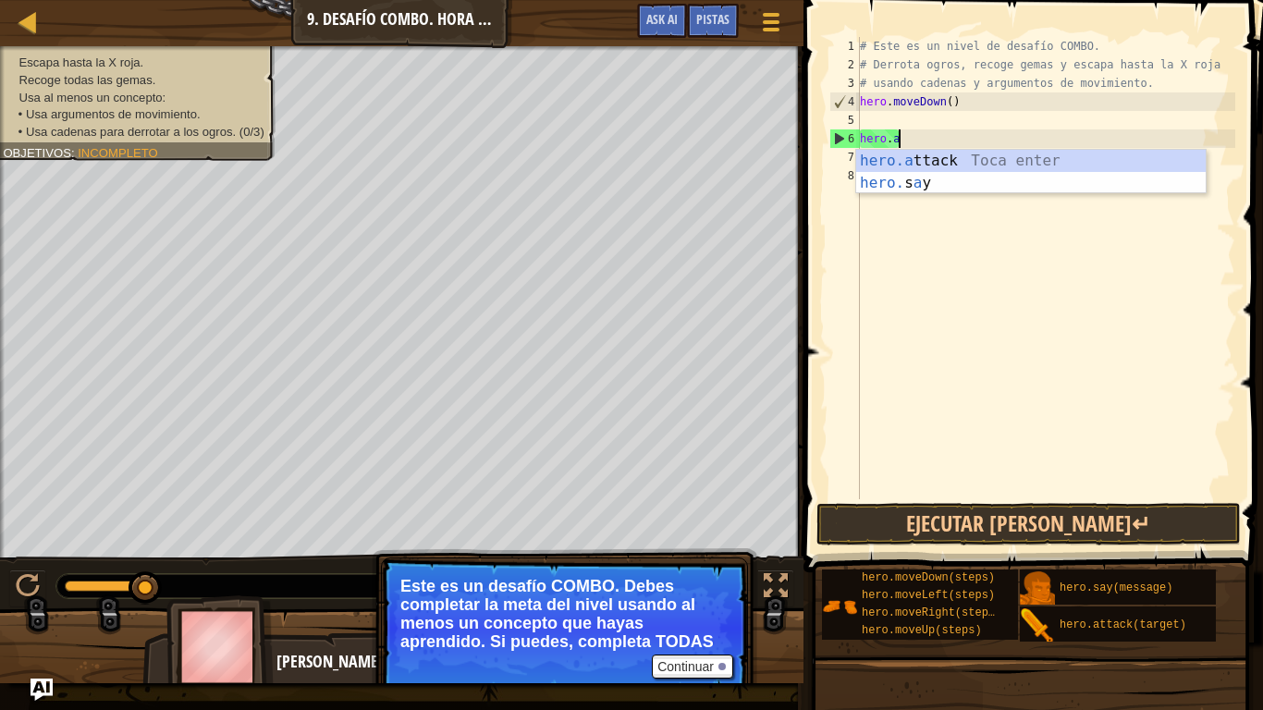
type textarea "h"
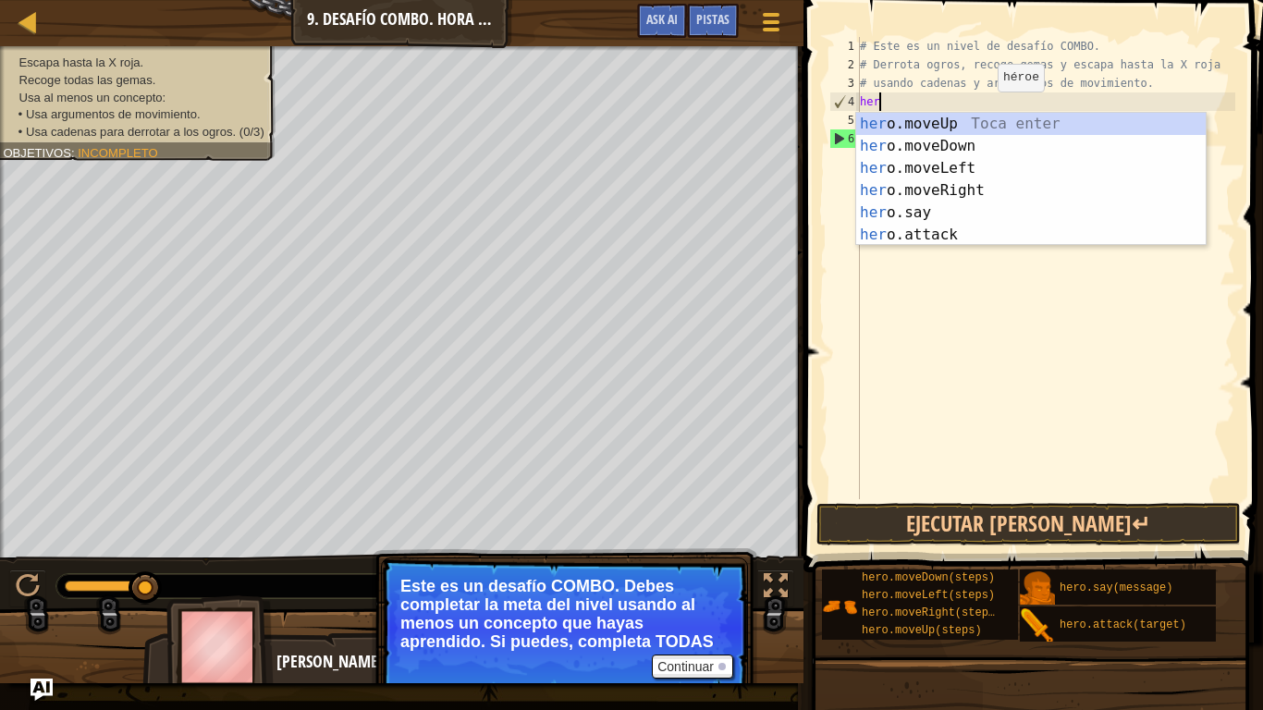
type textarea "h"
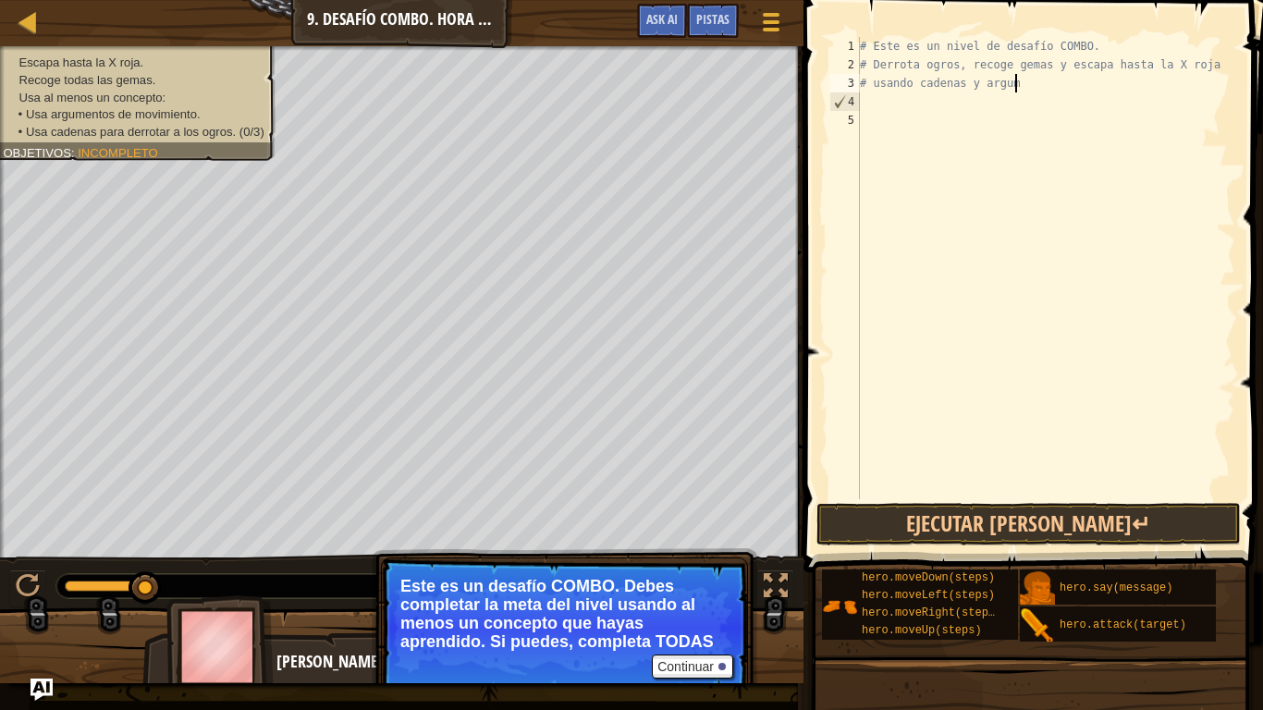
type textarea "# usando cadenas y argu"
click at [902, 109] on div "# Este es un nivel de desafío COMBO. # Derrota ogros, recoge gemas y escapa has…" at bounding box center [1045, 286] width 379 height 499
type textarea "h"
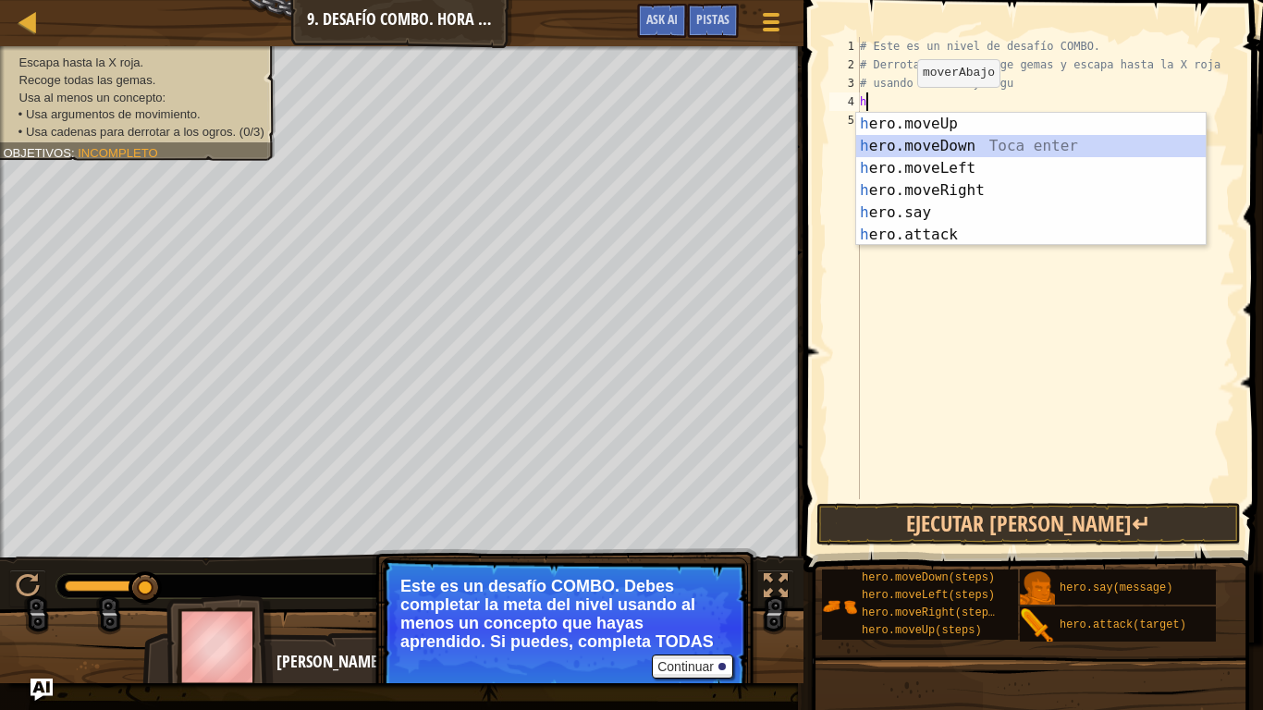
click at [970, 144] on div "h ero.moveUp Toca enter h ero.moveDown Toca enter h ero.moveLeft Toca enter h e…" at bounding box center [1030, 201] width 349 height 177
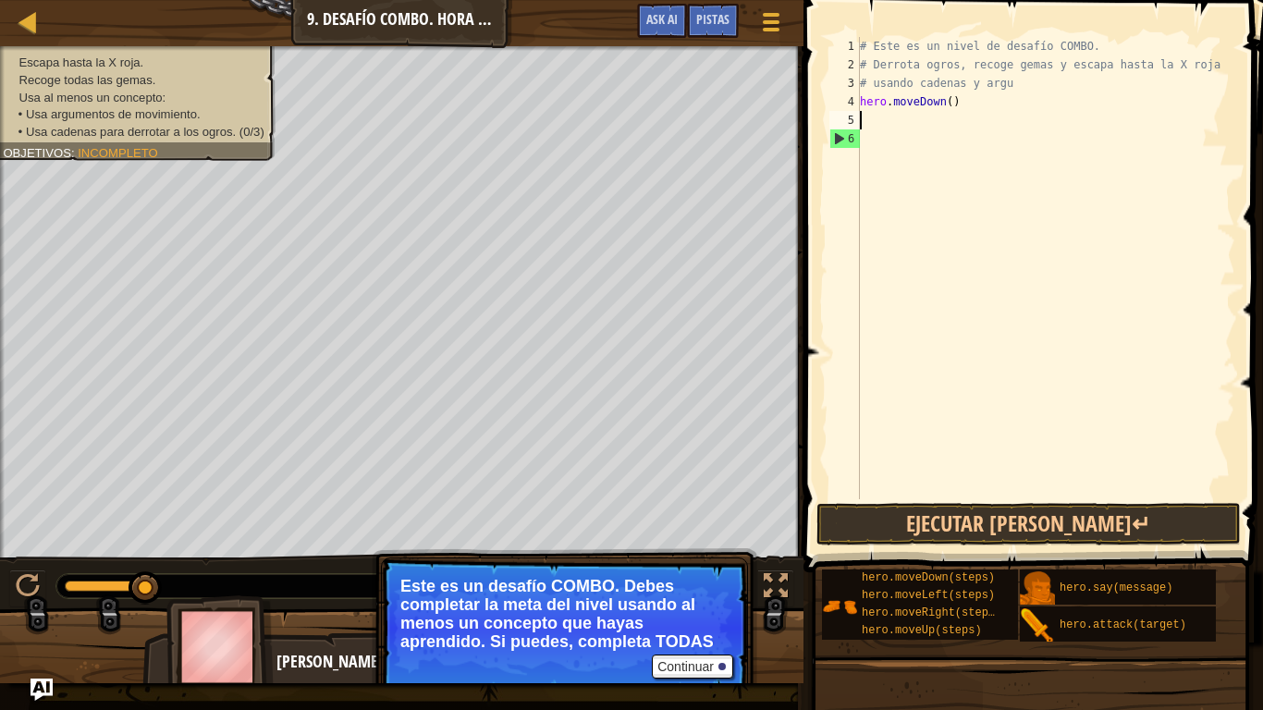
type textarea "h"
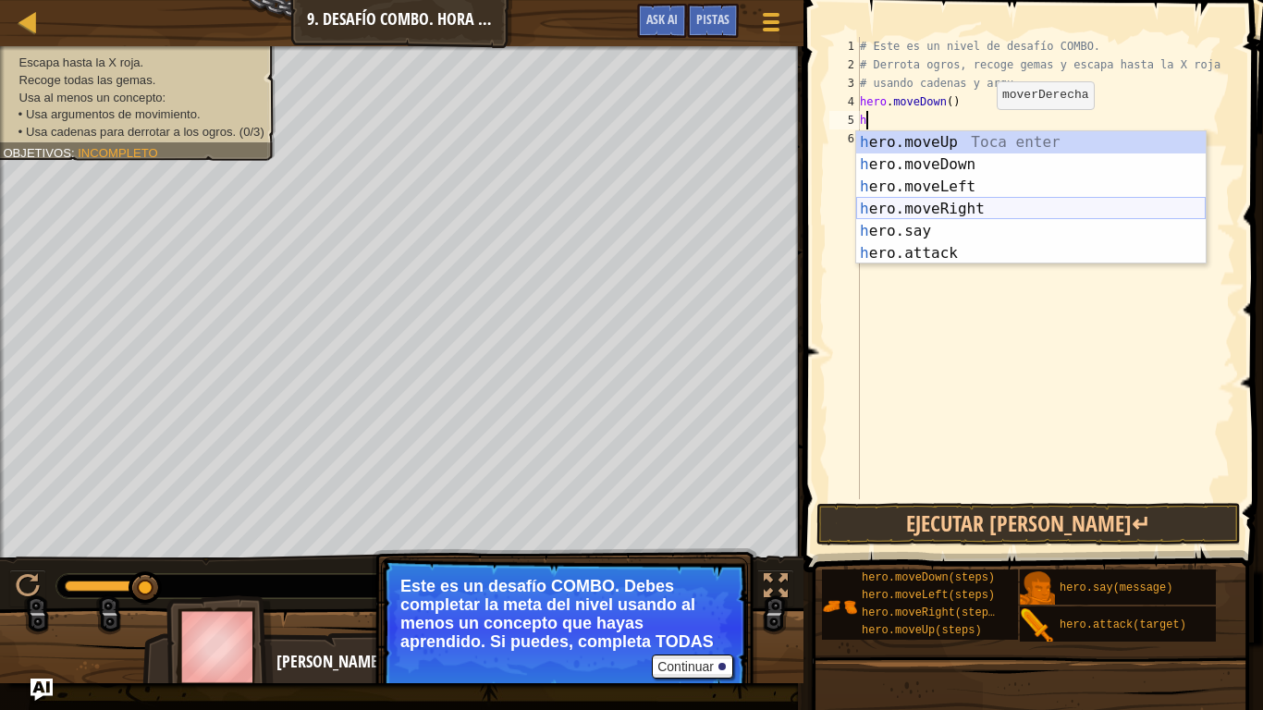
click at [958, 210] on div "h ero.moveUp Toca enter h ero.moveDown Toca enter h ero.moveLeft Toca enter h e…" at bounding box center [1030, 219] width 349 height 177
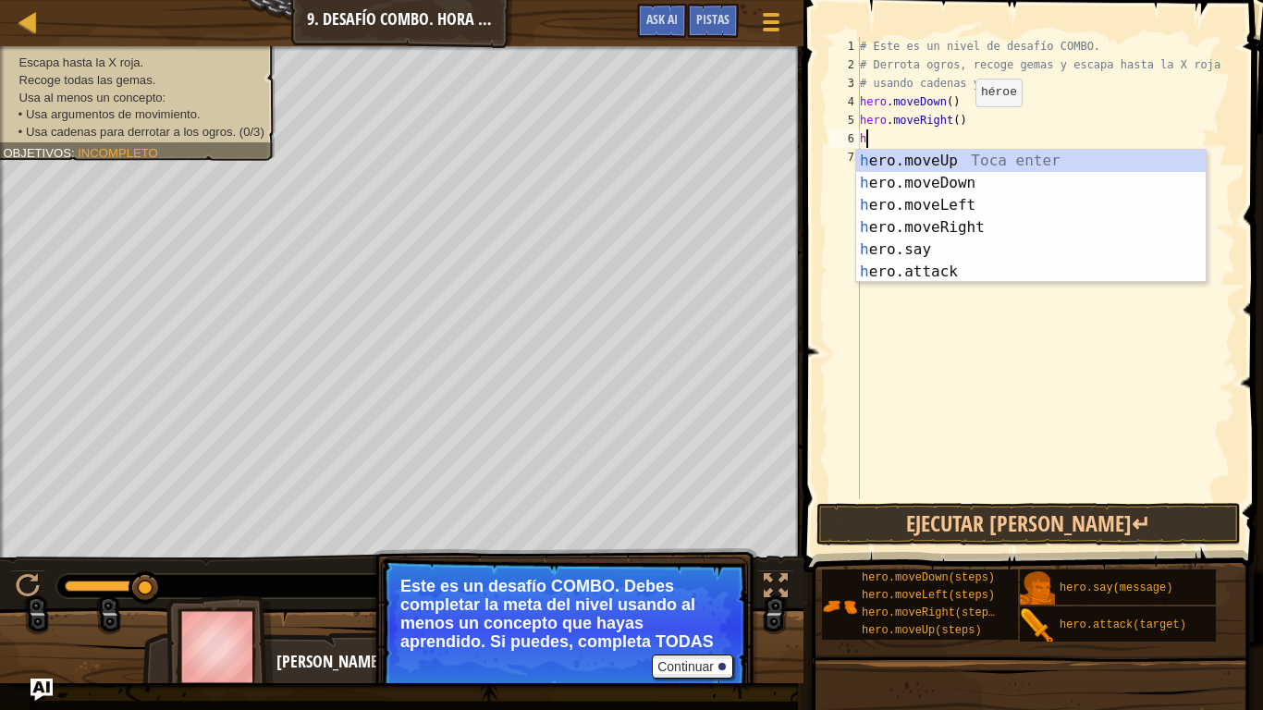
click at [959, 125] on div "# Este es un nivel de desafío COMBO. # Derrota ogros, recoge gemas y escapa has…" at bounding box center [1045, 286] width 379 height 499
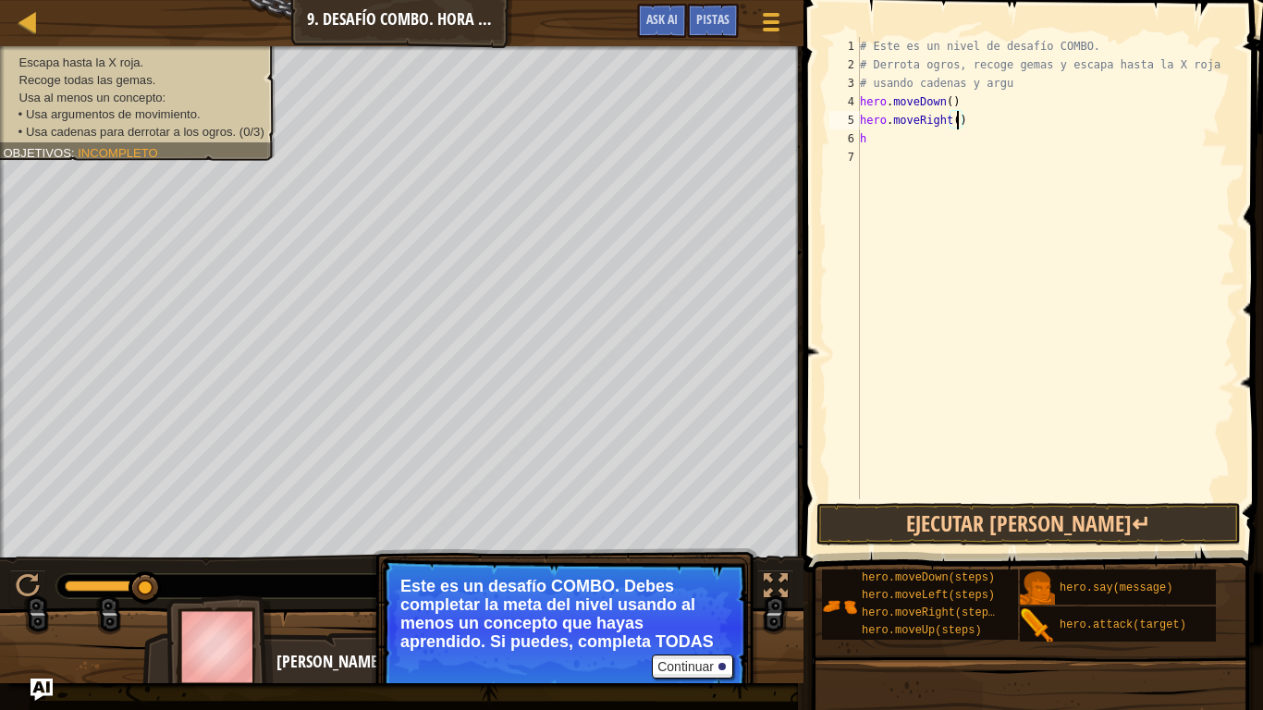
scroll to position [8, 15]
click at [899, 144] on div "# Este es un nivel de desafío COMBO. # Derrota ogros, recoge gemas y escapa has…" at bounding box center [1045, 286] width 379 height 499
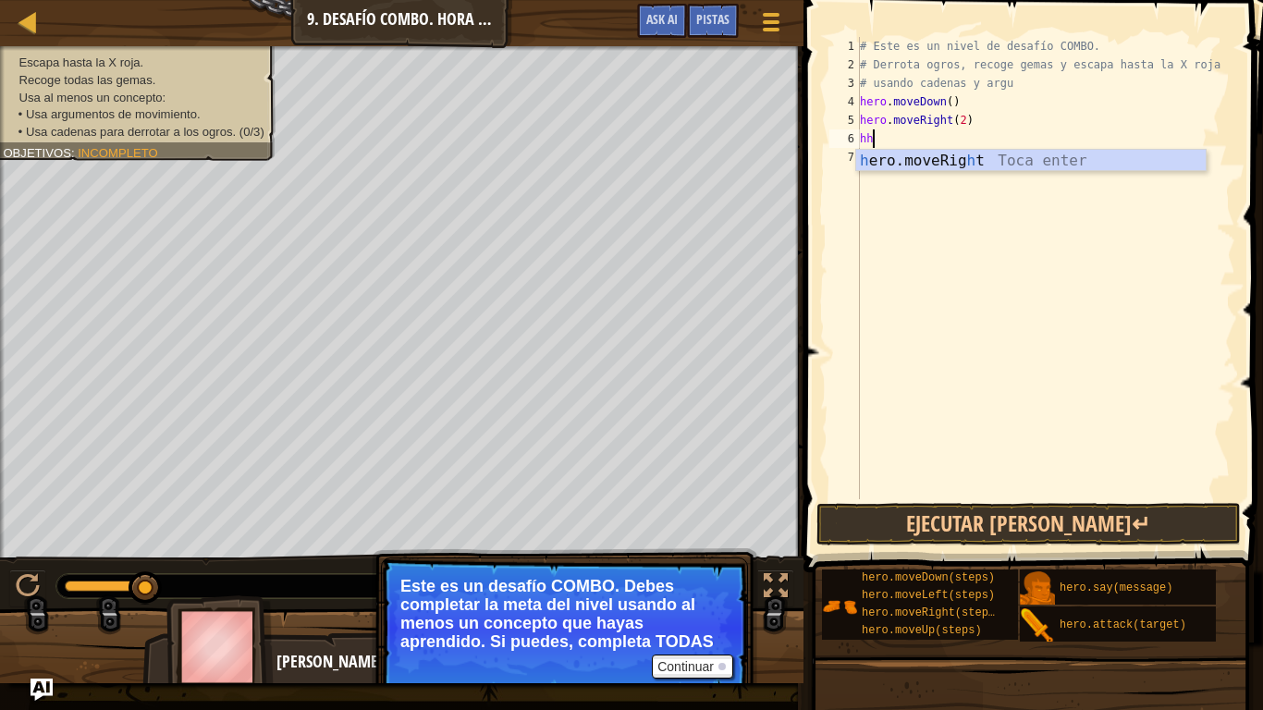
type textarea "h"
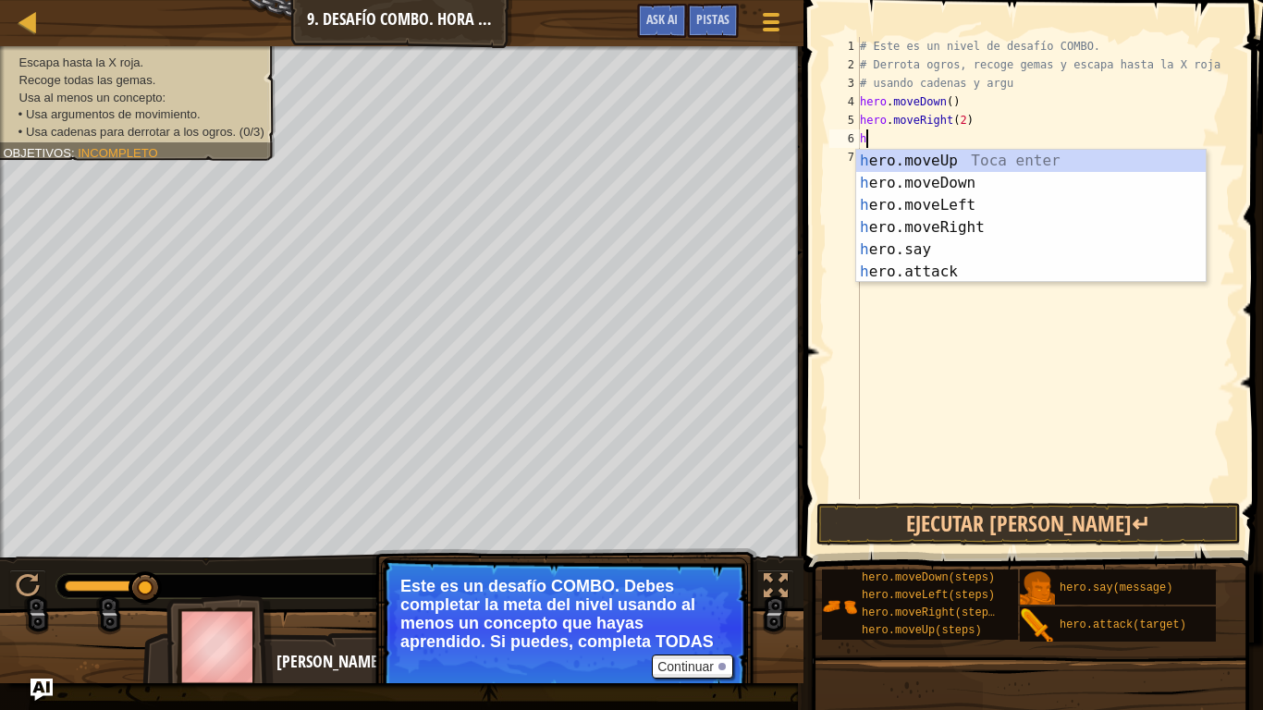
scroll to position [8, 0]
click at [1039, 159] on div "h ero.moveUp Toca enter h ero.moveDown Toca enter h ero.moveLeft Toca enter h e…" at bounding box center [1030, 238] width 349 height 177
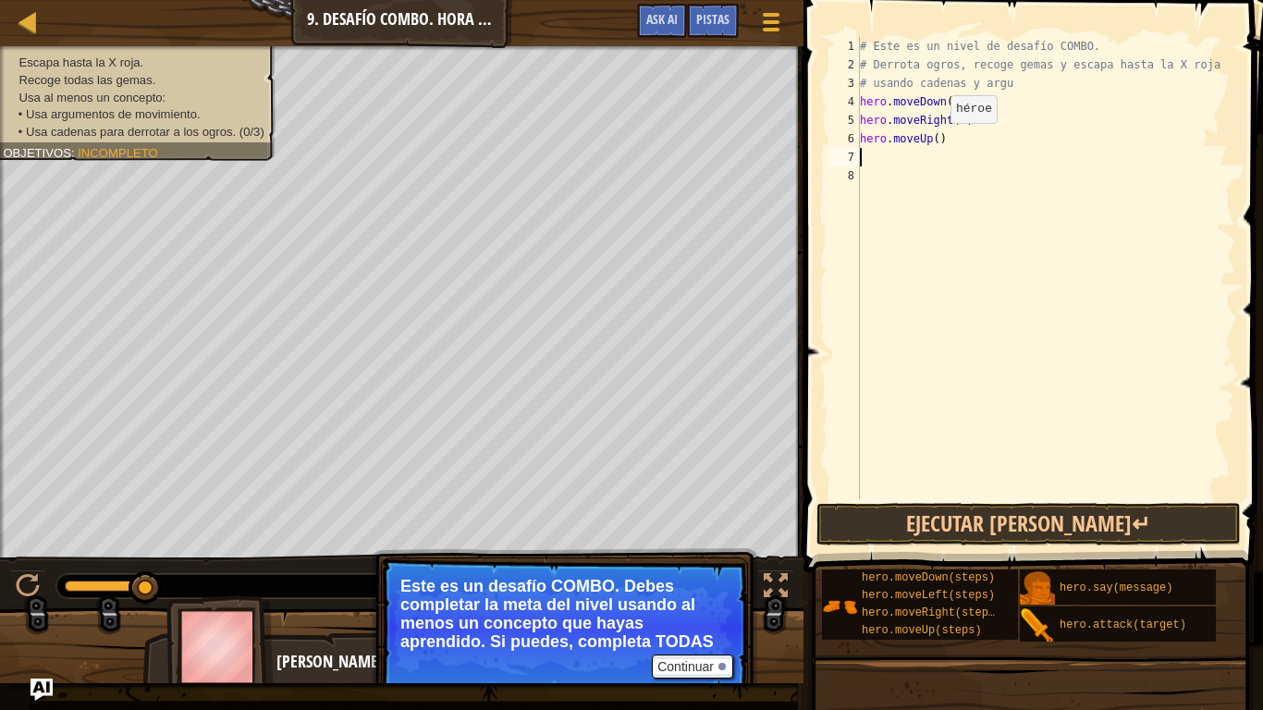
click at [935, 141] on div "# Este es un nivel de desafío COMBO. # Derrota ogros, recoge gemas y escapa has…" at bounding box center [1045, 286] width 379 height 499
type textarea "hero.moveUp(2)"
click at [862, 154] on div "# Este es un nivel de desafío COMBO. # Derrota ogros, recoge gemas y escapa has…" at bounding box center [1045, 286] width 379 height 499
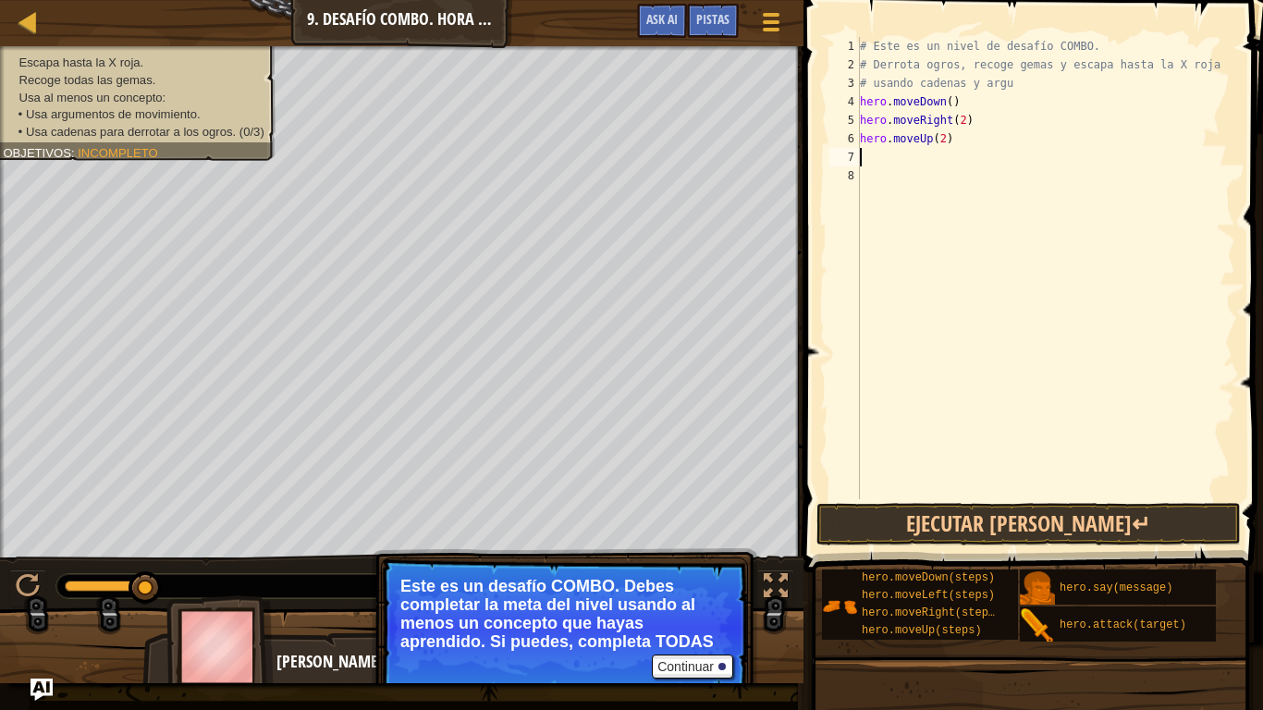
type textarea "h"
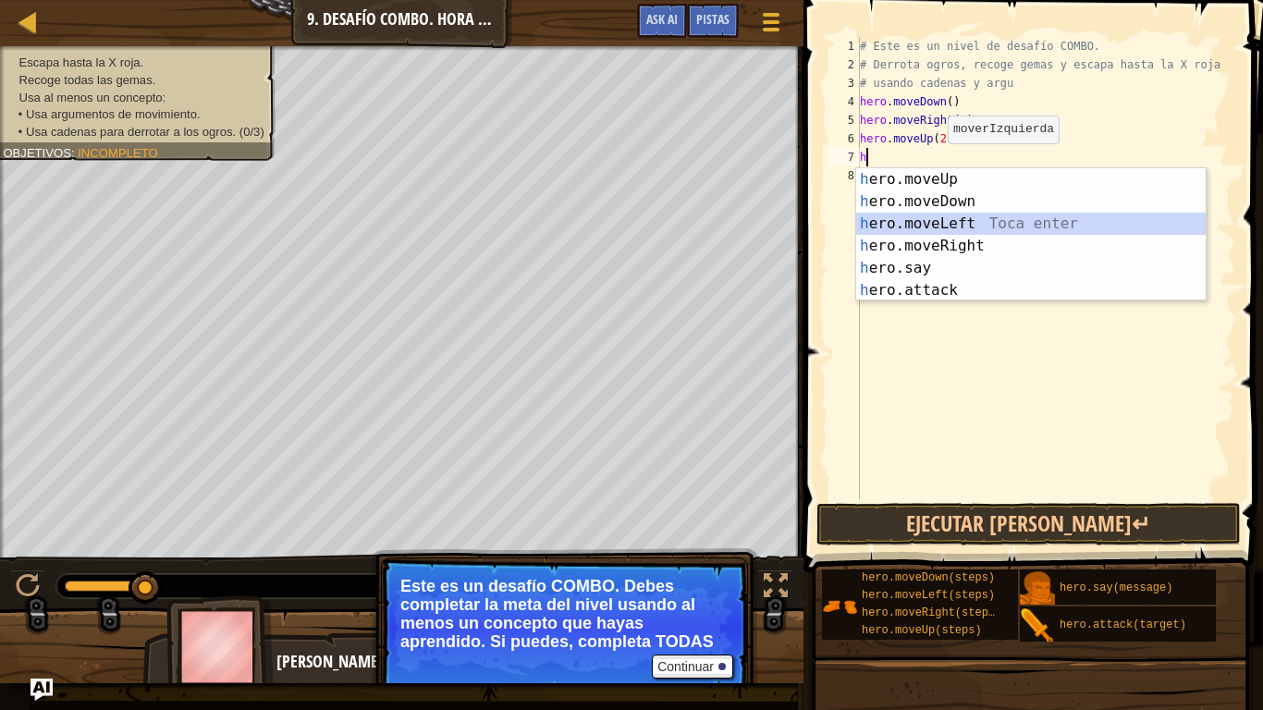
click at [998, 226] on div "h ero.moveUp Toca enter h ero.moveDown Toca enter h ero.moveLeft Toca enter h e…" at bounding box center [1030, 256] width 349 height 177
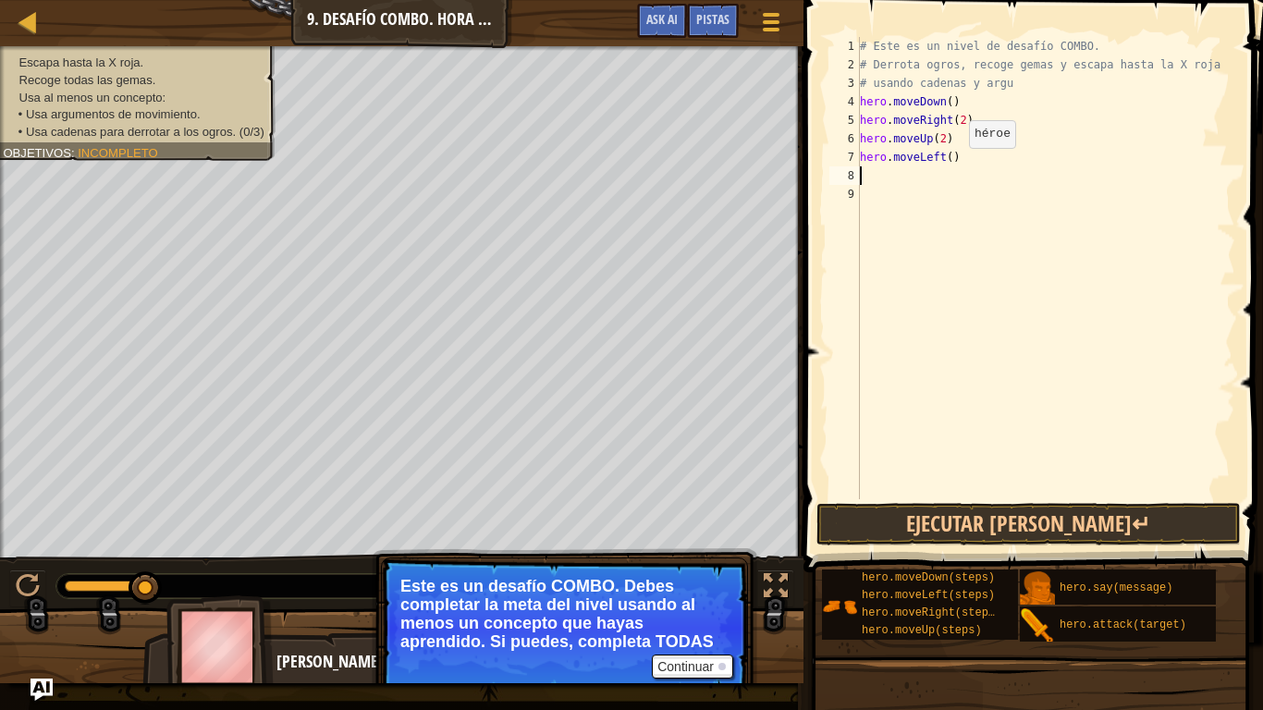
click at [953, 165] on div "# Este es un nivel de desafío COMBO. # Derrota ogros, recoge gemas y escapa has…" at bounding box center [1045, 286] width 379 height 499
type textarea "hero.moveLeft(2)"
click at [862, 180] on div "# Este es un nivel de desafío COMBO. # Derrota ogros, recoge gemas y escapa has…" at bounding box center [1045, 286] width 379 height 499
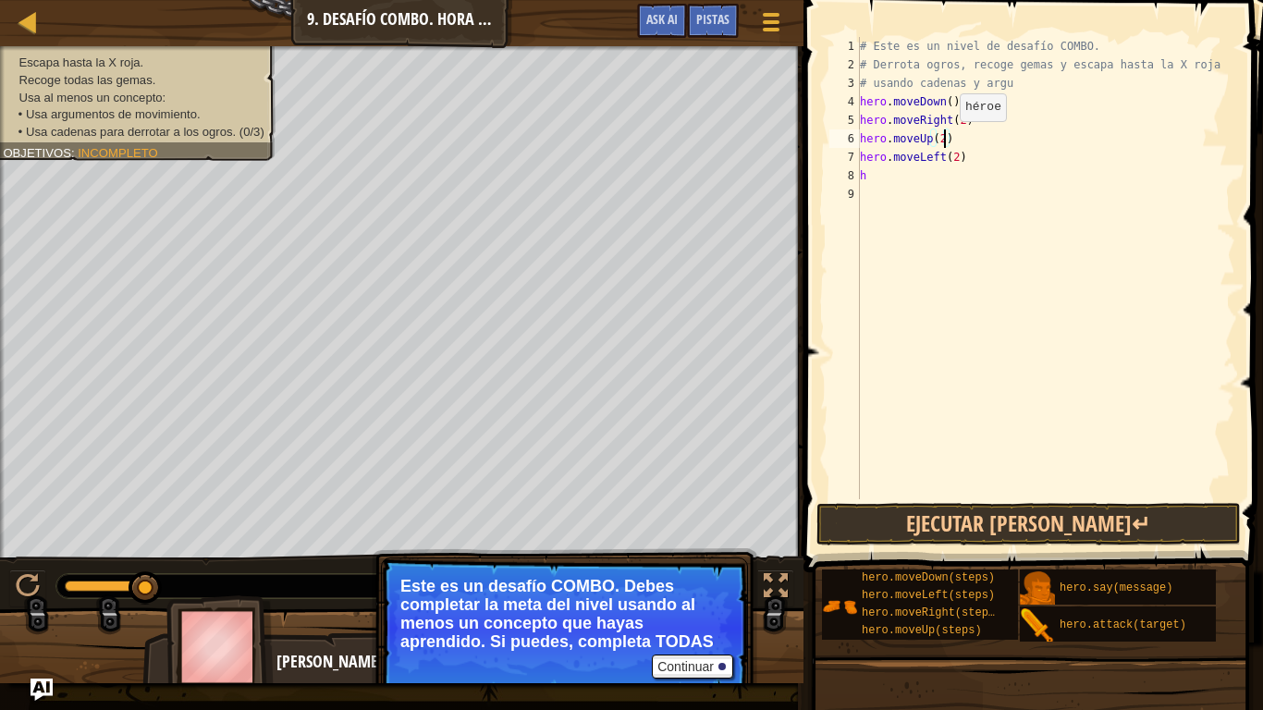
click at [943, 140] on div "# Este es un nivel de desafío COMBO. # Derrota ogros, recoge gemas y escapa has…" at bounding box center [1045, 286] width 379 height 499
type textarea "hero.moveUp()"
click at [871, 188] on div "# Este es un nivel de desafío COMBO. # Derrota ogros, recoge gemas y escapa has…" at bounding box center [1045, 286] width 379 height 499
click at [888, 184] on div "# Este es un nivel de desafío COMBO. # Derrota ogros, recoge gemas y escapa has…" at bounding box center [1045, 286] width 379 height 499
type textarea "h"
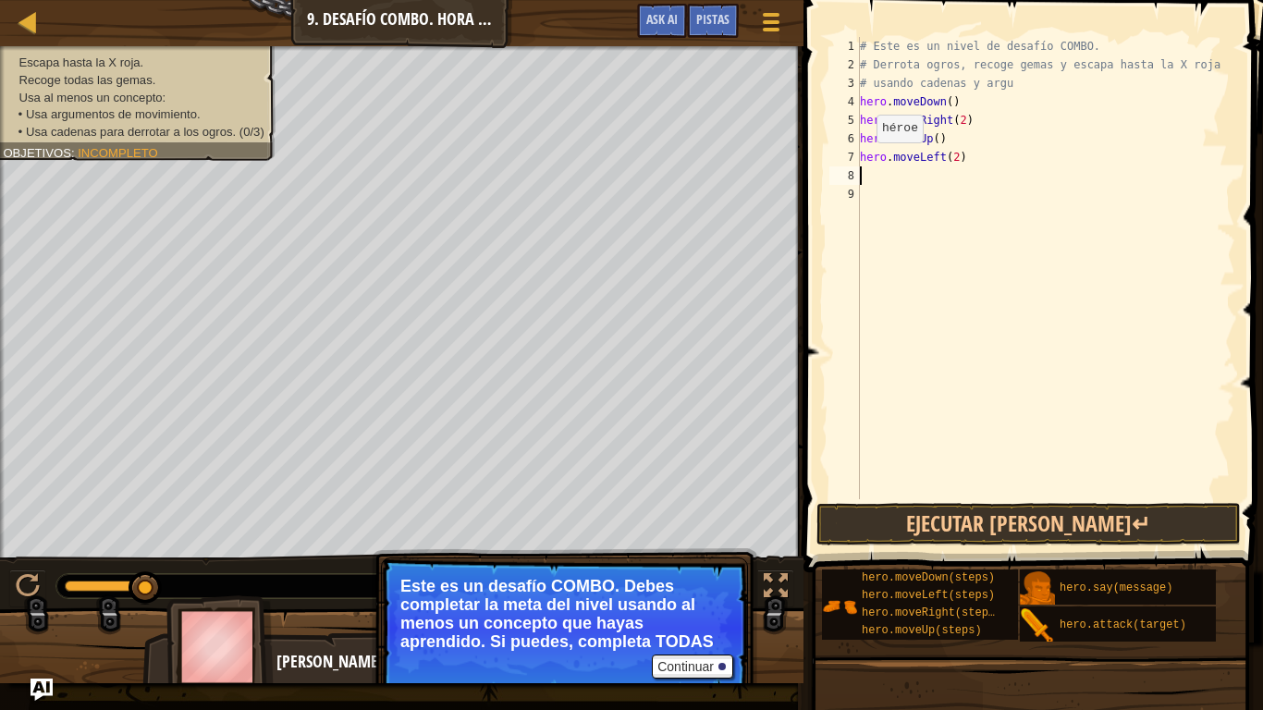
click at [856, 162] on div "1 2 3 4 5 6 7 8 9 # Este es un nivel de desafío COMBO. # Derrota ogros, recoge …" at bounding box center [1029, 268] width 409 height 462
click at [973, 163] on div "# Este es un nivel de desafío COMBO. # Derrota ogros, recoge gemas y escapa has…" at bounding box center [1045, 286] width 379 height 499
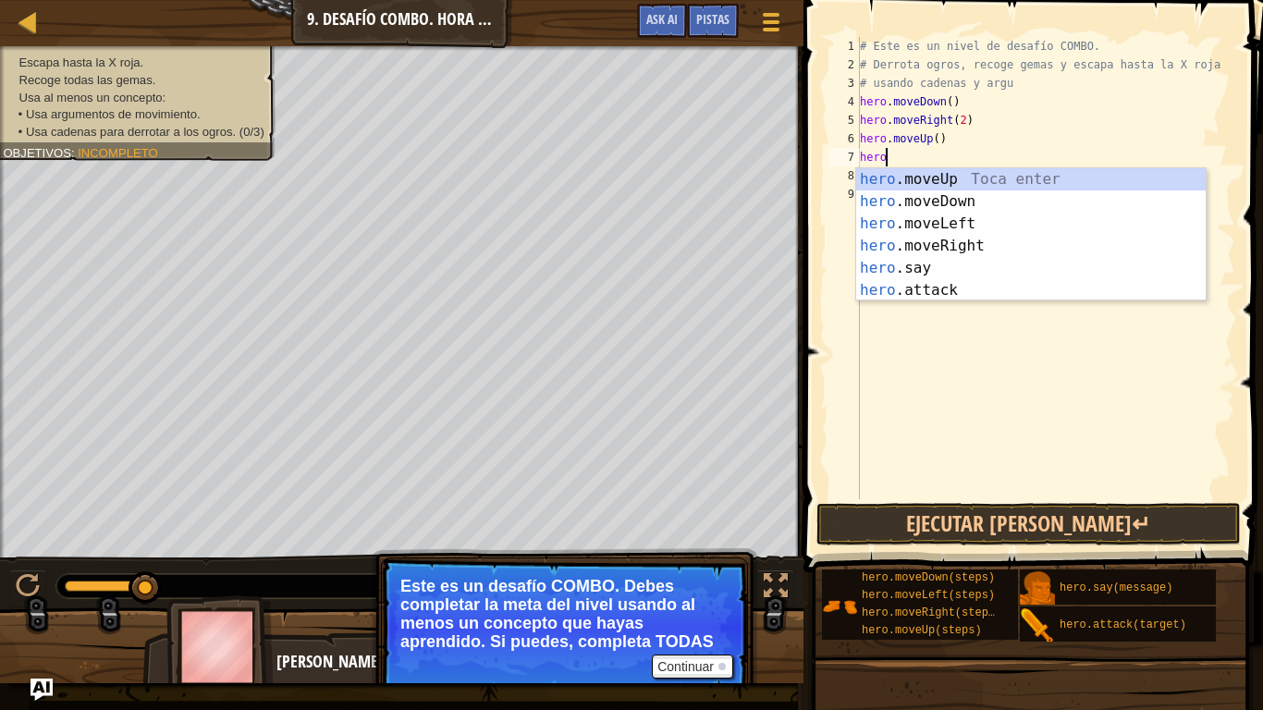
type textarea "h"
click at [957, 290] on div "h ero.moveUp Toca enter h ero.moveDown Toca enter h ero.moveLeft Toca enter h e…" at bounding box center [1030, 256] width 349 height 177
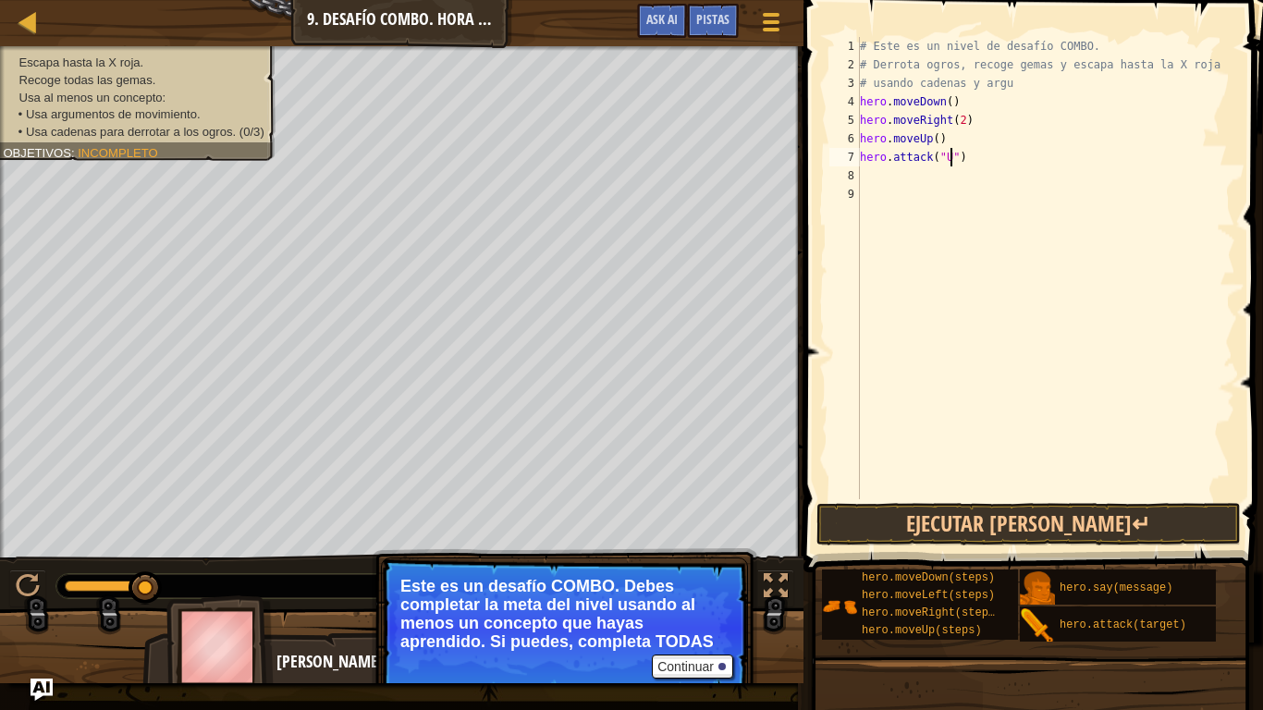
scroll to position [8, 14]
type textarea "hero.attack("Ursa")"
click at [873, 177] on div "# Este es un nivel de desafío COMBO. # Derrota ogros, recoge gemas y escapa has…" at bounding box center [1045, 286] width 379 height 499
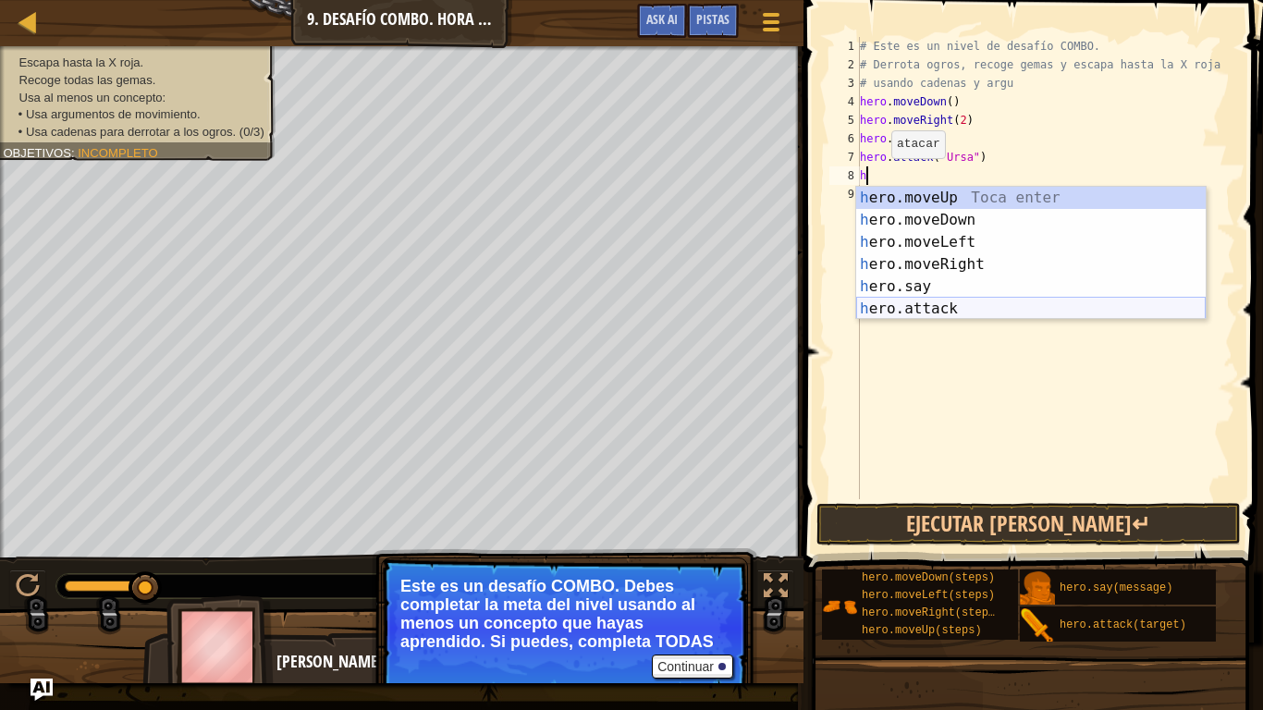
click at [949, 317] on div "h ero.moveUp Toca enter h ero.moveDown Toca enter h ero.moveLeft Toca enter h e…" at bounding box center [1030, 275] width 349 height 177
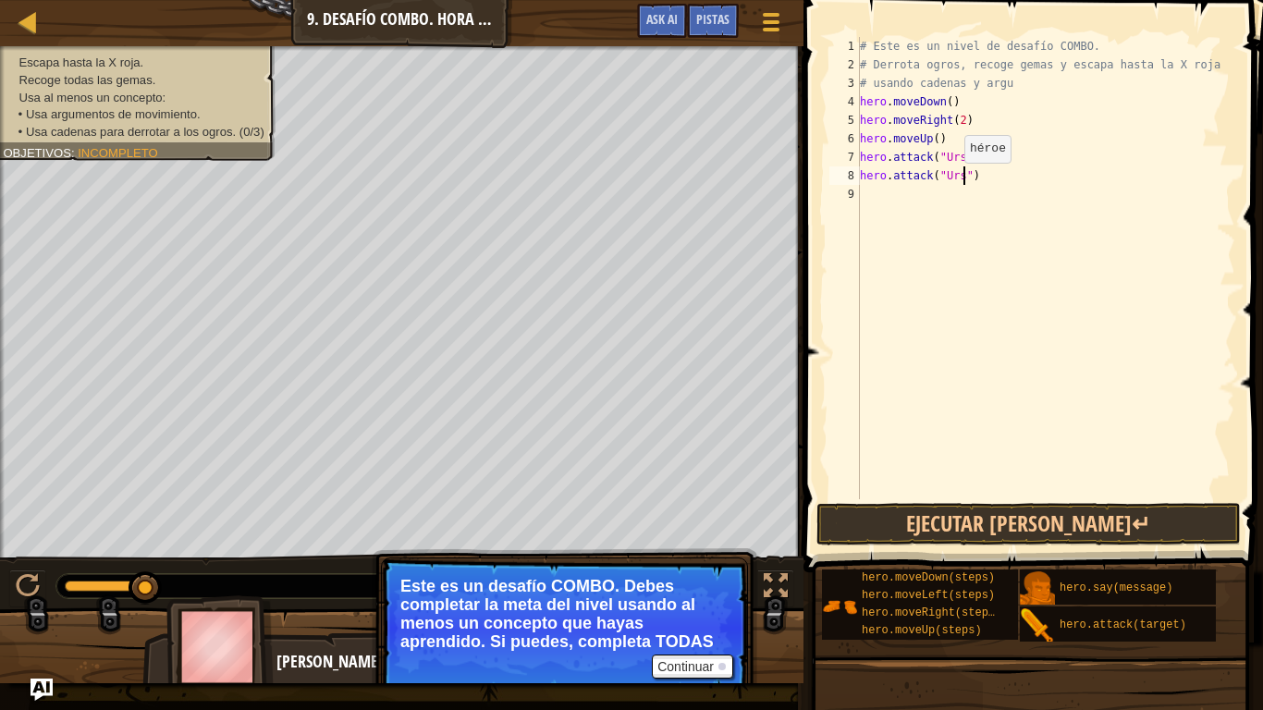
scroll to position [8, 16]
type textarea "hero.attack("Ursa")"
click at [965, 523] on button "Ejecutar [PERSON_NAME]↵" at bounding box center [1028, 524] width 424 height 43
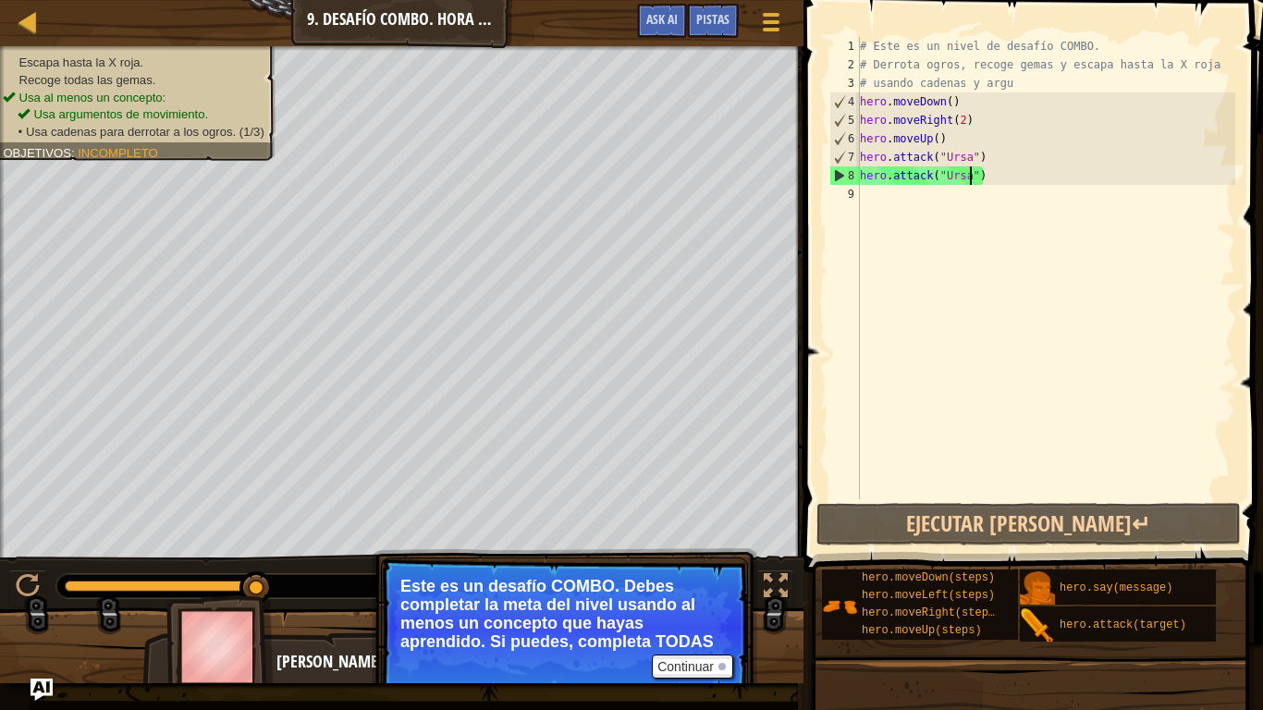
click at [877, 194] on div "# Este es un nivel de desafío COMBO. # Derrota ogros, recoge gemas y escapa has…" at bounding box center [1045, 286] width 379 height 499
type textarea "h"
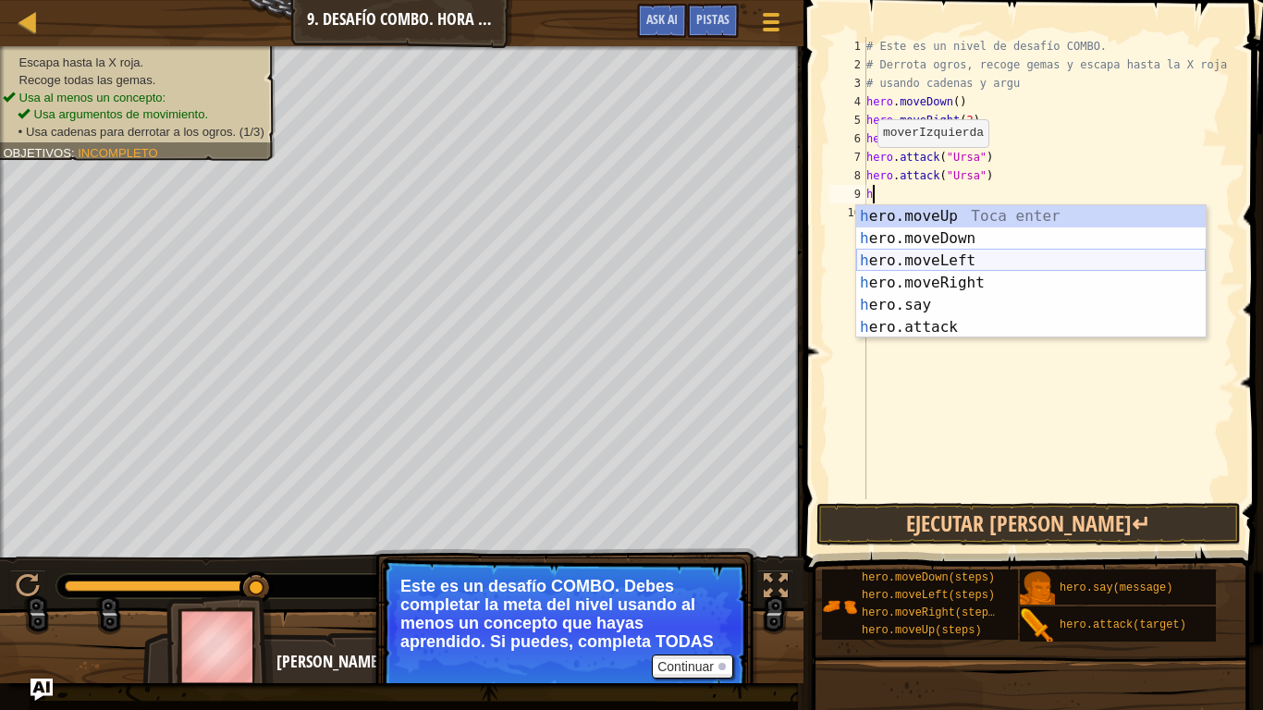
click at [972, 253] on div "h ero.moveUp Toca enter h ero.moveDown Toca enter h ero.moveLeft Toca enter h e…" at bounding box center [1030, 293] width 349 height 177
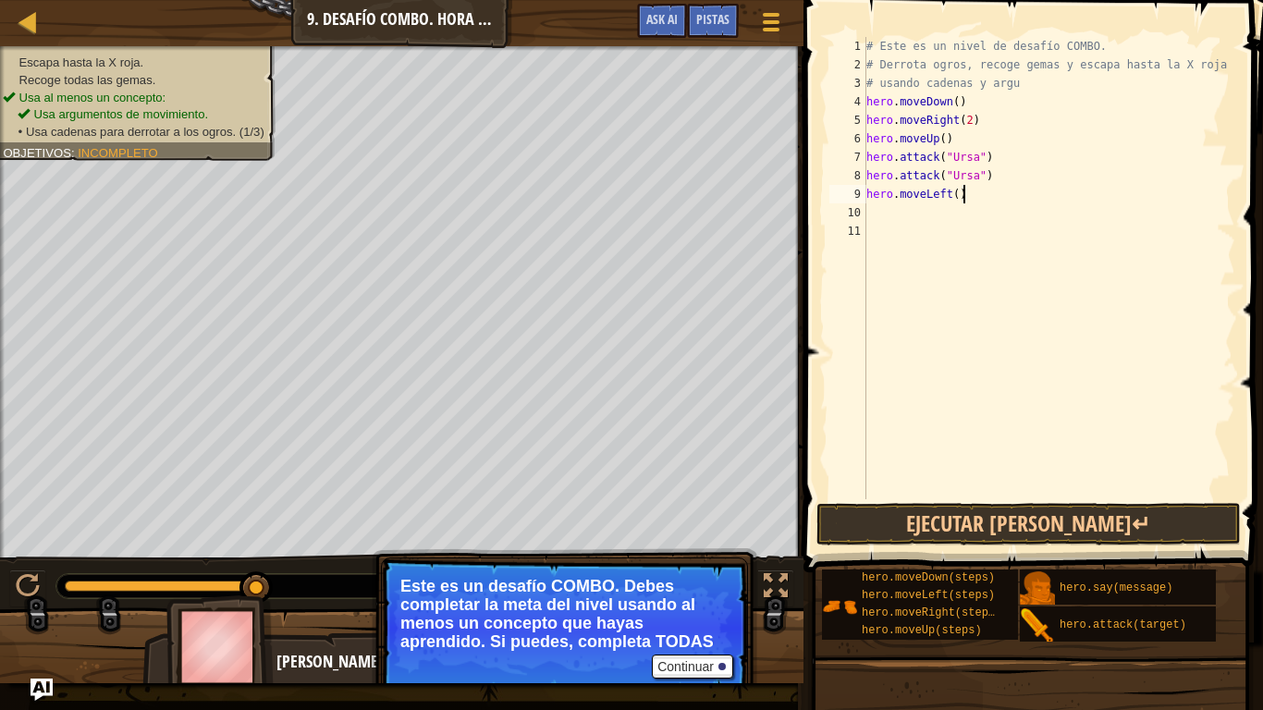
click at [960, 190] on div "# Este es un nivel de desafío COMBO. # Derrota ogros, recoge gemas y escapa has…" at bounding box center [1048, 286] width 373 height 499
click at [957, 197] on div "# Este es un nivel de desafío COMBO. # Derrota ogros, recoge gemas y escapa has…" at bounding box center [1048, 286] width 373 height 499
type textarea "hero.moveLeft(2)"
click at [888, 212] on div "# Este es un nivel de desafío COMBO. # Derrota ogros, recoge gemas y escapa has…" at bounding box center [1048, 286] width 373 height 499
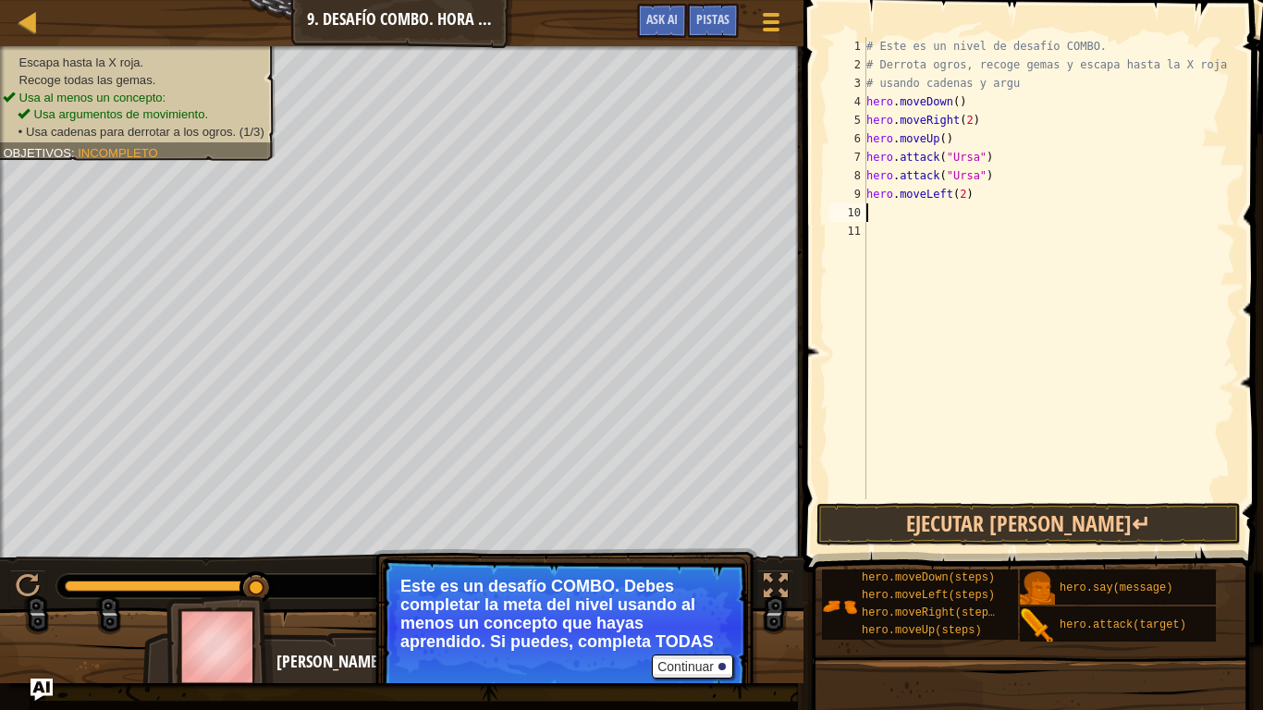
scroll to position [8, 0]
type textarea "h"
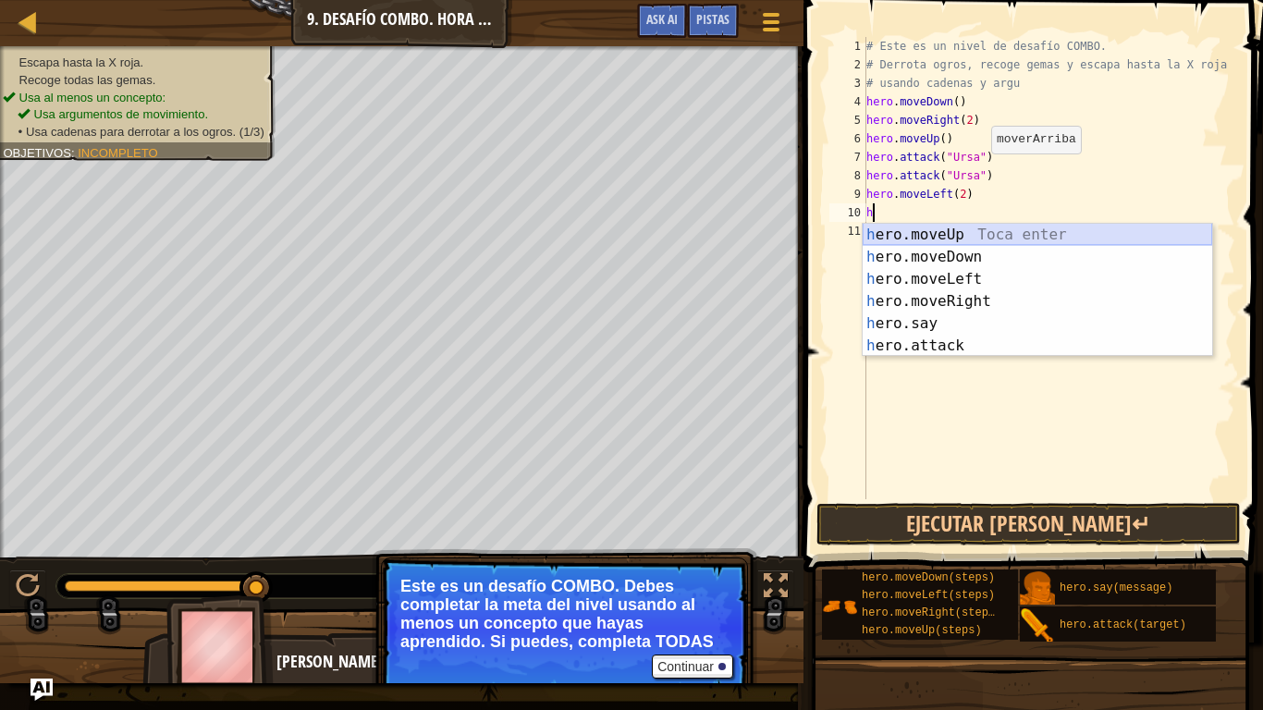
click at [965, 232] on div "h ero.moveUp Toca enter h ero.moveDown Toca enter h ero.moveLeft Toca enter h e…" at bounding box center [1036, 312] width 349 height 177
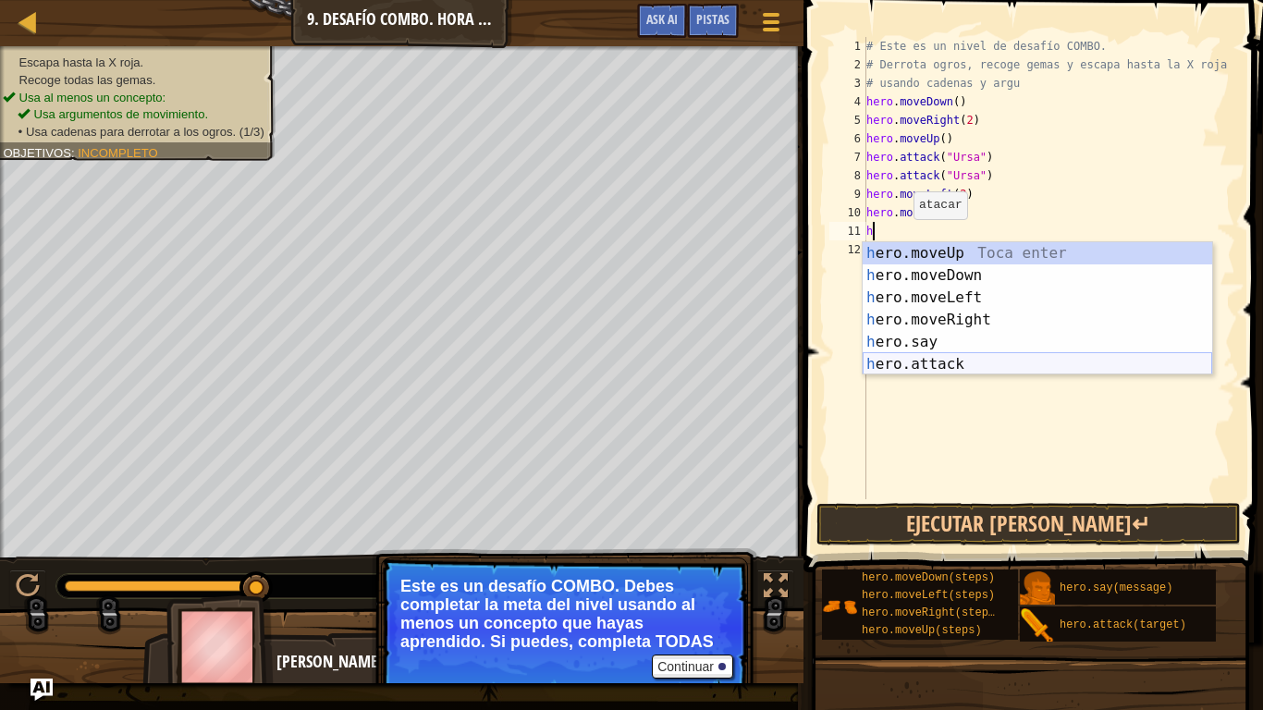
click at [908, 361] on div "h ero.moveUp Toca enter h ero.moveDown Toca enter h ero.moveLeft Toca enter h e…" at bounding box center [1036, 330] width 349 height 177
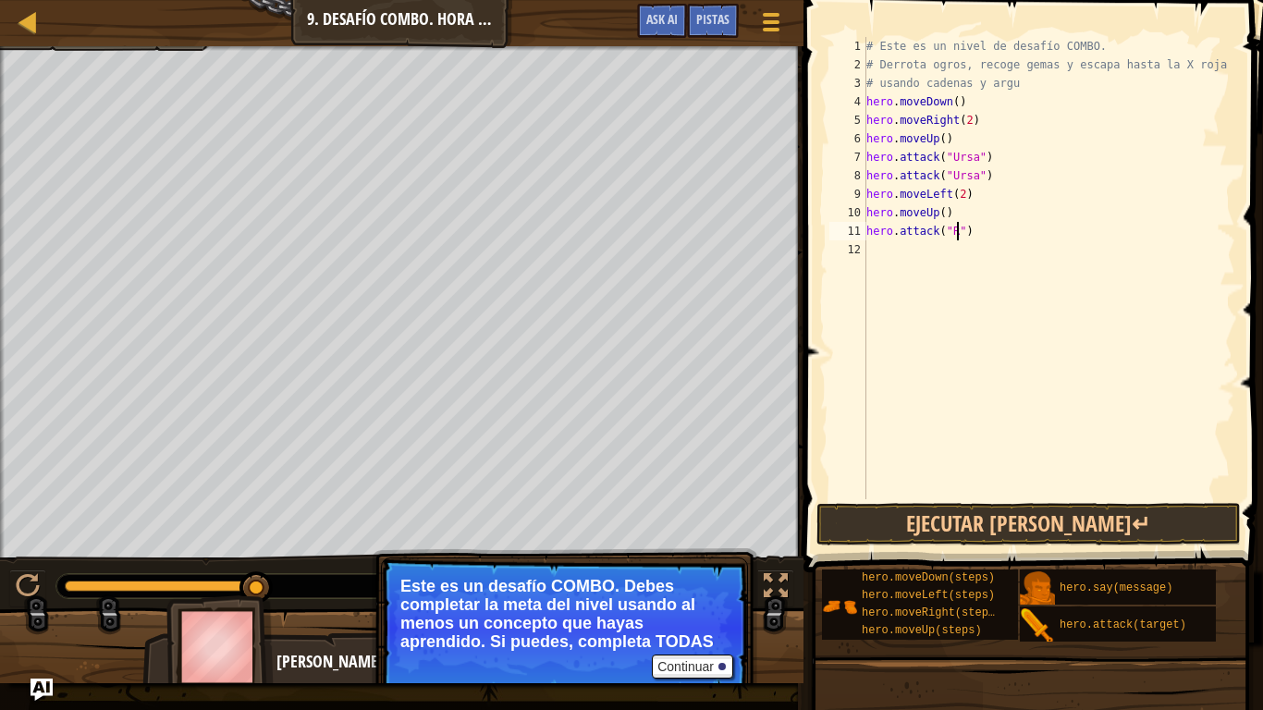
scroll to position [8, 14]
type textarea "hero.attack("Rexxar")"
click at [875, 241] on div "# Este es un nivel de desafío COMBO. # Derrota ogros, recoge gemas y escapa has…" at bounding box center [1048, 286] width 373 height 499
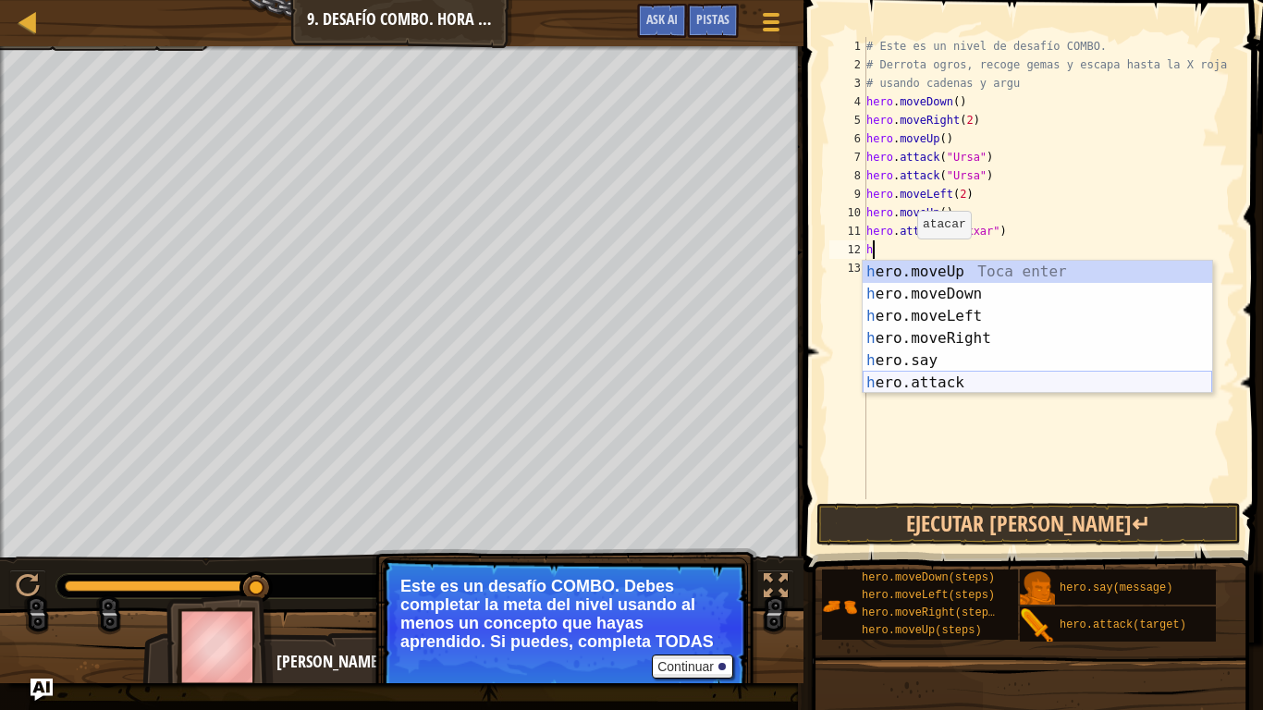
click at [939, 373] on div "h ero.moveUp Toca enter h ero.moveDown Toca enter h ero.moveLeft Toca enter h e…" at bounding box center [1036, 349] width 349 height 177
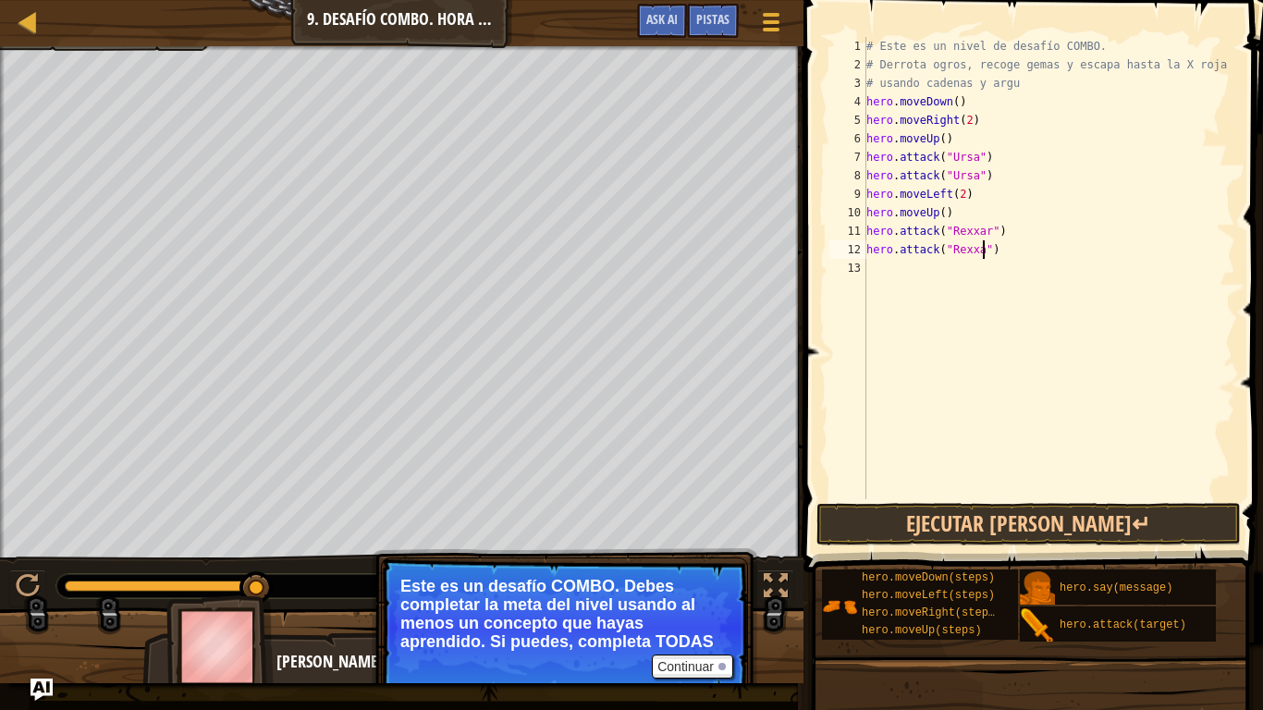
type textarea "hero.attack("Rexxar")"
click at [872, 273] on div "# Este es un nivel de desafío COMBO. # Derrota ogros, recoge gemas y escapa has…" at bounding box center [1048, 286] width 373 height 499
type textarea "h"
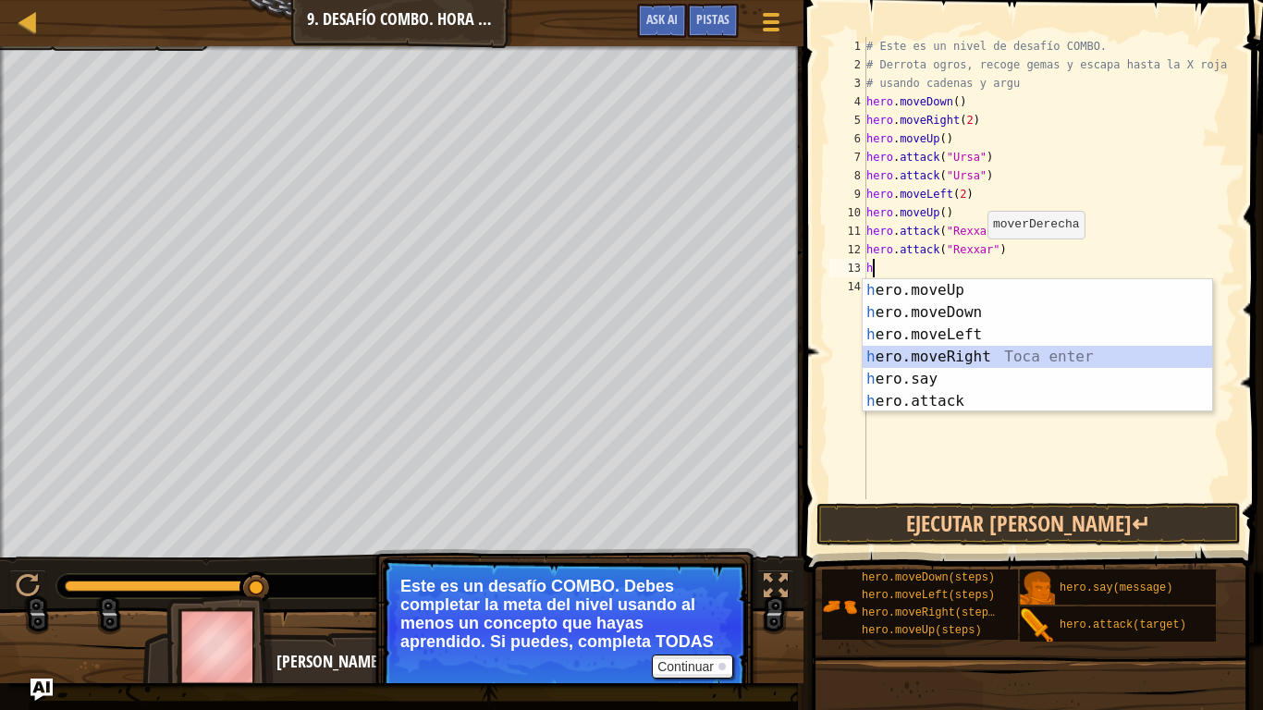
click at [986, 350] on div "h ero.moveUp Toca enter h ero.moveDown Toca enter h ero.moveLeft Toca enter h e…" at bounding box center [1036, 367] width 349 height 177
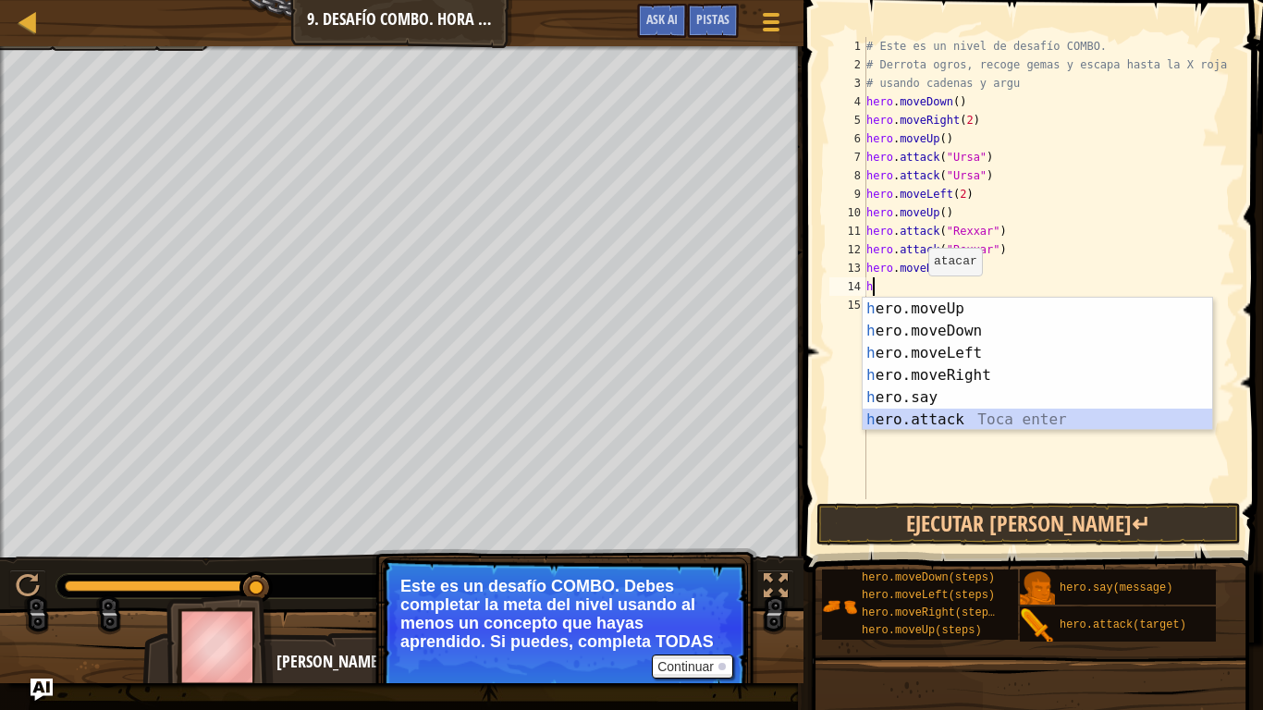
click at [945, 421] on div "h ero.moveUp Toca enter h ero.moveDown Toca enter h ero.moveLeft Toca enter h e…" at bounding box center [1036, 386] width 349 height 177
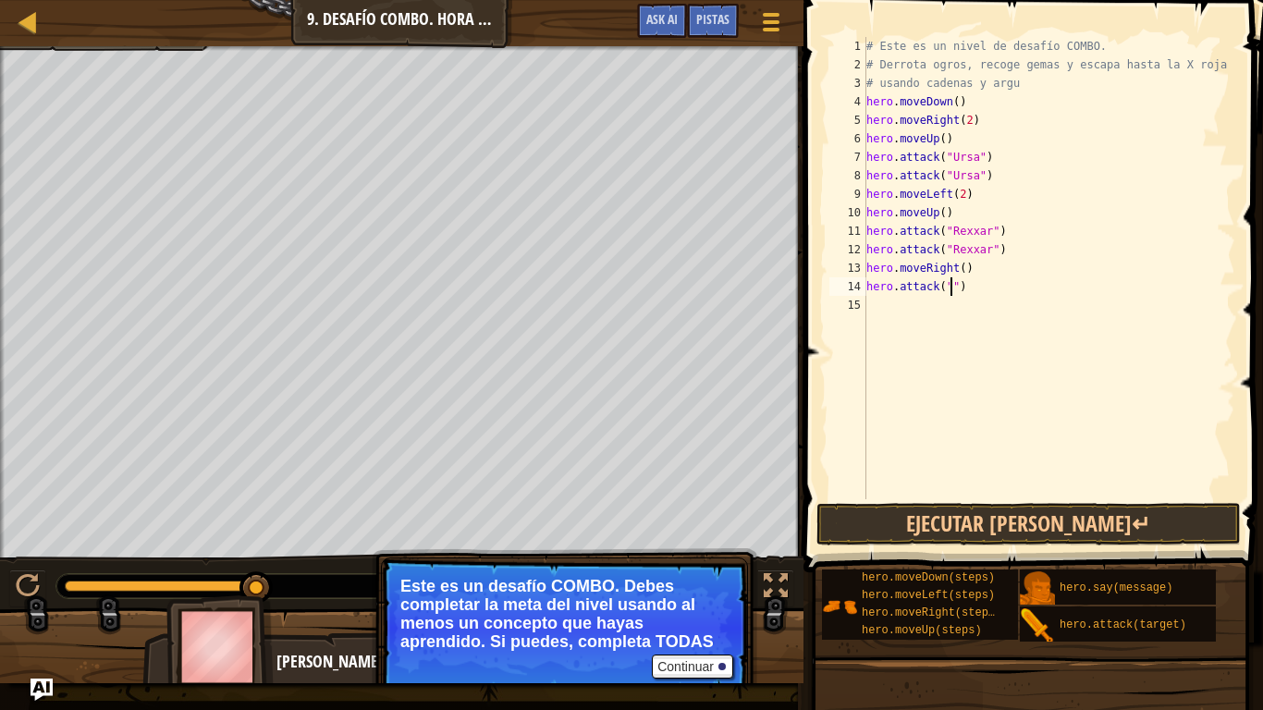
scroll to position [8, 13]
type textarea "hero.attack("Brack")"
click at [876, 309] on div "# Este es un nivel de desafío COMBO. # Derrota ogros, recoge gemas y escapa has…" at bounding box center [1048, 286] width 373 height 499
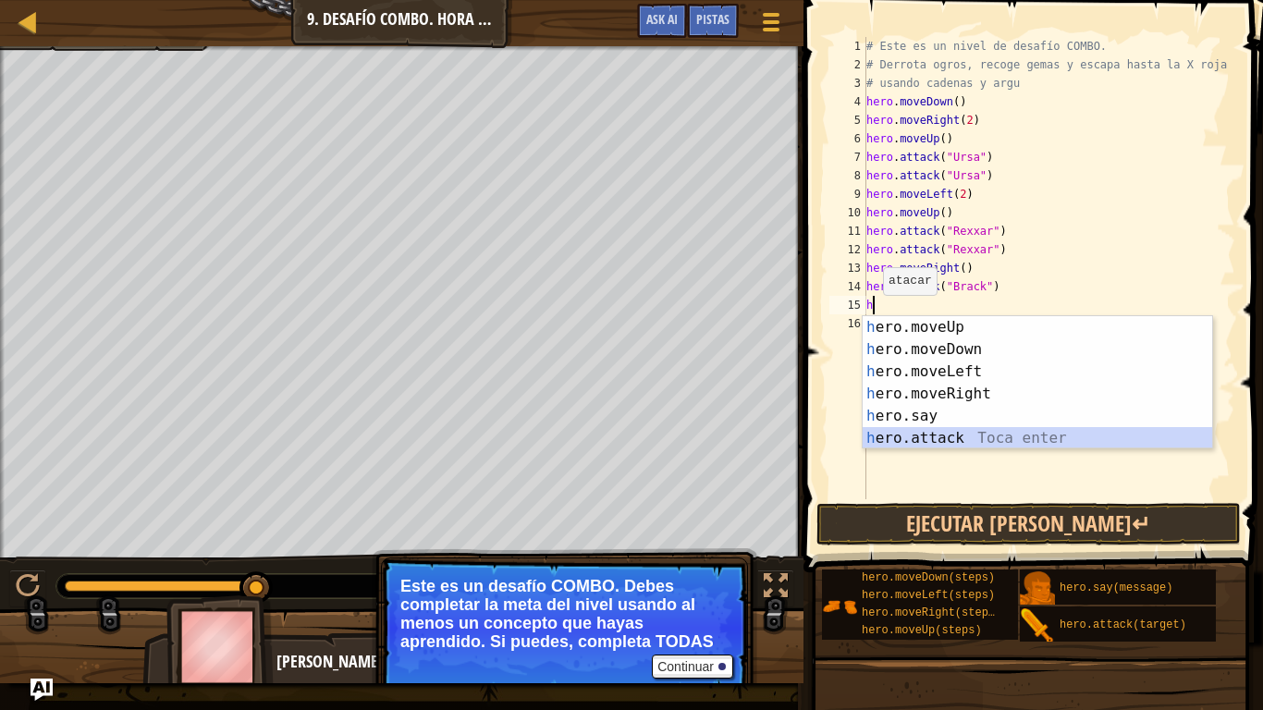
click at [893, 441] on div "h ero.moveUp Toca enter h ero.moveDown Toca enter h ero.moveLeft Toca enter h e…" at bounding box center [1036, 404] width 349 height 177
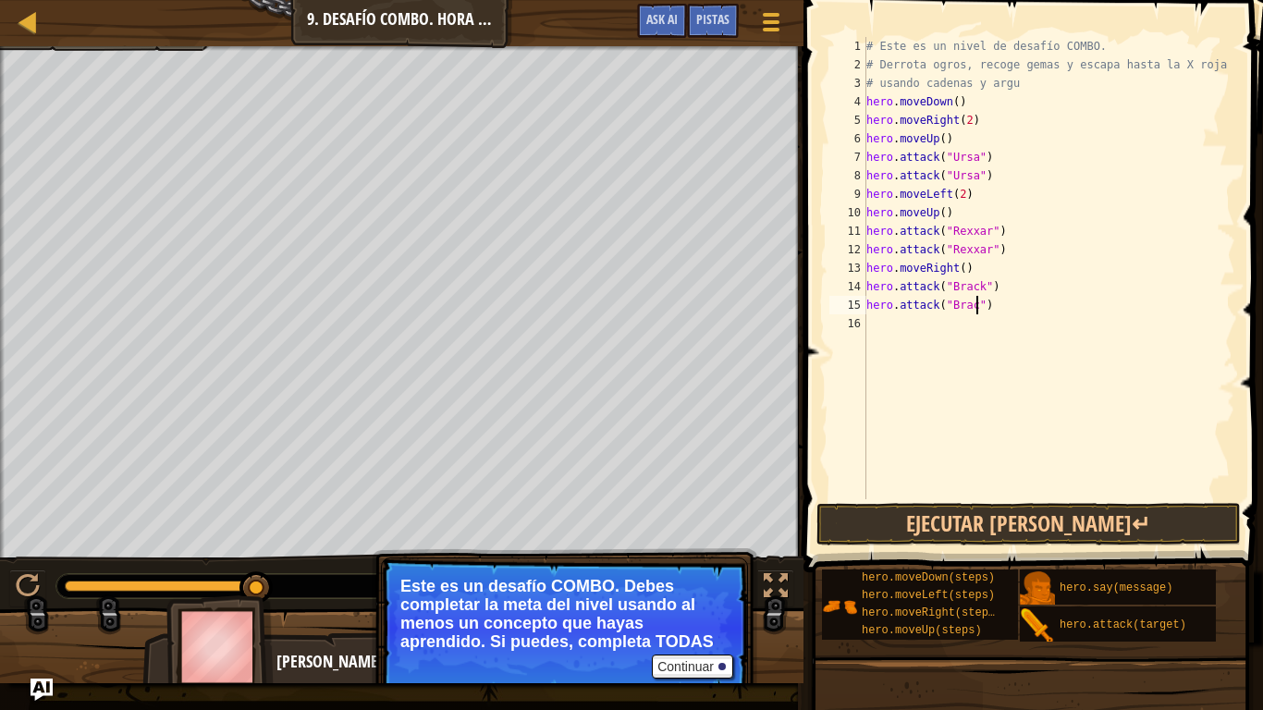
scroll to position [8, 16]
type textarea "hero.attack("Brack")"
click at [911, 324] on div "# Este es un nivel de desafío COMBO. # Derrota ogros, recoge gemas y escapa has…" at bounding box center [1048, 286] width 373 height 499
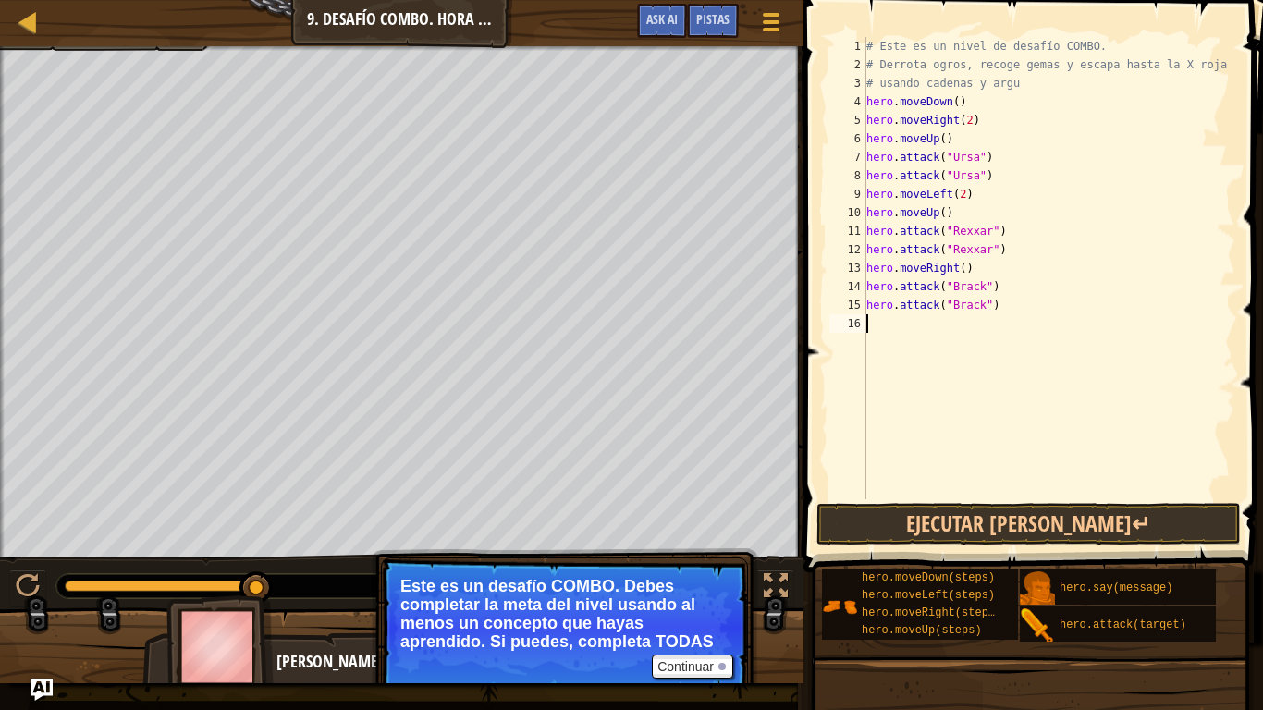
type textarea "h"
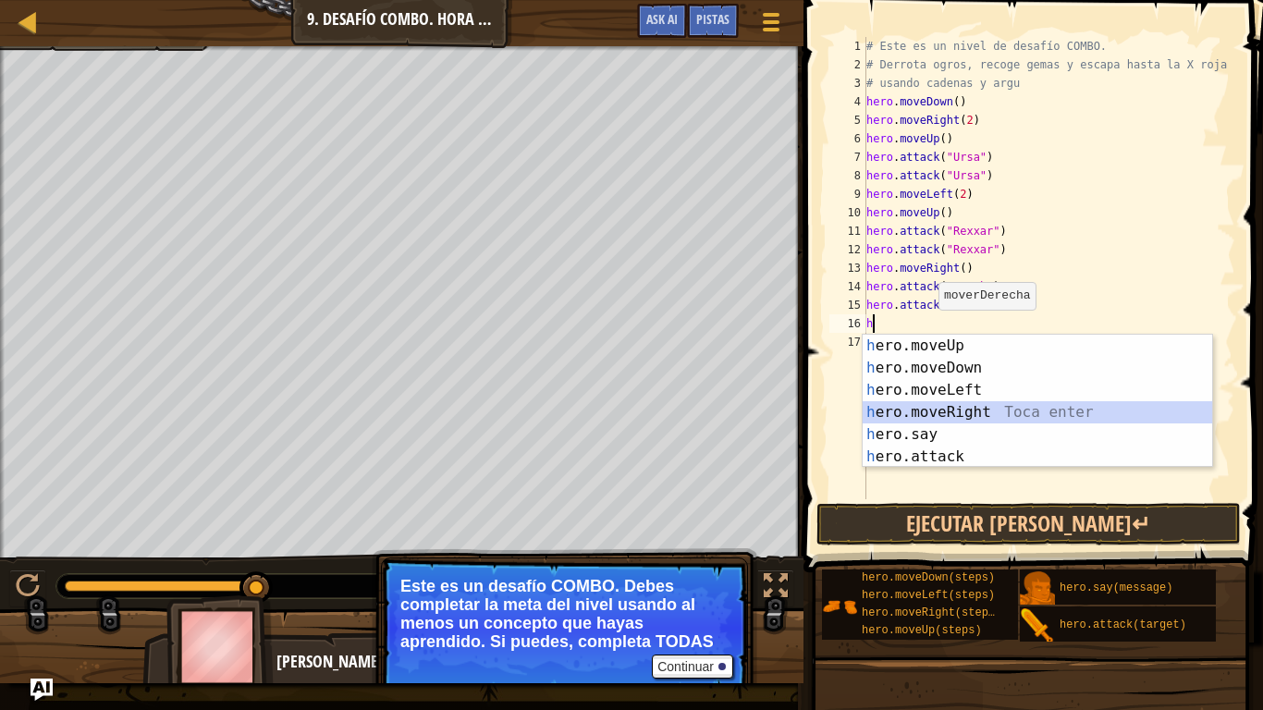
click at [992, 410] on div "h ero.moveUp Toca enter h ero.moveDown Toca enter h ero.moveLeft Toca enter h e…" at bounding box center [1036, 423] width 349 height 177
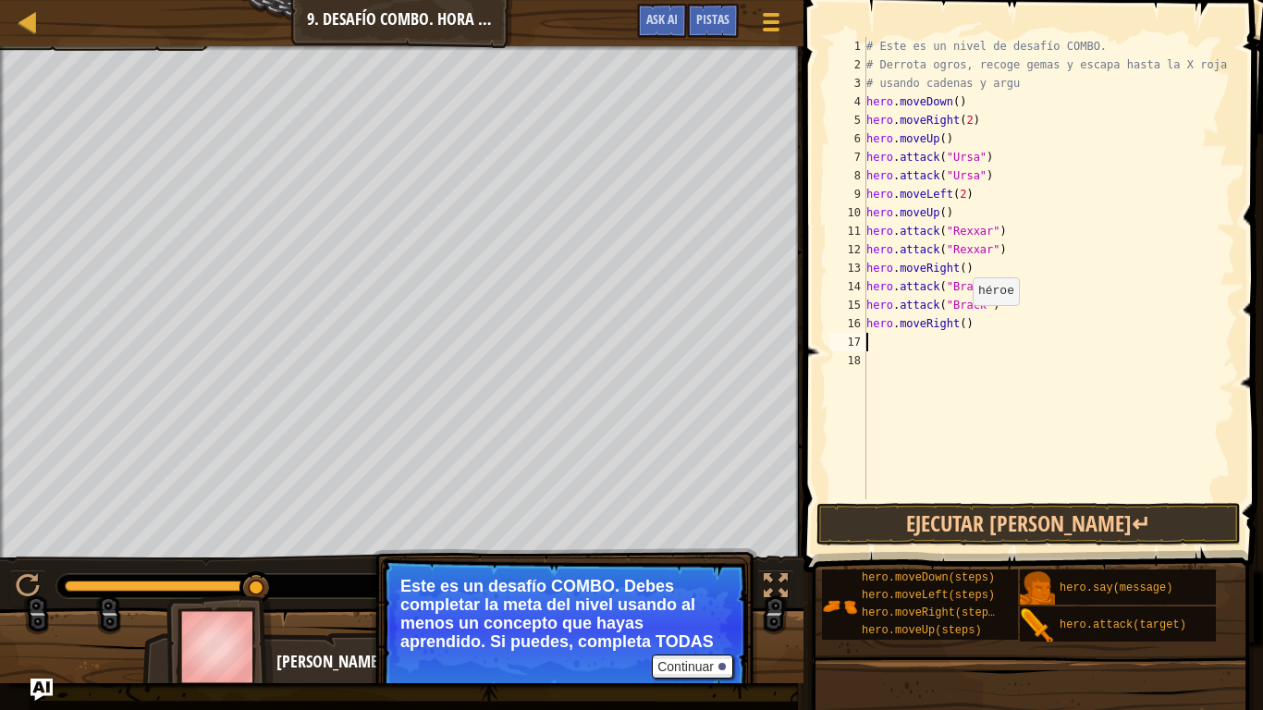
click at [963, 323] on div "# Este es un nivel de desafío COMBO. # Derrota ogros, recoge gemas y escapa has…" at bounding box center [1048, 286] width 373 height 499
type textarea "hero.moveRight(2)"
drag, startPoint x: 974, startPoint y: 527, endPoint x: 942, endPoint y: 466, distance: 69.1
click at [974, 526] on button "Ejecutar [PERSON_NAME]↵" at bounding box center [1028, 524] width 424 height 43
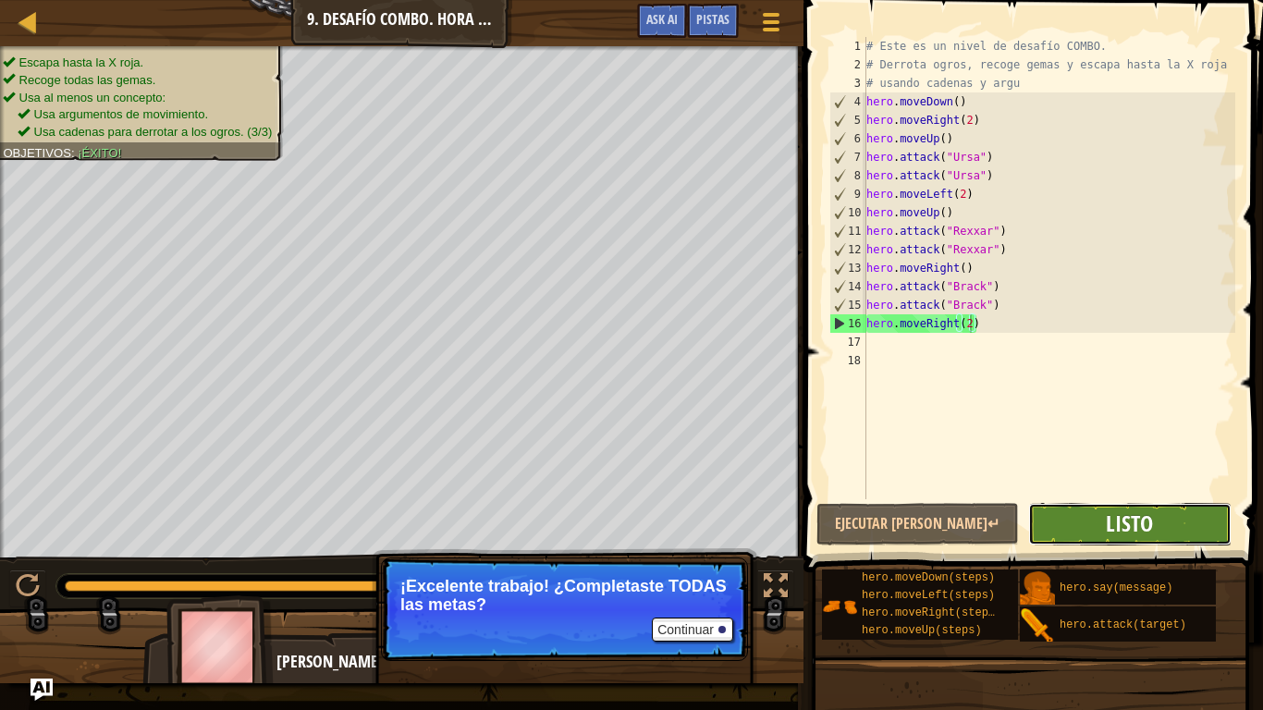
click at [1146, 515] on span "Listo" at bounding box center [1129, 523] width 47 height 30
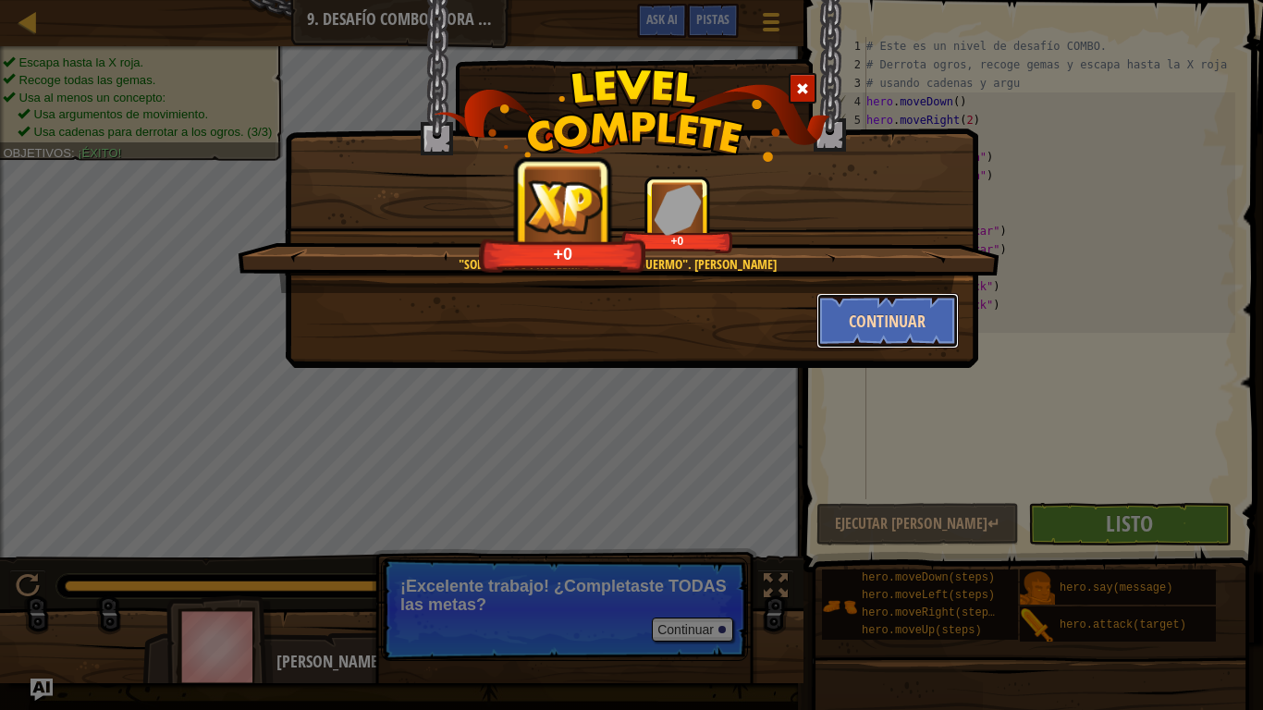
click at [853, 312] on button "Continuar" at bounding box center [887, 320] width 143 height 55
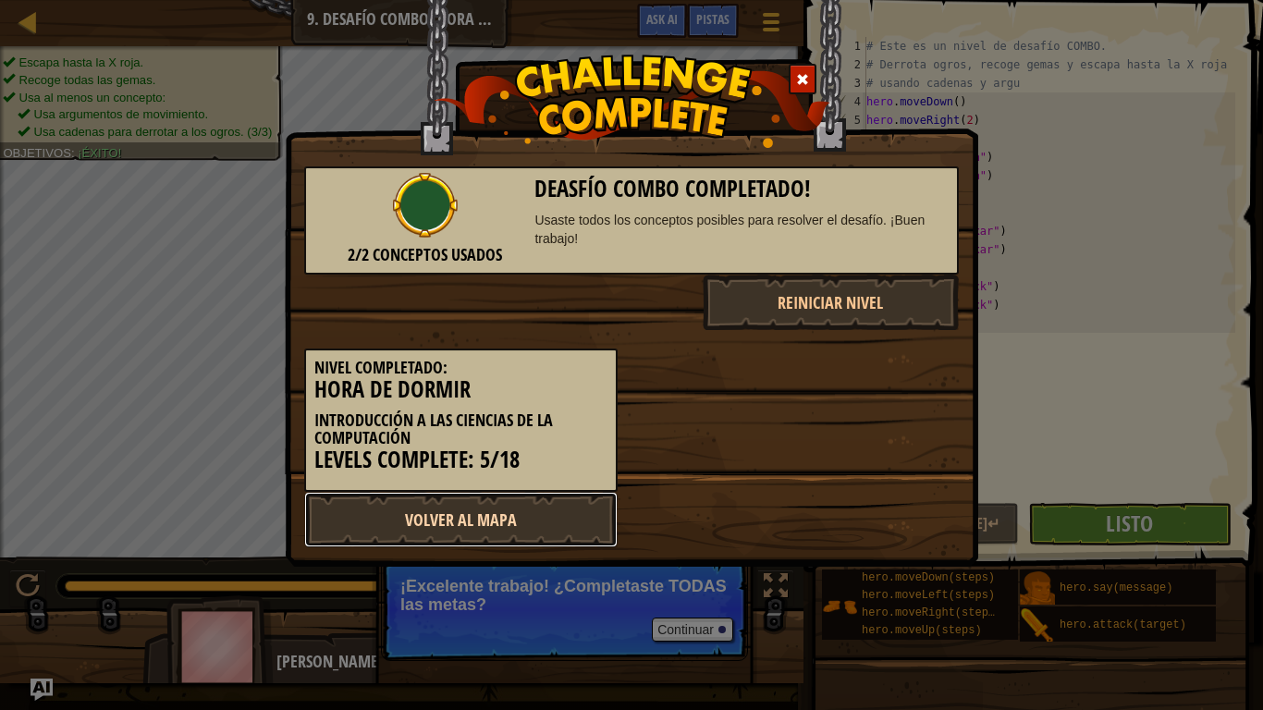
click at [563, 514] on link "Volver al Mapa" at bounding box center [460, 519] width 313 height 55
select select "es-419"
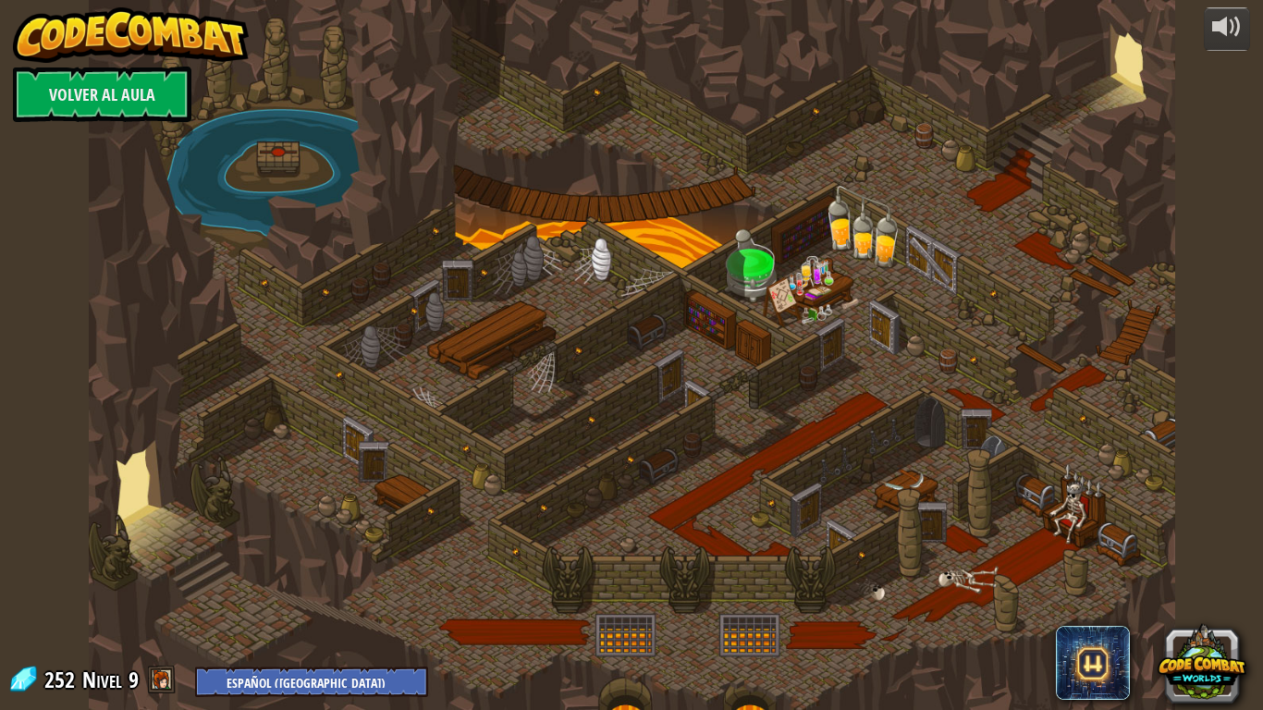
select select "es-419"
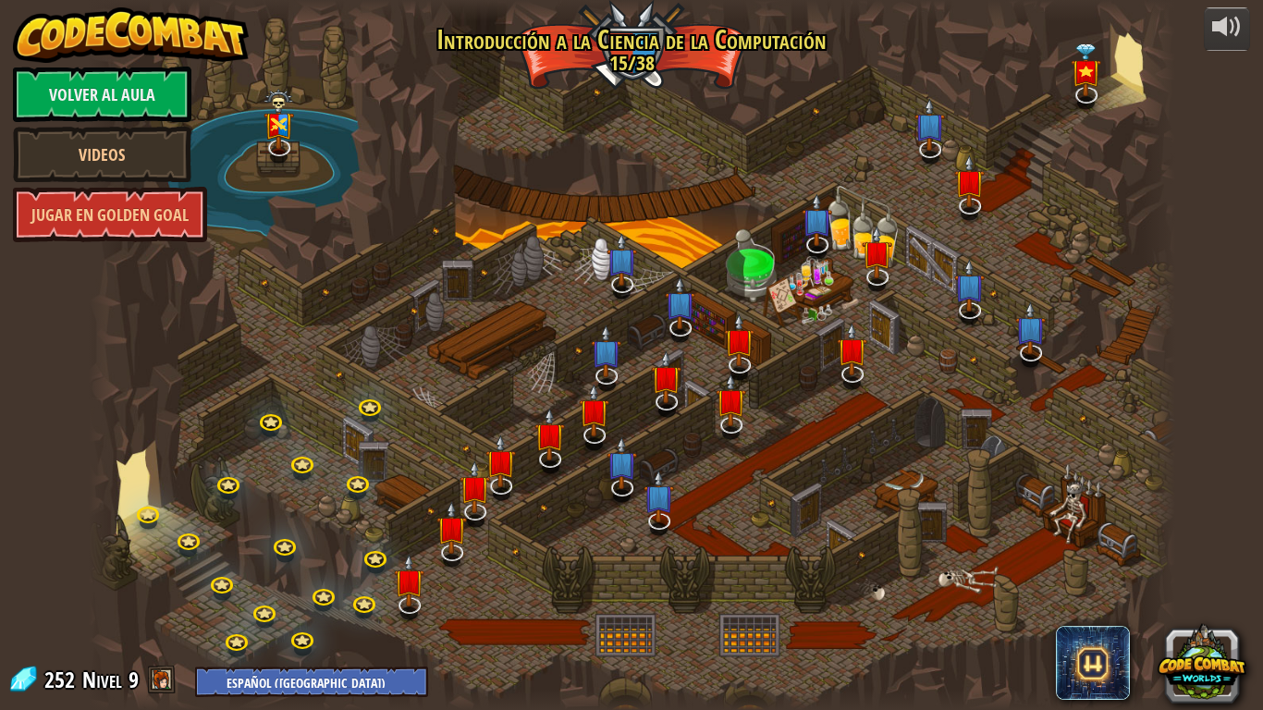
select select "es-419"
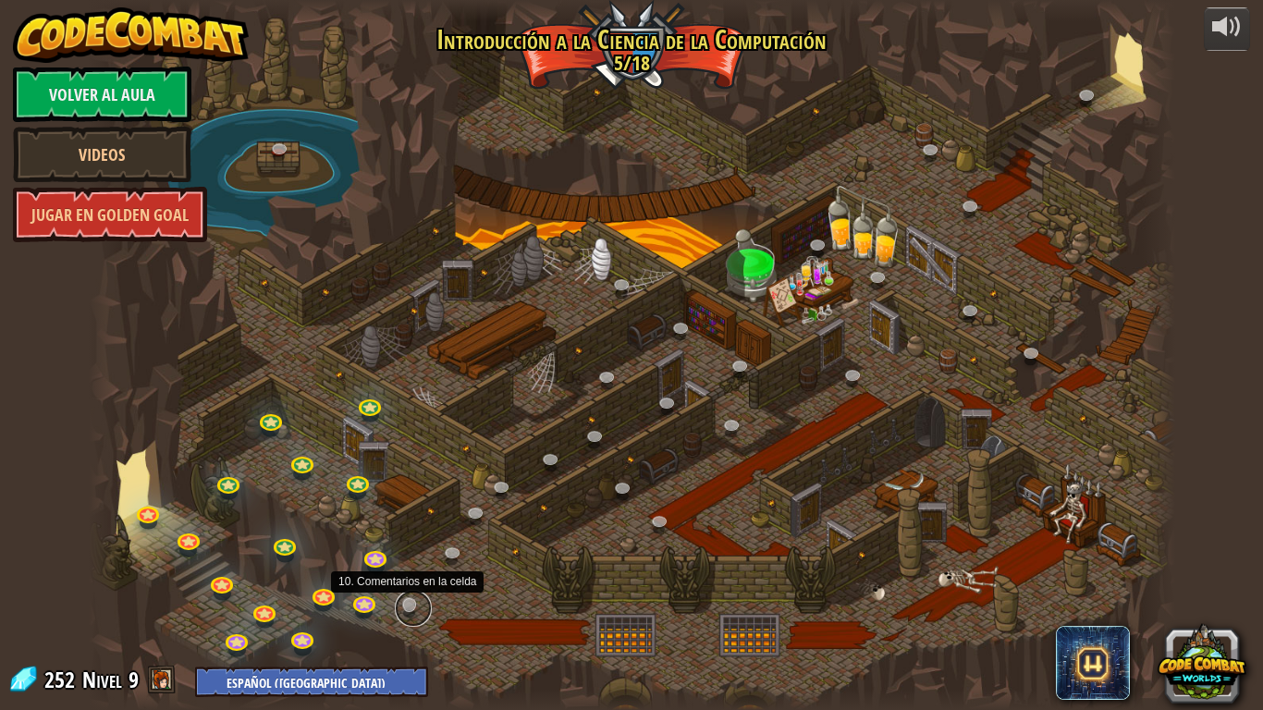
click at [400, 553] on link at bounding box center [413, 608] width 37 height 37
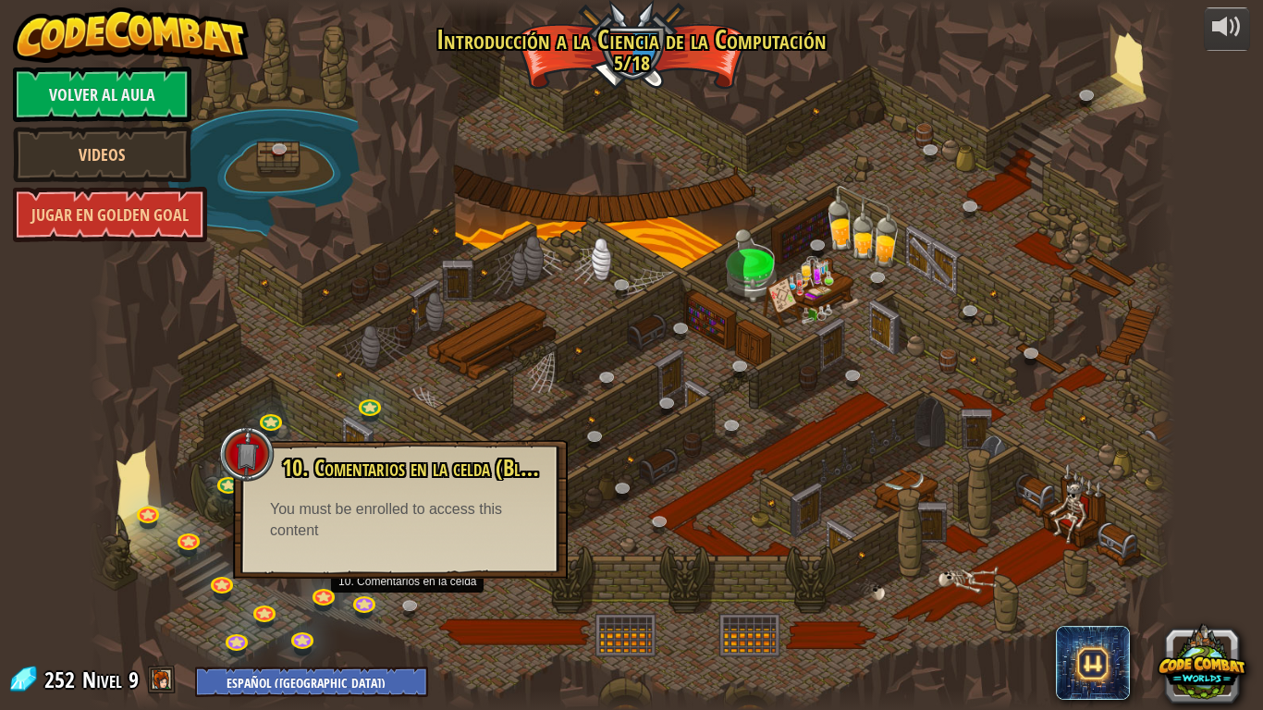
click at [381, 292] on div at bounding box center [632, 355] width 1086 height 710
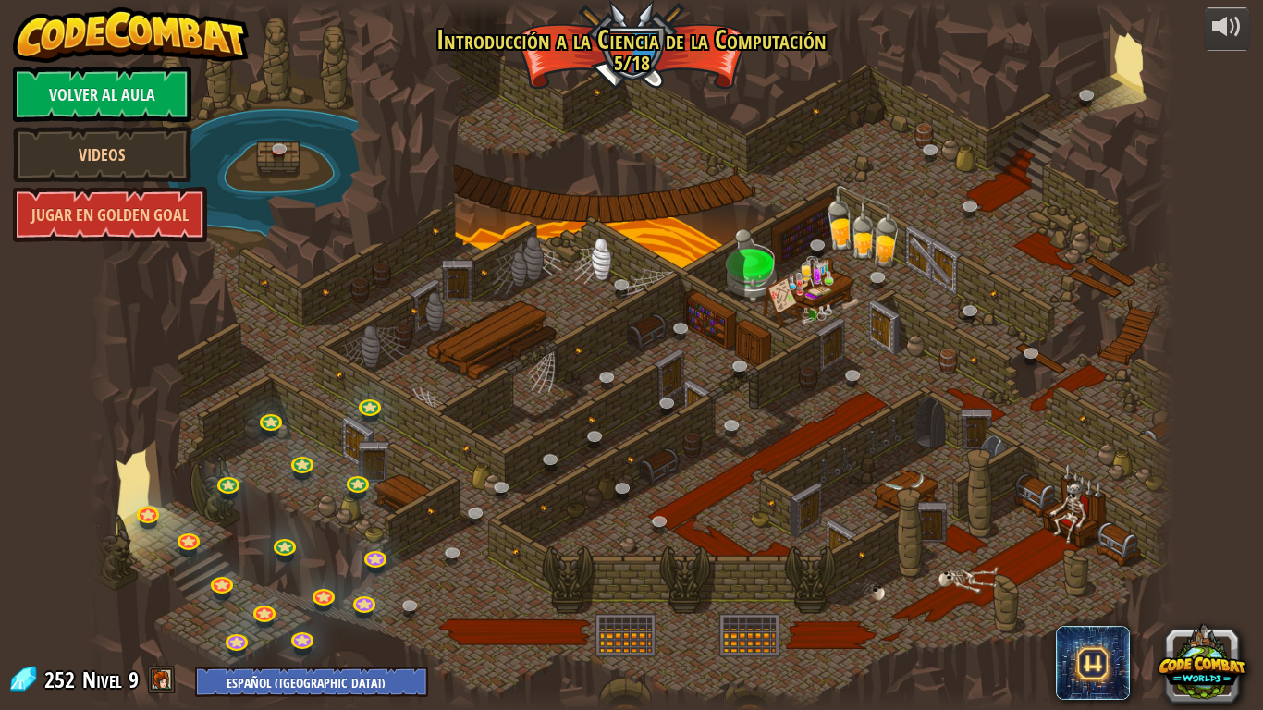
click at [166, 553] on span at bounding box center [162, 680] width 28 height 28
click at [92, 553] on span "Nivel" at bounding box center [102, 680] width 40 height 31
drag, startPoint x: 92, startPoint y: 666, endPoint x: 84, endPoint y: 673, distance: 9.8
click at [84, 553] on span "Nivel" at bounding box center [102, 680] width 40 height 31
click at [161, 553] on div at bounding box center [632, 355] width 1086 height 710
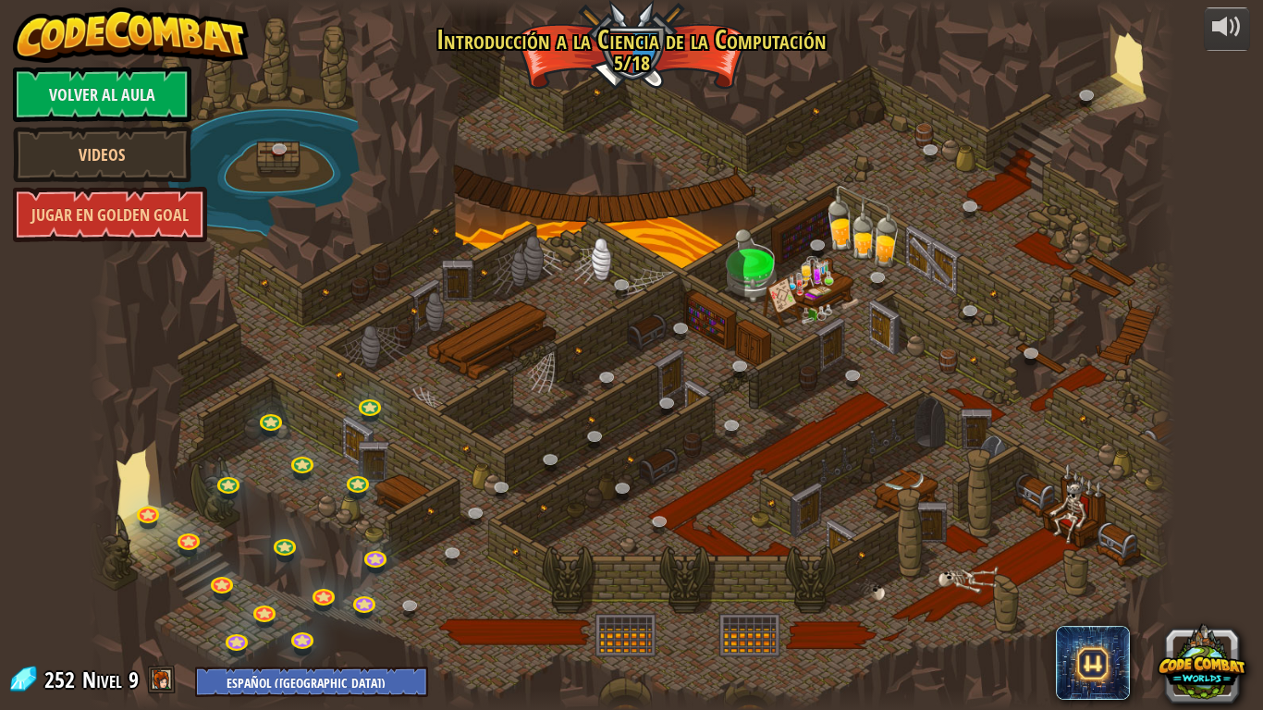
click at [33, 553] on div "powered by Volver al aula Videos Jugar en Golden Goal 25. Puertas de Kithgard (…" at bounding box center [631, 355] width 1263 height 710
click at [295, 471] on link at bounding box center [303, 462] width 37 height 37
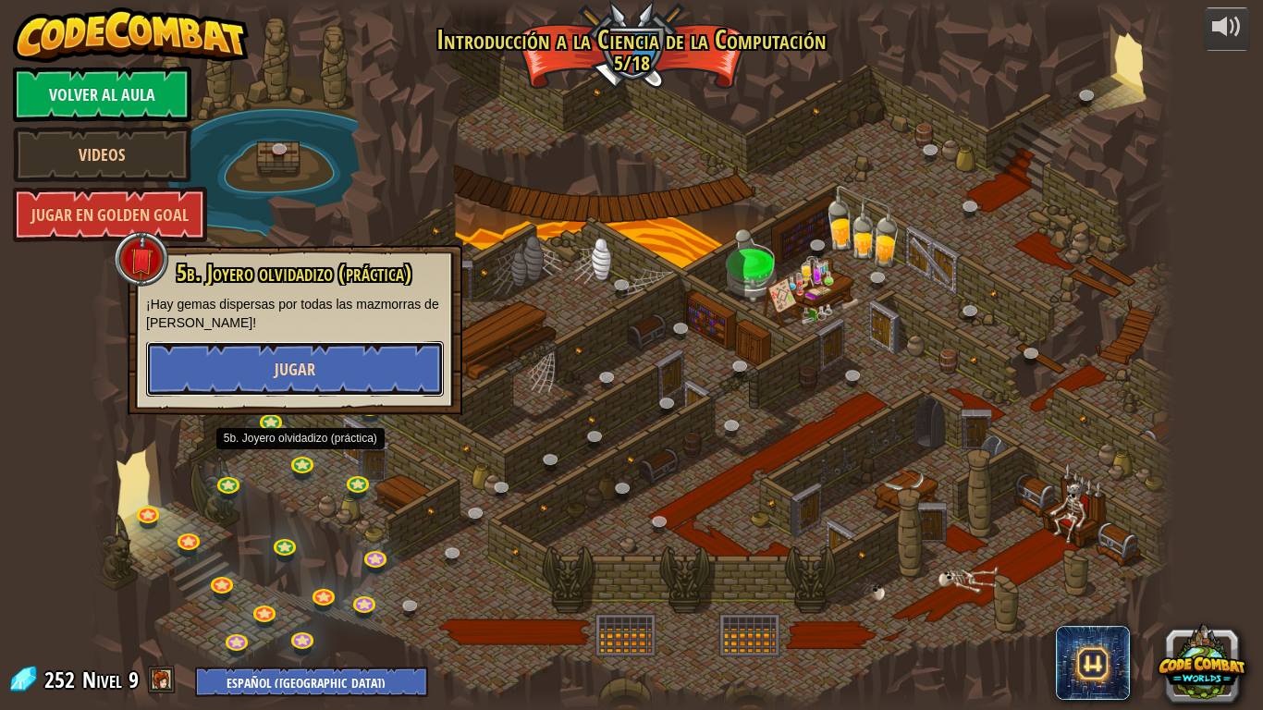
click at [376, 379] on button "Jugar" at bounding box center [295, 368] width 298 height 55
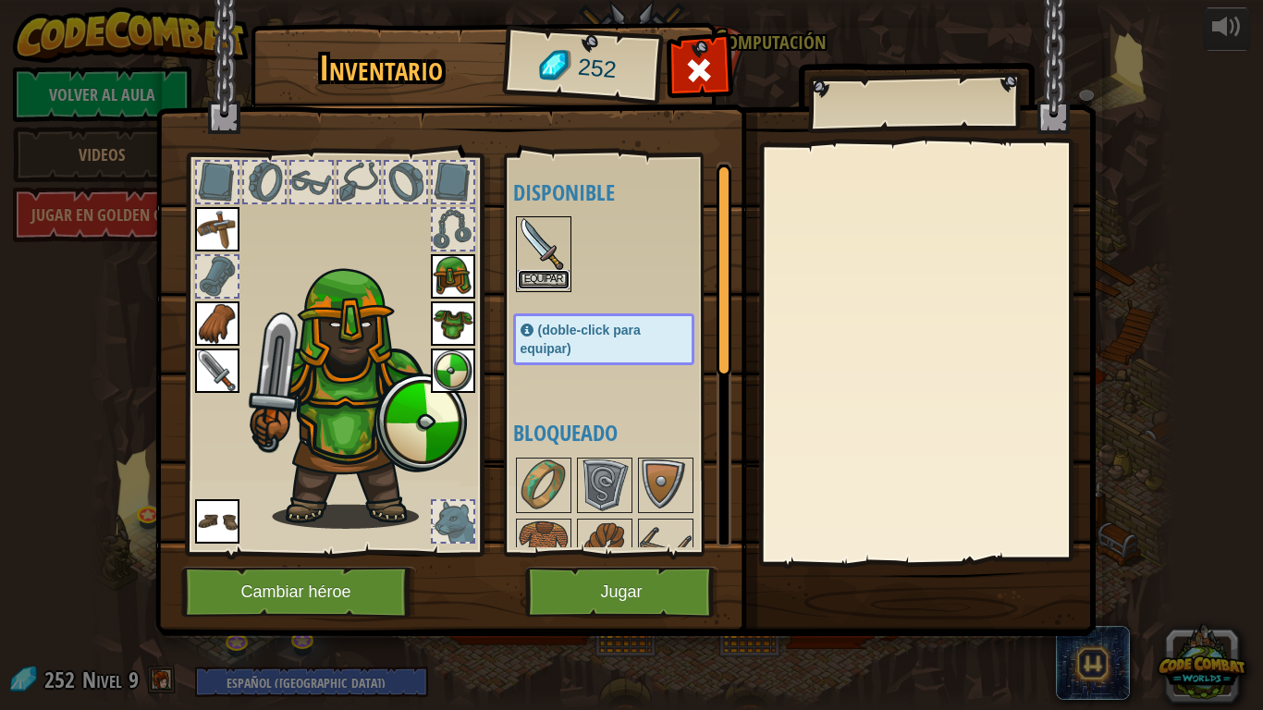
click at [550, 274] on button "Equipar" at bounding box center [544, 279] width 52 height 19
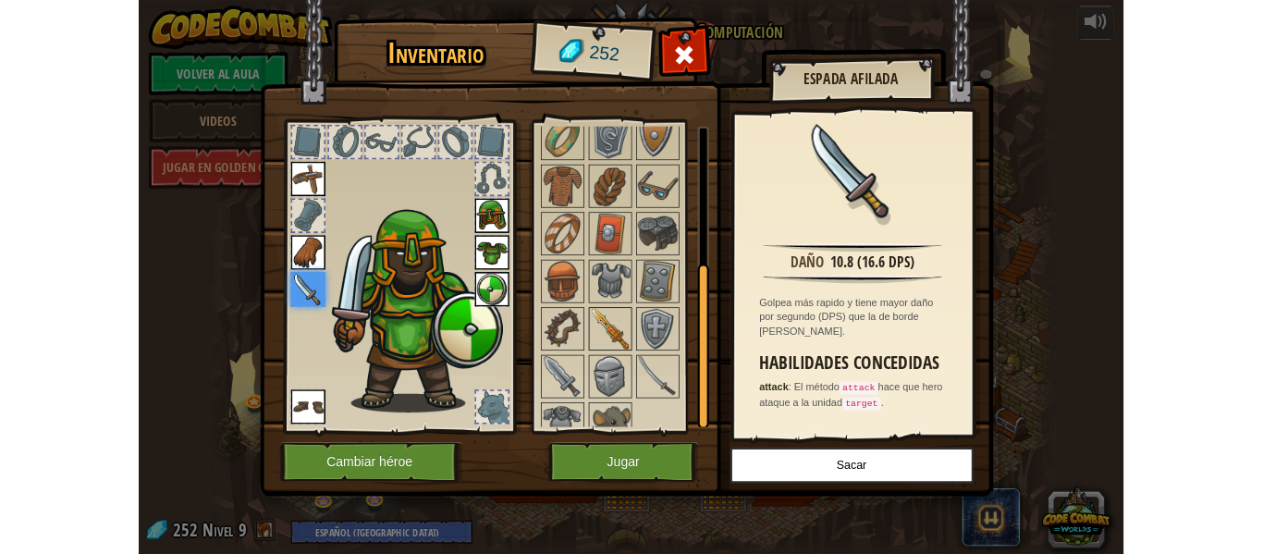
scroll to position [331, 0]
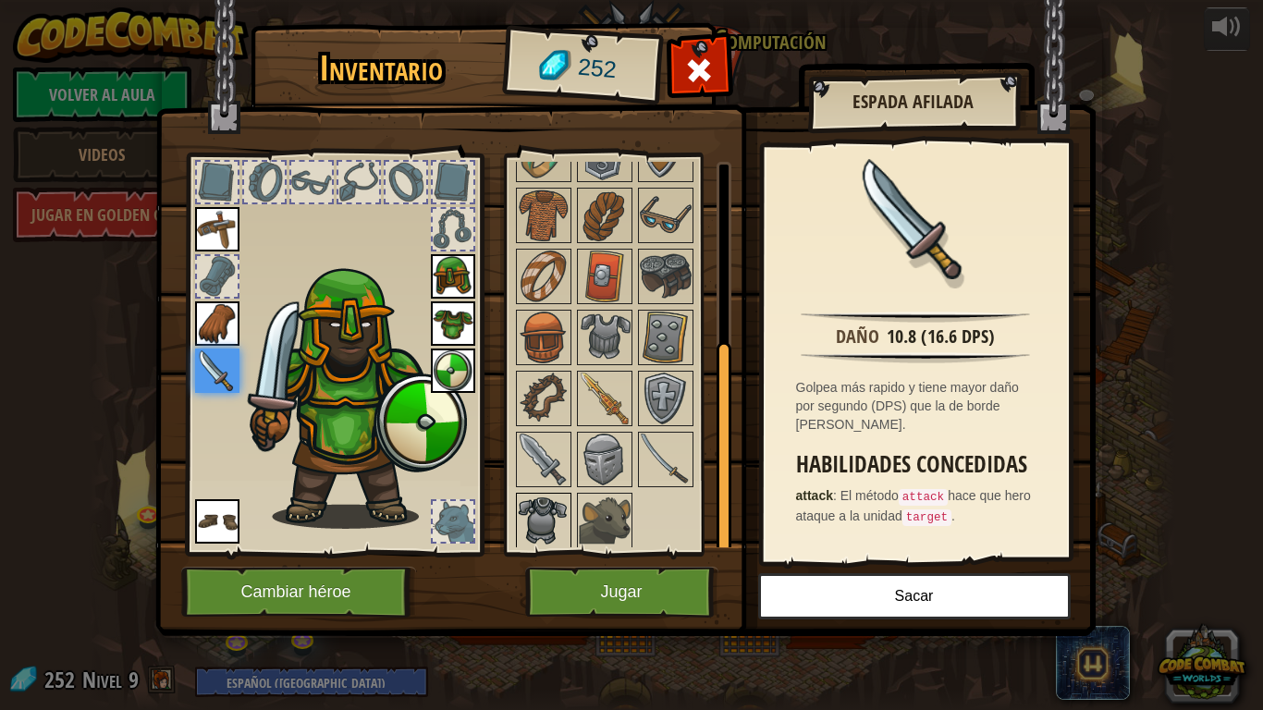
click at [533, 518] on img at bounding box center [544, 521] width 52 height 52
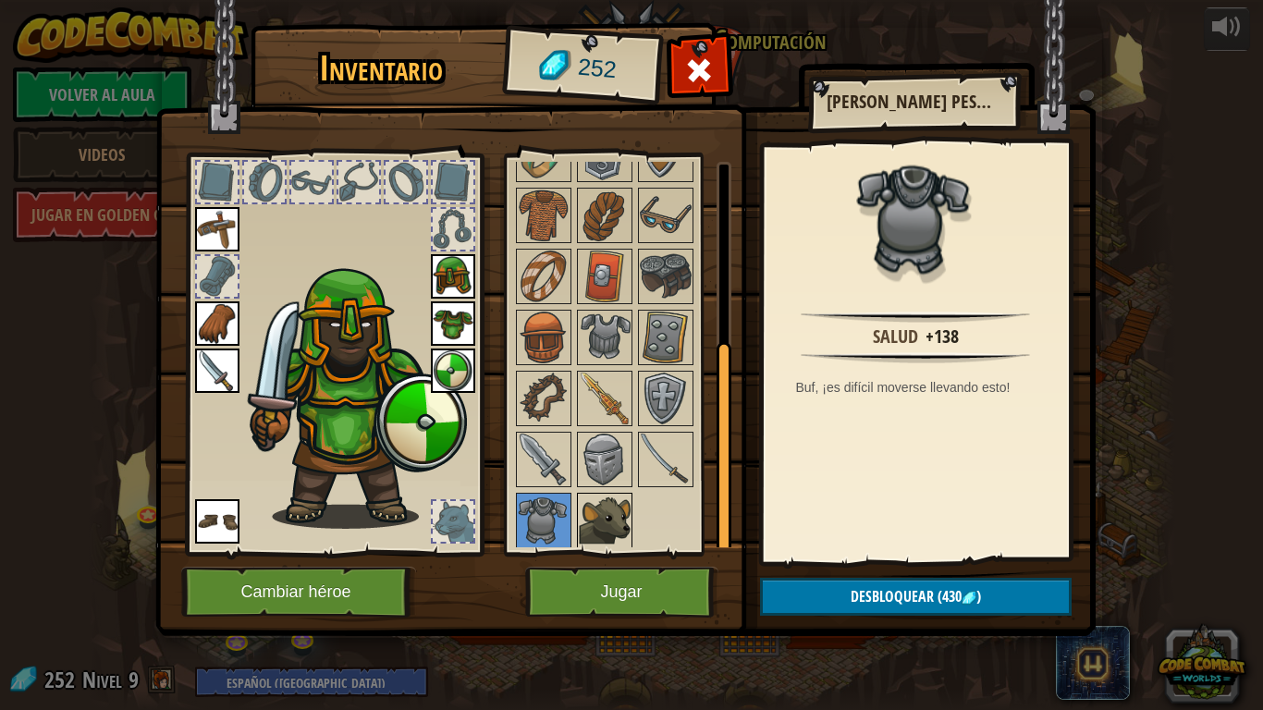
click at [593, 527] on img at bounding box center [605, 521] width 52 height 52
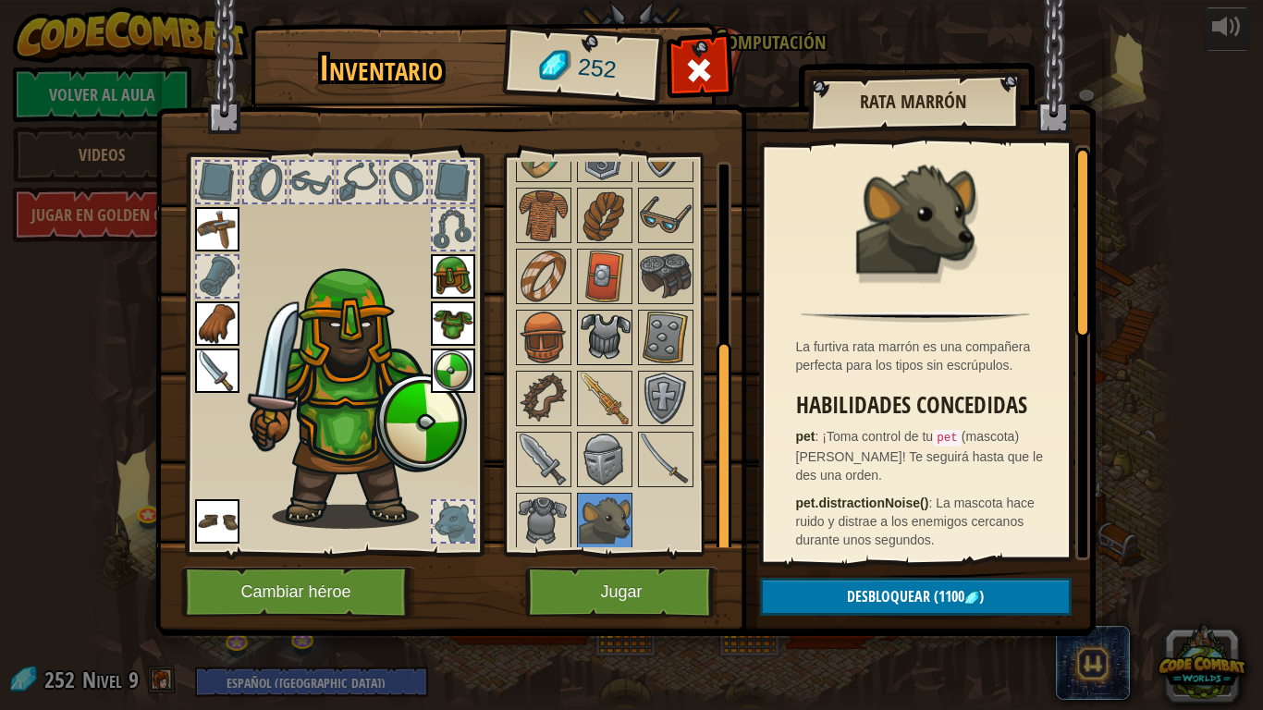
click at [611, 347] on img at bounding box center [605, 338] width 52 height 52
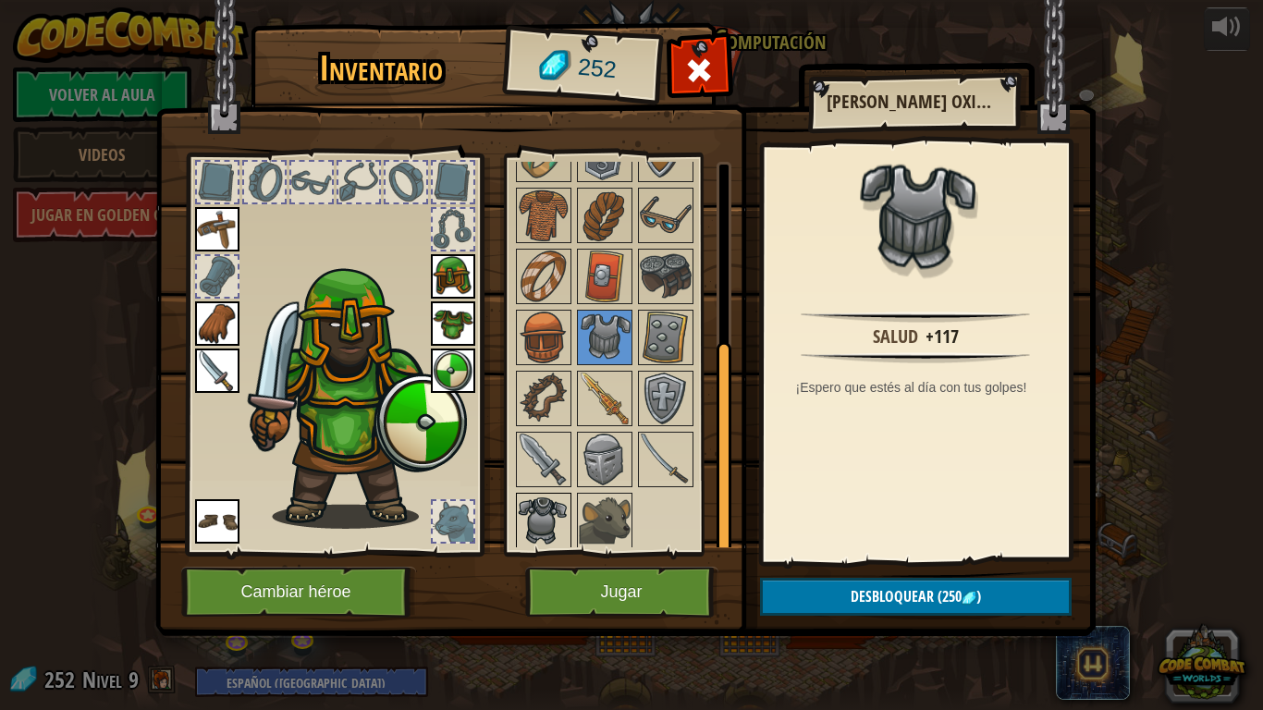
click at [538, 500] on img at bounding box center [544, 521] width 52 height 52
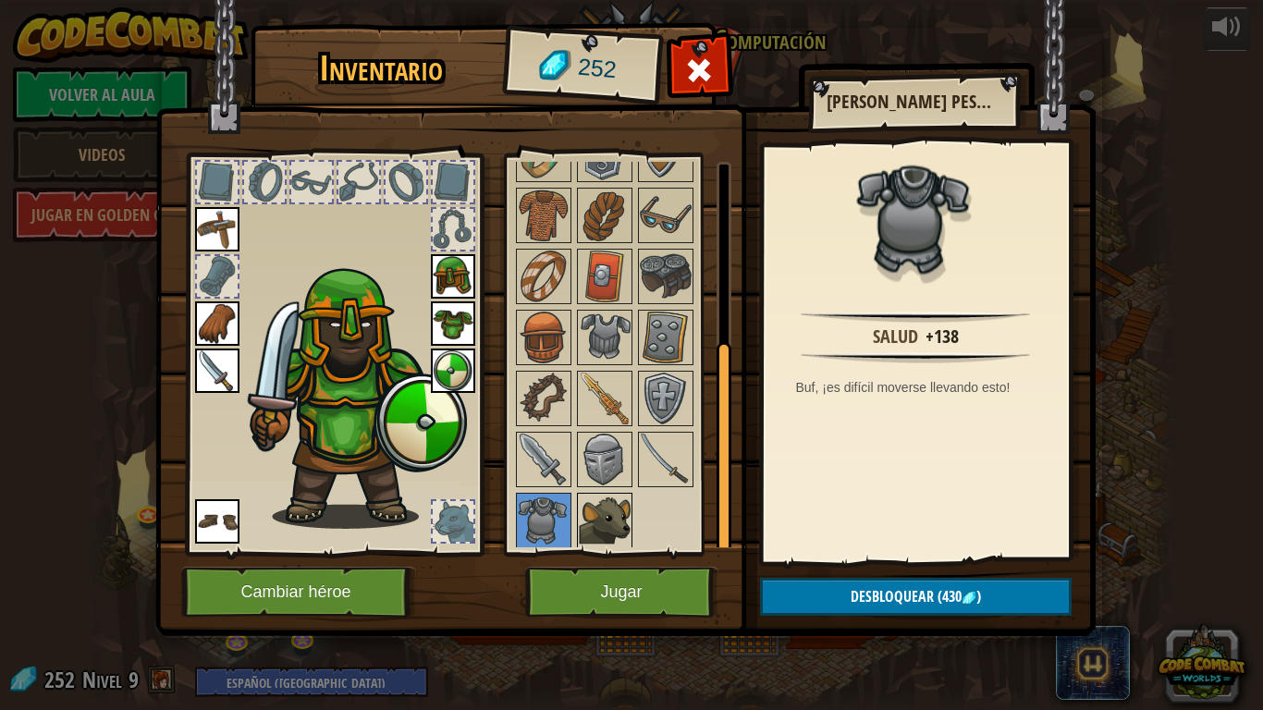
click at [616, 531] on img at bounding box center [605, 521] width 52 height 52
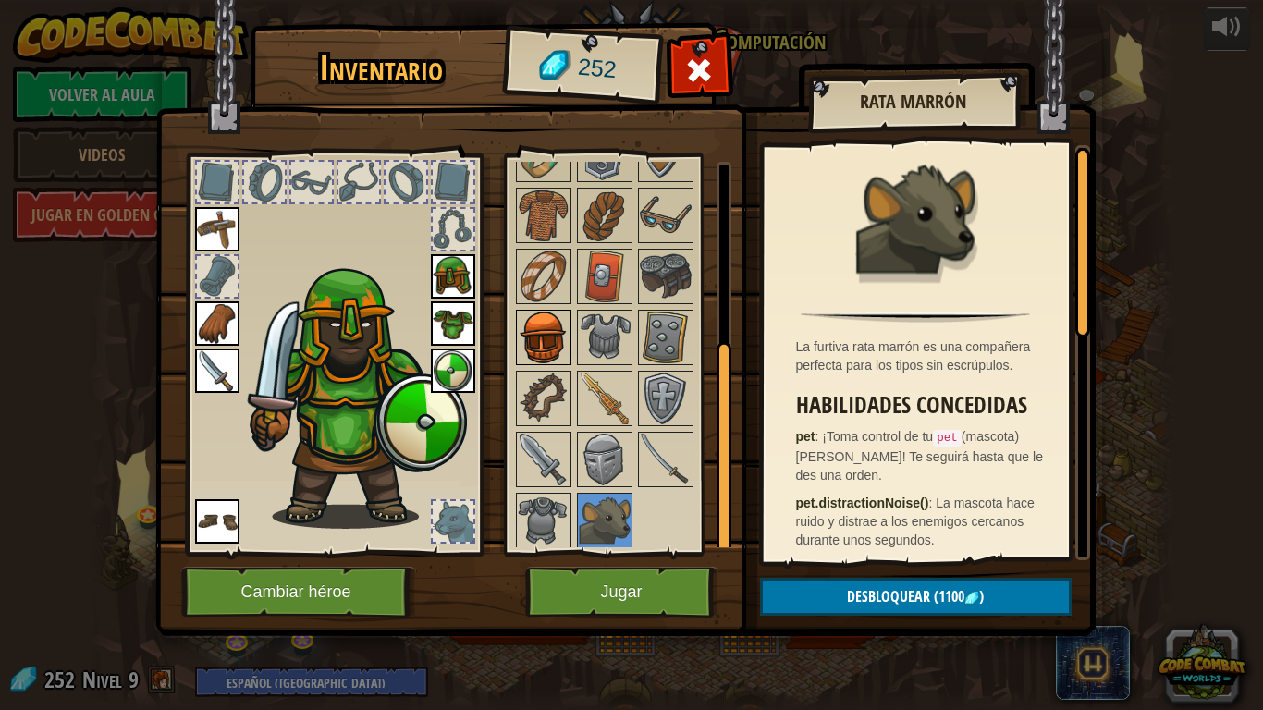
click at [539, 335] on img at bounding box center [544, 338] width 52 height 52
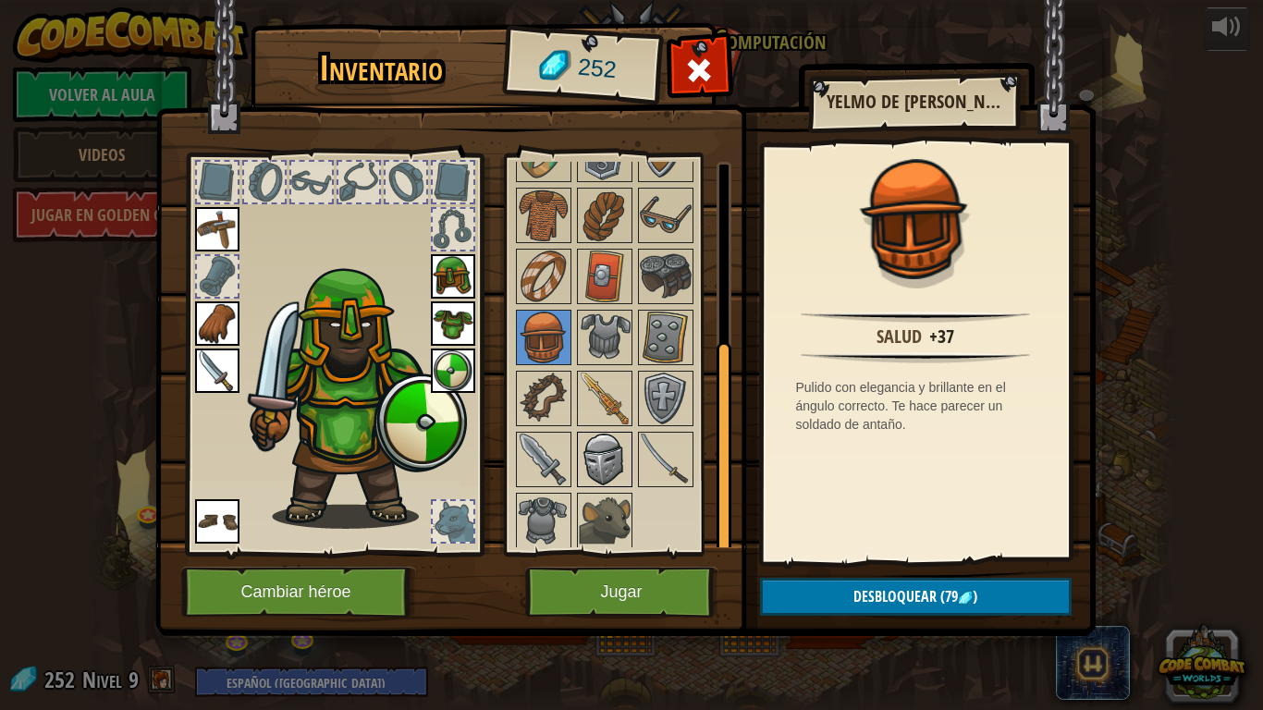
click at [594, 466] on img at bounding box center [605, 460] width 52 height 52
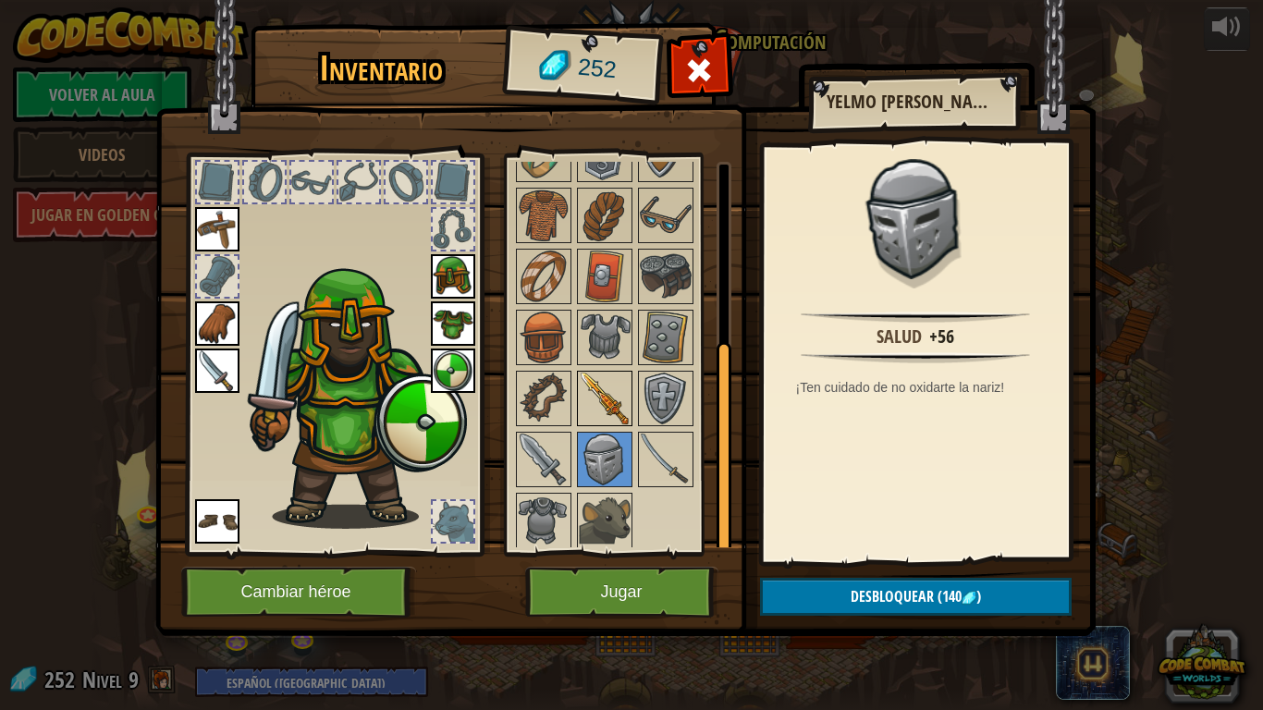
click at [617, 416] on img at bounding box center [605, 399] width 52 height 52
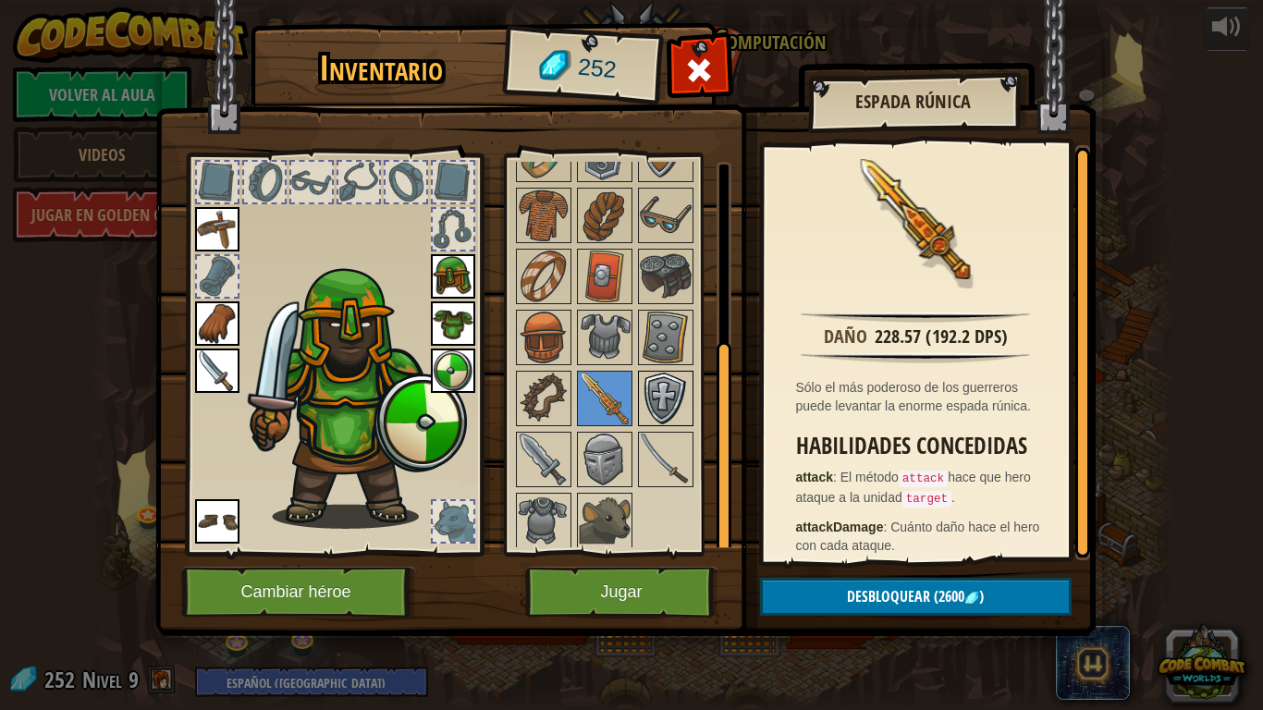
click at [683, 400] on img at bounding box center [666, 399] width 52 height 52
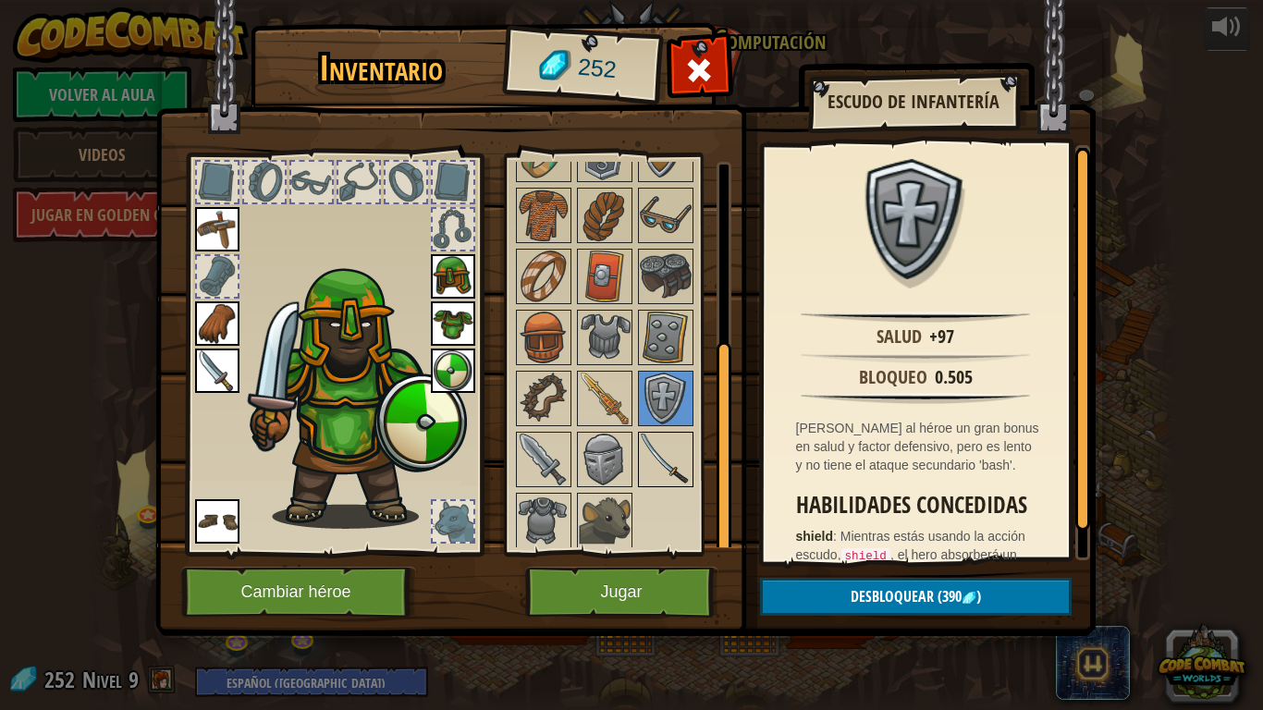
click at [666, 458] on img at bounding box center [666, 460] width 52 height 52
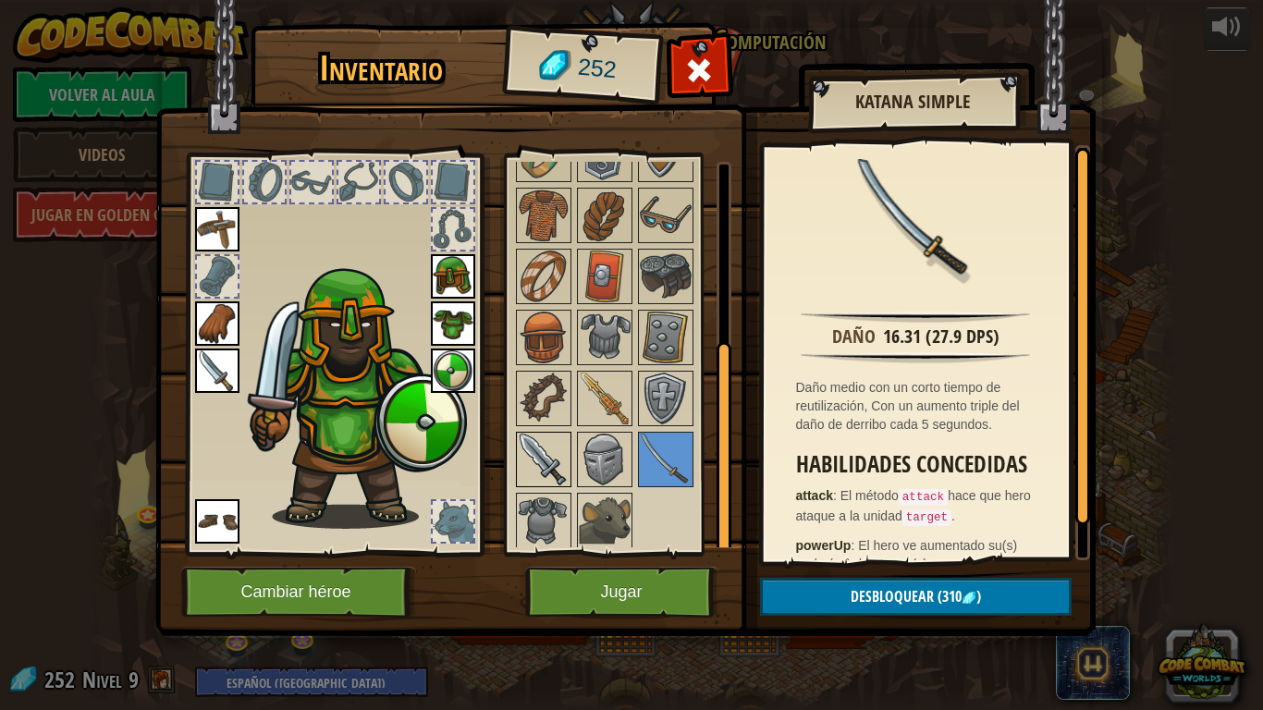
click at [545, 444] on img at bounding box center [544, 460] width 52 height 52
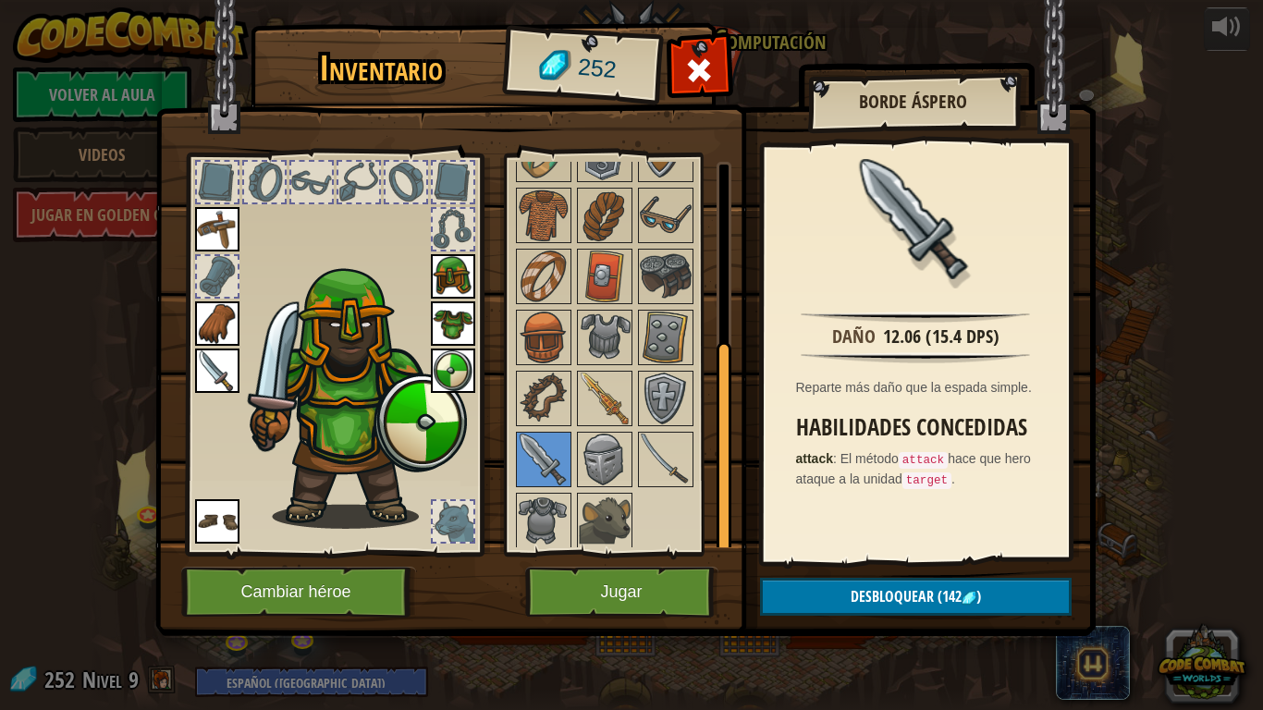
click at [229, 363] on img at bounding box center [217, 370] width 44 height 44
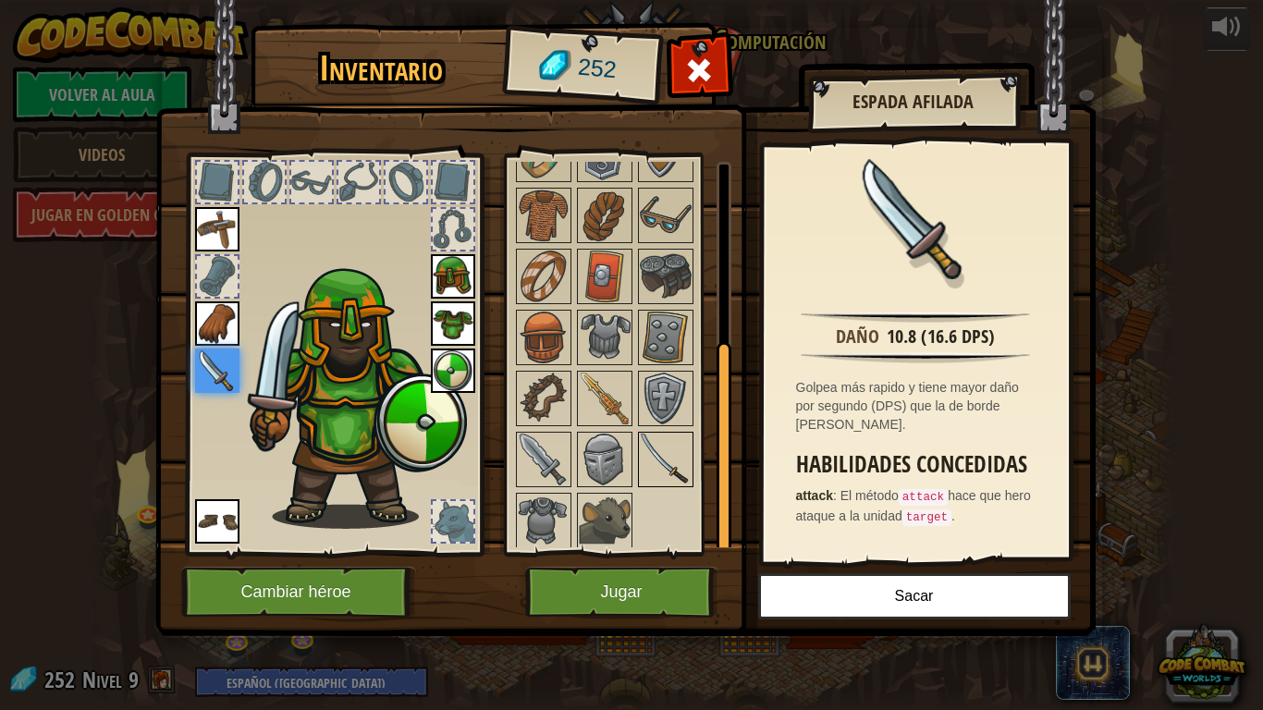
click at [668, 464] on img at bounding box center [666, 460] width 52 height 52
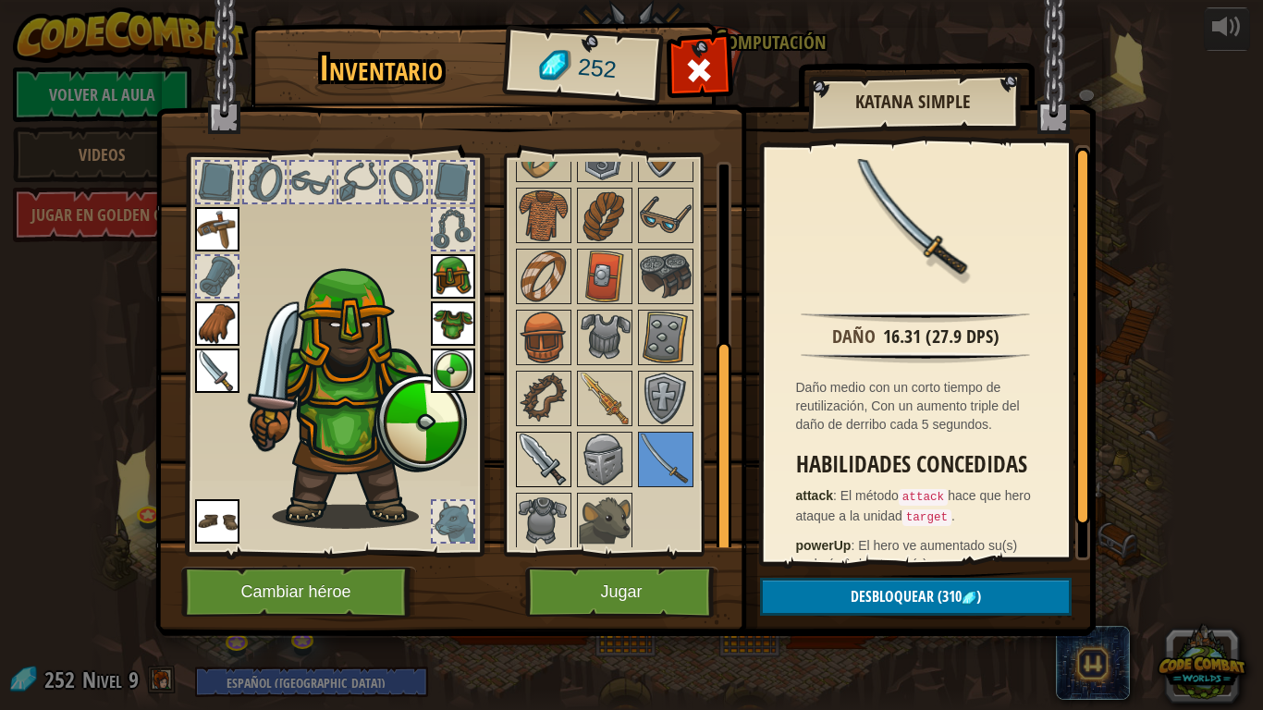
click at [557, 465] on img at bounding box center [544, 460] width 52 height 52
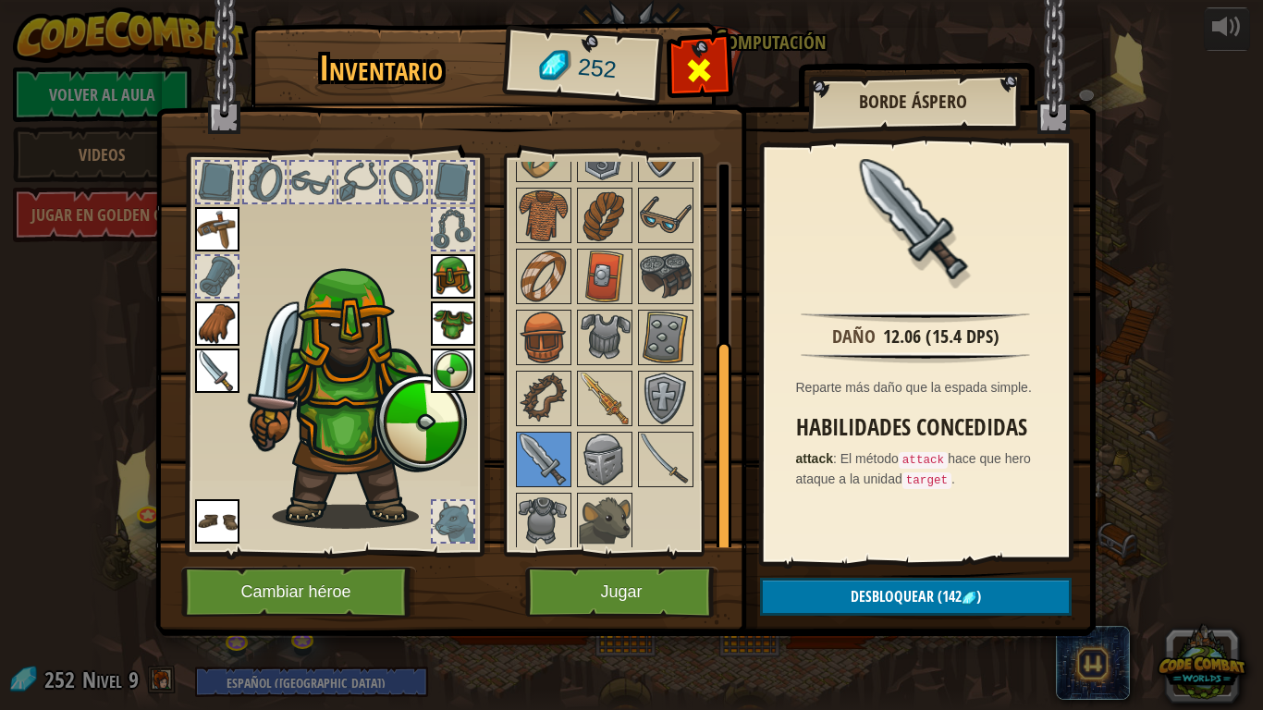
click at [691, 67] on span at bounding box center [699, 70] width 30 height 30
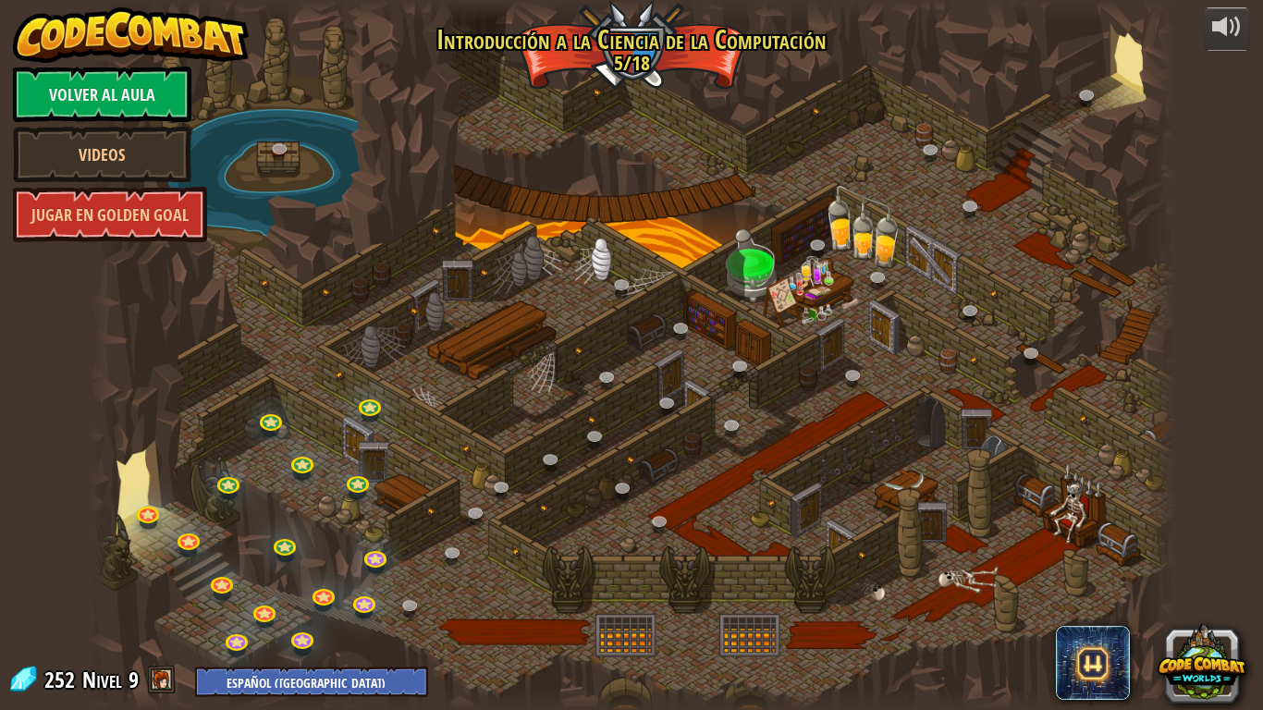
click at [606, 0] on div at bounding box center [632, 10] width 1086 height 21
